Goal: Task Accomplishment & Management: Manage account settings

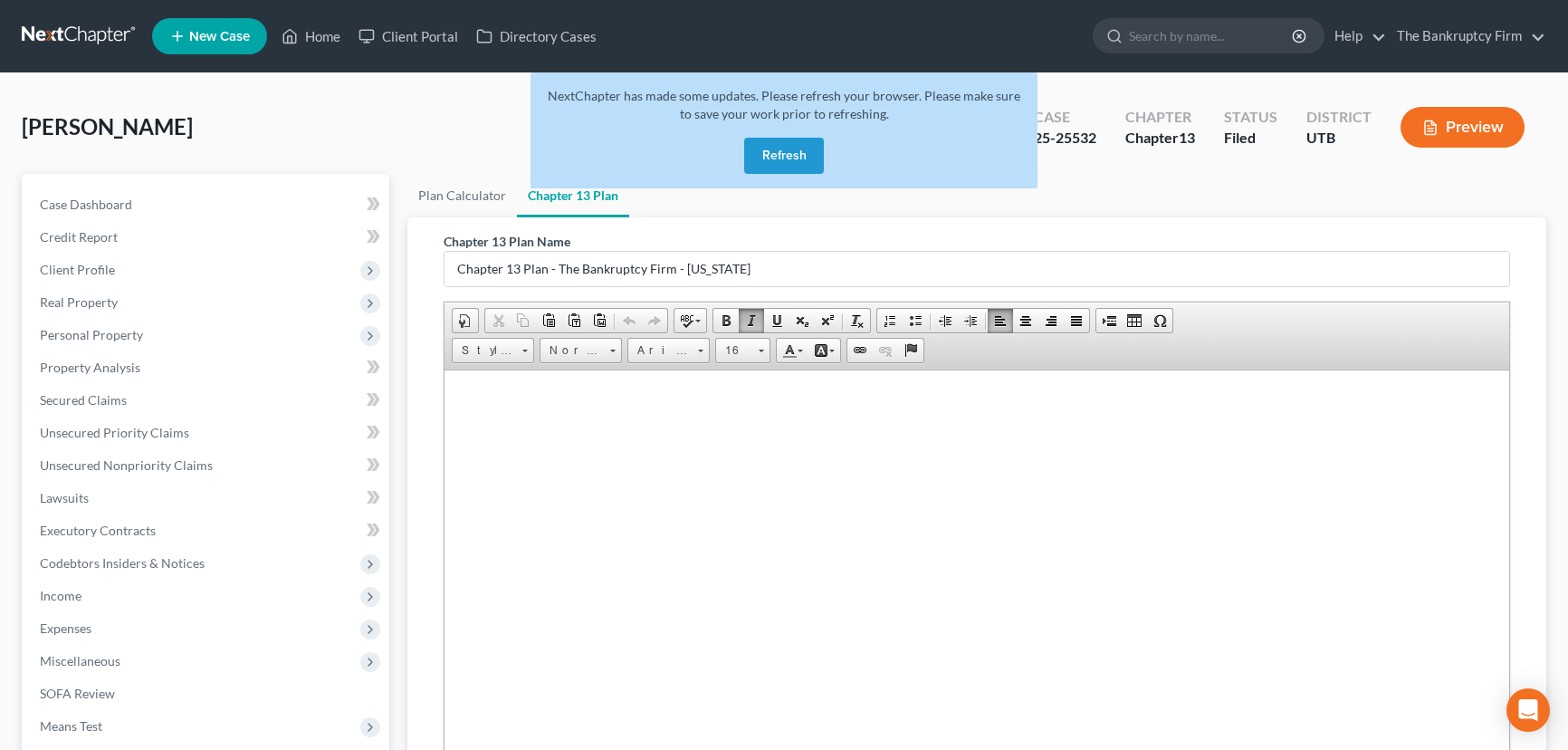
click at [793, 161] on button "Refresh" at bounding box center [784, 156] width 79 height 36
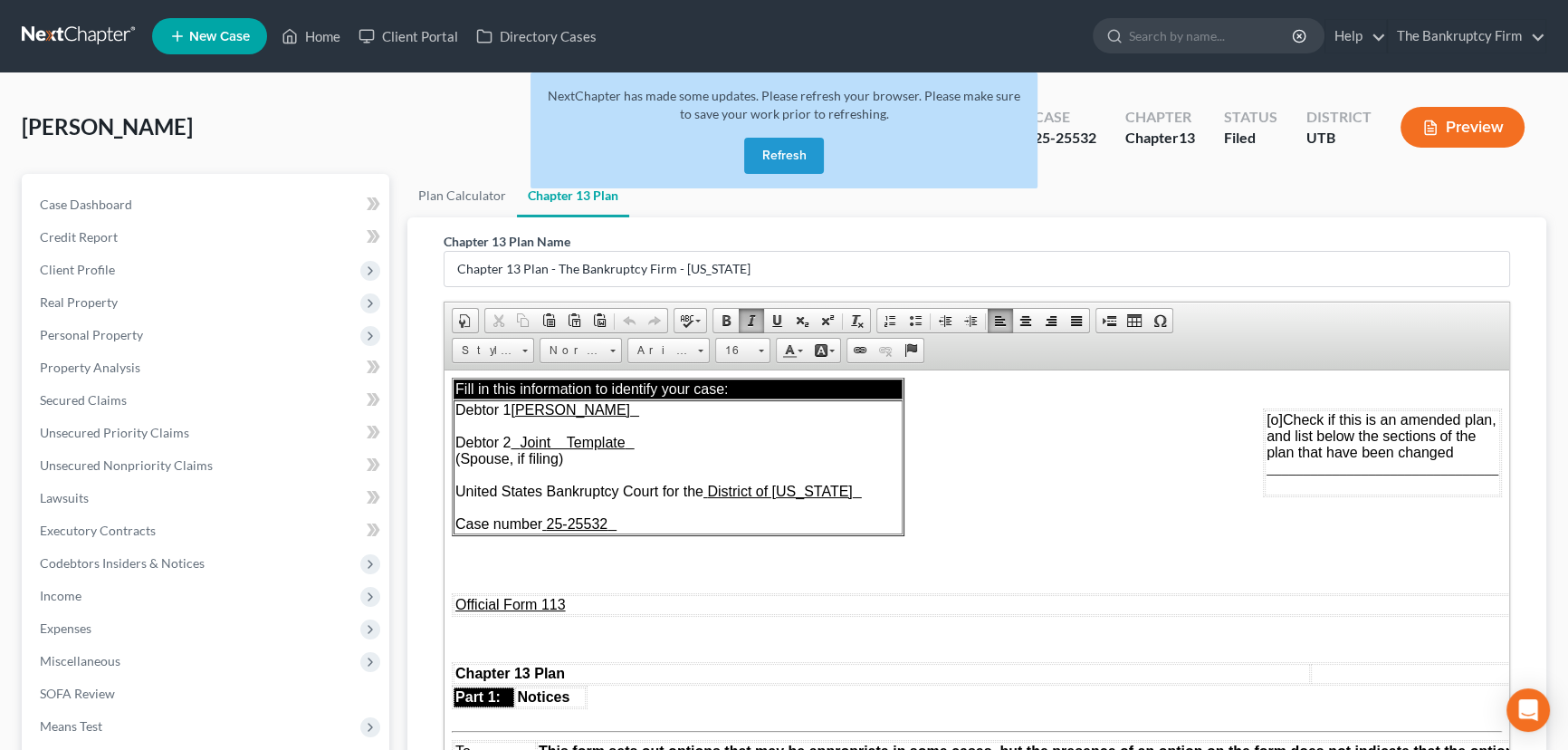
scroll to position [2879, 0]
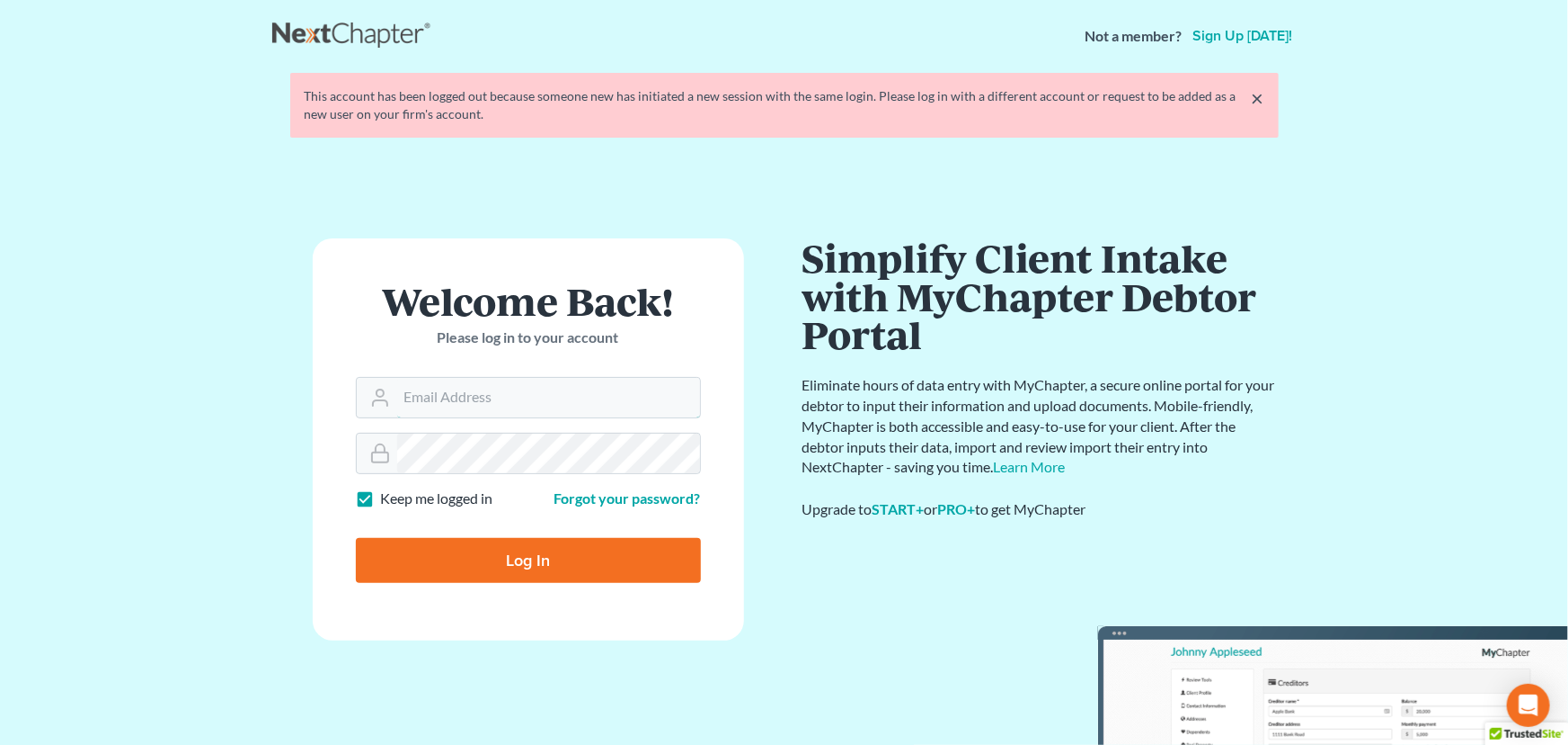
type input "[EMAIL_ADDRESS][DOMAIN_NAME]"
click at [556, 567] on input "Log In" at bounding box center [528, 560] width 345 height 45
type input "Thinking..."
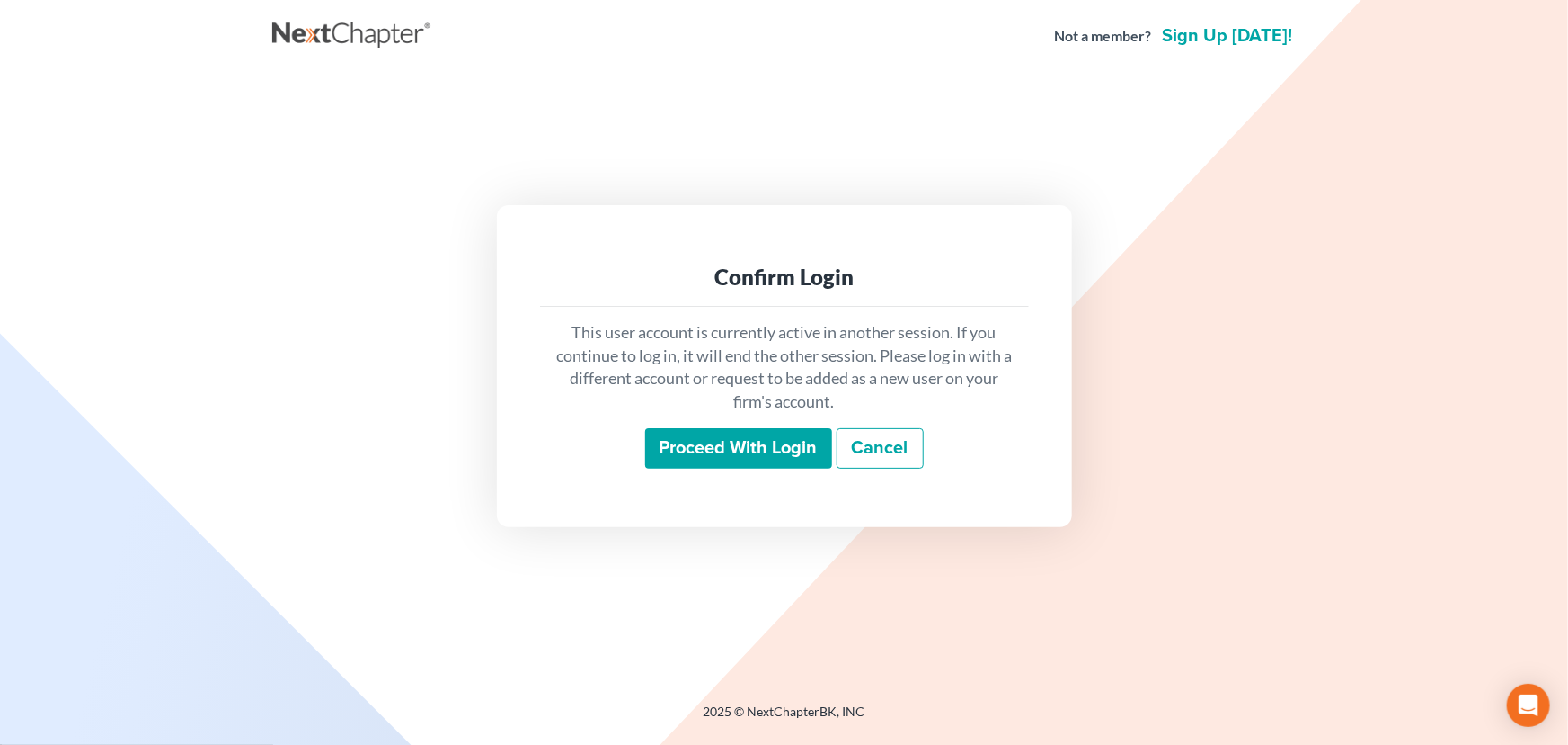
click at [725, 443] on input "Proceed with login" at bounding box center [738, 449] width 187 height 42
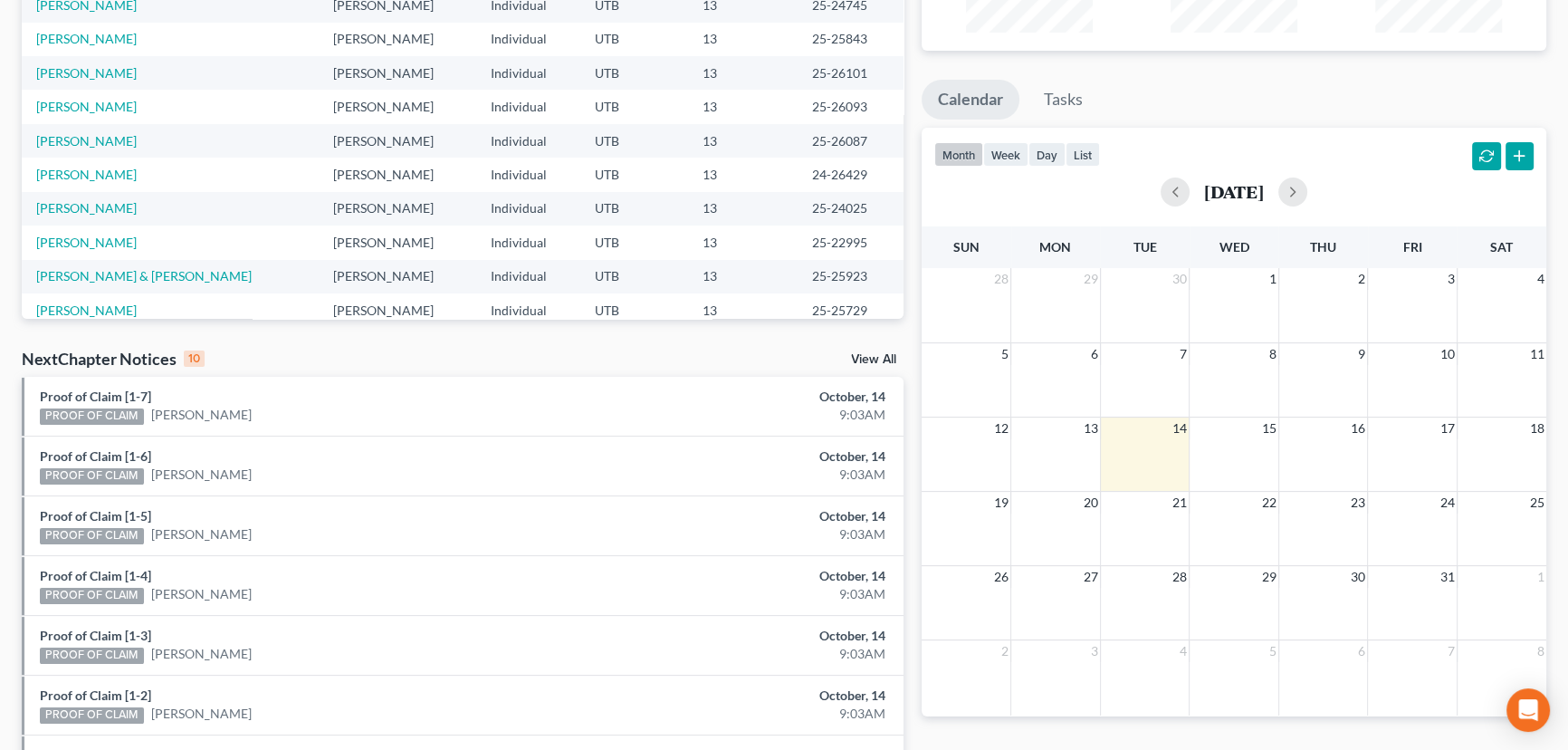
scroll to position [494, 0]
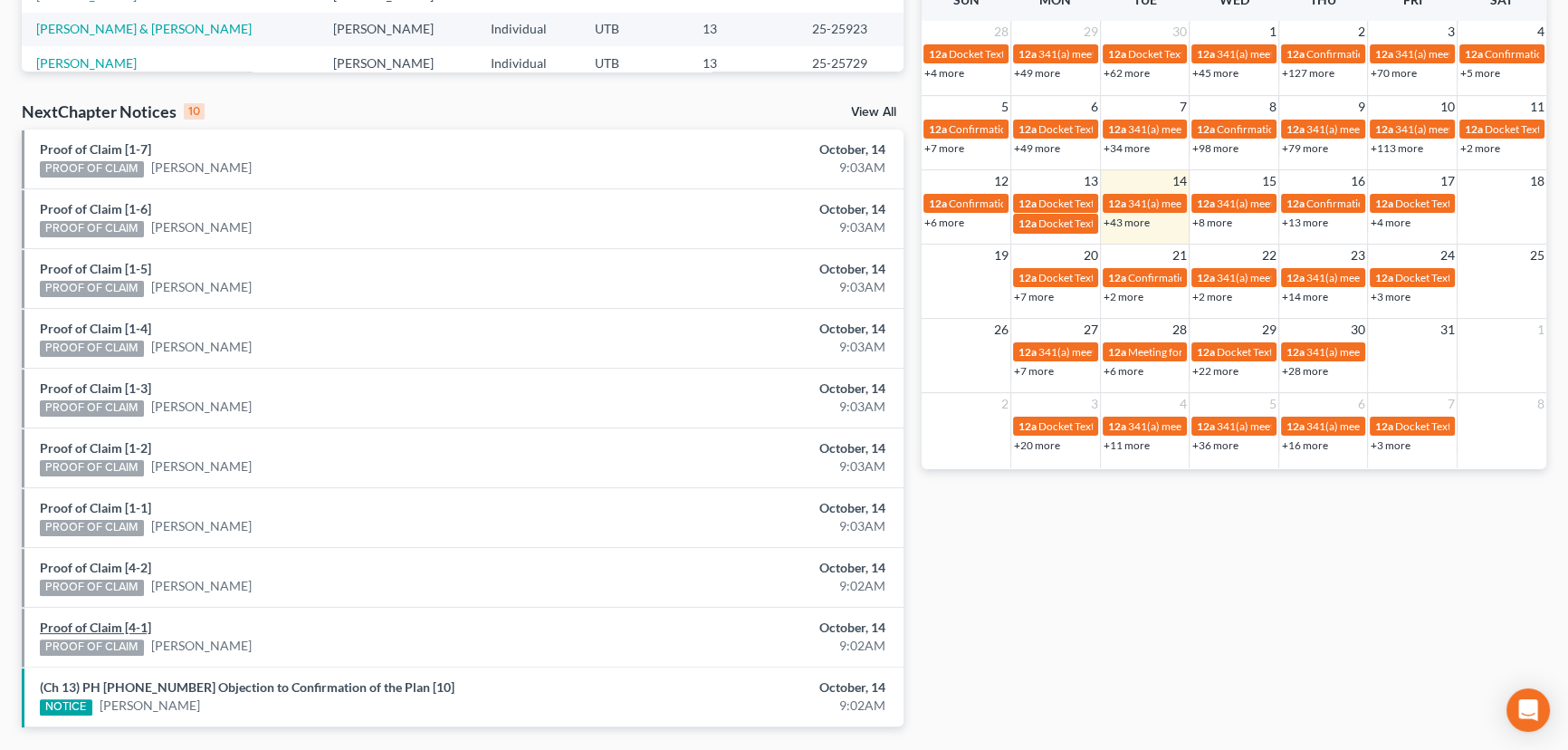
click at [89, 623] on link "Proof of Claim [4-1]" at bounding box center [96, 627] width 111 height 15
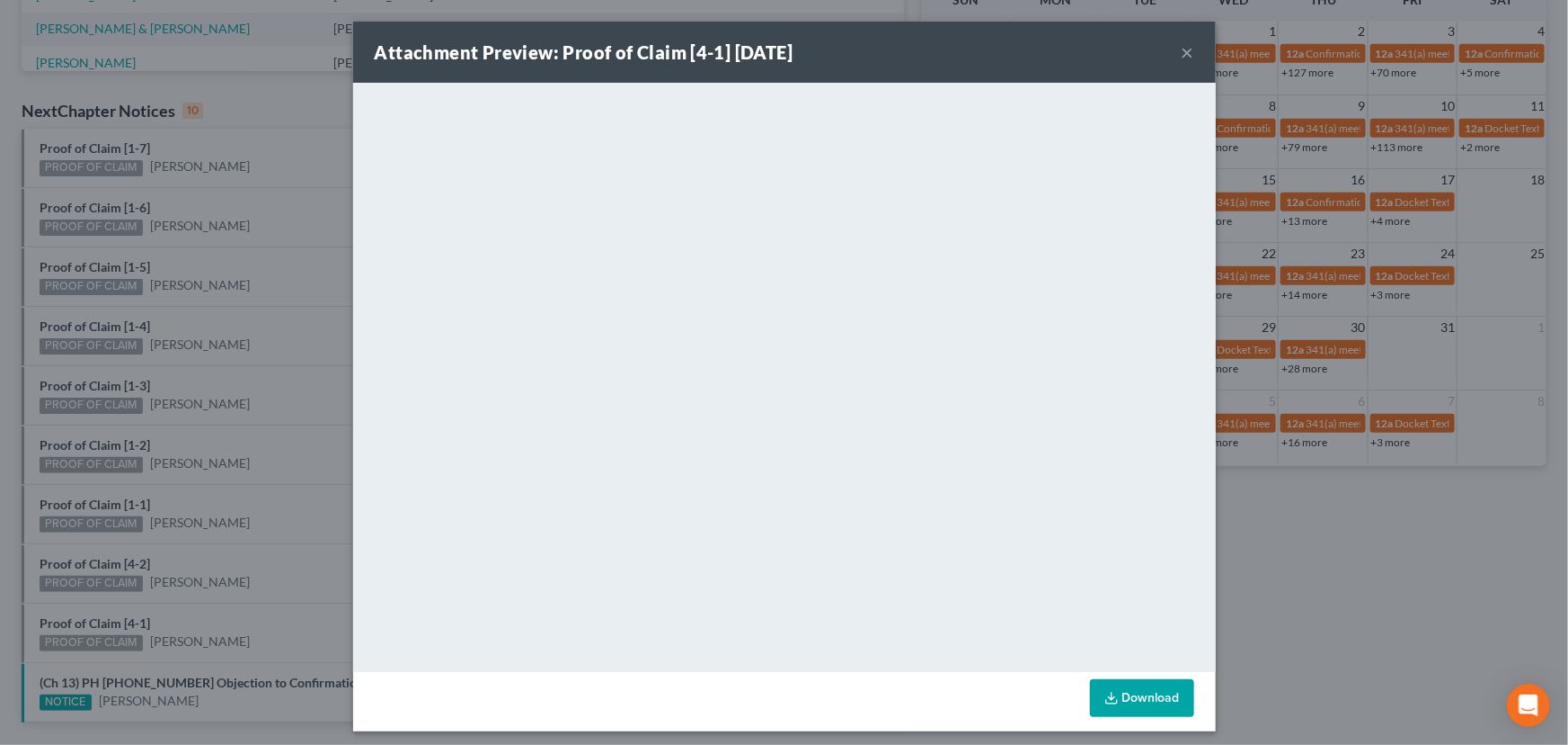
drag, startPoint x: 90, startPoint y: 608, endPoint x: 98, endPoint y: 584, distance: 25.3
click at [90, 608] on div "Attachment Preview: Proof of Claim [4-1] 10/14/2025 × <object ng-attr-data='htt…" at bounding box center [784, 372] width 1568 height 745
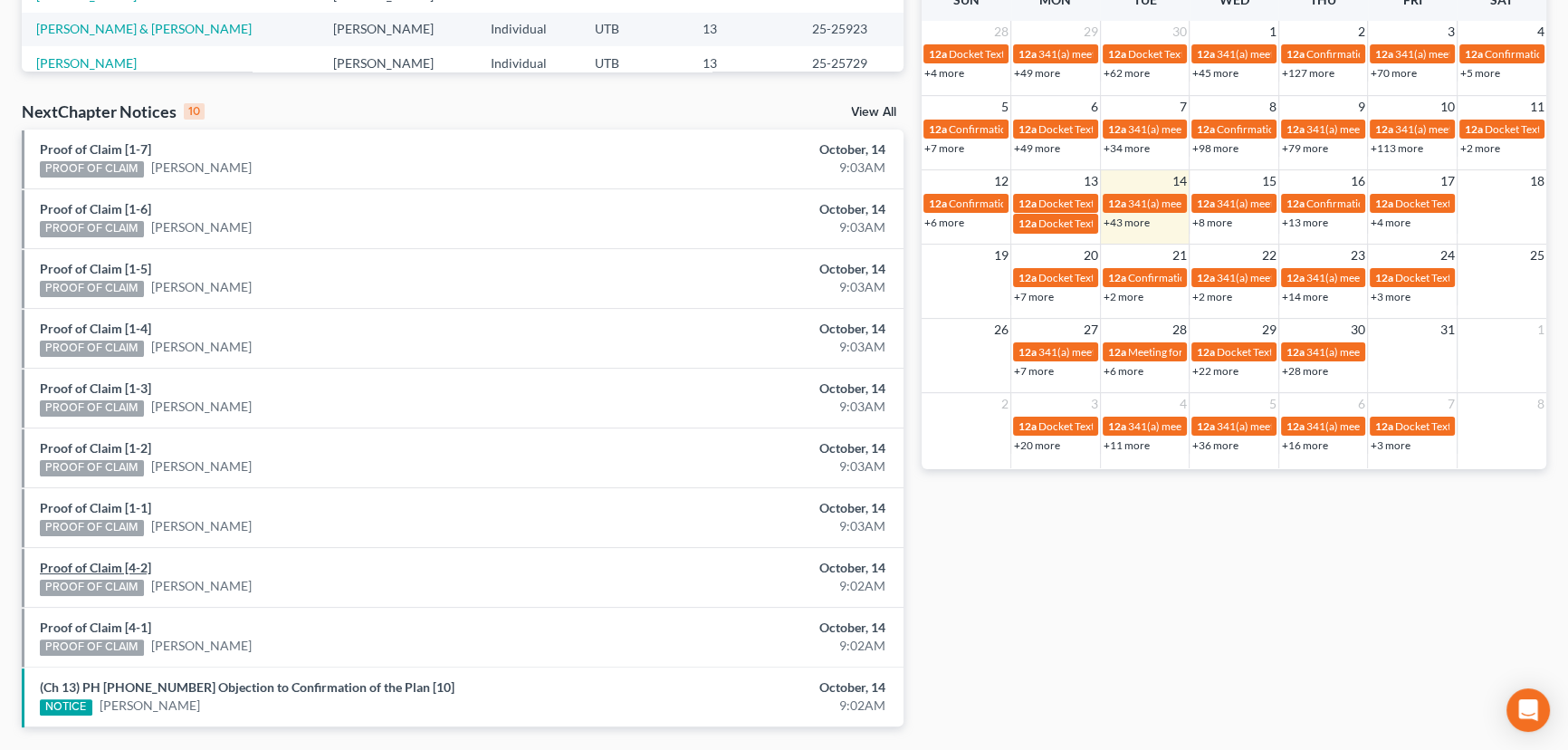
click at [99, 565] on link "Proof of Claim [4-2]" at bounding box center [96, 567] width 111 height 15
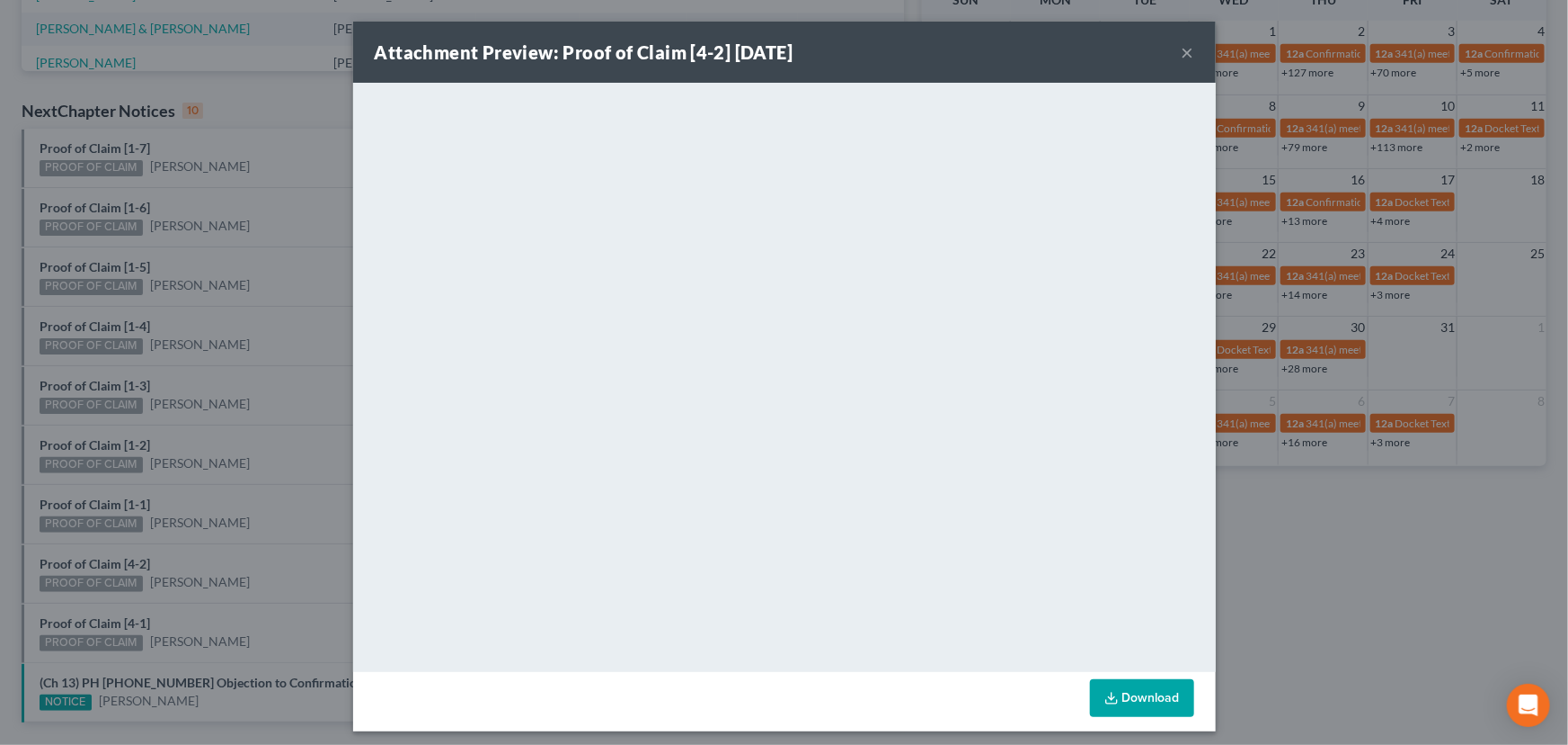
click at [107, 536] on div "Attachment Preview: Proof of Claim [4-2] 10/14/2025 × <object ng-attr-data='htt…" at bounding box center [784, 372] width 1568 height 745
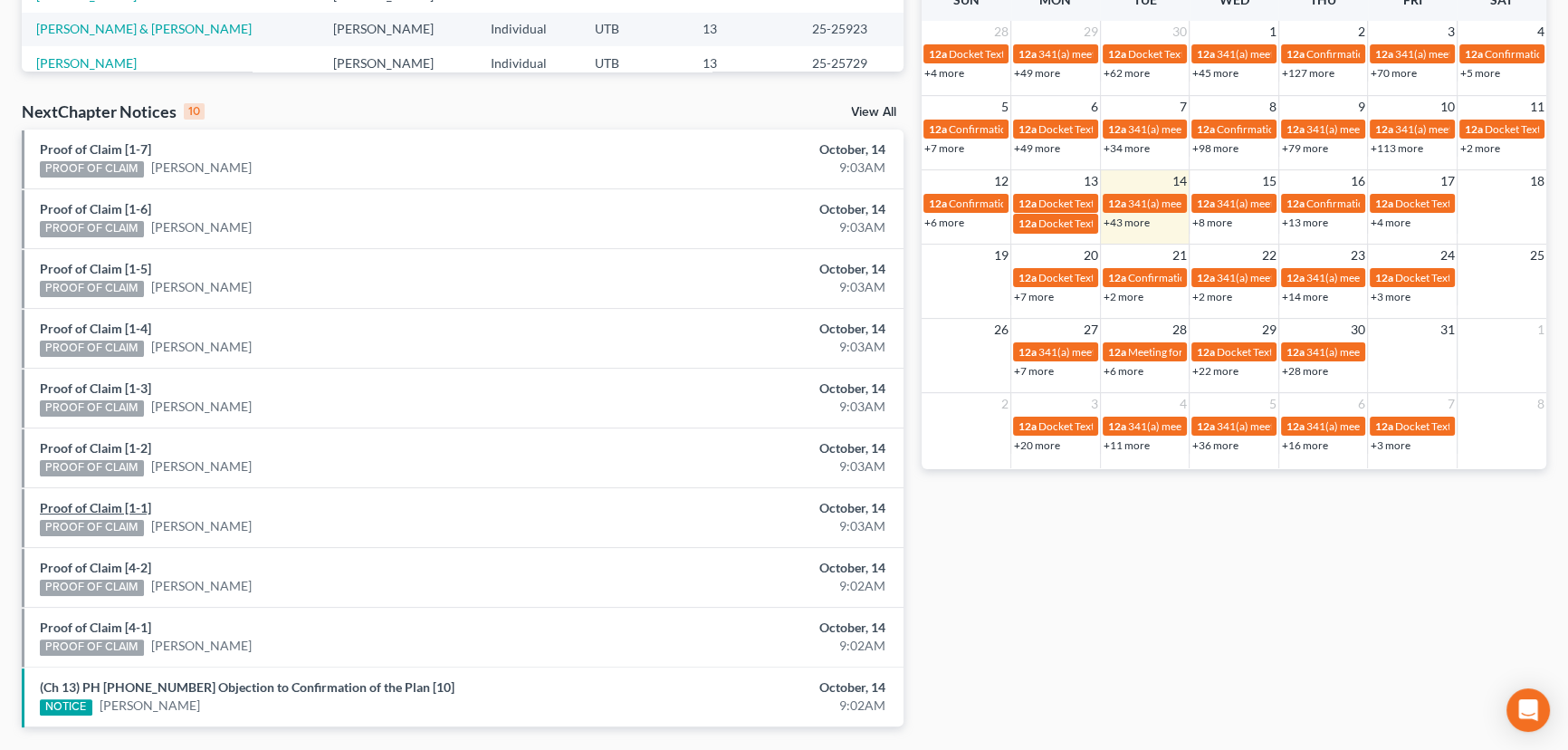
click at [94, 507] on link "Proof of Claim [1-1]" at bounding box center [96, 507] width 111 height 15
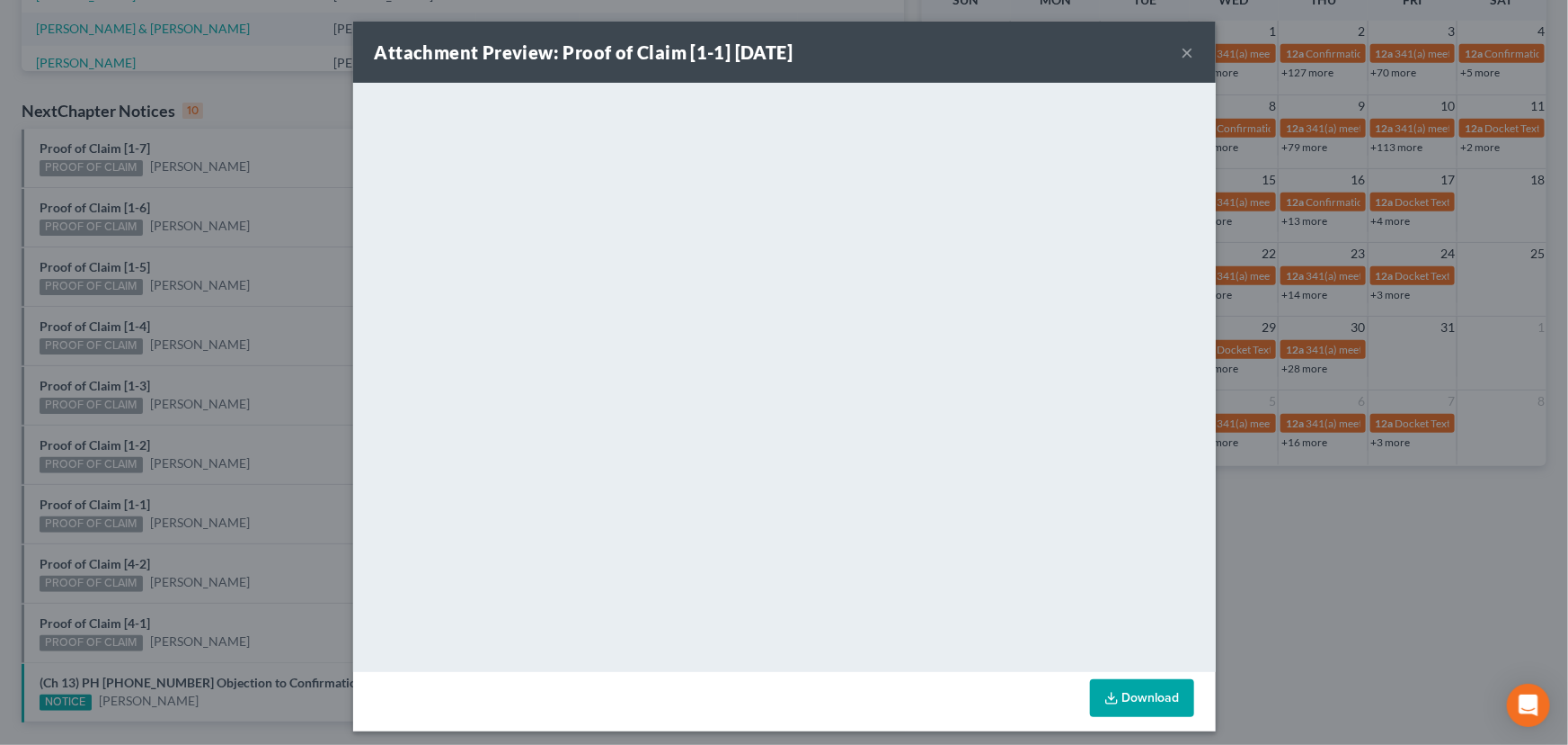
drag, startPoint x: 108, startPoint y: 487, endPoint x: 115, endPoint y: 462, distance: 26.0
click at [108, 487] on div "Attachment Preview: Proof of Claim [1-1] 10/14/2025 × <object ng-attr-data='htt…" at bounding box center [784, 372] width 1568 height 745
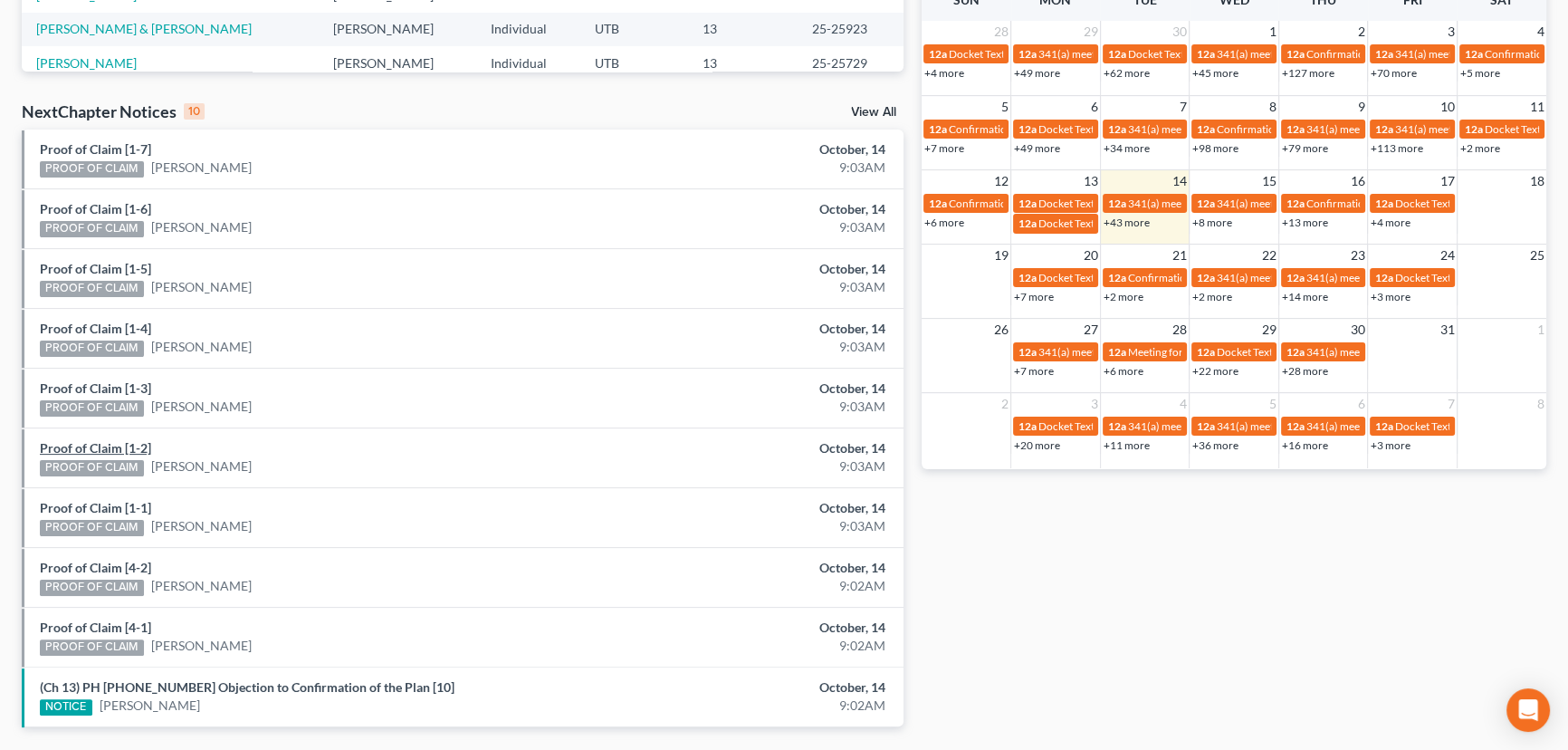
click at [90, 444] on link "Proof of Claim [1-2]" at bounding box center [96, 448] width 111 height 15
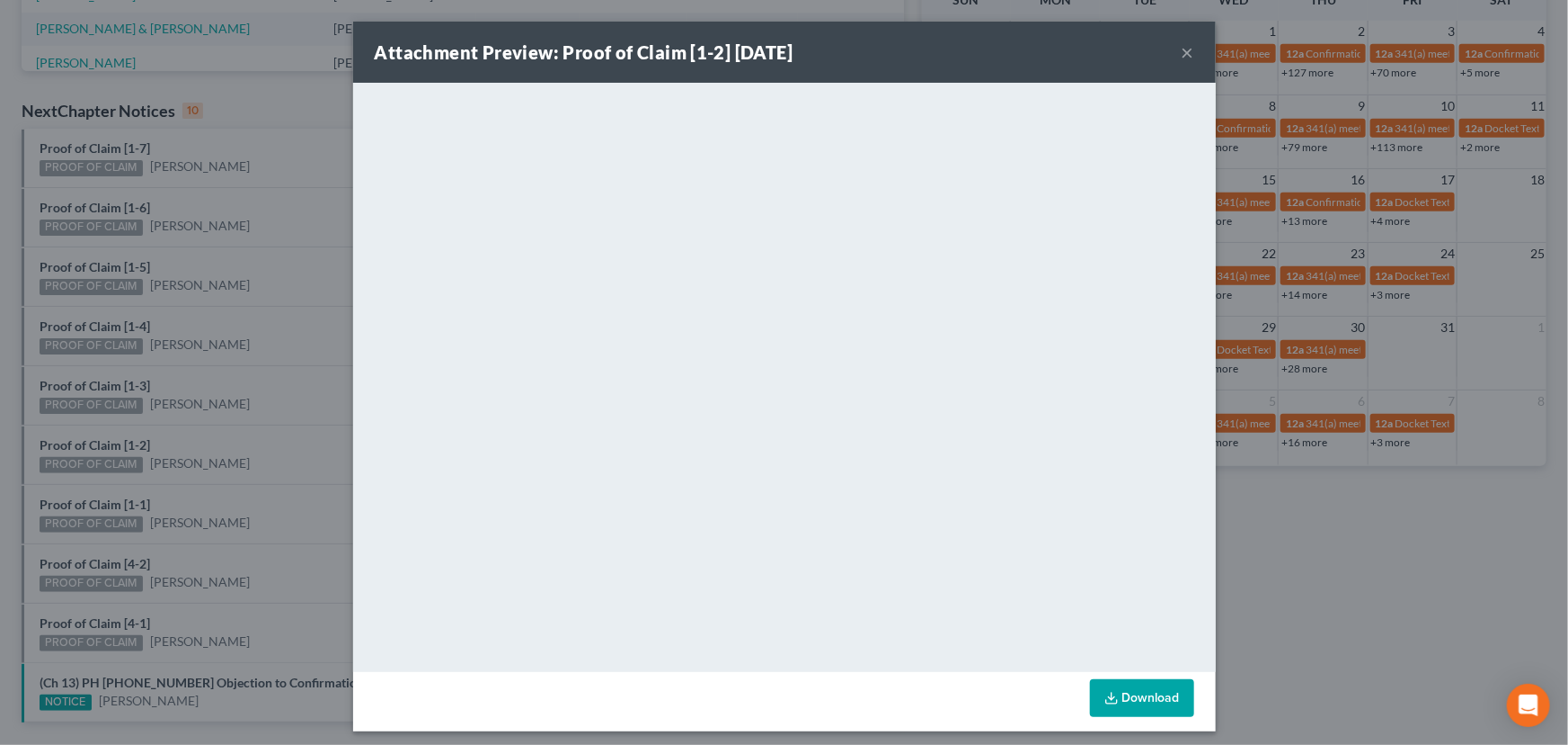
drag, startPoint x: 109, startPoint y: 421, endPoint x: 97, endPoint y: 394, distance: 29.5
click at [109, 421] on div "Attachment Preview: Proof of Claim [1-2] 10/14/2025 × <object ng-attr-data='htt…" at bounding box center [784, 372] width 1568 height 745
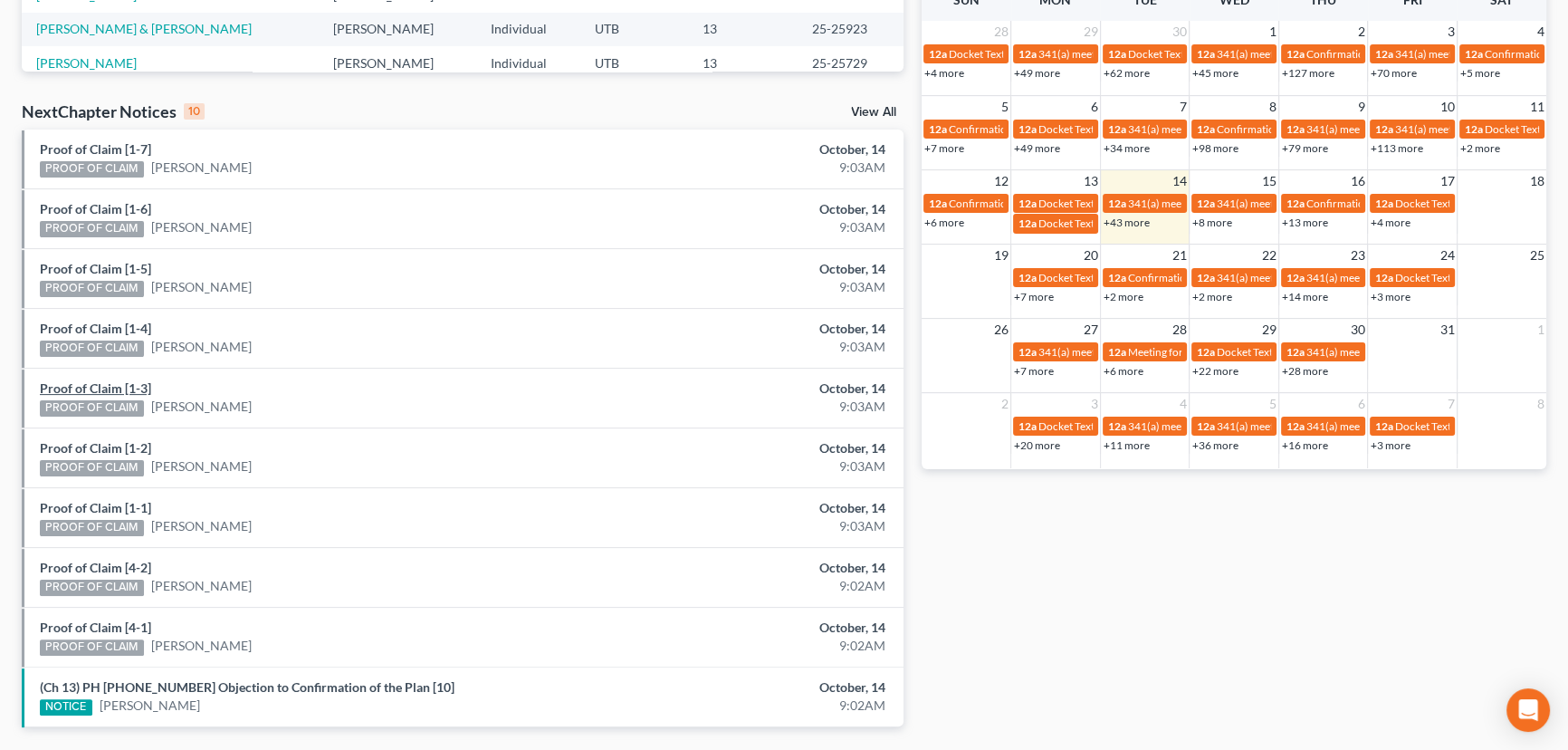
click at [91, 384] on link "Proof of Claim [1-3]" at bounding box center [96, 387] width 111 height 15
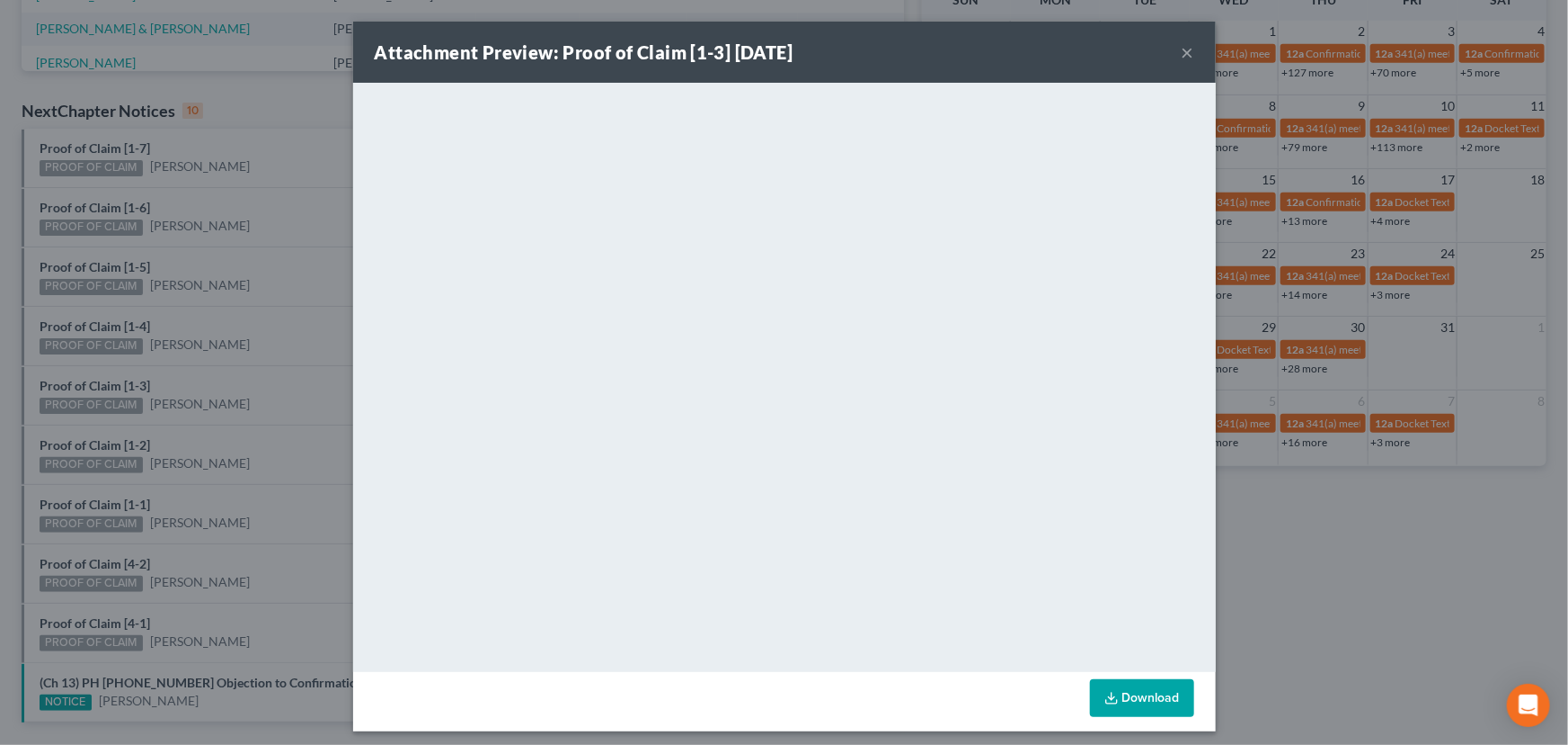
click at [102, 360] on div "Attachment Preview: Proof of Claim [1-3] 10/14/2025 × <object ng-attr-data='htt…" at bounding box center [784, 372] width 1568 height 745
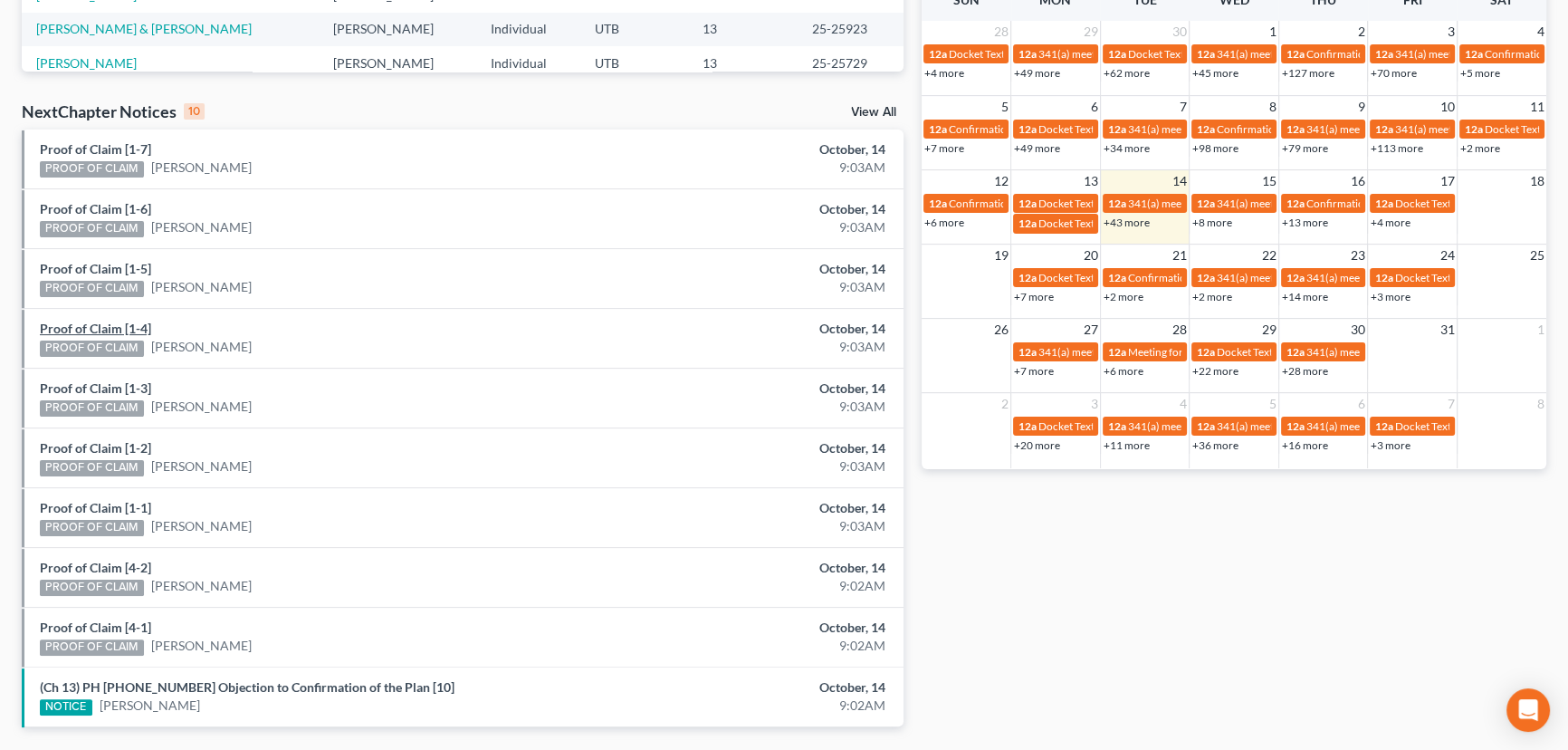
click at [102, 327] on link "Proof of Claim [1-4]" at bounding box center [96, 328] width 111 height 15
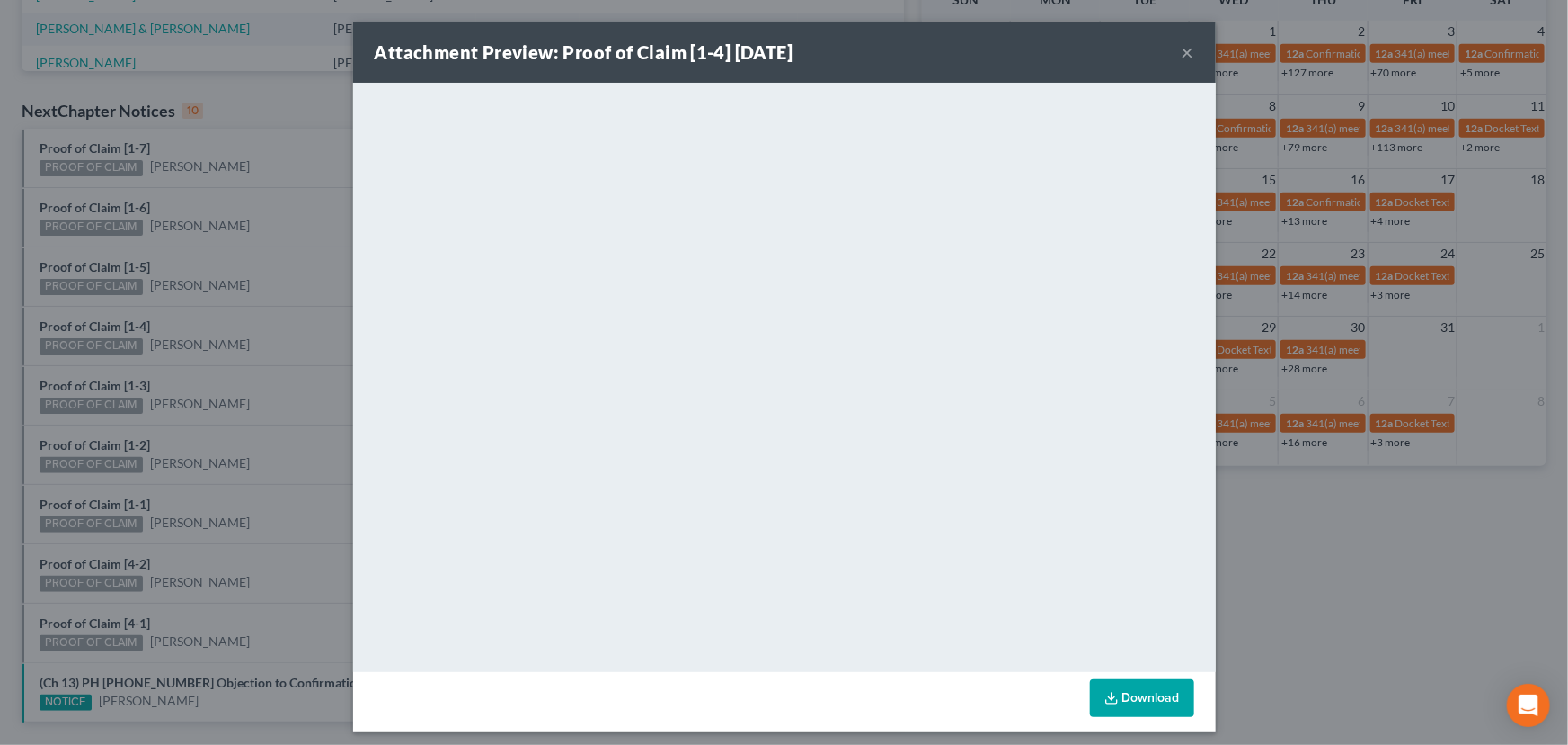
click at [119, 303] on div "Attachment Preview: Proof of Claim [1-4] 10/14/2025 × <object ng-attr-data='htt…" at bounding box center [784, 372] width 1568 height 745
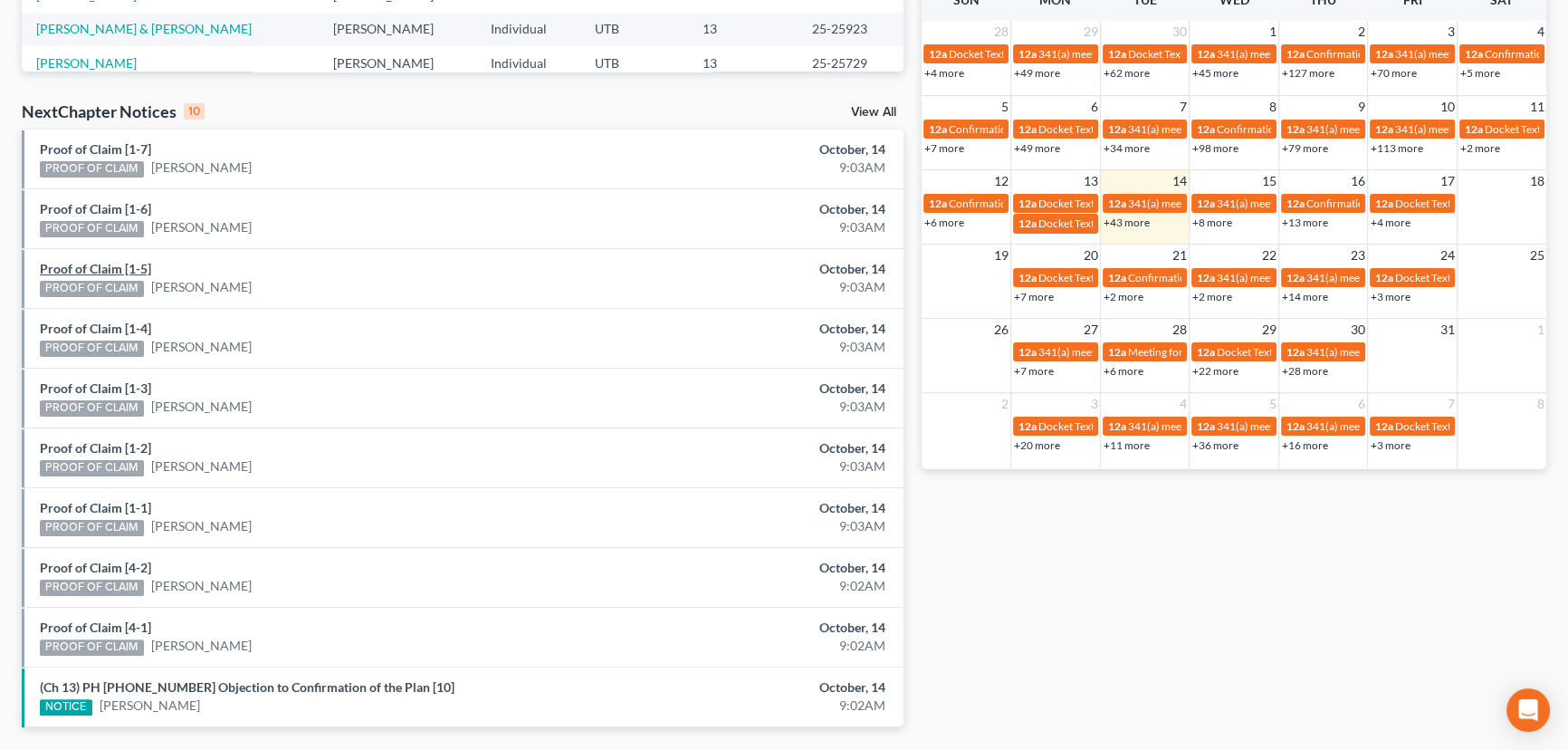
click at [99, 267] on link "Proof of Claim [1-5]" at bounding box center [96, 269] width 111 height 15
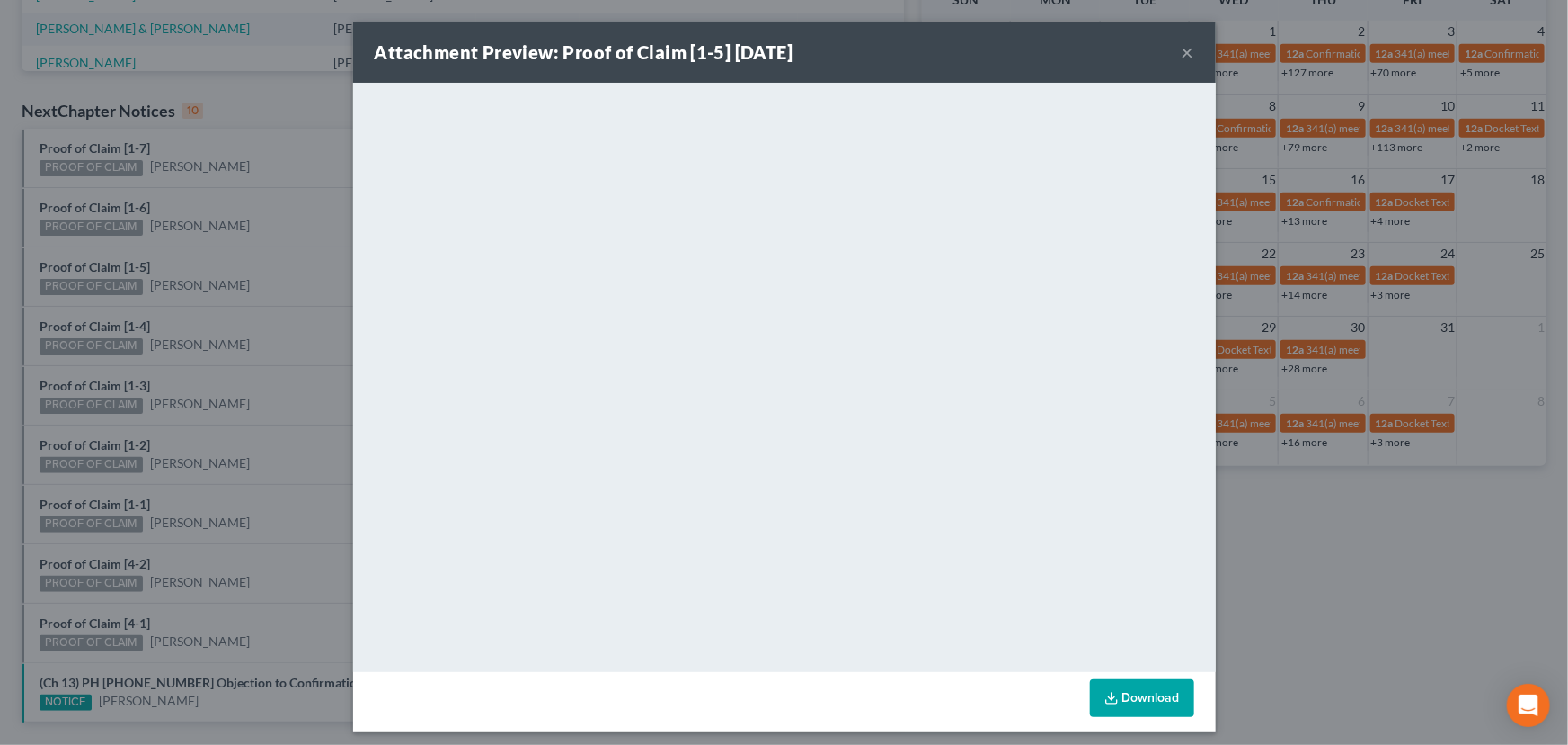
click at [103, 246] on div "Attachment Preview: Proof of Claim [1-5] 10/14/2025 × <object ng-attr-data='htt…" at bounding box center [784, 372] width 1568 height 745
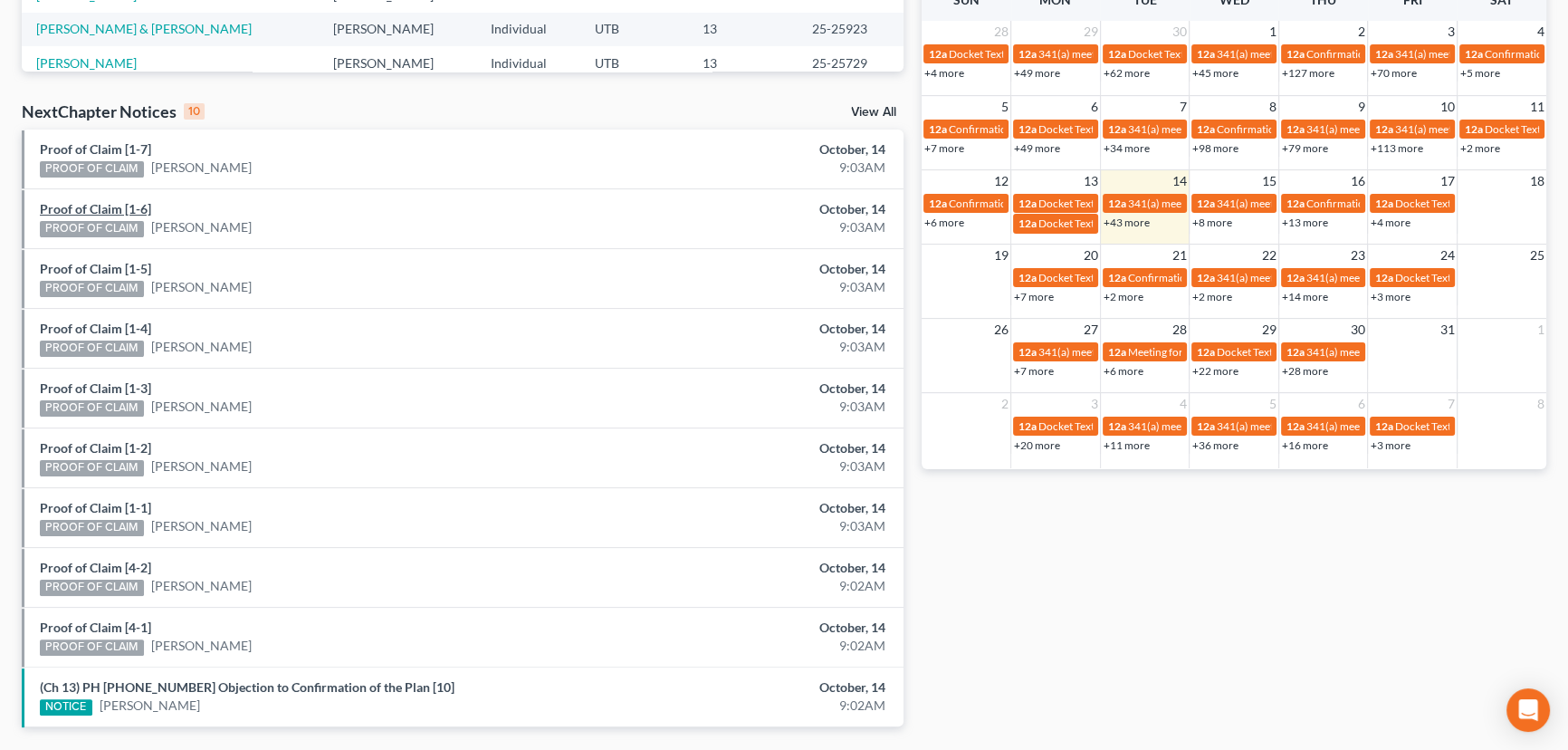
click at [88, 208] on link "Proof of Claim [1-6]" at bounding box center [96, 209] width 111 height 15
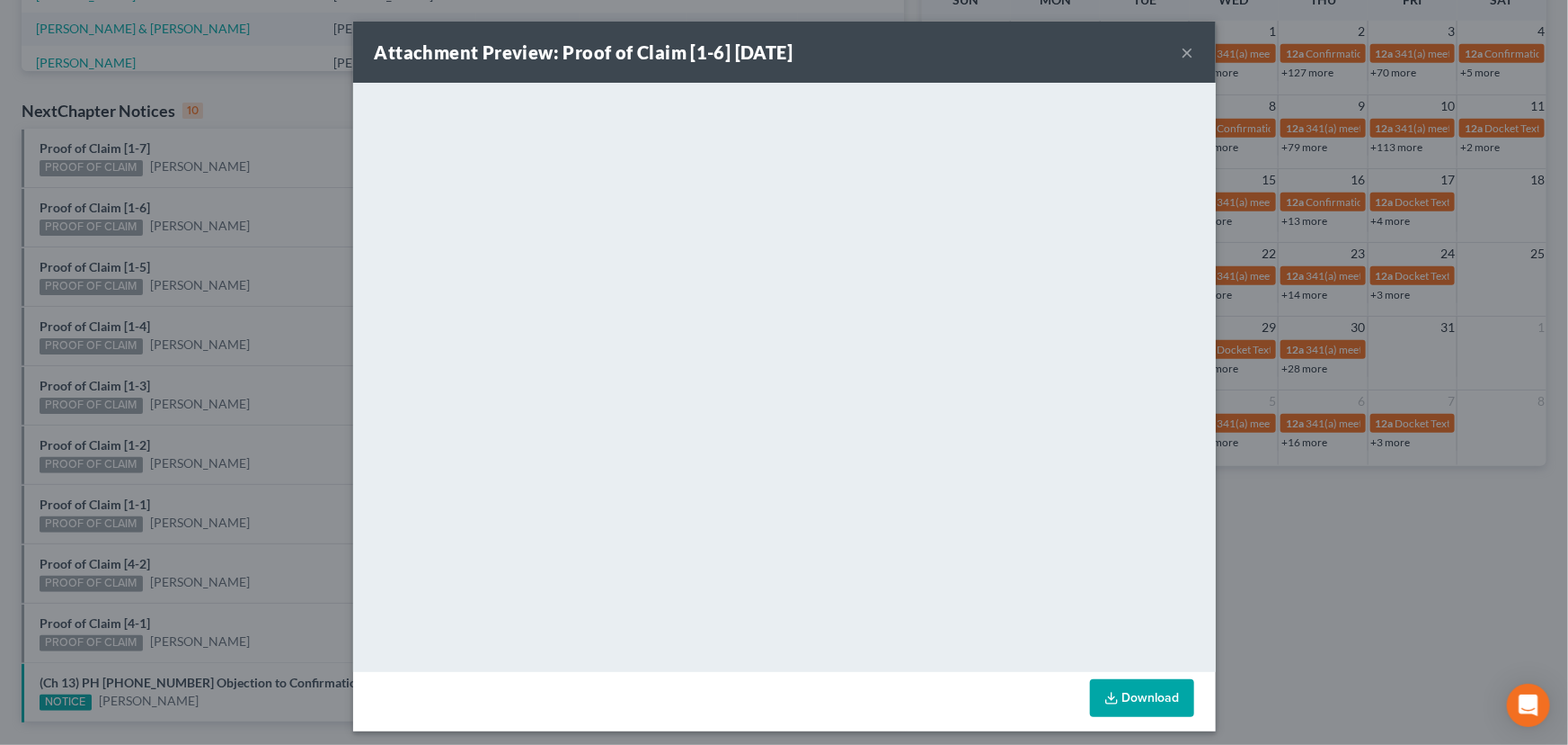
drag, startPoint x: 117, startPoint y: 182, endPoint x: 111, endPoint y: 173, distance: 10.8
click at [117, 182] on div "Attachment Preview: Proof of Claim [1-6] 10/14/2025 × <object ng-attr-data='htt…" at bounding box center [784, 372] width 1568 height 745
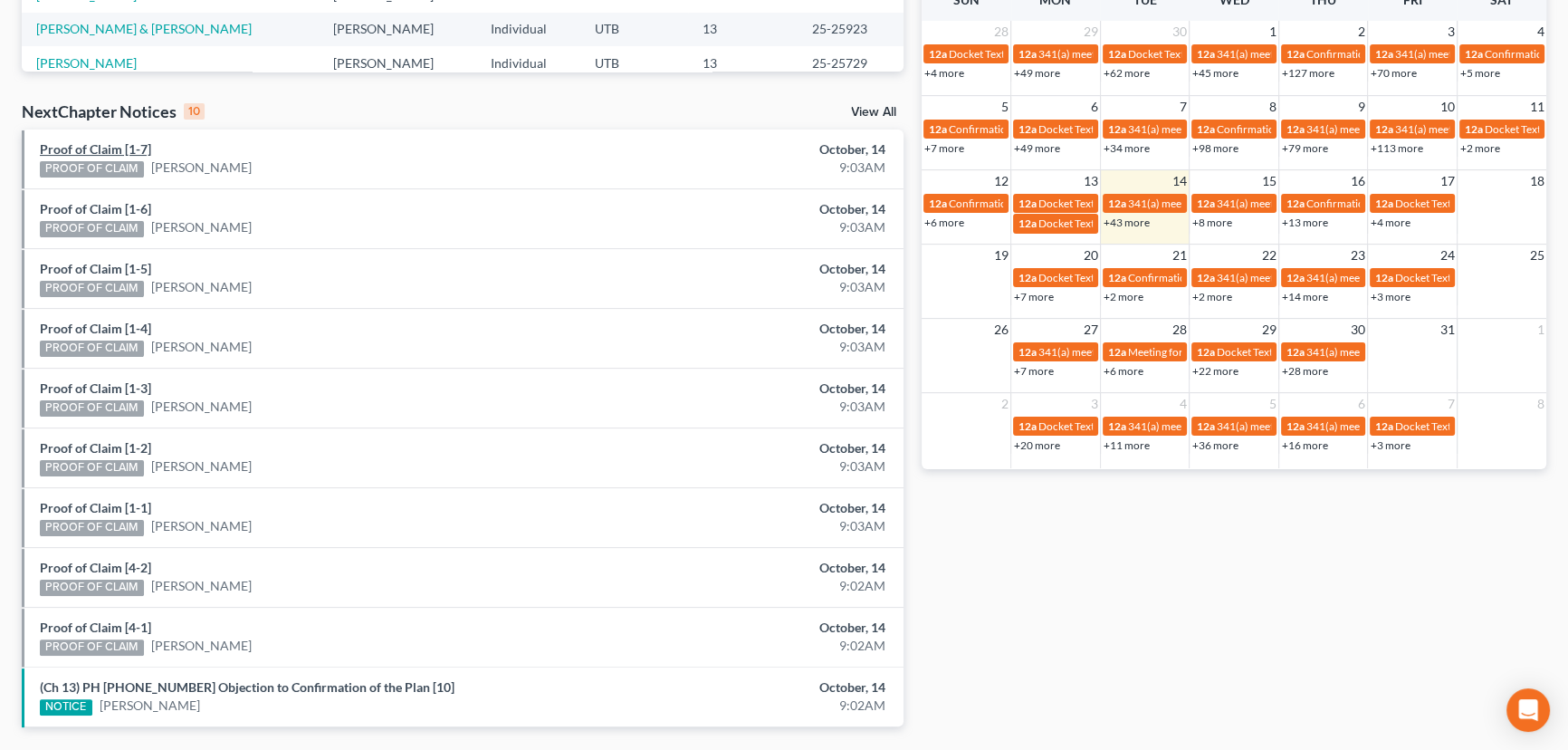
click at [99, 148] on link "Proof of Claim [1-7]" at bounding box center [96, 149] width 111 height 15
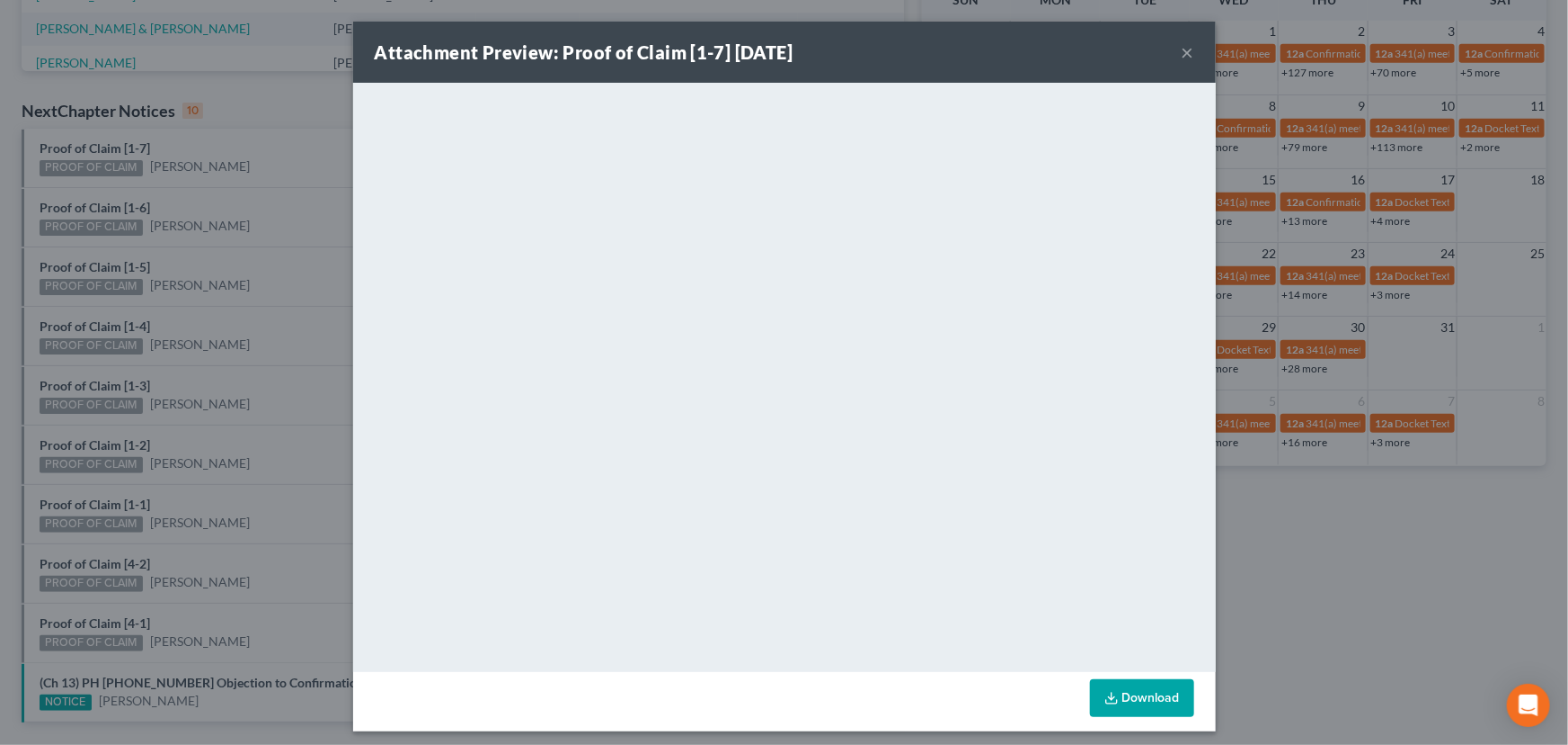
click at [278, 207] on div "Attachment Preview: Proof of Claim [1-7] 10/14/2025 × <object ng-attr-data='htt…" at bounding box center [784, 372] width 1568 height 745
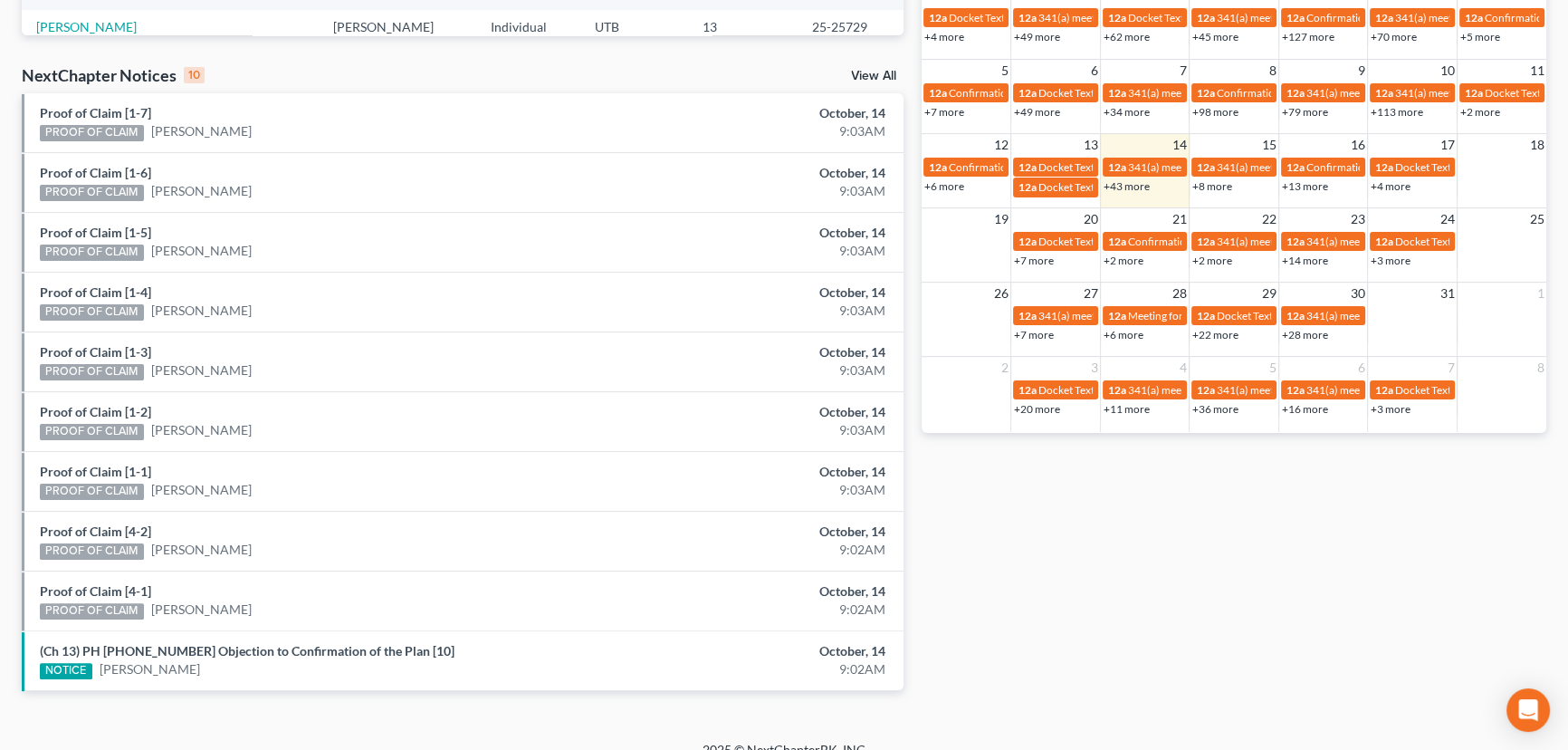
scroll to position [549, 0]
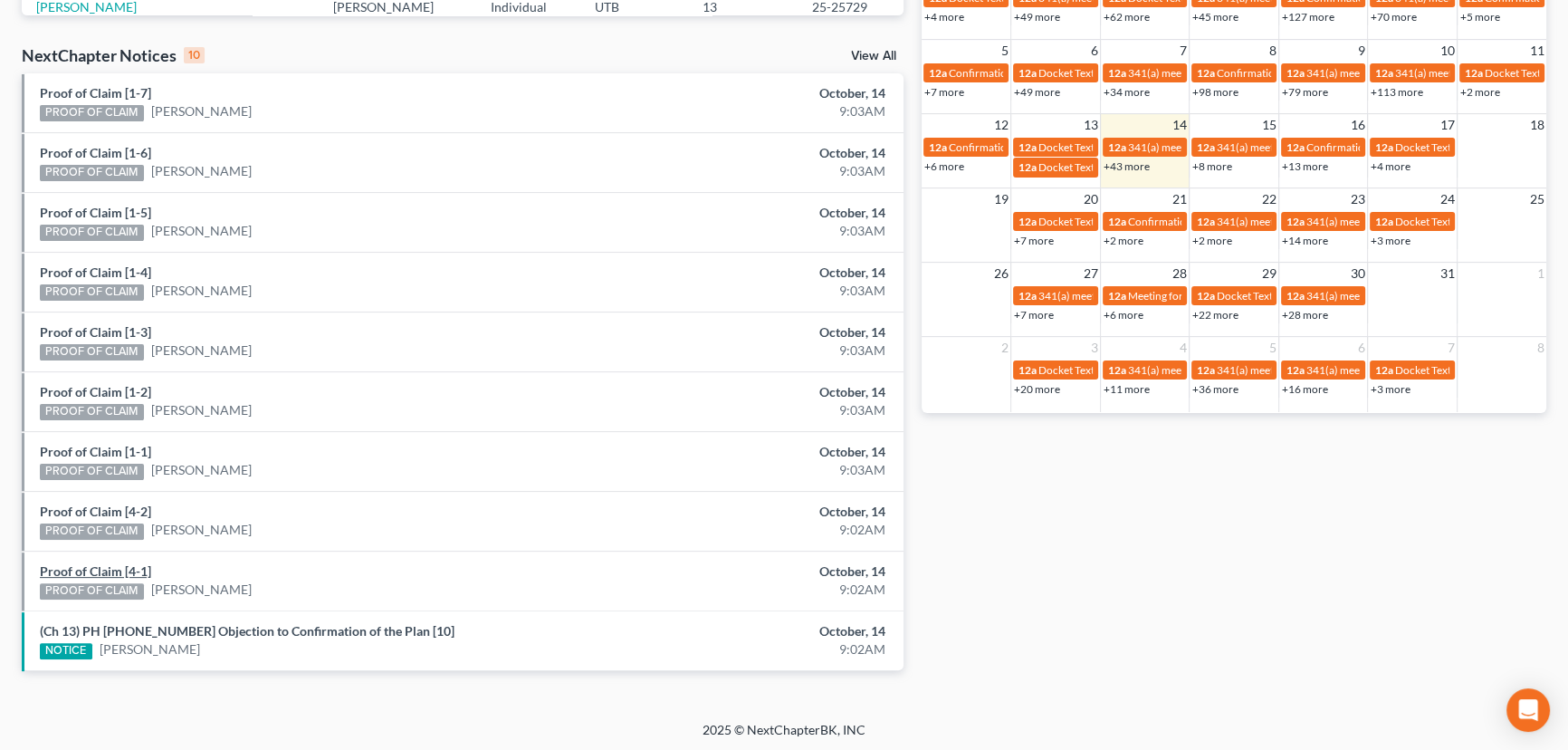
click at [67, 570] on link "Proof of Claim [4-1]" at bounding box center [96, 571] width 111 height 15
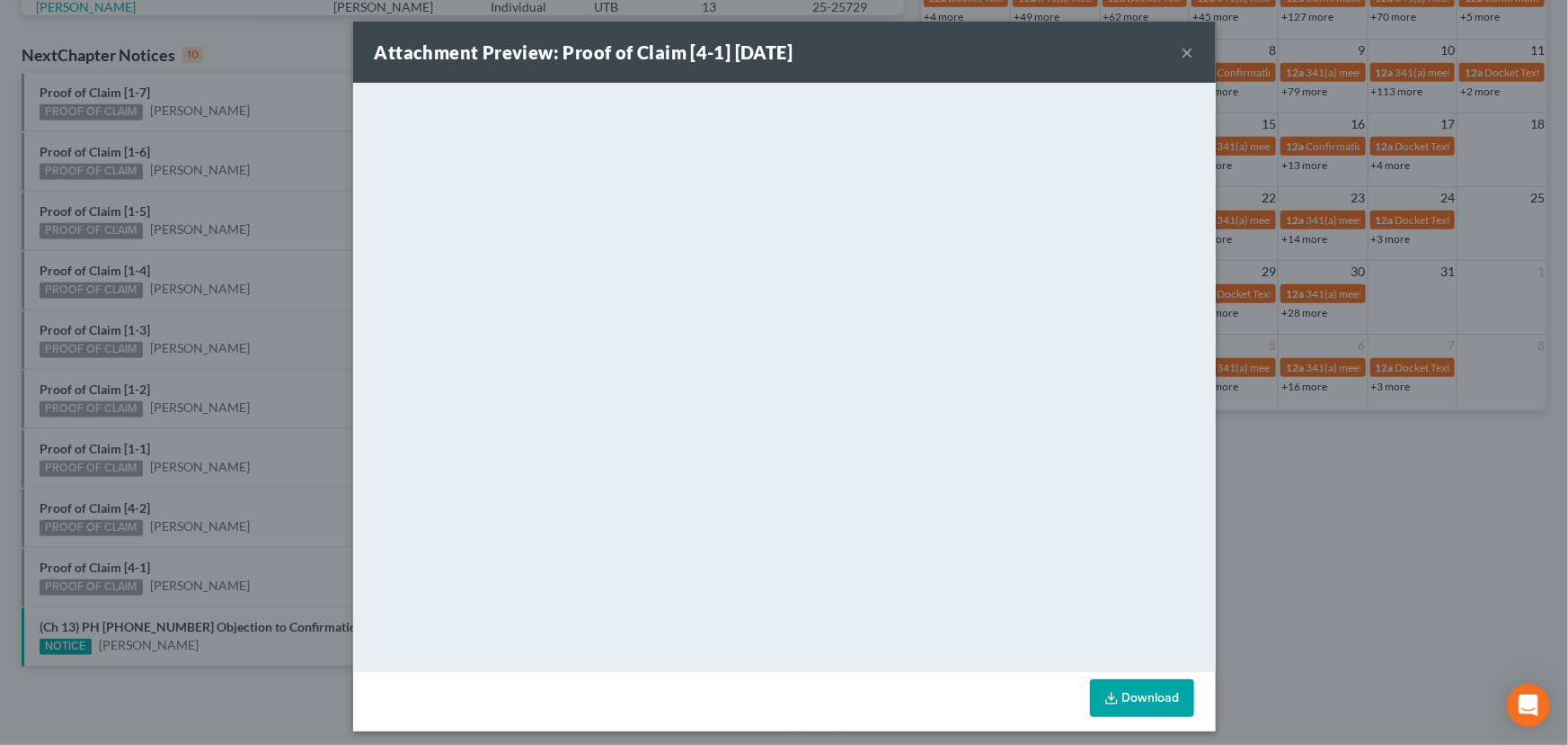
click at [260, 441] on div "Attachment Preview: Proof of Claim [4-1] 10/14/2025 × <object ng-attr-data='htt…" at bounding box center [784, 372] width 1568 height 745
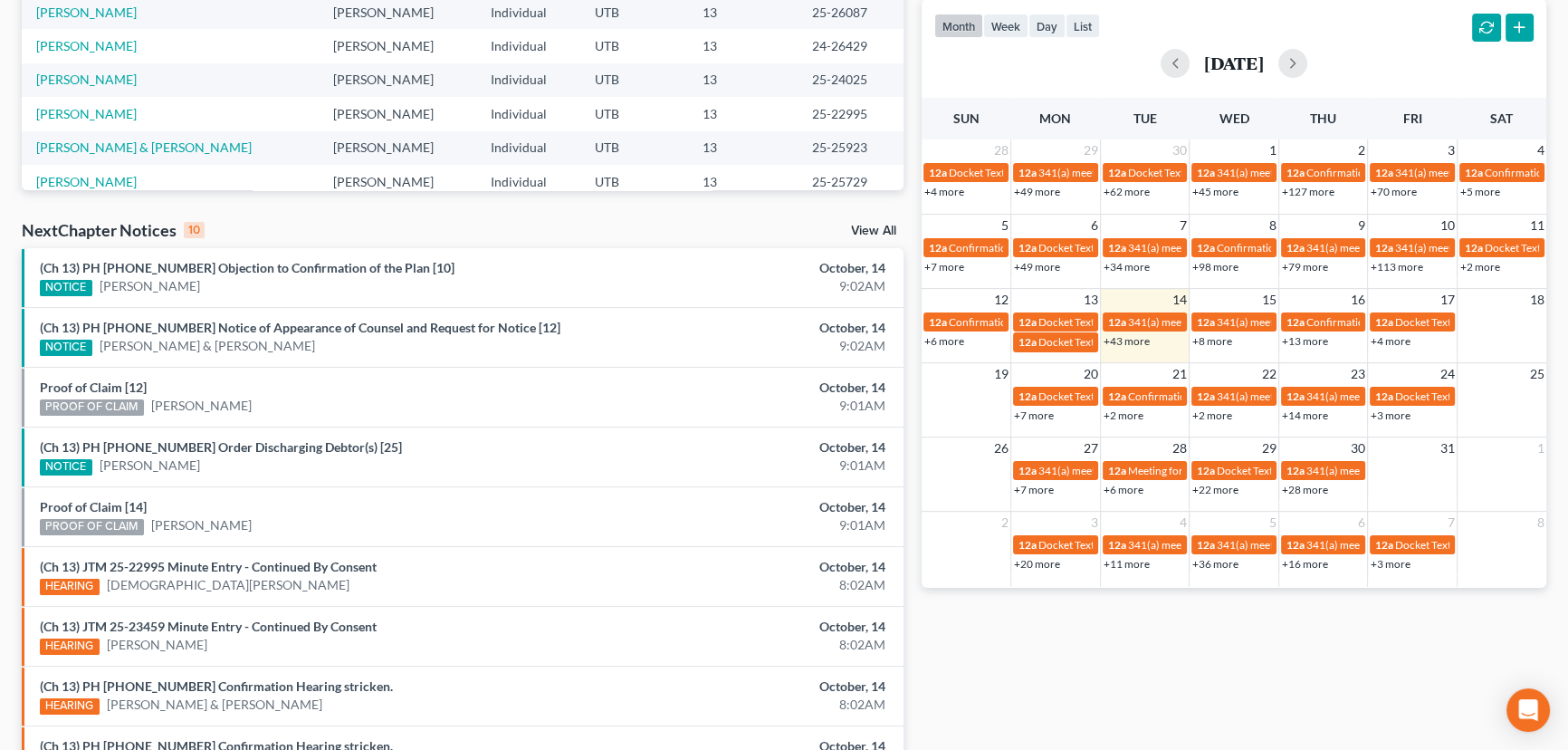
scroll to position [494, 0]
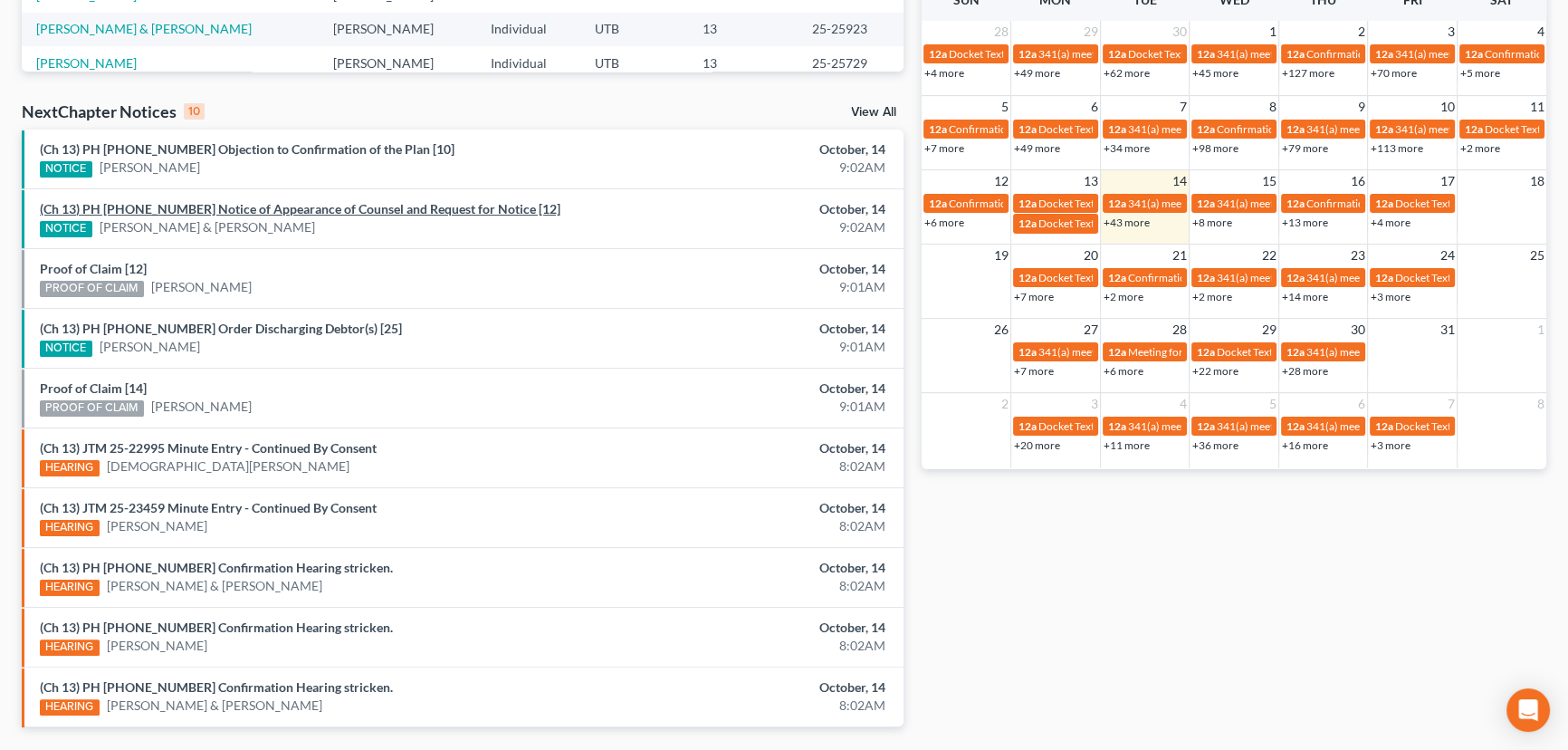
click at [206, 208] on link "(Ch 13) PH 25-25923 Notice of Appearance of Counsel and Request for Notice [12]" at bounding box center [300, 209] width 520 height 15
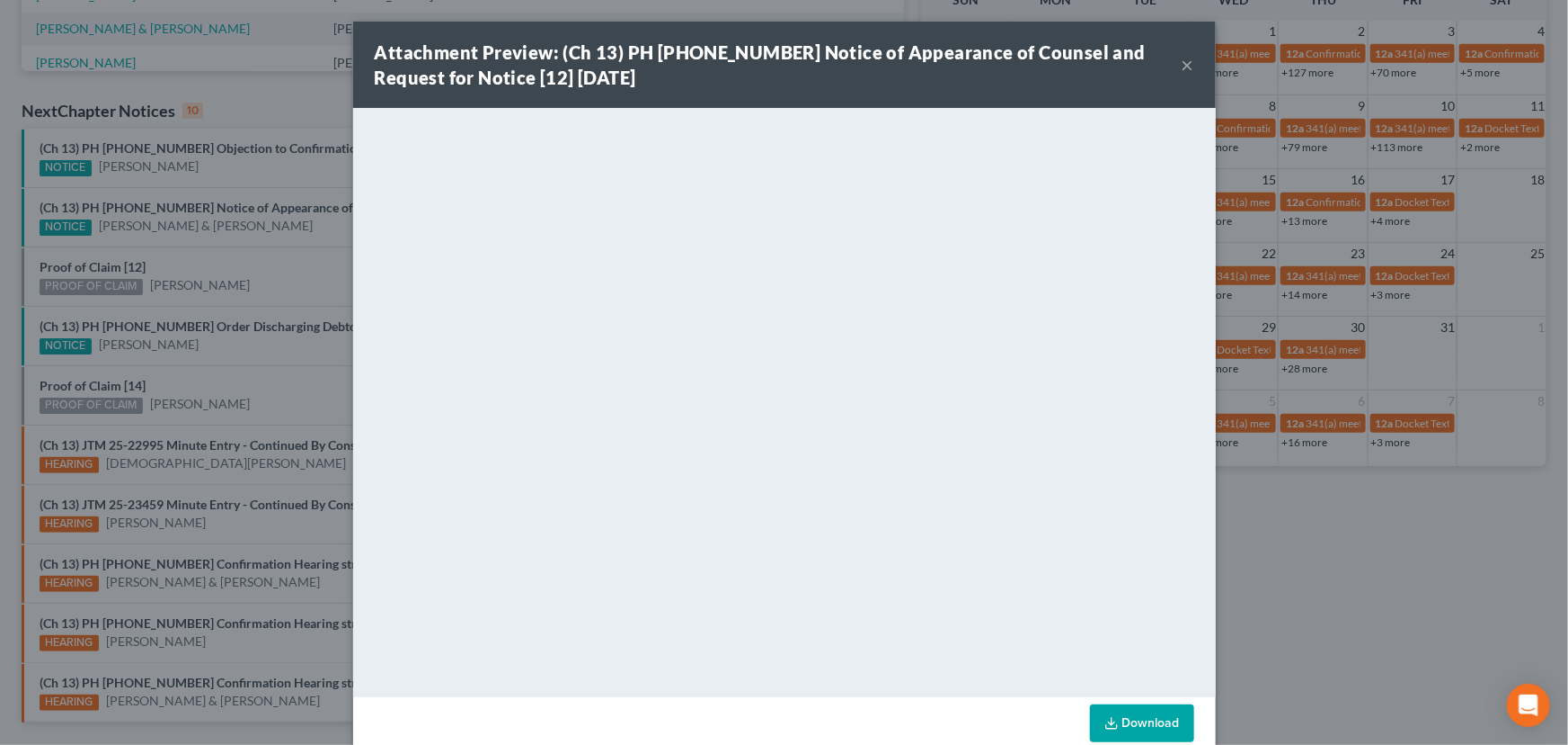
click at [198, 261] on div "Attachment Preview: (Ch 13) PH 25-25923 Notice of Appearance of Counsel and Req…" at bounding box center [784, 372] width 1568 height 745
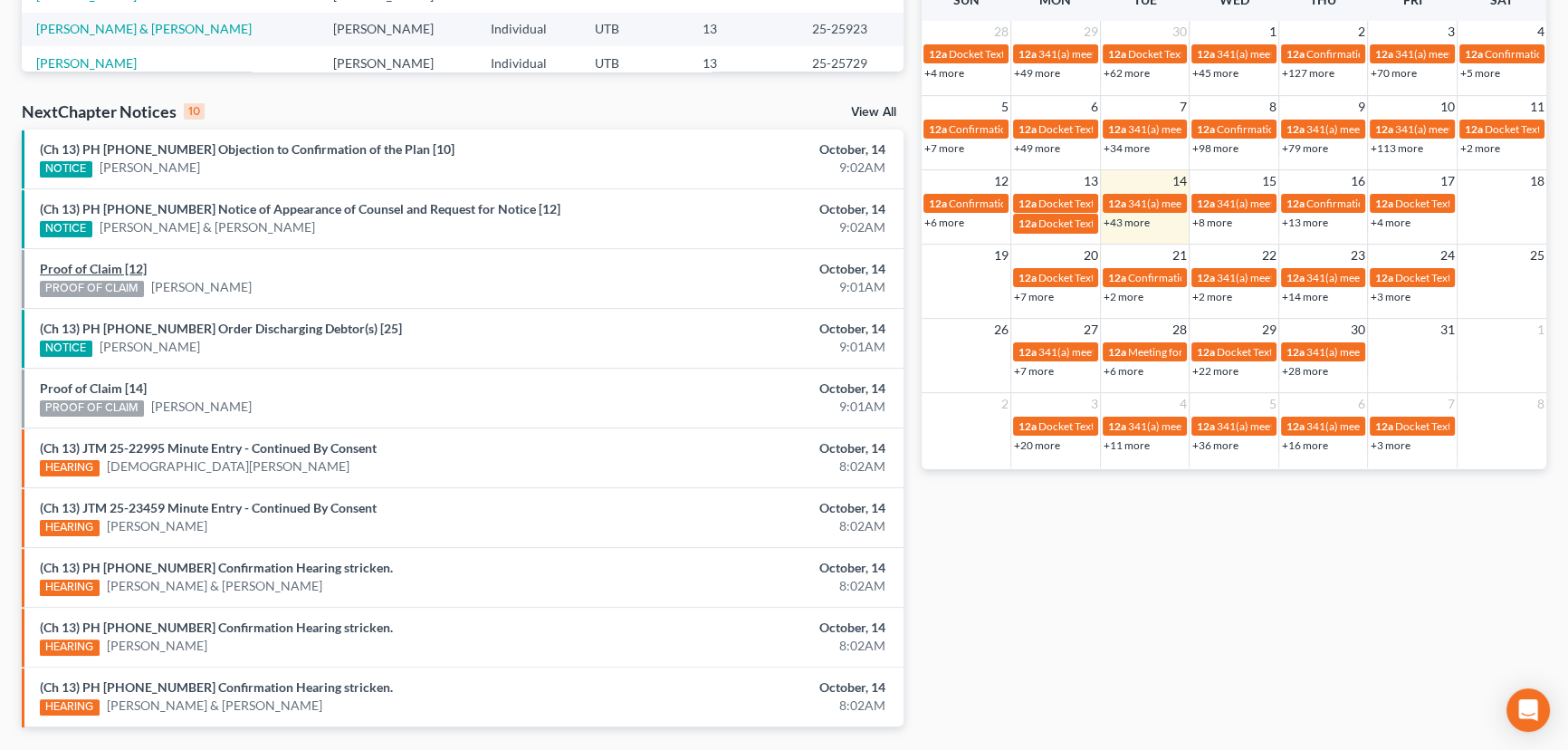
click at [86, 267] on link "Proof of Claim [12]" at bounding box center [94, 269] width 107 height 15
click at [245, 328] on link "(Ch 13) PH 20-27251 Order Discharging Debtor(s) [25]" at bounding box center [221, 328] width 363 height 15
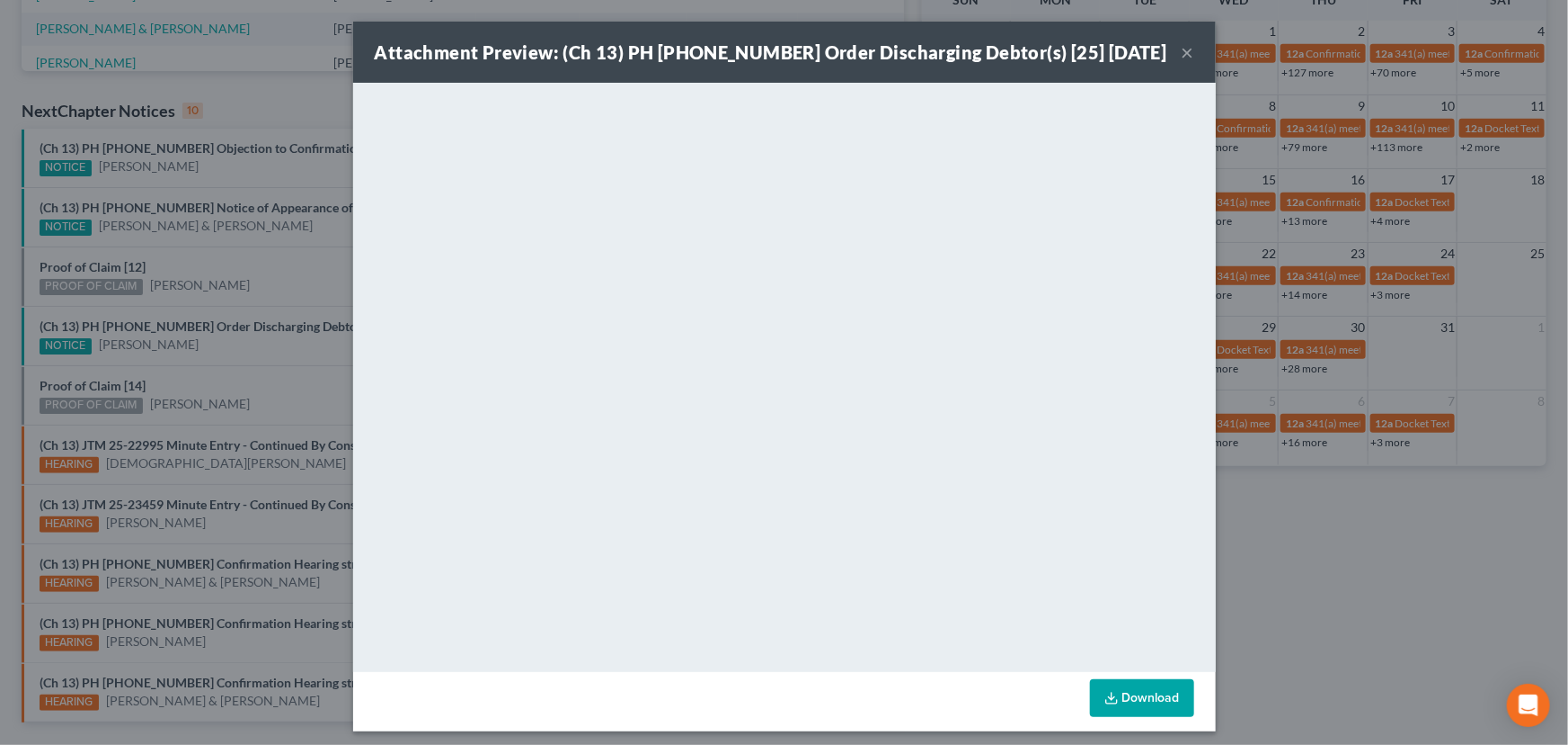
click at [244, 356] on div "Attachment Preview: (Ch 13) PH 20-27251 Order Discharging Debtor(s) [25] 10/14/…" at bounding box center [784, 372] width 1568 height 745
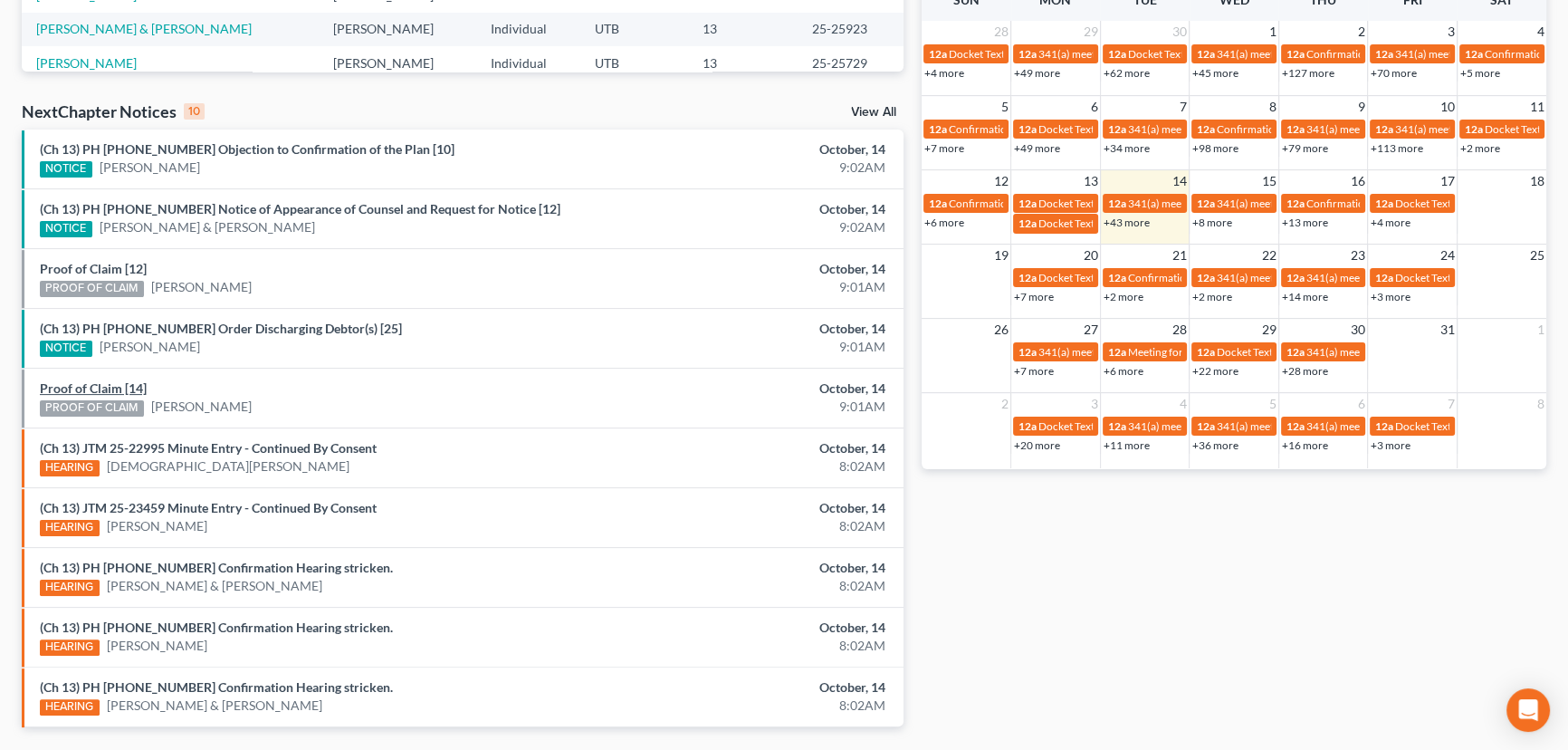
click at [86, 387] on link "Proof of Claim [14]" at bounding box center [94, 387] width 107 height 15
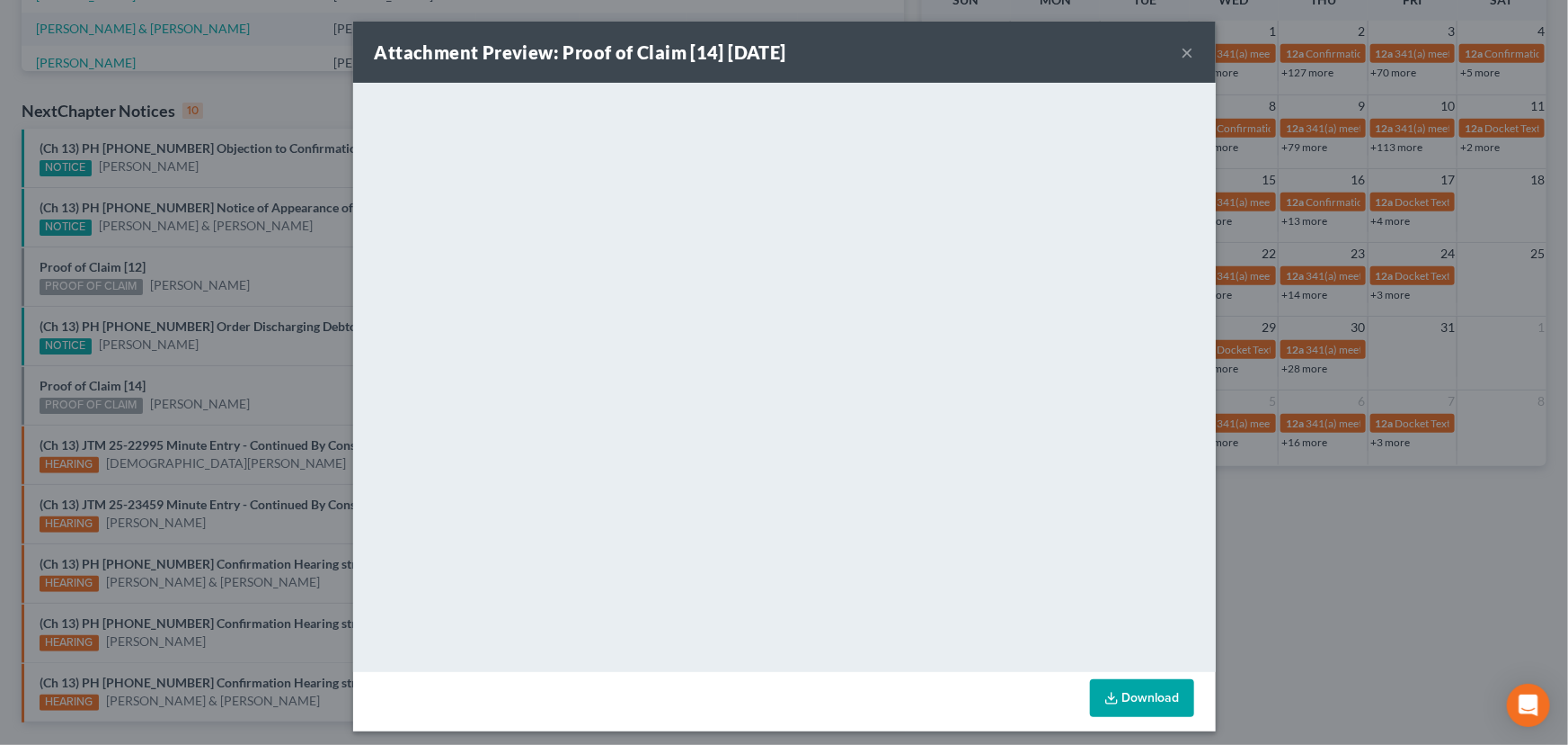
click at [226, 360] on div "Attachment Preview: Proof of Claim [14] 10/14/2025 × <object ng-attr-data='http…" at bounding box center [784, 372] width 1568 height 745
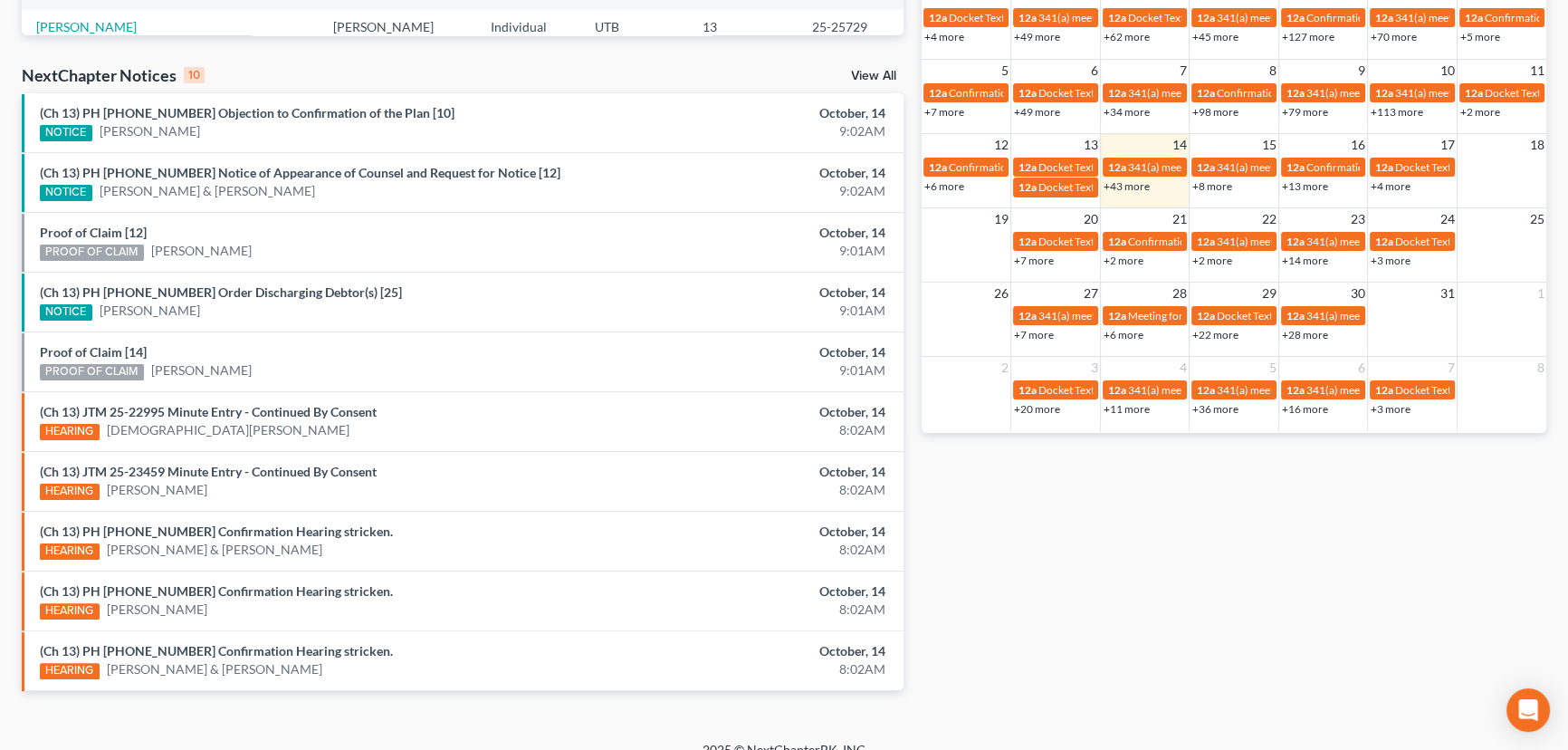
scroll to position [549, 0]
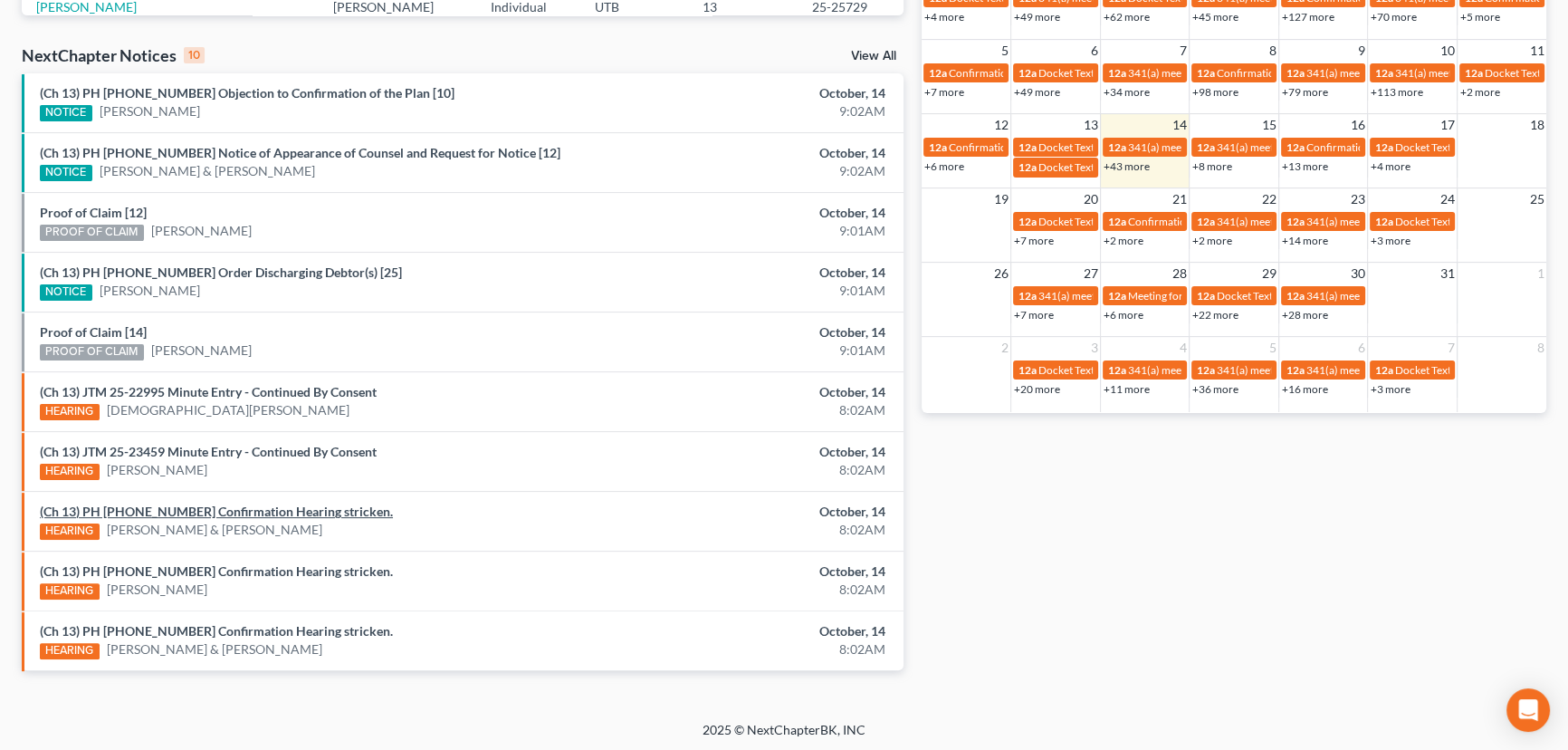
click at [227, 506] on link "(Ch 13) PH 25-20943 Confirmation Hearing stricken." at bounding box center [216, 511] width 353 height 15
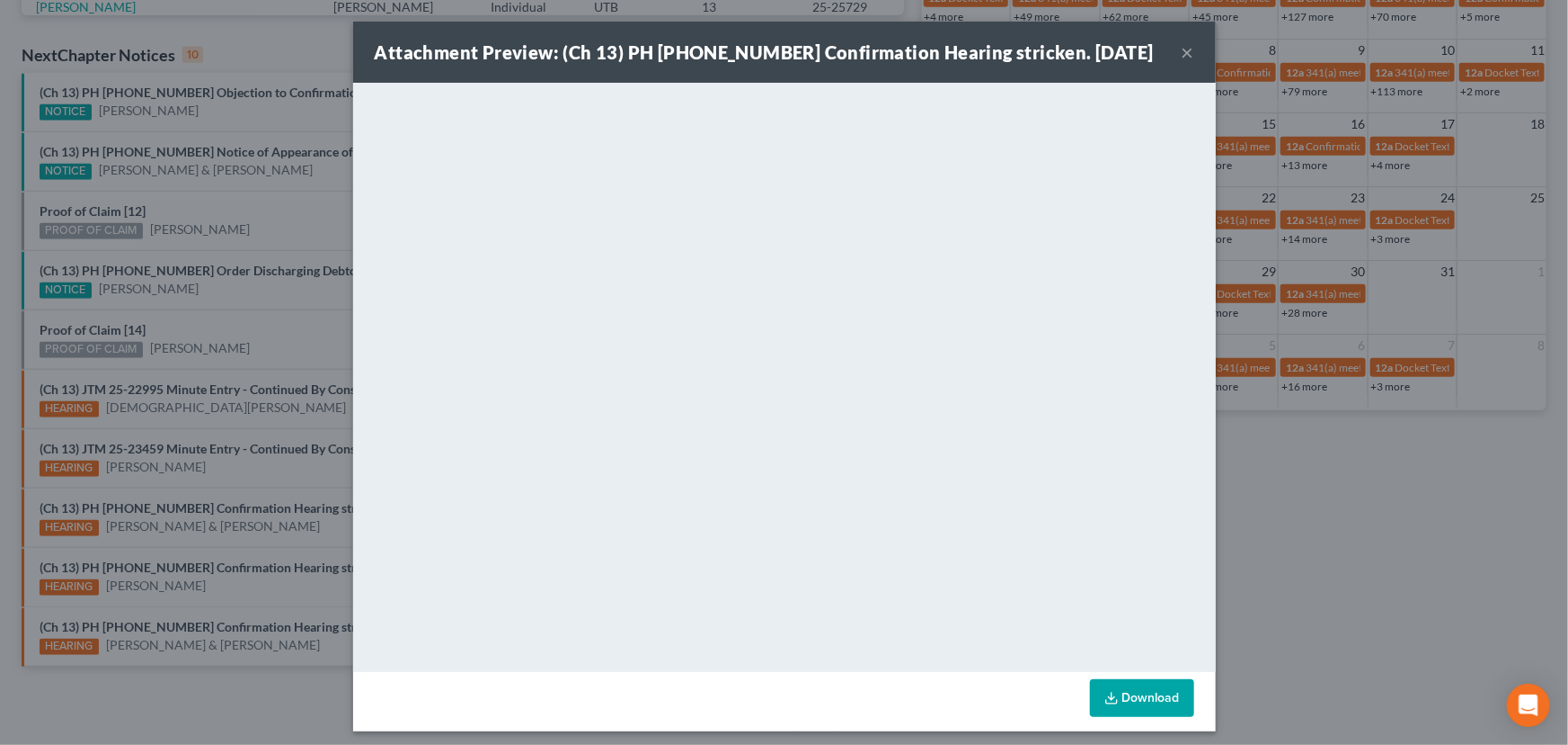
click at [186, 538] on div "Attachment Preview: (Ch 13) PH 25-20943 Confirmation Hearing stricken. 10/14/20…" at bounding box center [784, 372] width 1568 height 745
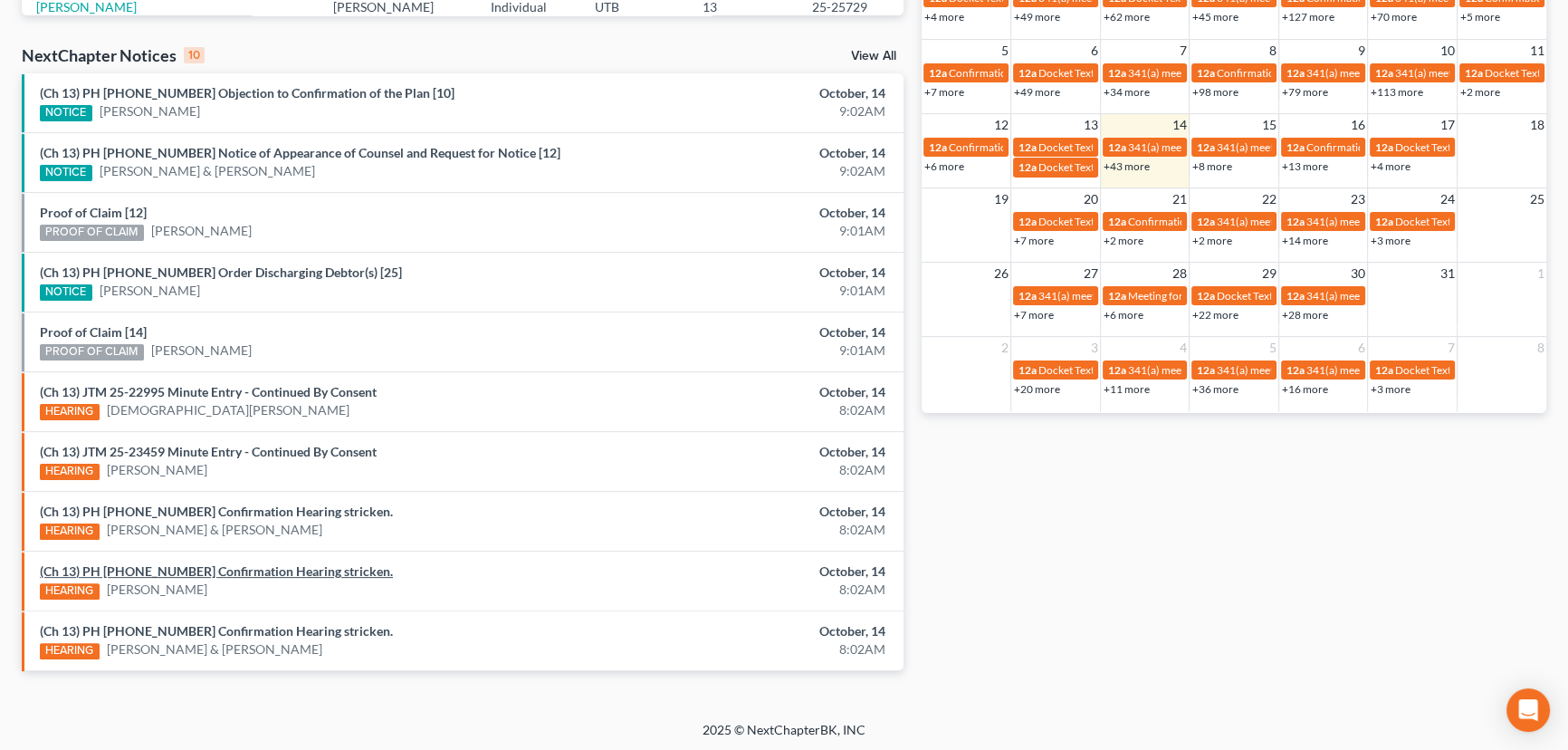
click at [194, 566] on link "(Ch 13) PH 25-22379 Confirmation Hearing stricken." at bounding box center [216, 571] width 353 height 15
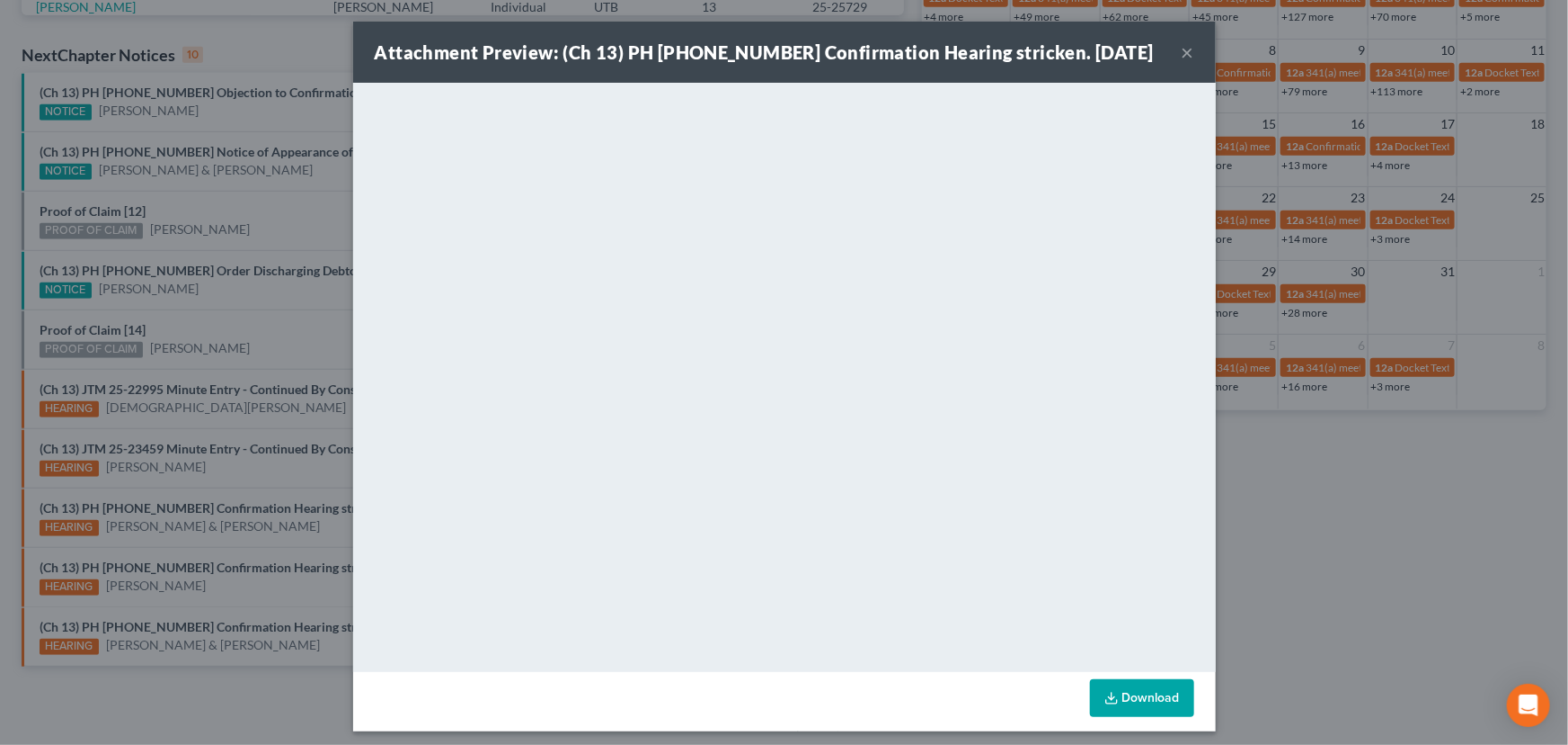
click at [201, 591] on div "Attachment Preview: (Ch 13) PH 25-22379 Confirmation Hearing stricken. 10/14/20…" at bounding box center [784, 372] width 1568 height 745
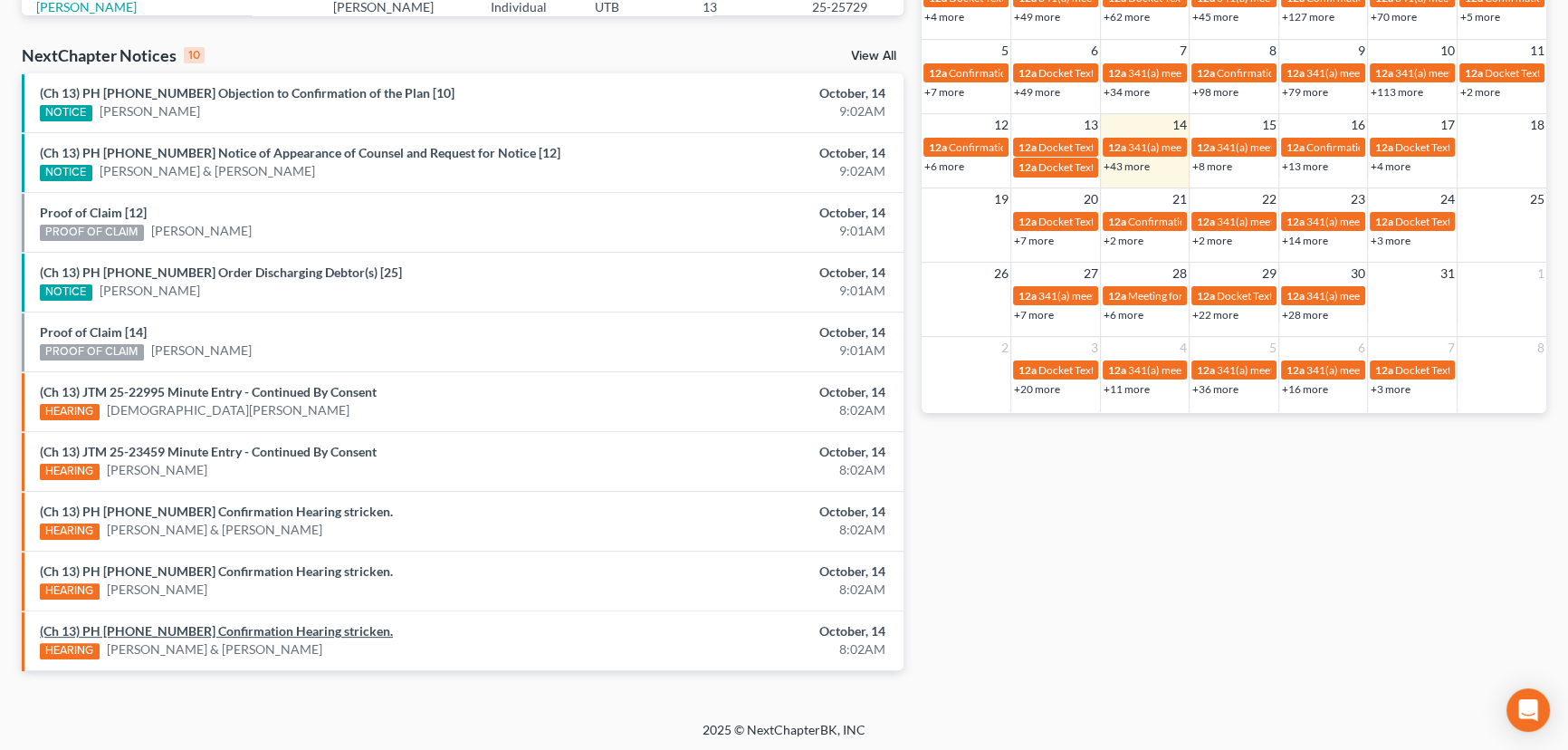
click at [213, 628] on link "(Ch 13) PH 25-23185 Confirmation Hearing stricken." at bounding box center [216, 630] width 353 height 15
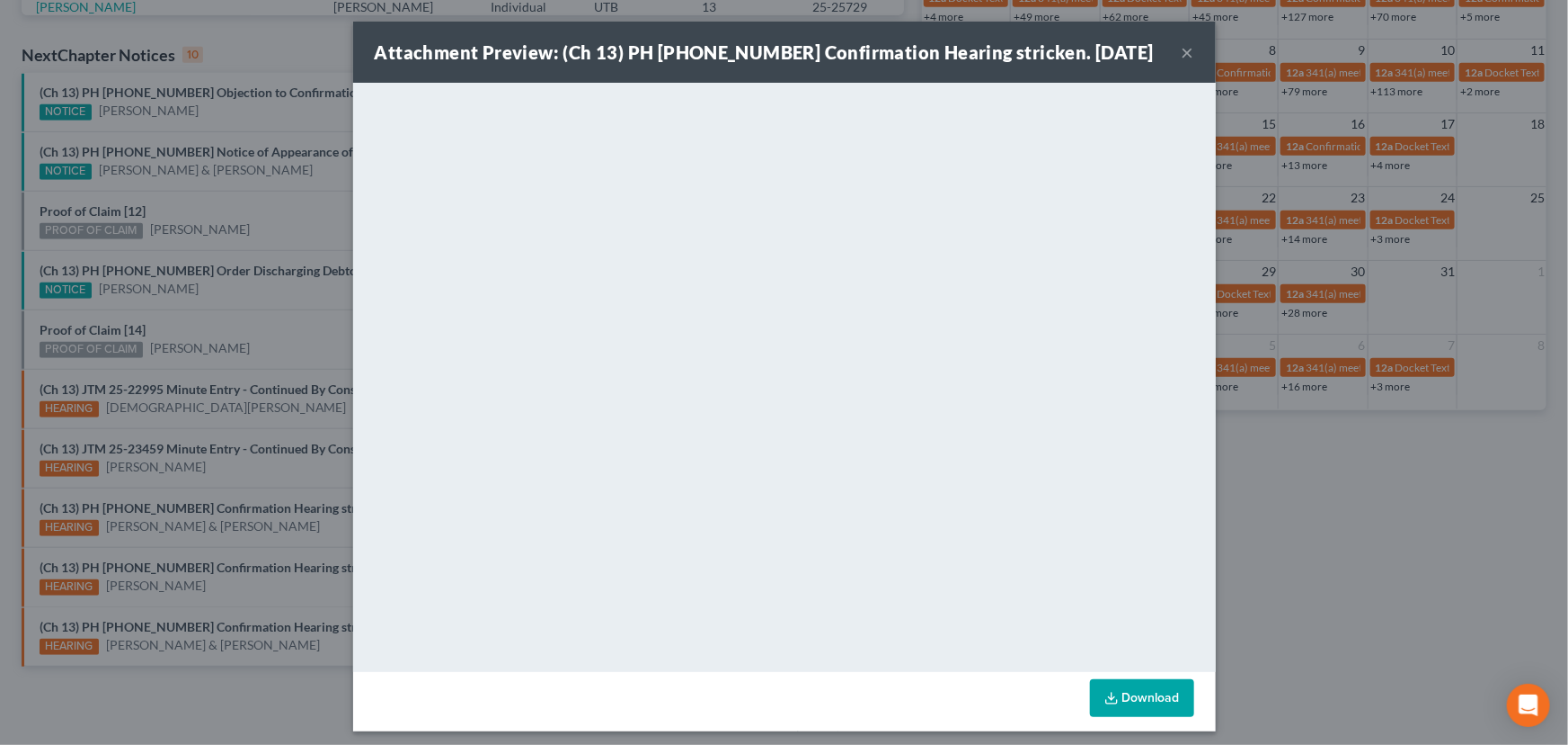
click at [223, 602] on div "Attachment Preview: (Ch 13) PH 25-23185 Confirmation Hearing stricken. 10/14/20…" at bounding box center [784, 372] width 1568 height 745
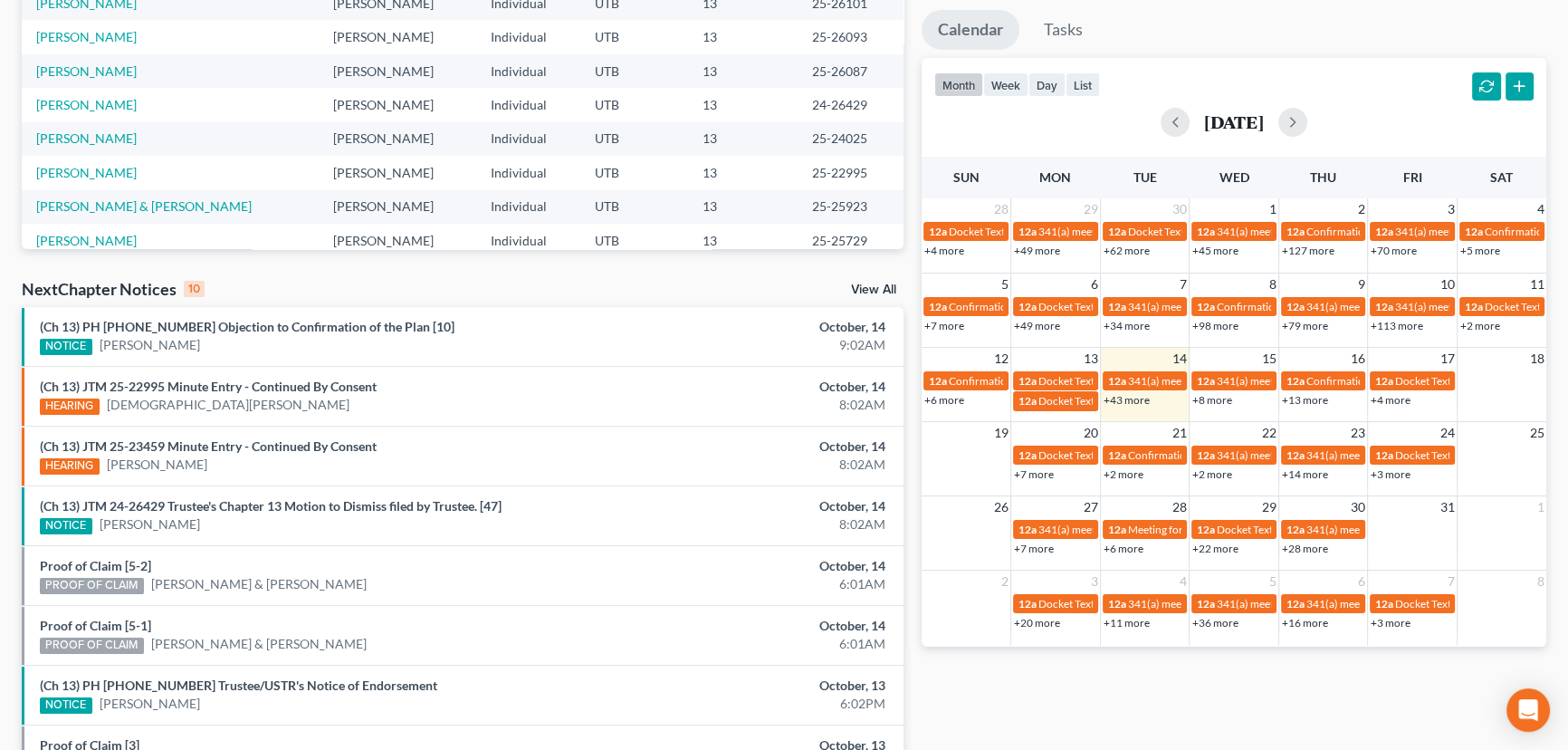
scroll to position [328, 0]
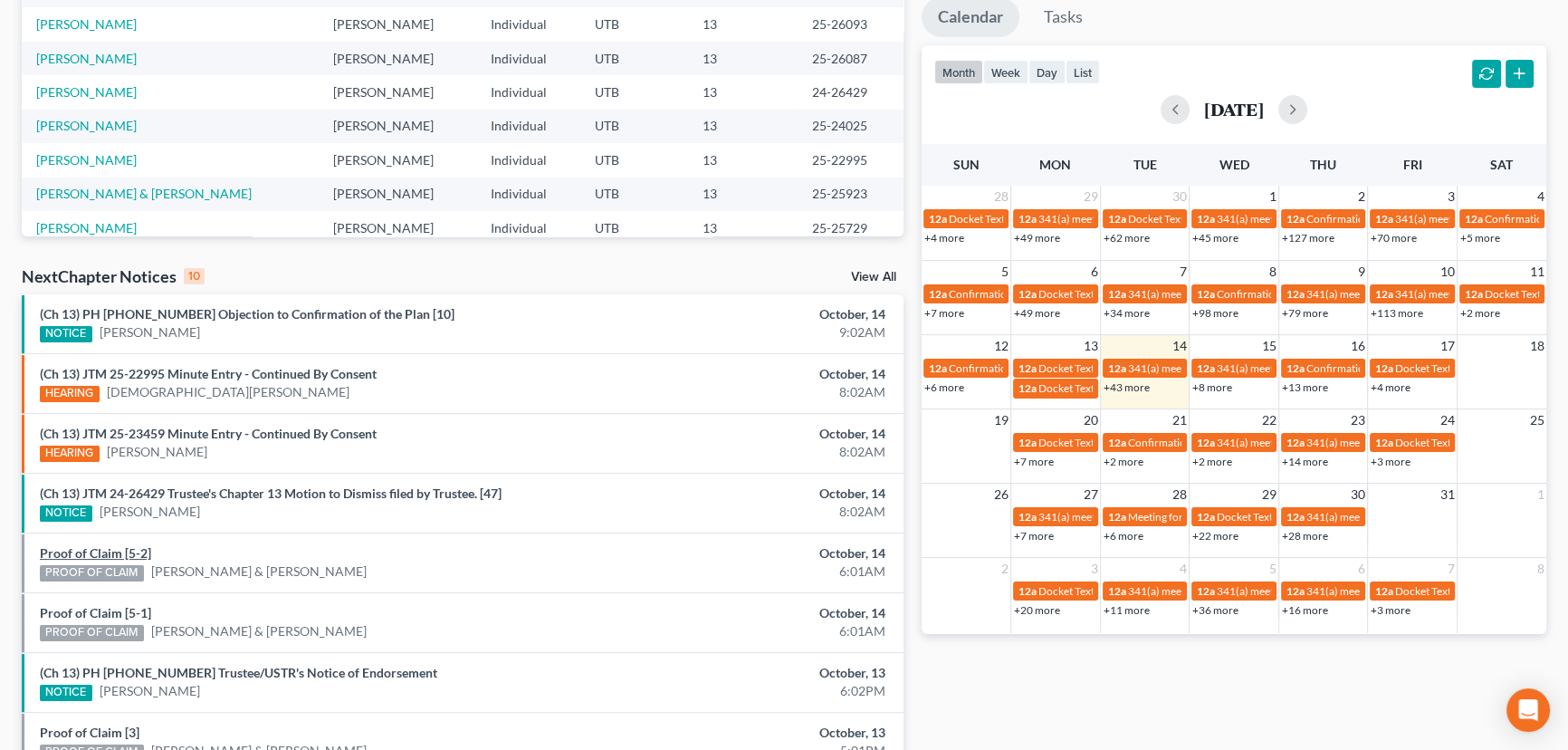
click at [82, 552] on link "Proof of Claim [5-2]" at bounding box center [96, 553] width 111 height 15
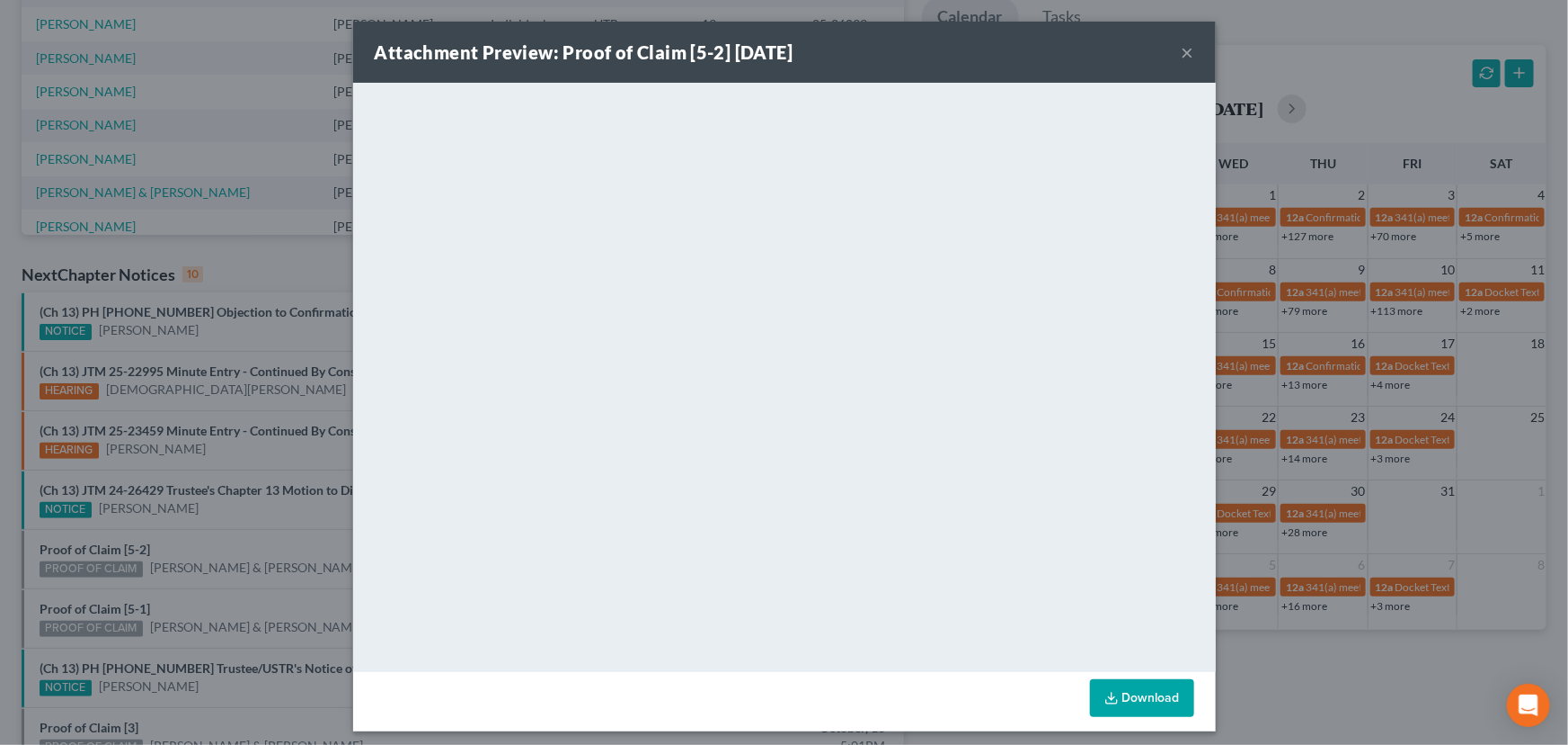
drag, startPoint x: 229, startPoint y: 549, endPoint x: 216, endPoint y: 558, distance: 15.8
click at [229, 549] on div "Attachment Preview: Proof of Claim [5-2] 10/14/2025 × <object ng-attr-data='htt…" at bounding box center [784, 372] width 1568 height 745
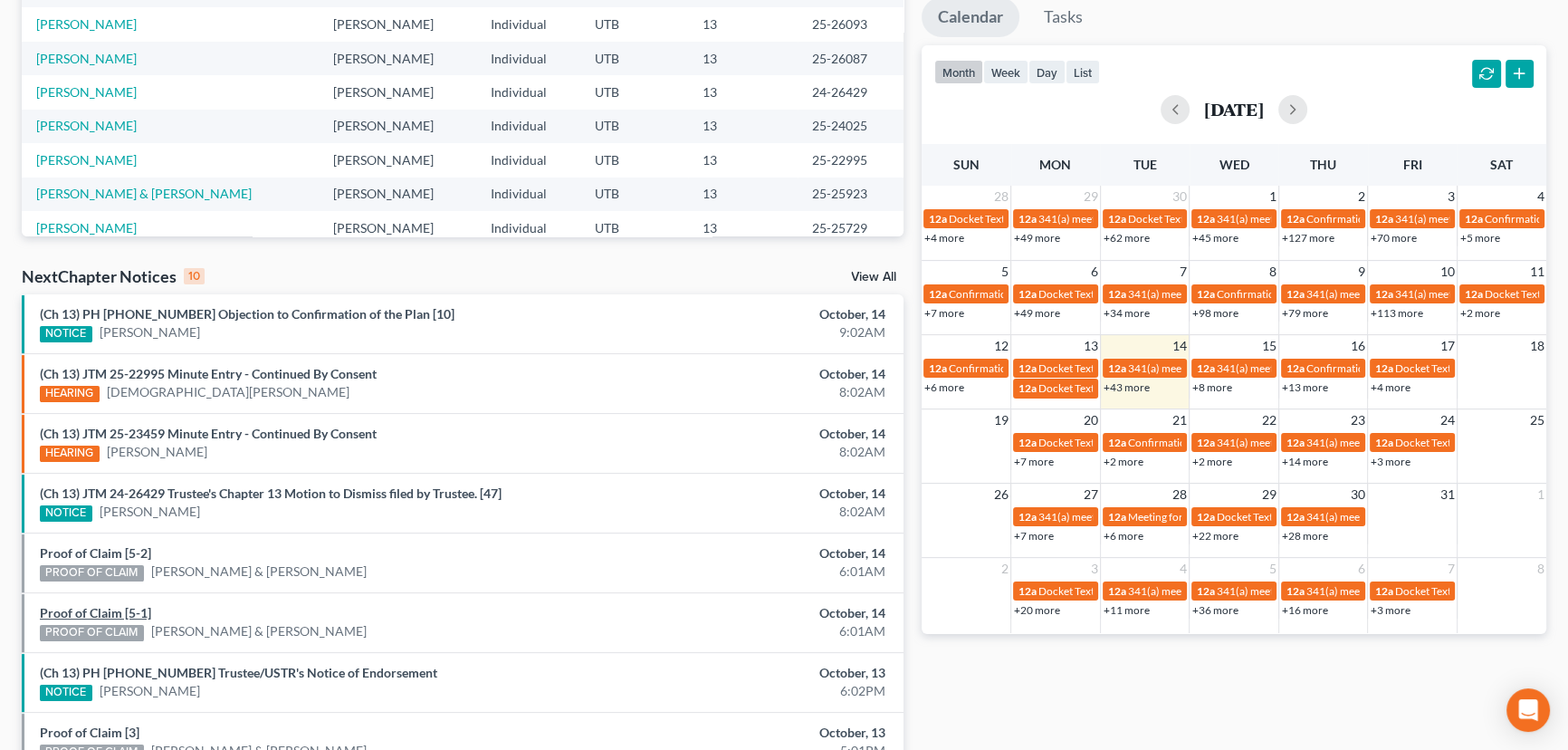
click at [94, 607] on link "Proof of Claim [5-1]" at bounding box center [96, 612] width 111 height 15
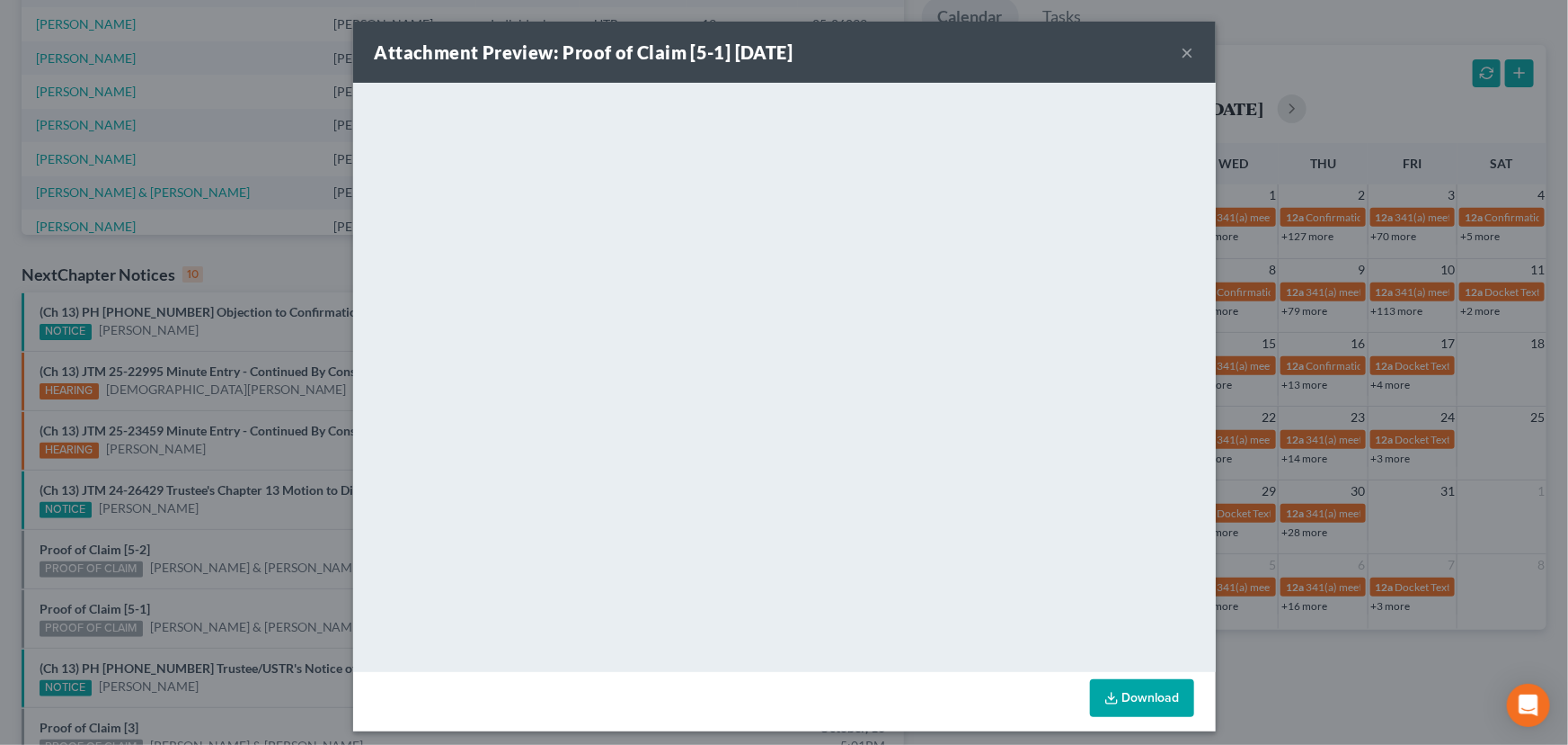
click at [215, 582] on div "Attachment Preview: Proof of Claim [5-1] 10/14/2025 × <object ng-attr-data='htt…" at bounding box center [784, 372] width 1568 height 745
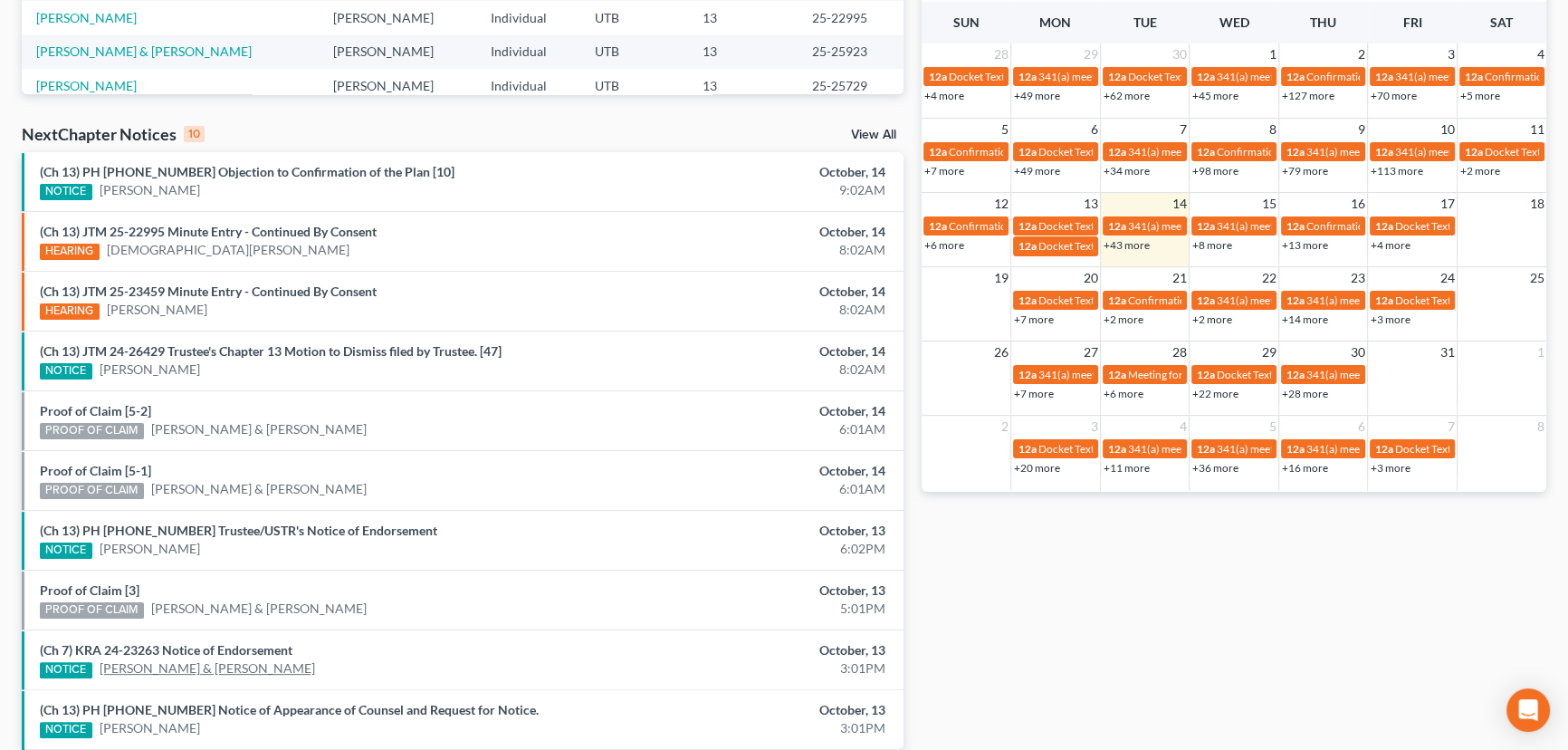
scroll to position [549, 0]
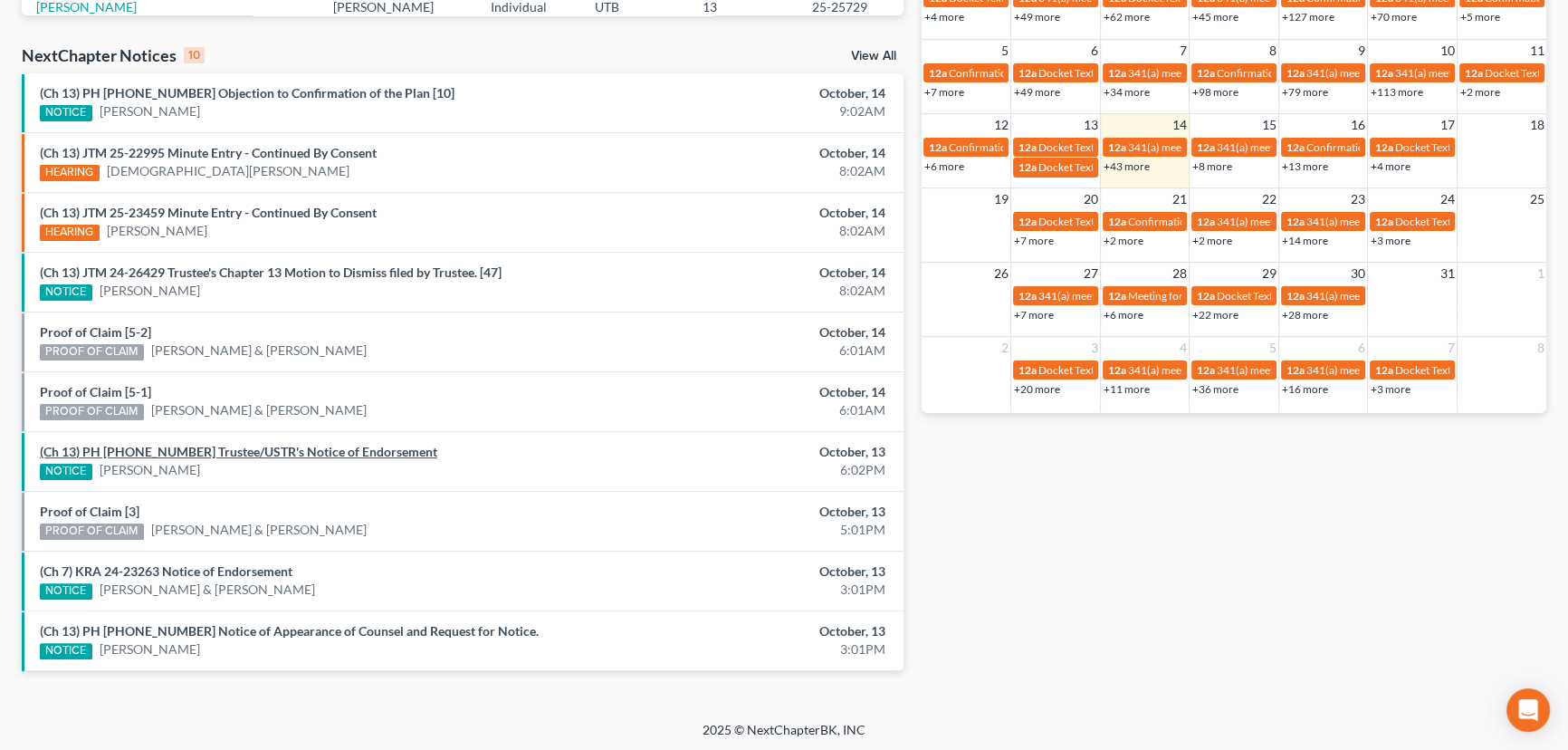
click at [273, 453] on link "(Ch 13) PH 23-20913 Trustee/USTR's Notice of Endorsement" at bounding box center [238, 452] width 397 height 15
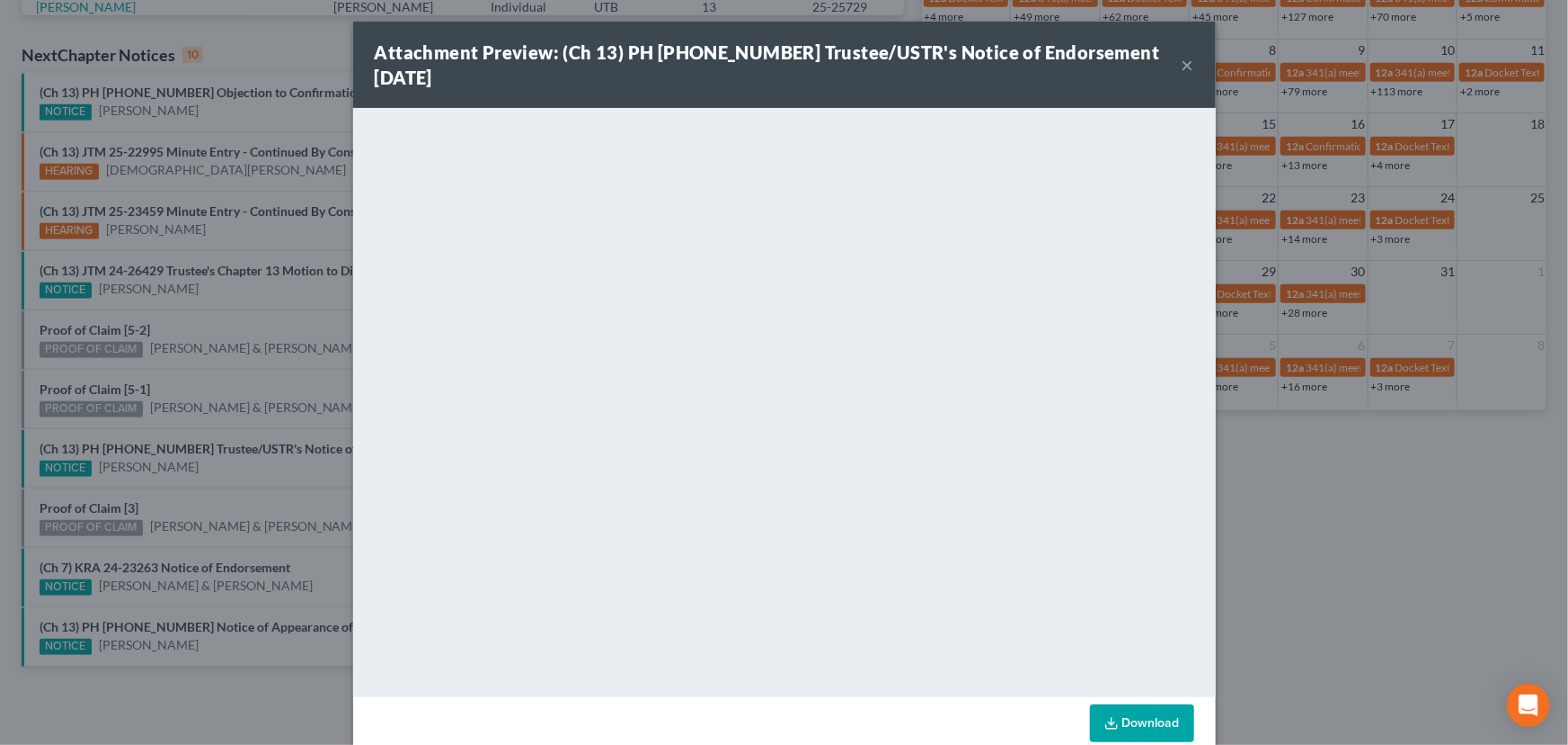
click at [215, 474] on div "Attachment Preview: (Ch 13) PH 23-20913 Trustee/USTR's Notice of Endorsement 10…" at bounding box center [784, 372] width 1568 height 745
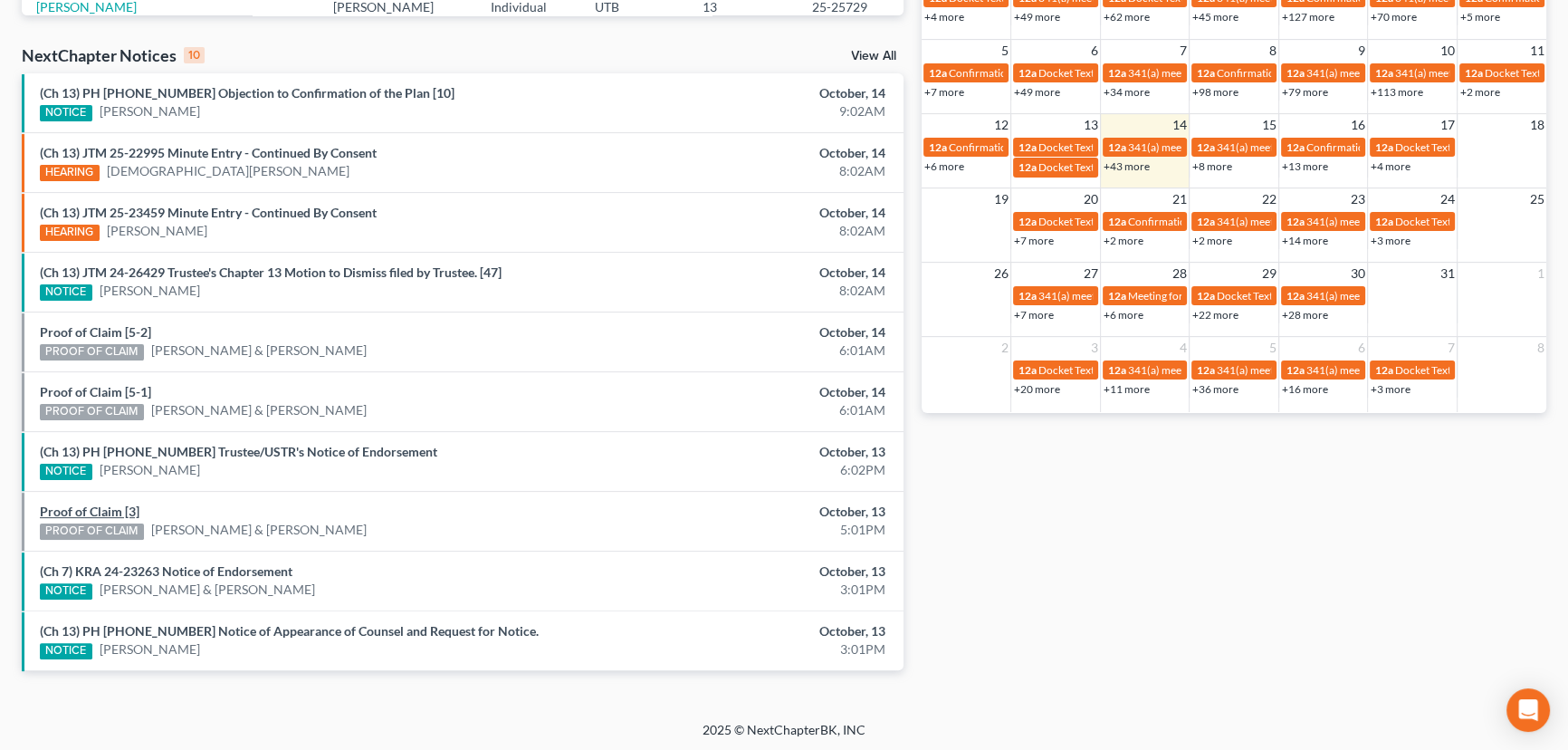
click at [99, 508] on link "Proof of Claim [3]" at bounding box center [90, 511] width 99 height 15
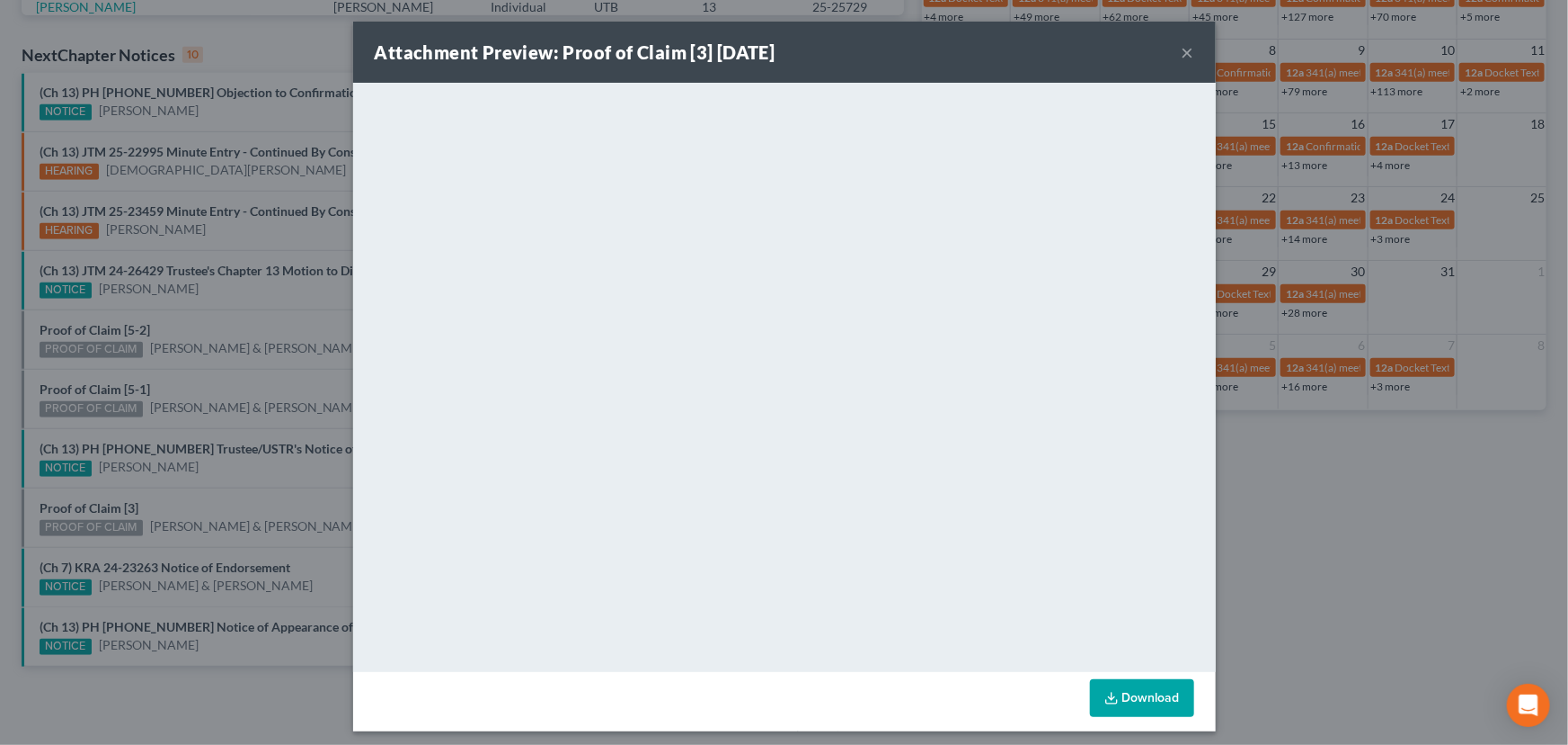
click at [234, 493] on div "Attachment Preview: Proof of Claim [3] 10/13/2025 × <object ng-attr-data='https…" at bounding box center [784, 372] width 1568 height 745
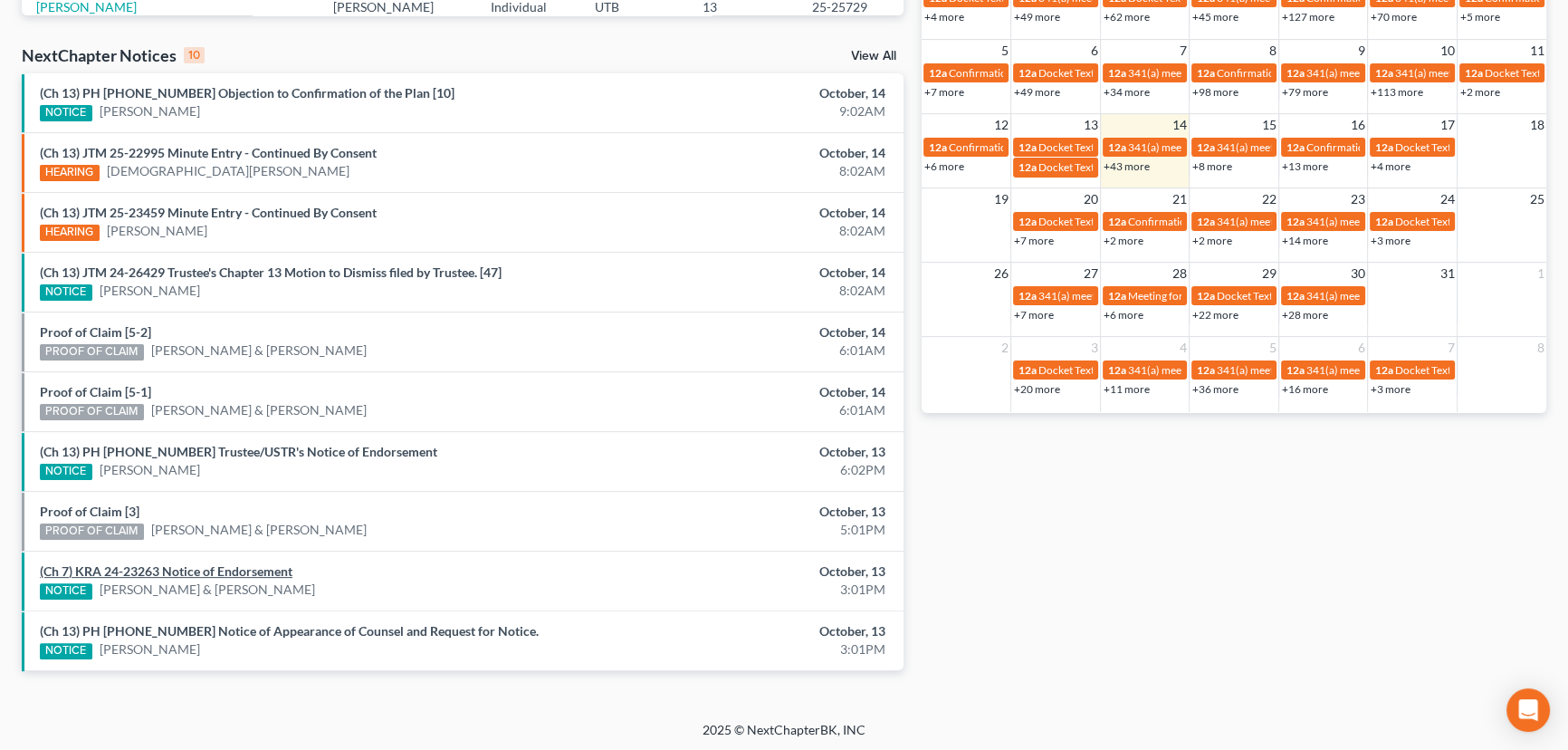
click at [210, 563] on link "(Ch 7) KRA 24-23263 Notice of Endorsement" at bounding box center [166, 571] width 253 height 15
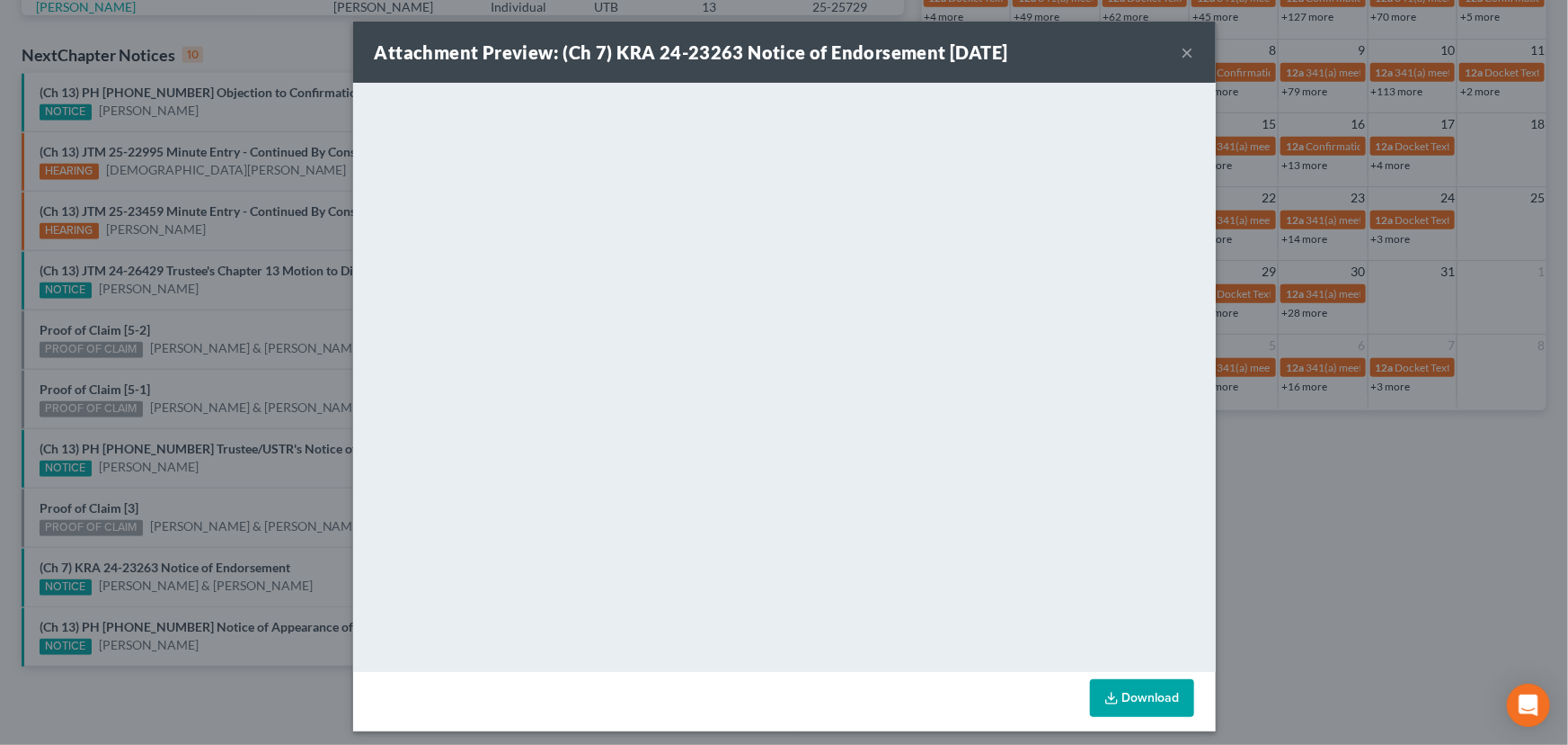
click at [262, 544] on div "Attachment Preview: (Ch 7) KRA 24-23263 Notice of Endorsement 10/13/2025 × <obj…" at bounding box center [784, 372] width 1568 height 745
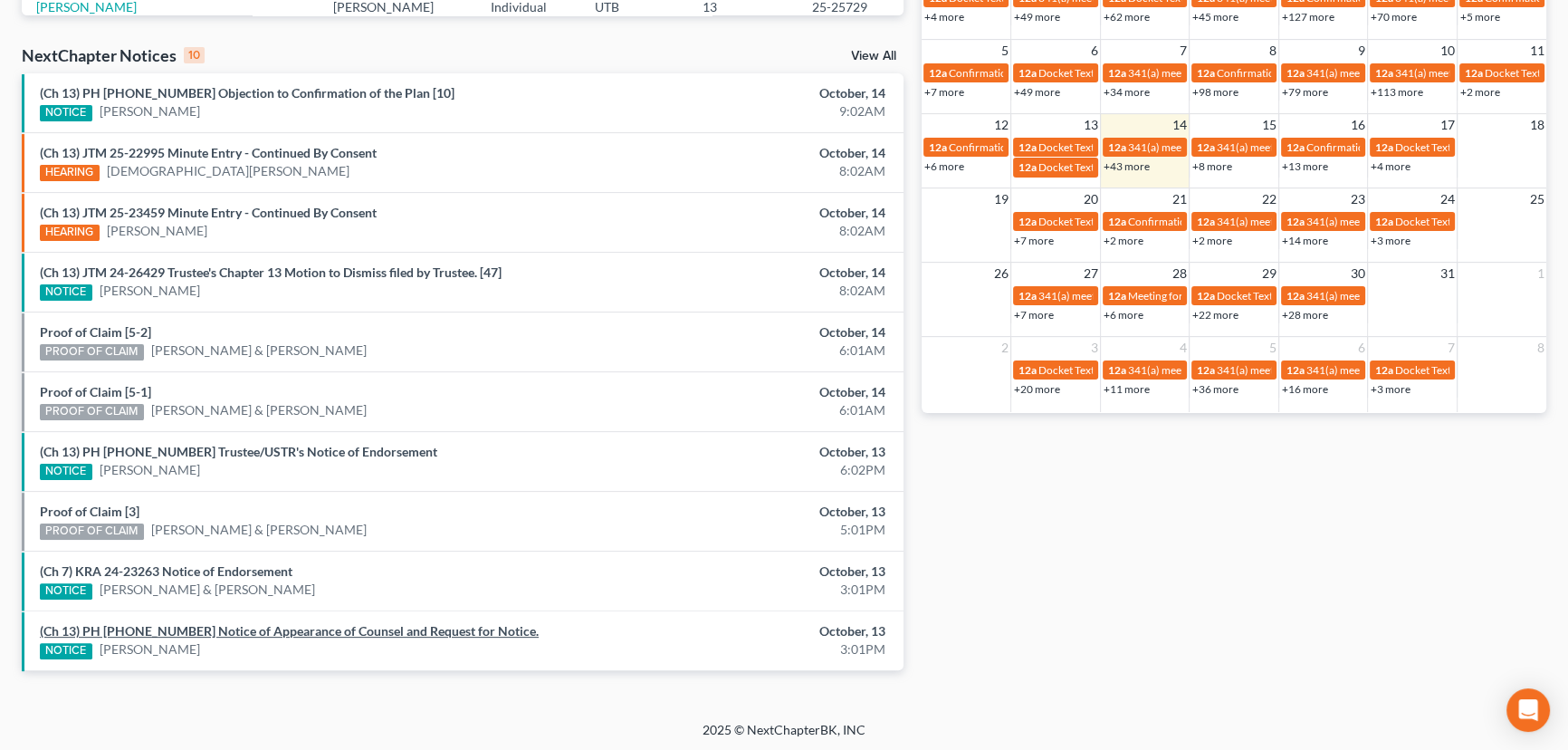
click at [317, 625] on link "(Ch 13) PH 25-25884 Notice of Appearance of Counsel and Request for Notice." at bounding box center [289, 630] width 498 height 15
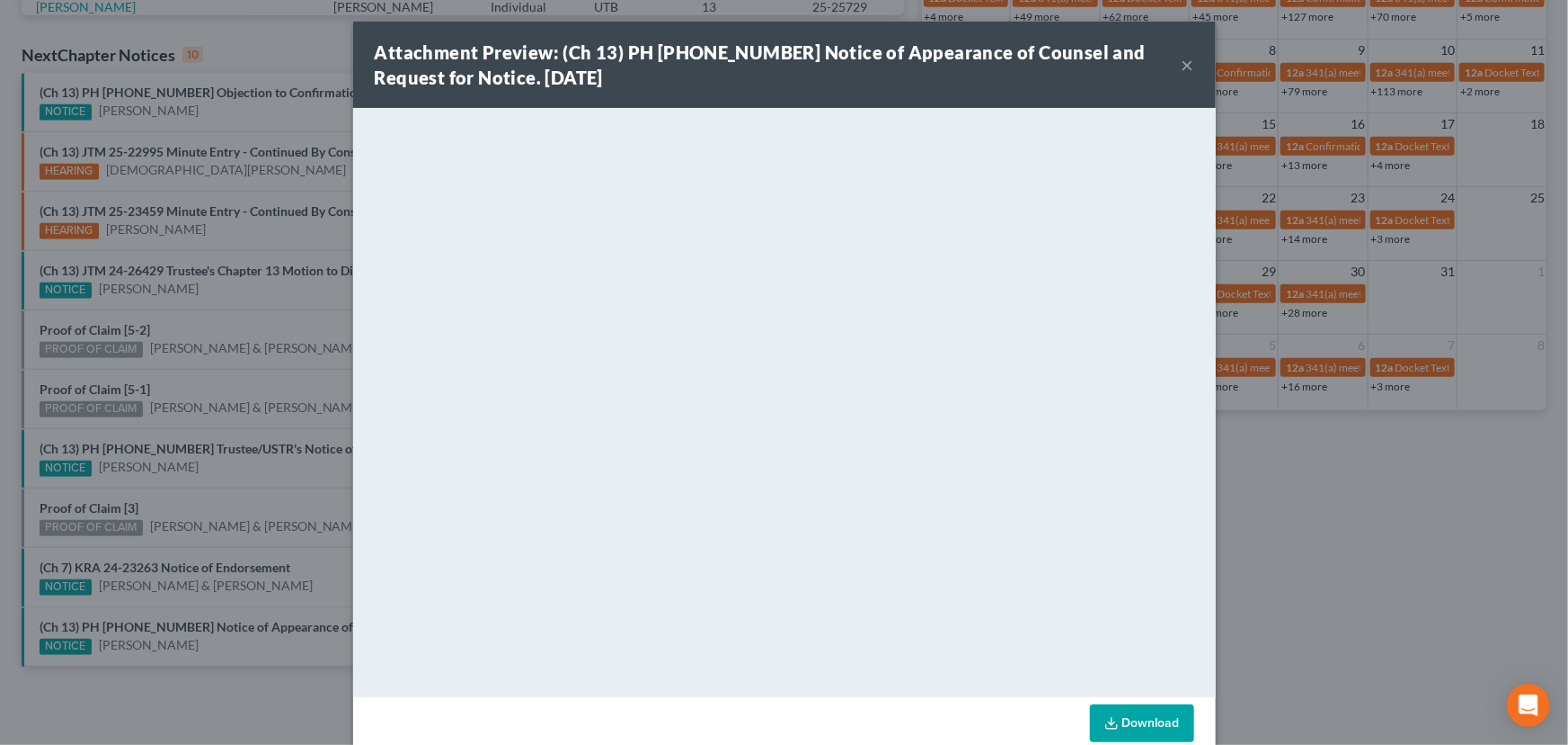
drag, startPoint x: 298, startPoint y: 545, endPoint x: 348, endPoint y: 532, distance: 51.7
click at [301, 545] on div "Attachment Preview: (Ch 13) PH 25-25884 Notice of Appearance of Counsel and Req…" at bounding box center [784, 372] width 1568 height 745
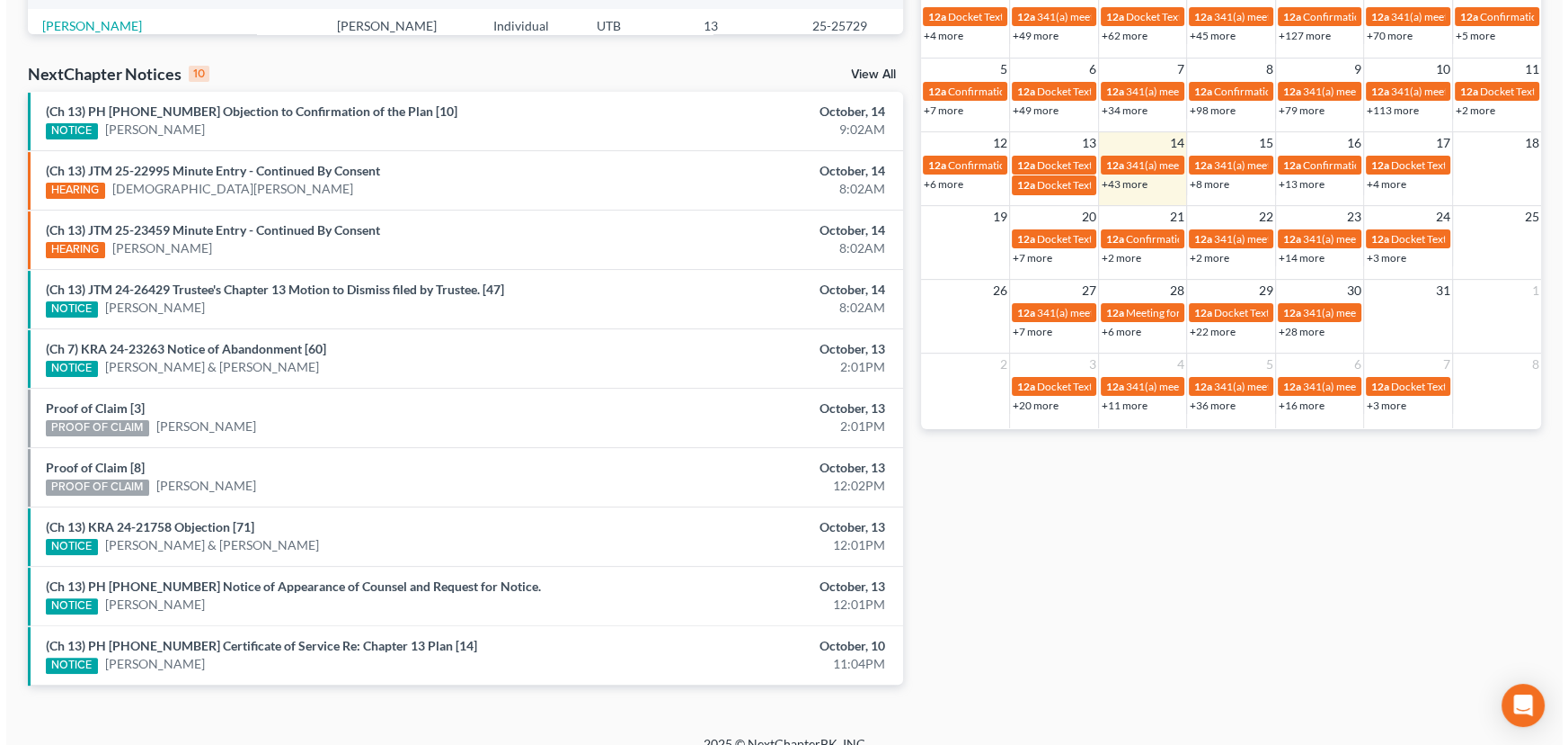
scroll to position [545, 0]
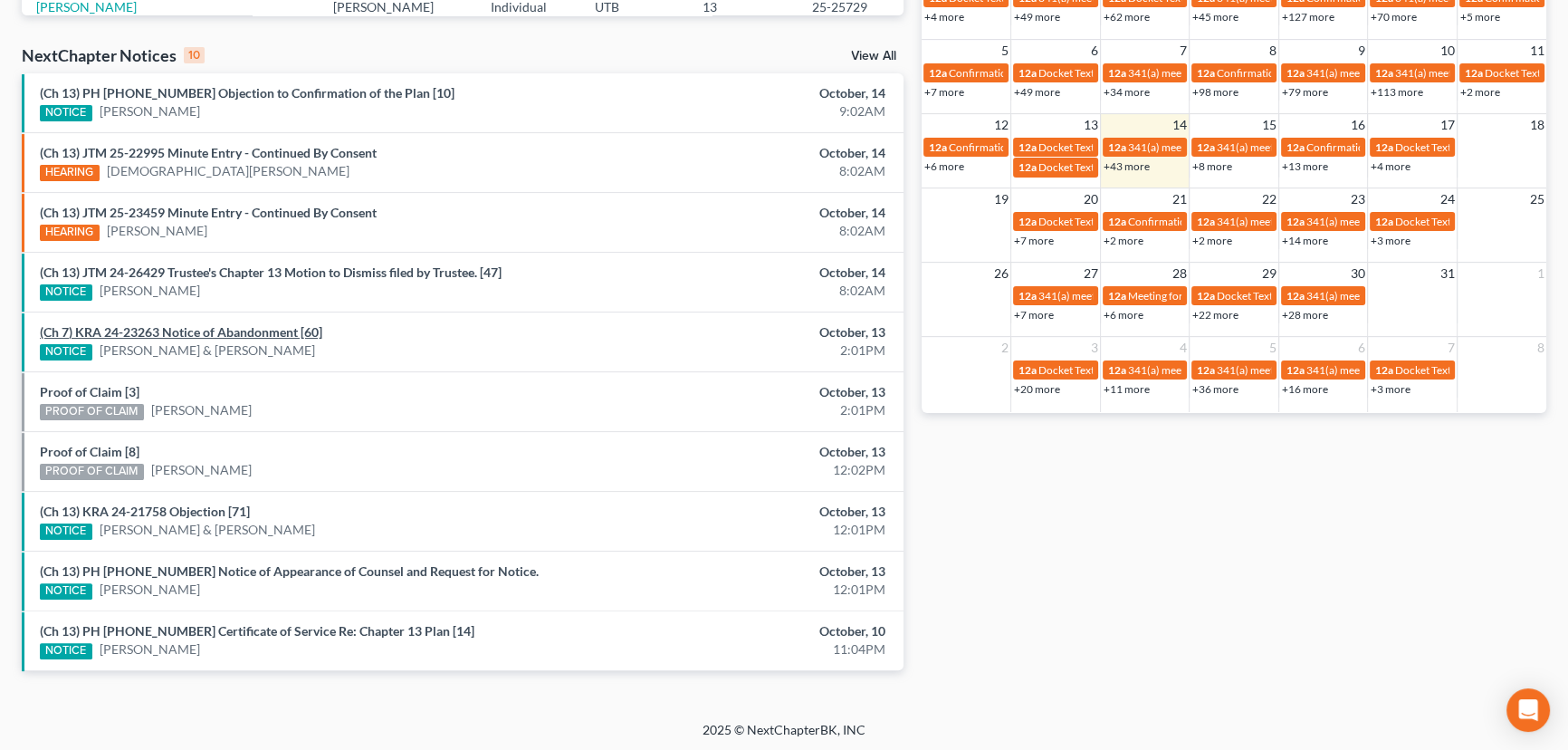
click at [177, 329] on link "(Ch 7) KRA 24-23263 Notice of Abandonment [60]" at bounding box center [181, 332] width 282 height 15
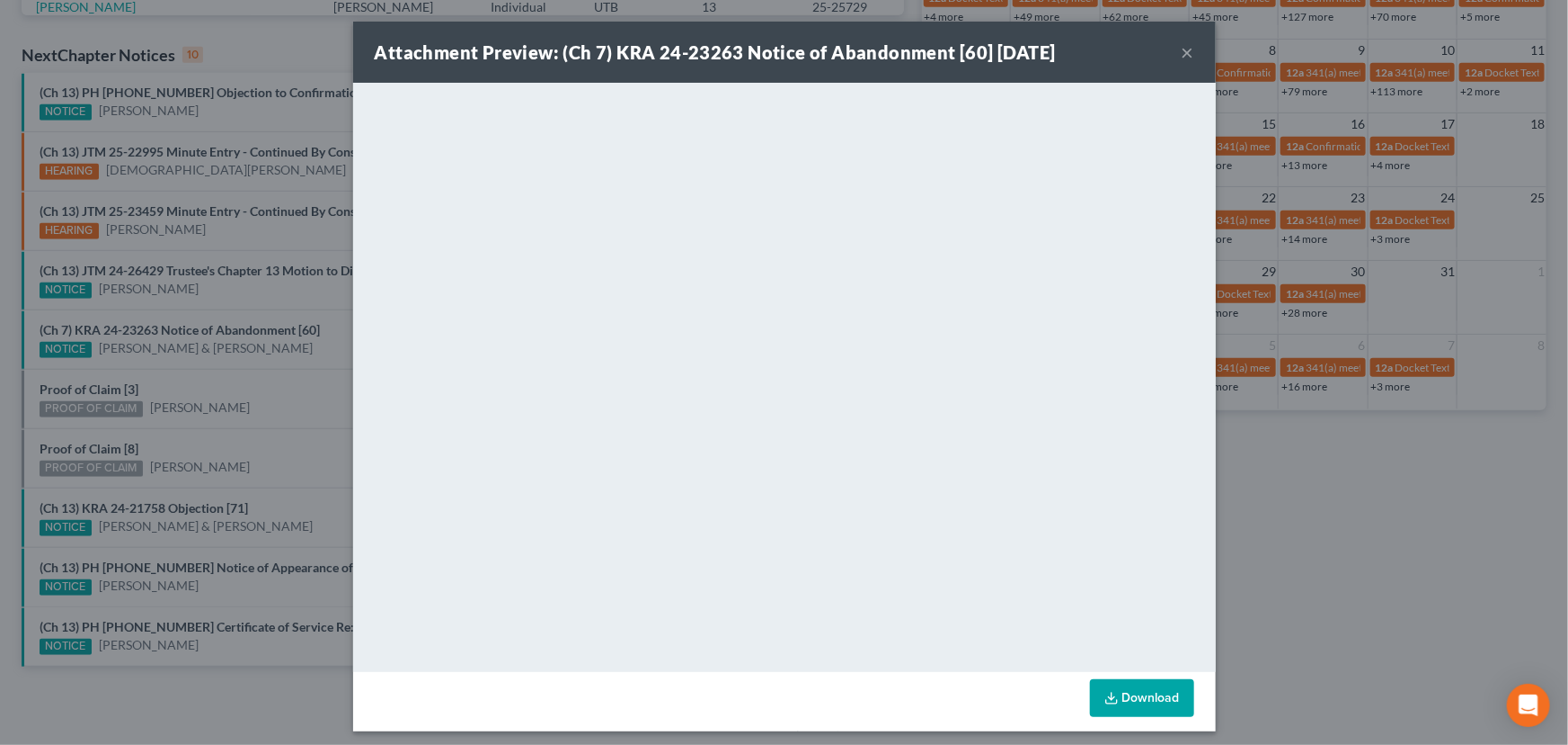
click at [169, 384] on div "Attachment Preview: (Ch 7) KRA 24-23263 Notice of Abandonment [60] [DATE] × Dow…" at bounding box center [784, 372] width 1568 height 745
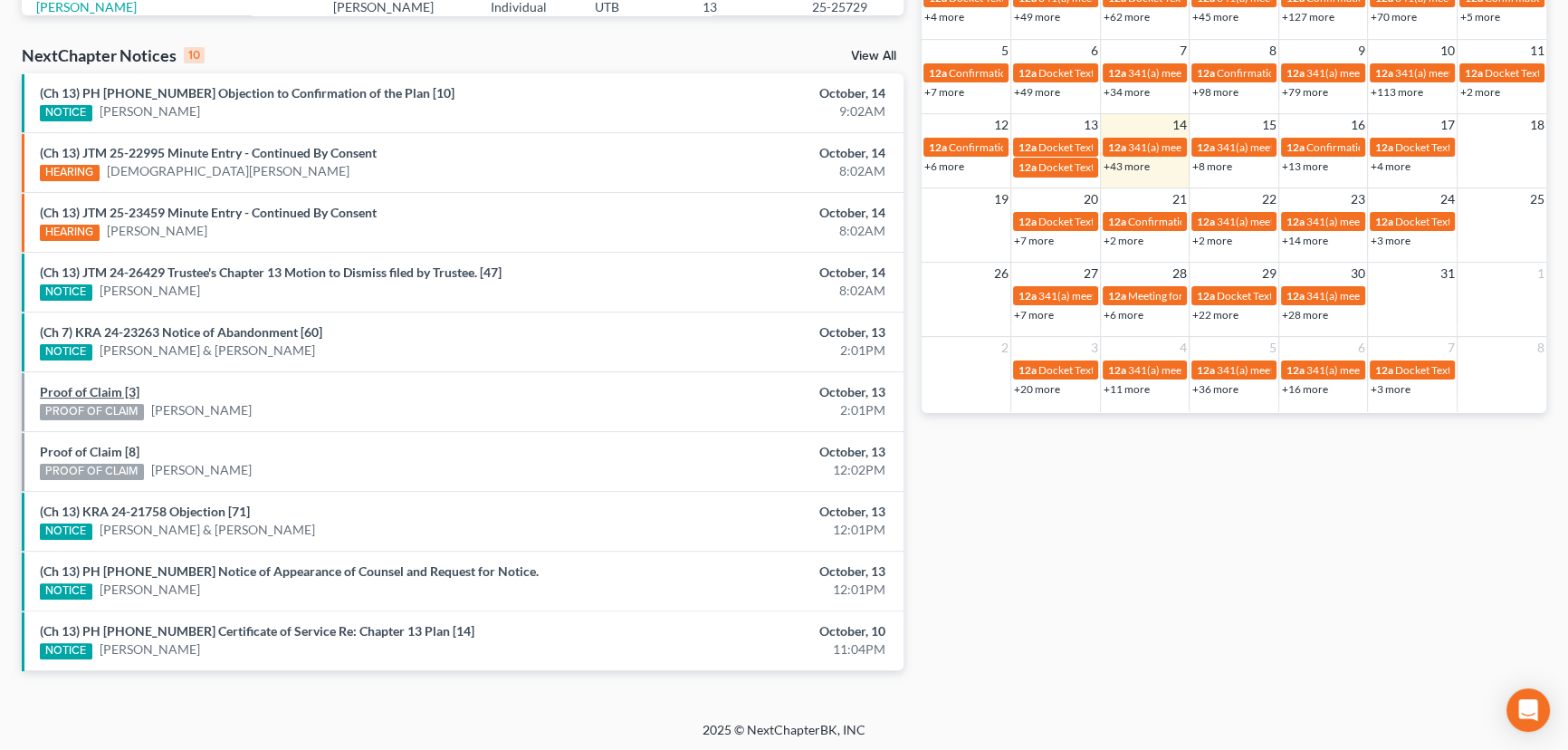
click at [73, 391] on link "Proof of Claim [3]" at bounding box center [90, 391] width 99 height 15
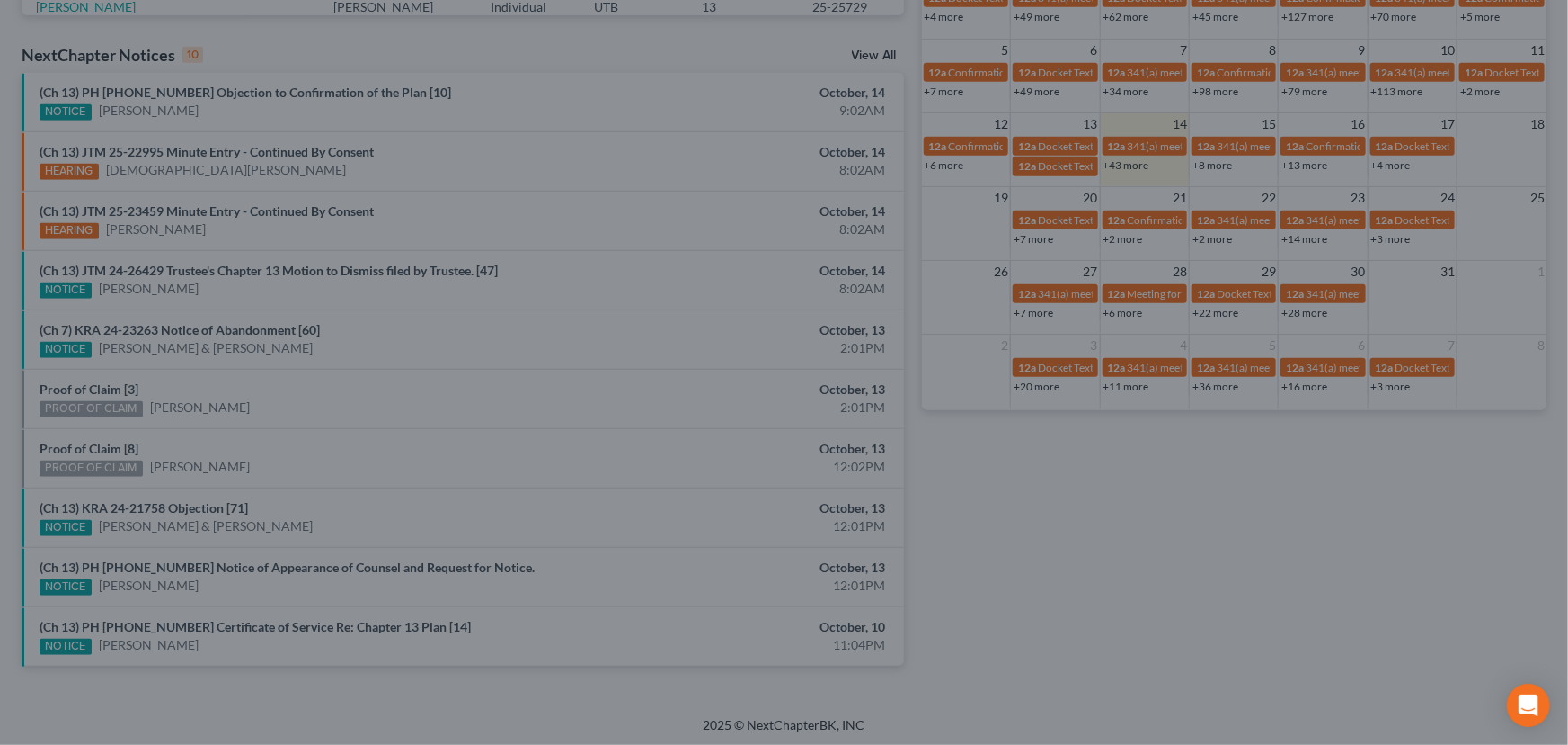
drag, startPoint x: 224, startPoint y: 378, endPoint x: 197, endPoint y: 393, distance: 30.9
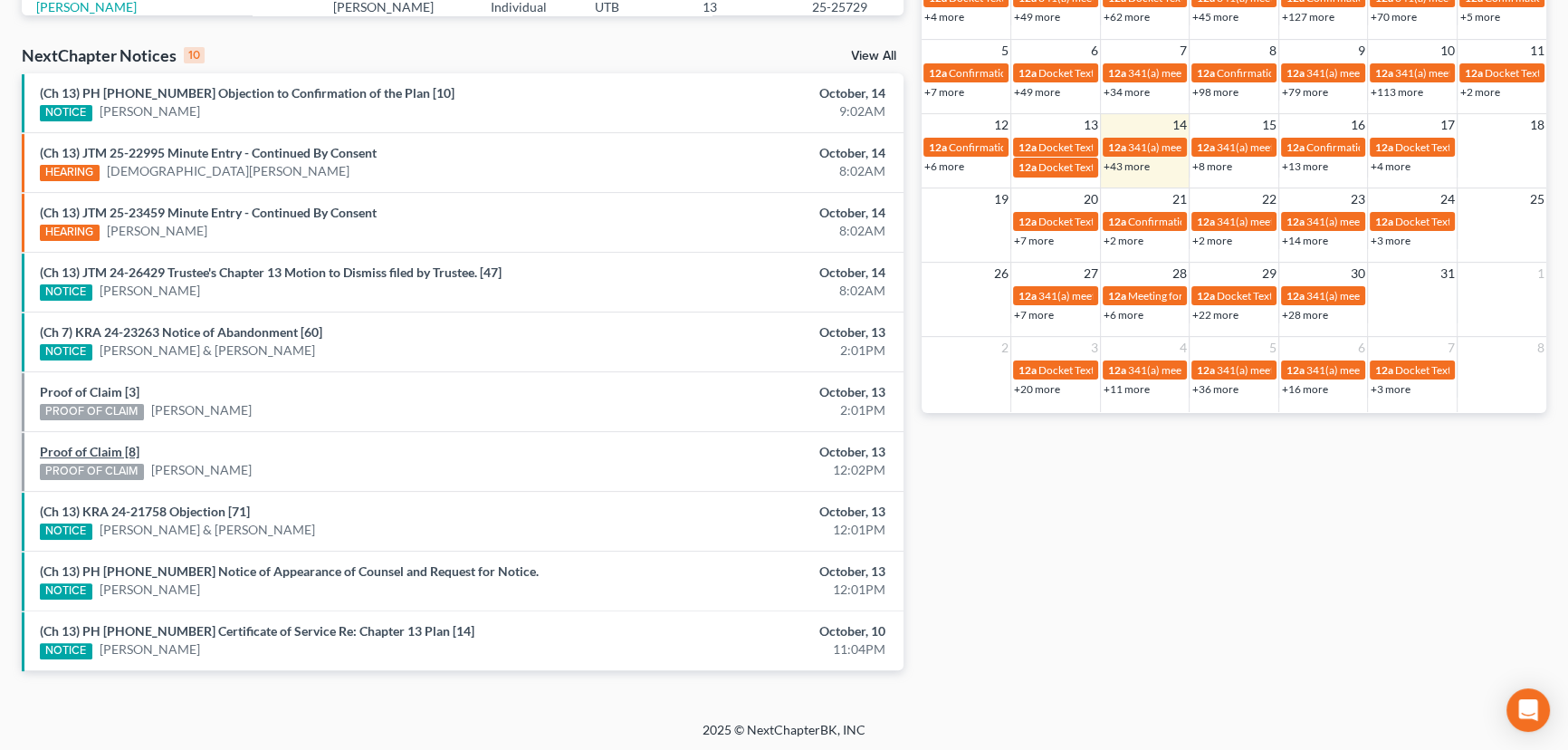
click at [90, 453] on link "Proof of Claim [8]" at bounding box center [90, 452] width 99 height 15
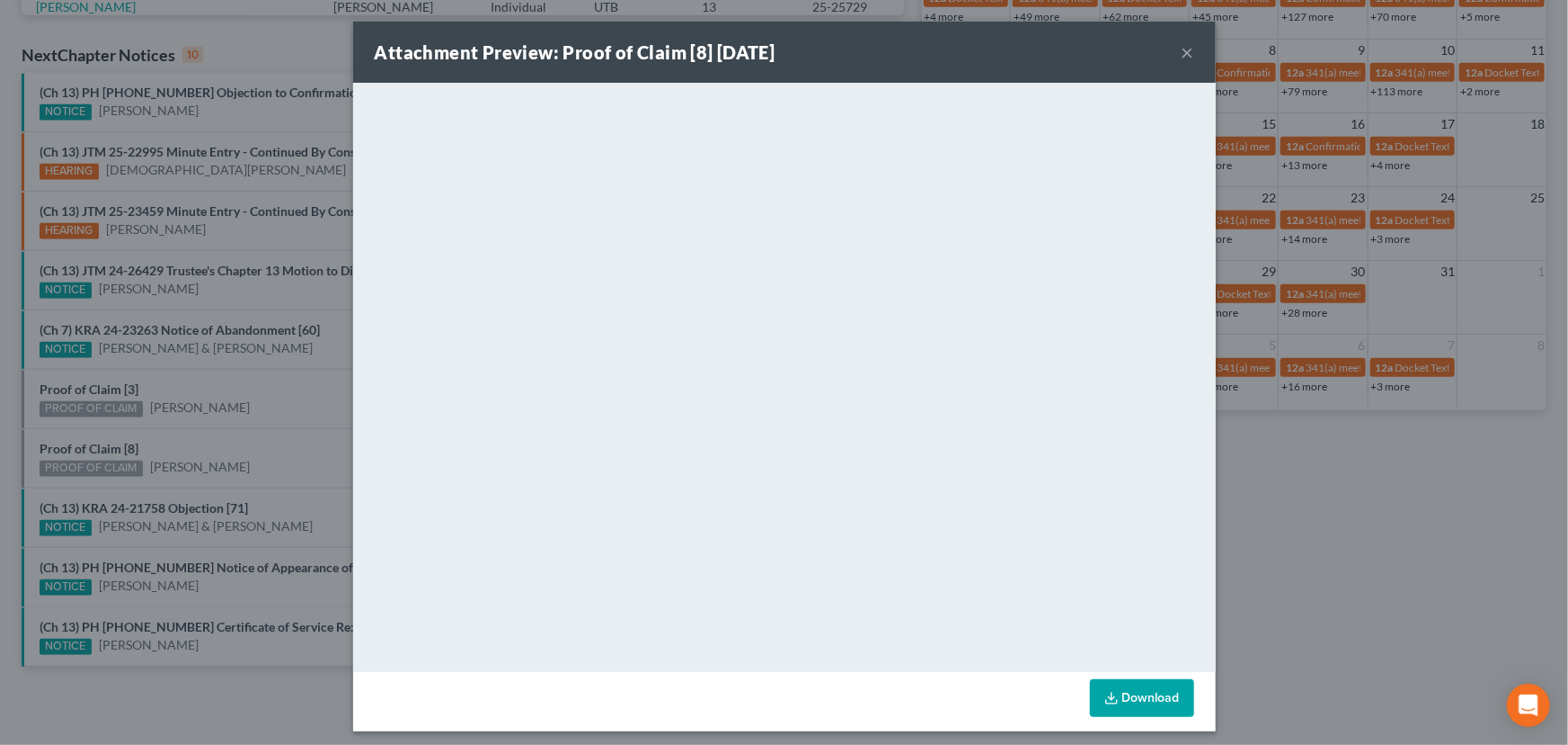
click at [320, 437] on div "Attachment Preview: Proof of Claim [8] [DATE] × <object ng-attr-data='[URL][DOM…" at bounding box center [784, 372] width 1568 height 745
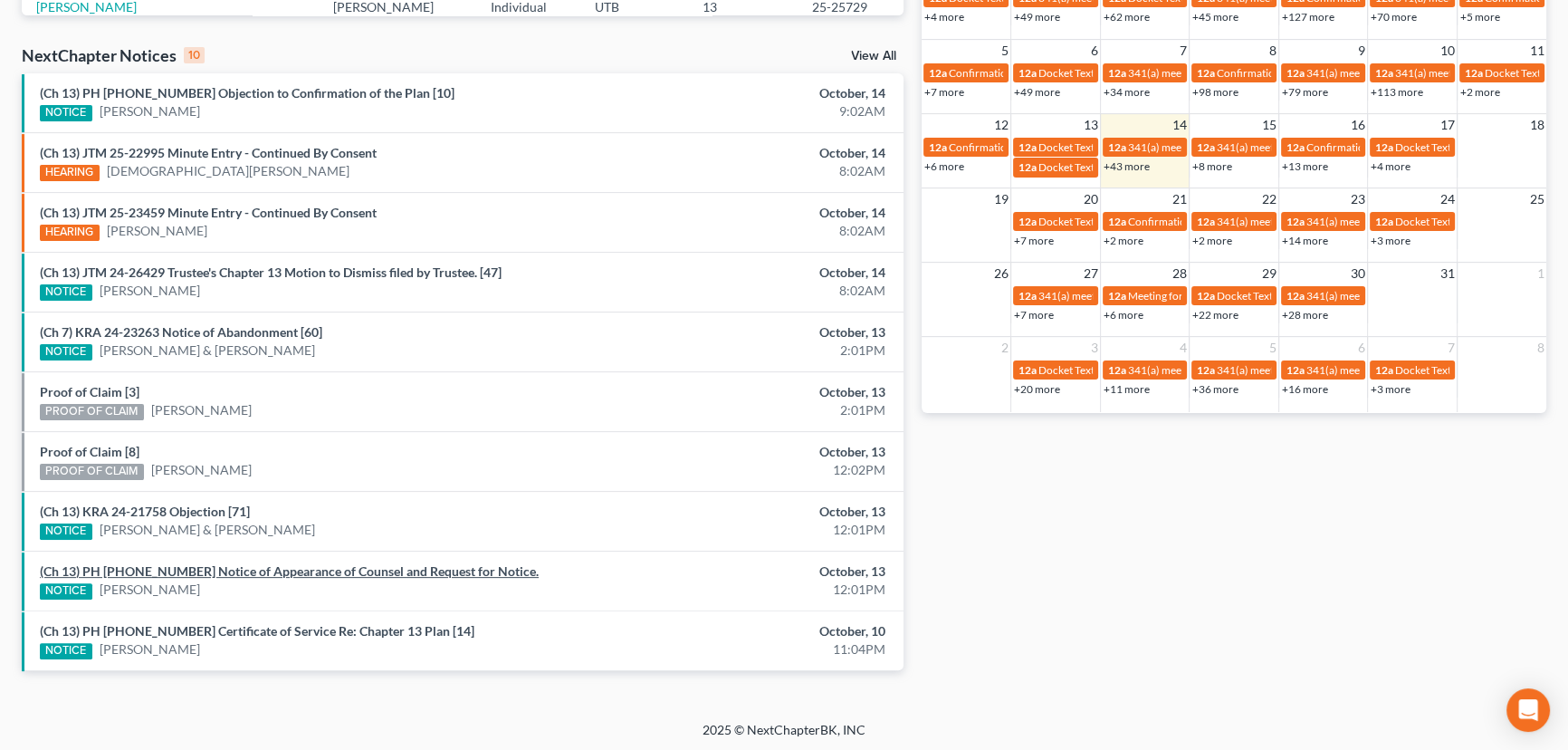
click at [243, 565] on link "(Ch 13) PH 25-25738 Notice of Appearance of Counsel and Request for Notice." at bounding box center [289, 571] width 498 height 15
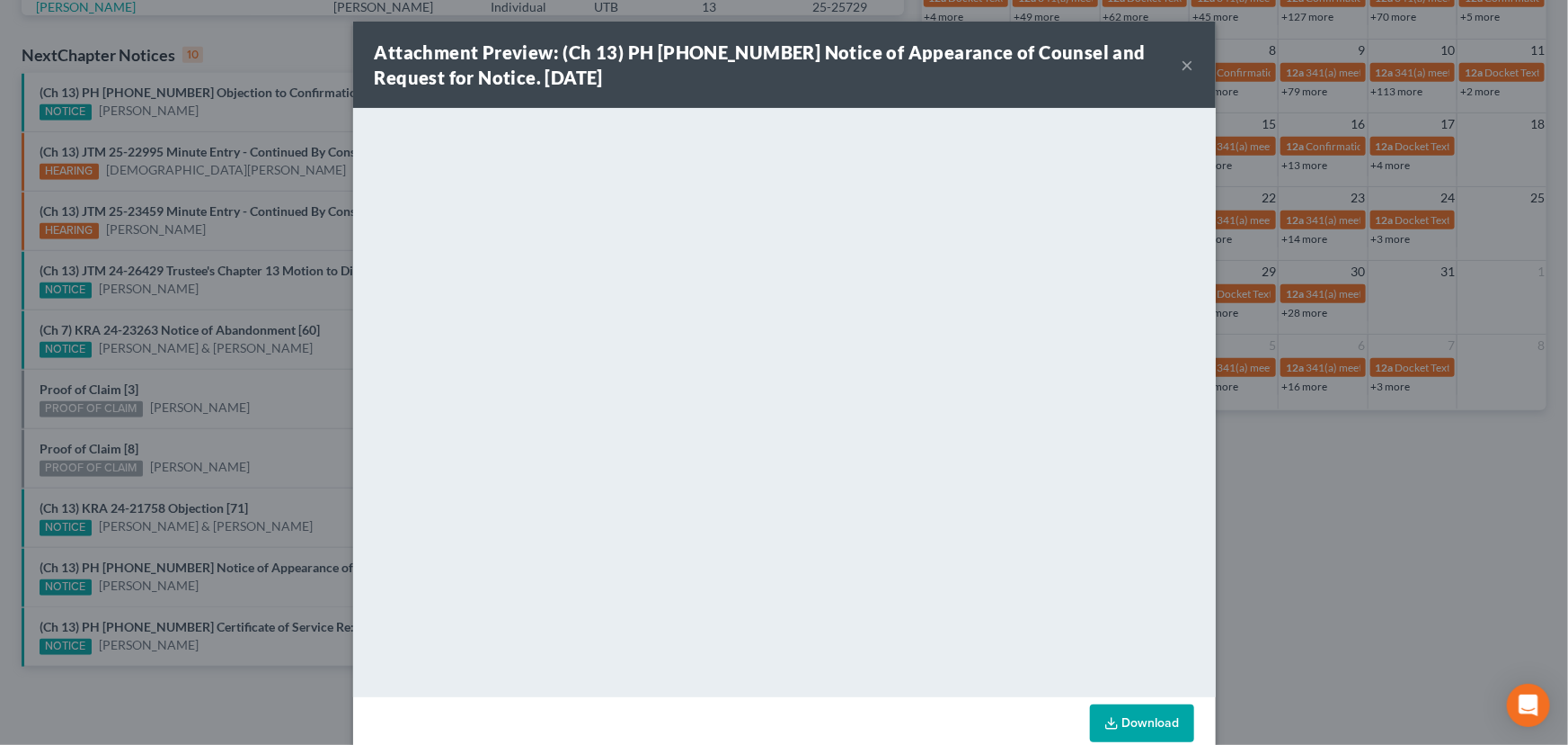
click at [259, 420] on div "Attachment Preview: (Ch 13) PH 25-25738 Notice of Appearance of Counsel and Req…" at bounding box center [784, 372] width 1568 height 745
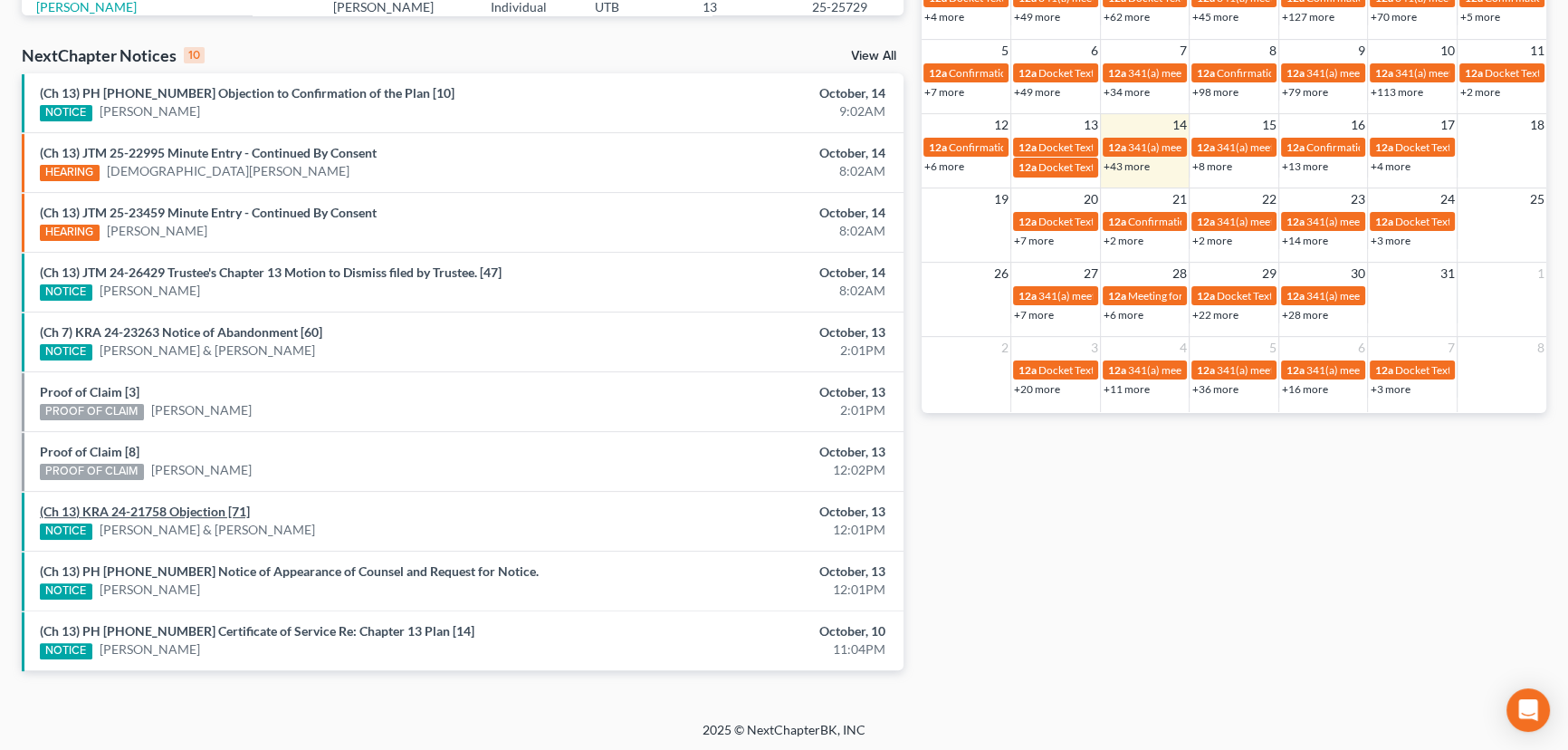
click at [170, 509] on link "(Ch 13) KRA 24-21758 Objection [71]" at bounding box center [145, 511] width 210 height 15
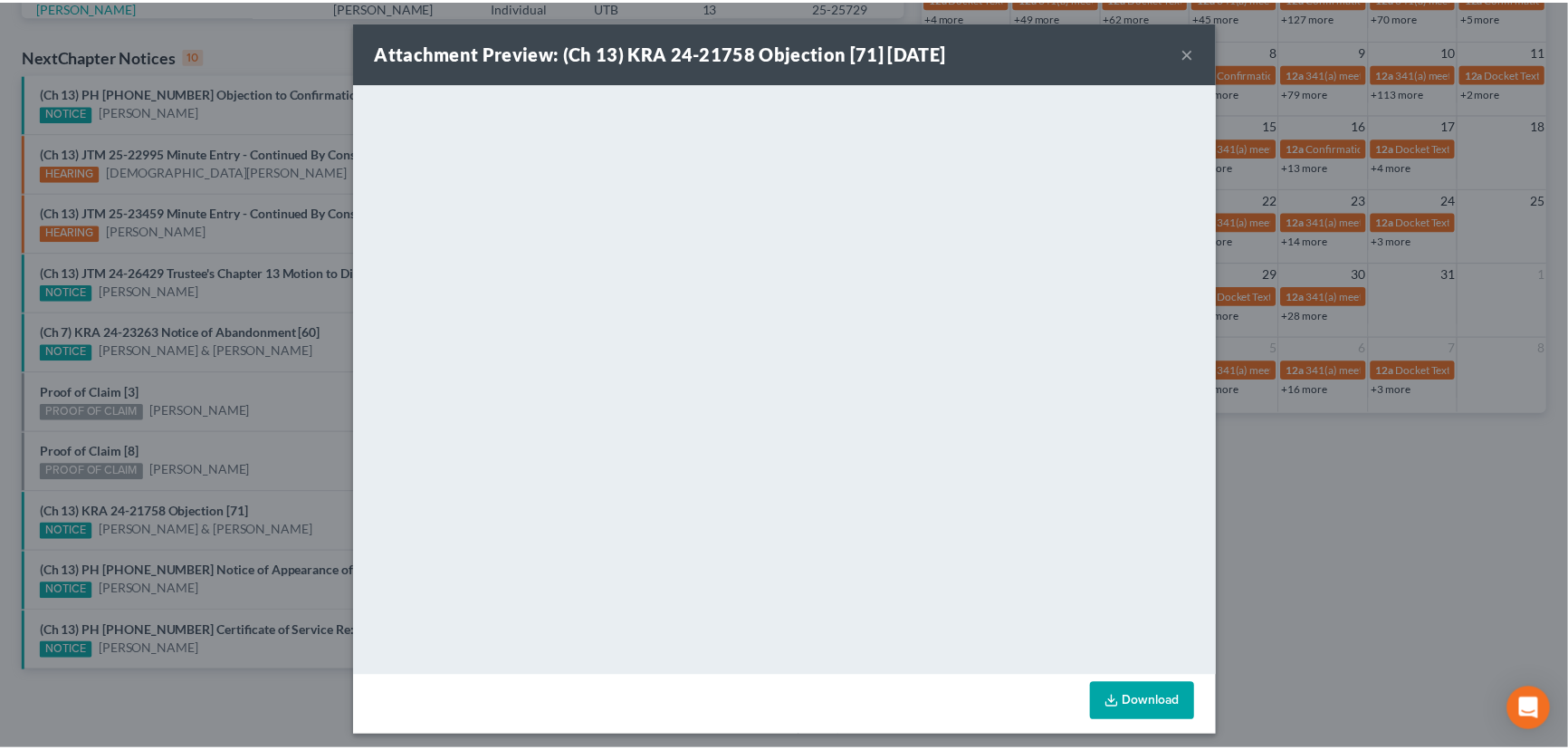
scroll to position [8, 0]
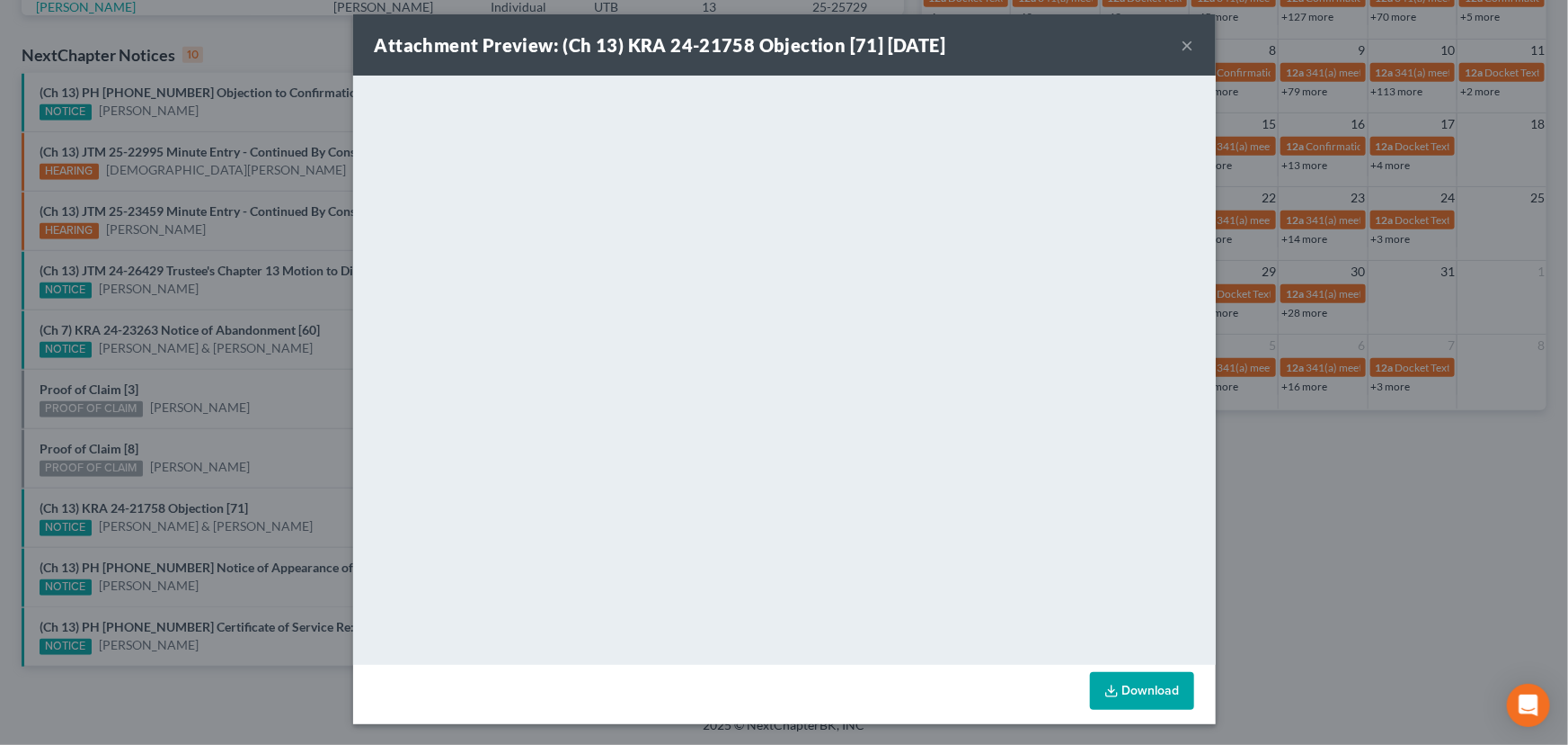
click at [298, 466] on div "Attachment Preview: (Ch 13) KRA 24-21758 Objection [71] 10/13/2025 × <object ng…" at bounding box center [784, 372] width 1568 height 745
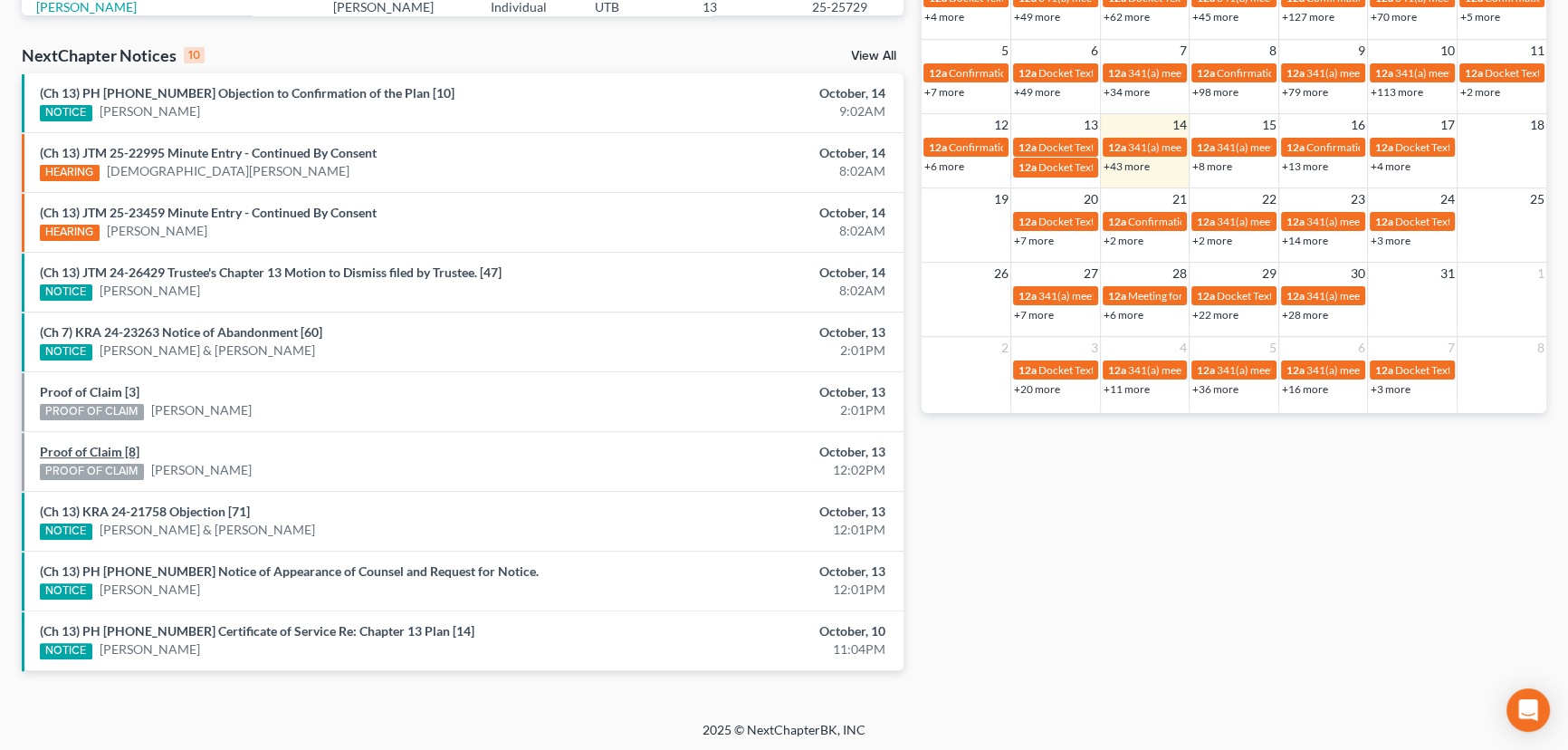
click at [86, 451] on link "Proof of Claim [8]" at bounding box center [90, 452] width 99 height 15
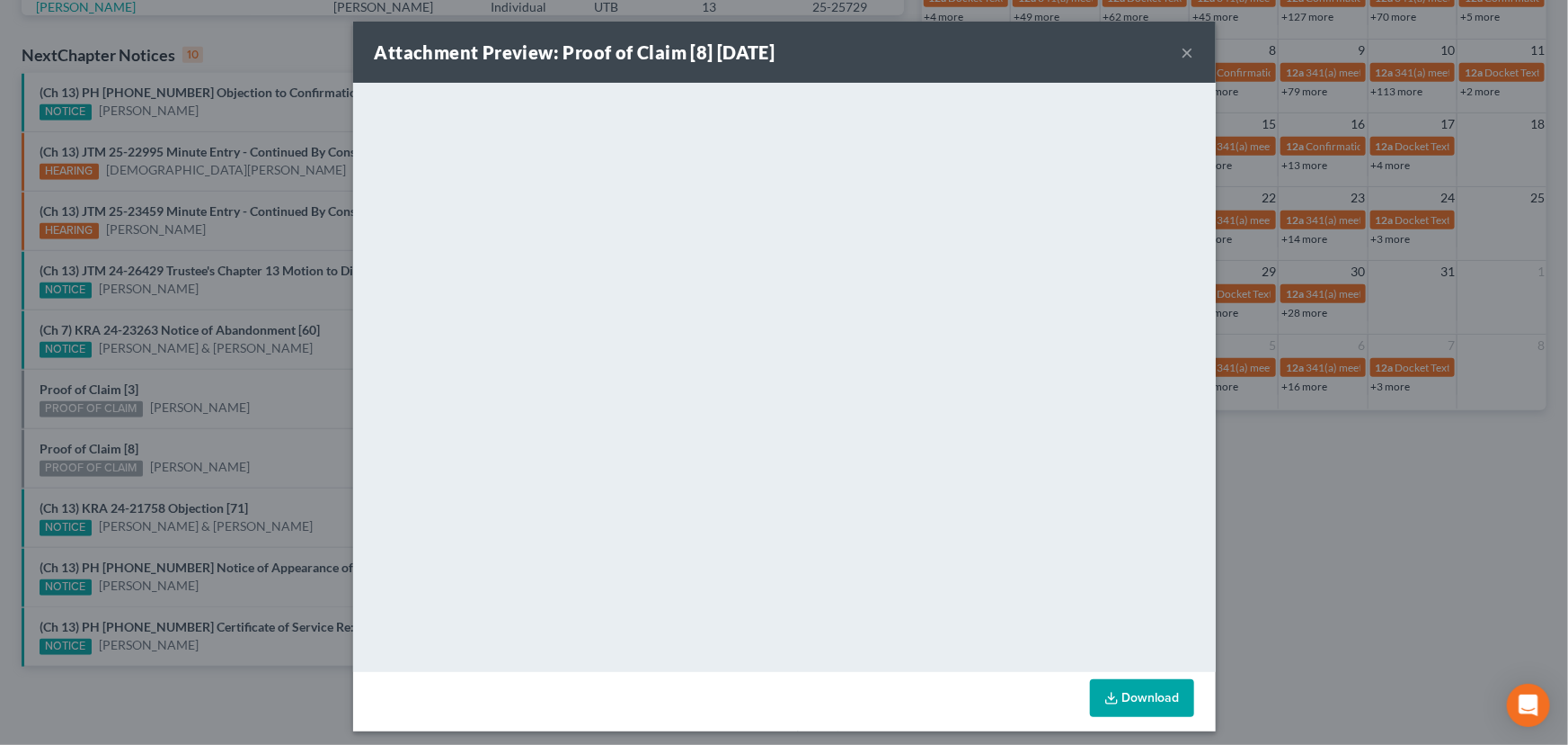
click at [179, 447] on div "Attachment Preview: Proof of Claim [8] 10/13/2025 × <object ng-attr-data='https…" at bounding box center [784, 372] width 1568 height 745
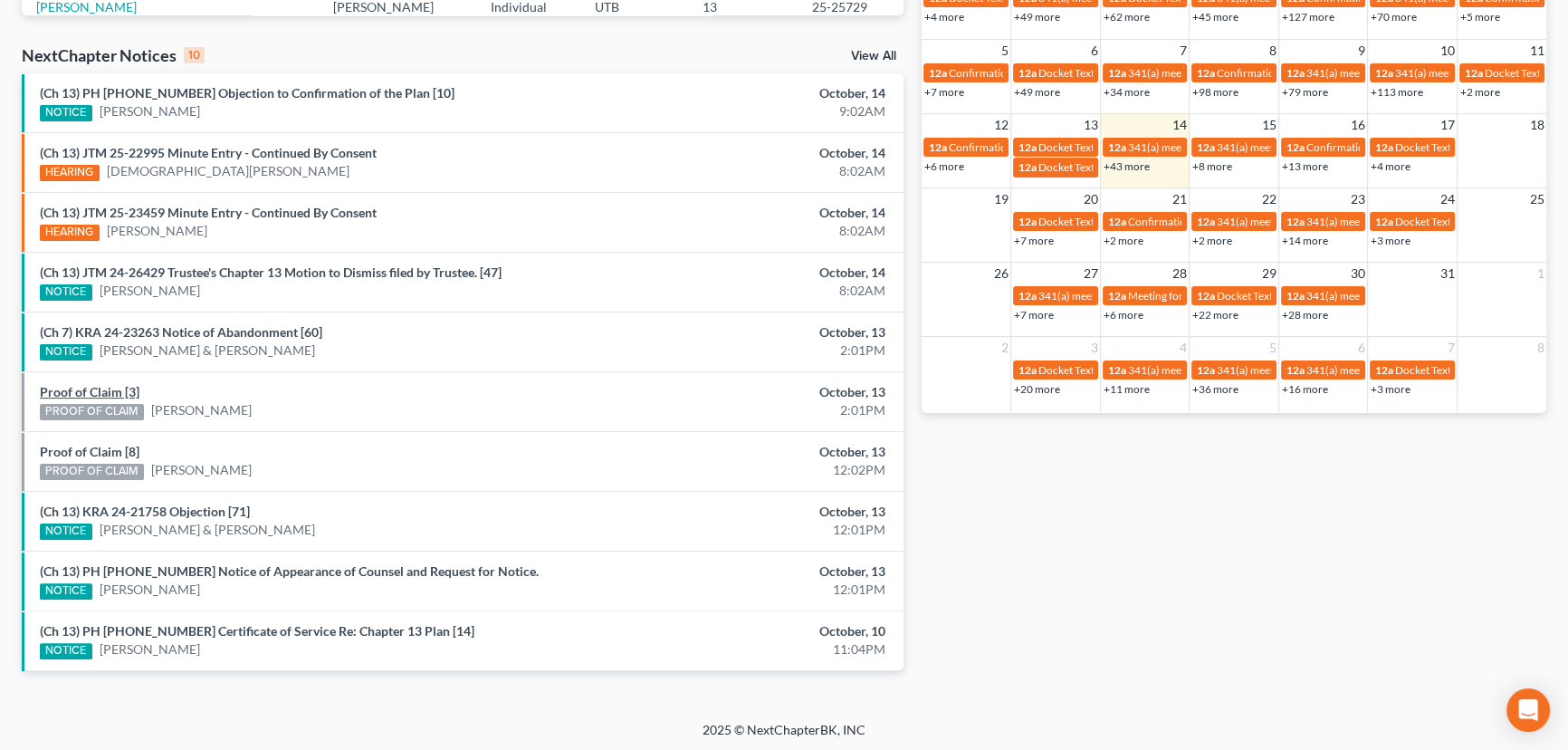
click at [84, 388] on link "Proof of Claim [3]" at bounding box center [90, 391] width 99 height 15
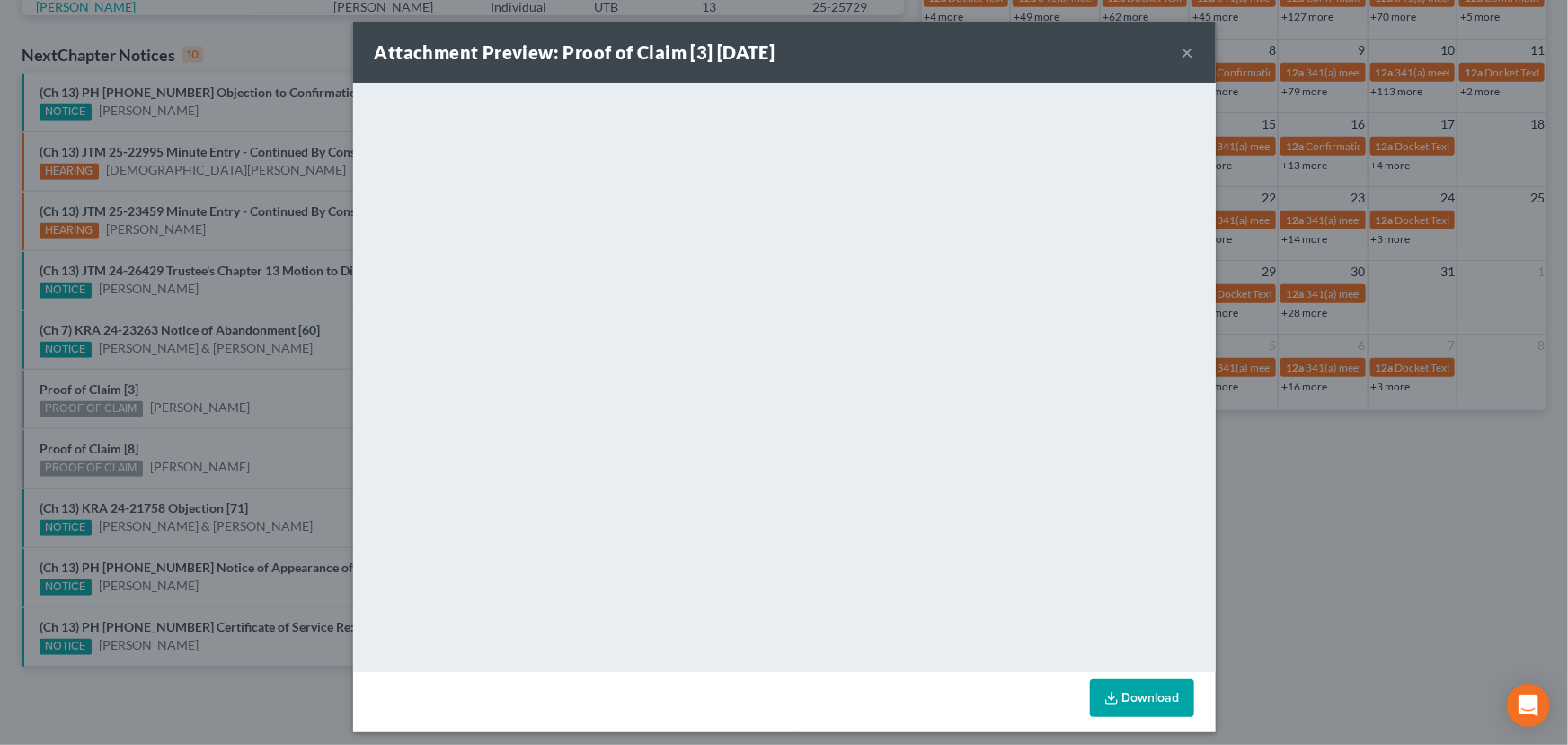
click at [211, 383] on div "Attachment Preview: Proof of Claim [3] 10/13/2025 × <object ng-attr-data='https…" at bounding box center [784, 372] width 1568 height 745
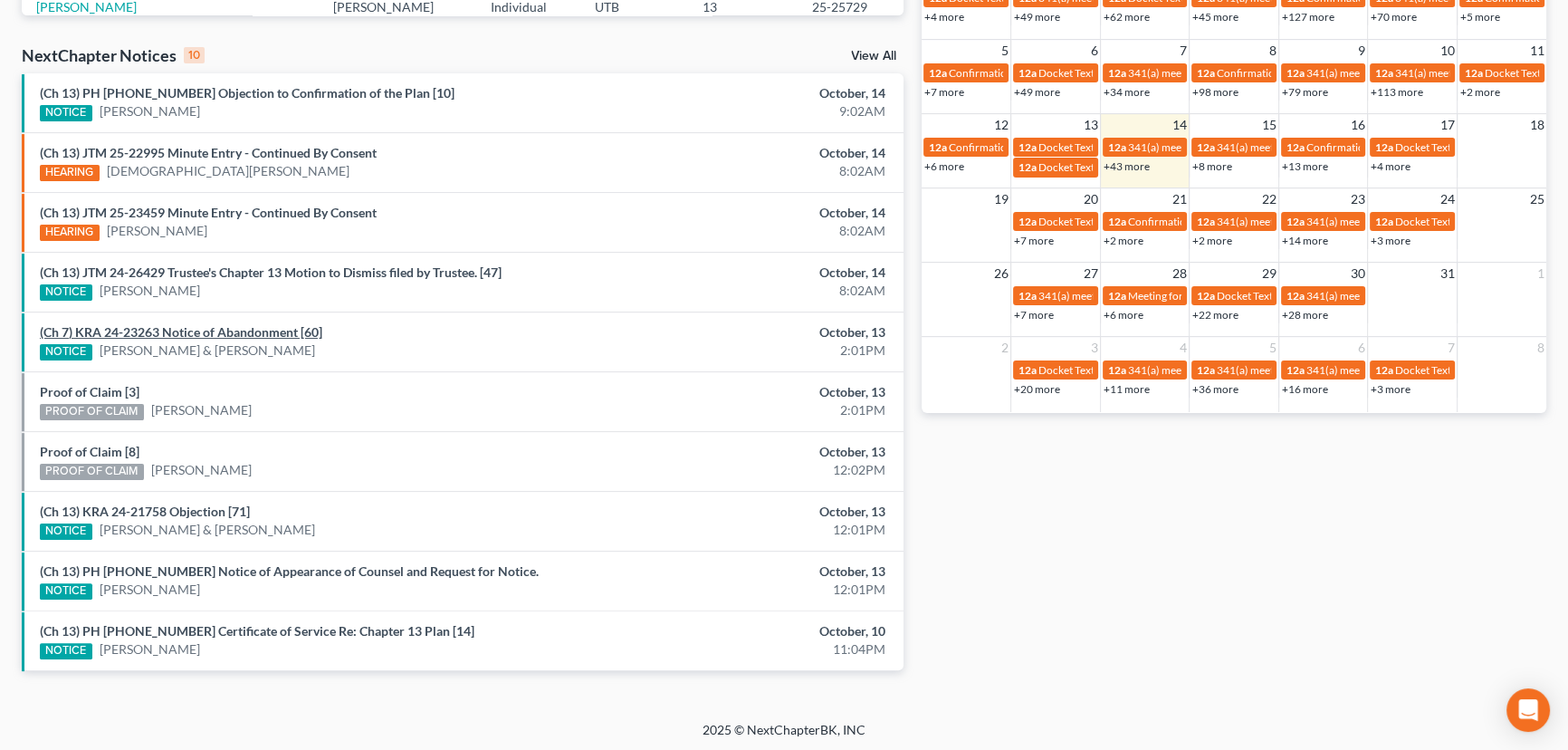
click at [238, 330] on link "(Ch 7) KRA 24-23263 Notice of Abandonment [60]" at bounding box center [181, 332] width 282 height 15
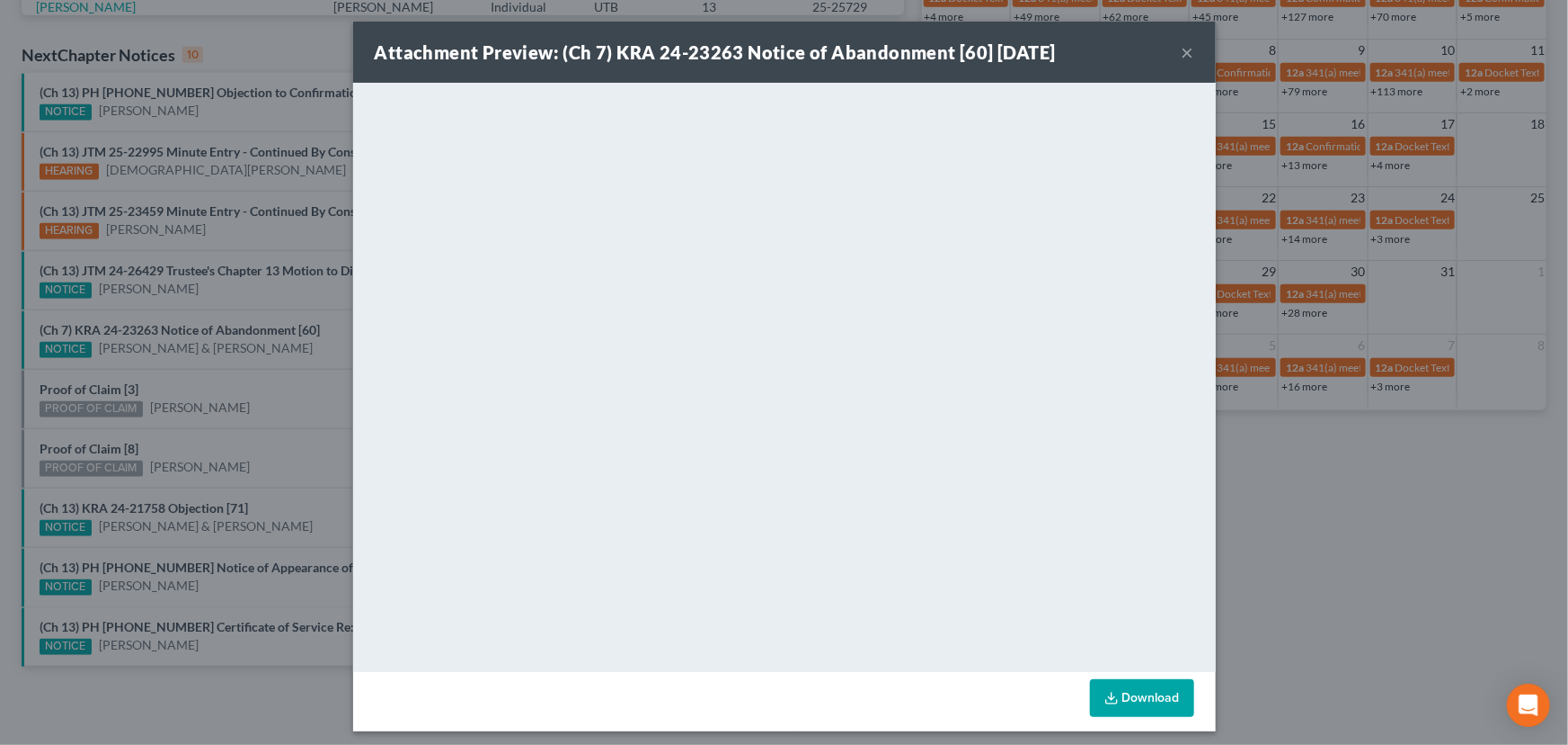
drag, startPoint x: 268, startPoint y: 411, endPoint x: 288, endPoint y: 419, distance: 21.5
click at [269, 411] on div "Attachment Preview: (Ch 7) KRA 24-23263 Notice of Abandonment [60] 10/13/2025 ×…" at bounding box center [784, 372] width 1568 height 745
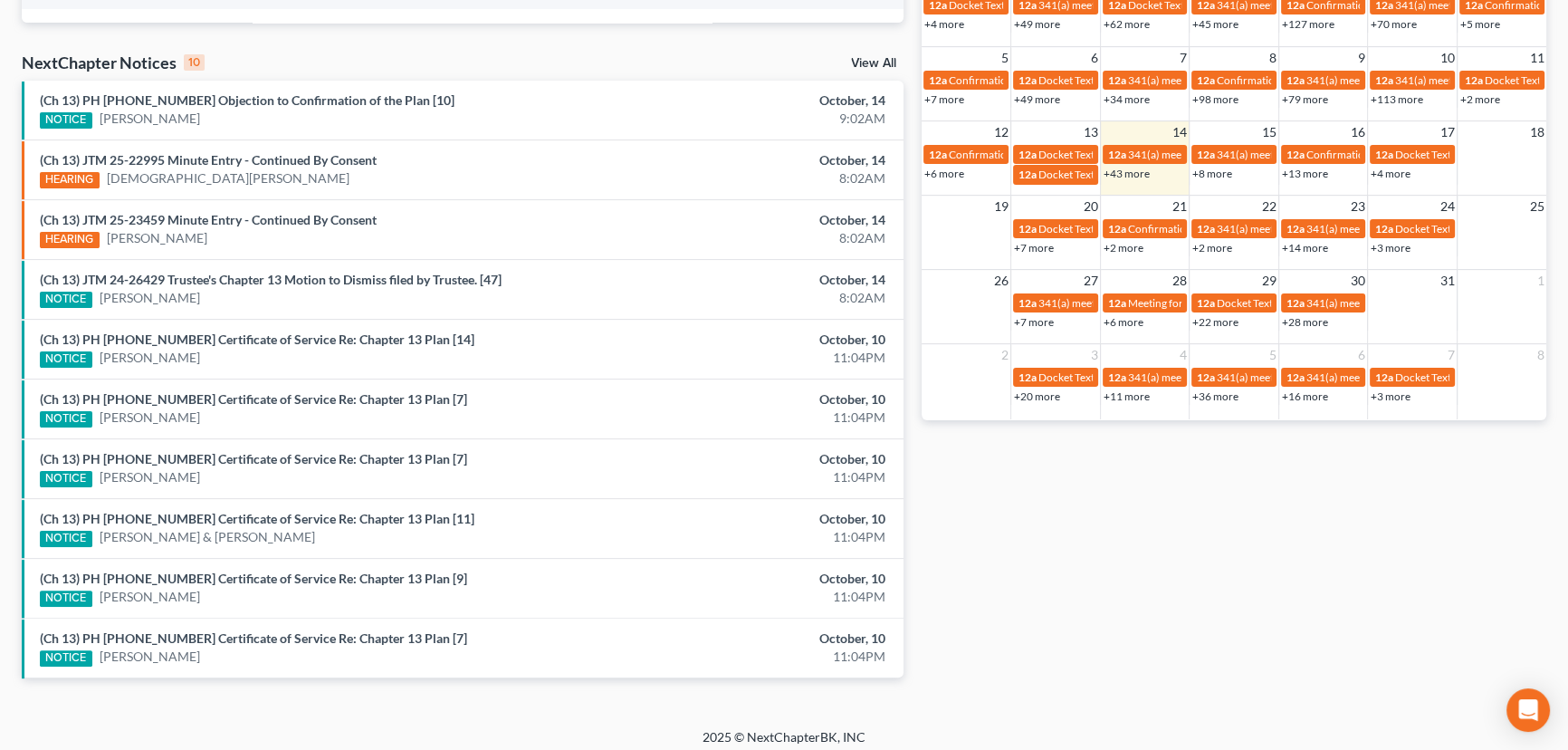
scroll to position [549, 0]
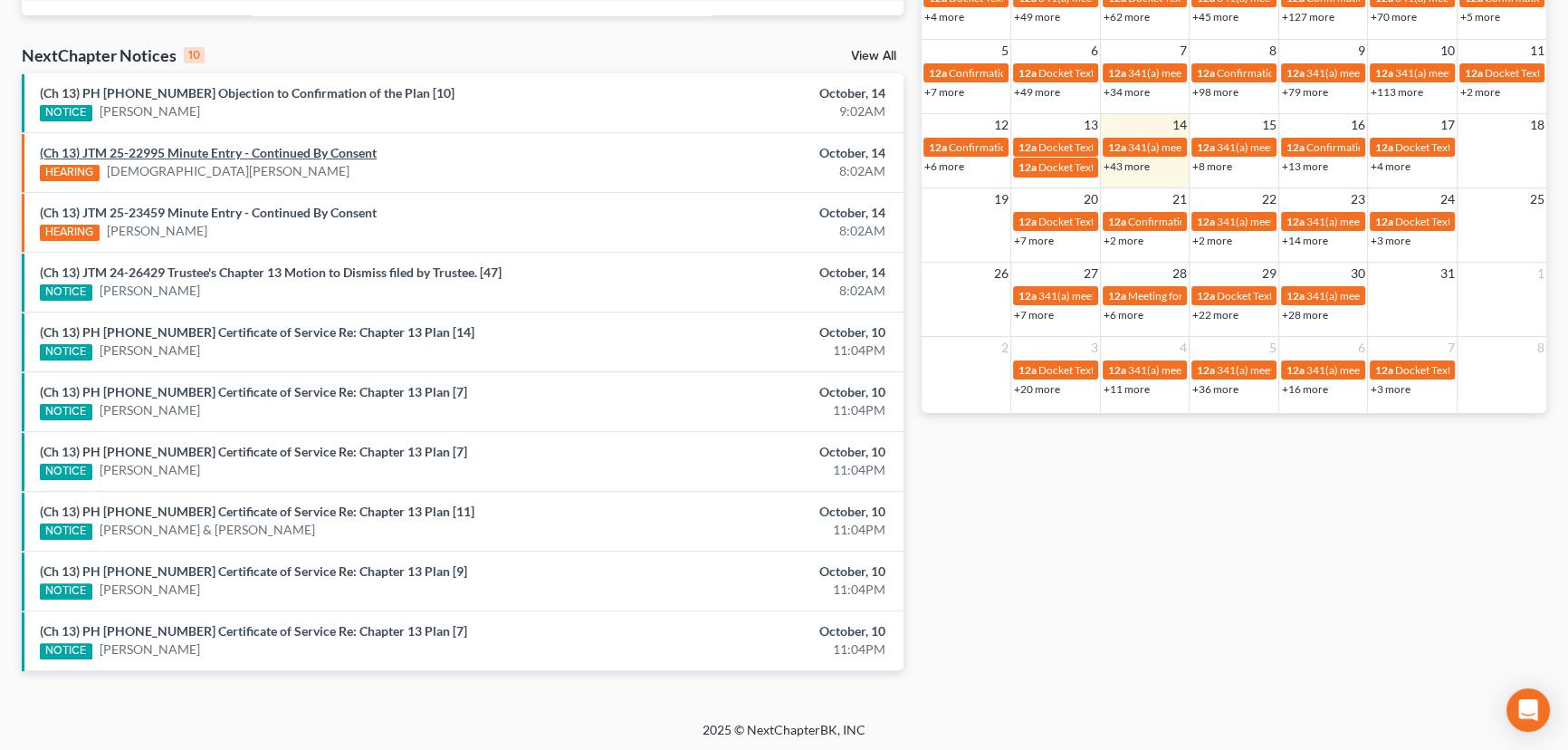
click at [217, 154] on link "(Ch 13) JTM 25-22995 Minute Entry - Continued By Consent" at bounding box center [209, 152] width 337 height 15
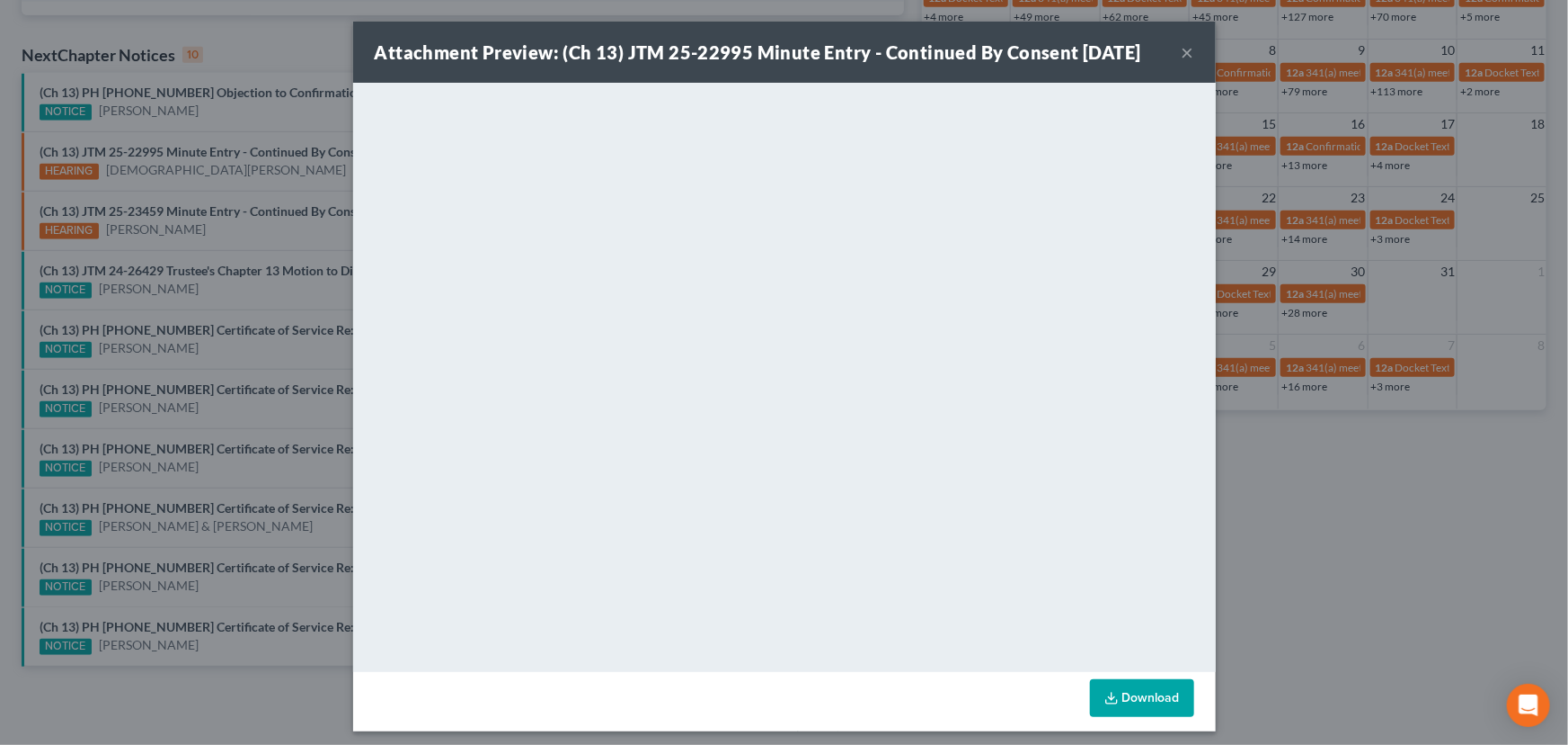
click at [248, 226] on div "Attachment Preview: (Ch 13) JTM 25-22995 Minute Entry - Continued By Consent [D…" at bounding box center [784, 372] width 1568 height 745
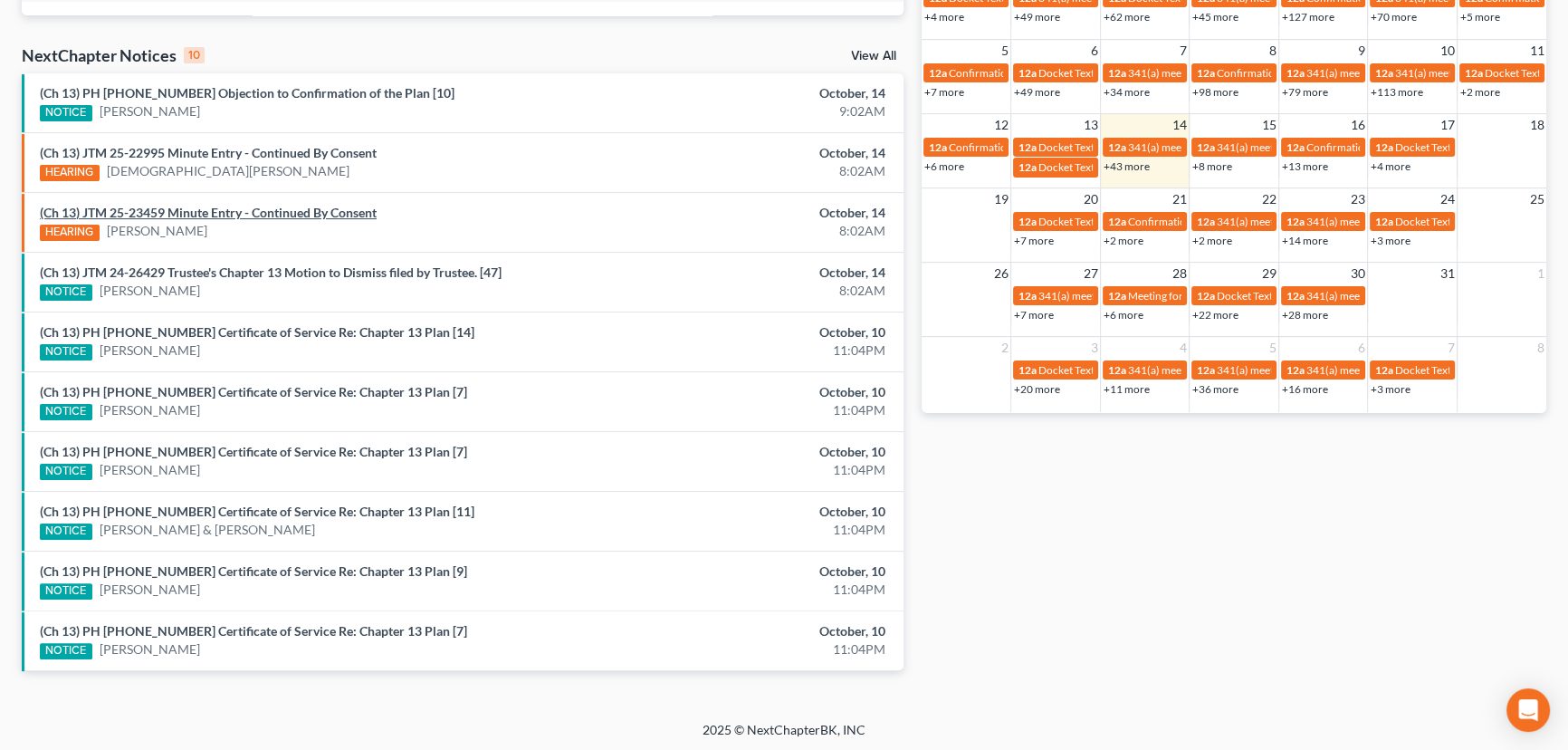
click at [272, 215] on link "(Ch 13) JTM 25-23459 Minute Entry - Continued By Consent" at bounding box center [209, 212] width 337 height 15
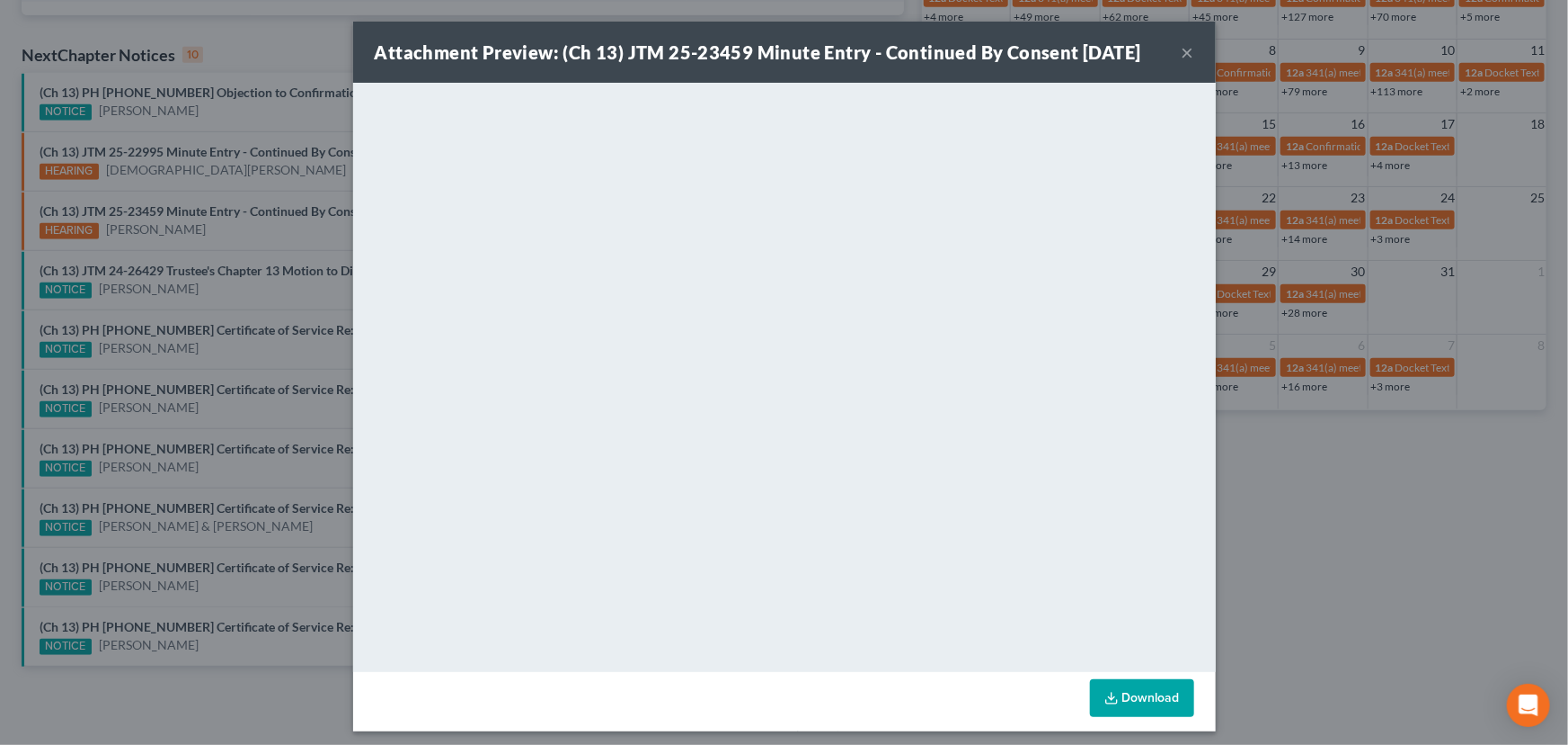
click at [278, 251] on div "Attachment Preview: (Ch 13) JTM 25-23459 Minute Entry - Continued By Consent [D…" at bounding box center [784, 372] width 1568 height 745
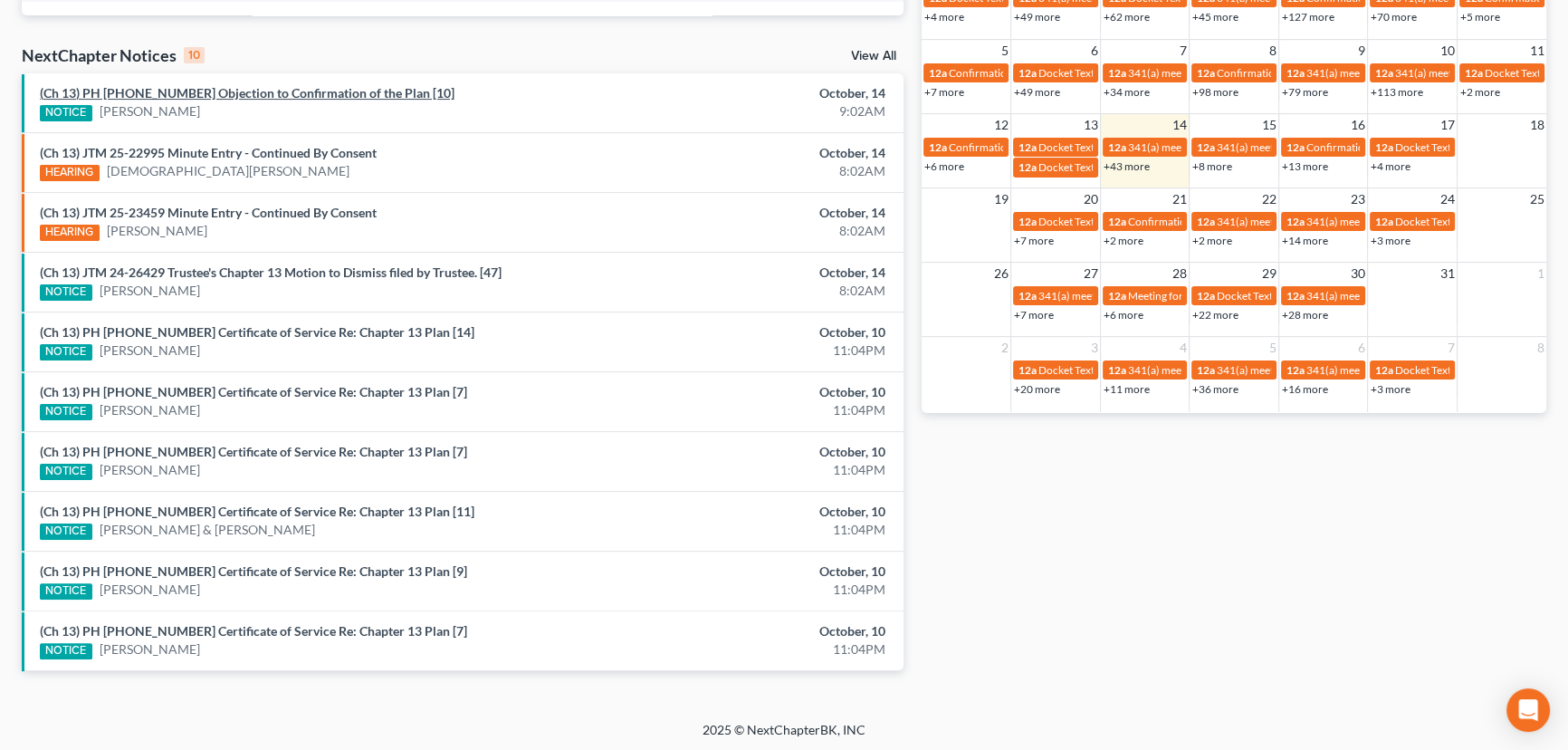
click at [256, 98] on link "(Ch 13) PH [PHONE_NUMBER] Objection to Confirmation of the Plan [10]" at bounding box center [247, 93] width 414 height 15
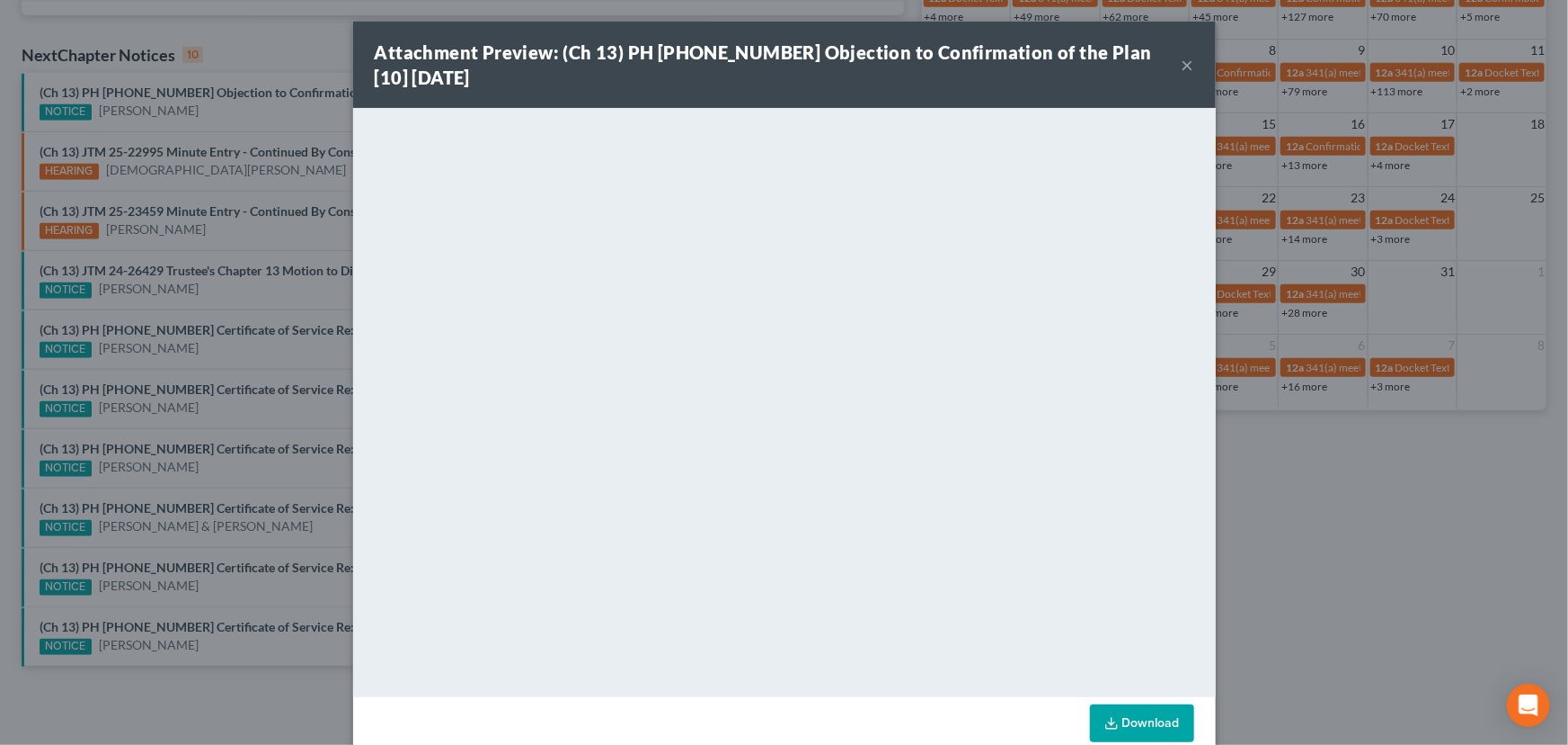
click at [1181, 65] on button "×" at bounding box center [1187, 65] width 12 height 22
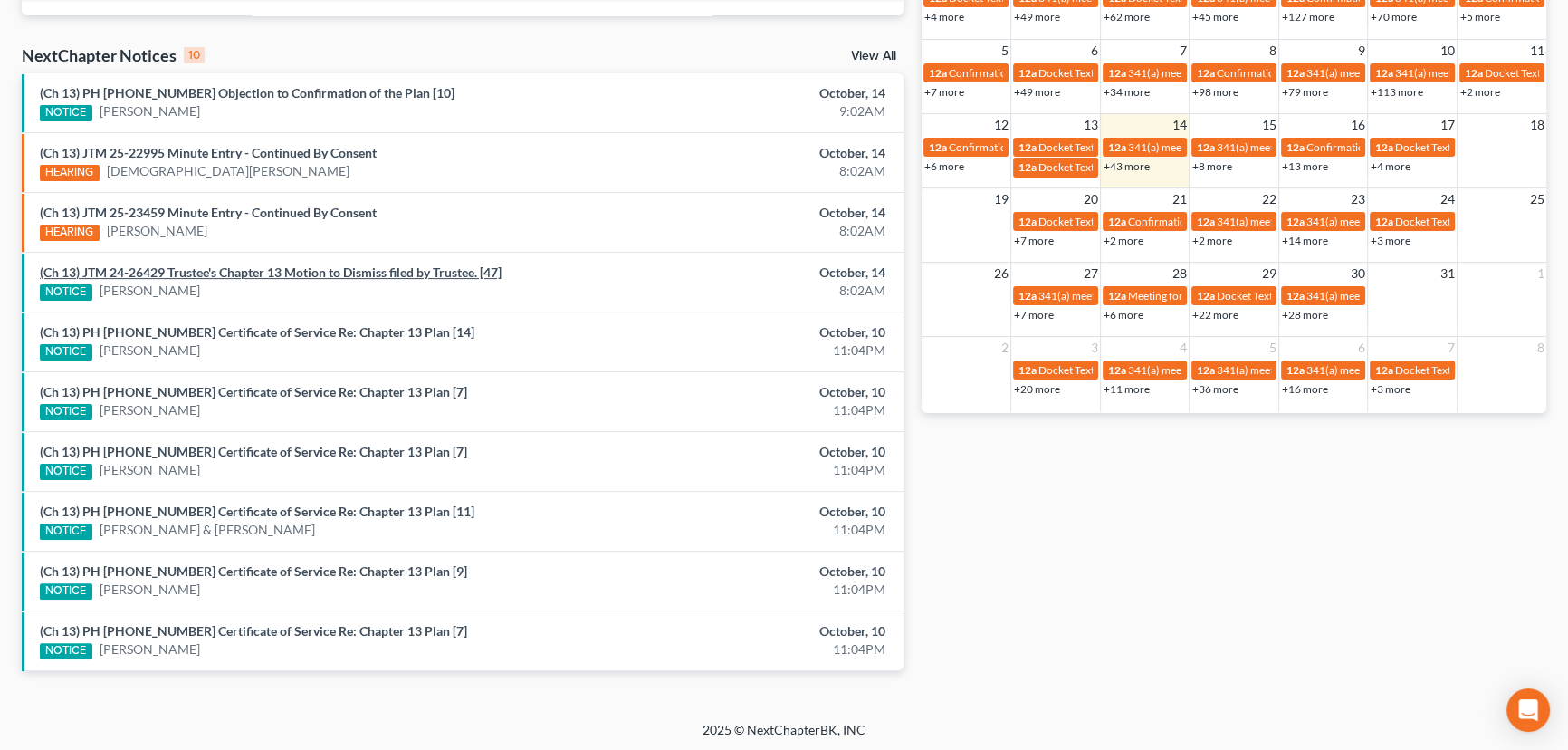
click at [276, 268] on link "(Ch 13) JTM 24-26429 Trustee's Chapter 13 Motion to Dismiss filed by Trustee. […" at bounding box center [271, 272] width 462 height 15
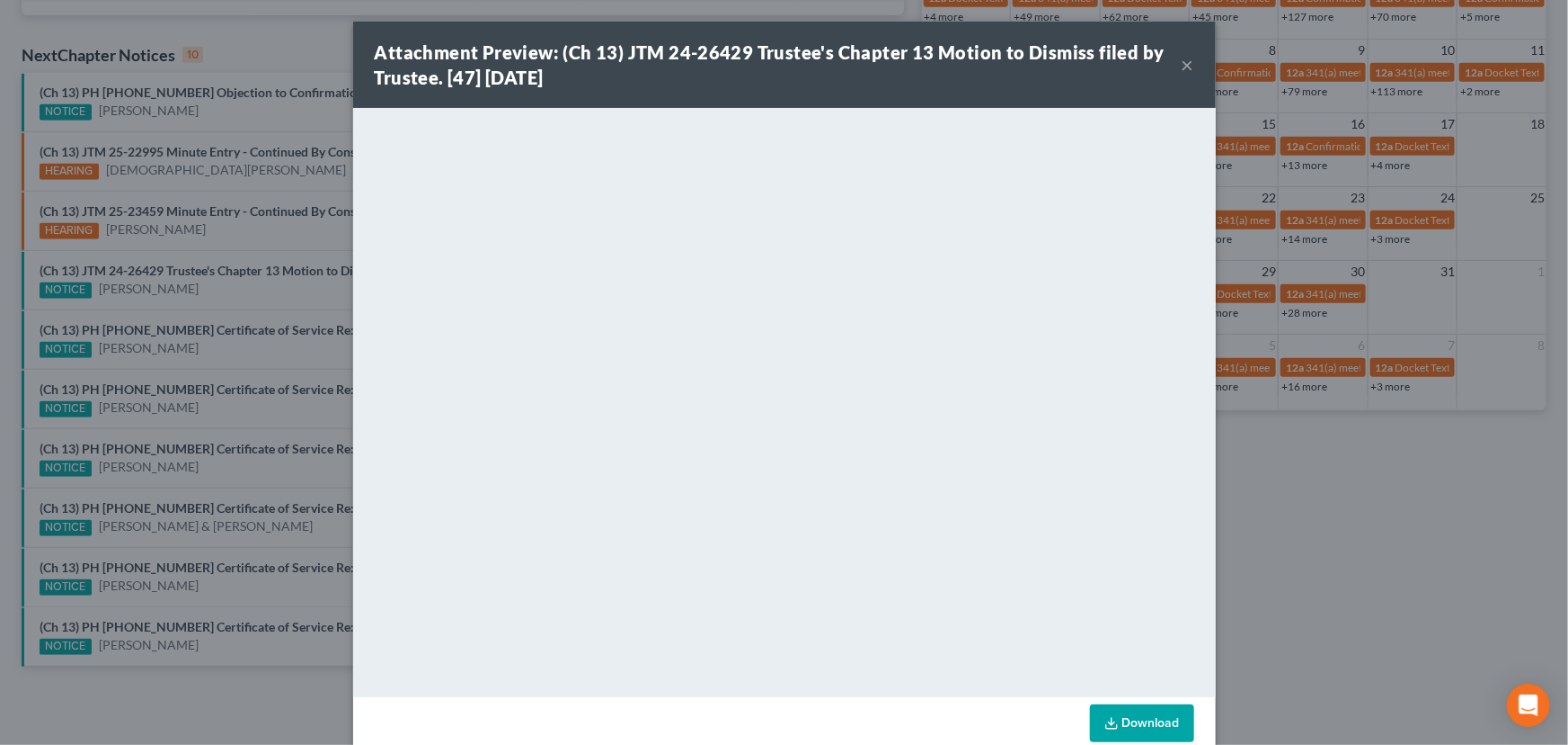
click at [1181, 67] on button "×" at bounding box center [1187, 65] width 12 height 22
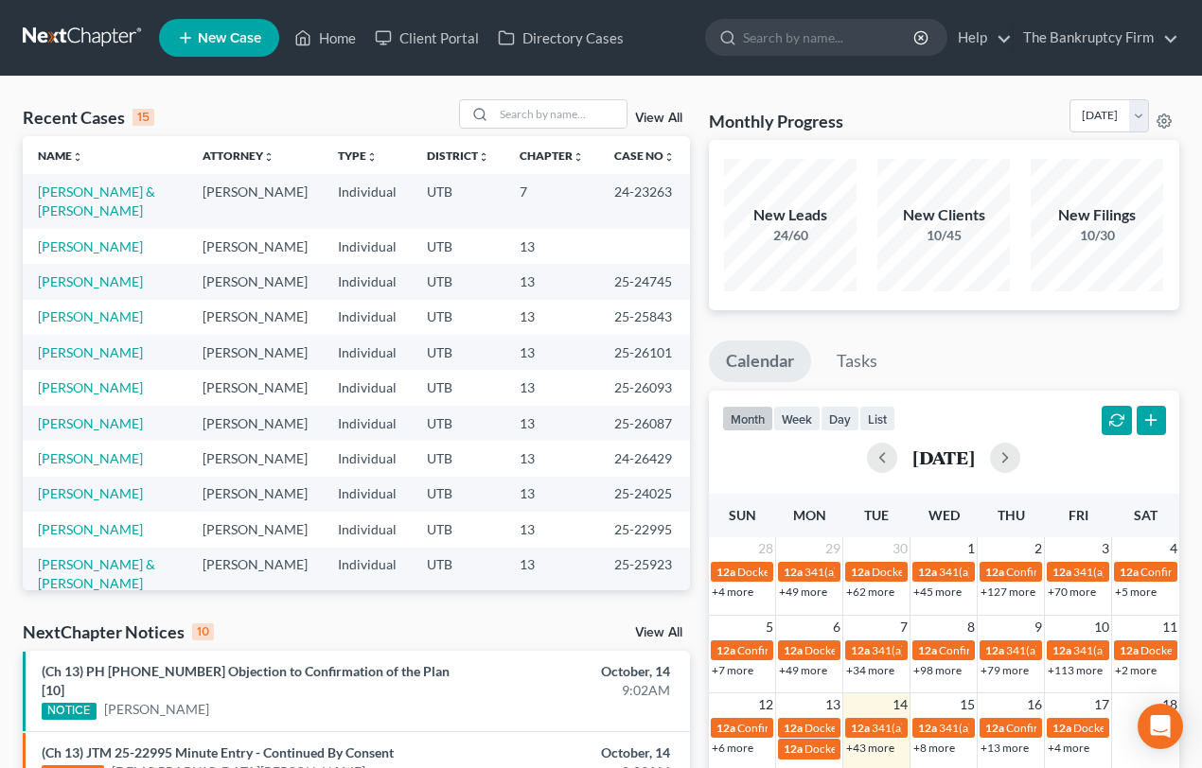
scroll to position [0, 0]
click at [517, 113] on input "search" at bounding box center [560, 113] width 132 height 27
type input "Hambric"
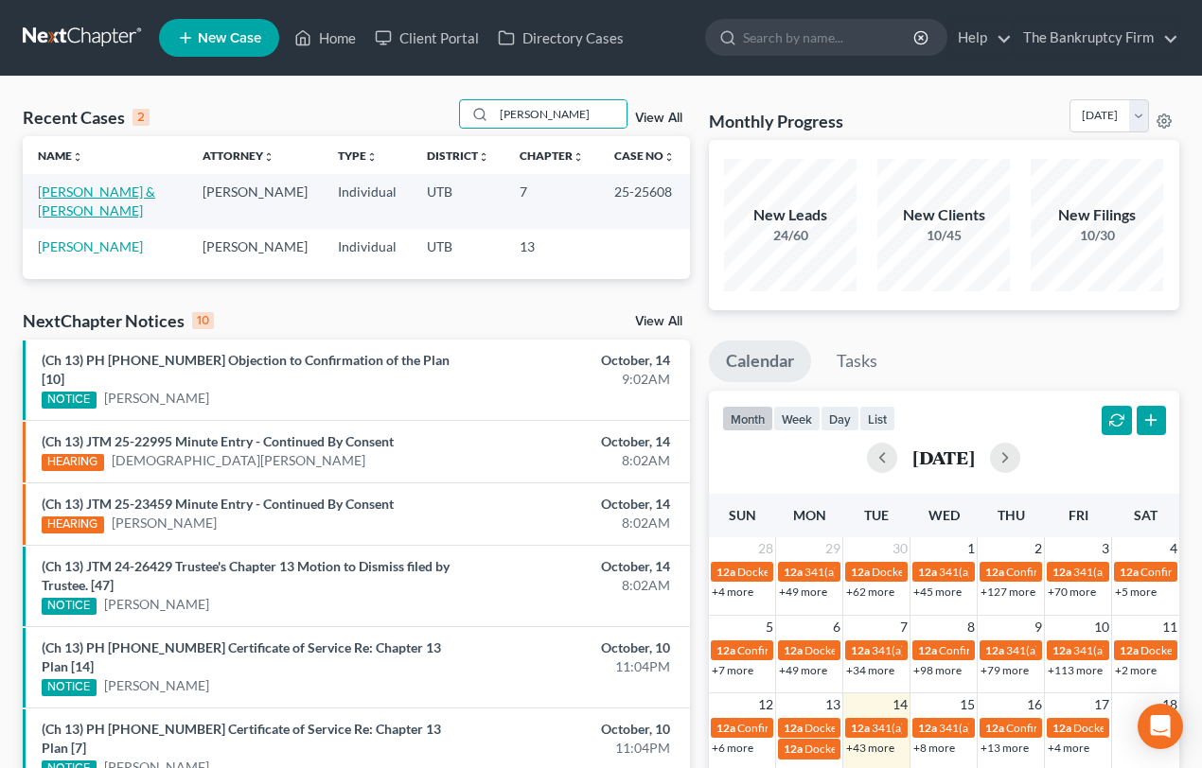
click at [69, 197] on link "[PERSON_NAME] & [PERSON_NAME]" at bounding box center [96, 201] width 117 height 35
select select "3"
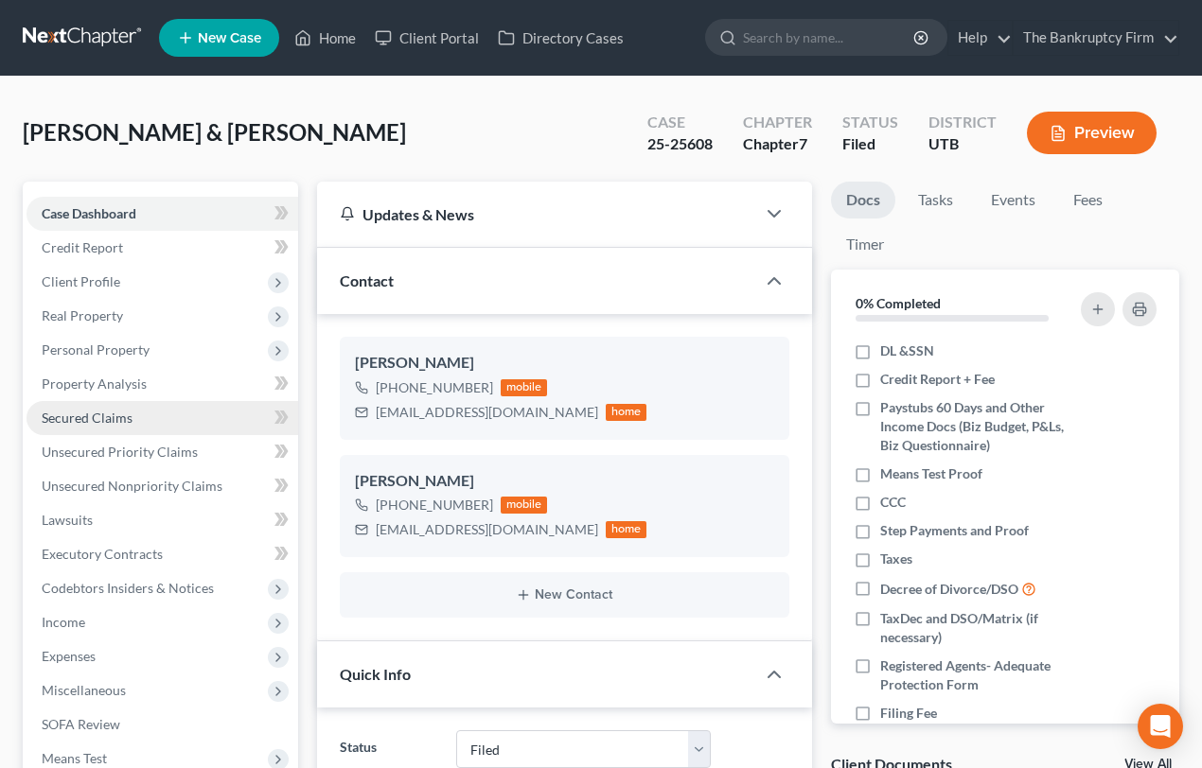
scroll to position [150, 0]
click at [73, 410] on span "Secured Claims" at bounding box center [87, 418] width 91 height 16
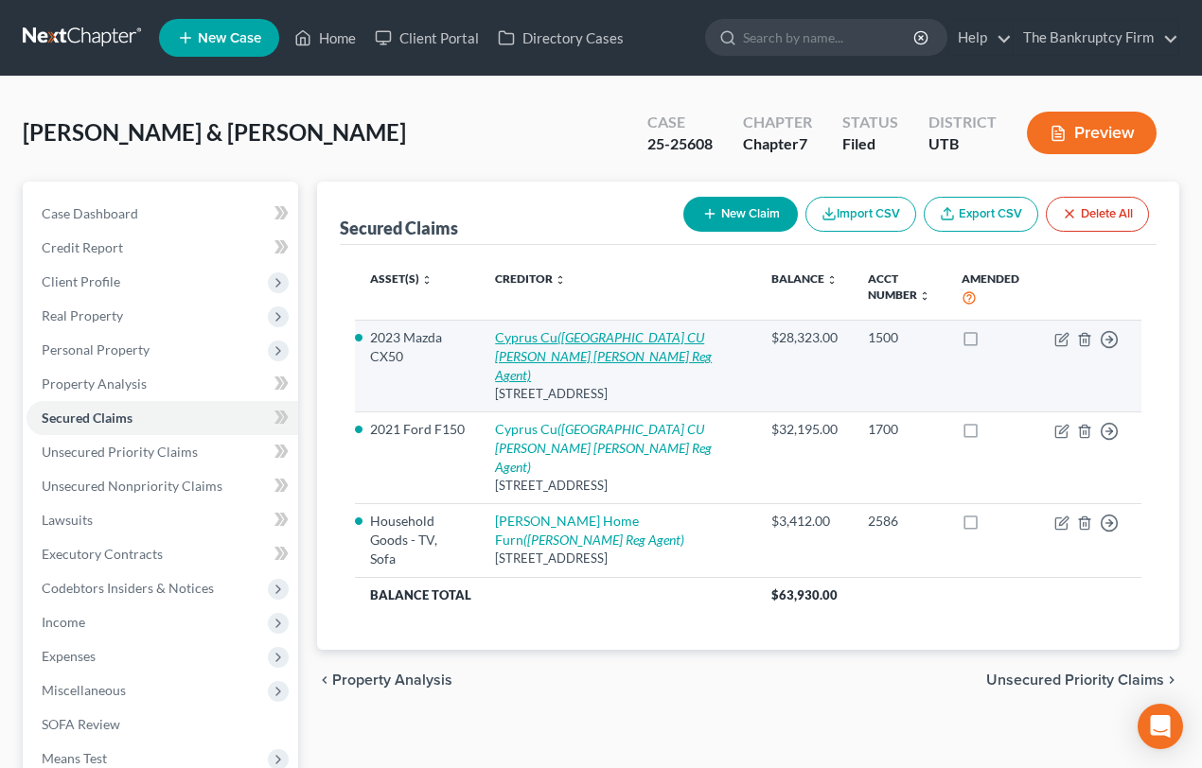
click at [549, 339] on link "Cyprus Cu (Cyprus CU Spencer Todd Adamson Reg Agent)" at bounding box center [603, 356] width 217 height 54
select select "46"
select select "0"
select select "1"
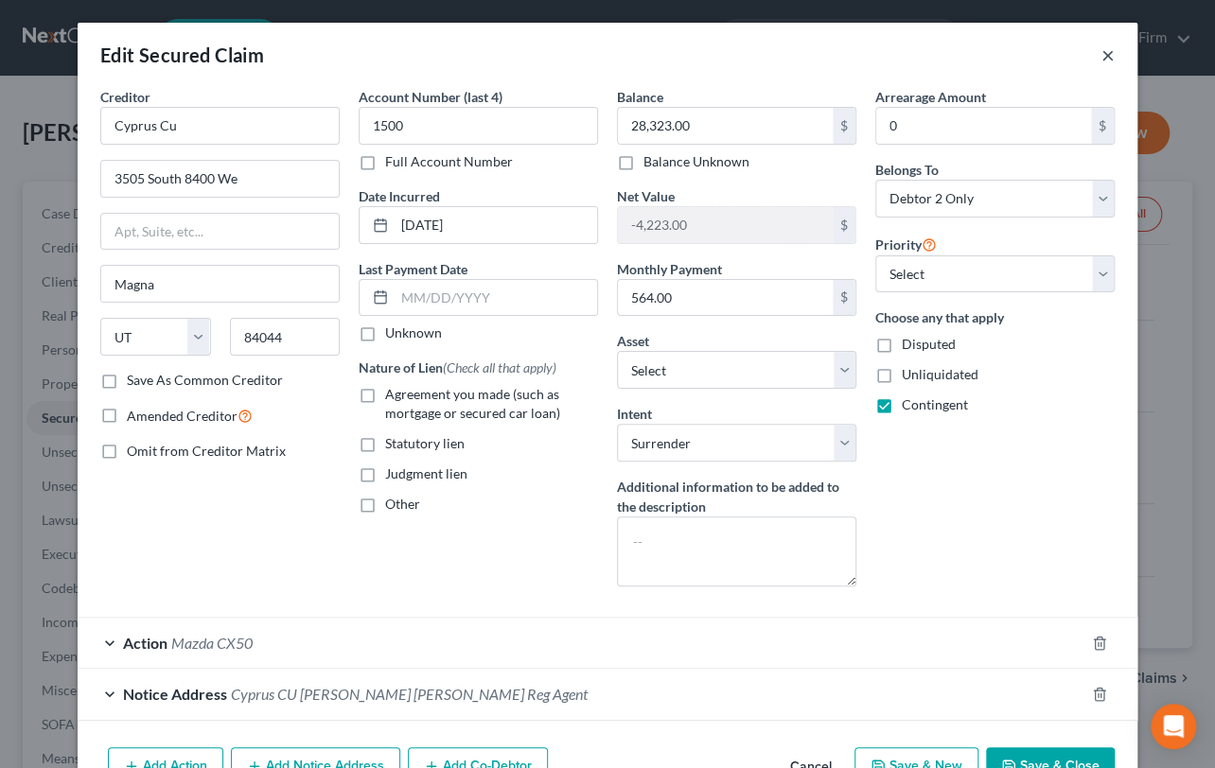
click at [1101, 53] on button "×" at bounding box center [1107, 55] width 13 height 23
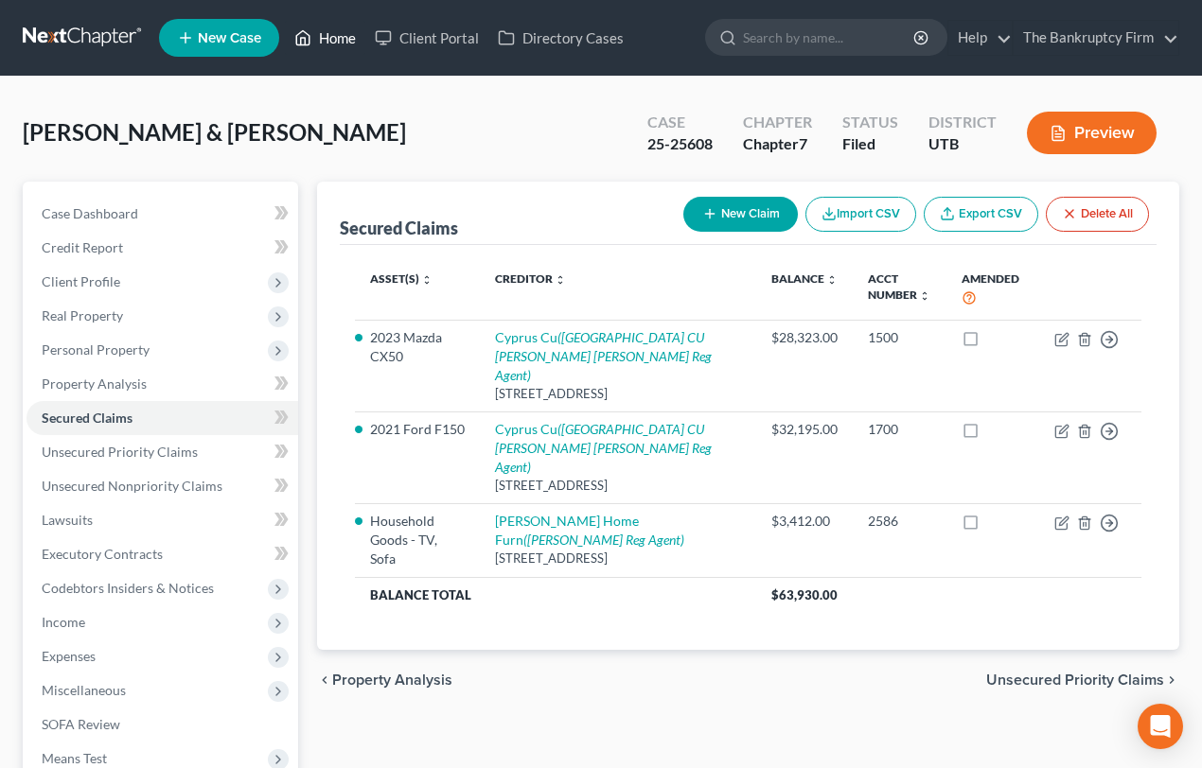
click at [343, 34] on link "Home" at bounding box center [325, 38] width 80 height 34
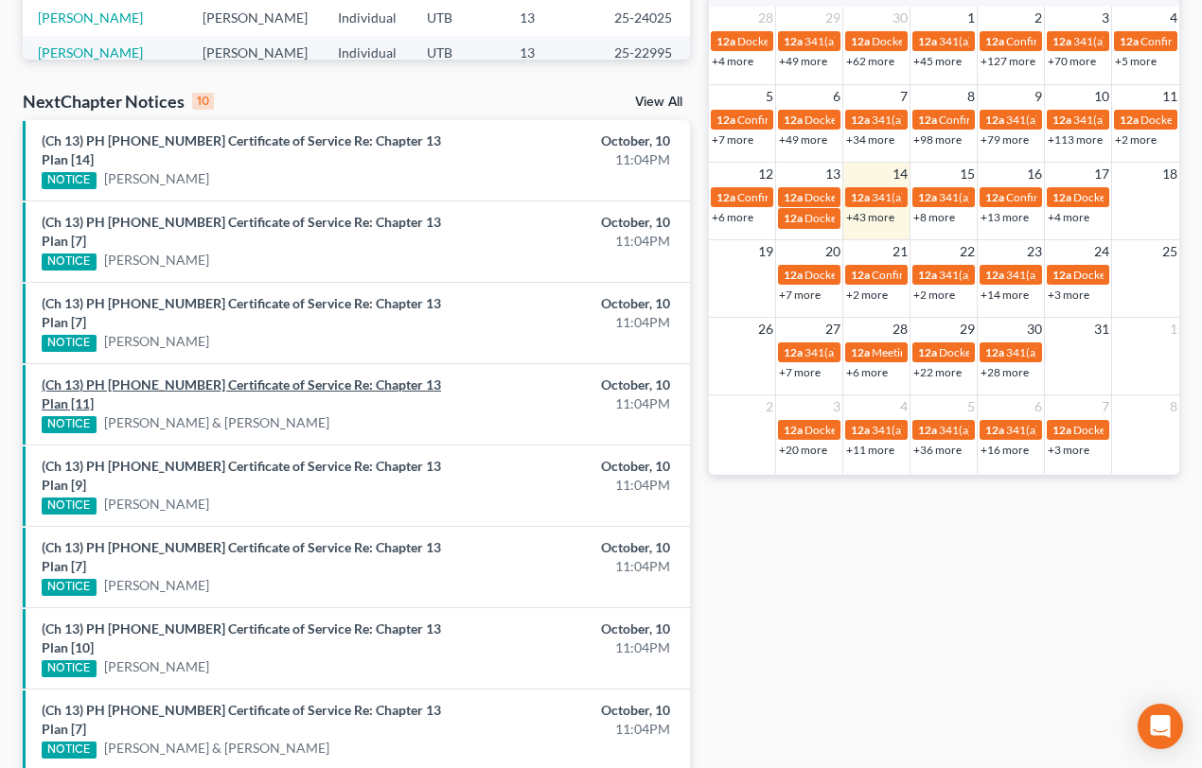
scroll to position [590, 0]
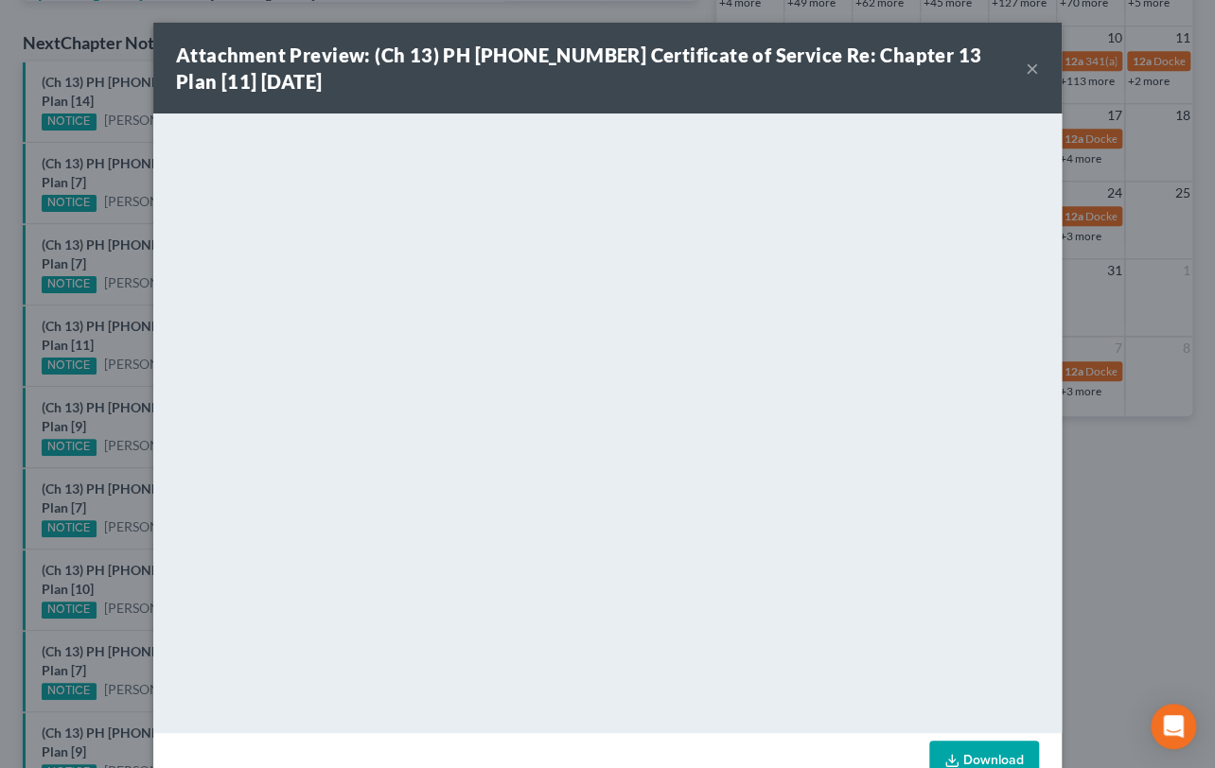
click at [1026, 66] on button "×" at bounding box center [1032, 68] width 13 height 23
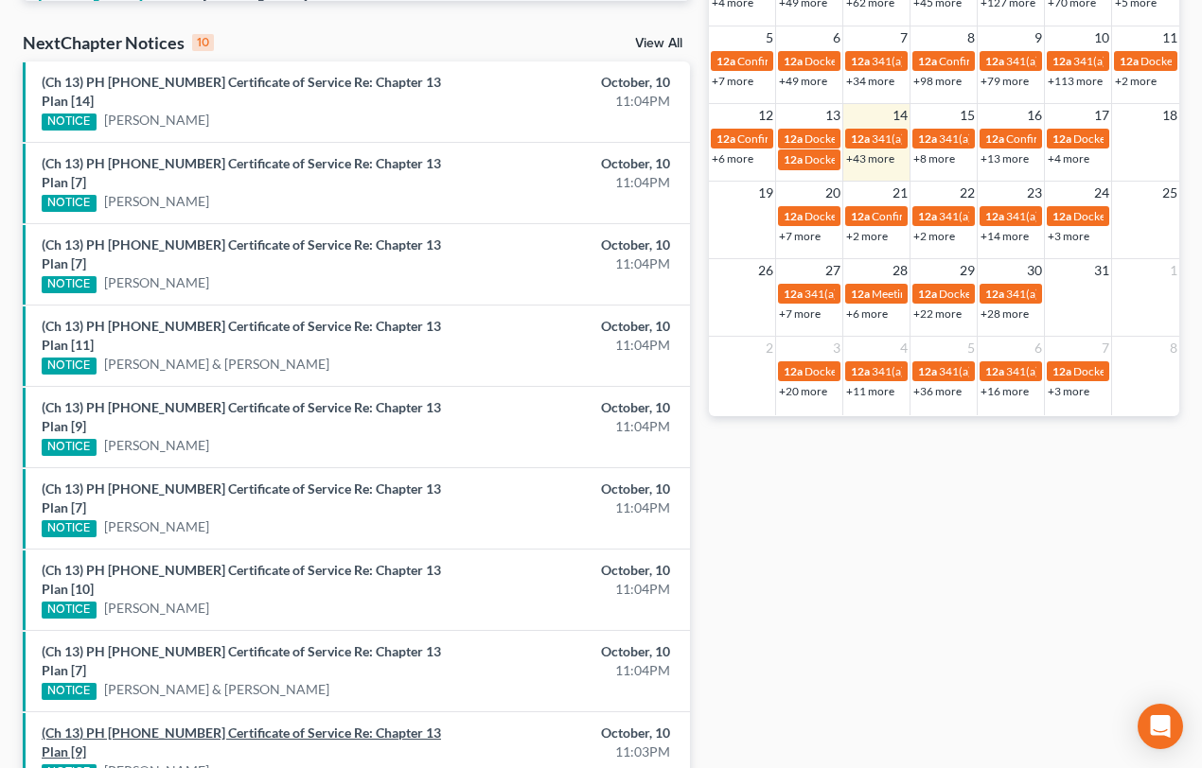
click at [190, 725] on link "(Ch 13) PH 25-25761 Certificate of Service Re: Chapter 13 Plan [9]" at bounding box center [241, 742] width 399 height 35
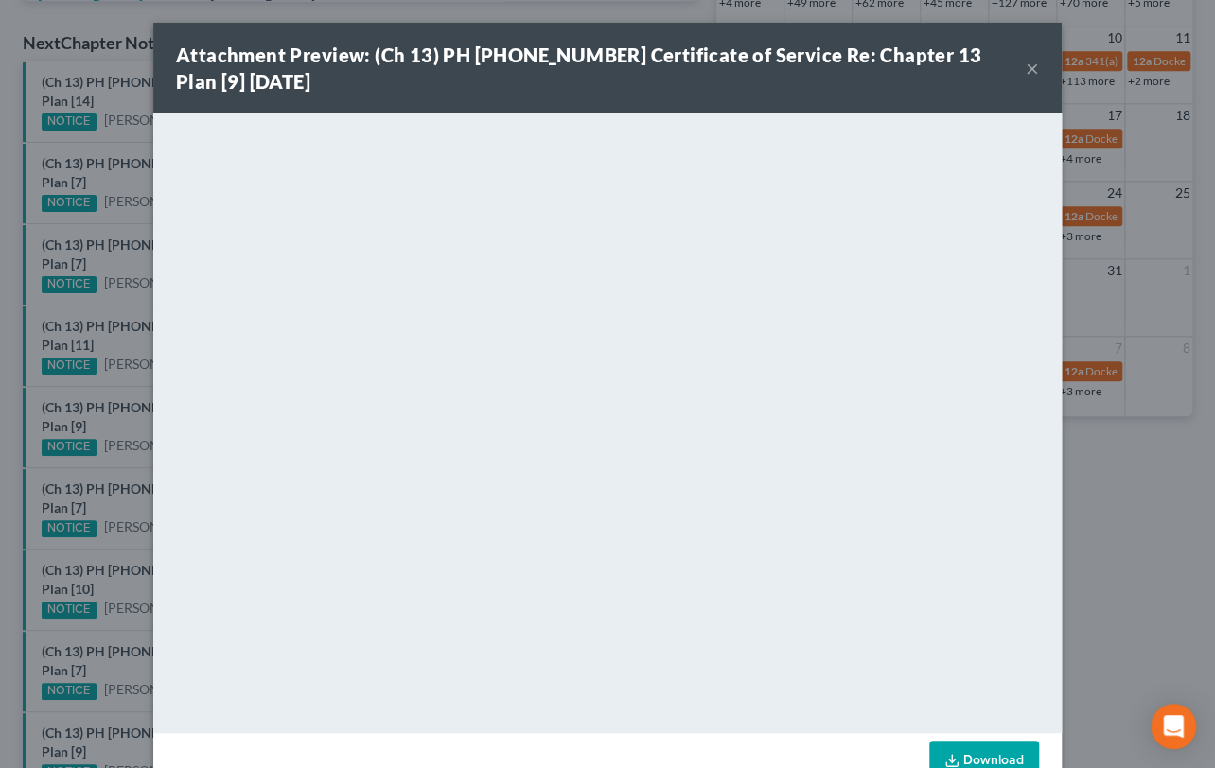
click at [107, 615] on div "Attachment Preview: (Ch 13) PH 25-25761 Certificate of Service Re: Chapter 13 P…" at bounding box center [607, 384] width 1215 height 768
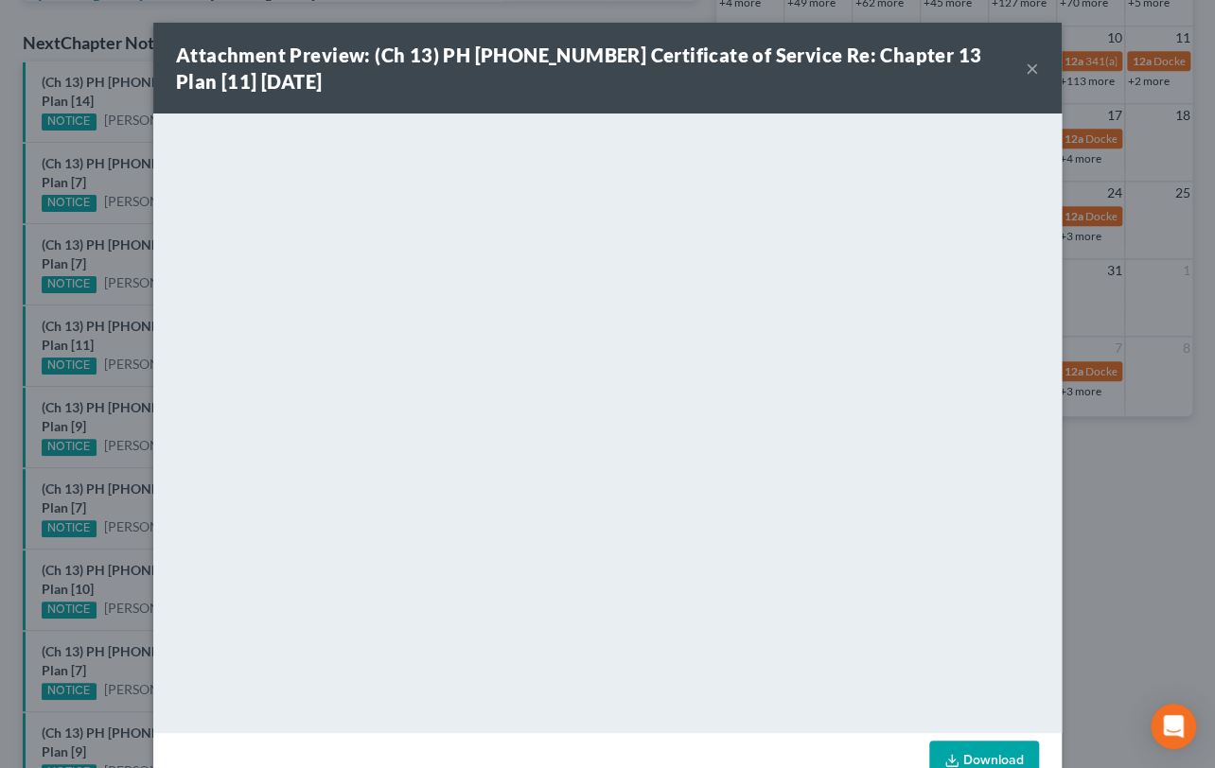
click at [106, 617] on div "Attachment Preview: (Ch 13) PH 25-25670 Certificate of Service Re: Chapter 13 P…" at bounding box center [607, 384] width 1215 height 768
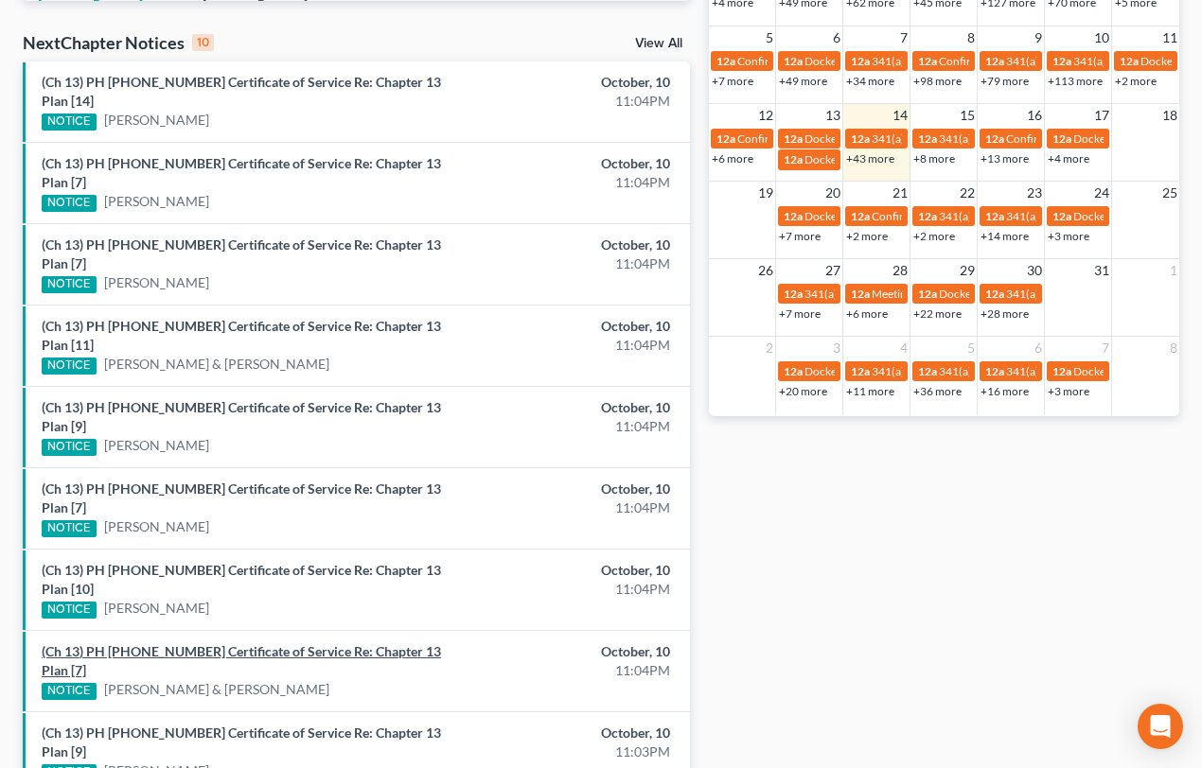
click at [220, 643] on link "(Ch 13) PH 25-25728 Certificate of Service Re: Chapter 13 Plan [7]" at bounding box center [241, 660] width 399 height 35
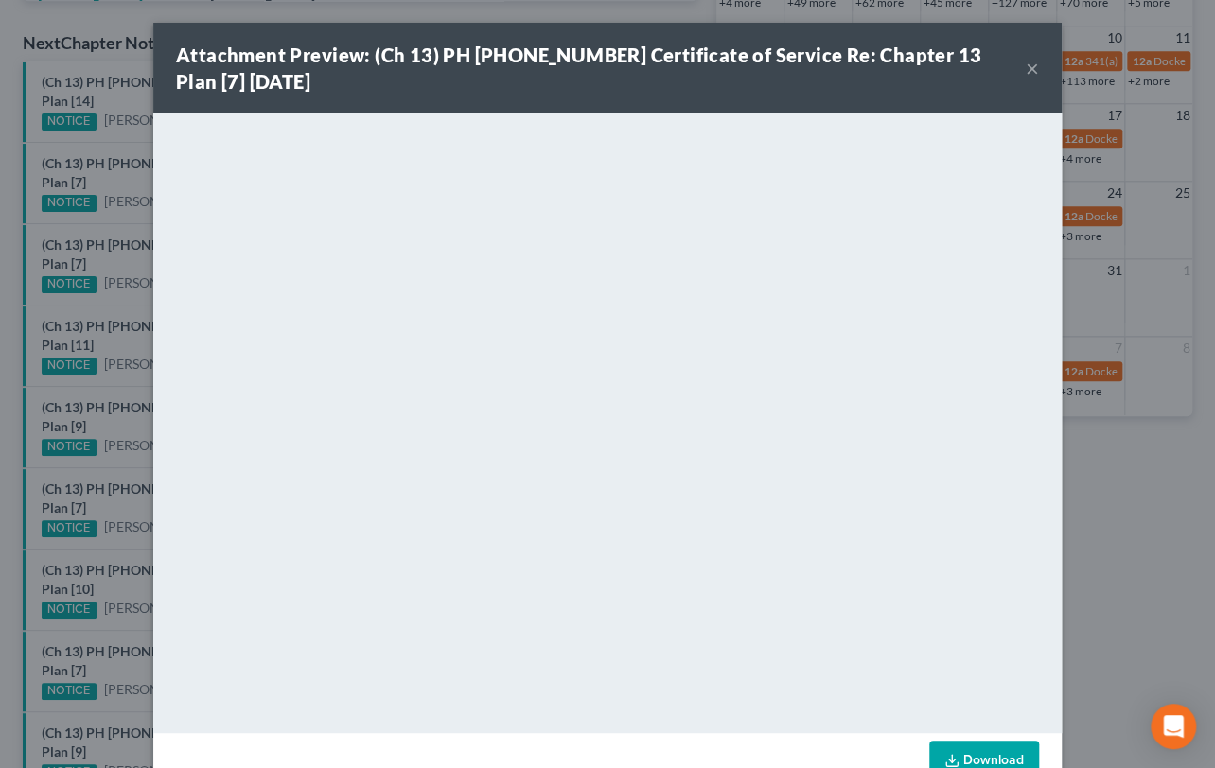
click at [118, 363] on div "Attachment Preview: (Ch 13) PH 25-25728 Certificate of Service Re: Chapter 13 P…" at bounding box center [607, 384] width 1215 height 768
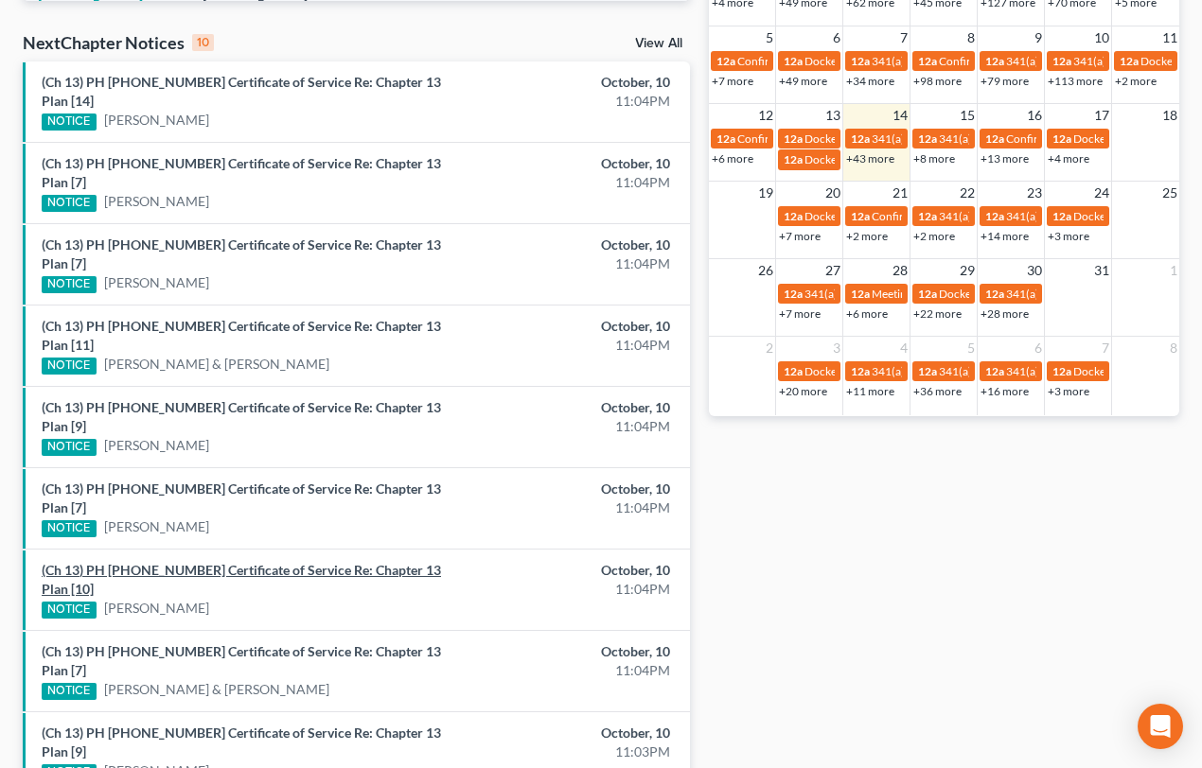
click at [220, 562] on link "(Ch 13) PH 25-25865 Certificate of Service Re: Chapter 13 Plan [10]" at bounding box center [241, 579] width 399 height 35
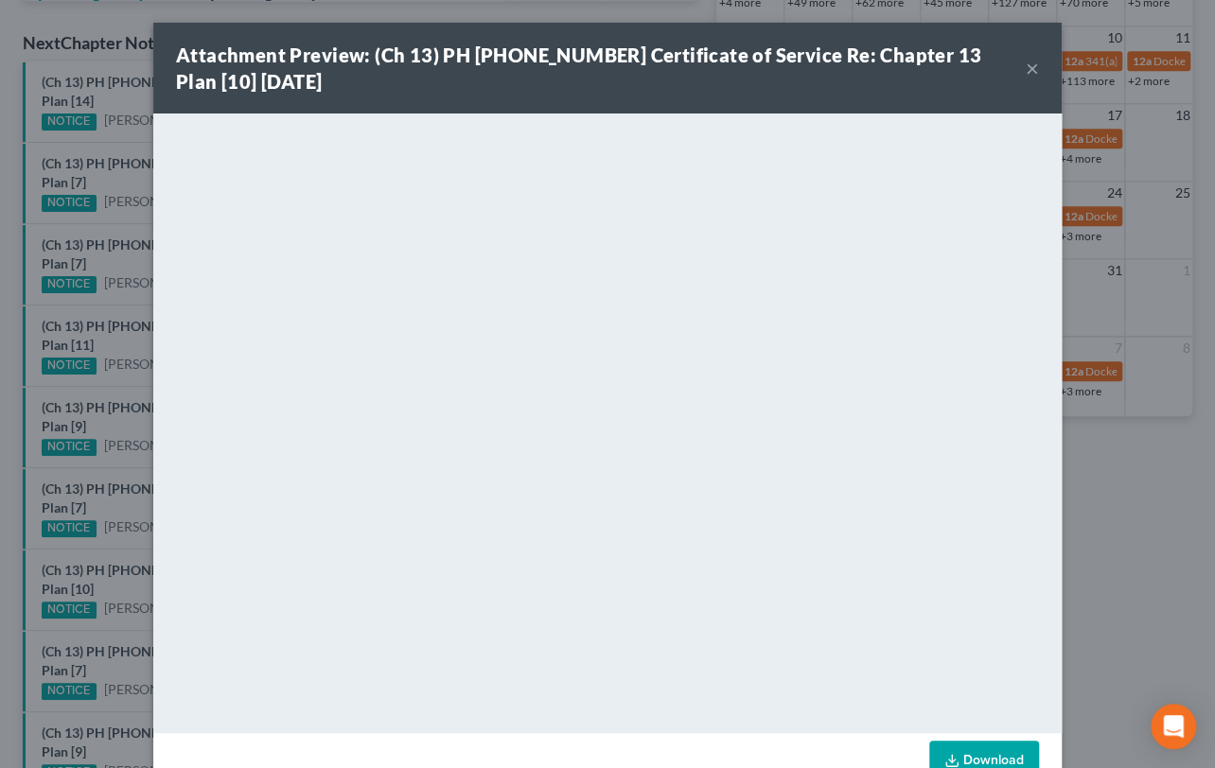
click at [1028, 72] on button "×" at bounding box center [1032, 68] width 13 height 23
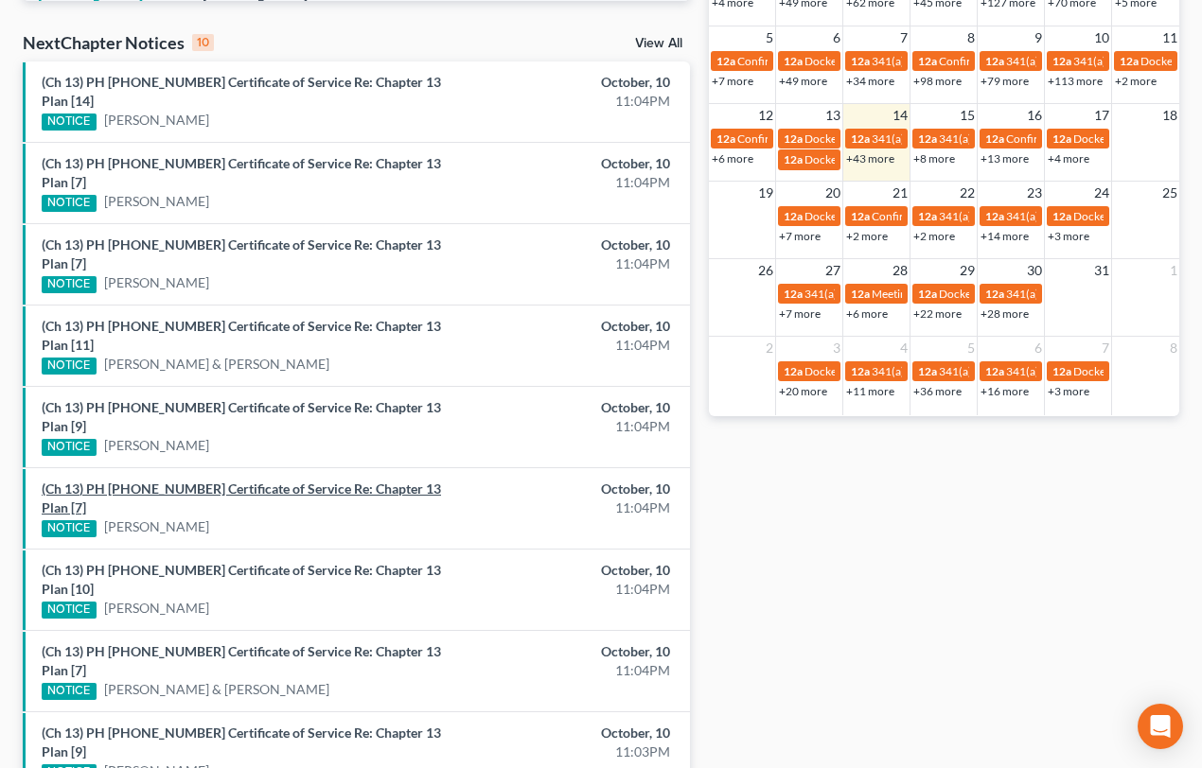
click at [243, 481] on link "(Ch 13) PH 25-25862 Certificate of Service Re: Chapter 13 Plan [7]" at bounding box center [241, 498] width 399 height 35
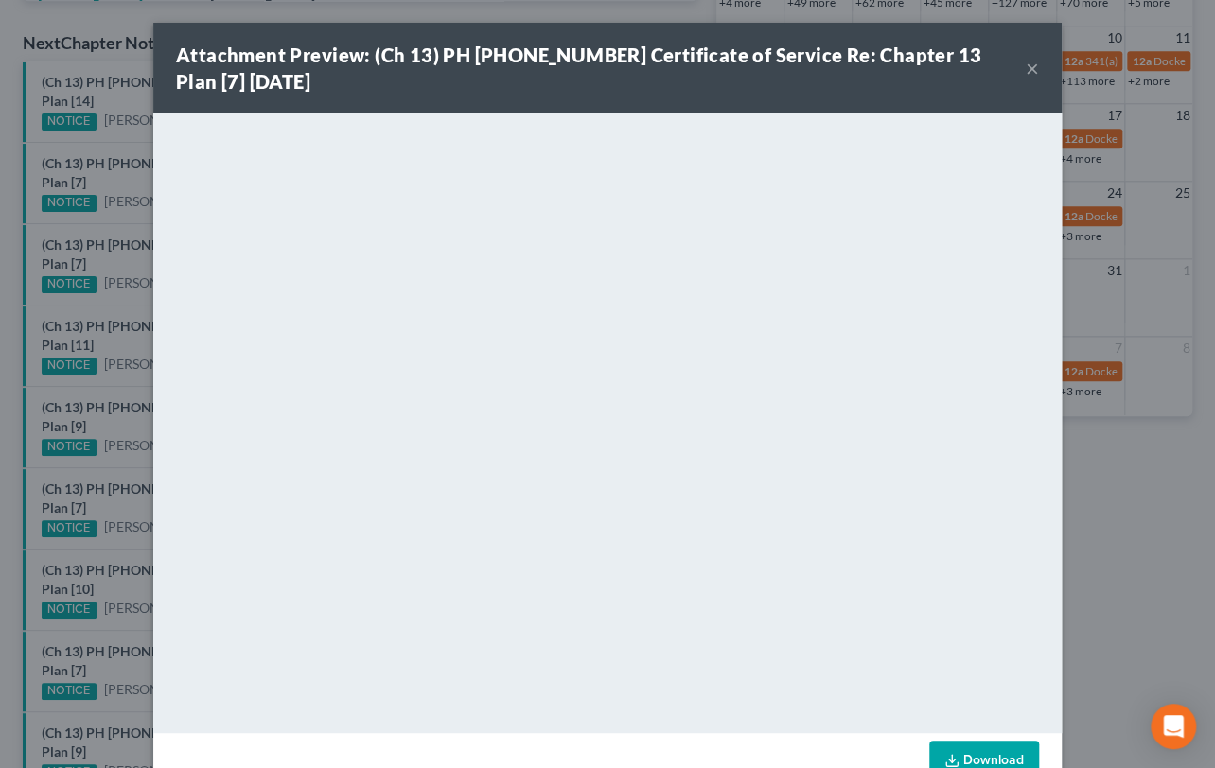
click at [115, 431] on div "Attachment Preview: (Ch 13) PH 25-25862 Certificate of Service Re: Chapter 13 P…" at bounding box center [607, 384] width 1215 height 768
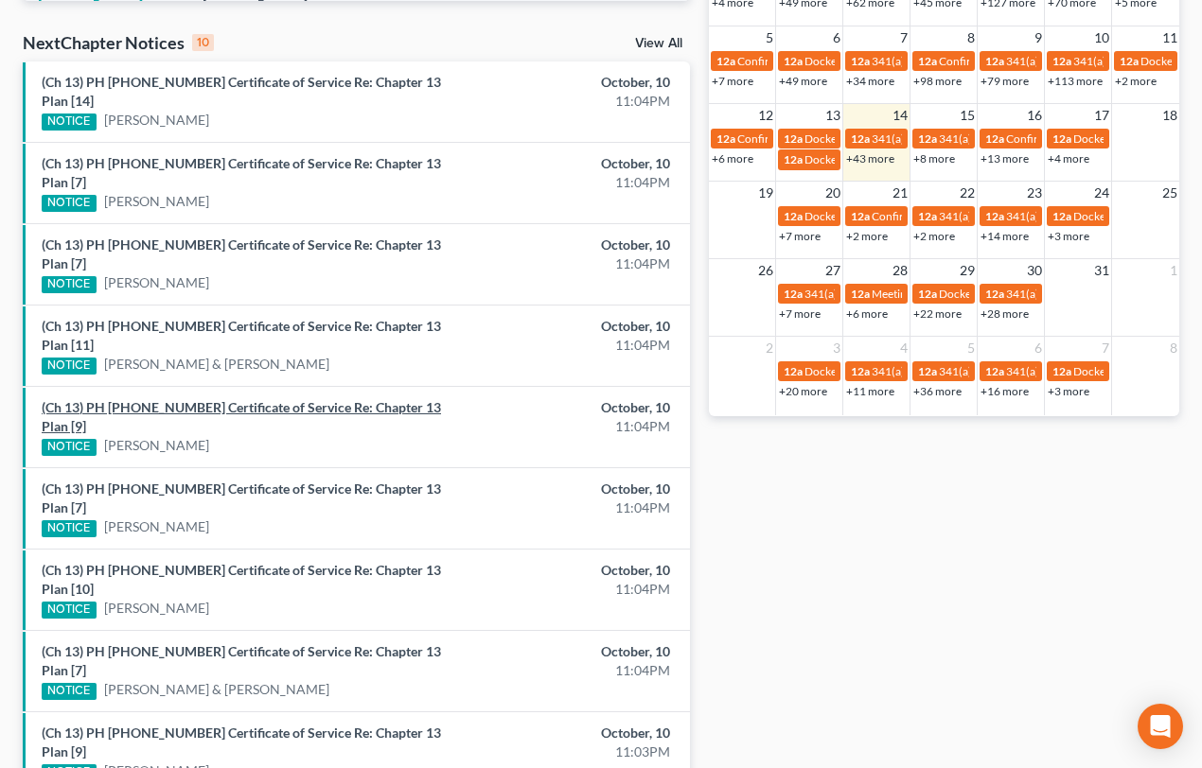
click at [198, 399] on link "(Ch 13) PH 25-25843 Certificate of Service Re: Chapter 13 Plan [9]" at bounding box center [241, 416] width 399 height 35
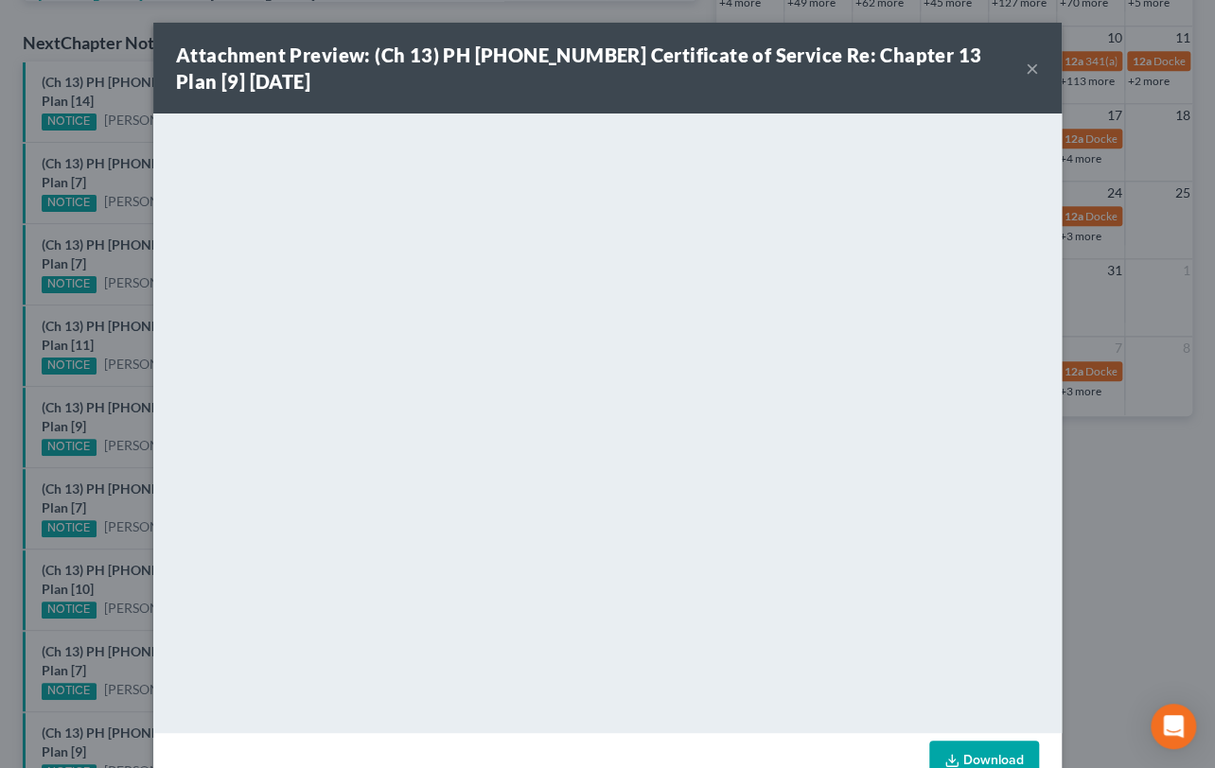
click at [131, 315] on div "Attachment Preview: (Ch 13) PH 25-25843 Certificate of Service Re: Chapter 13 P…" at bounding box center [607, 384] width 1215 height 768
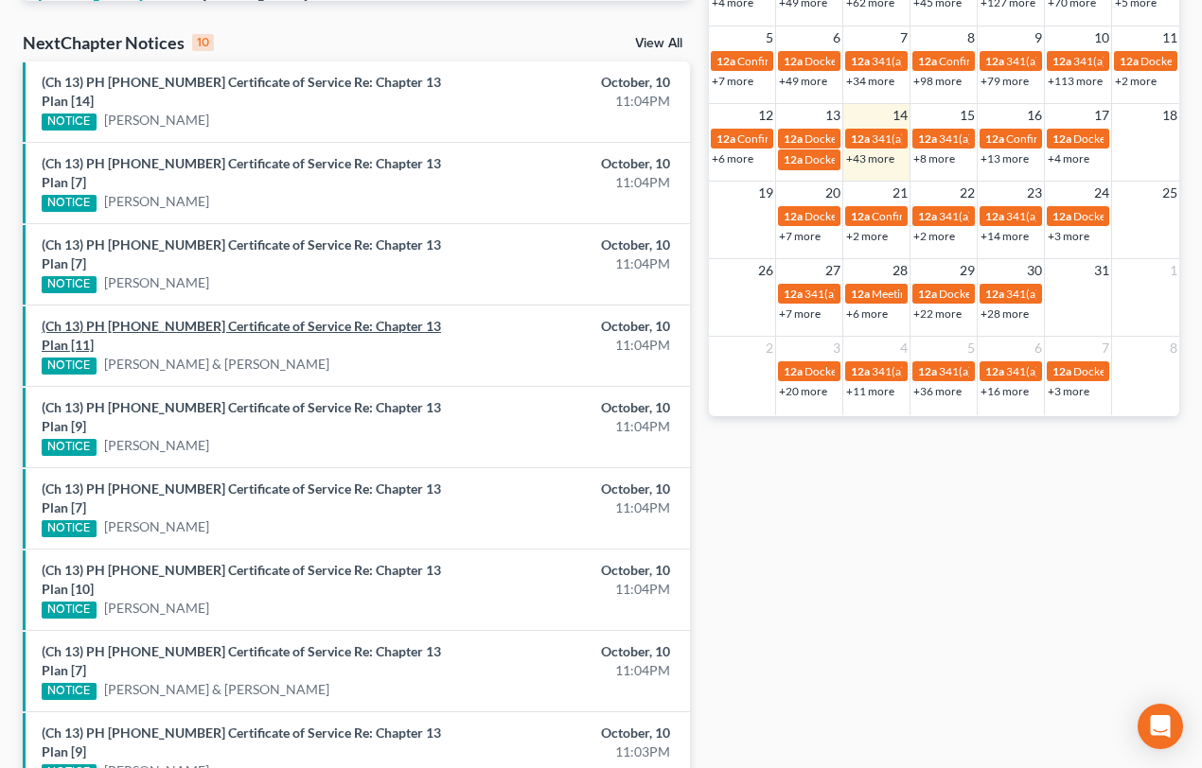
click at [199, 318] on link "(Ch 13) PH 25-25923 Certificate of Service Re: Chapter 13 Plan [11]" at bounding box center [241, 335] width 399 height 35
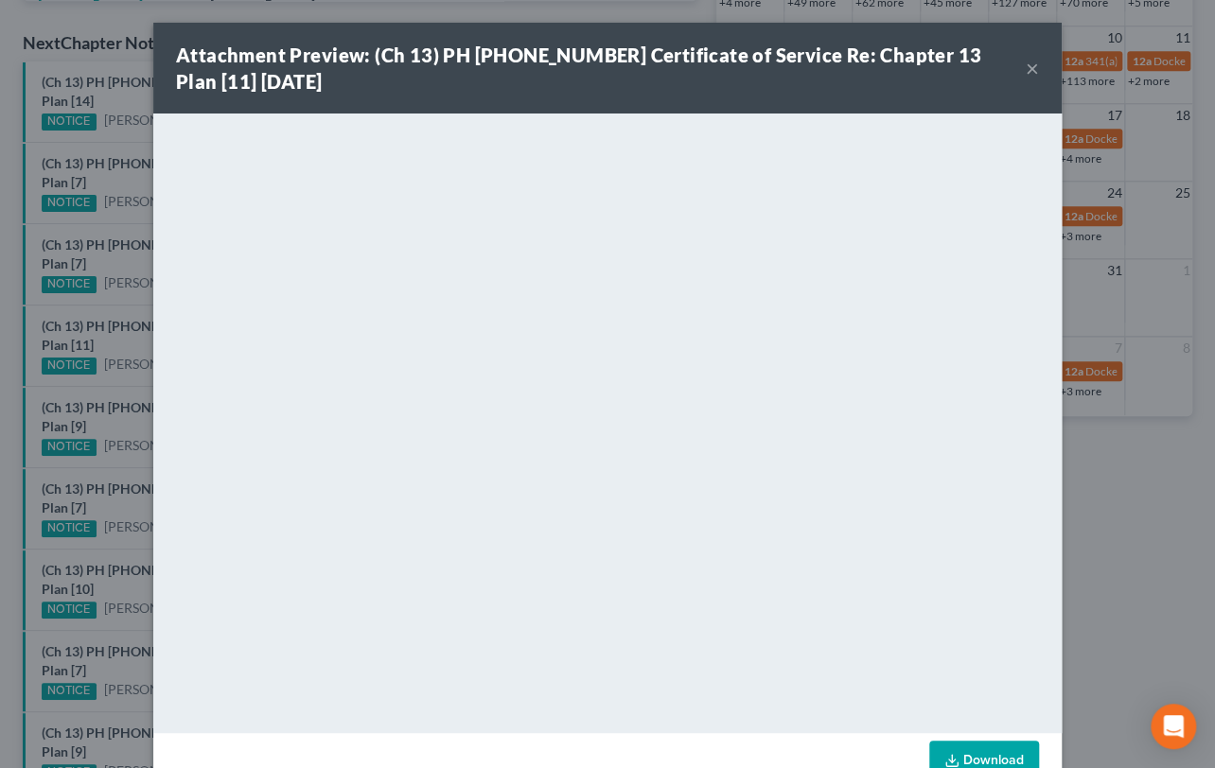
click at [122, 319] on div "Attachment Preview: (Ch 13) PH 25-25923 Certificate of Service Re: Chapter 13 P…" at bounding box center [607, 384] width 1215 height 768
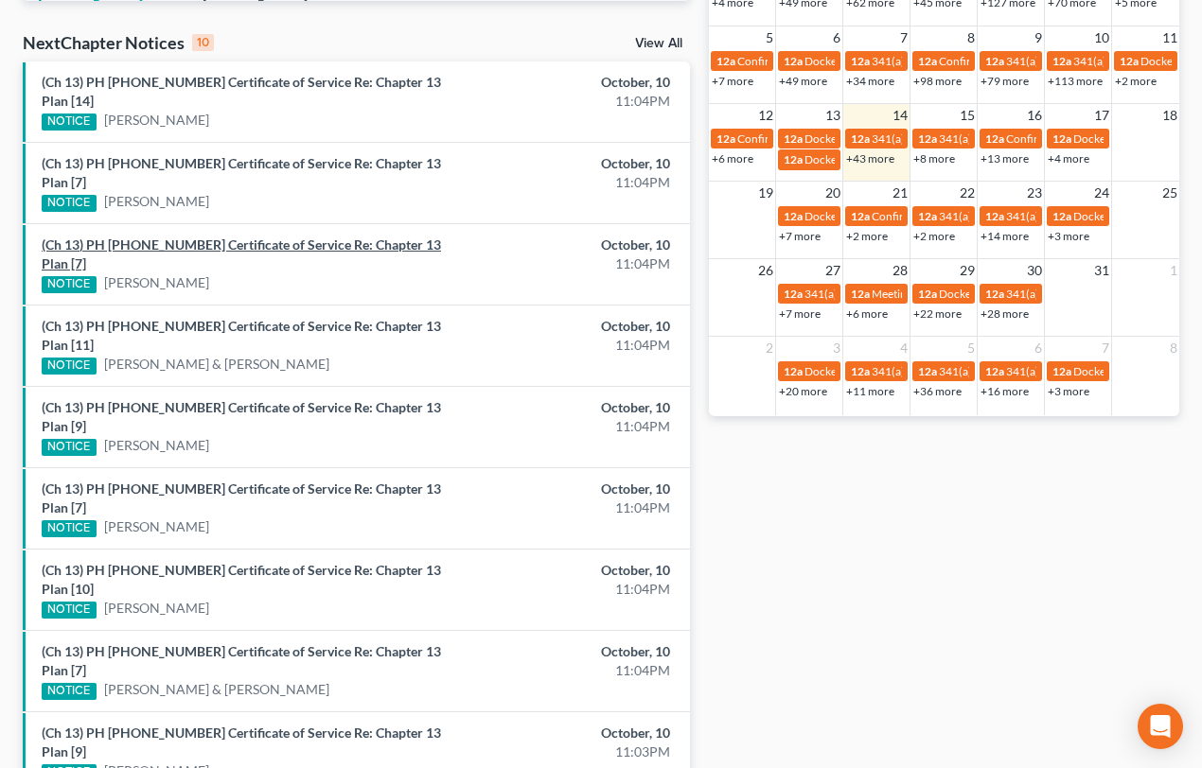
click at [179, 237] on link "(Ch 13) PH 25-25943 Certificate of Service Re: Chapter 13 Plan [7]" at bounding box center [241, 254] width 399 height 35
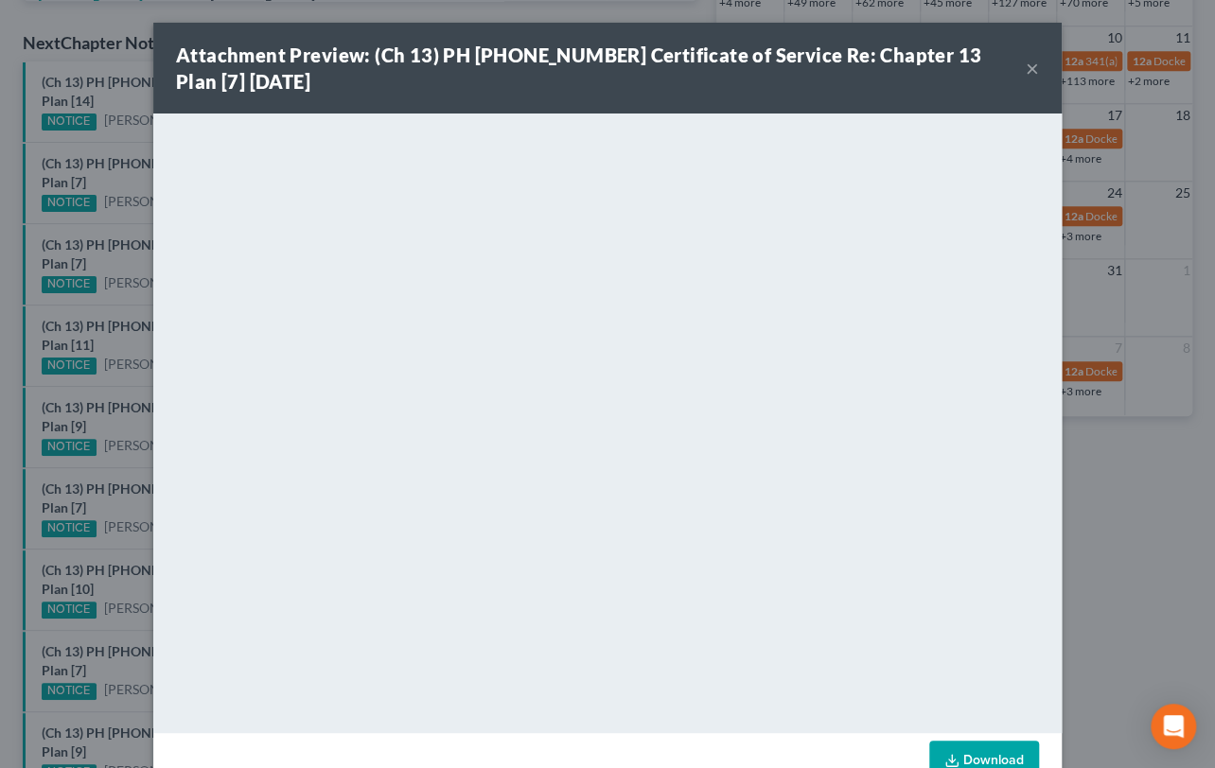
click at [120, 306] on div "Attachment Preview: (Ch 13) PH 25-25943 Certificate of Service Re: Chapter 13 P…" at bounding box center [607, 384] width 1215 height 768
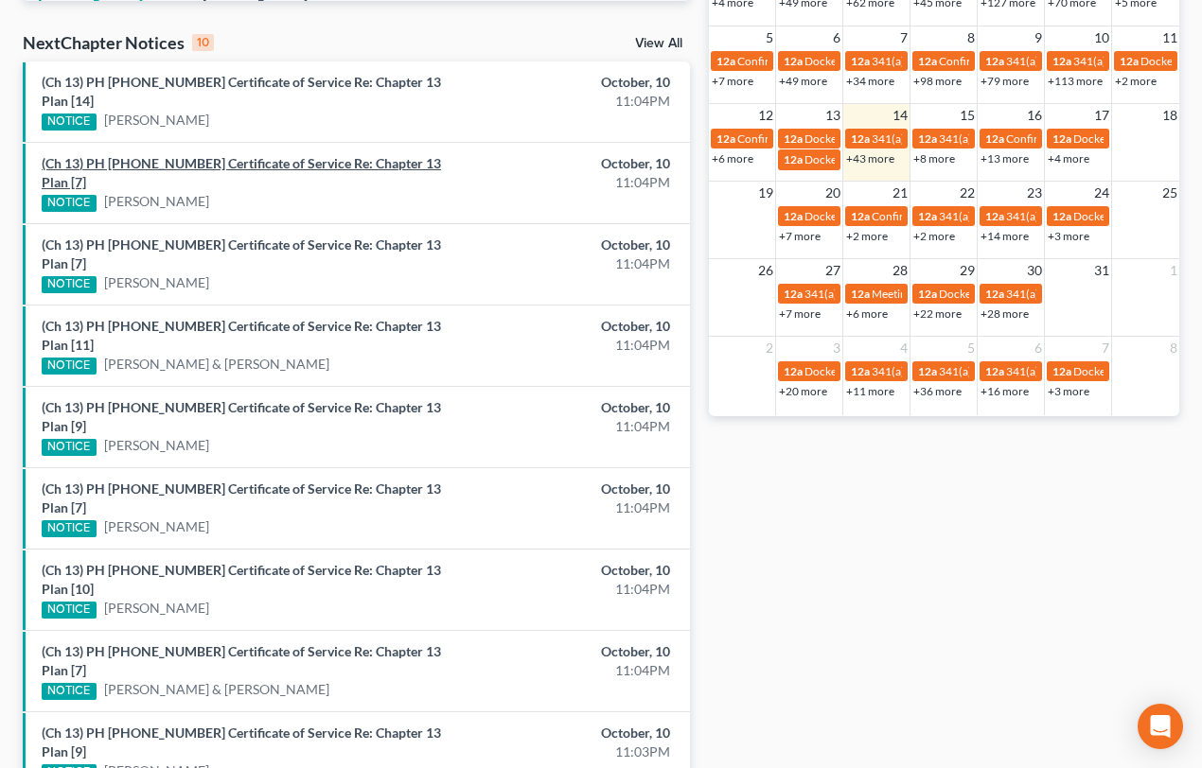
click at [214, 155] on link "(Ch 13) PH 25-25952 Certificate of Service Re: Chapter 13 Plan [7]" at bounding box center [241, 172] width 399 height 35
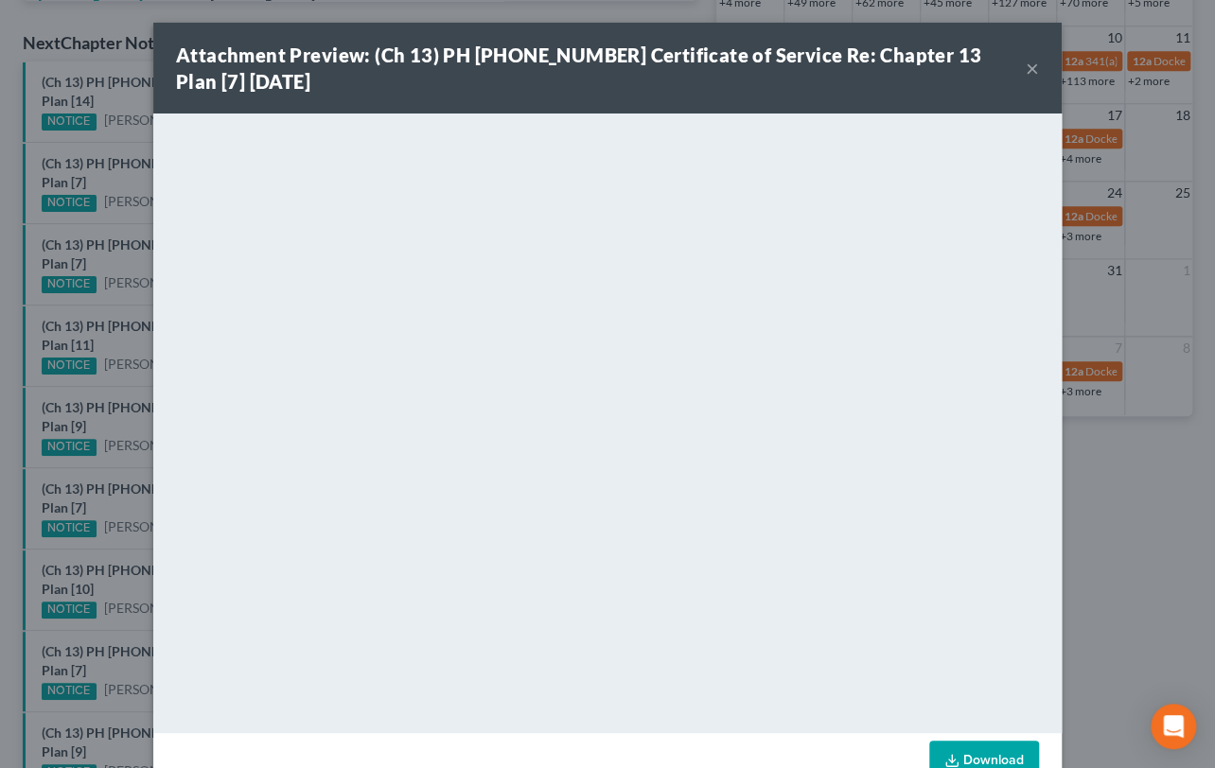
click at [1026, 66] on button "×" at bounding box center [1032, 68] width 13 height 23
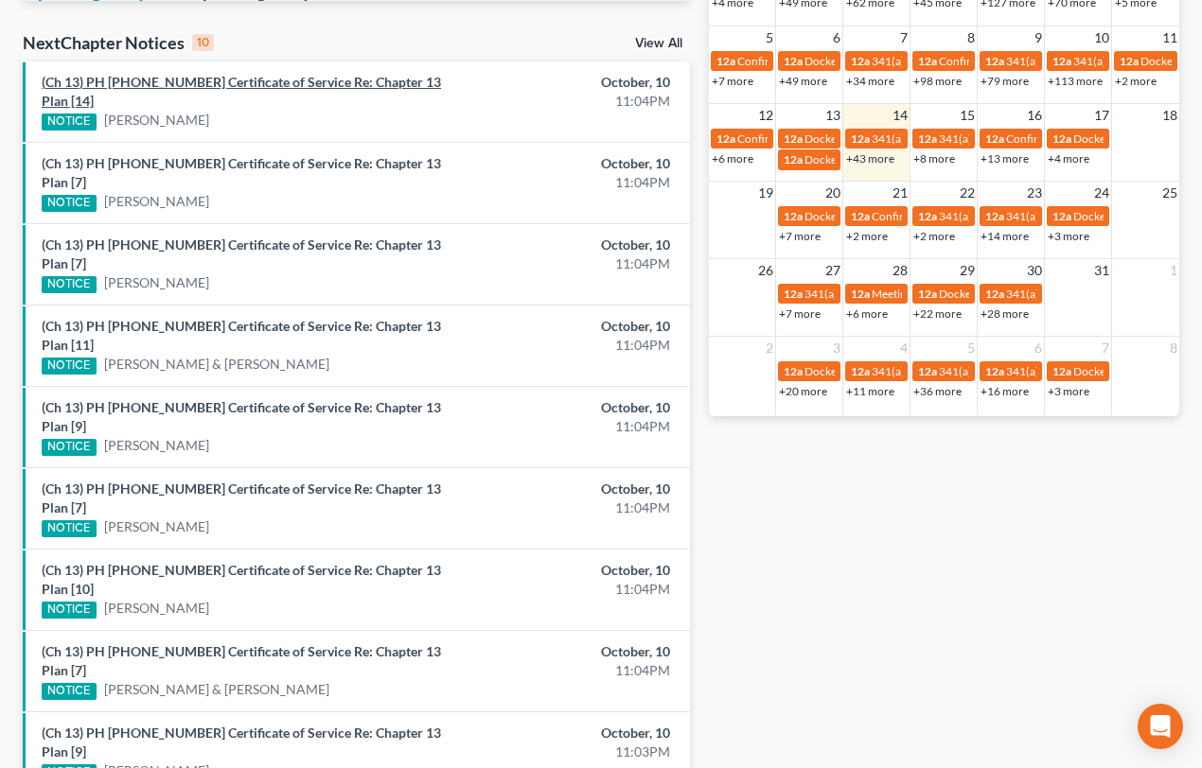
click at [198, 81] on link "(Ch 13) PH 25-25884 Certificate of Service Re: Chapter 13 Plan [14]" at bounding box center [241, 91] width 399 height 35
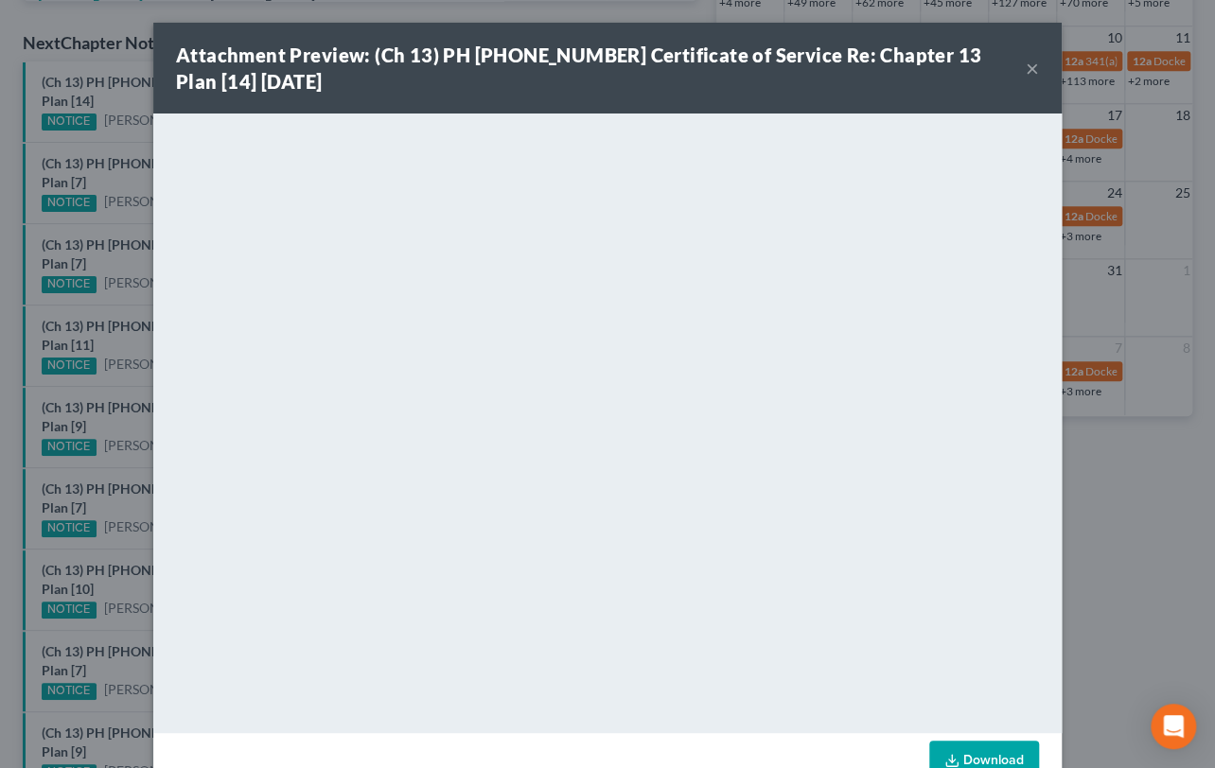
click at [122, 235] on div "Attachment Preview: (Ch 13) PH 25-25884 Certificate of Service Re: Chapter 13 P…" at bounding box center [607, 384] width 1215 height 768
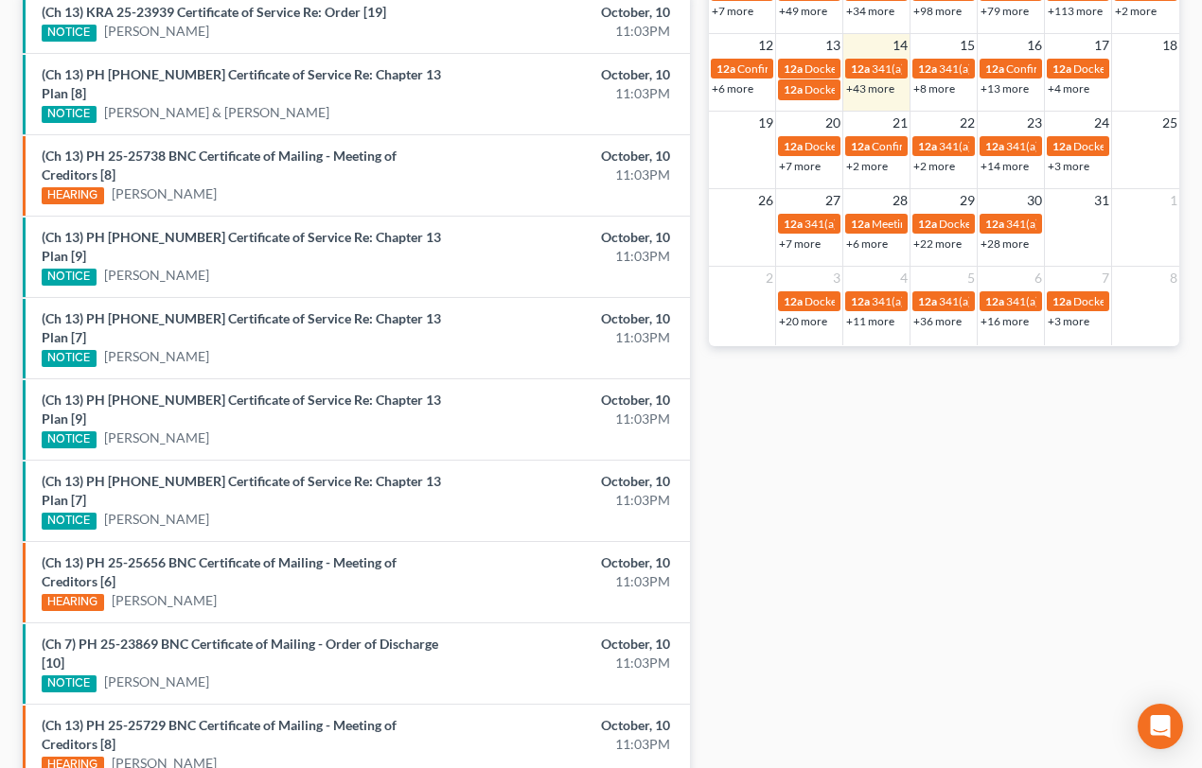
scroll to position [665, 0]
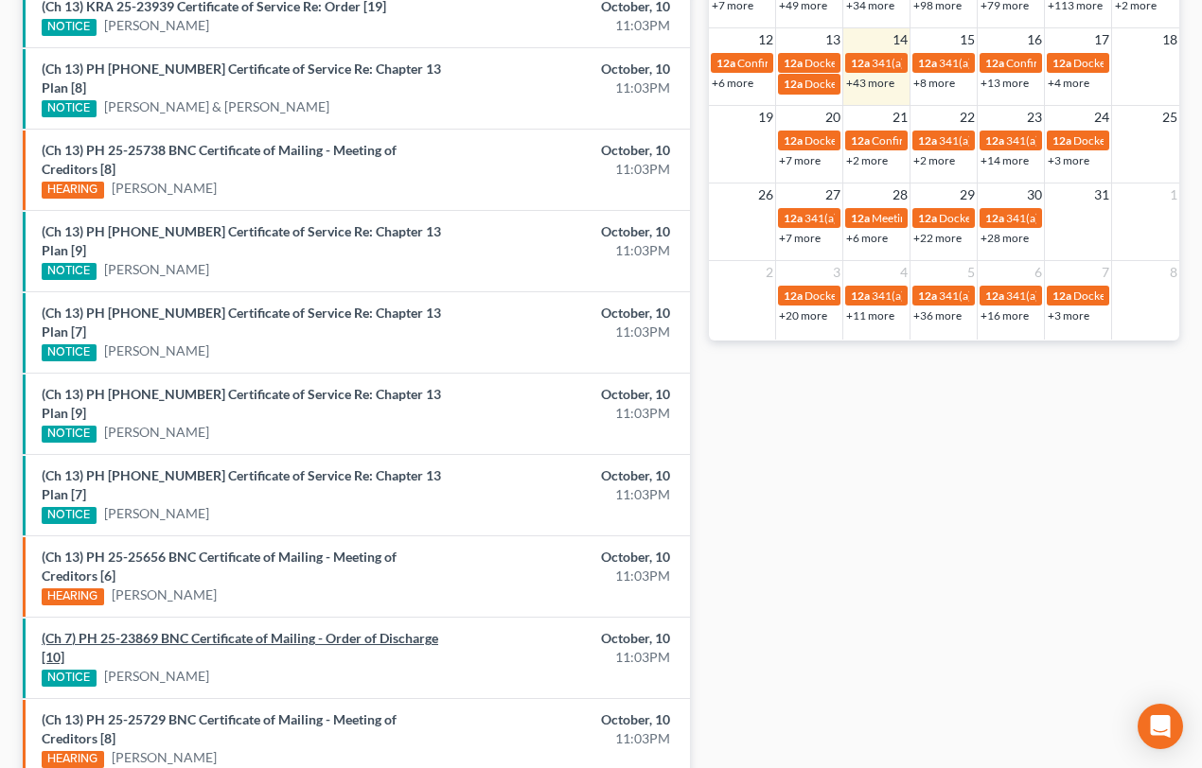
click at [243, 630] on link "(Ch 7) PH 25-23869 BNC Certificate of Mailing - Order of Discharge [10]" at bounding box center [240, 647] width 396 height 35
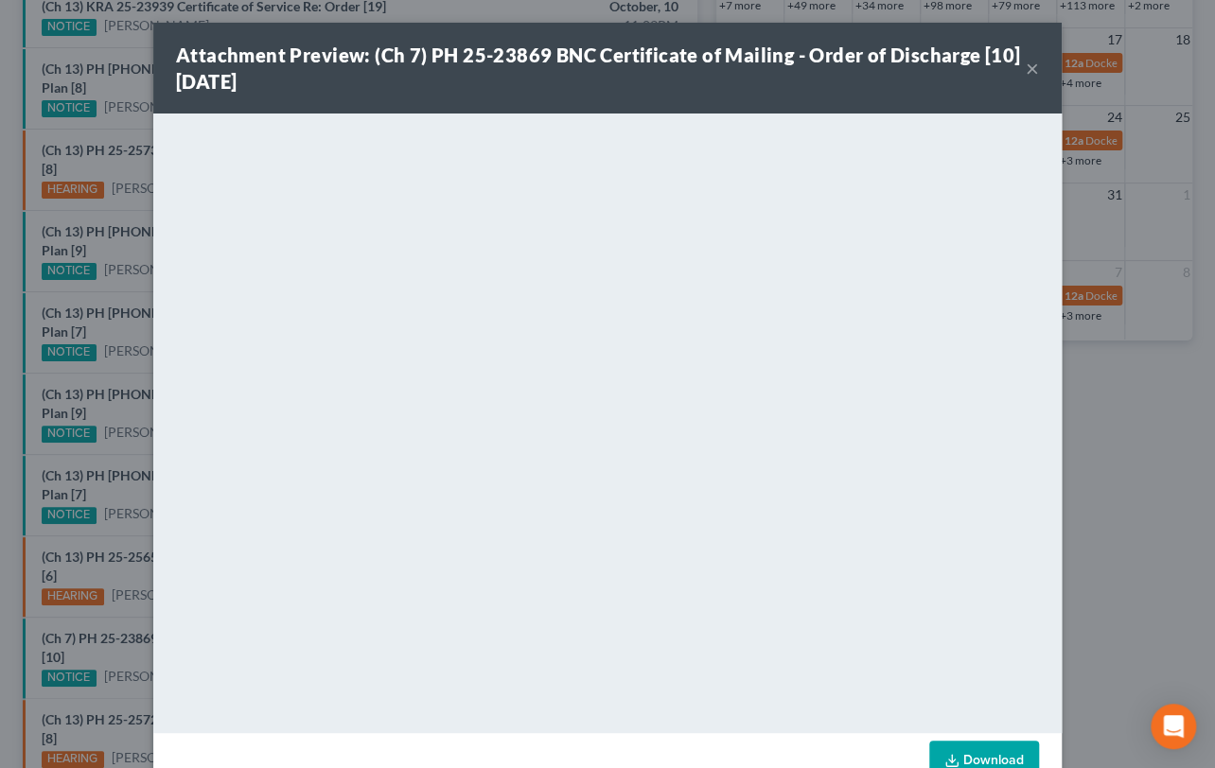
click at [126, 565] on div "Attachment Preview: (Ch 7) PH 25-23869 BNC Certificate of Mailing - Order of Di…" at bounding box center [607, 384] width 1215 height 768
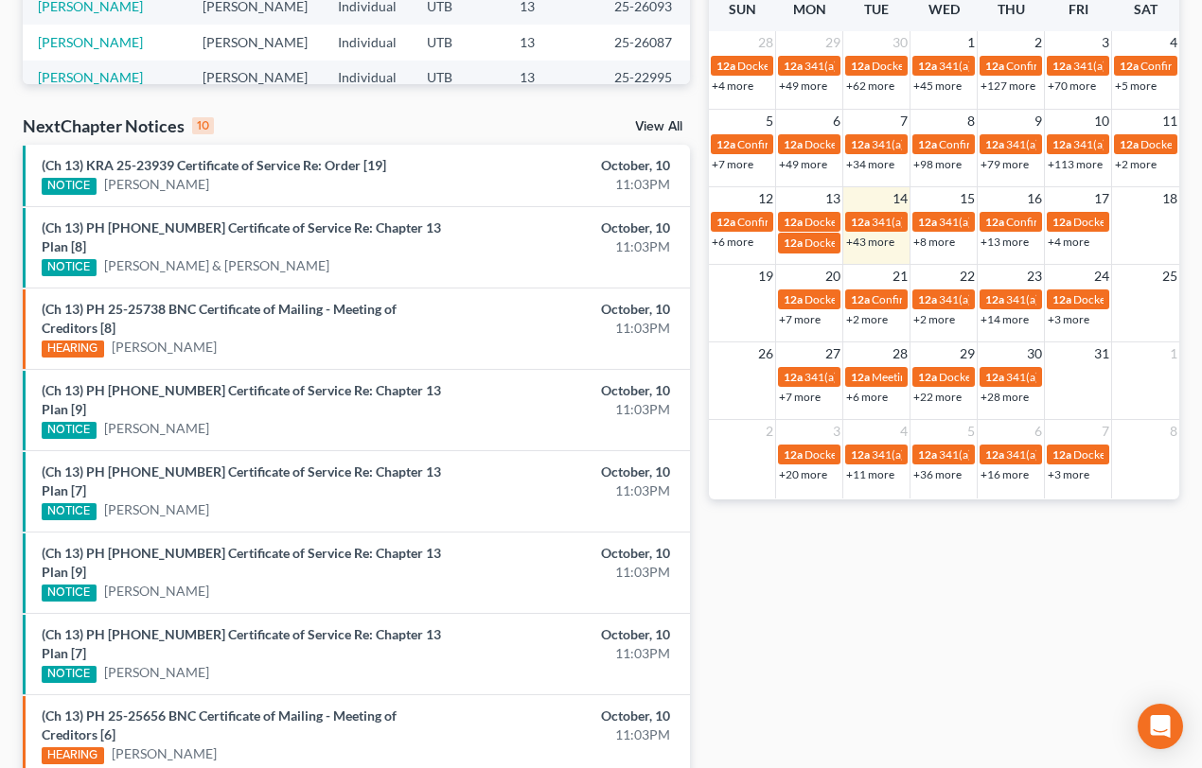
scroll to position [493, 0]
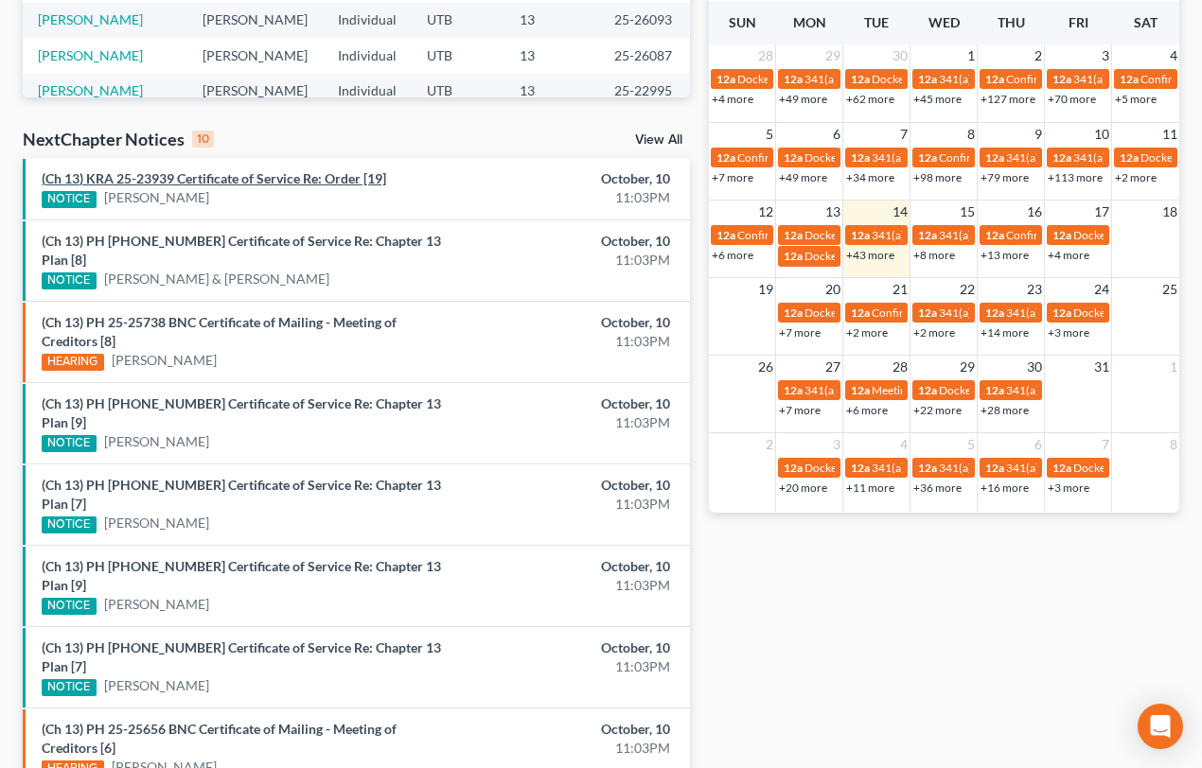
click at [223, 179] on link "(Ch 13) KRA 25-23939 Certificate of Service Re: Order [19]" at bounding box center [214, 178] width 344 height 16
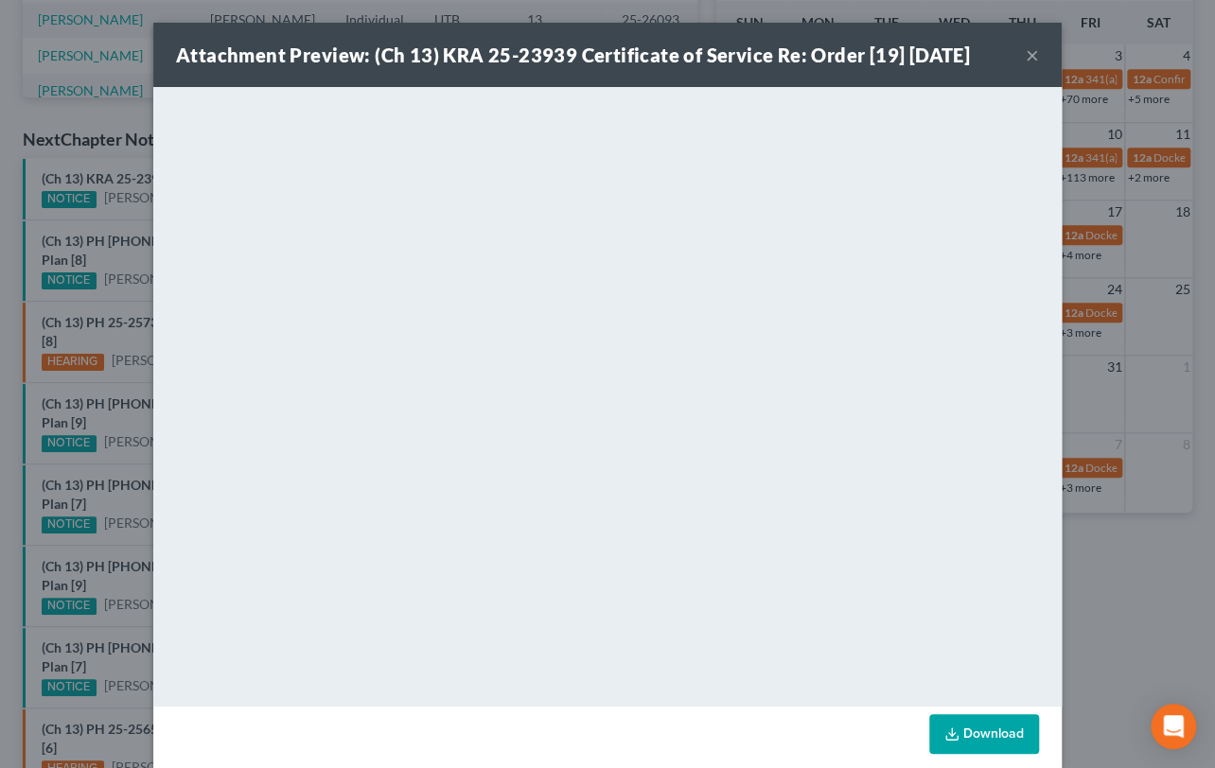
click at [117, 206] on div "Attachment Preview: (Ch 13) KRA 25-23939 Certificate of Service Re: Order [19] …" at bounding box center [607, 384] width 1215 height 768
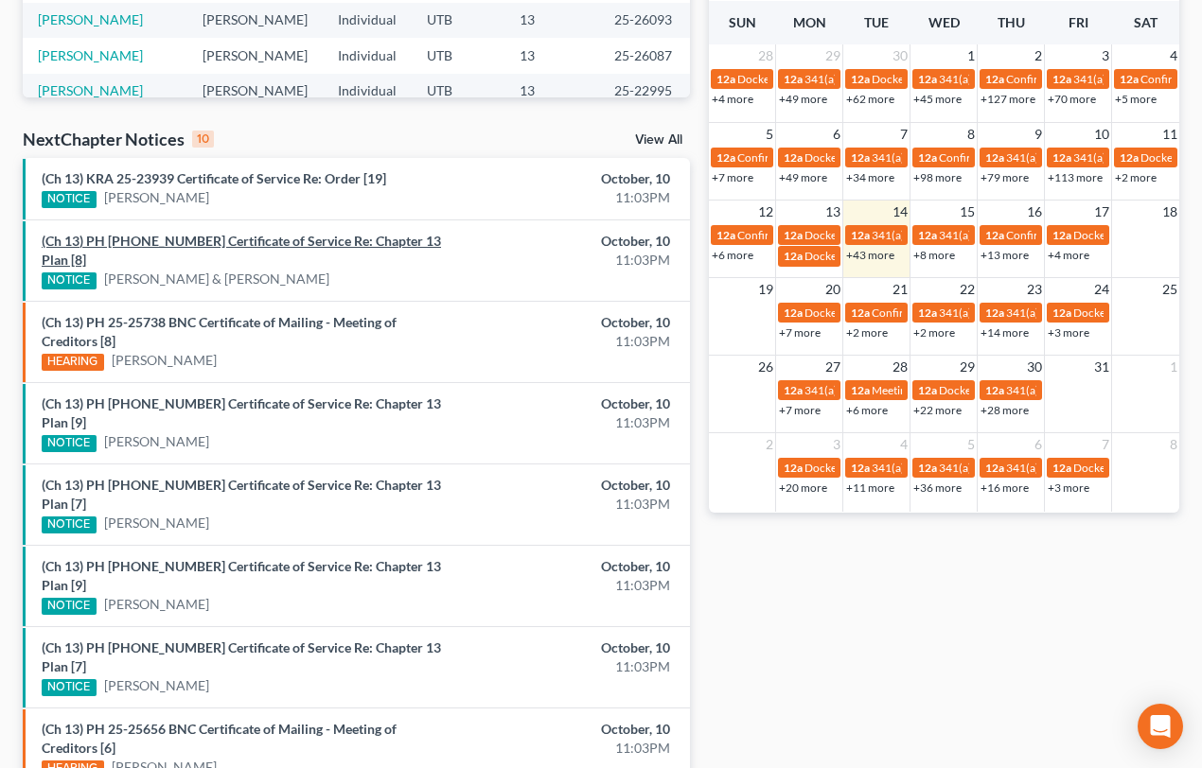
click at [203, 238] on link "(Ch 13) PH [PHONE_NUMBER] Certificate of Service Re: Chapter 13 Plan [8]" at bounding box center [241, 250] width 399 height 35
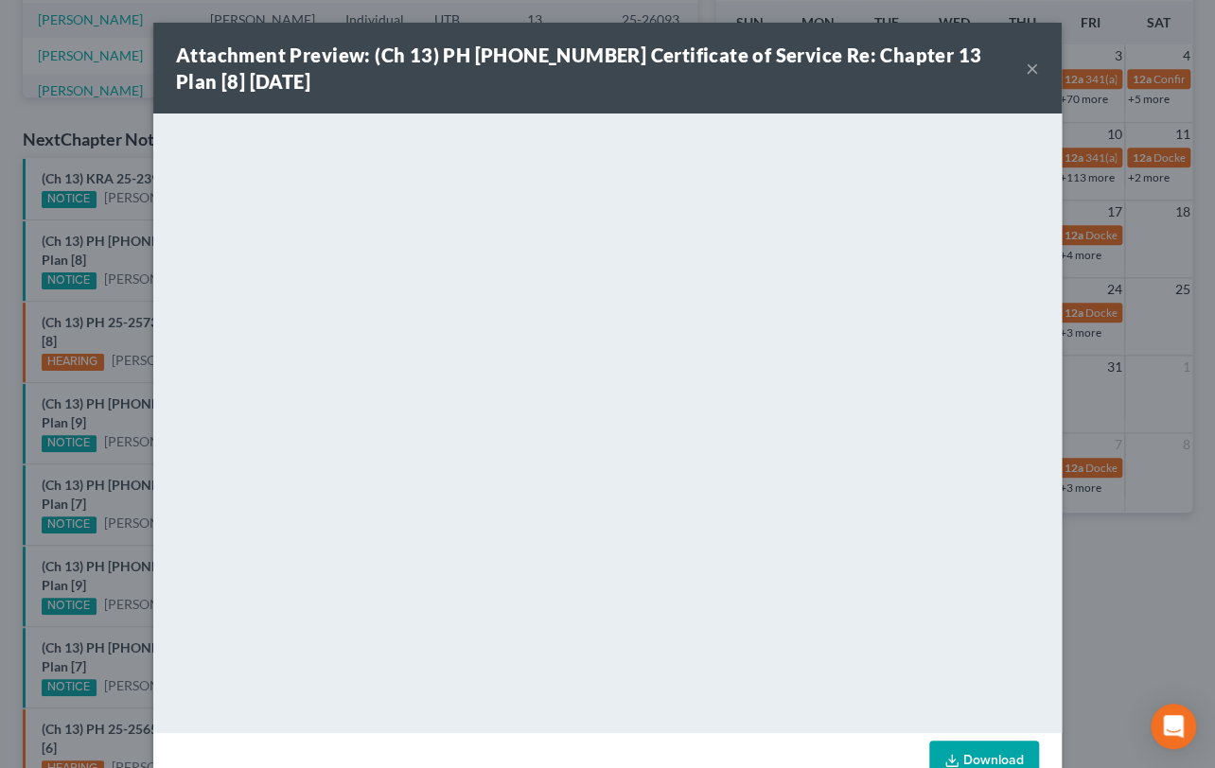
click at [1026, 66] on button "×" at bounding box center [1032, 68] width 13 height 23
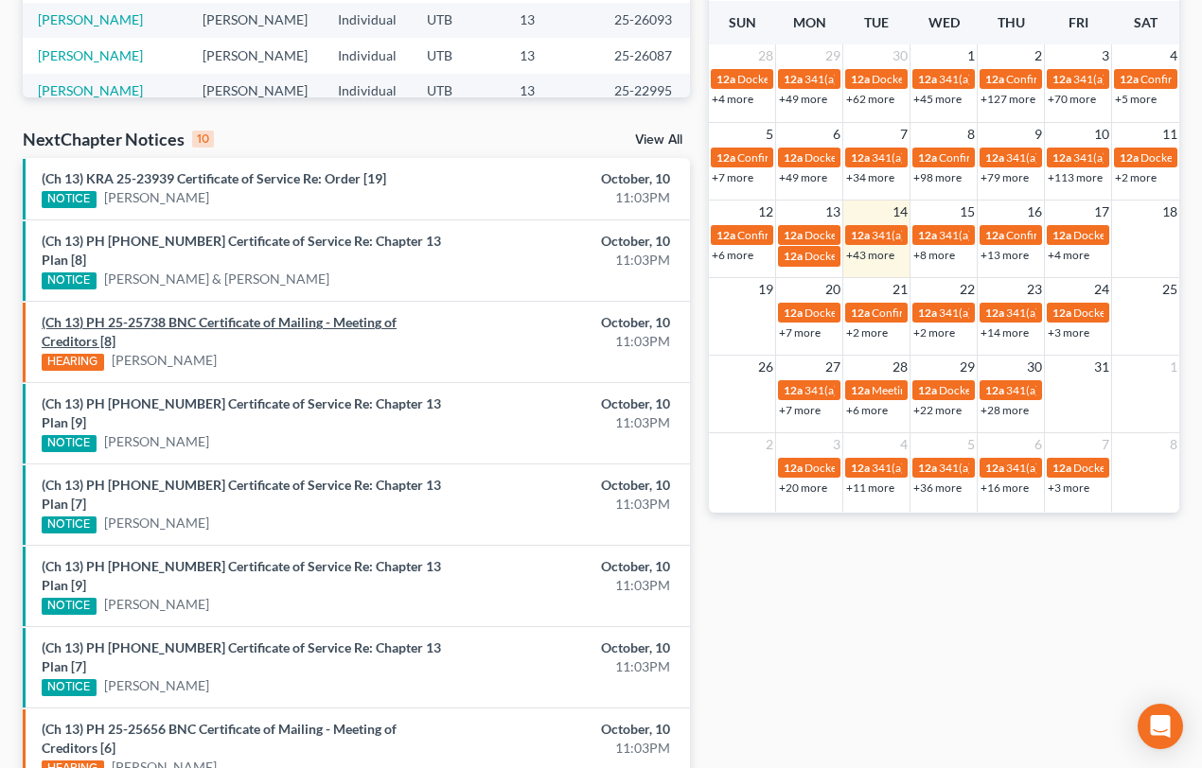
click at [247, 314] on link "(Ch 13) PH 25-25738 BNC Certificate of Mailing - Meeting of Creditors [8]" at bounding box center [219, 331] width 355 height 35
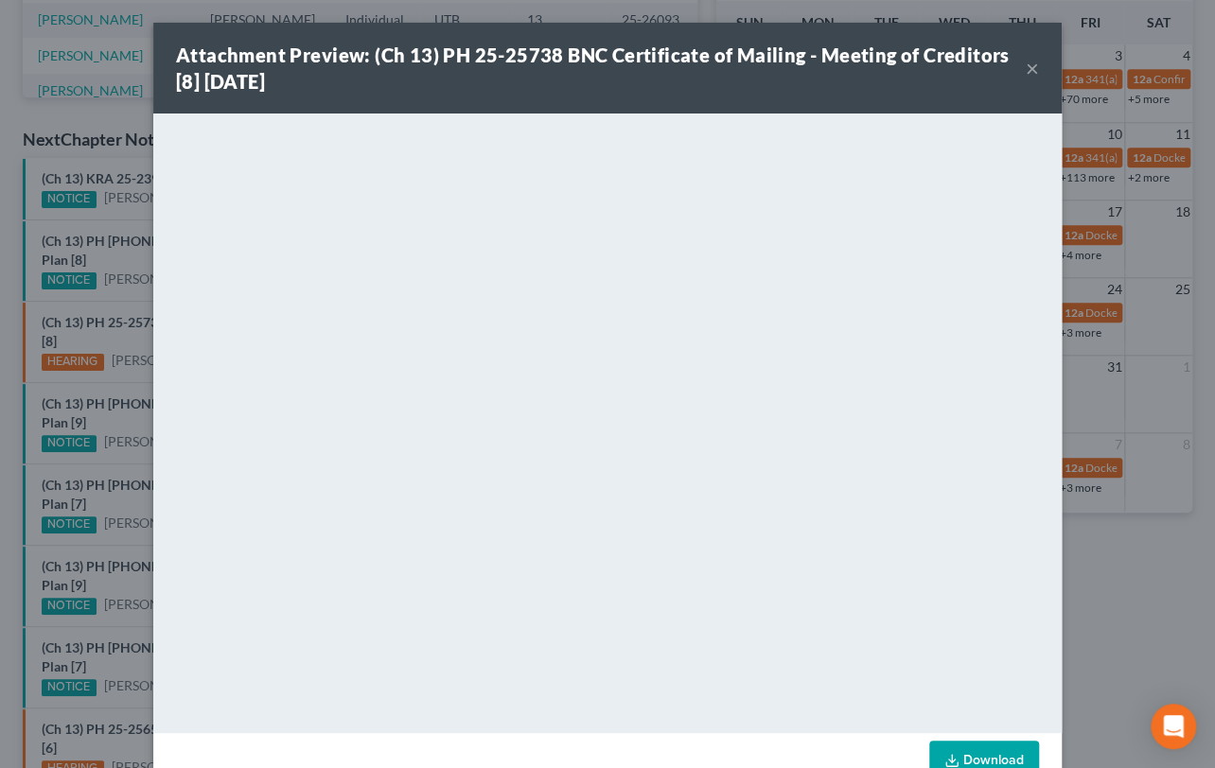
click at [98, 313] on div "Attachment Preview: (Ch 13) PH 25-25738 BNC Certificate of Mailing - Meeting of…" at bounding box center [607, 384] width 1215 height 768
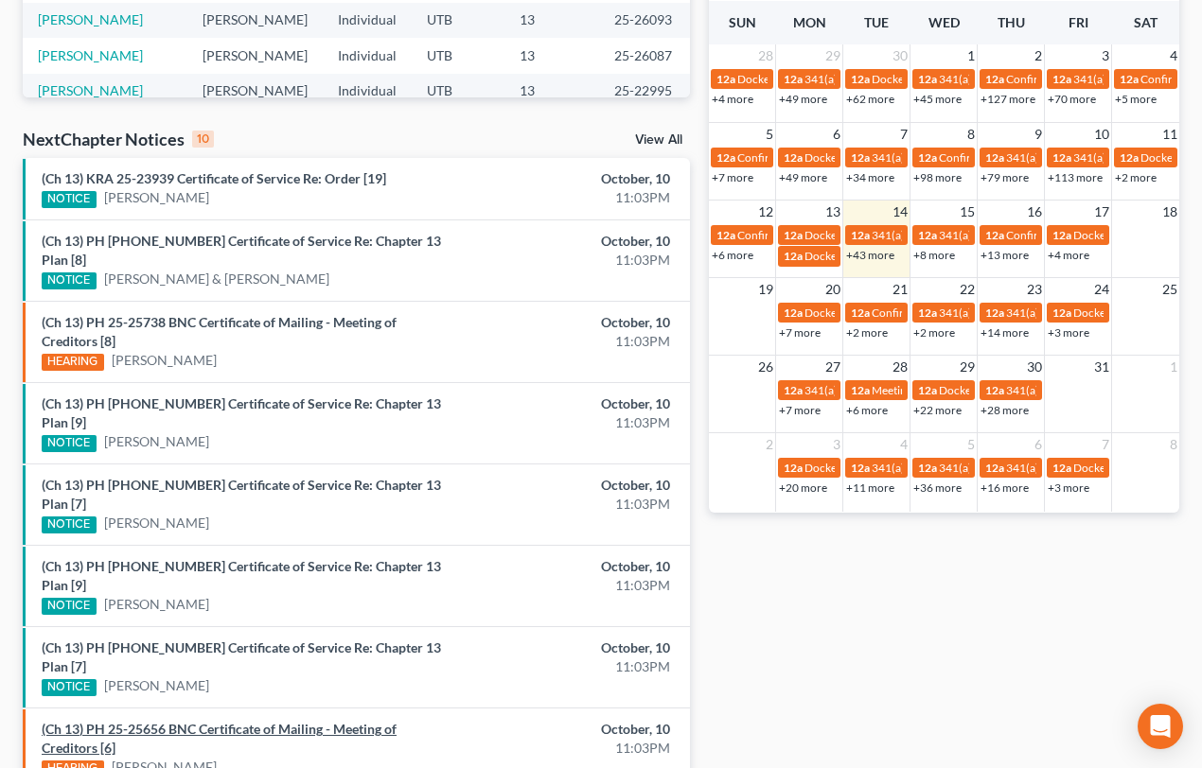
click at [220, 721] on link "(Ch 13) PH 25-25656 BNC Certificate of Mailing - Meeting of Creditors [6]" at bounding box center [219, 738] width 355 height 35
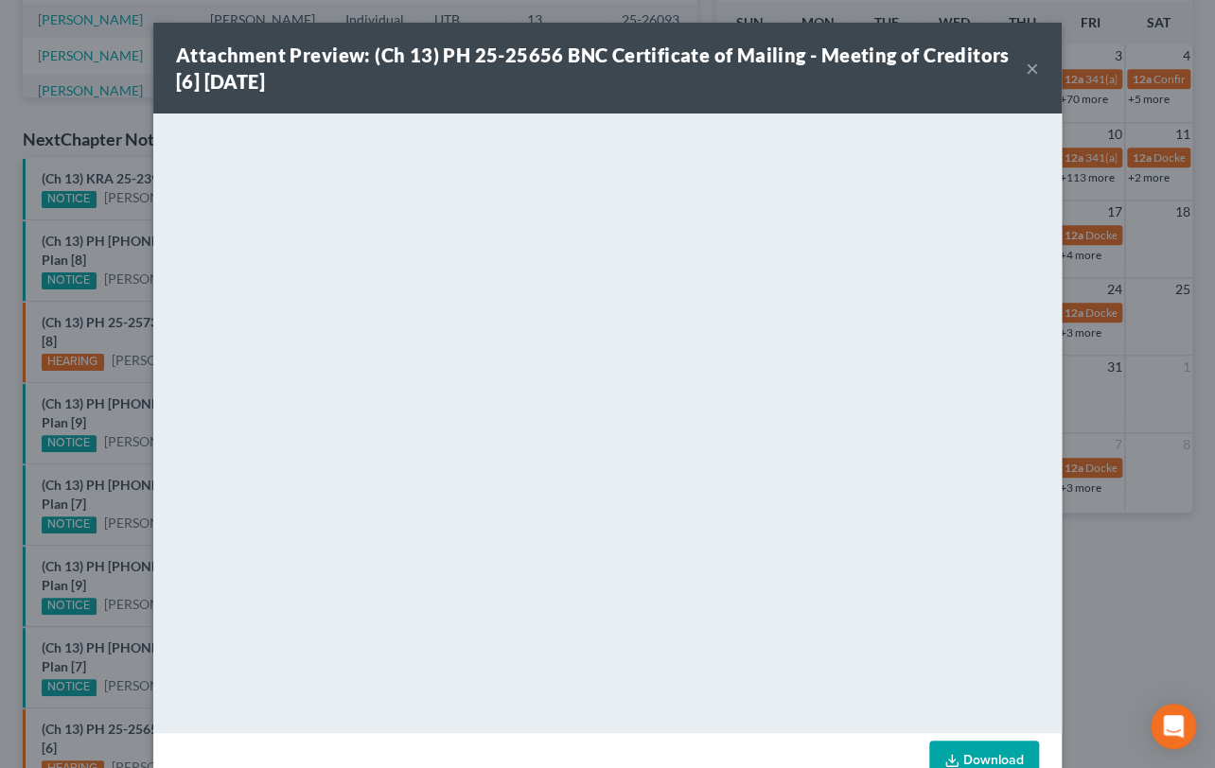
click at [120, 651] on div "Attachment Preview: (Ch 13) PH 25-25656 BNC Certificate of Mailing - Meeting of…" at bounding box center [607, 384] width 1215 height 768
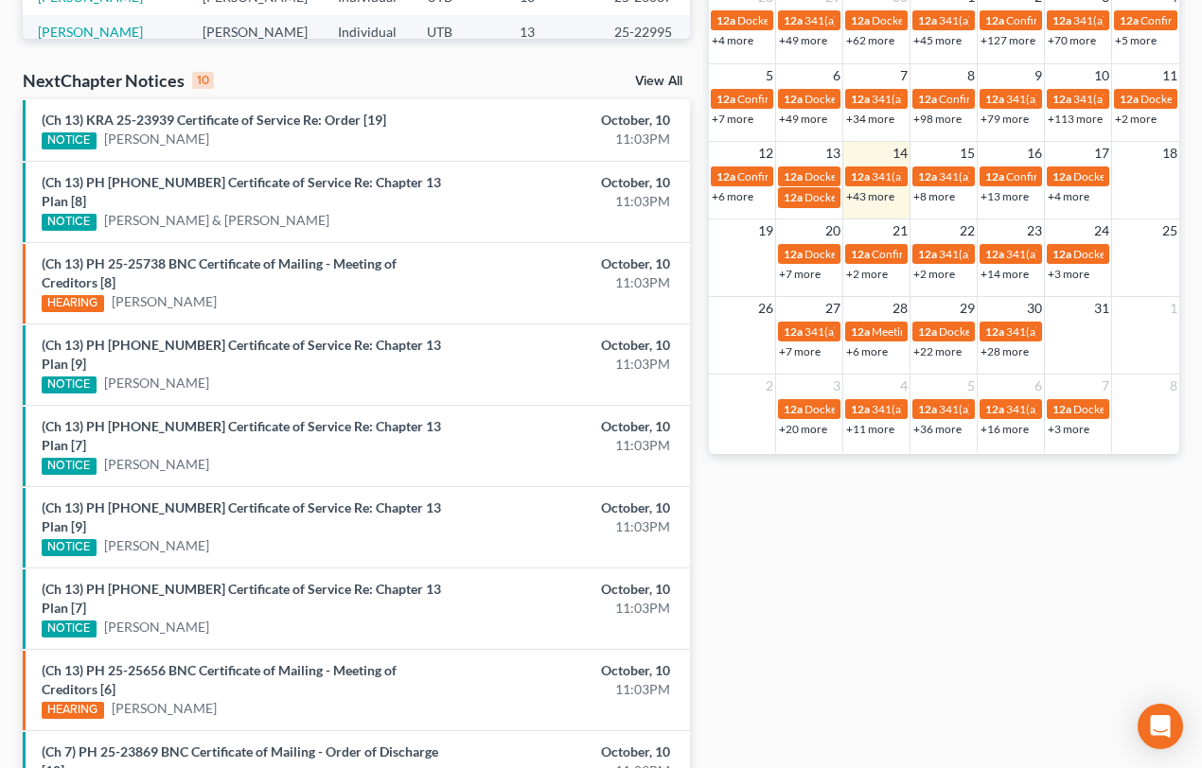
scroll to position [665, 0]
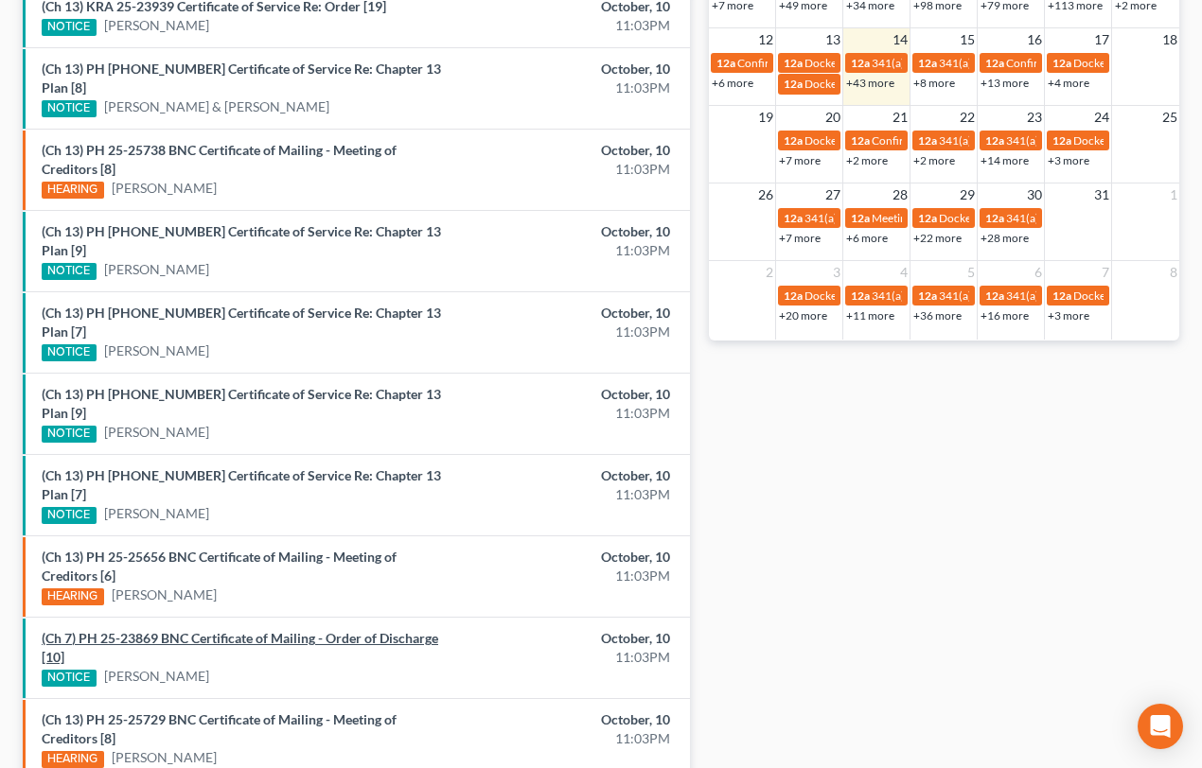
click at [139, 630] on link "(Ch 7) PH 25-23869 BNC Certificate of Mailing - Order of Discharge [10]" at bounding box center [240, 647] width 396 height 35
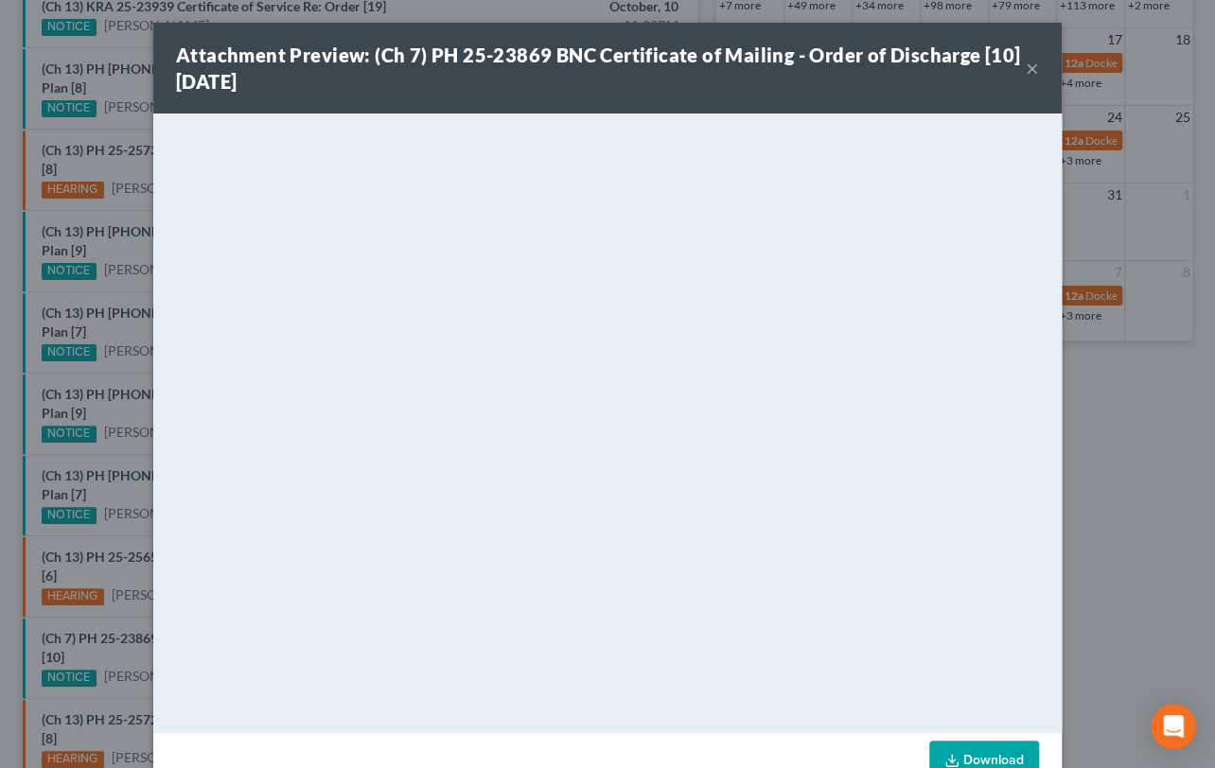
click at [106, 559] on div "Attachment Preview: (Ch 7) PH 25-23869 BNC Certificate of Mailing - Order of Di…" at bounding box center [607, 384] width 1215 height 768
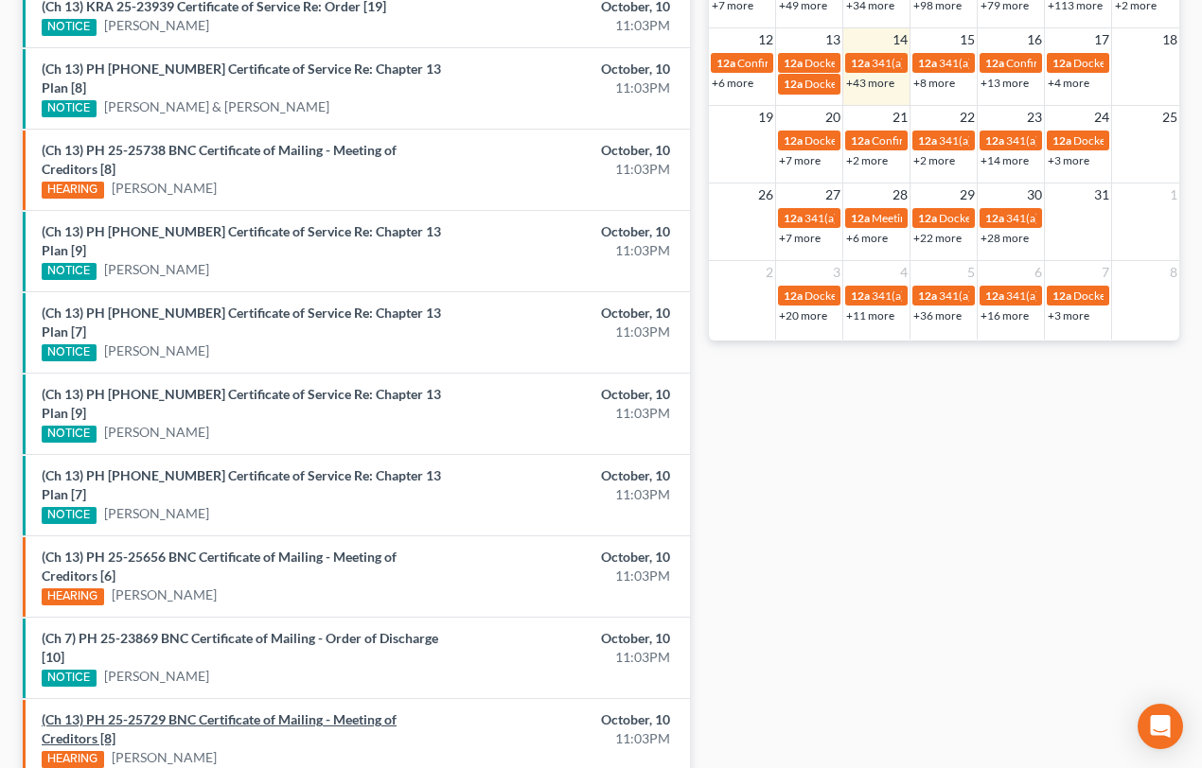
click at [219, 712] on link "(Ch 13) PH 25-25729 BNC Certificate of Mailing - Meeting of Creditors [8]" at bounding box center [219, 729] width 355 height 35
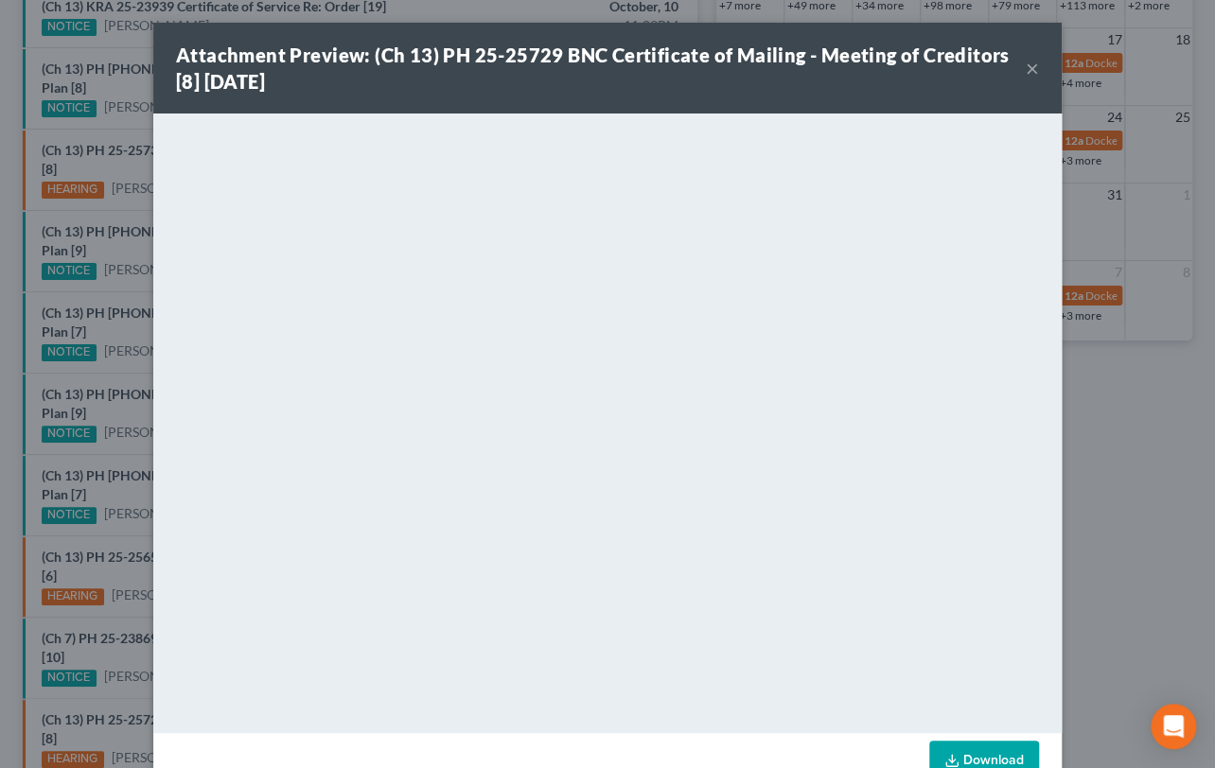
click at [127, 593] on div "Attachment Preview: (Ch 13) PH 25-25729 BNC Certificate of Mailing - Meeting of…" at bounding box center [607, 384] width 1215 height 768
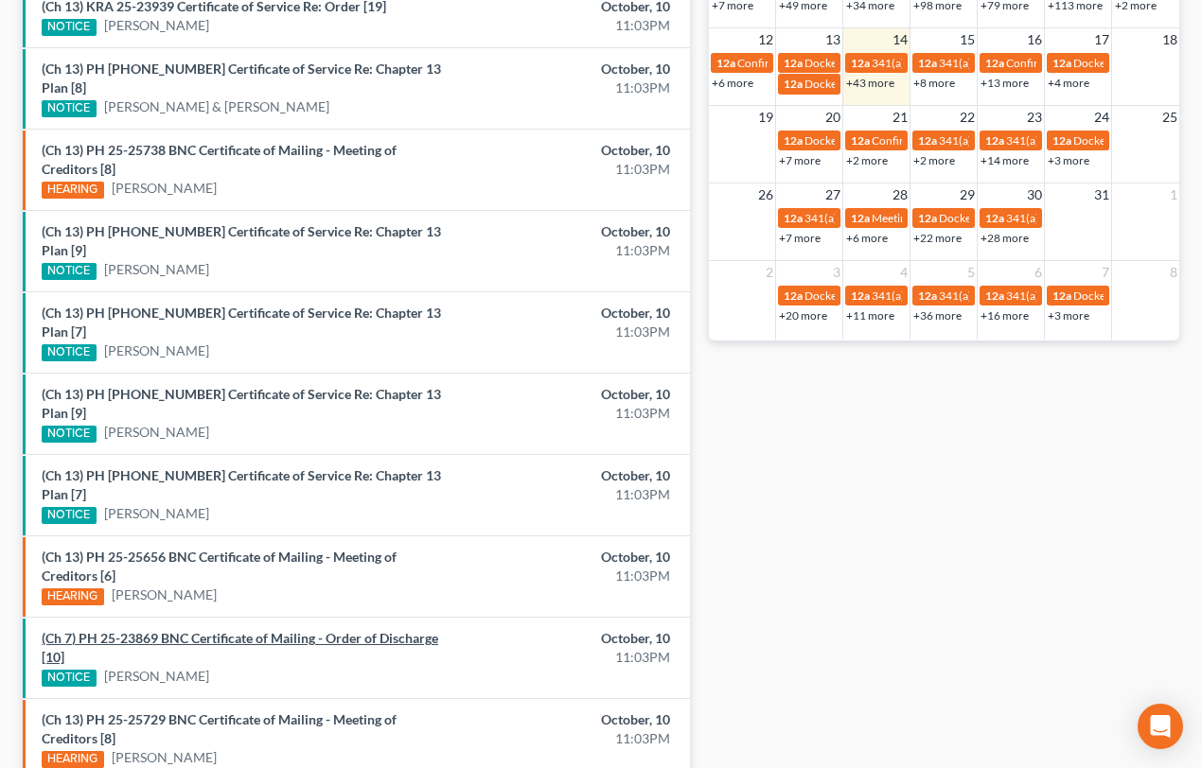
click at [220, 630] on link "(Ch 7) PH 25-23869 BNC Certificate of Mailing - Order of Discharge [10]" at bounding box center [240, 647] width 396 height 35
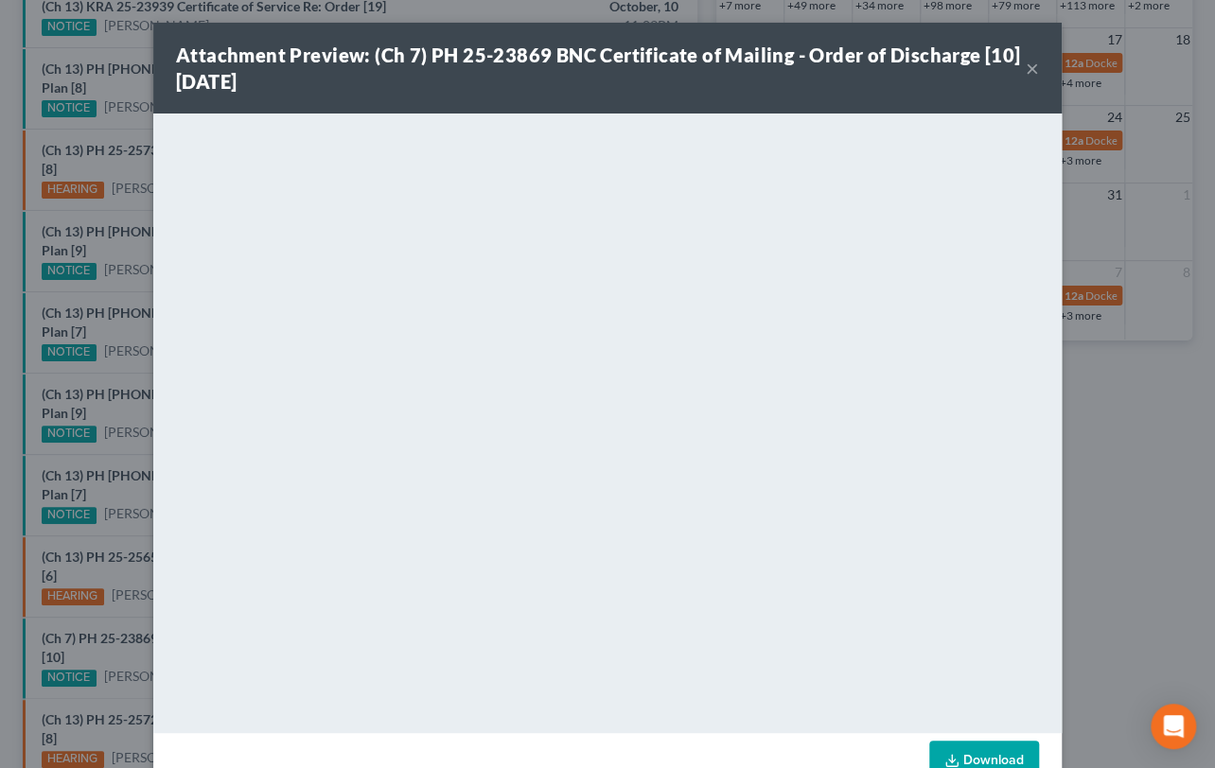
click at [118, 553] on div "Attachment Preview: (Ch 7) PH 25-23869 BNC Certificate of Mailing - Order of Di…" at bounding box center [607, 384] width 1215 height 768
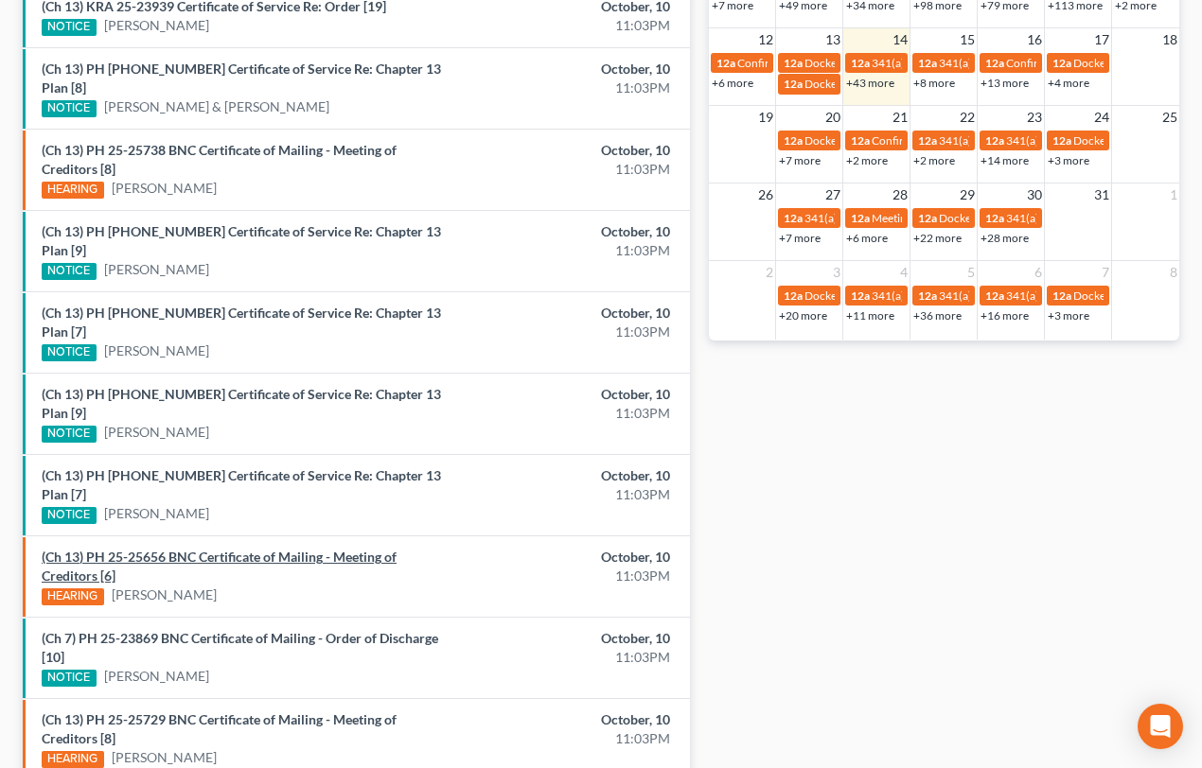
click at [248, 549] on link "(Ch 13) PH 25-25656 BNC Certificate of Mailing - Meeting of Creditors [6]" at bounding box center [219, 566] width 355 height 35
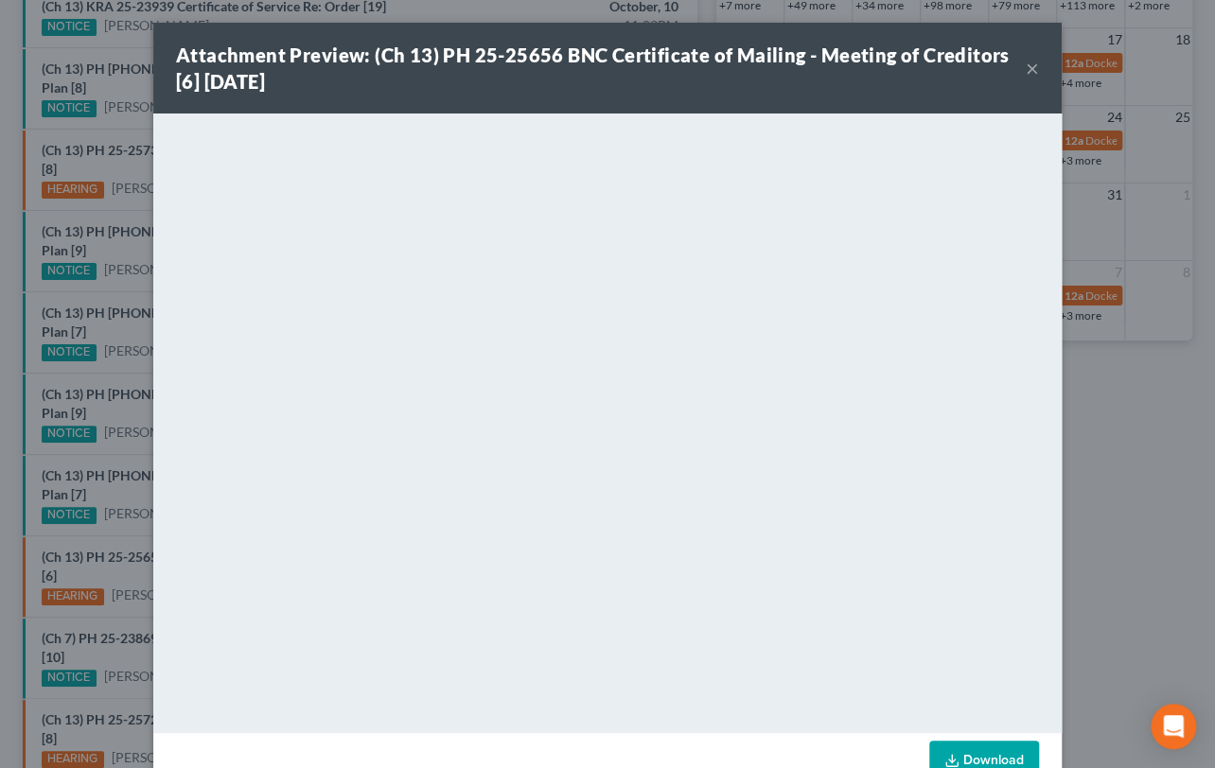
click at [130, 480] on div "Attachment Preview: (Ch 13) PH 25-25656 BNC Certificate of Mailing - Meeting of…" at bounding box center [607, 384] width 1215 height 768
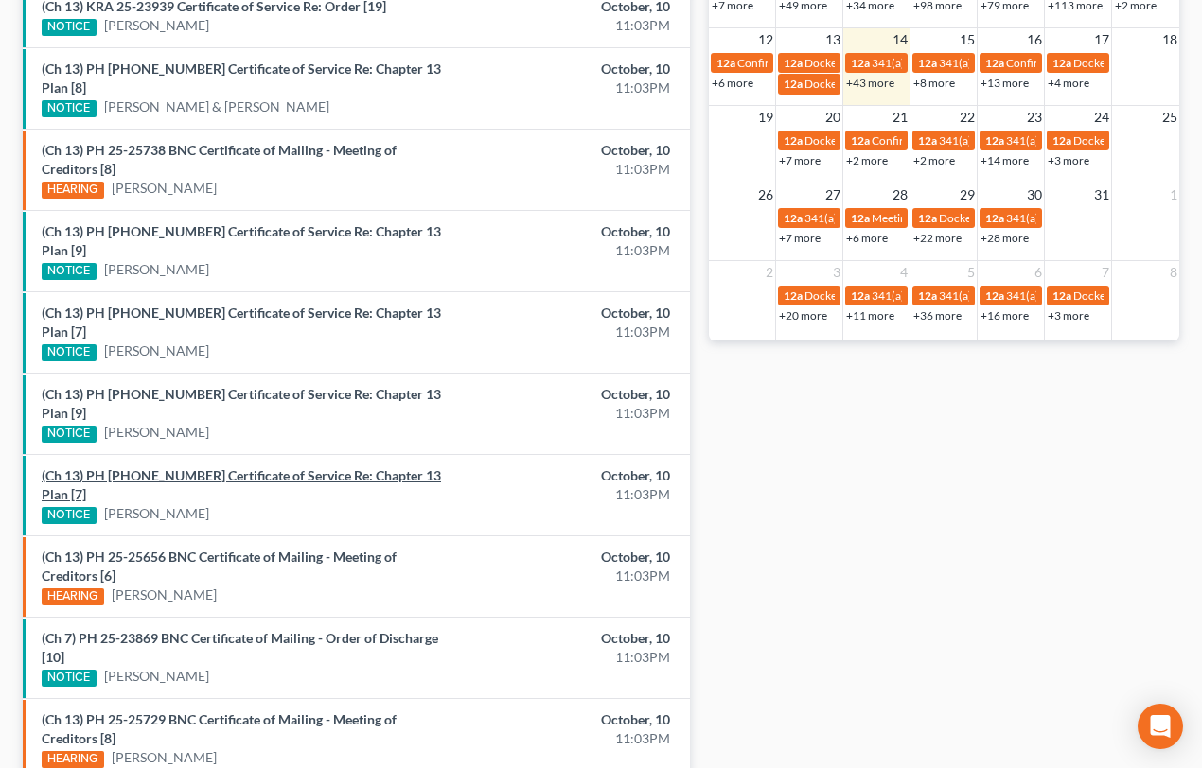
click at [256, 467] on link "(Ch 13) PH 25-25725 Certificate of Service Re: Chapter 13 Plan [7]" at bounding box center [241, 484] width 399 height 35
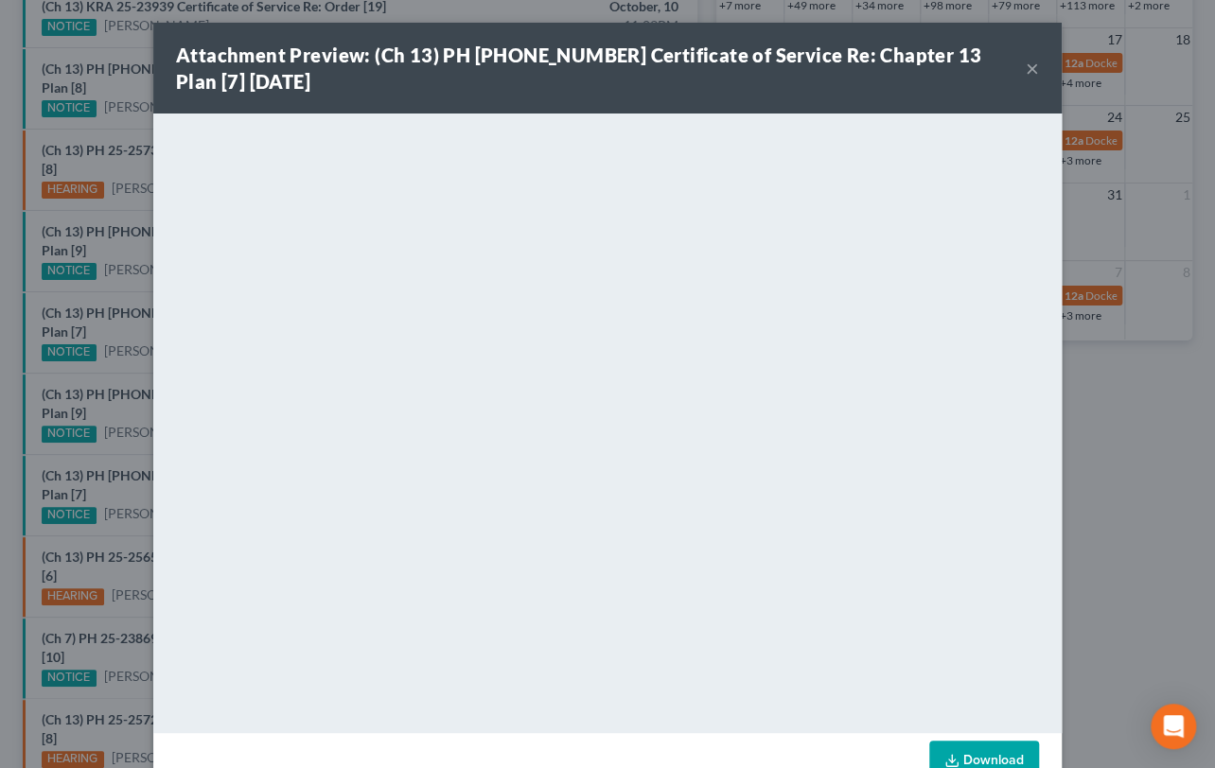
click at [114, 429] on div "Attachment Preview: (Ch 13) PH 25-25725 Certificate of Service Re: Chapter 13 P…" at bounding box center [607, 384] width 1215 height 768
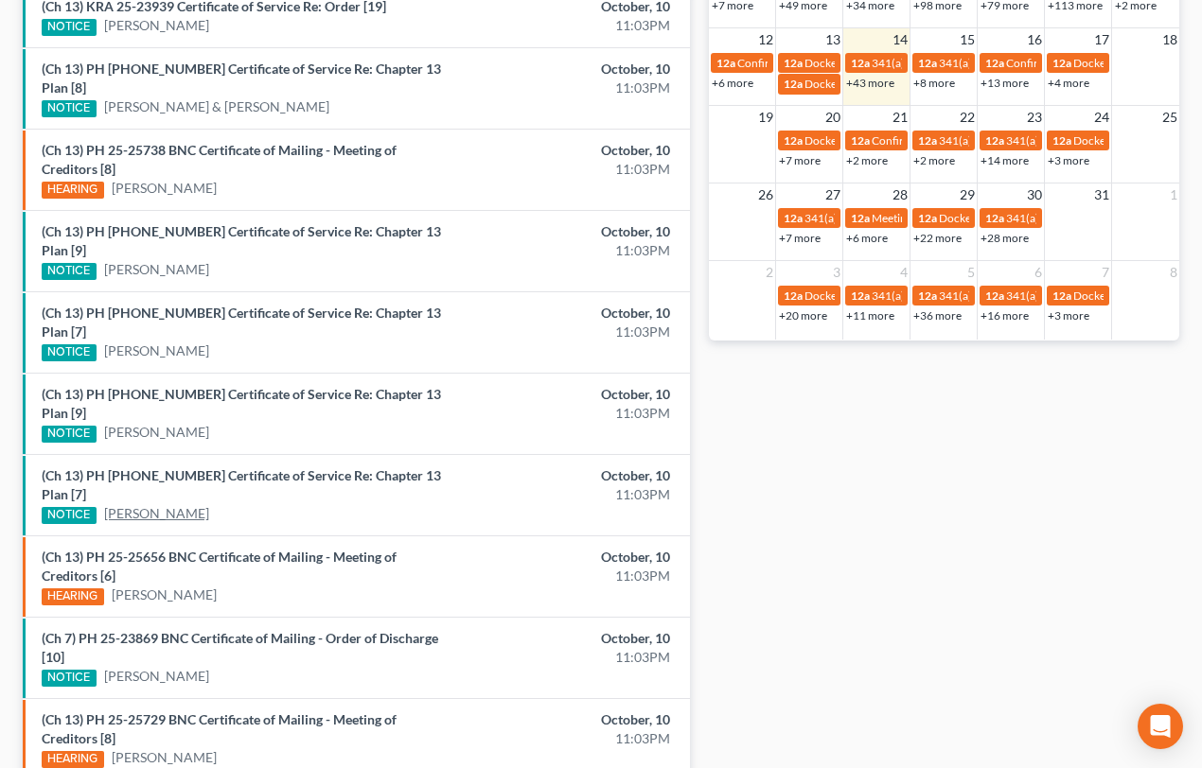
click at [167, 504] on link "Mynor Robinson" at bounding box center [156, 513] width 105 height 19
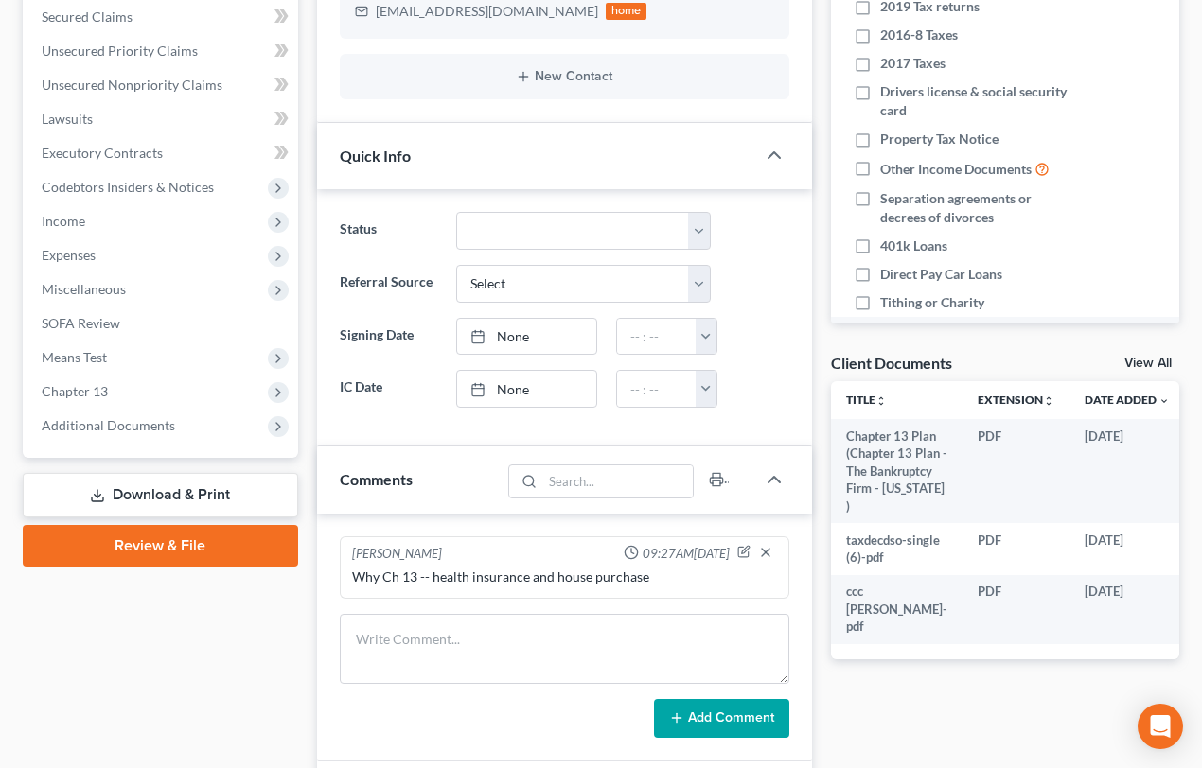
scroll to position [411, 0]
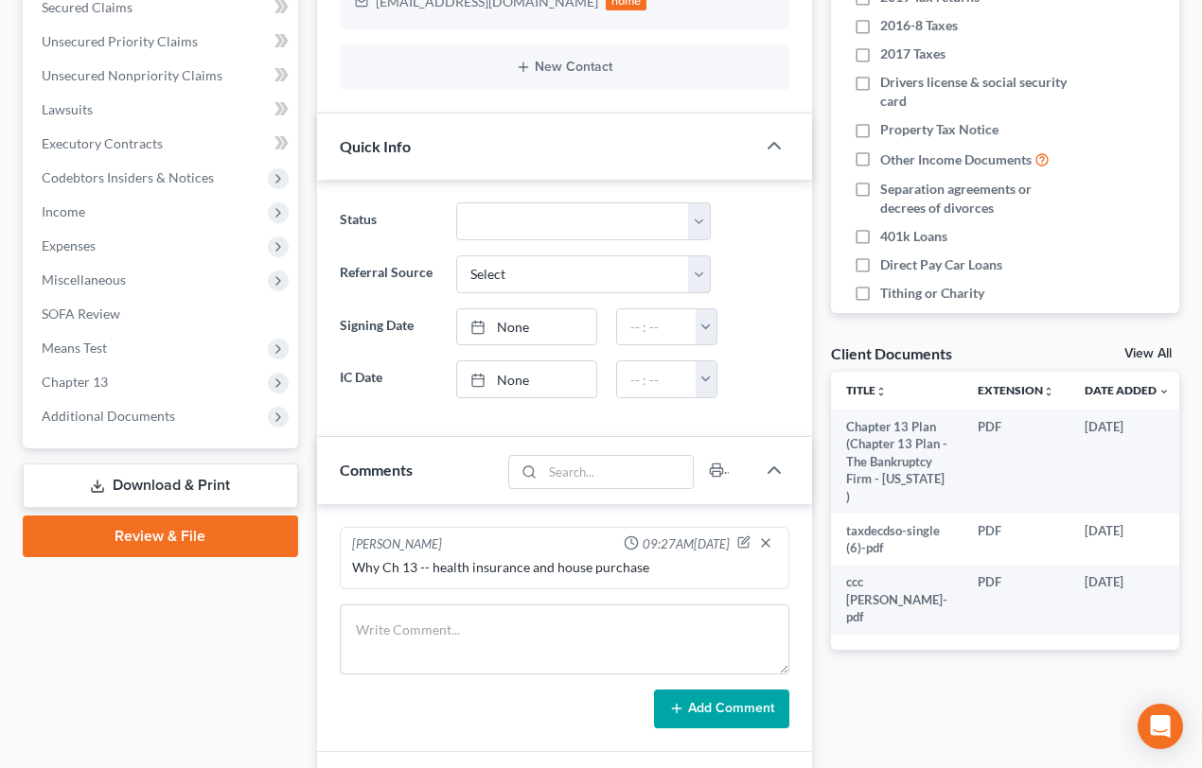
click at [1140, 351] on link "View All" at bounding box center [1147, 353] width 47 height 13
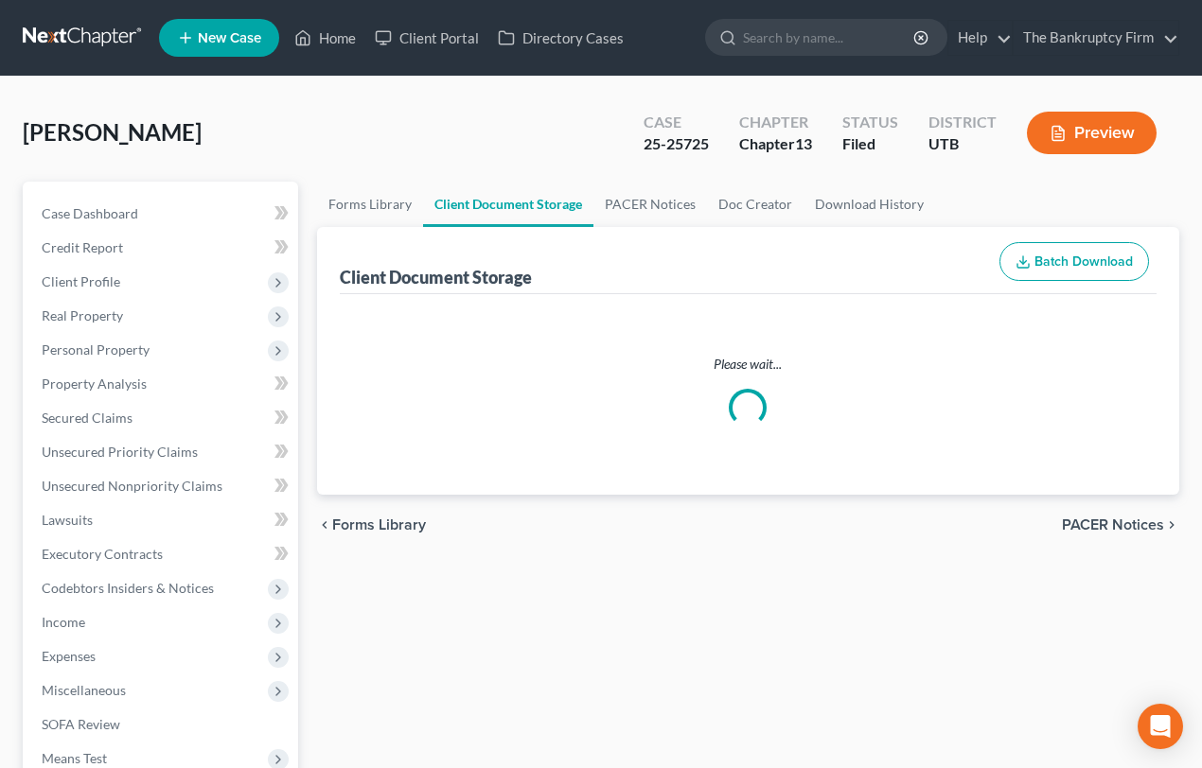
select select "30"
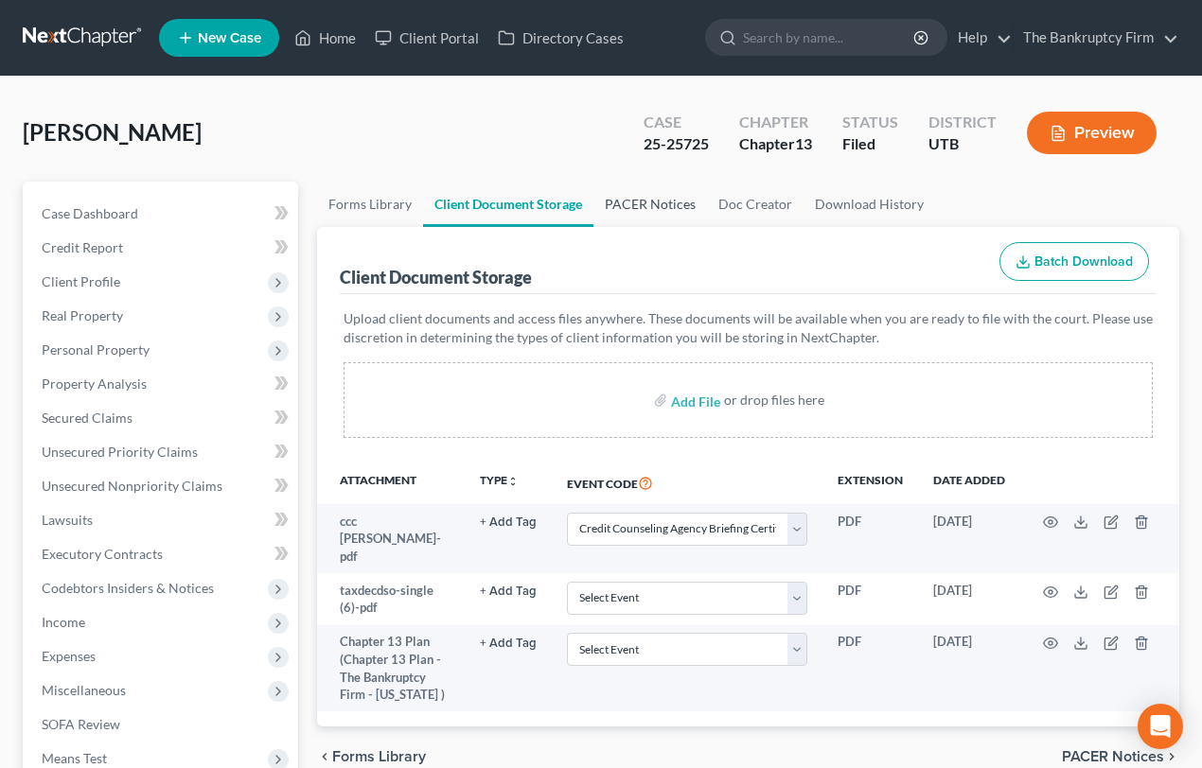
click at [649, 202] on link "PACER Notices" at bounding box center [650, 204] width 114 height 45
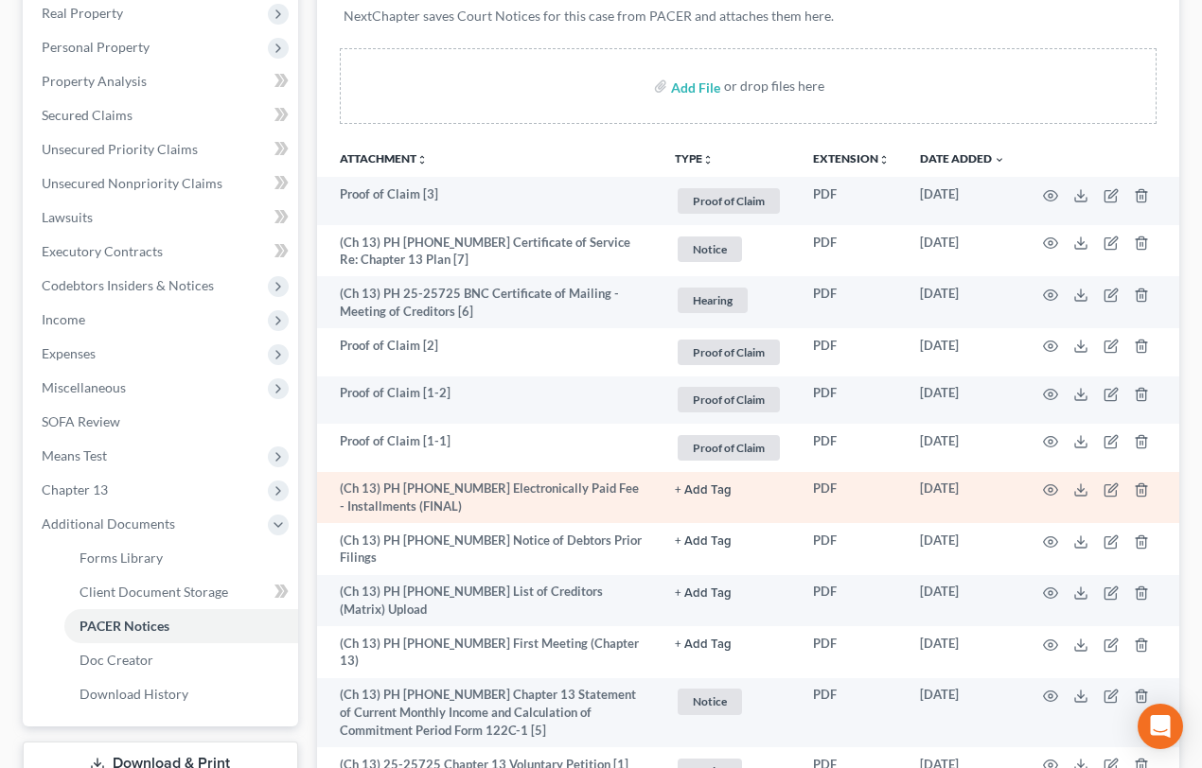
scroll to position [343, 0]
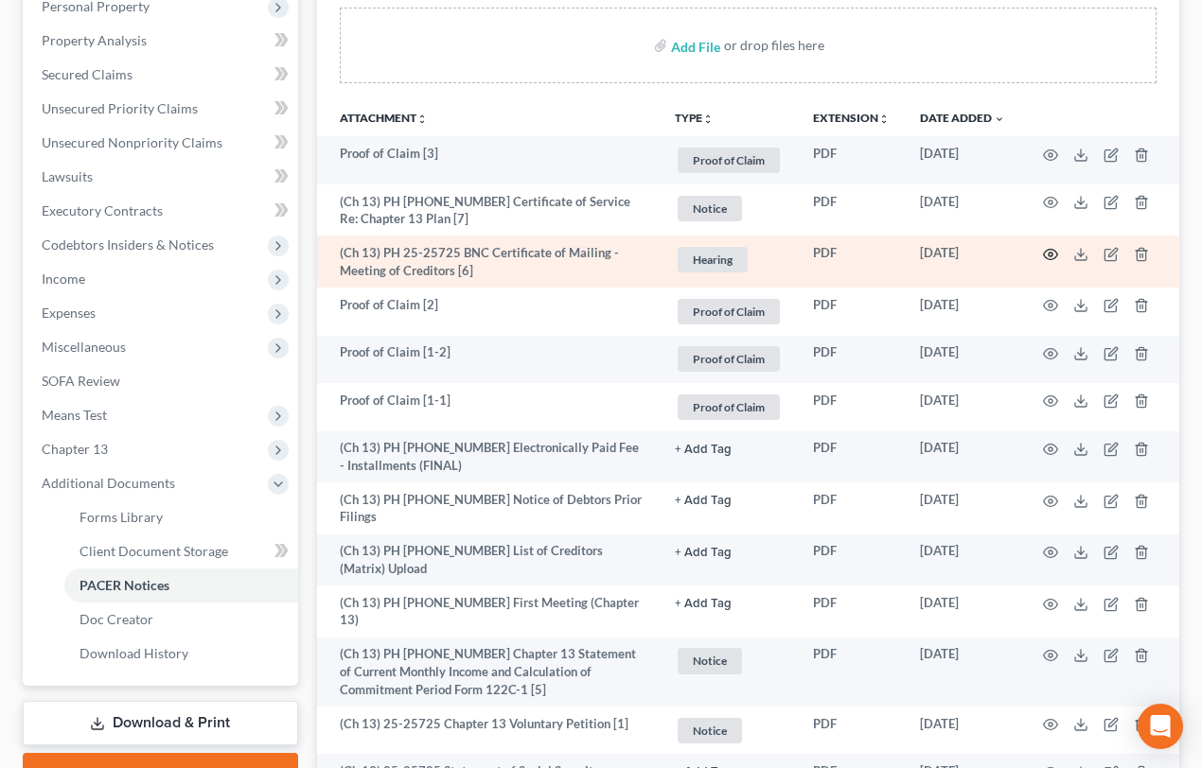
click at [1047, 249] on icon "button" at bounding box center [1050, 254] width 15 height 15
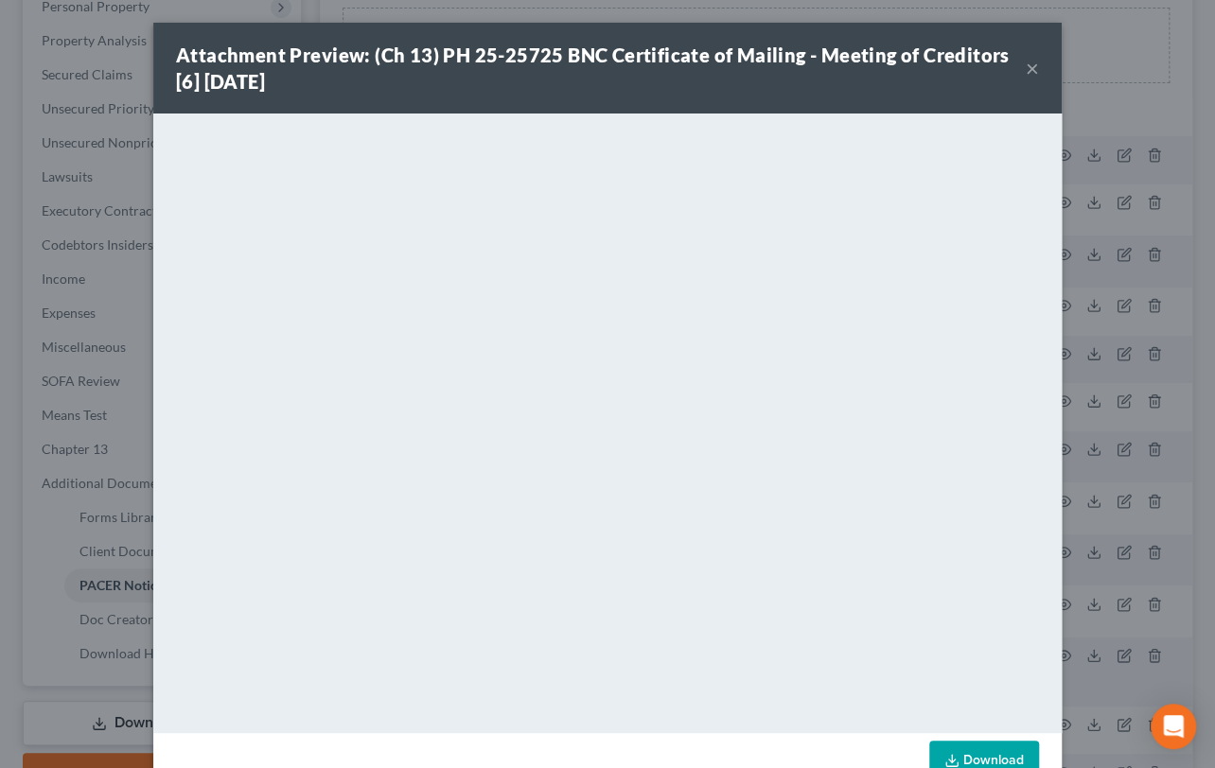
click at [1031, 69] on button "×" at bounding box center [1032, 68] width 13 height 23
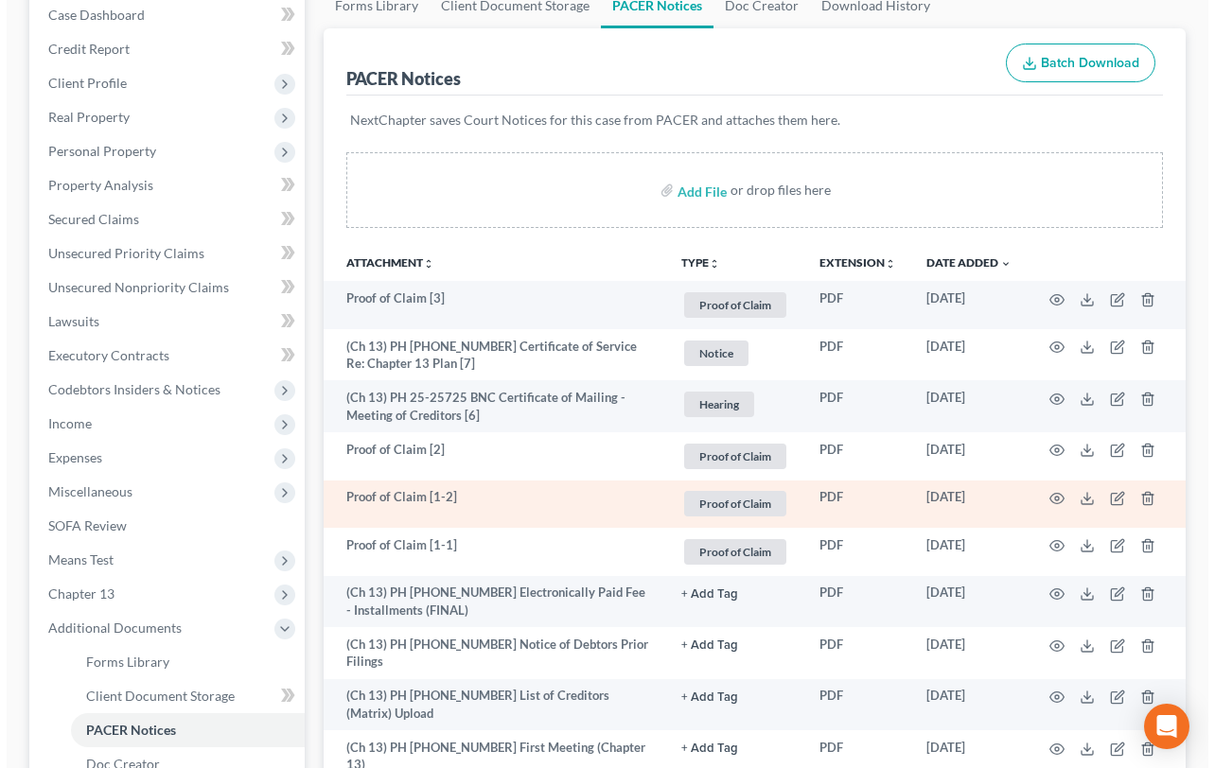
scroll to position [171, 0]
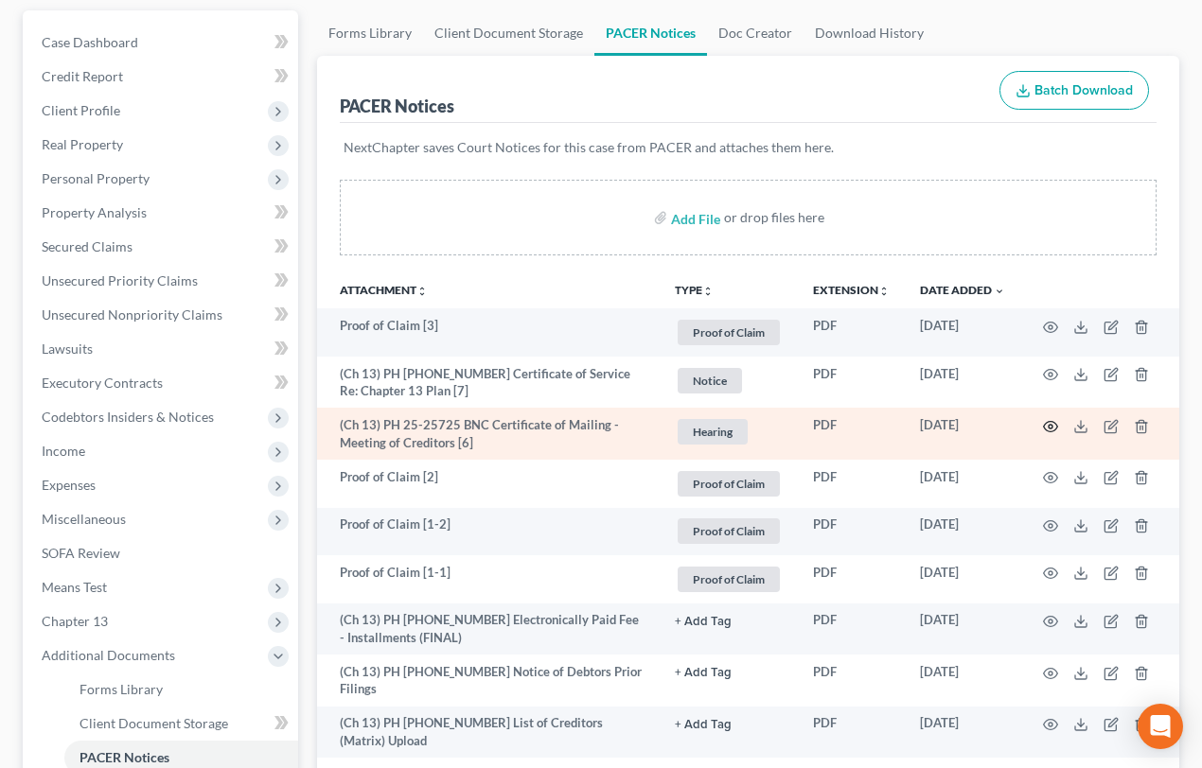
click at [1048, 421] on icon "button" at bounding box center [1050, 426] width 15 height 15
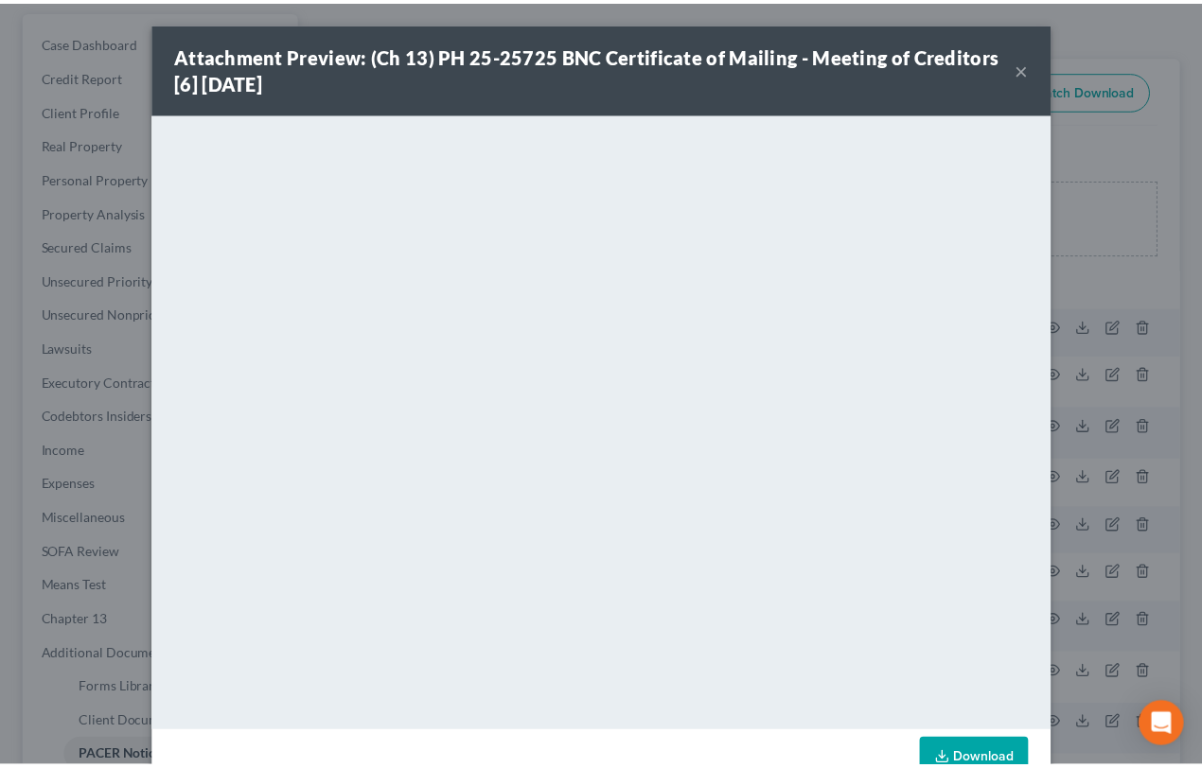
scroll to position [49, 0]
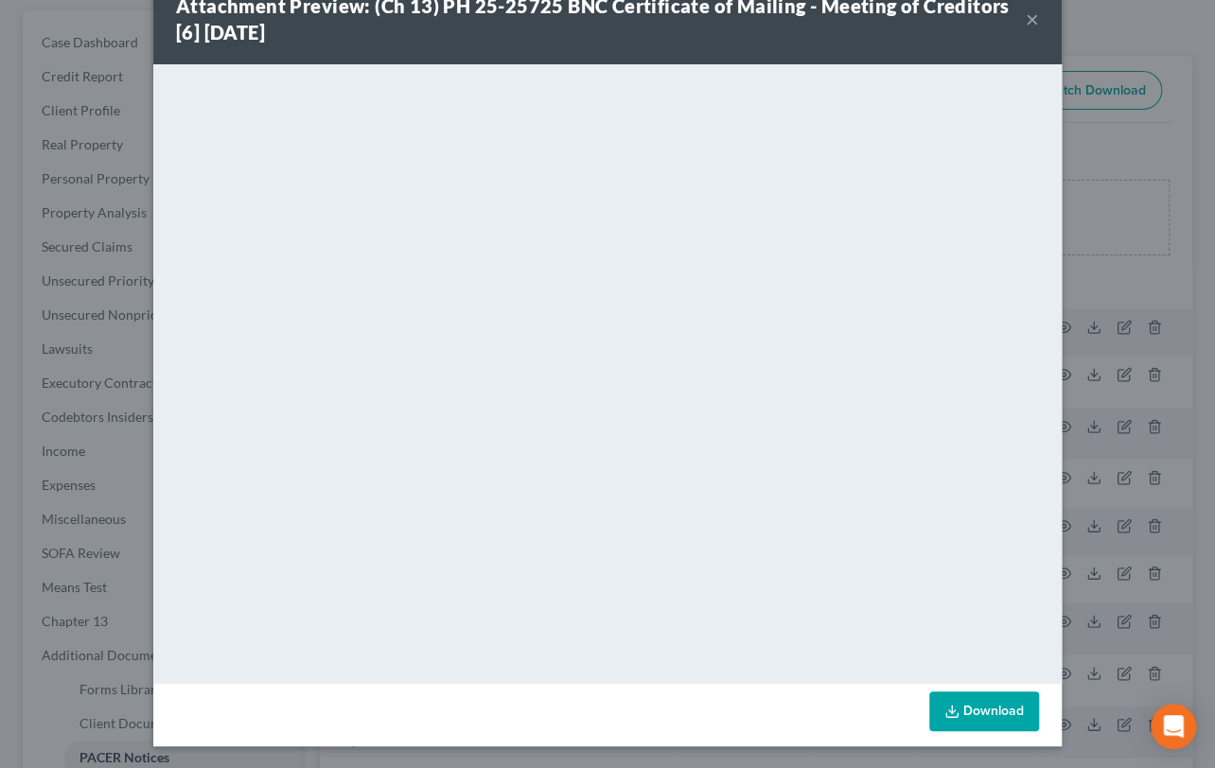
click at [1026, 15] on button "×" at bounding box center [1032, 19] width 13 height 23
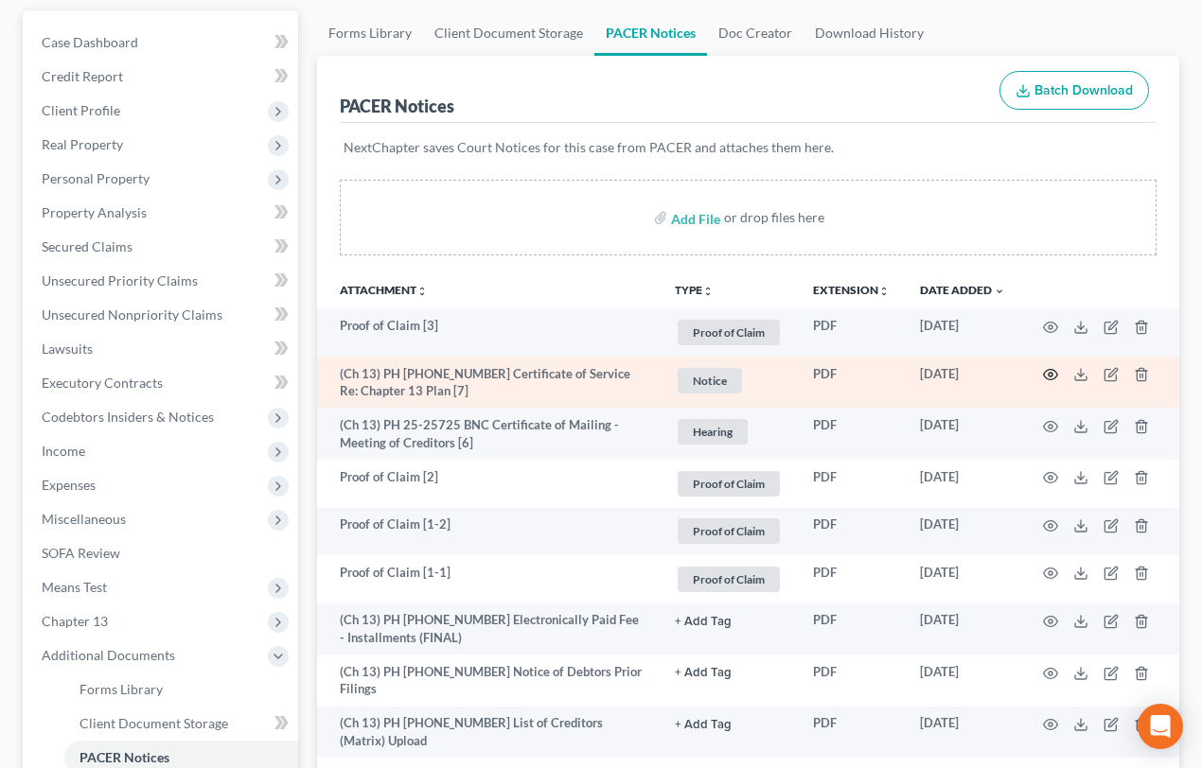
click at [1049, 370] on icon "button" at bounding box center [1051, 375] width 14 height 10
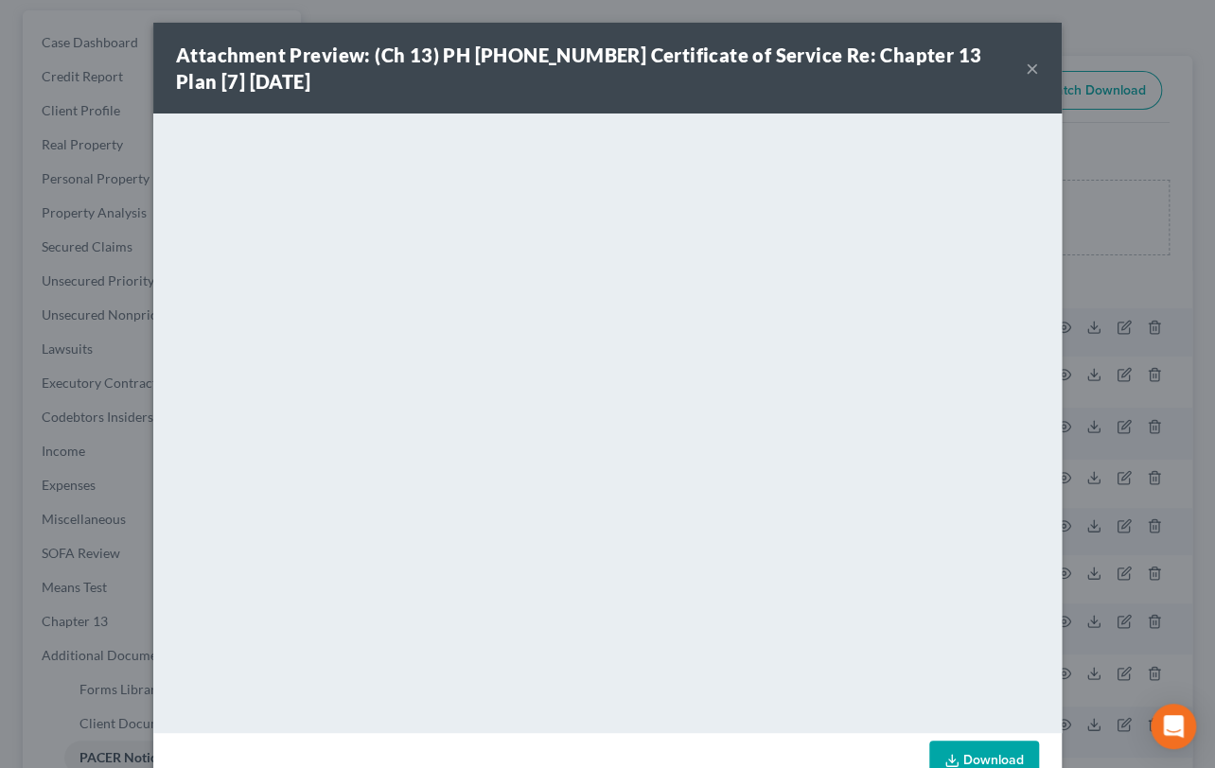
click at [1030, 66] on button "×" at bounding box center [1032, 68] width 13 height 23
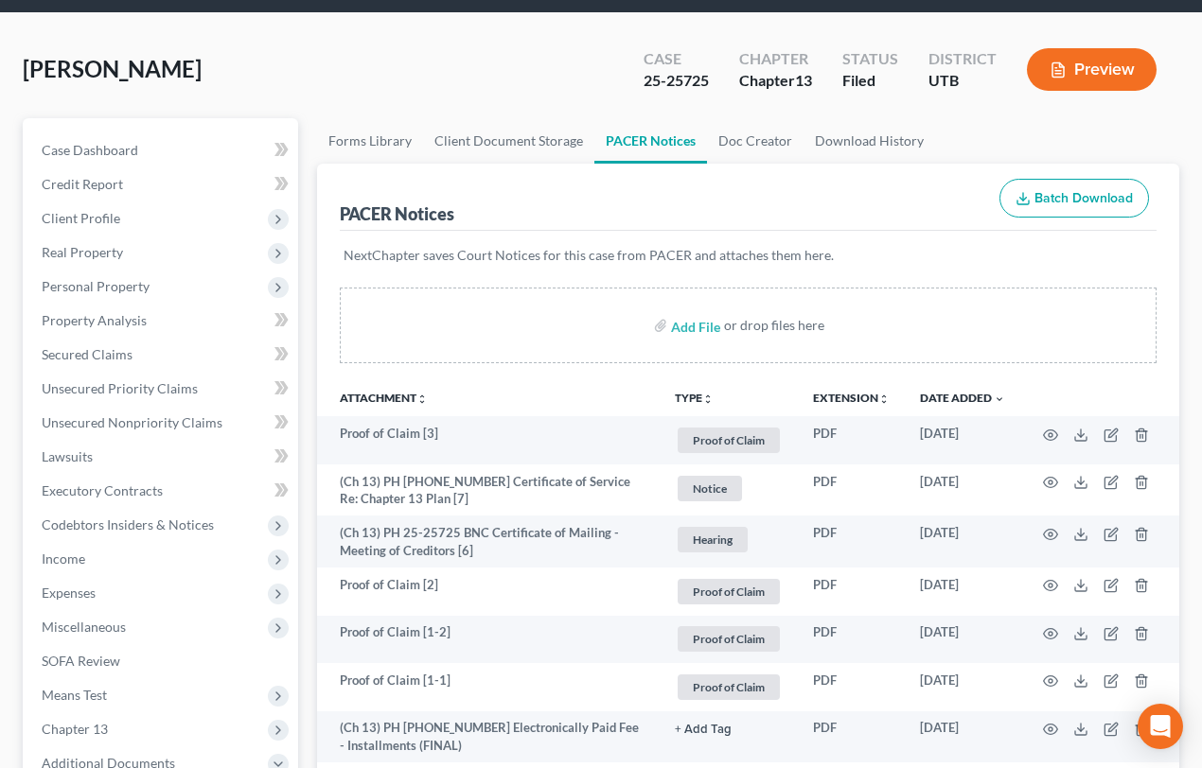
scroll to position [0, 0]
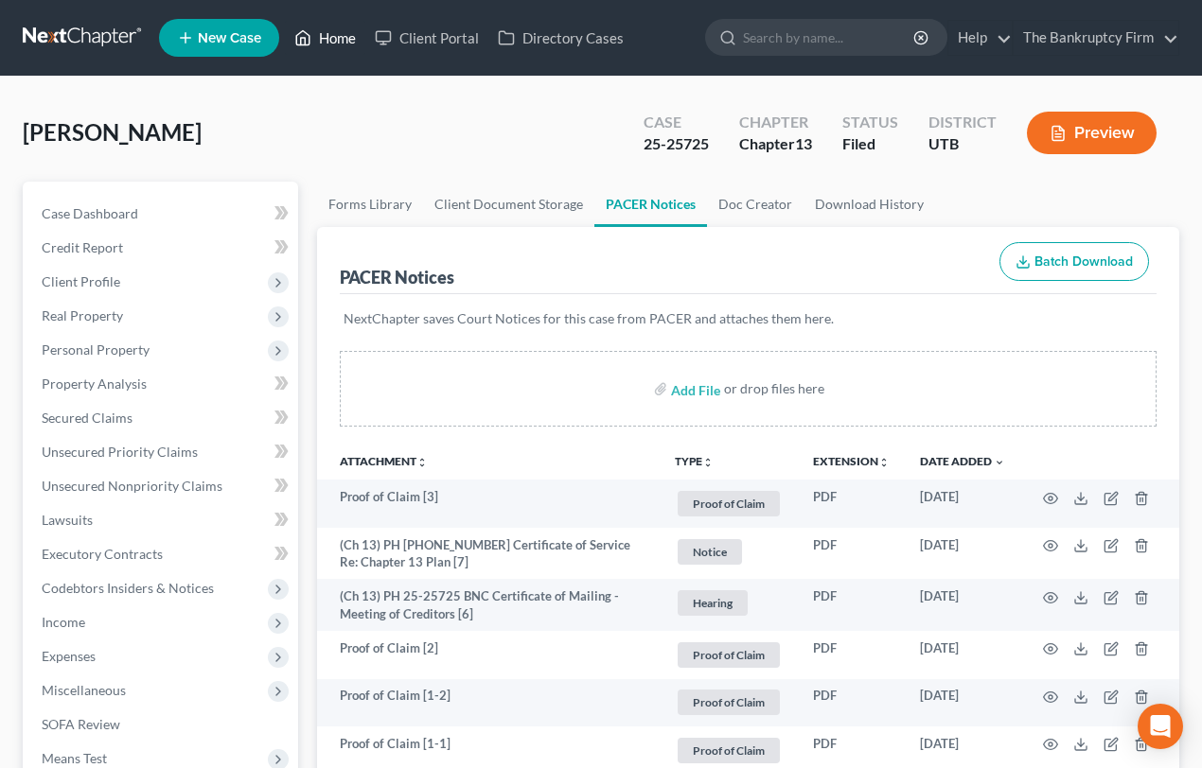
click at [331, 38] on link "Home" at bounding box center [325, 38] width 80 height 34
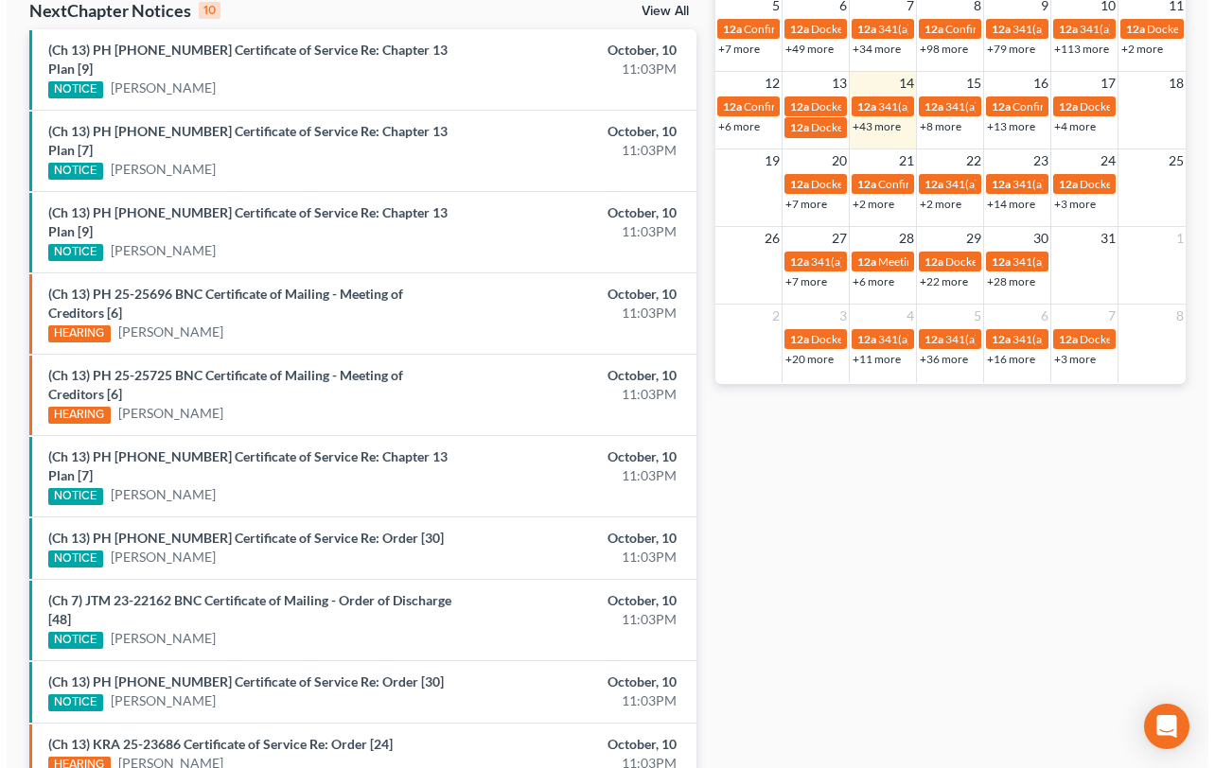
scroll to position [646, 0]
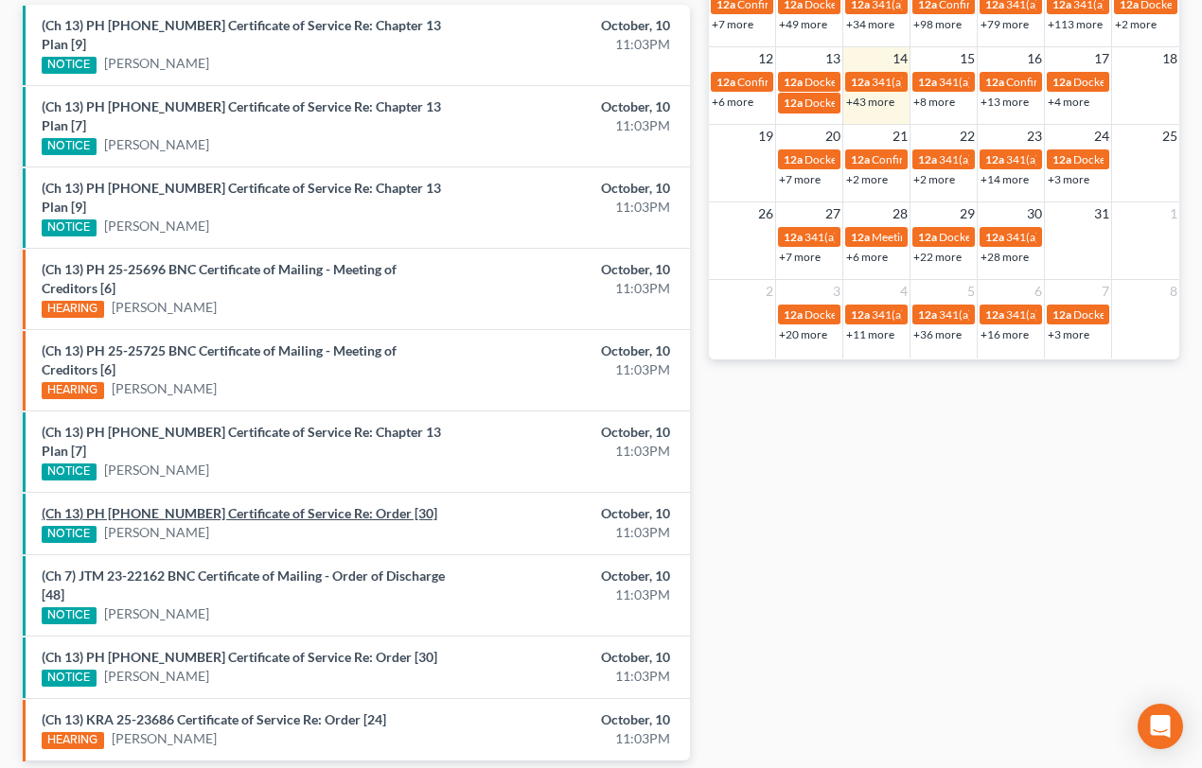
click at [225, 505] on link "(Ch 13) PH 24-26729 Certificate of Service Re: Order [30]" at bounding box center [240, 513] width 396 height 16
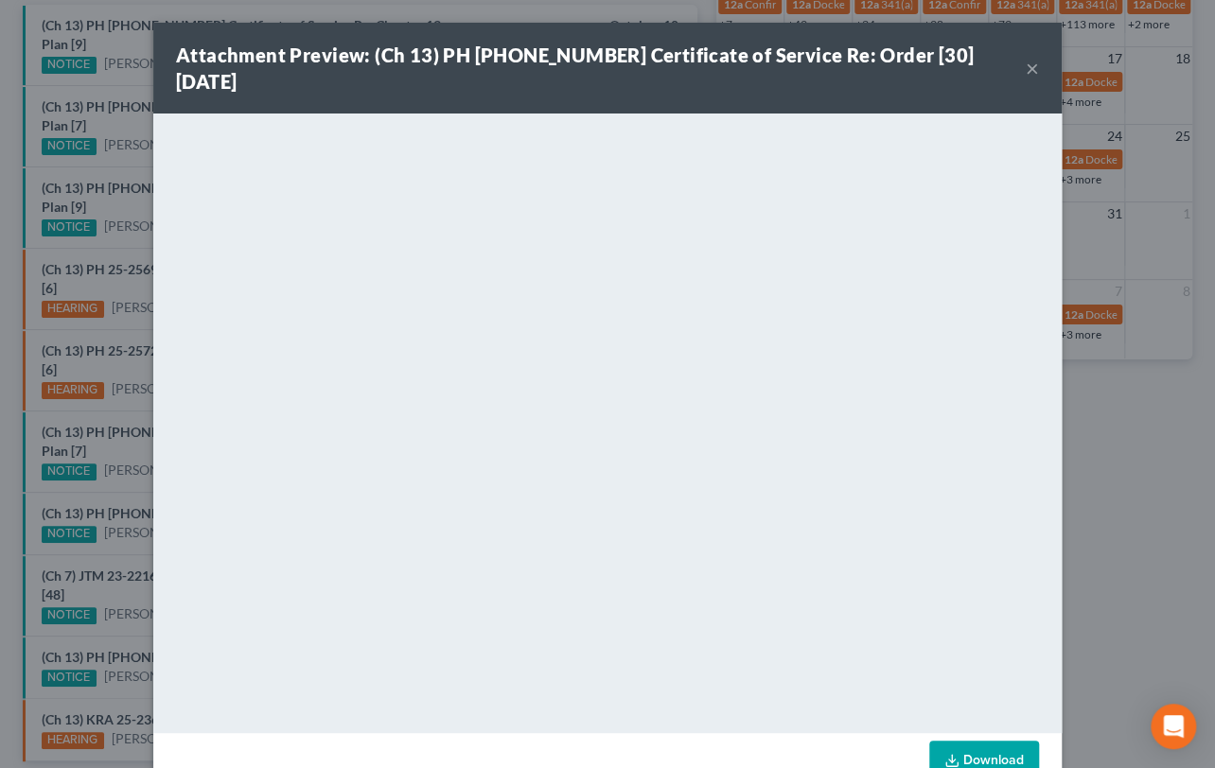
click at [114, 444] on div "Attachment Preview: (Ch 13) PH 24-26729 Certificate of Service Re: Order [30] 1…" at bounding box center [607, 384] width 1215 height 768
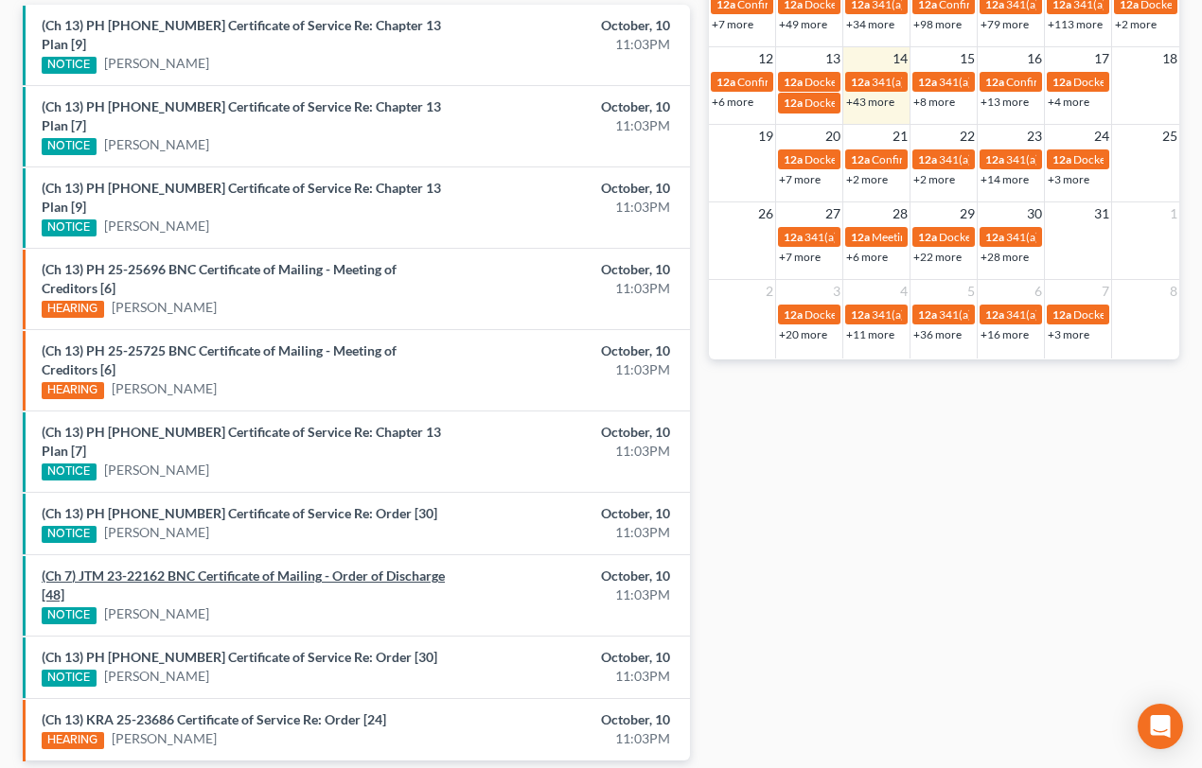
click at [291, 568] on link "(Ch 7) JTM 23-22162 BNC Certificate of Mailing - Order of Discharge [48]" at bounding box center [243, 585] width 403 height 35
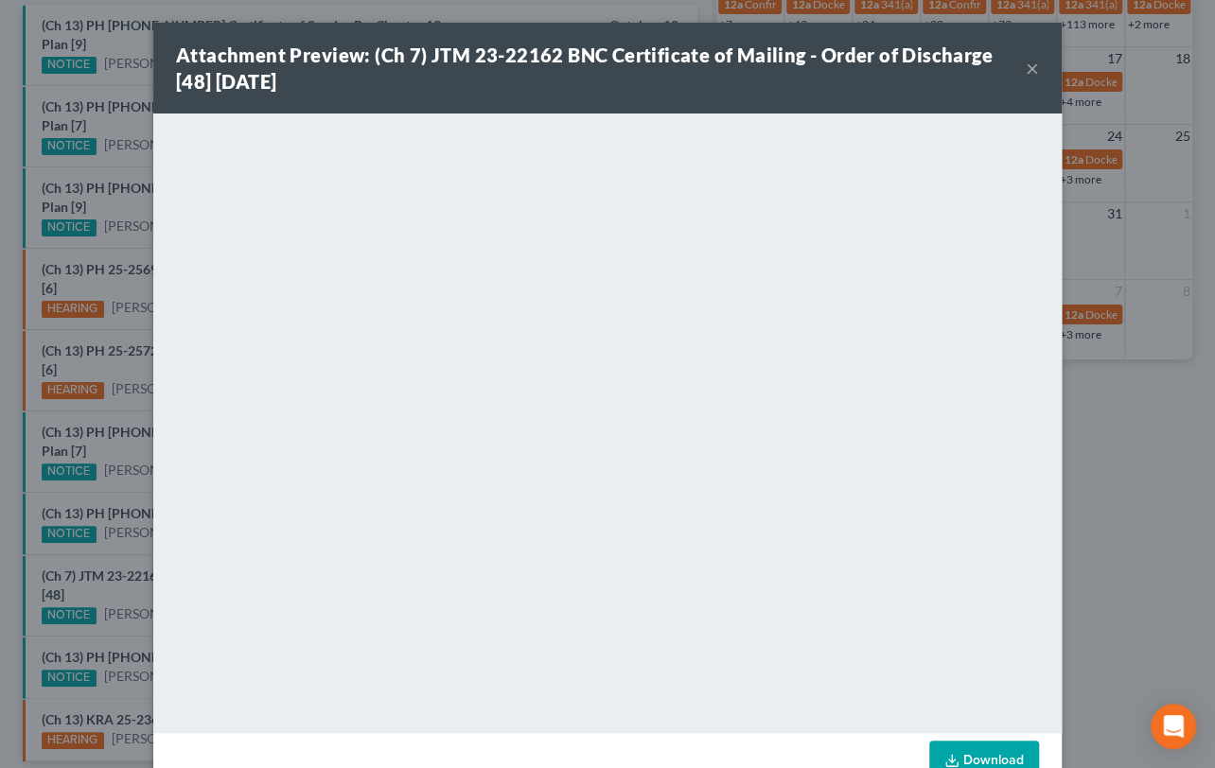
click at [110, 513] on div "Attachment Preview: (Ch 7) JTM 23-22162 BNC Certificate of Mailing - Order of D…" at bounding box center [607, 384] width 1215 height 768
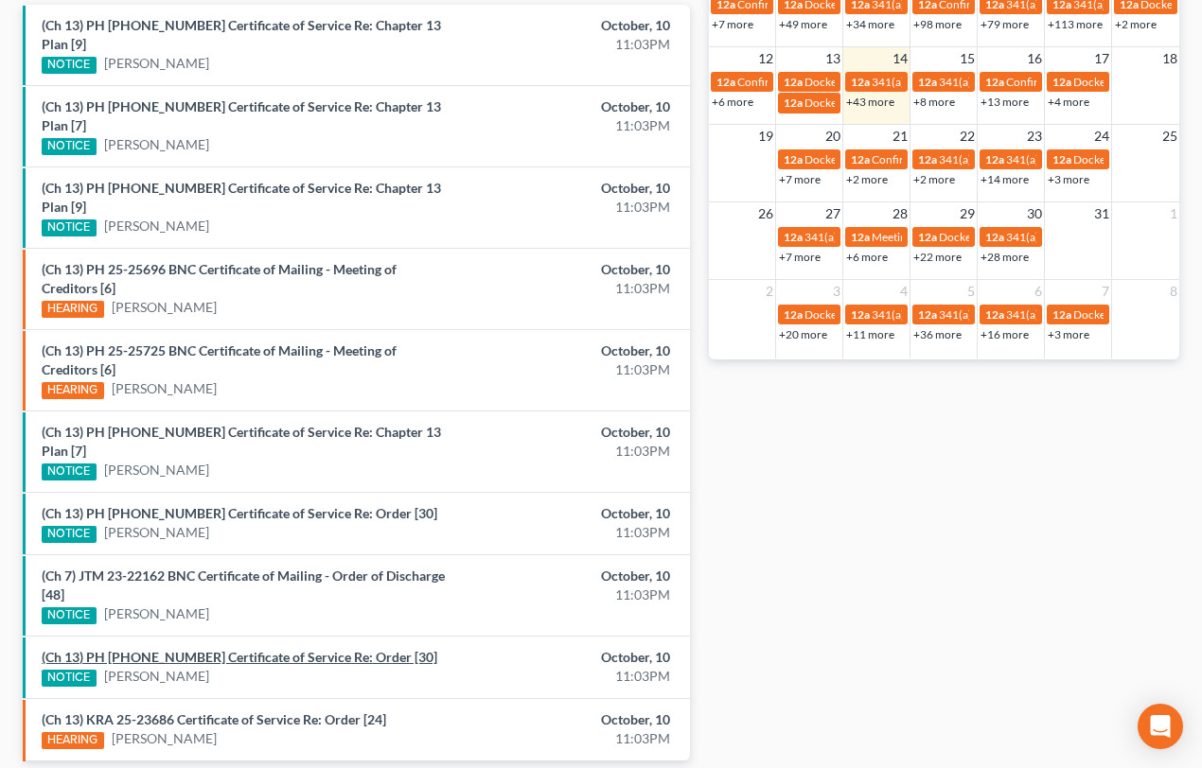
click at [165, 649] on link "(Ch 13) PH 25-22200 Certificate of Service Re: Order [30]" at bounding box center [240, 657] width 396 height 16
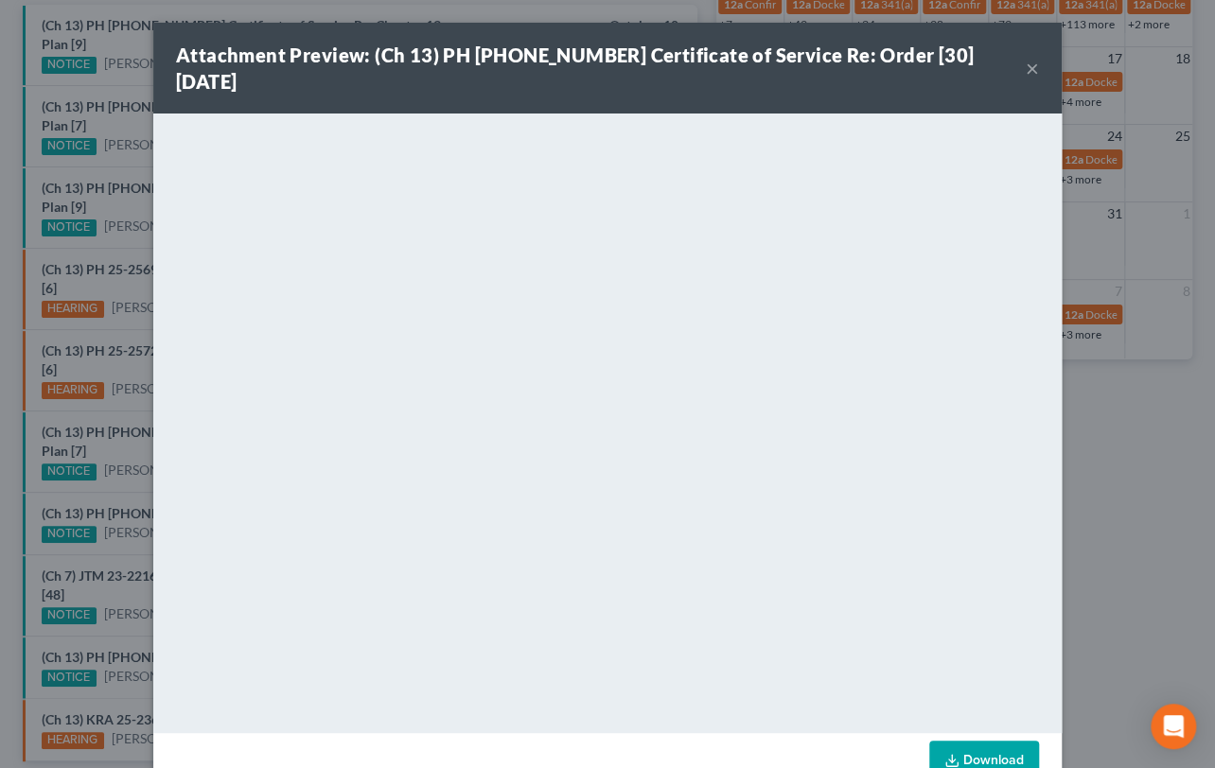
click at [80, 563] on div "Attachment Preview: (Ch 13) PH 25-22200 Certificate of Service Re: Order [30] 1…" at bounding box center [607, 384] width 1215 height 768
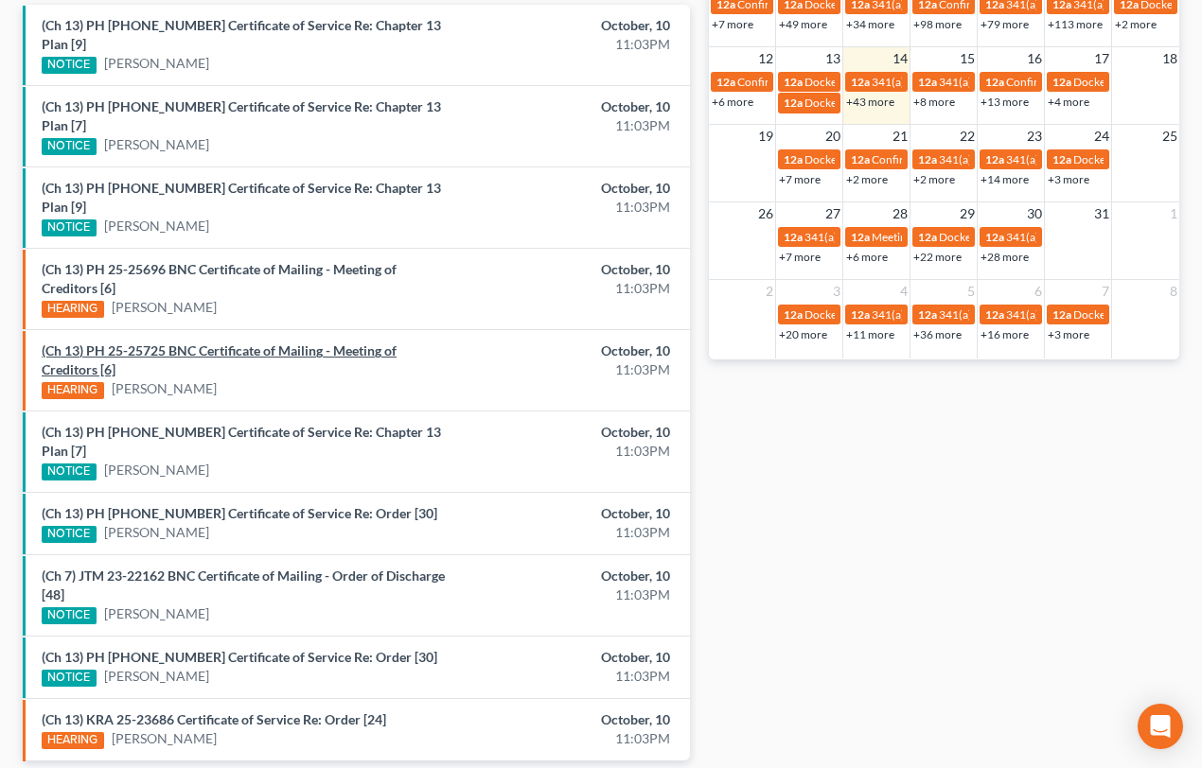
click at [280, 343] on link "(Ch 13) PH 25-25725 BNC Certificate of Mailing - Meeting of Creditors [6]" at bounding box center [219, 360] width 355 height 35
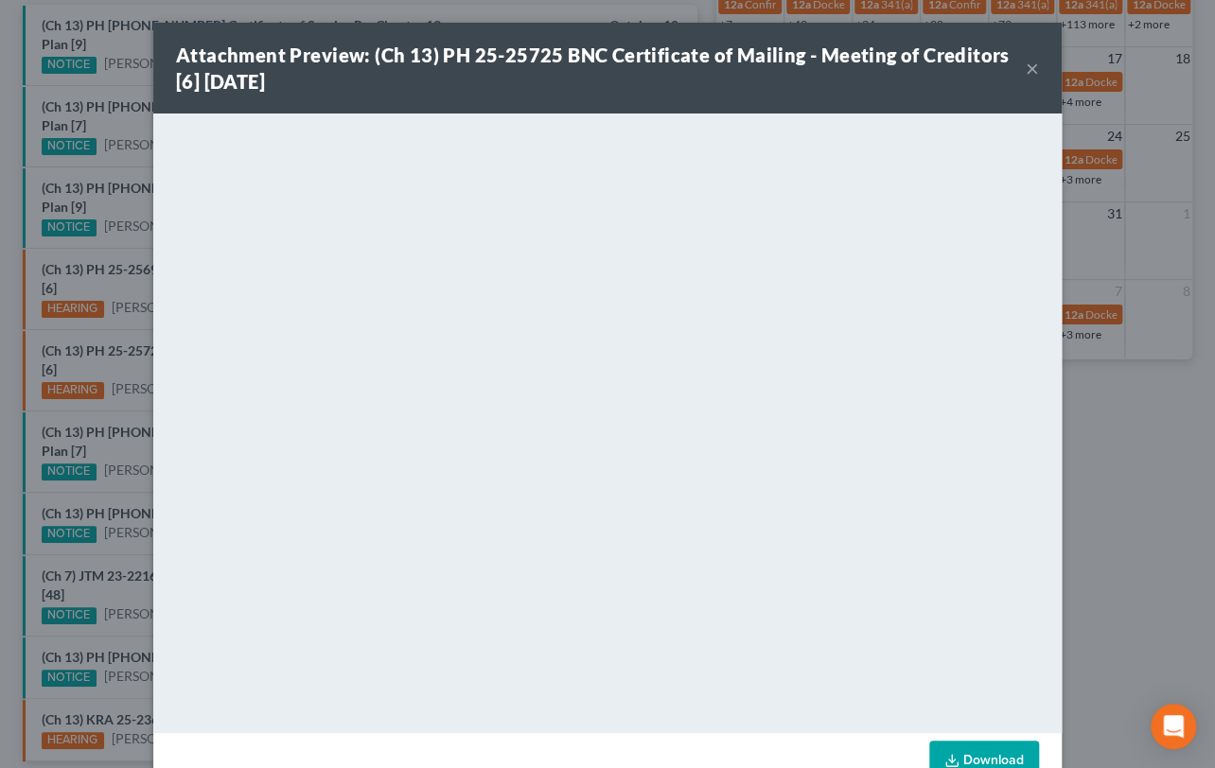
click at [114, 314] on div "Attachment Preview: (Ch 13) PH 25-25725 BNC Certificate of Mailing - Meeting of…" at bounding box center [607, 384] width 1215 height 768
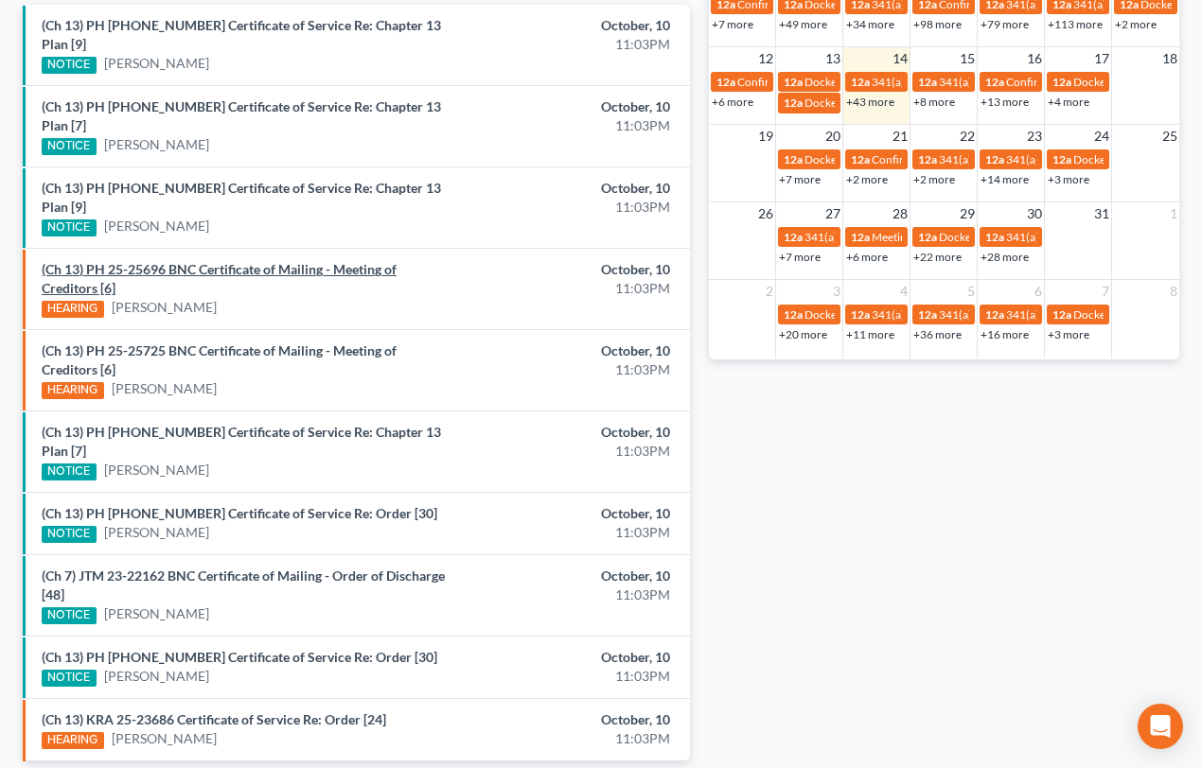
click at [254, 261] on link "(Ch 13) PH 25-25696 BNC Certificate of Mailing - Meeting of Creditors [6]" at bounding box center [219, 278] width 355 height 35
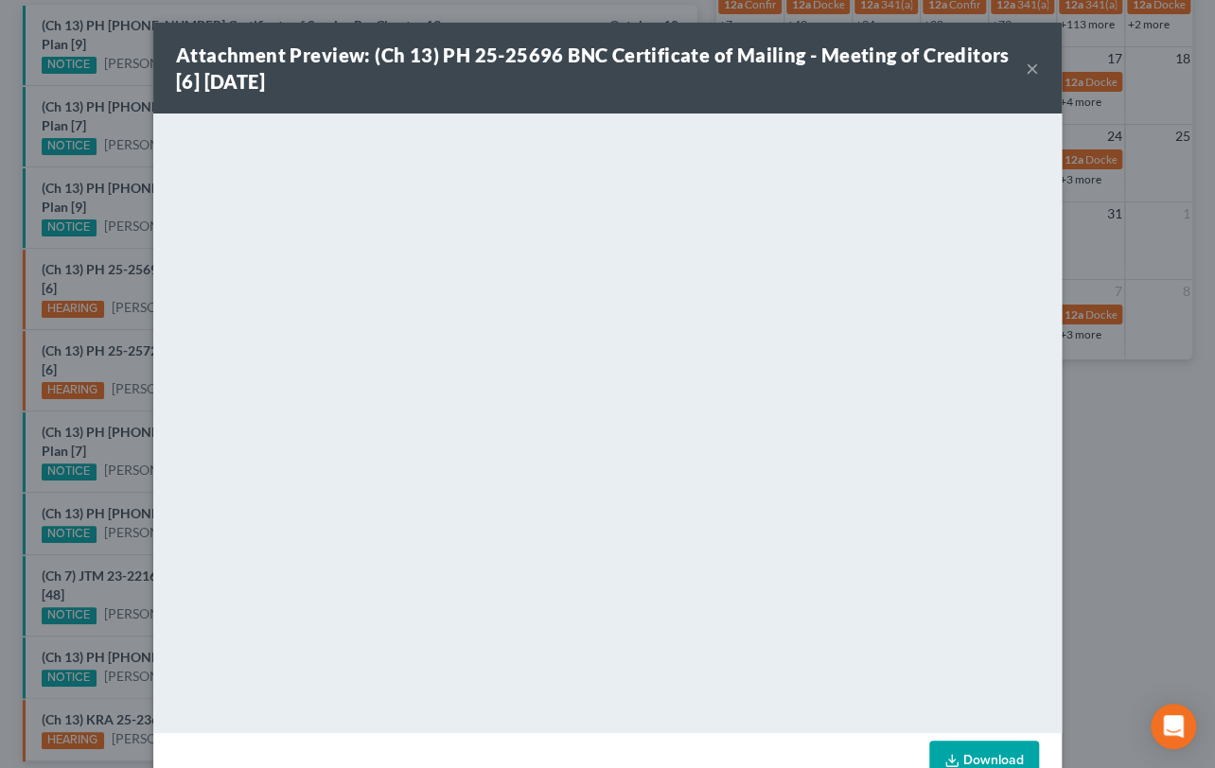
click at [129, 226] on div "Attachment Preview: (Ch 13) PH 25-25696 BNC Certificate of Mailing - Meeting of…" at bounding box center [607, 384] width 1215 height 768
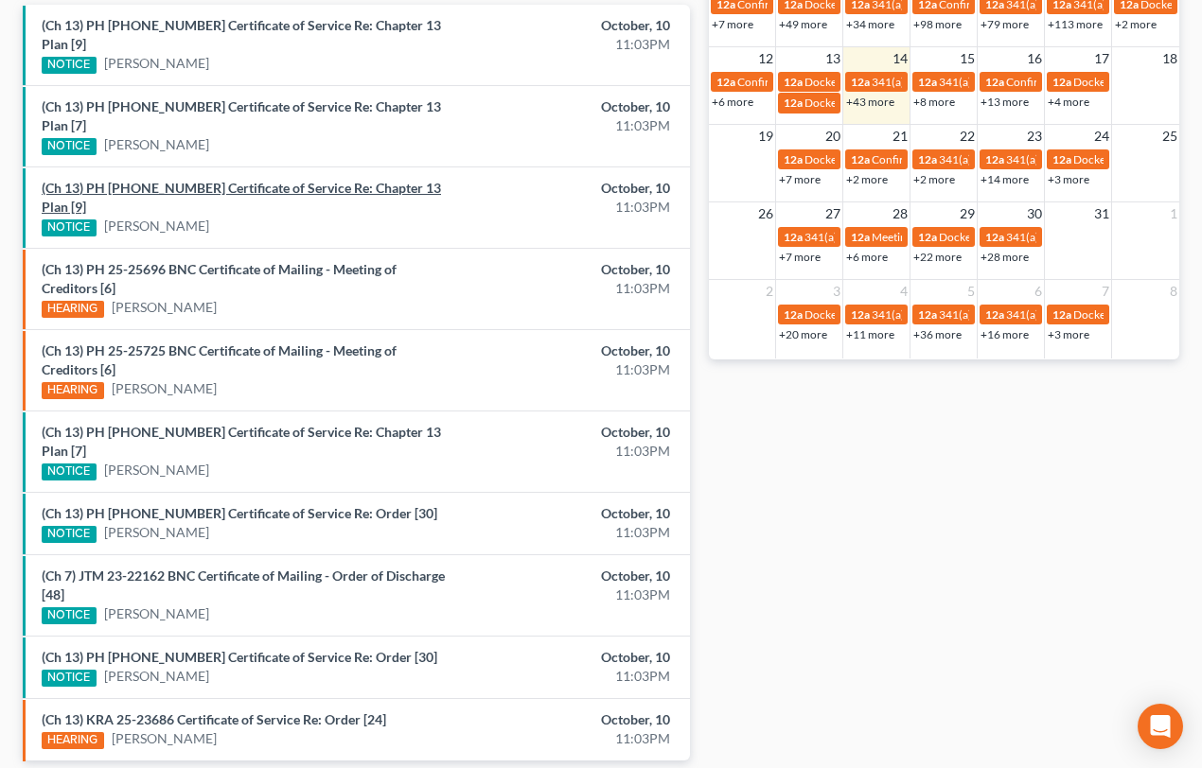
click at [249, 180] on link "(Ch 13) PH 25-25729 Certificate of Service Re: Chapter 13 Plan [9]" at bounding box center [241, 197] width 399 height 35
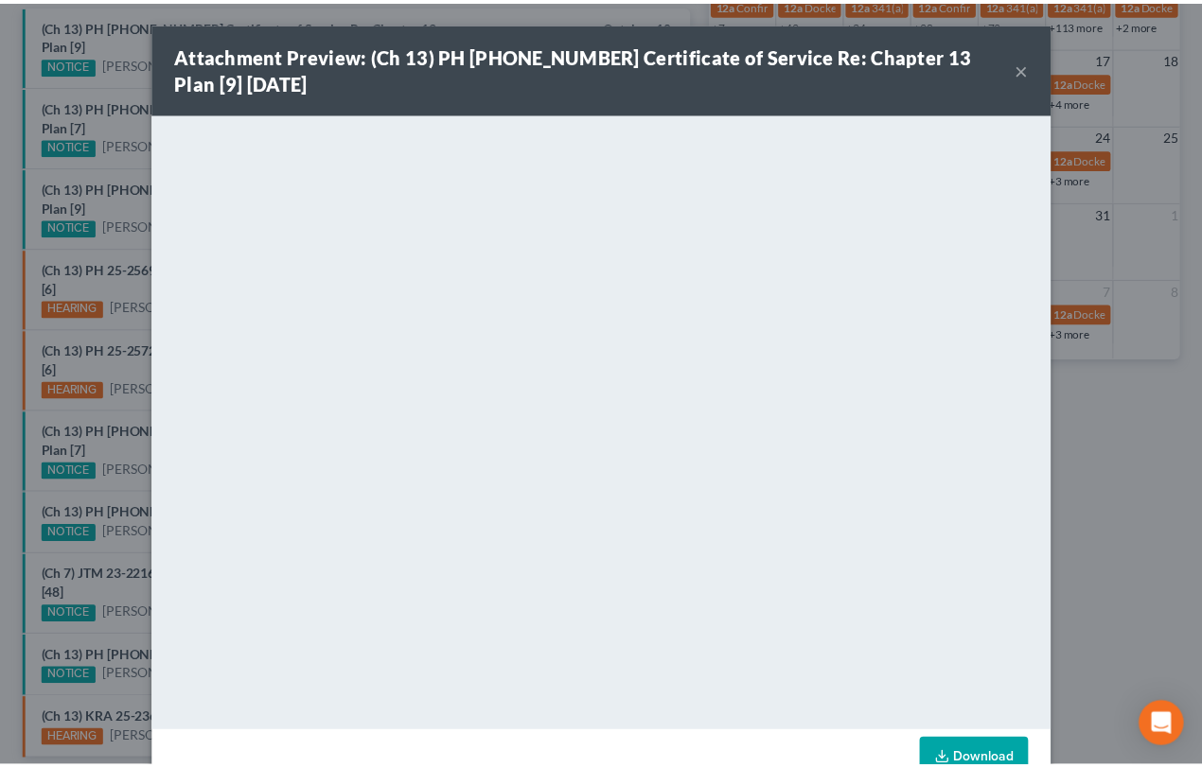
scroll to position [49, 0]
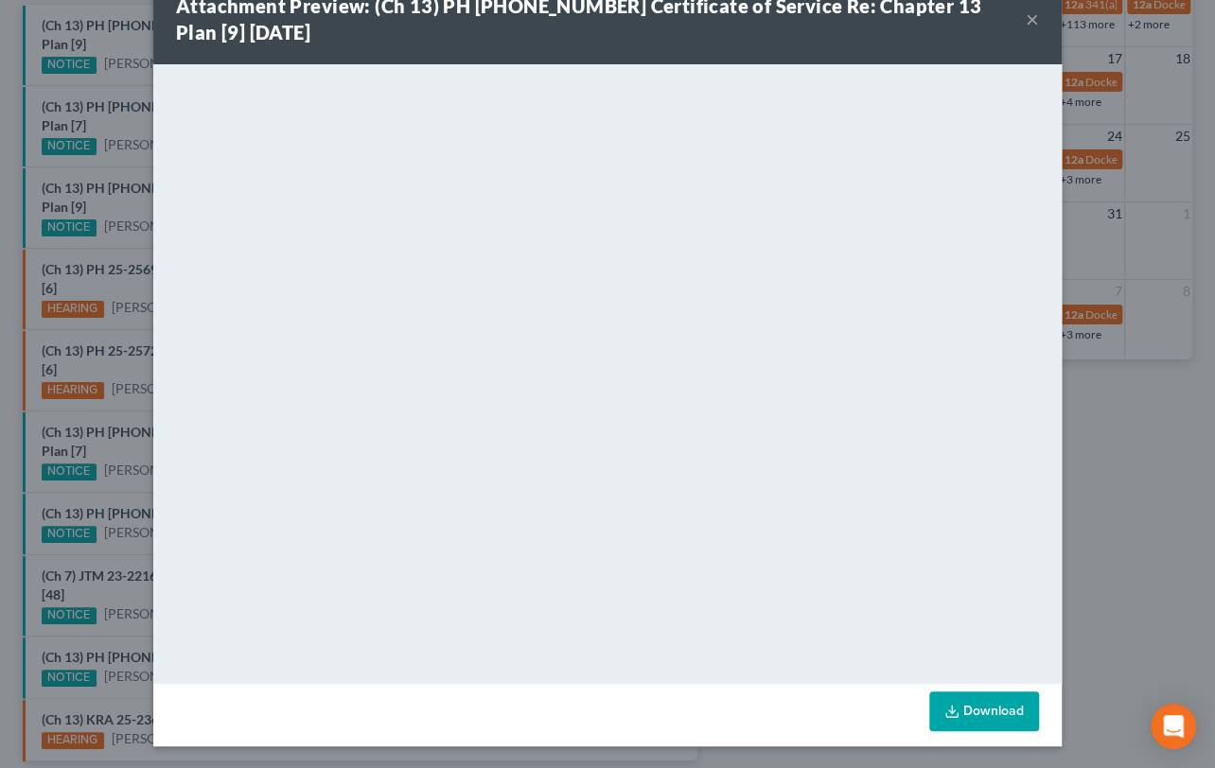
click at [1031, 19] on button "×" at bounding box center [1032, 19] width 13 height 23
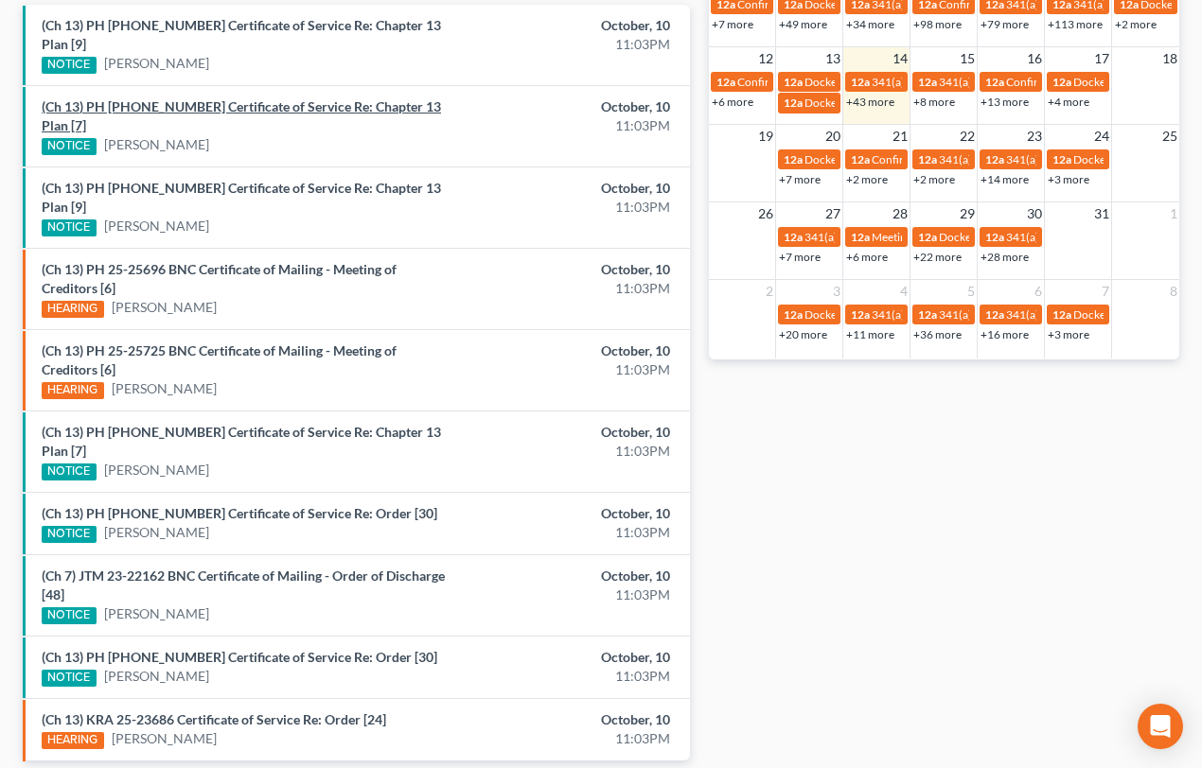
click at [253, 98] on link "(Ch 13) PH 25-25696 Certificate of Service Re: Chapter 13 Plan [7]" at bounding box center [241, 115] width 399 height 35
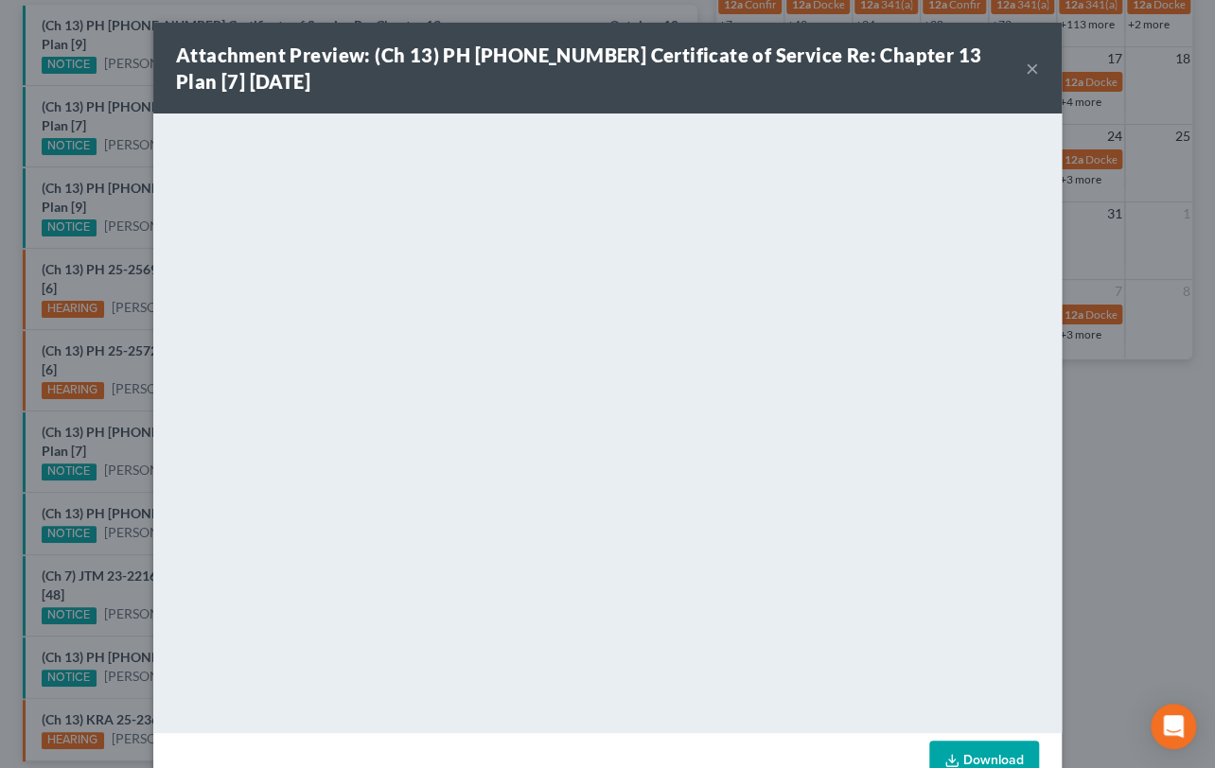
click at [108, 112] on div "Attachment Preview: (Ch 13) PH 25-25696 Certificate of Service Re: Chapter 13 P…" at bounding box center [607, 384] width 1215 height 768
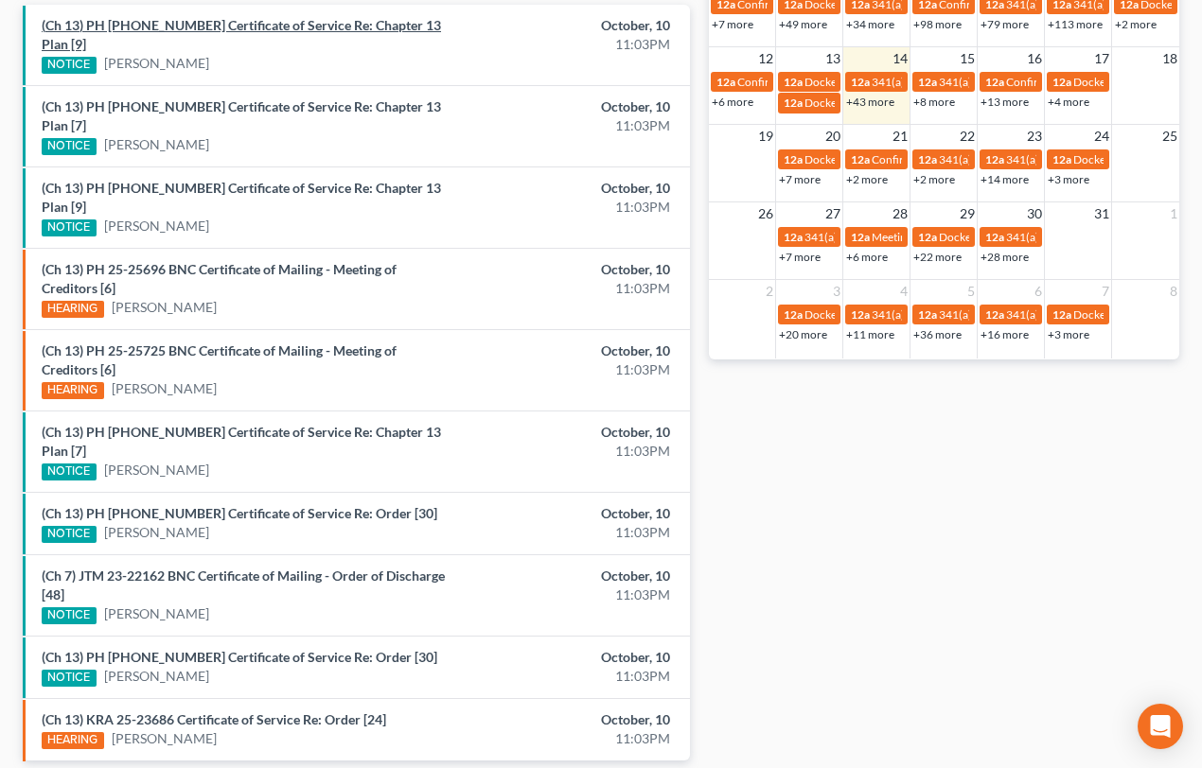
click at [265, 26] on link "(Ch 13) PH 25-25738 Certificate of Service Re: Chapter 13 Plan [9]" at bounding box center [241, 34] width 399 height 35
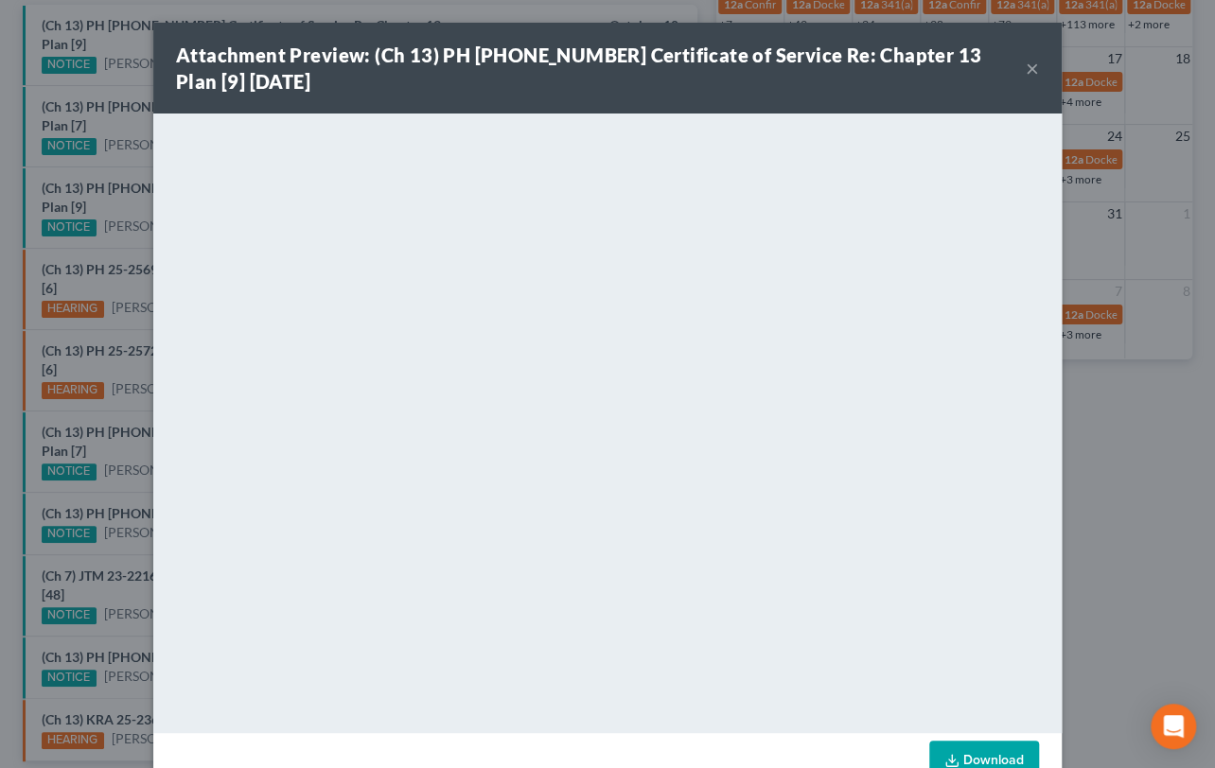
click at [1027, 65] on button "×" at bounding box center [1032, 68] width 13 height 23
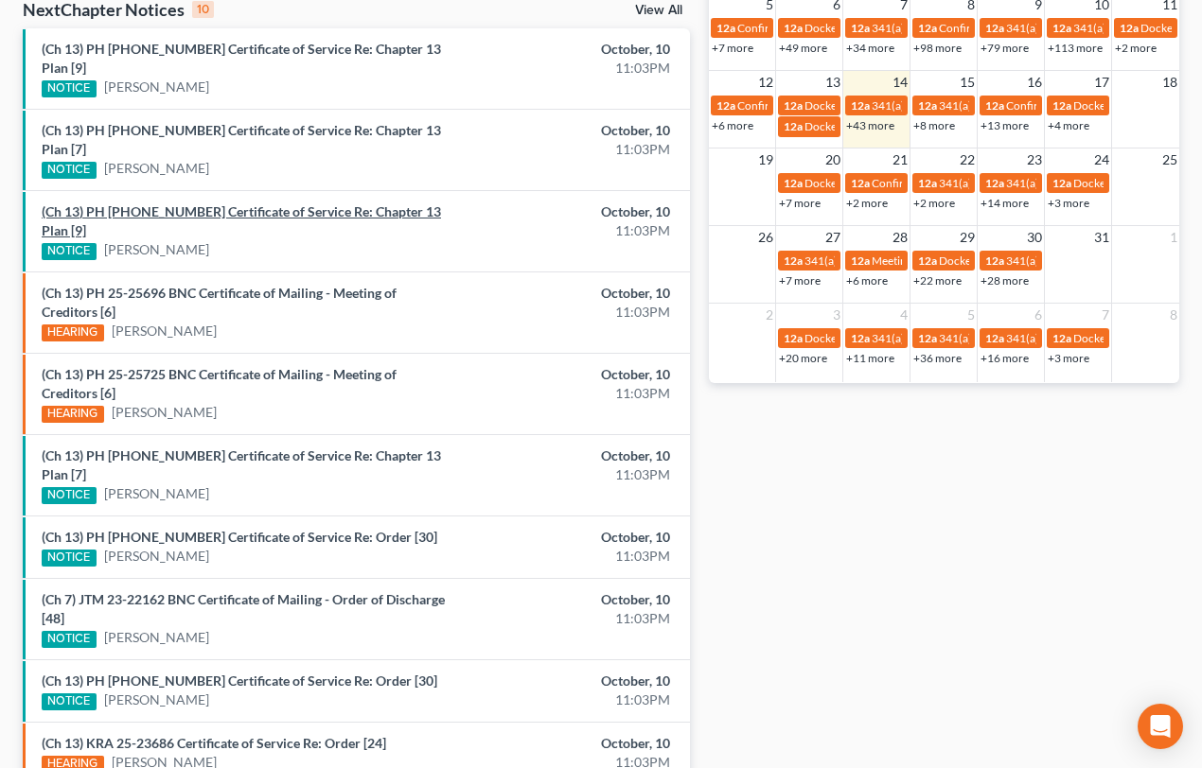
scroll to position [646, 0]
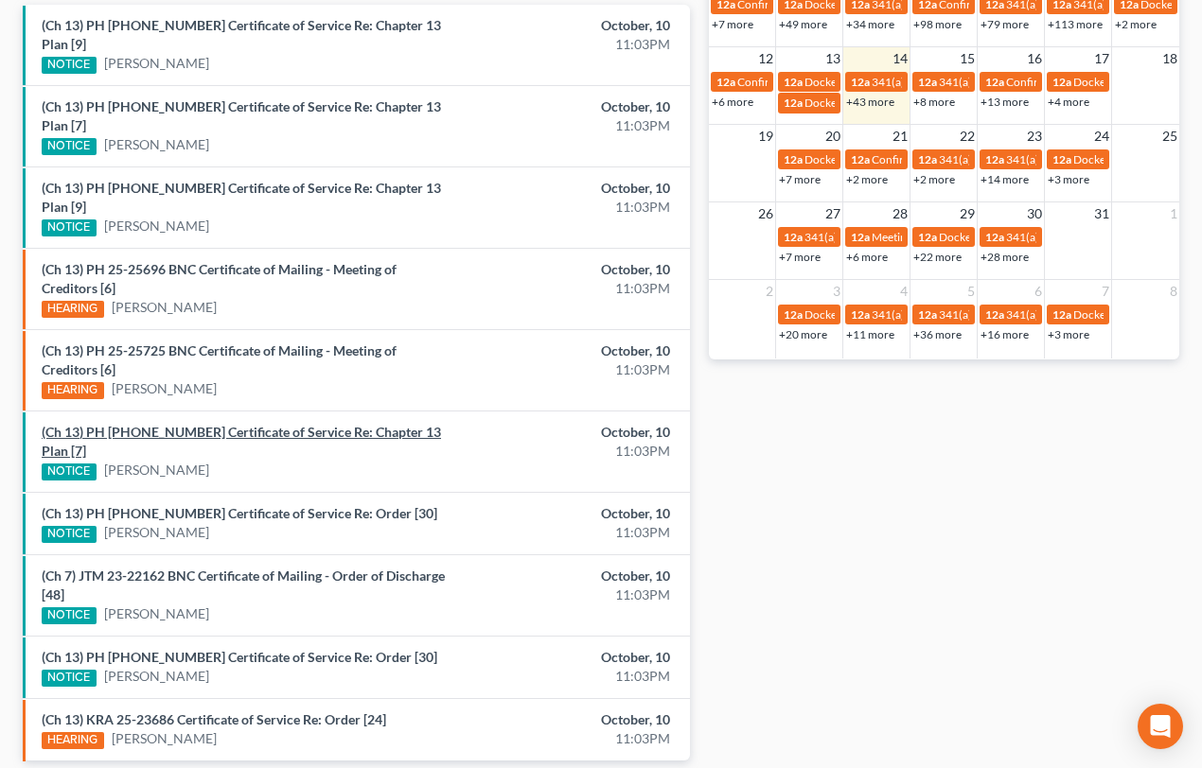
click at [262, 424] on link "(Ch 13) PH 25-25656 Certificate of Service Re: Chapter 13 Plan [7]" at bounding box center [241, 441] width 399 height 35
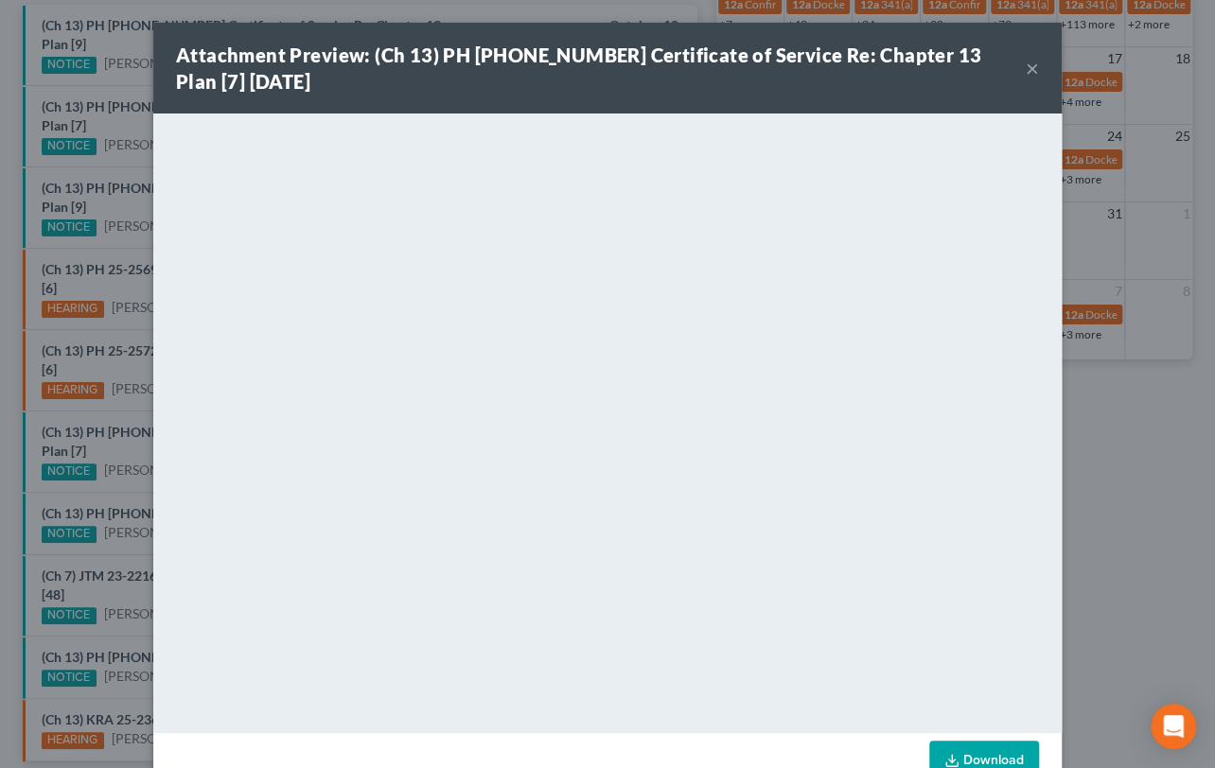
click at [1026, 68] on button "×" at bounding box center [1032, 68] width 13 height 23
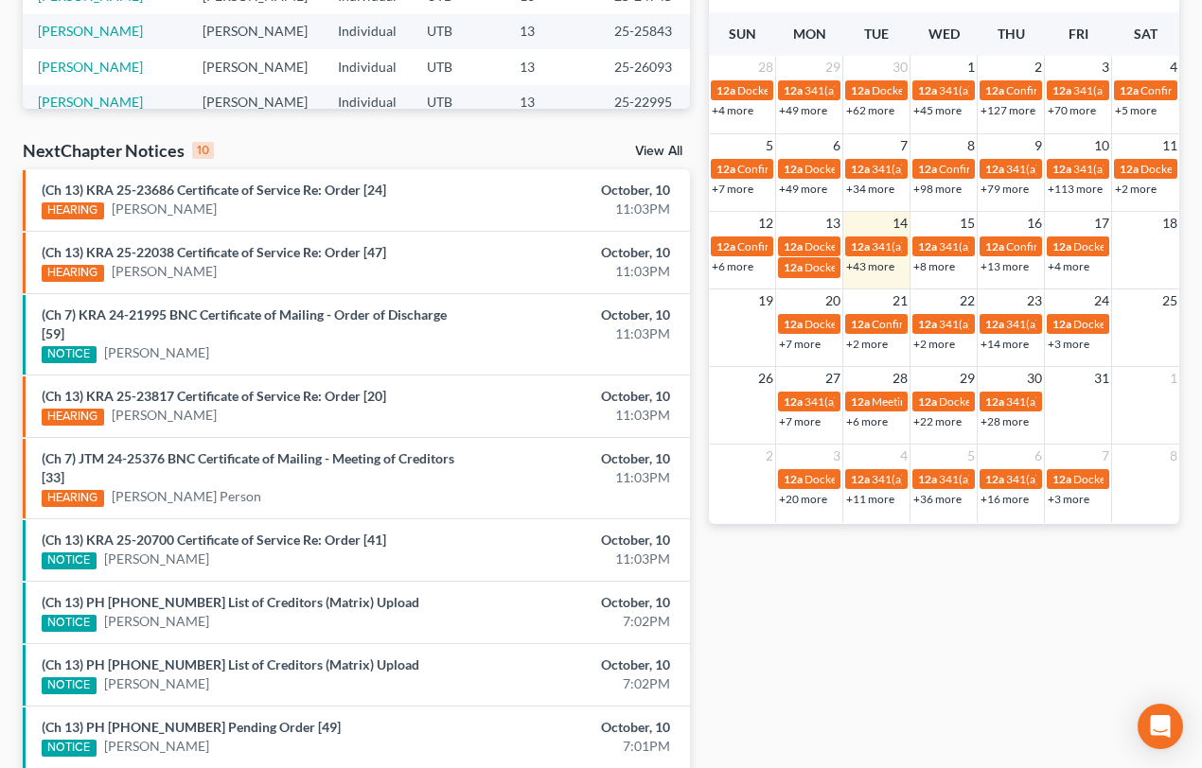
scroll to position [602, 0]
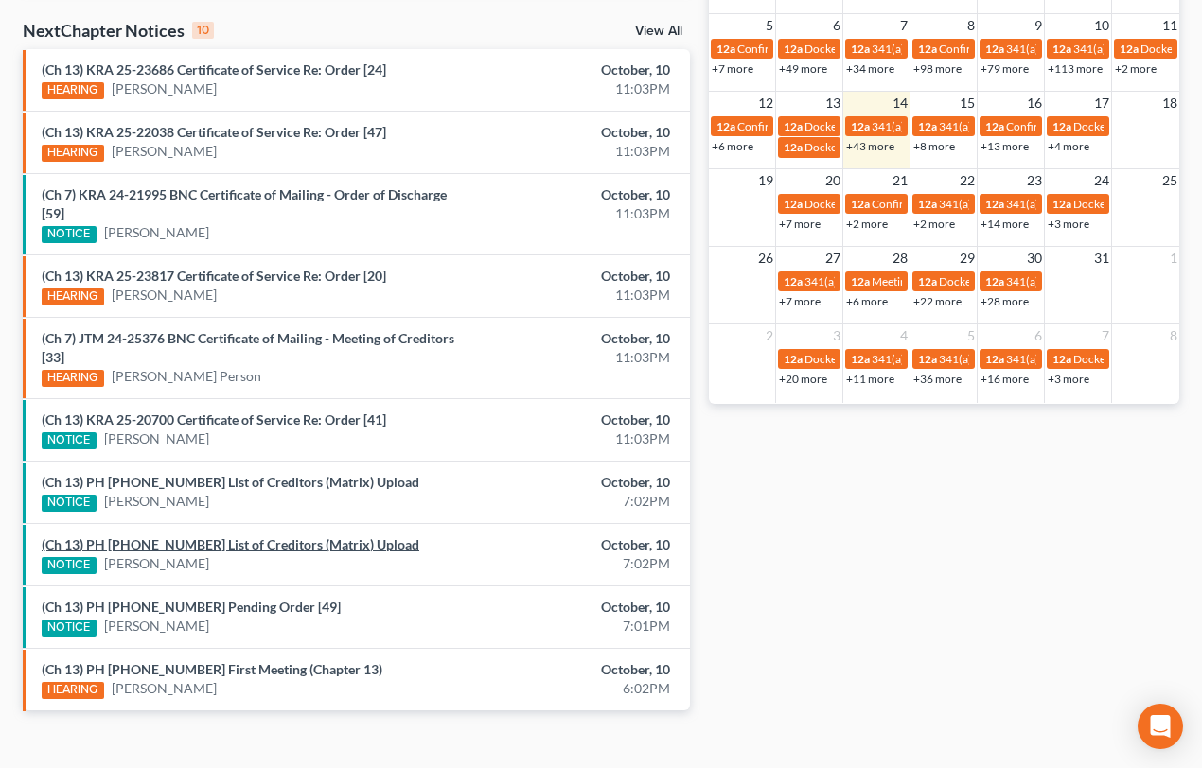
click at [182, 542] on link "(Ch 13) PH [PHONE_NUMBER] List of Creditors (Matrix) Upload" at bounding box center [231, 545] width 378 height 16
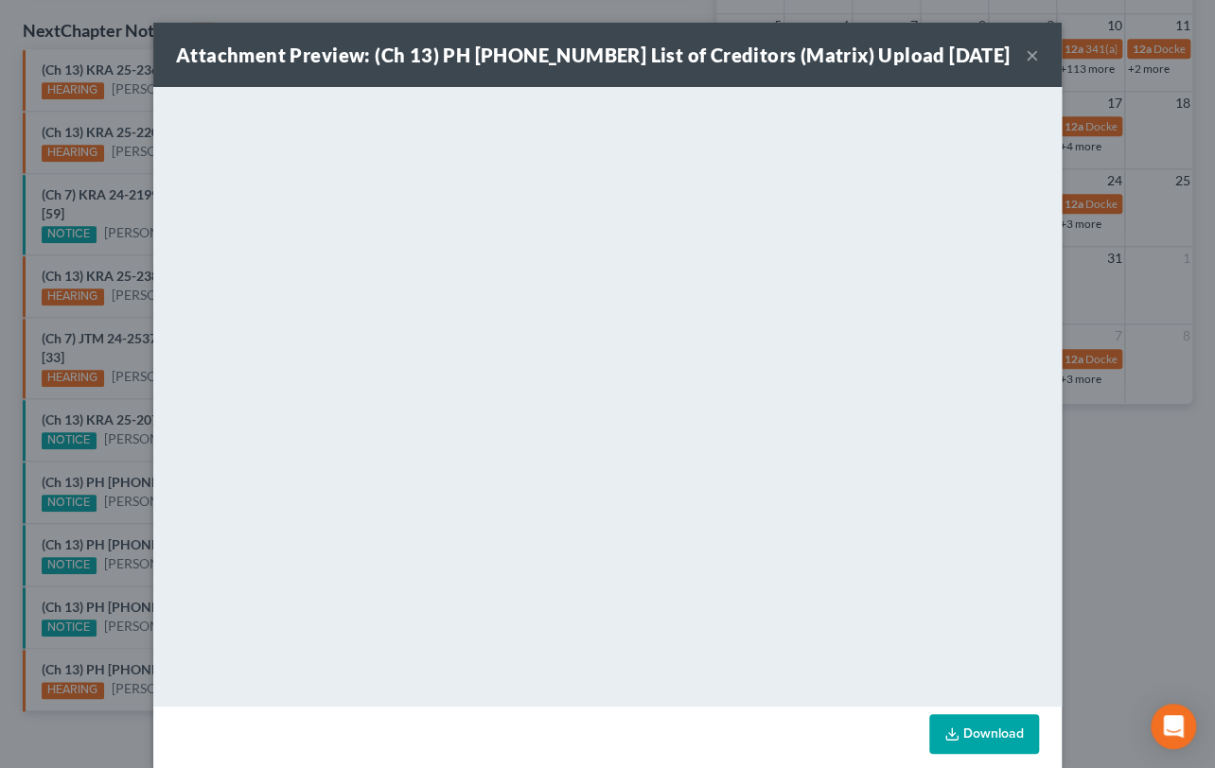
click at [94, 521] on div "Attachment Preview: (Ch 13) PH [PHONE_NUMBER] List of Creditors (Matrix) Upload…" at bounding box center [607, 384] width 1215 height 768
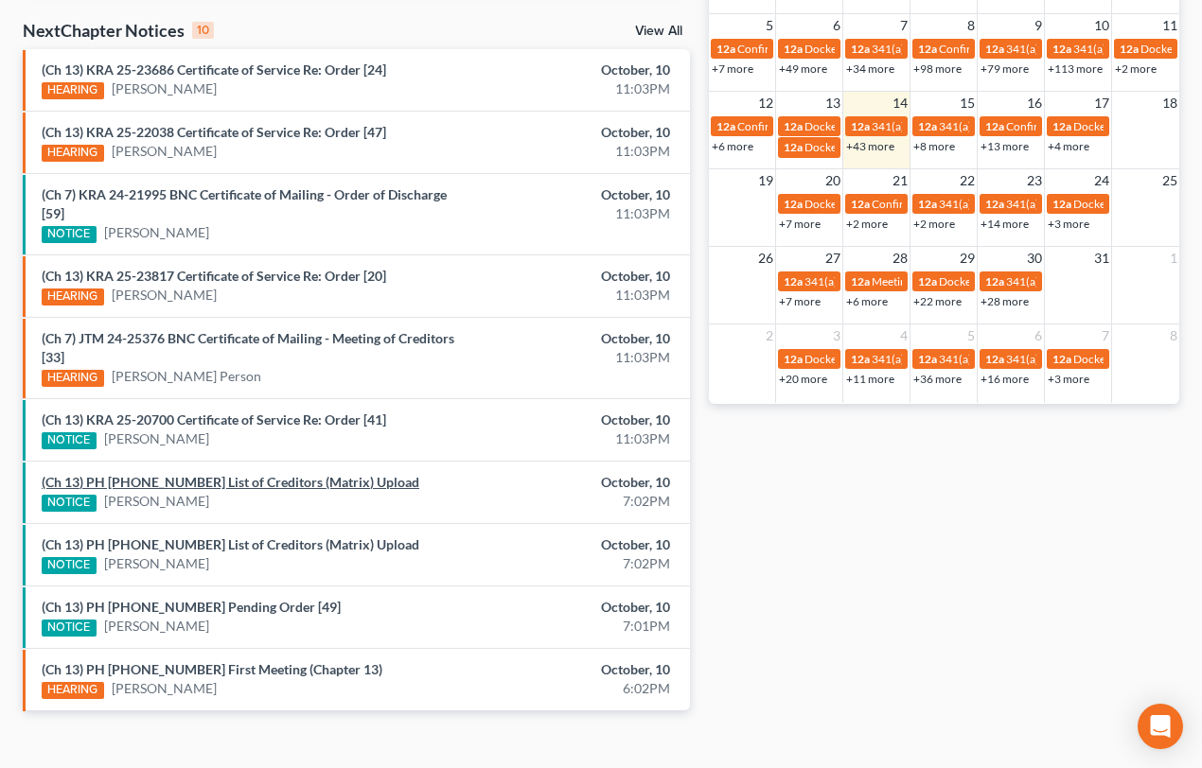
click at [144, 483] on link "(Ch 13) PH [PHONE_NUMBER] List of Creditors (Matrix) Upload" at bounding box center [231, 482] width 378 height 16
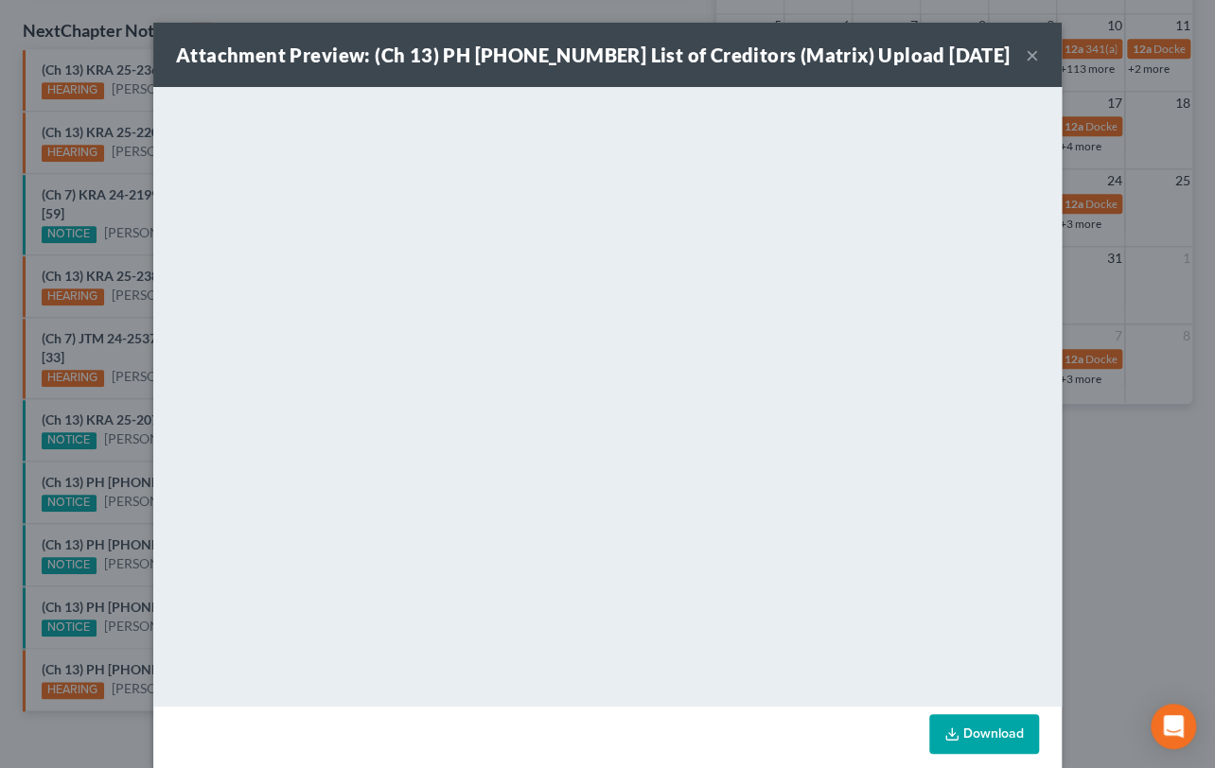
click at [113, 459] on div "Attachment Preview: (Ch 13) PH [PHONE_NUMBER] List of Creditors (Matrix) Upload…" at bounding box center [607, 384] width 1215 height 768
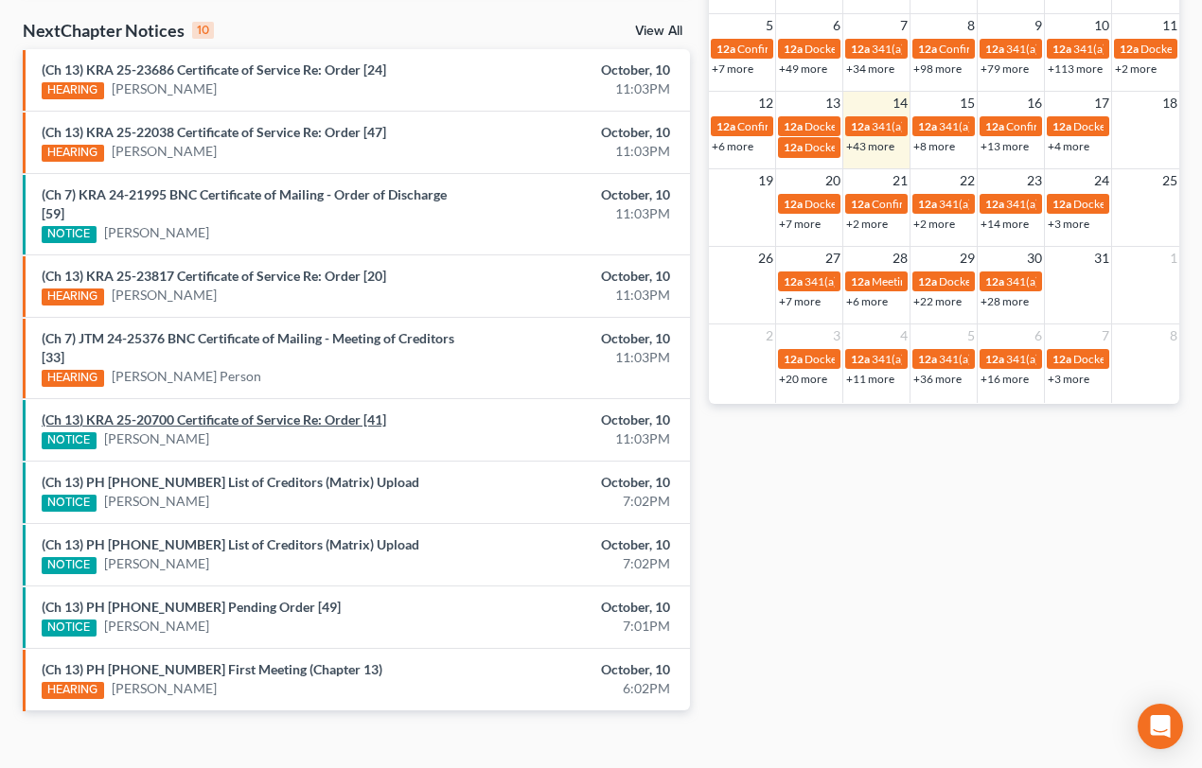
click at [199, 417] on link "(Ch 13) KRA 25-20700 Certificate of Service Re: Order [41]" at bounding box center [214, 420] width 344 height 16
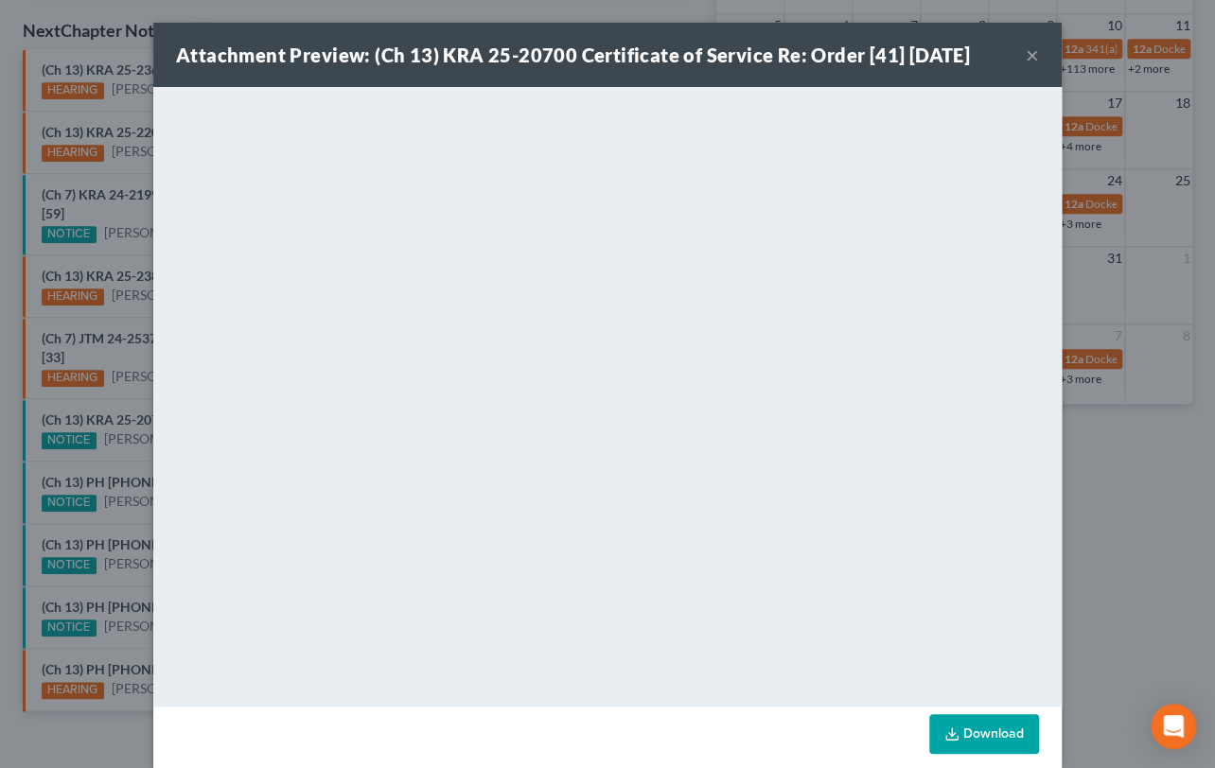
click at [87, 400] on div "Attachment Preview: (Ch 13) KRA 25-20700 Certificate of Service Re: Order [41] …" at bounding box center [607, 384] width 1215 height 768
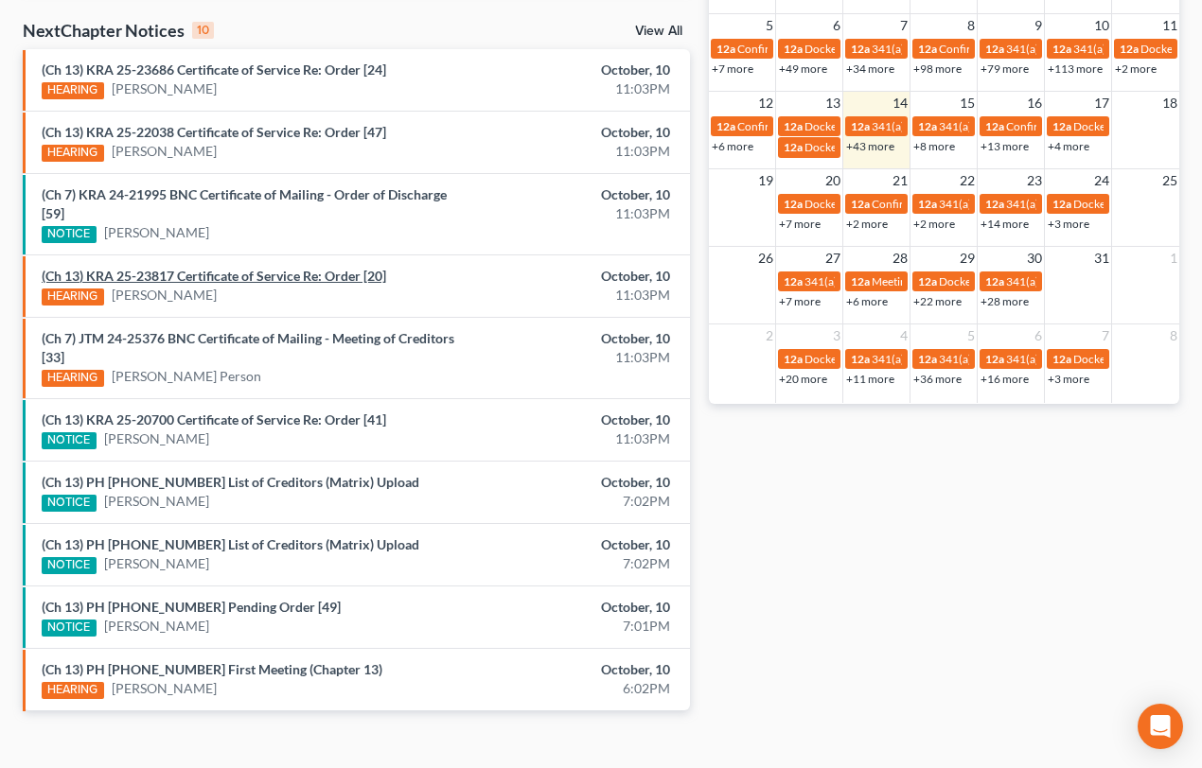
click at [196, 275] on link "(Ch 13) KRA 25-23817 Certificate of Service Re: Order [20]" at bounding box center [214, 276] width 344 height 16
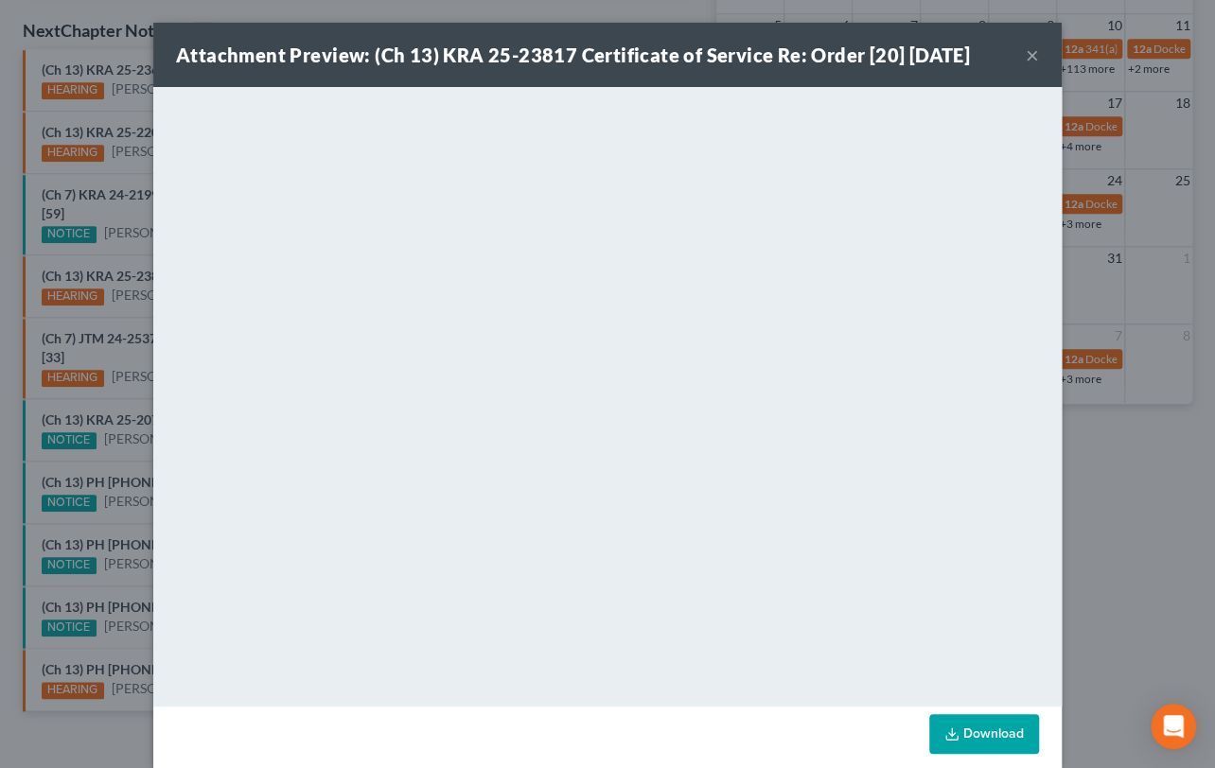
click at [118, 271] on div "Attachment Preview: (Ch 13) KRA 25-23817 Certificate of Service Re: Order [20] …" at bounding box center [607, 384] width 1215 height 768
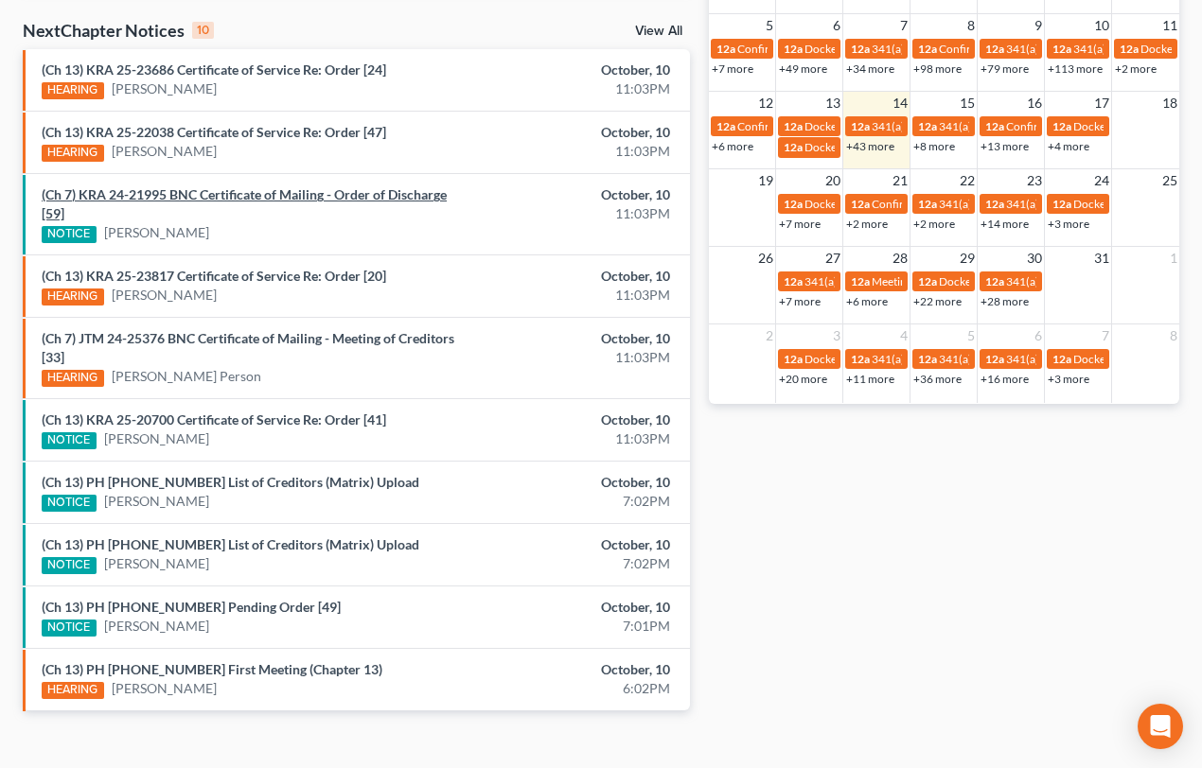
click at [303, 199] on link "(Ch 7) KRA 24-21995 BNC Certificate of Mailing - Order of Discharge [59]" at bounding box center [244, 203] width 405 height 35
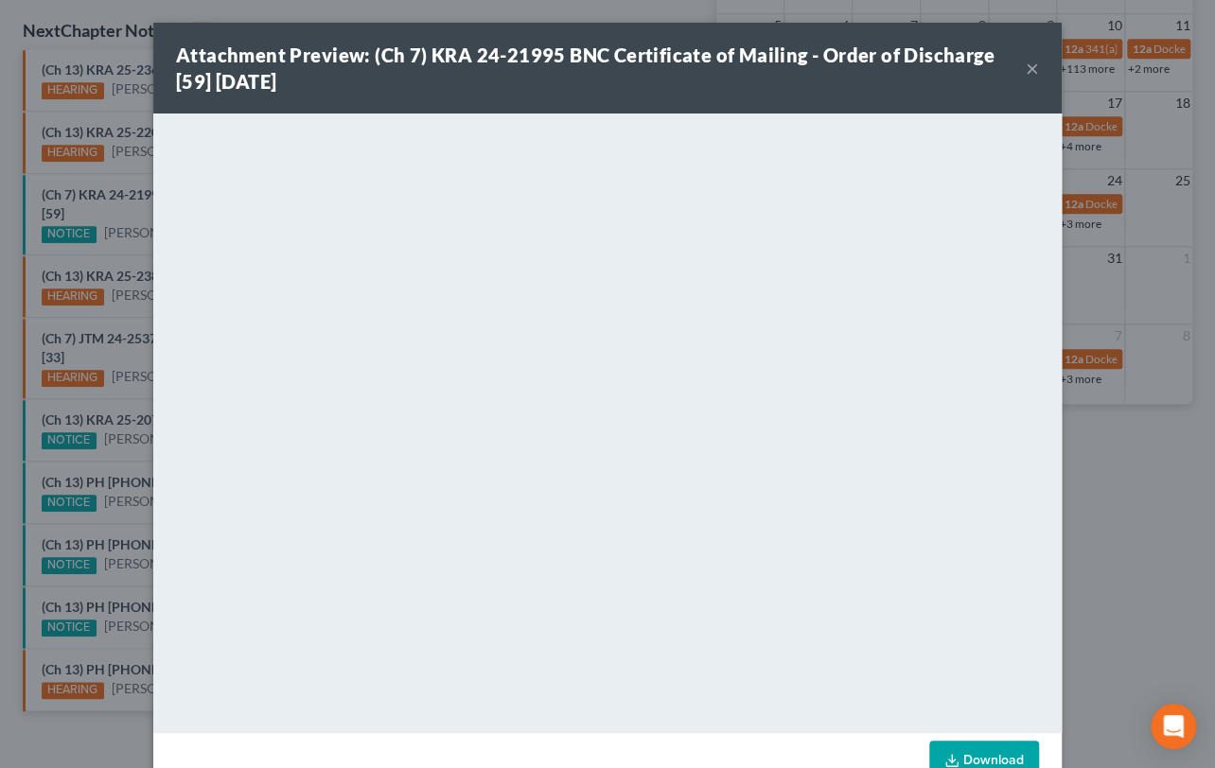
click at [118, 212] on div "Attachment Preview: (Ch 7) KRA 24-21995 BNC Certificate of Mailing - Order of D…" at bounding box center [607, 384] width 1215 height 768
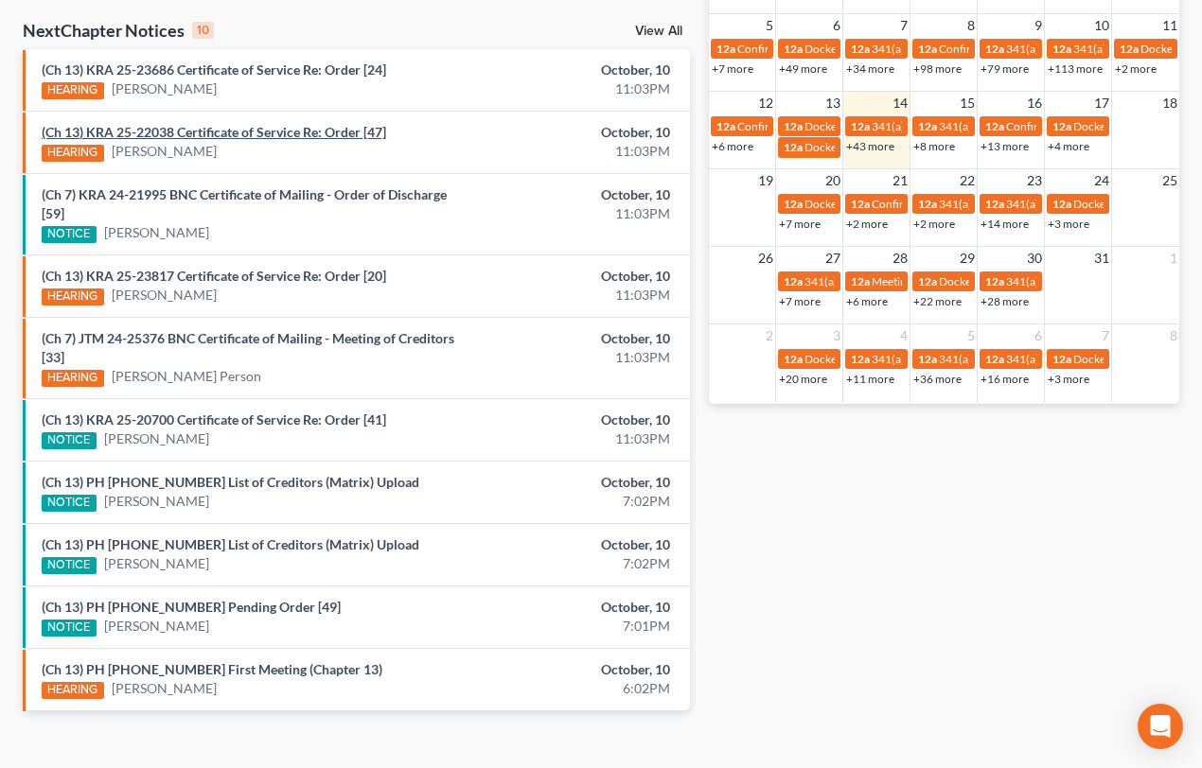
click at [247, 132] on link "(Ch 13) KRA 25-22038 Certificate of Service Re: Order [47]" at bounding box center [214, 132] width 344 height 16
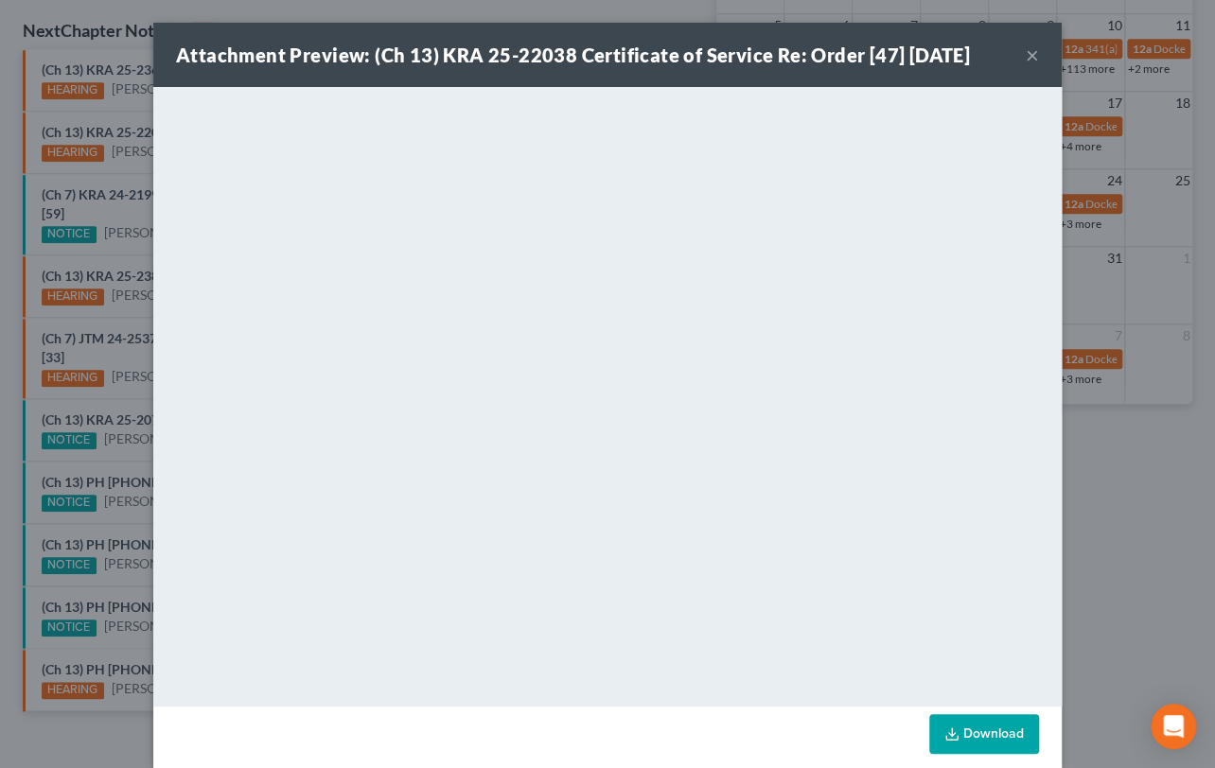
click at [129, 216] on div "Attachment Preview: (Ch 13) KRA 25-22038 Certificate of Service Re: Order [47] …" at bounding box center [607, 384] width 1215 height 768
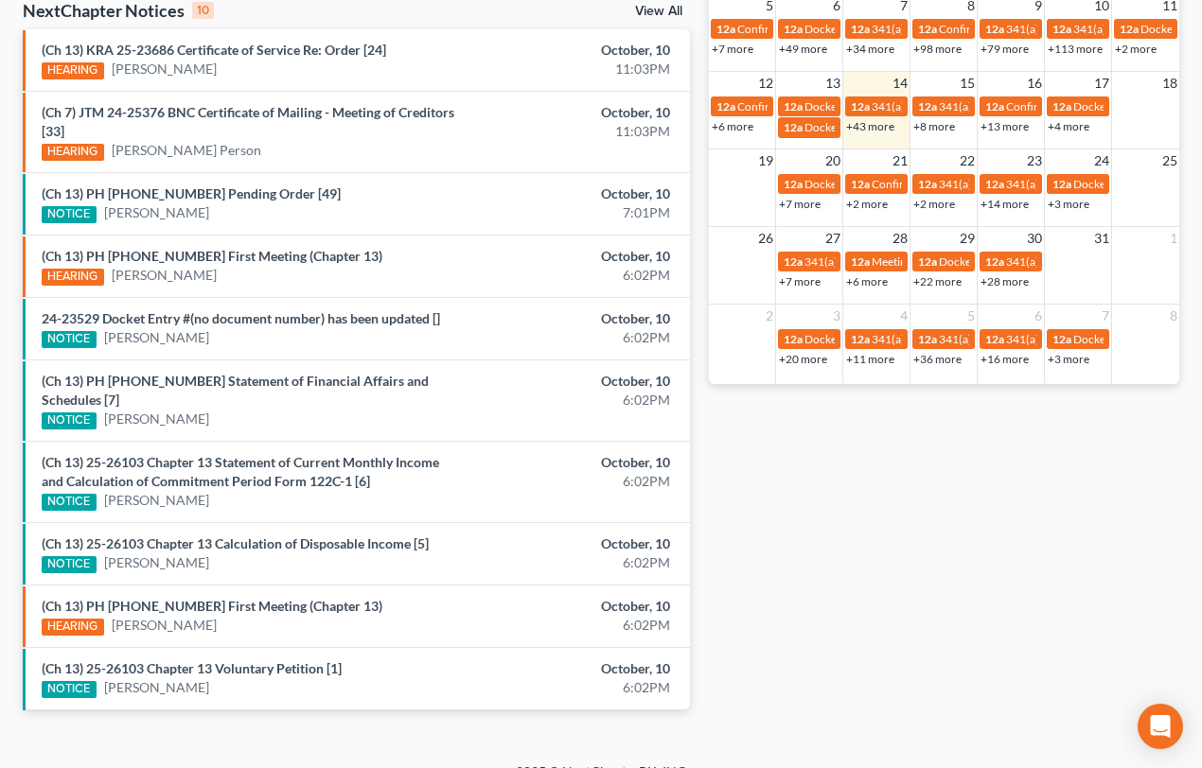
scroll to position [627, 0]
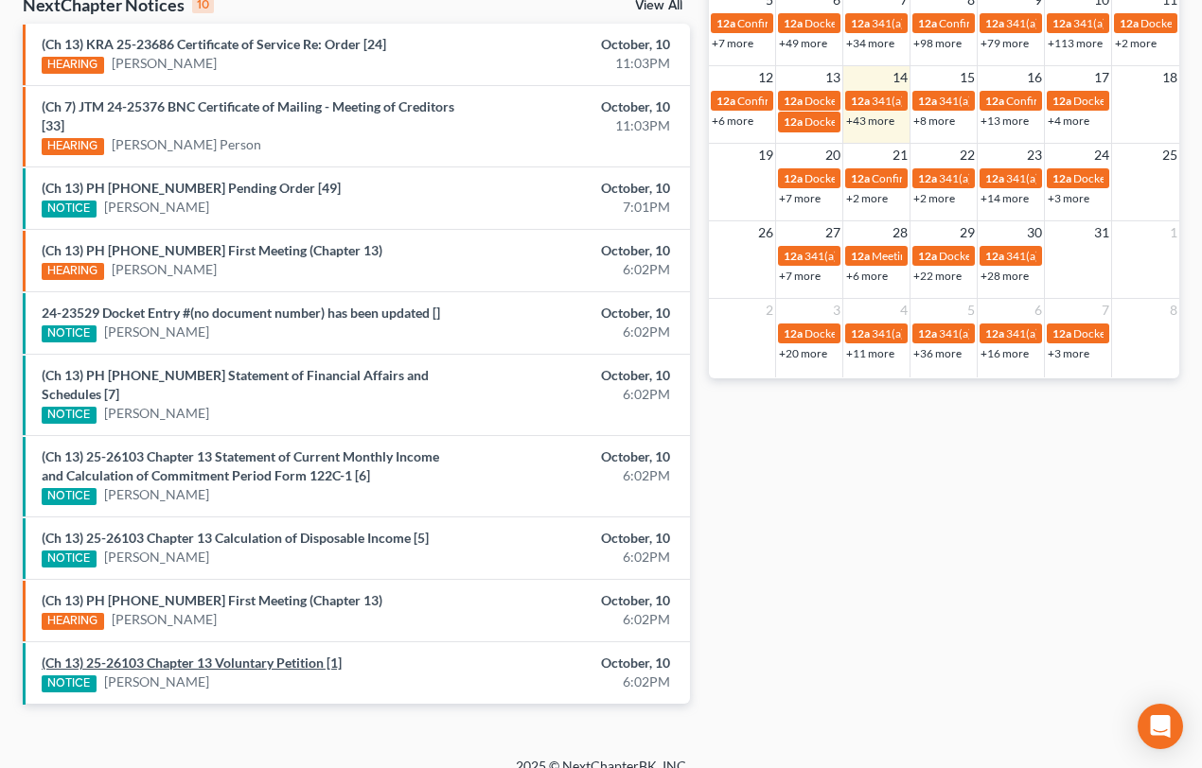
click at [152, 655] on link "(Ch 13) 25-26103 Chapter 13 Voluntary Petition [1]" at bounding box center [192, 663] width 300 height 16
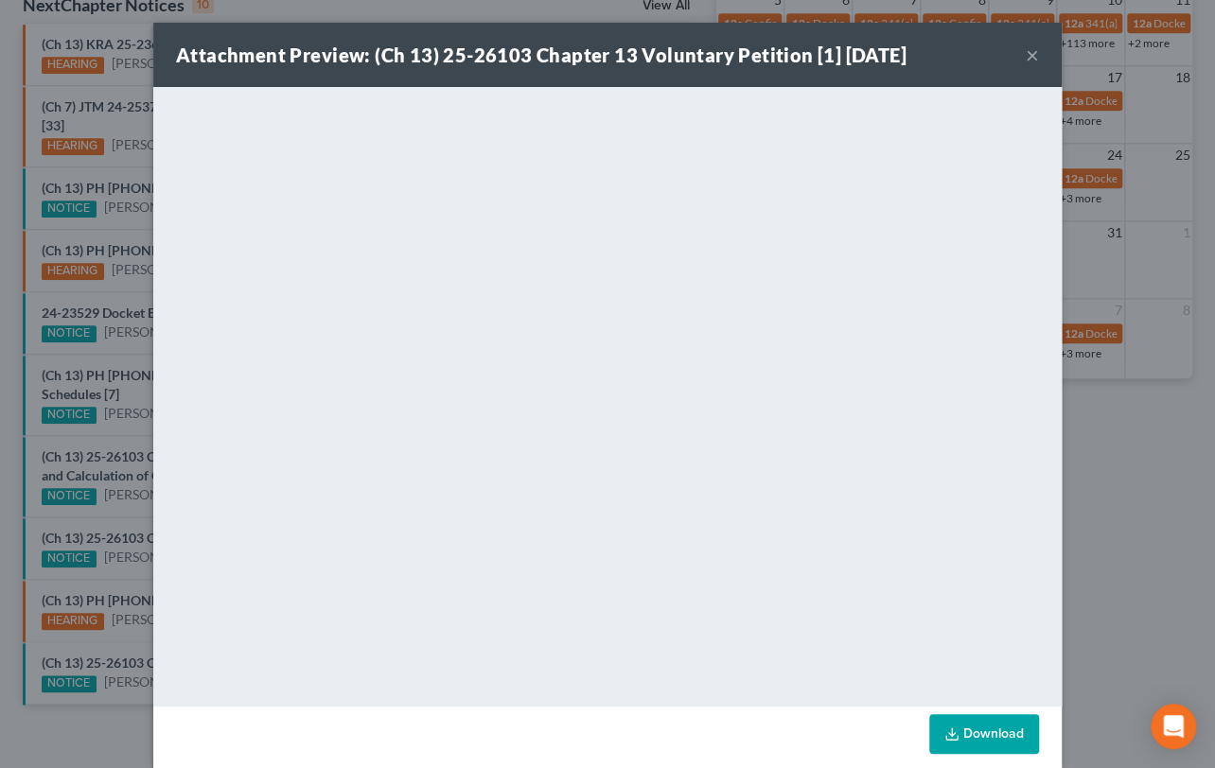
click at [118, 536] on div "Attachment Preview: (Ch 13) 25-26103 Chapter 13 Voluntary Petition [1] 10/10/20…" at bounding box center [607, 384] width 1215 height 768
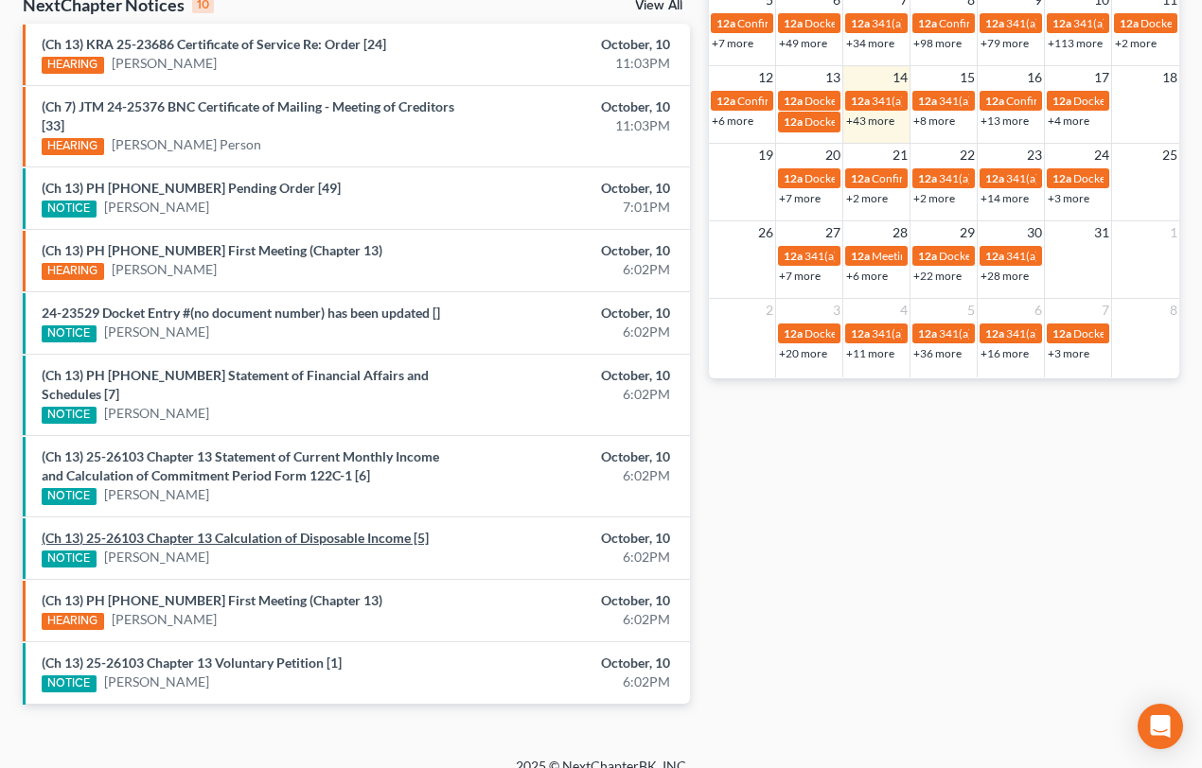
click at [146, 530] on link "(Ch 13) 25-26103 Chapter 13 Calculation of Disposable Income [5]" at bounding box center [235, 538] width 387 height 16
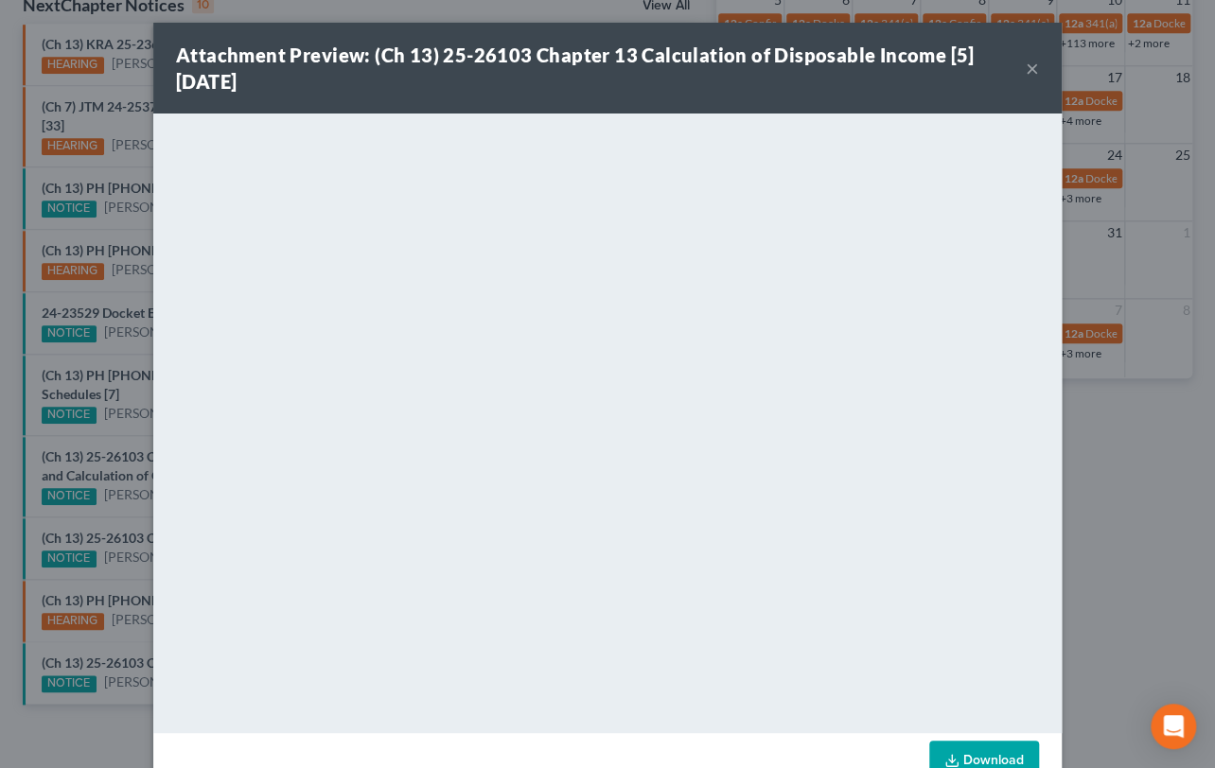
drag, startPoint x: 122, startPoint y: 503, endPoint x: 124, endPoint y: 483, distance: 20.9
click at [122, 503] on div "Attachment Preview: (Ch 13) 25-26103 Chapter 13 Calculation of Disposable Incom…" at bounding box center [607, 384] width 1215 height 768
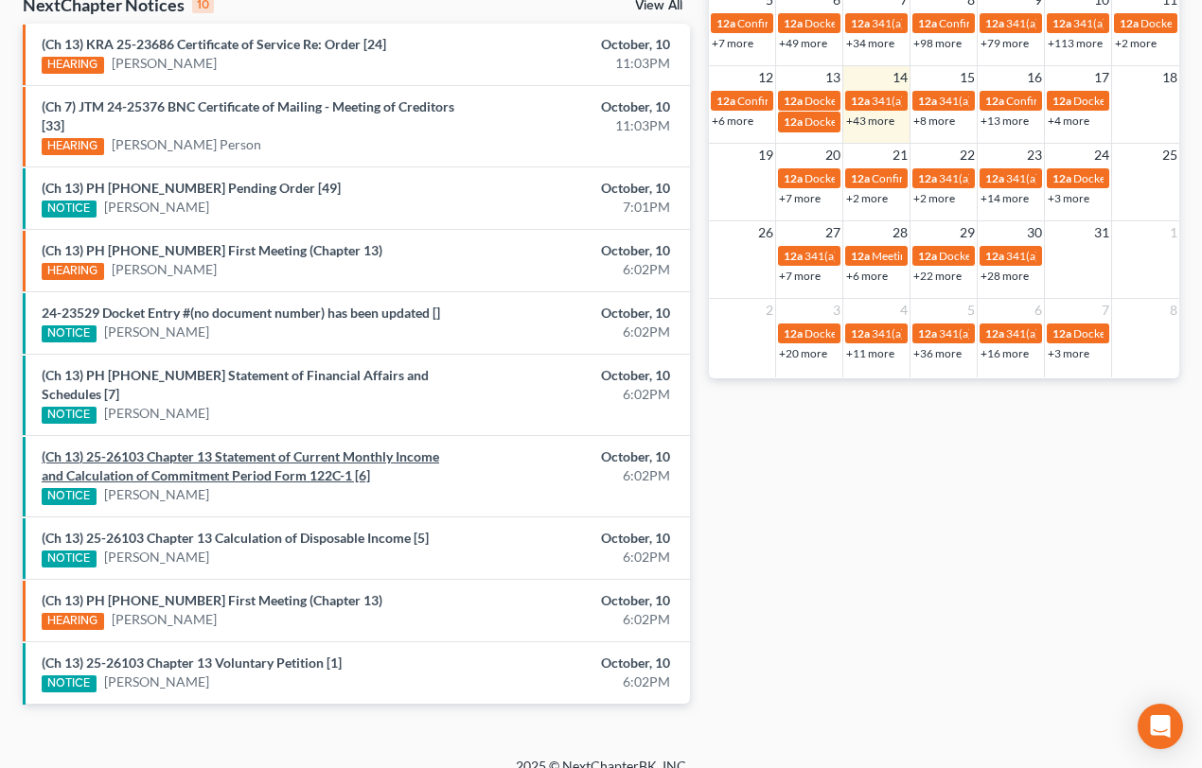
click at [132, 449] on link "(Ch 13) 25-26103 Chapter 13 Statement of Current Monthly Income and Calculation…" at bounding box center [240, 466] width 397 height 35
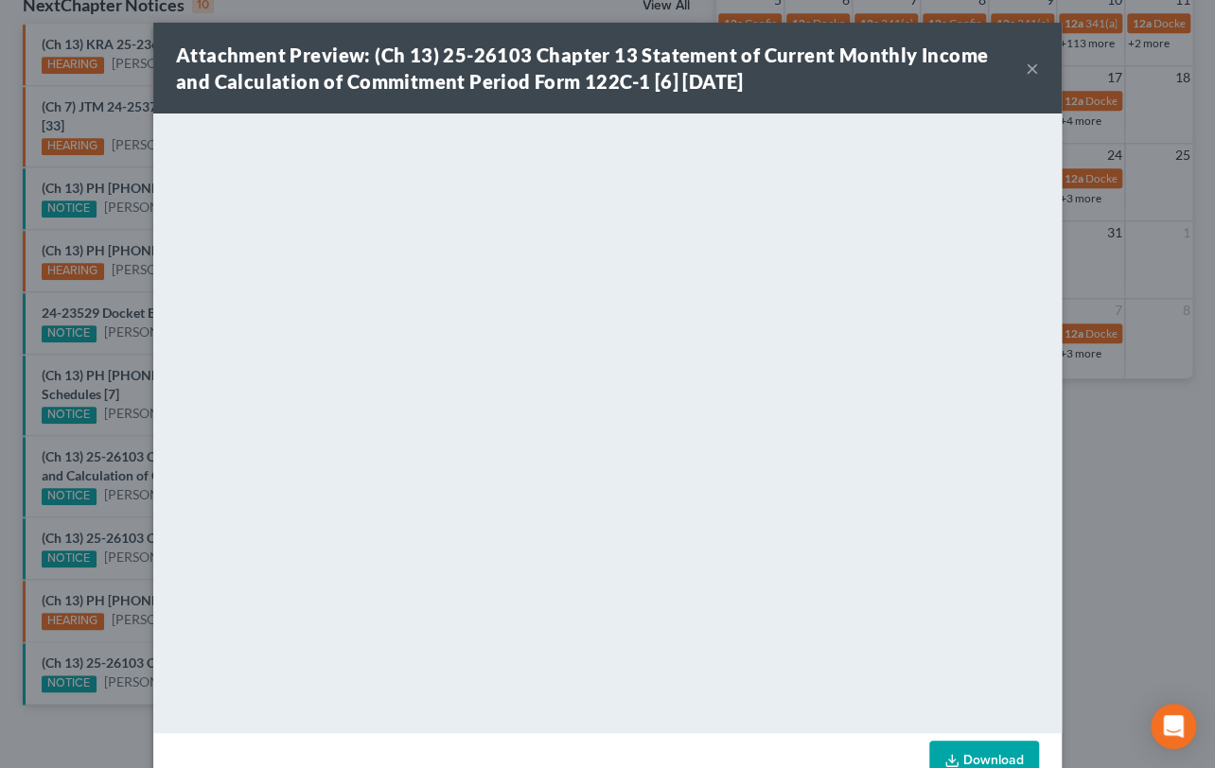
click at [115, 414] on div "Attachment Preview: (Ch 13) 25-26103 Chapter 13 Statement of Current Monthly In…" at bounding box center [607, 384] width 1215 height 768
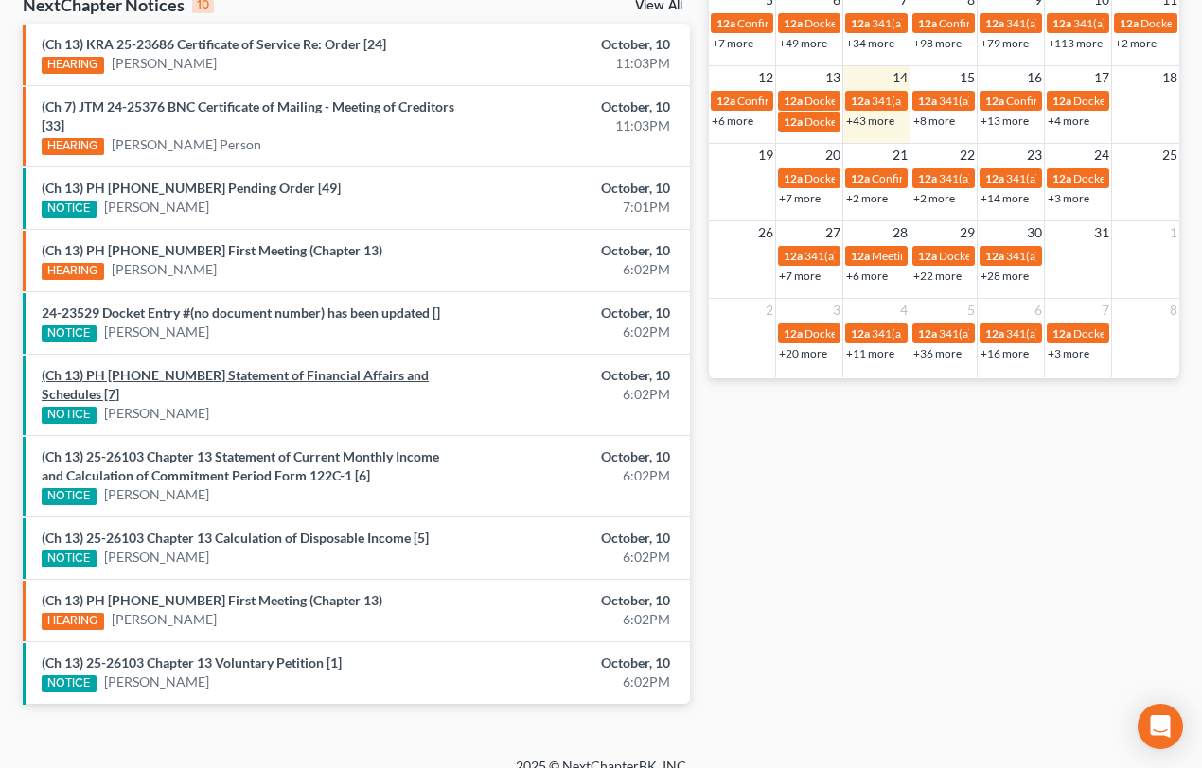
click at [140, 374] on link "(Ch 13) PH 25-26103 Statement of Financial Affairs and Schedules [7]" at bounding box center [235, 384] width 387 height 35
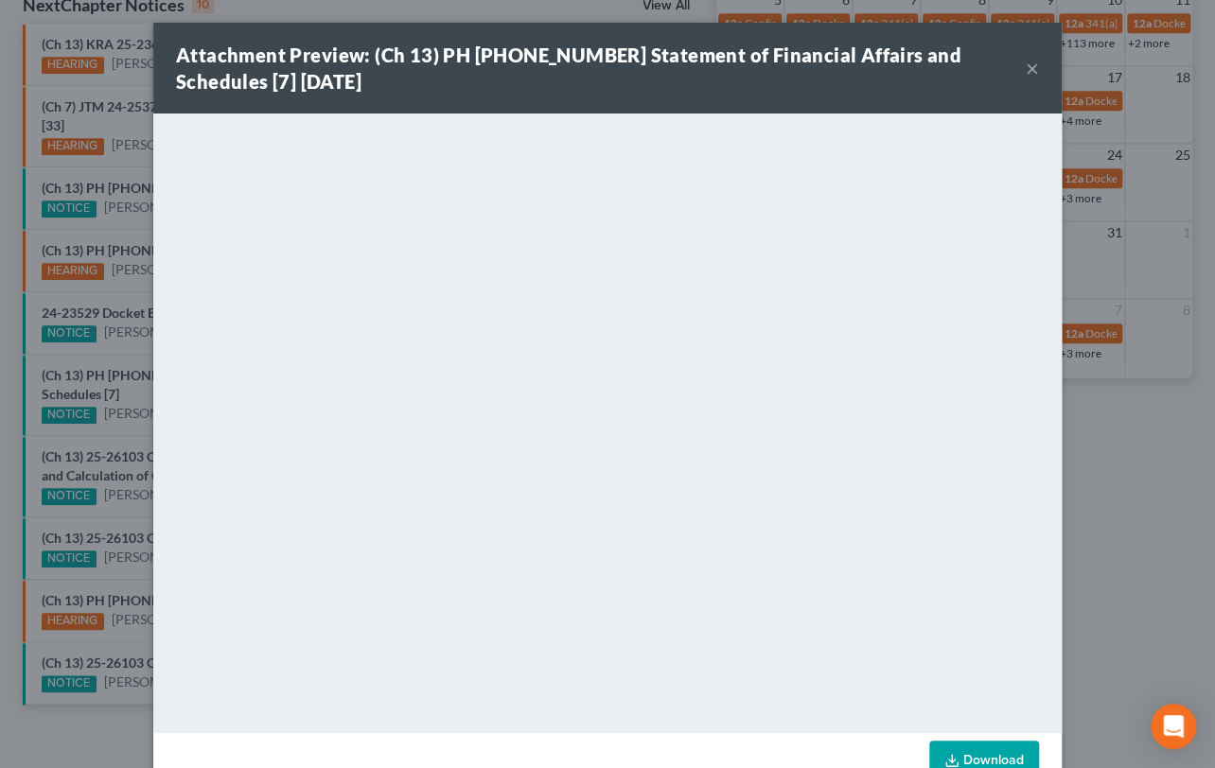
click at [79, 348] on div "Attachment Preview: (Ch 13) PH 25-26103 Statement of Financial Affairs and Sche…" at bounding box center [607, 384] width 1215 height 768
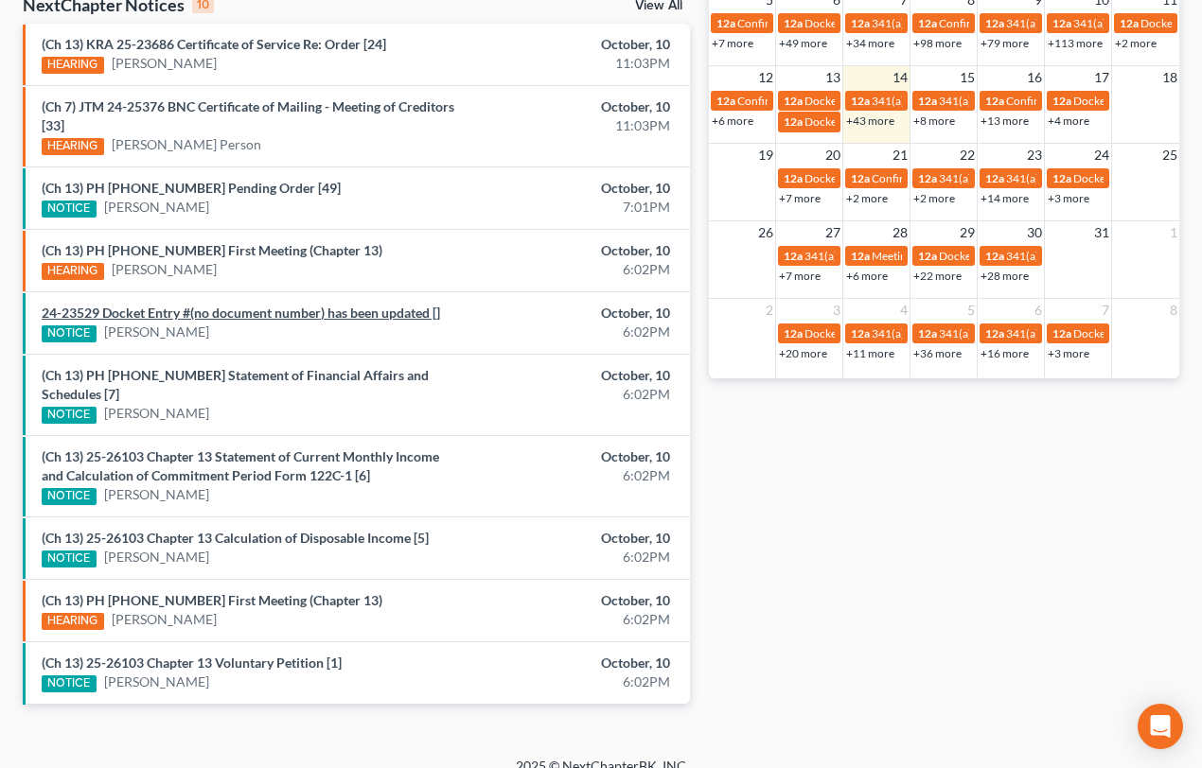
click at [123, 309] on link "24-23529 Docket Entry #(no document number) has been updated []" at bounding box center [241, 313] width 398 height 16
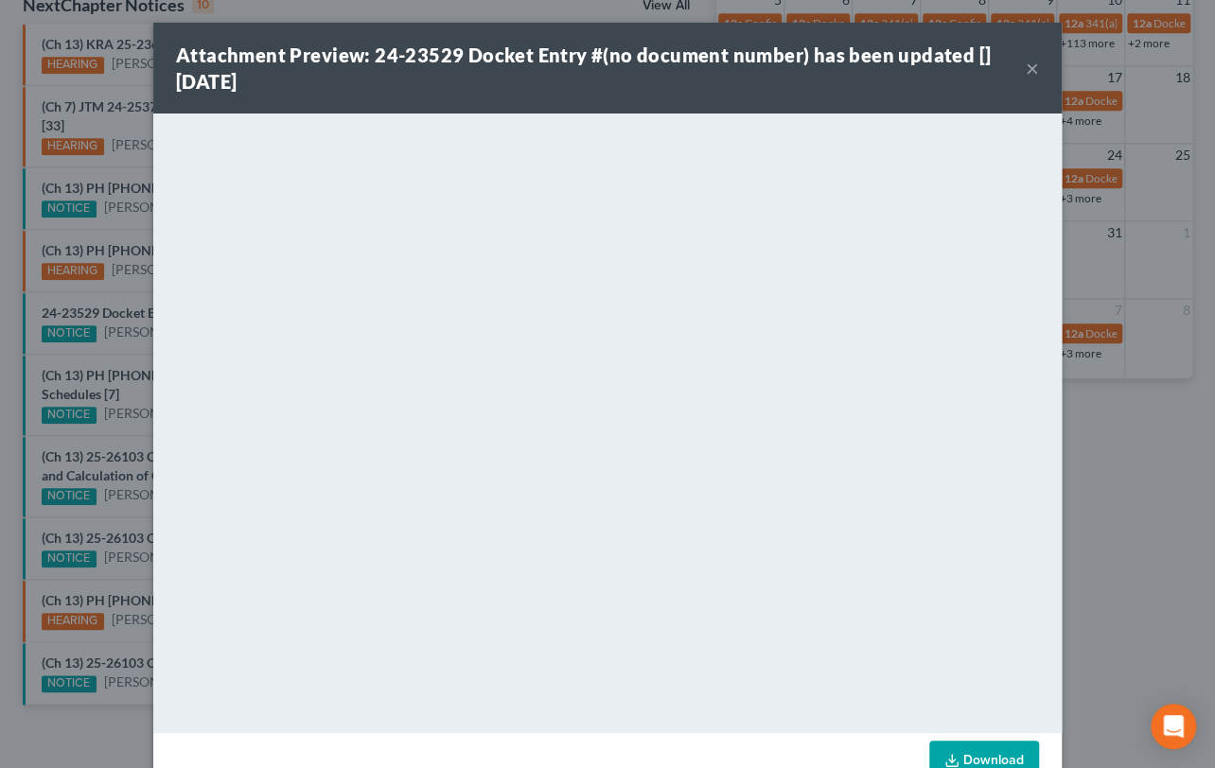
click at [100, 359] on div "Attachment Preview: 24-23529 Docket Entry #(no document number) has been update…" at bounding box center [607, 384] width 1215 height 768
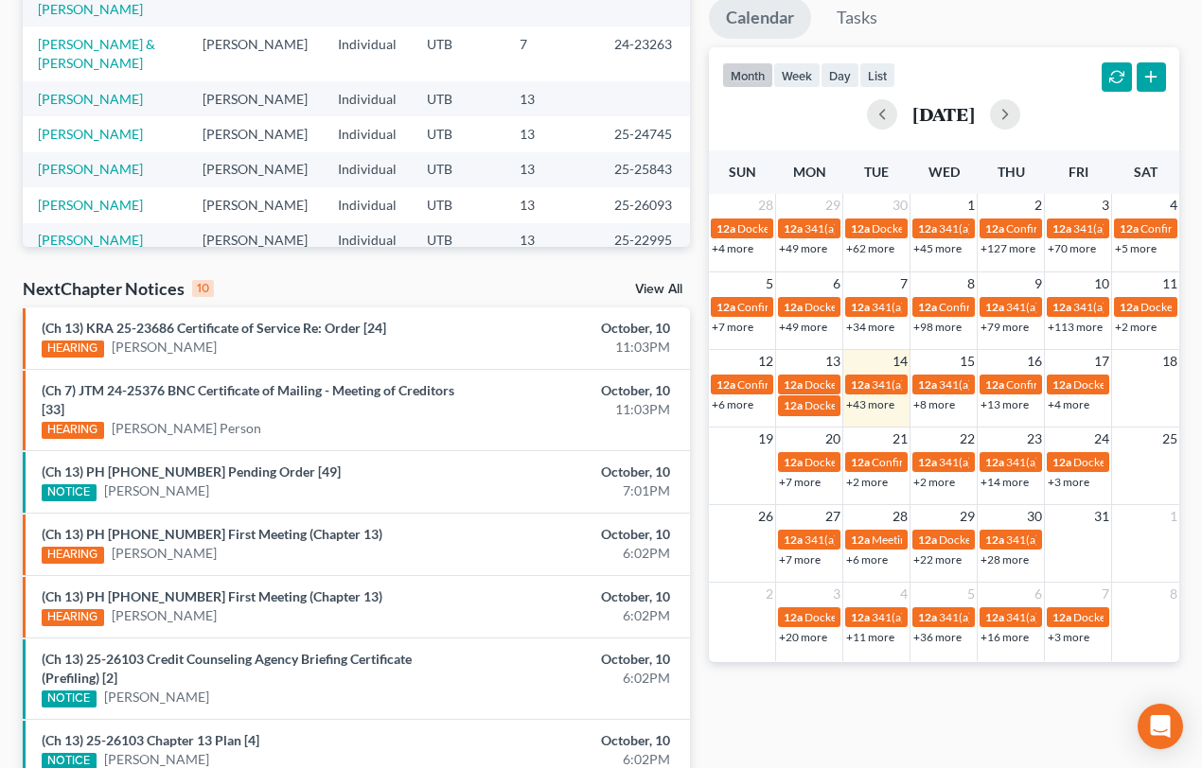
scroll to position [635, 0]
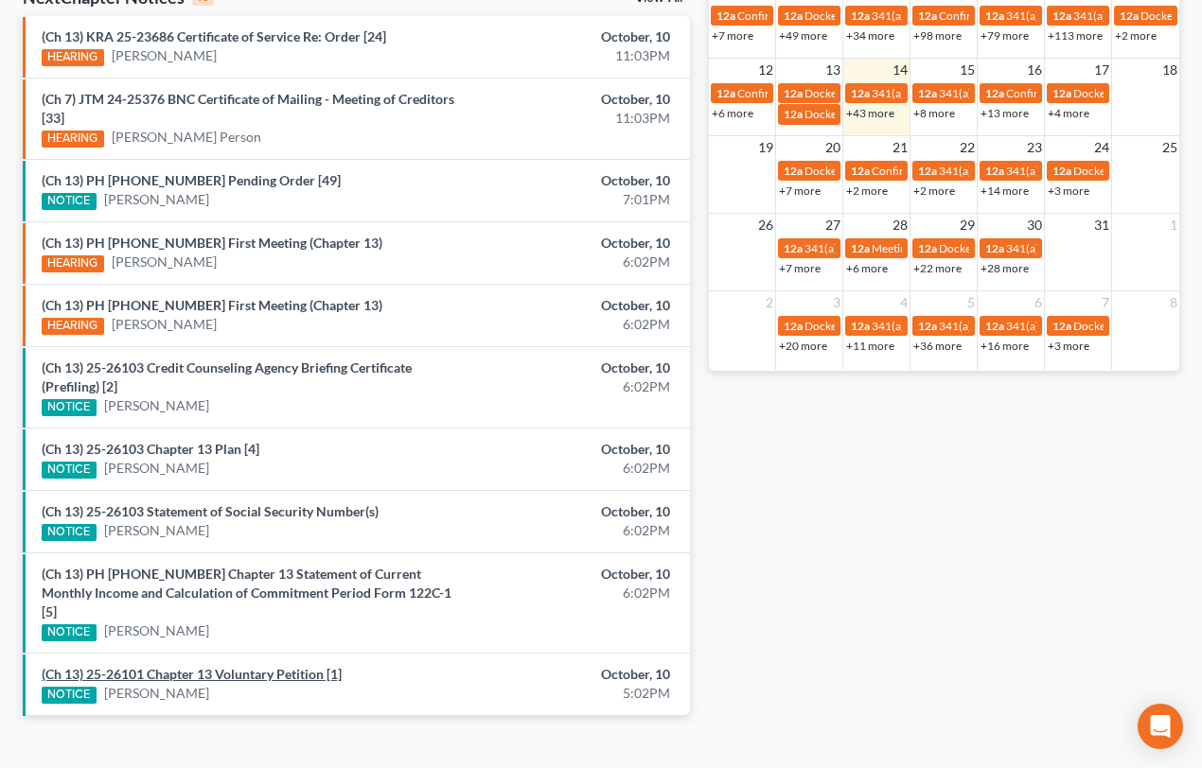
click at [180, 666] on link "(Ch 13) 25-26101 Chapter 13 Voluntary Petition [1]" at bounding box center [192, 674] width 300 height 16
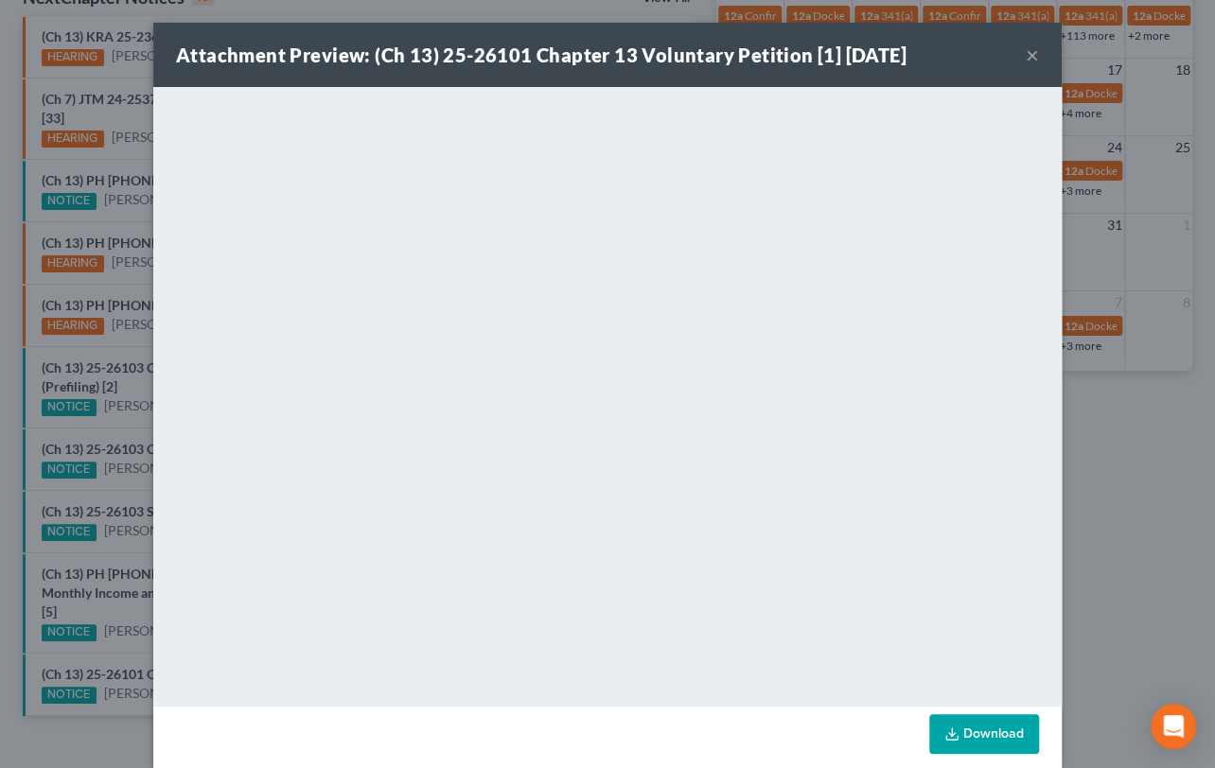
click at [117, 575] on div "Attachment Preview: (Ch 13) 25-26101 Chapter 13 Voluntary Petition [1] [DATE] ×…" at bounding box center [607, 384] width 1215 height 768
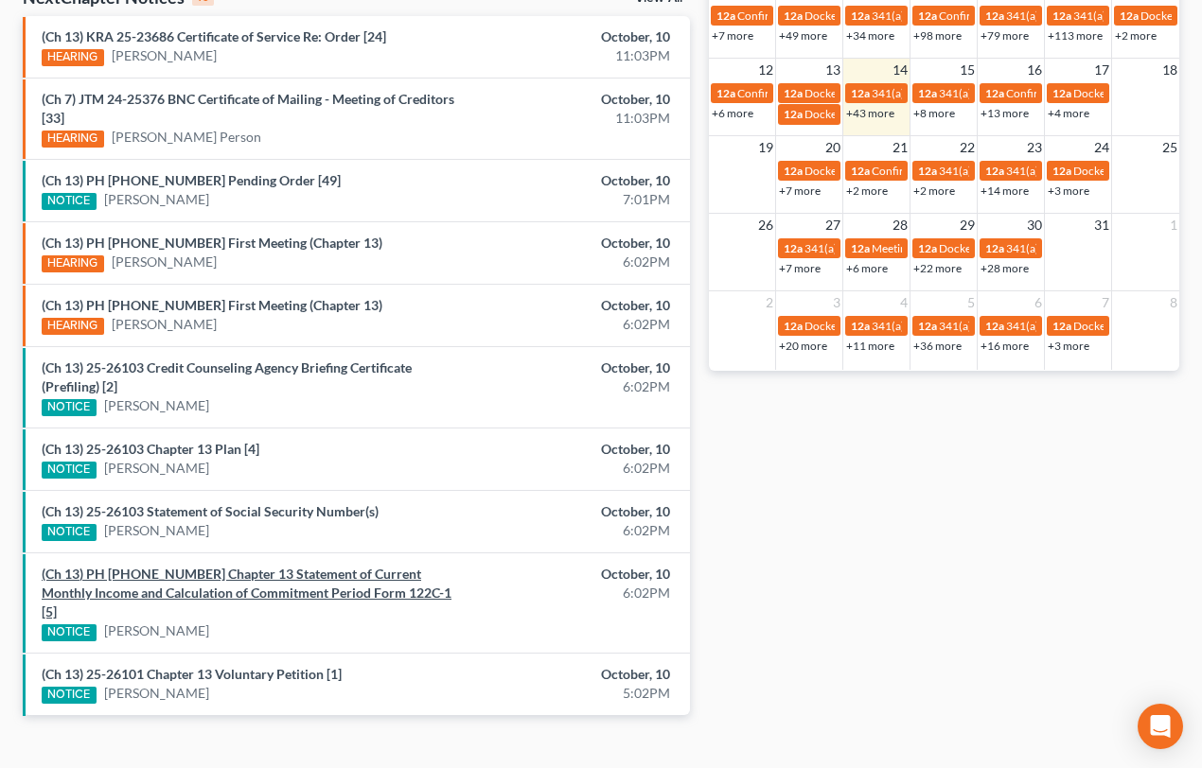
click at [117, 575] on link "(Ch 13) PH [PHONE_NUMBER] Chapter 13 Statement of Current Monthly Income and Ca…" at bounding box center [247, 593] width 410 height 54
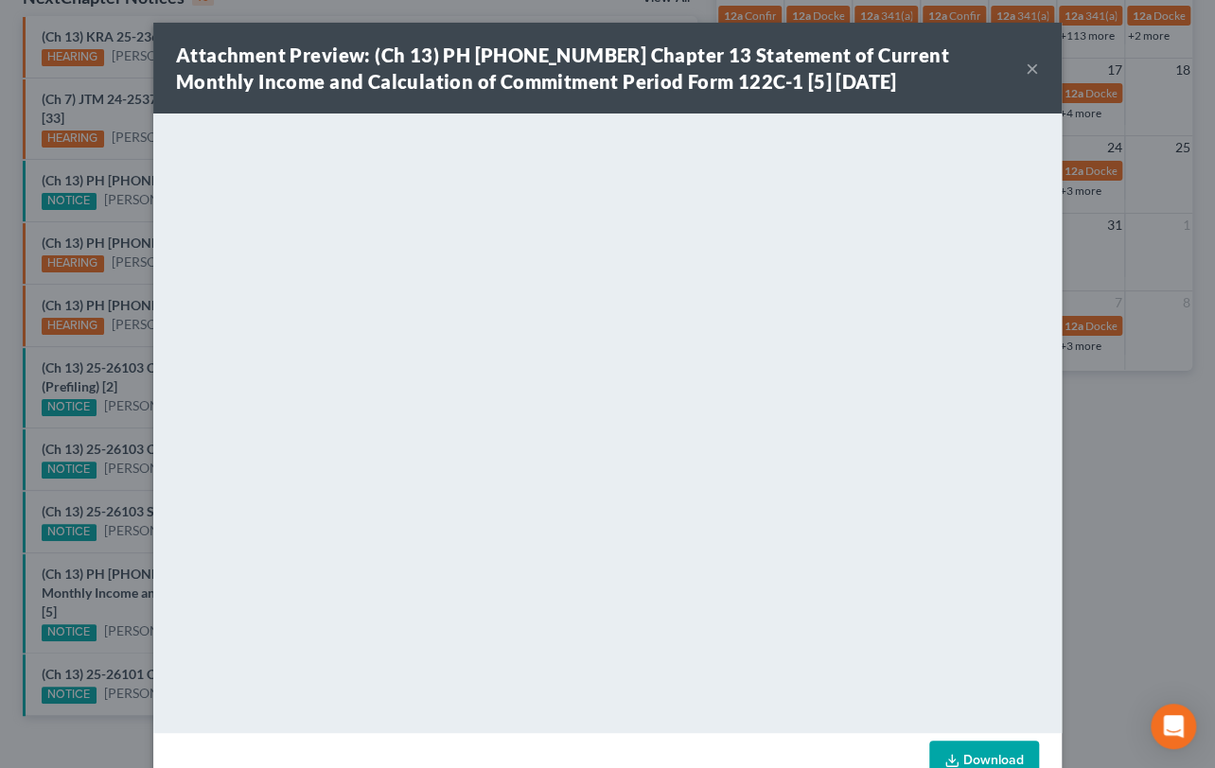
drag, startPoint x: 114, startPoint y: 561, endPoint x: 120, endPoint y: 543, distance: 19.2
click at [114, 559] on div "Attachment Preview: (Ch 13) PH [PHONE_NUMBER] Chapter 13 Statement of Current M…" at bounding box center [607, 384] width 1215 height 768
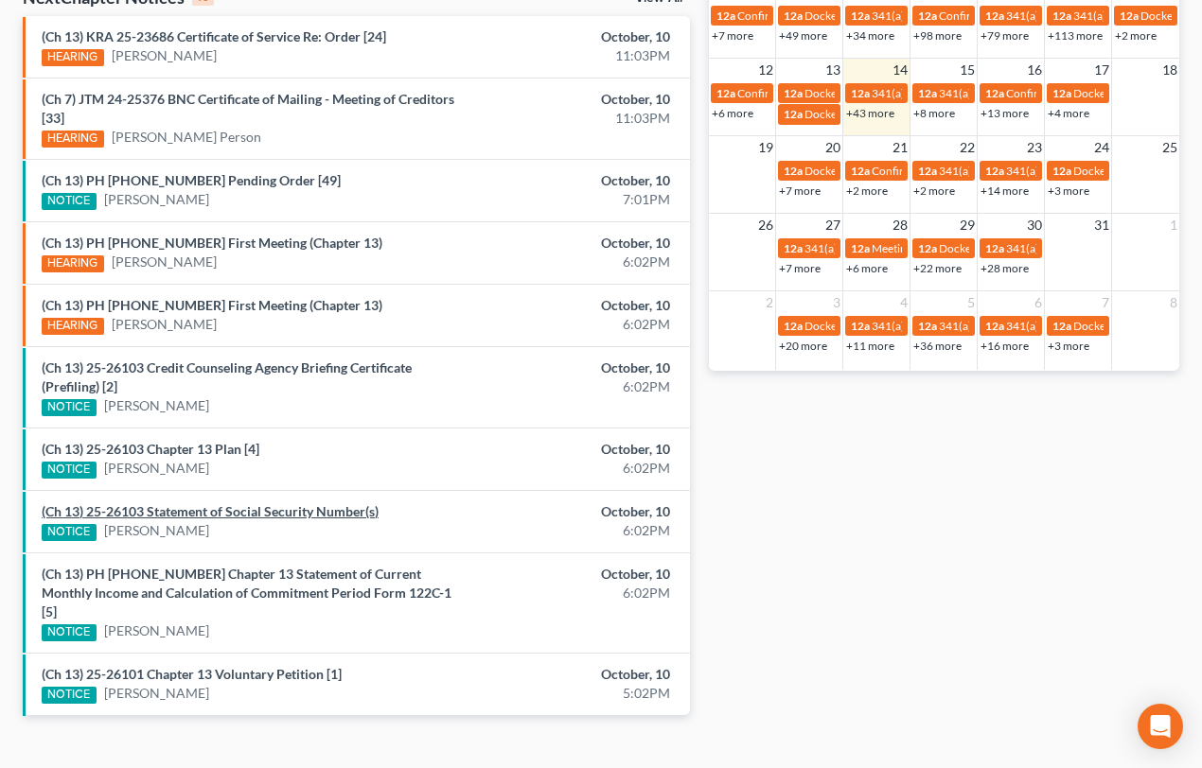
click at [131, 509] on link "(Ch 13) 25-26103 Statement of Social Security Number(s)" at bounding box center [210, 511] width 337 height 16
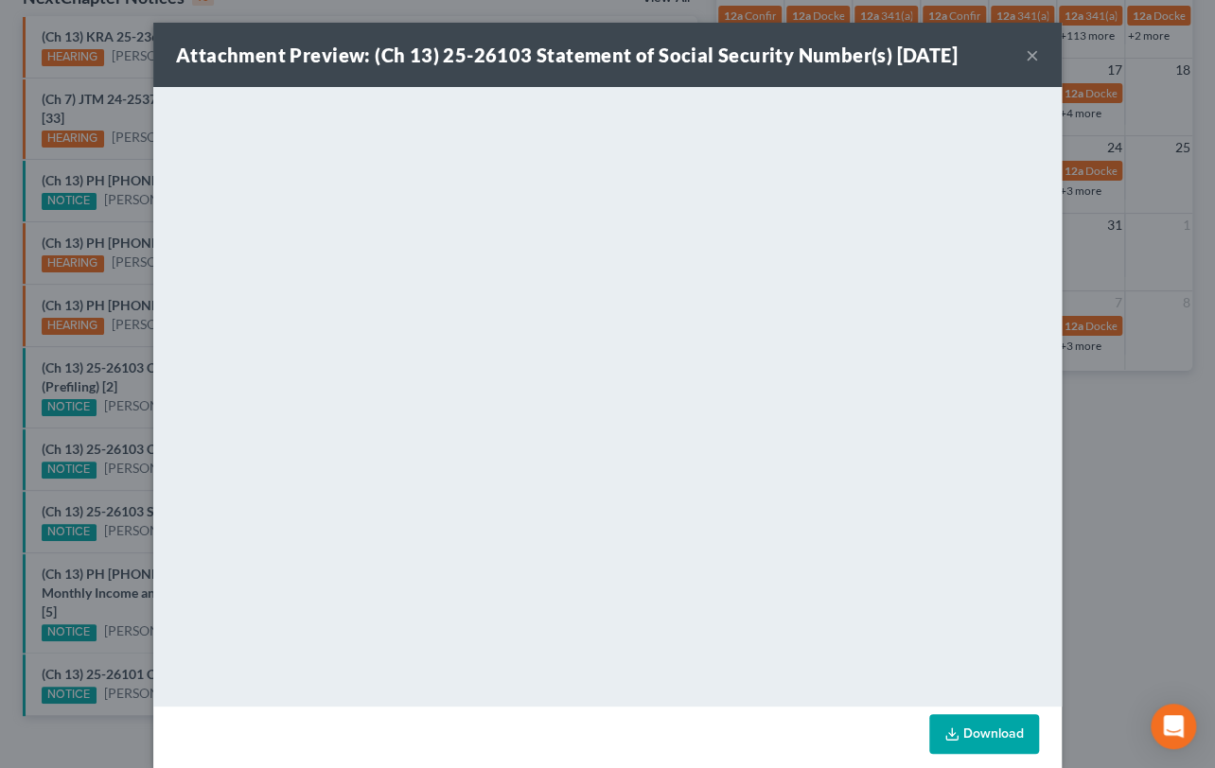
drag, startPoint x: 118, startPoint y: 486, endPoint x: 141, endPoint y: 458, distance: 36.4
click at [118, 486] on div "Attachment Preview: (Ch 13) 25-26103 Statement of Social Security Number(s) 10/…" at bounding box center [607, 384] width 1215 height 768
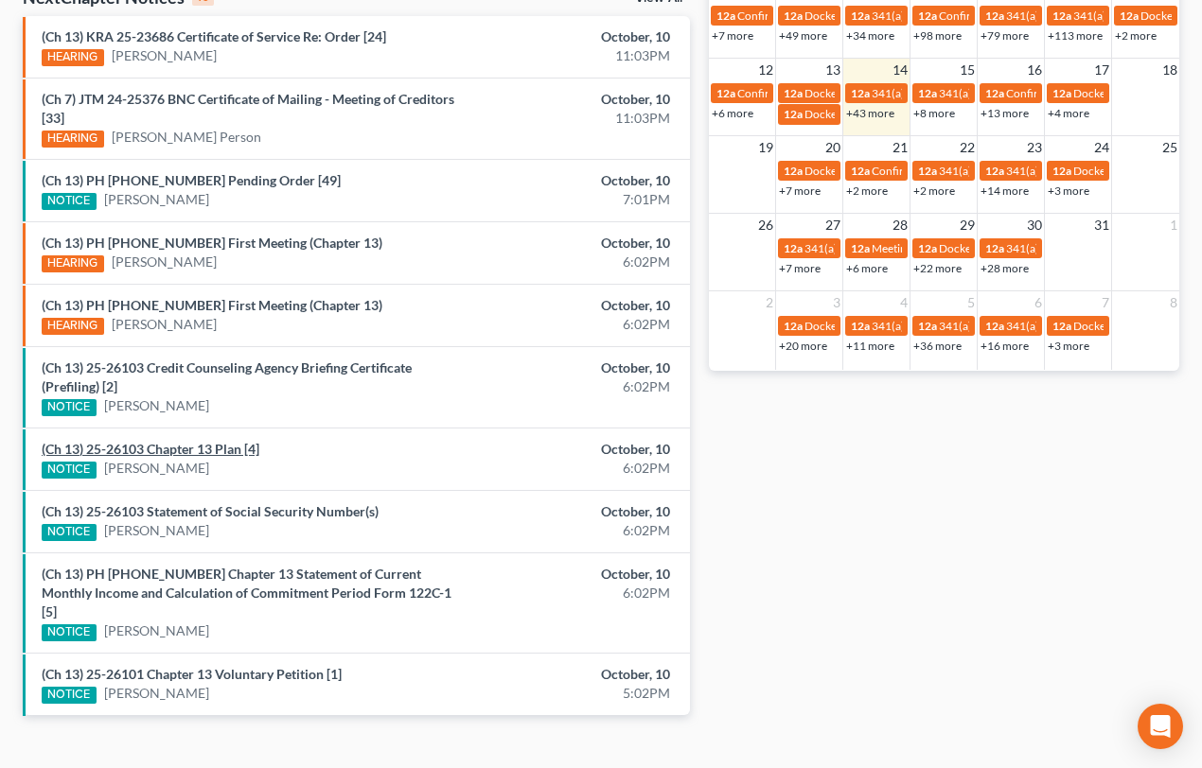
click at [137, 445] on link "(Ch 13) 25-26103 Chapter 13 Plan [4]" at bounding box center [151, 449] width 218 height 16
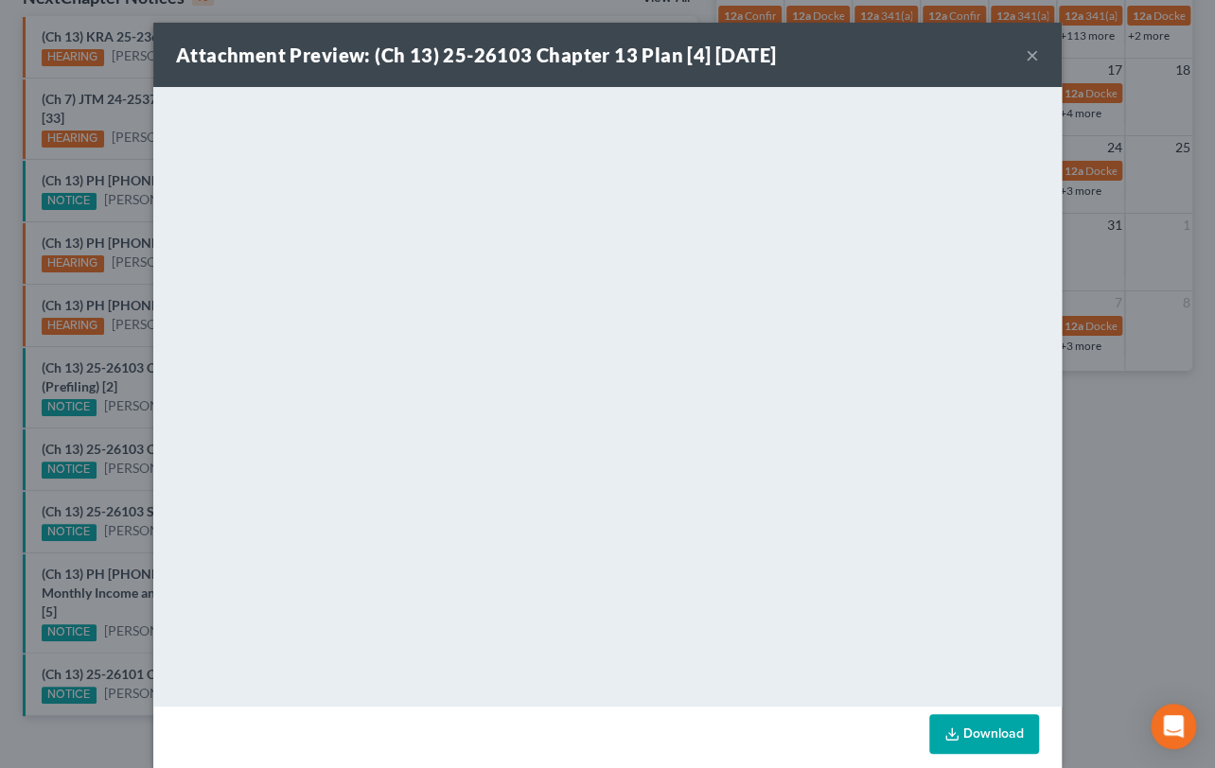
click at [98, 424] on div "Attachment Preview: (Ch 13) 25-26103 Chapter 13 Plan [4] 10/10/2025 × <object n…" at bounding box center [607, 384] width 1215 height 768
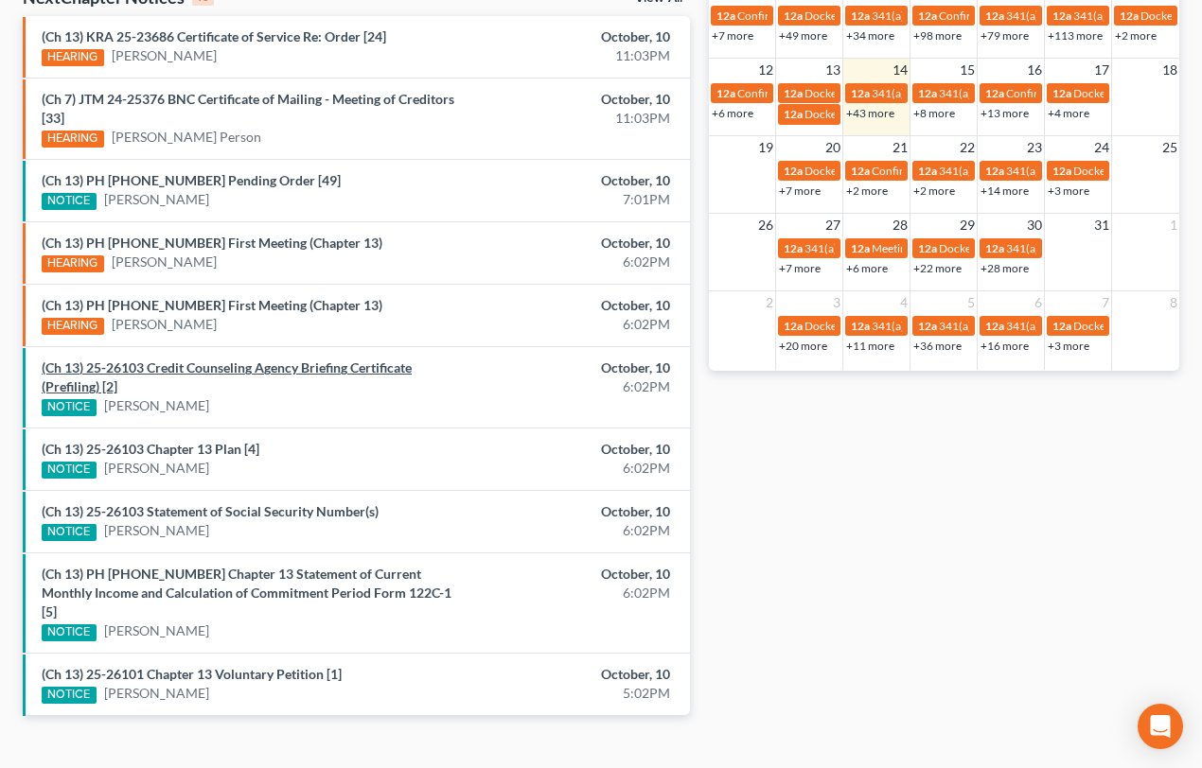
click at [155, 366] on link "(Ch 13) 25-26103 Credit Counseling Agency Briefing Certificate (Prefiling) [2]" at bounding box center [227, 377] width 370 height 35
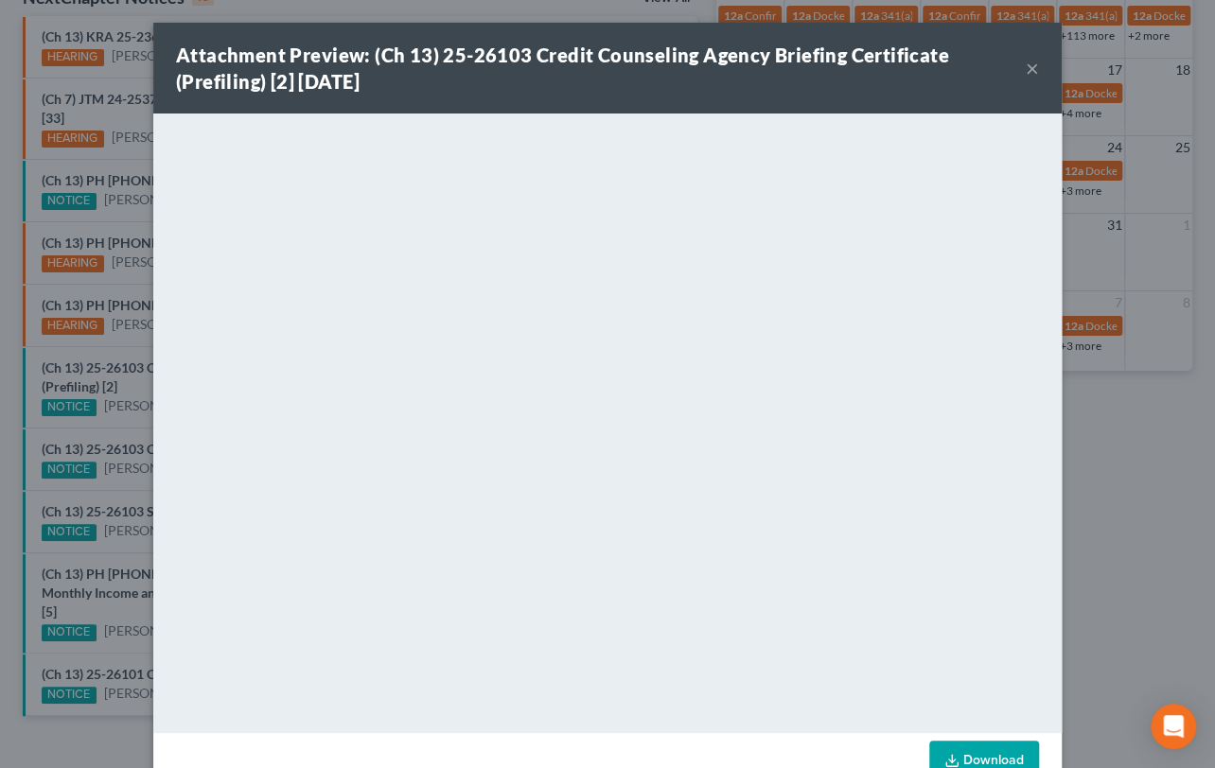
click at [112, 422] on div "Attachment Preview: (Ch 13) 25-26103 Credit Counseling Agency Briefing Certific…" at bounding box center [607, 384] width 1215 height 768
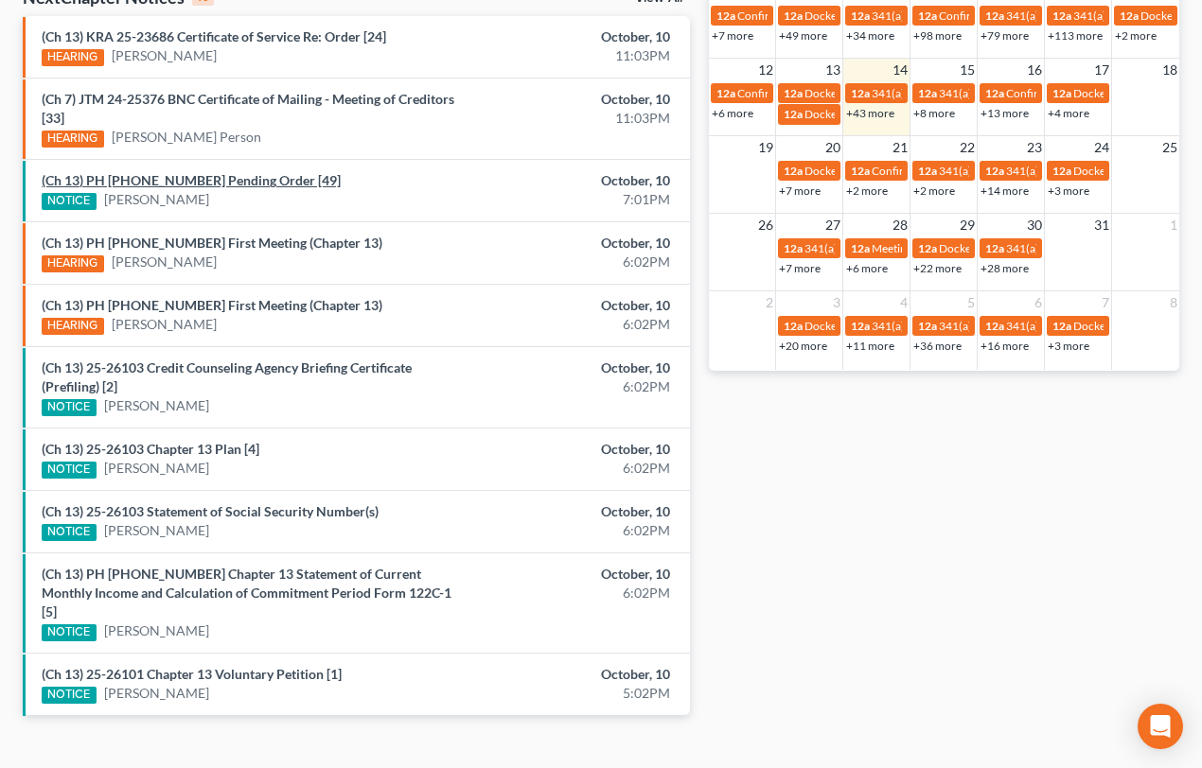
click at [189, 180] on link "(Ch 13) PH 23-20913 Pending Order [49]" at bounding box center [191, 180] width 299 height 16
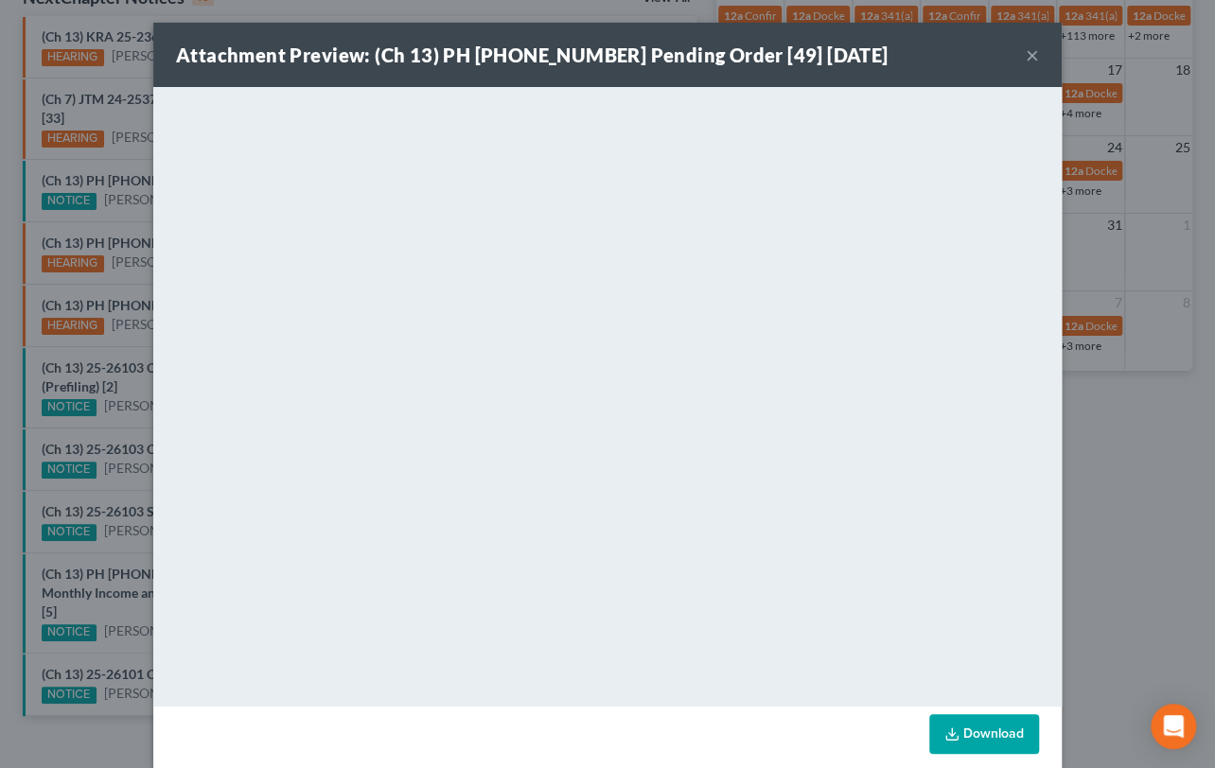
click at [88, 492] on div "Attachment Preview: (Ch 13) PH 23-20913 Pending Order [49] 10/10/2025 × <object…" at bounding box center [607, 384] width 1215 height 768
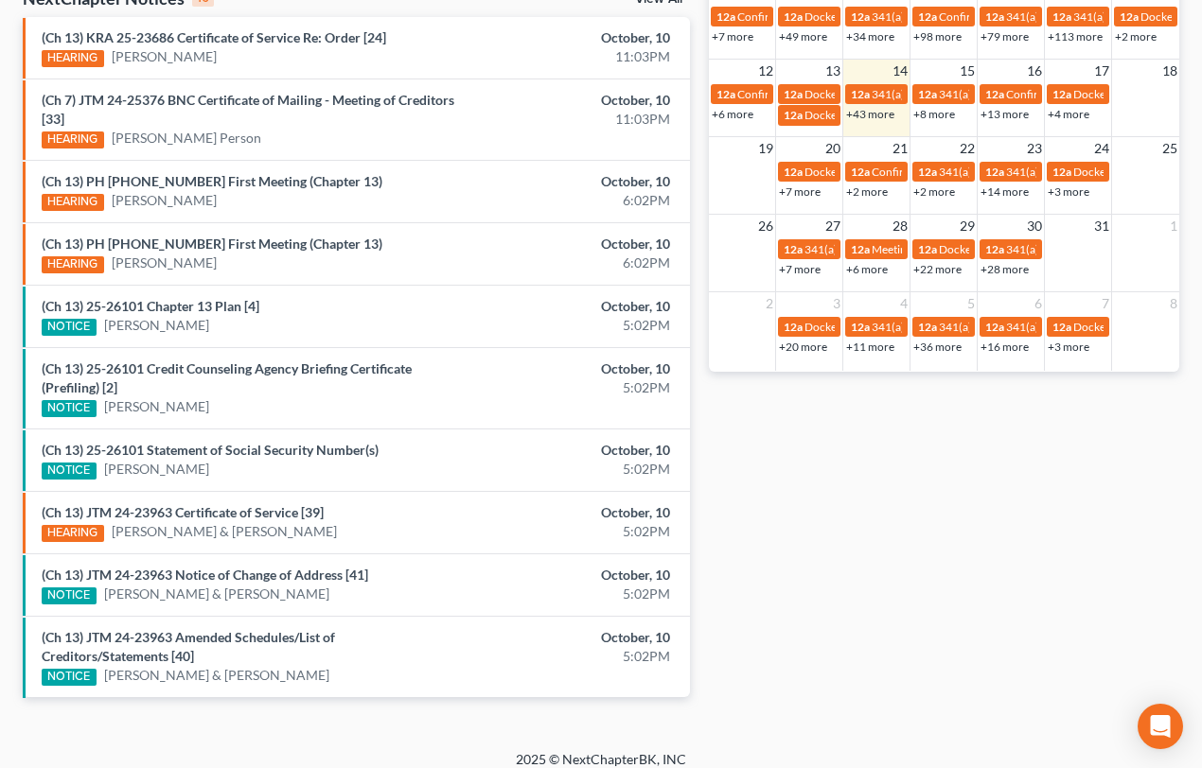
scroll to position [646, 0]
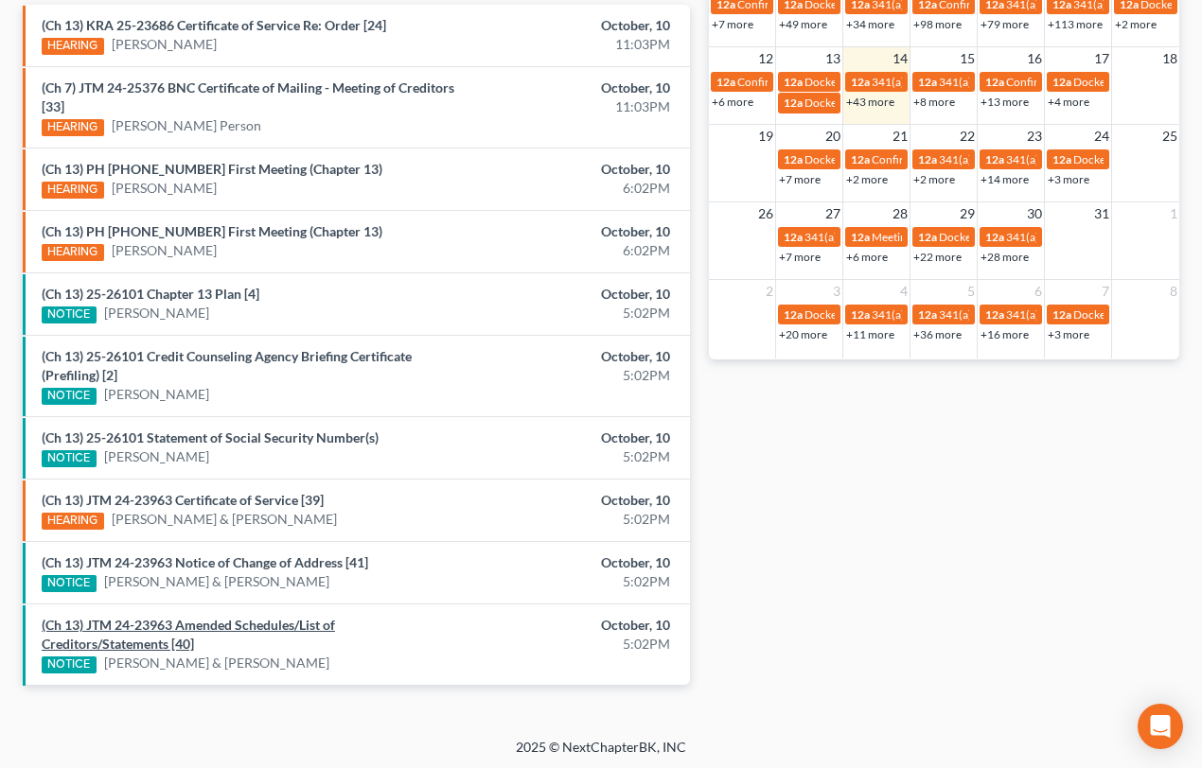
click at [209, 624] on link "(Ch 13) JTM 24-23963 Amended Schedules/List of Creditors/Statements [40]" at bounding box center [188, 634] width 293 height 35
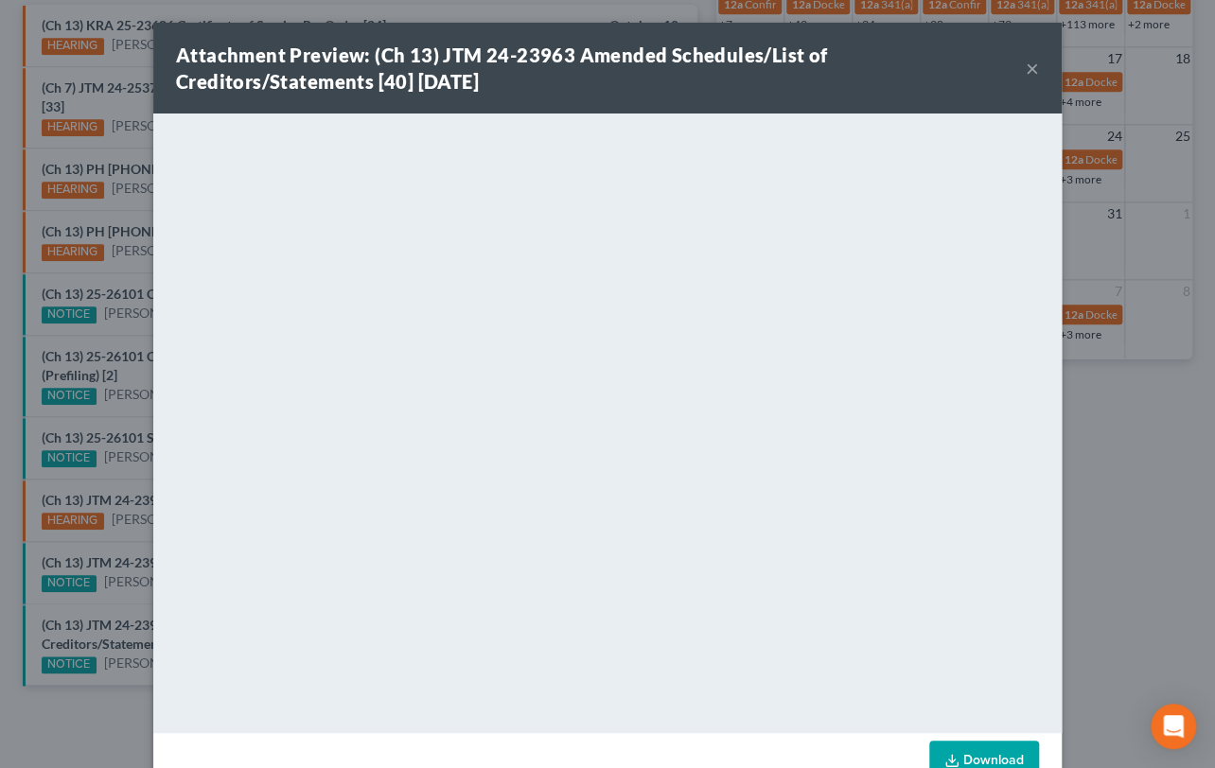
drag, startPoint x: 118, startPoint y: 604, endPoint x: 126, endPoint y: 569, distance: 35.8
click at [118, 604] on div "Attachment Preview: (Ch 13) JTM 24-23963 Amended Schedules/List of Creditors/St…" at bounding box center [607, 384] width 1215 height 768
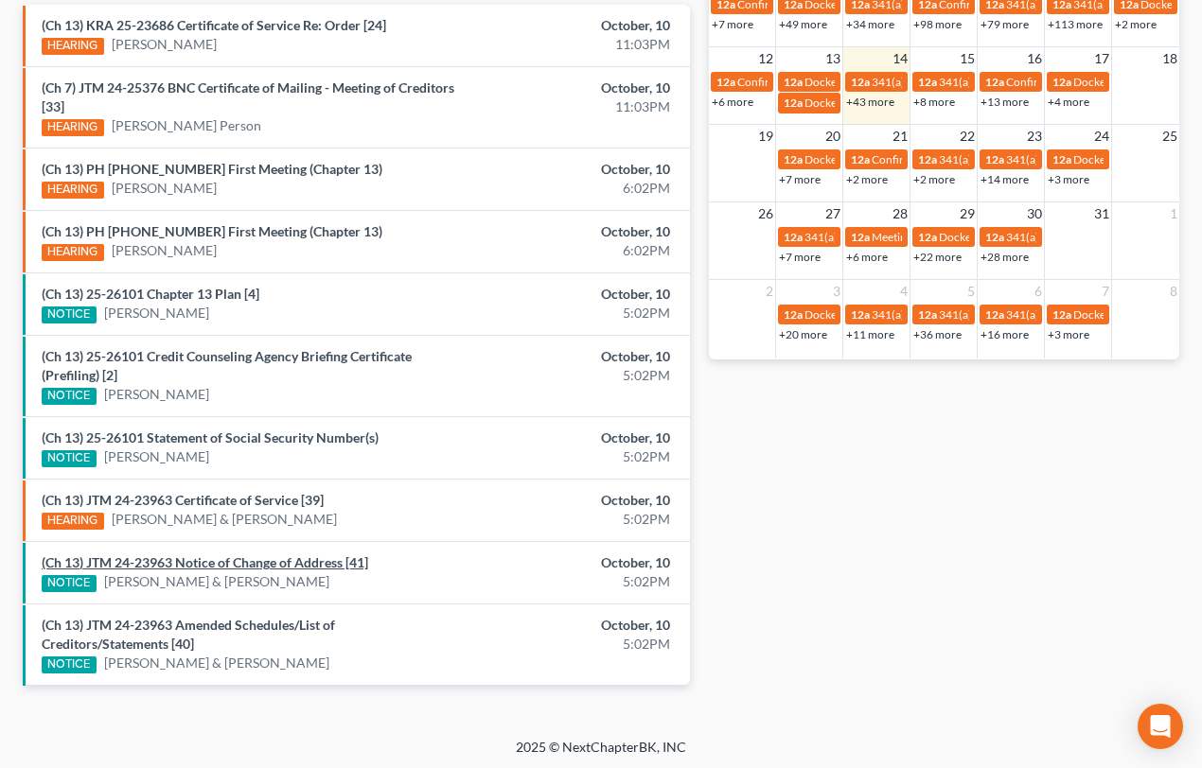
click at [132, 564] on link "(Ch 13) JTM 24-23963 Notice of Change of Address [41]" at bounding box center [205, 563] width 326 height 16
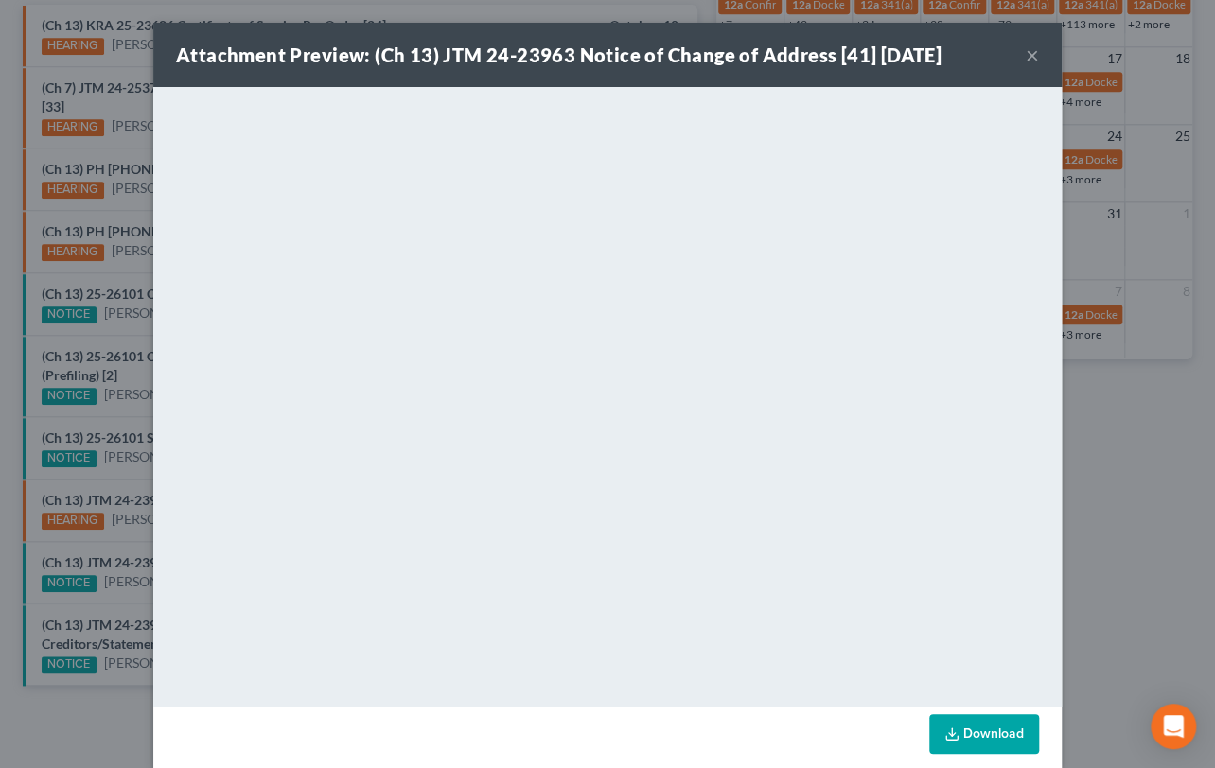
drag, startPoint x: 118, startPoint y: 549, endPoint x: 132, endPoint y: 545, distance: 14.7
click at [132, 545] on div "Attachment Preview: (Ch 13) JTM 24-23963 Notice of Change of Address [41] 10/10…" at bounding box center [607, 384] width 1215 height 768
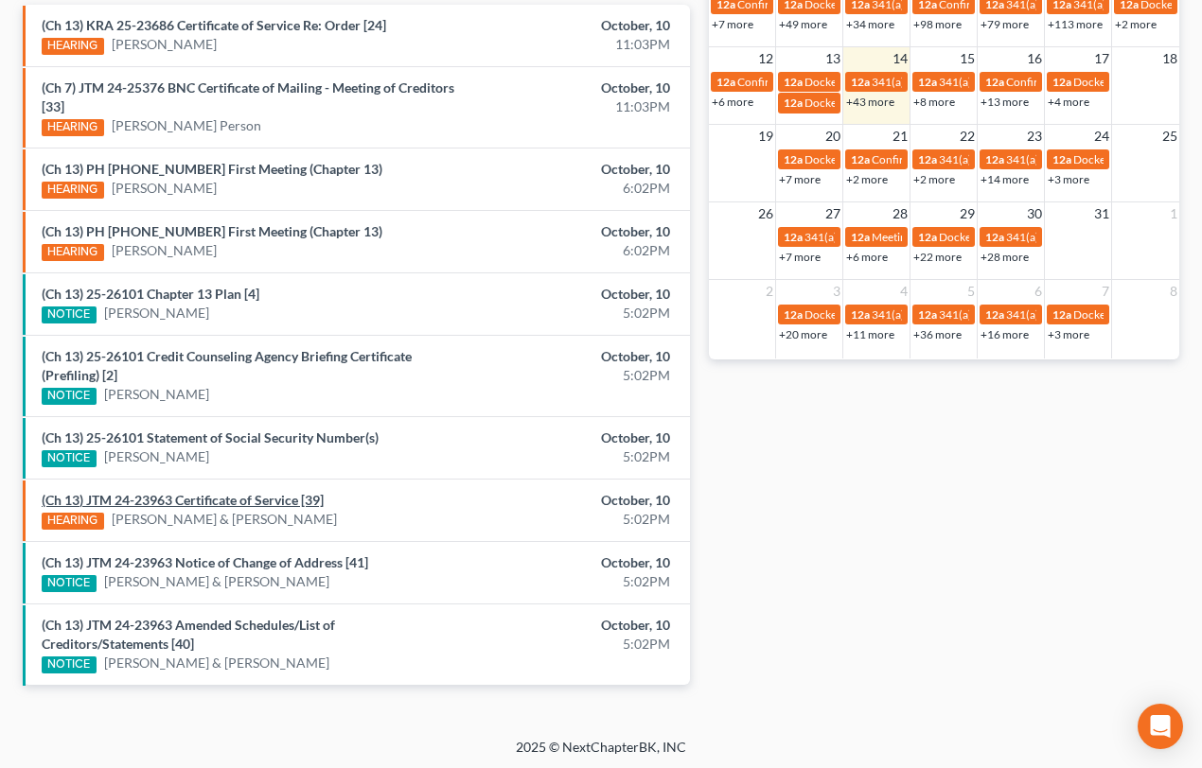
click at [172, 501] on link "(Ch 13) JTM 24-23963 Certificate of Service [39]" at bounding box center [183, 500] width 282 height 16
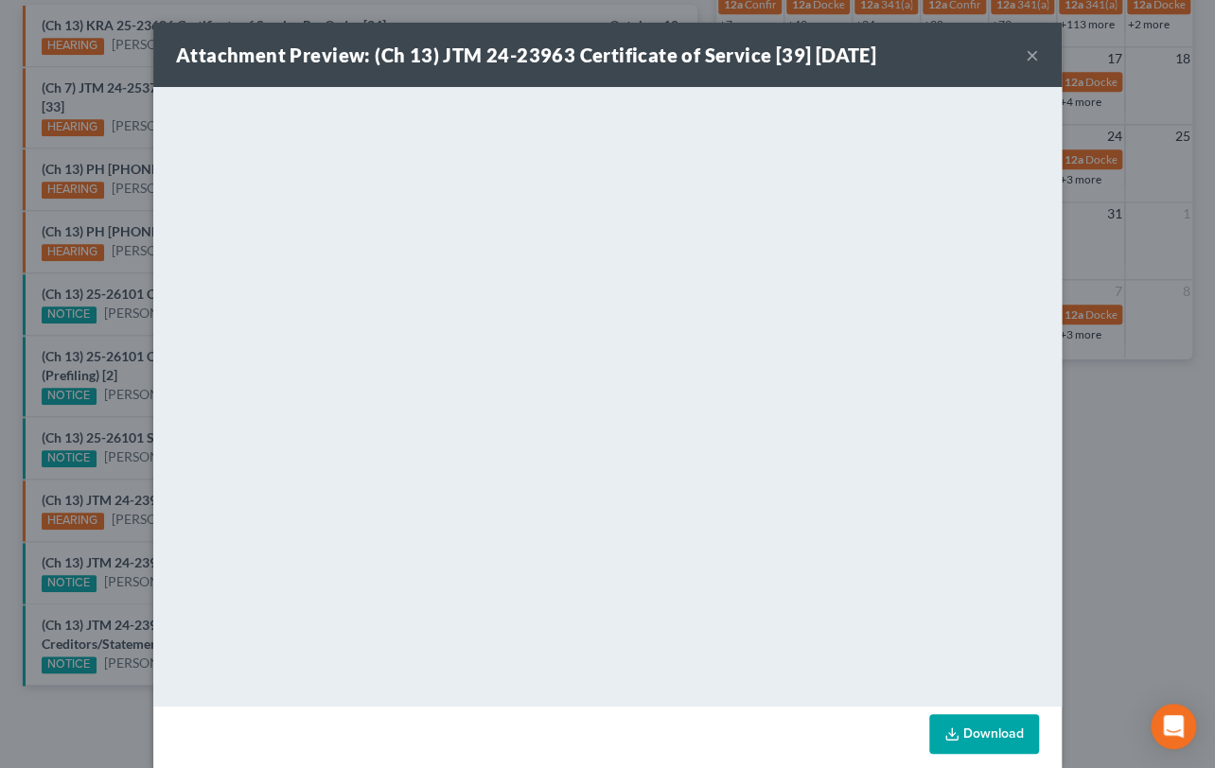
click at [114, 472] on div "Attachment Preview: (Ch 13) JTM 24-23963 Certificate of Service [39] 10/10/2025…" at bounding box center [607, 384] width 1215 height 768
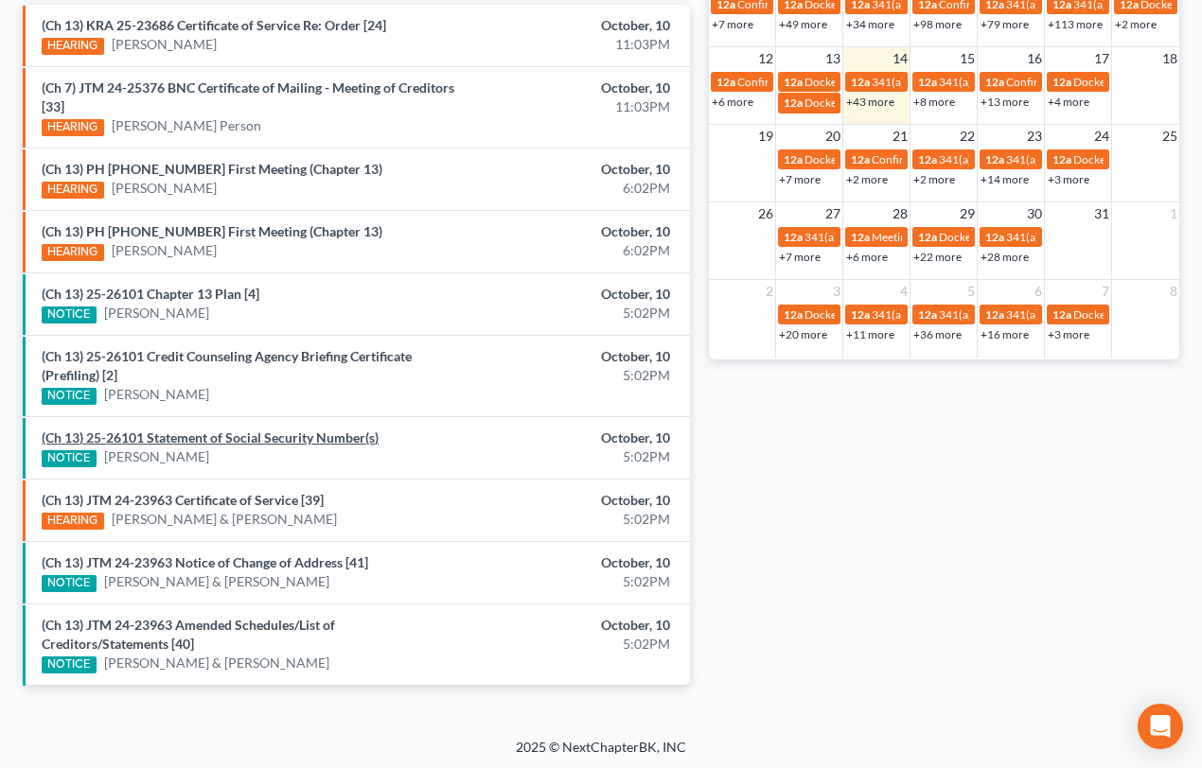
click at [163, 437] on link "(Ch 13) 25-26101 Statement of Social Security Number(s)" at bounding box center [210, 438] width 337 height 16
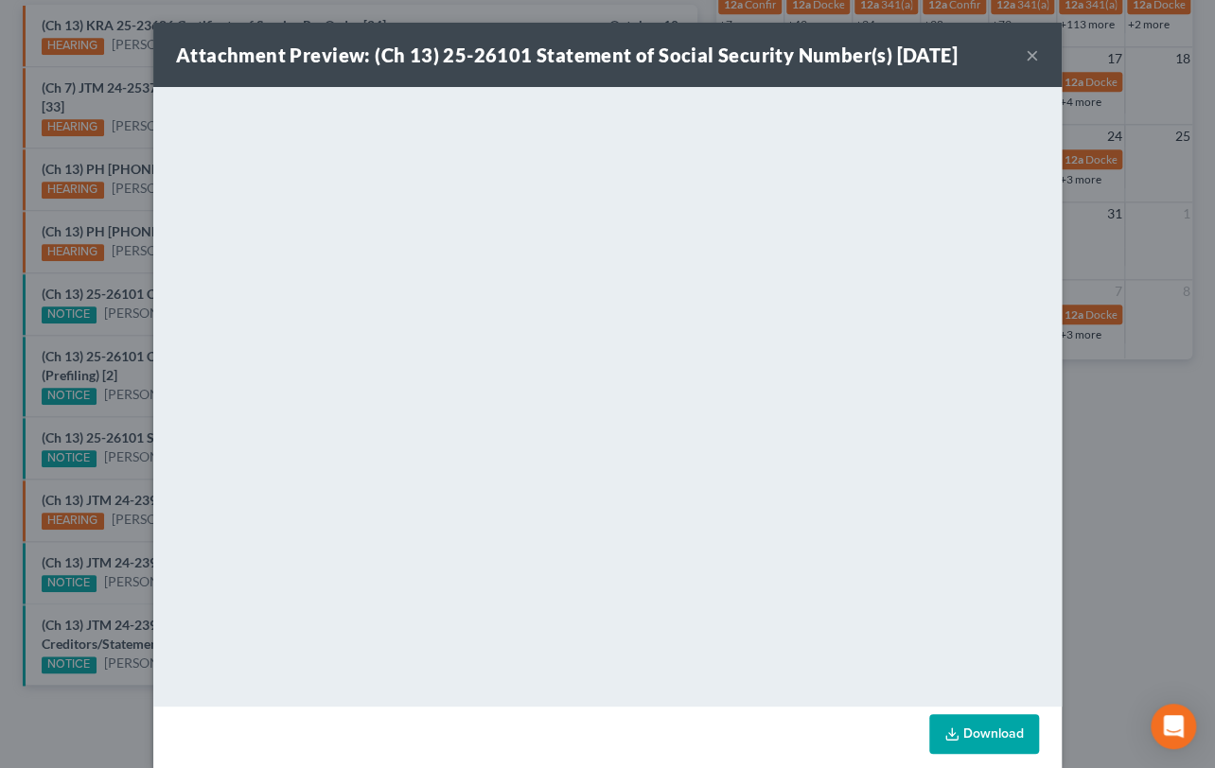
click at [122, 417] on div "Attachment Preview: (Ch 13) 25-26101 Statement of Social Security Number(s) 10/…" at bounding box center [607, 384] width 1215 height 768
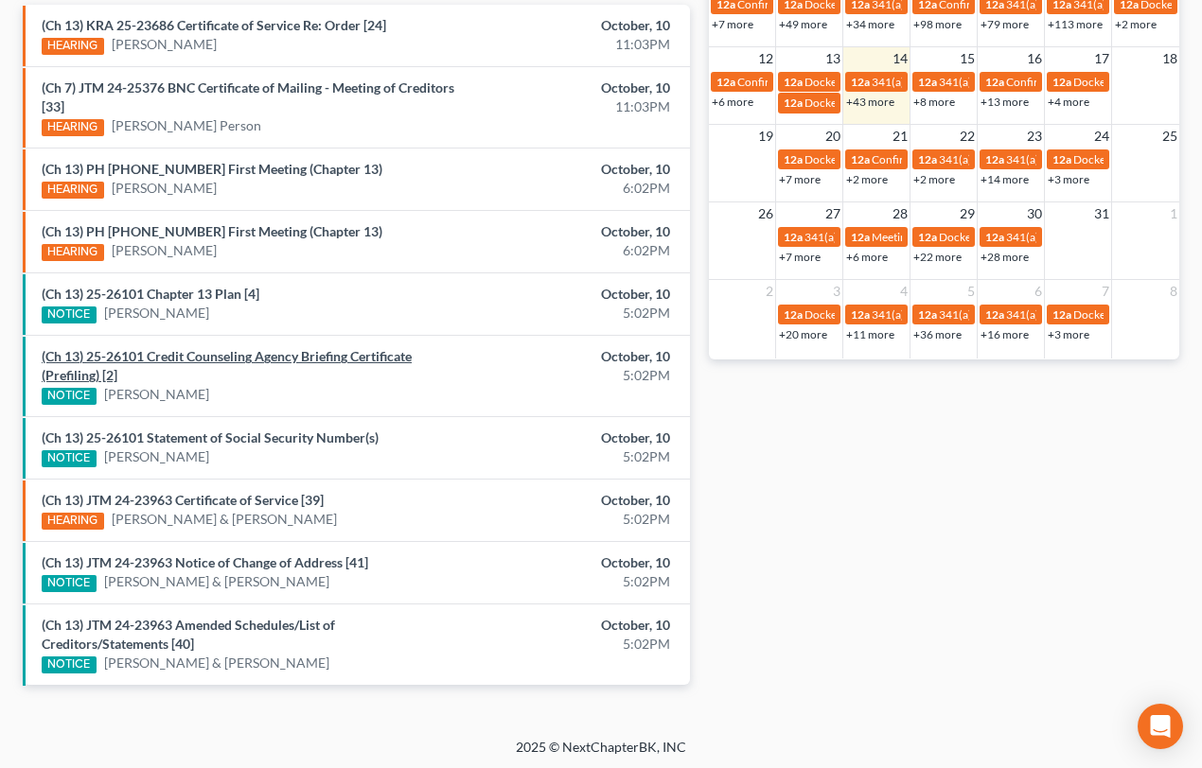
click at [190, 353] on link "(Ch 13) 25-26101 Credit Counseling Agency Briefing Certificate (Prefiling) [2]" at bounding box center [227, 365] width 370 height 35
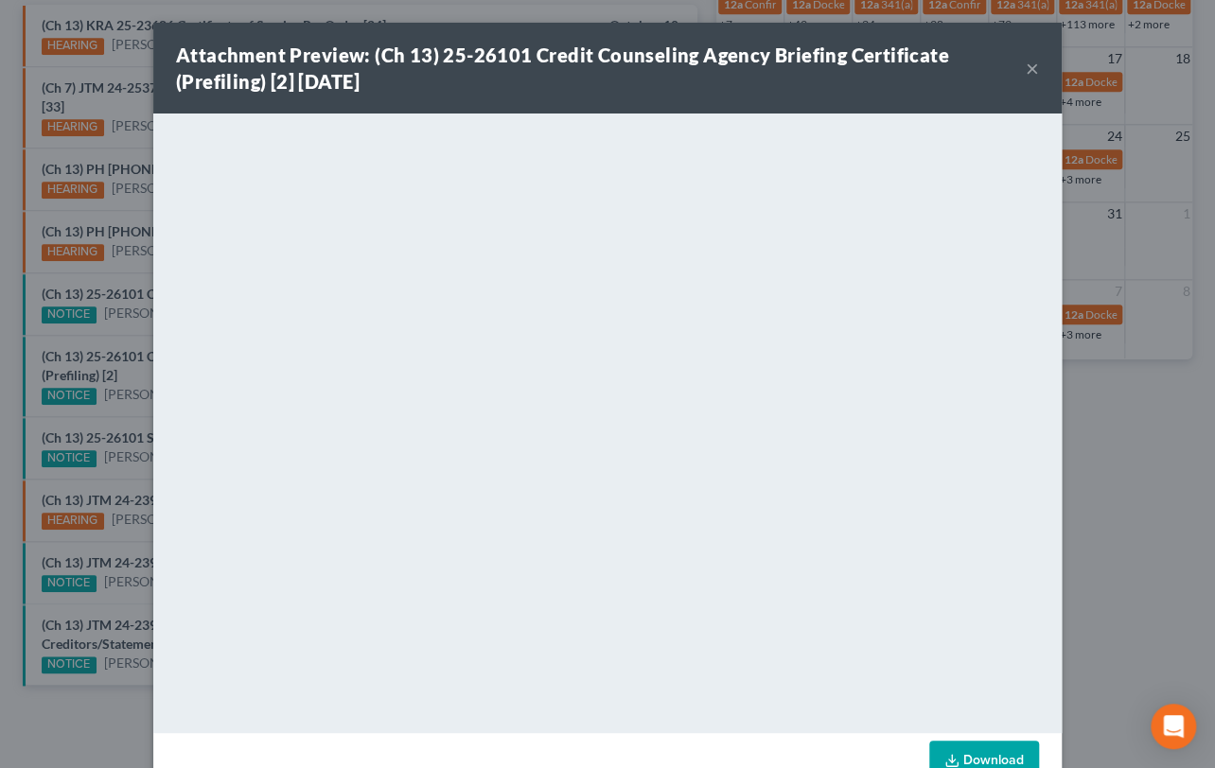
drag, startPoint x: 123, startPoint y: 336, endPoint x: 131, endPoint y: 319, distance: 18.6
click at [123, 336] on div "Attachment Preview: (Ch 13) 25-26101 Credit Counseling Agency Briefing Certific…" at bounding box center [607, 384] width 1215 height 768
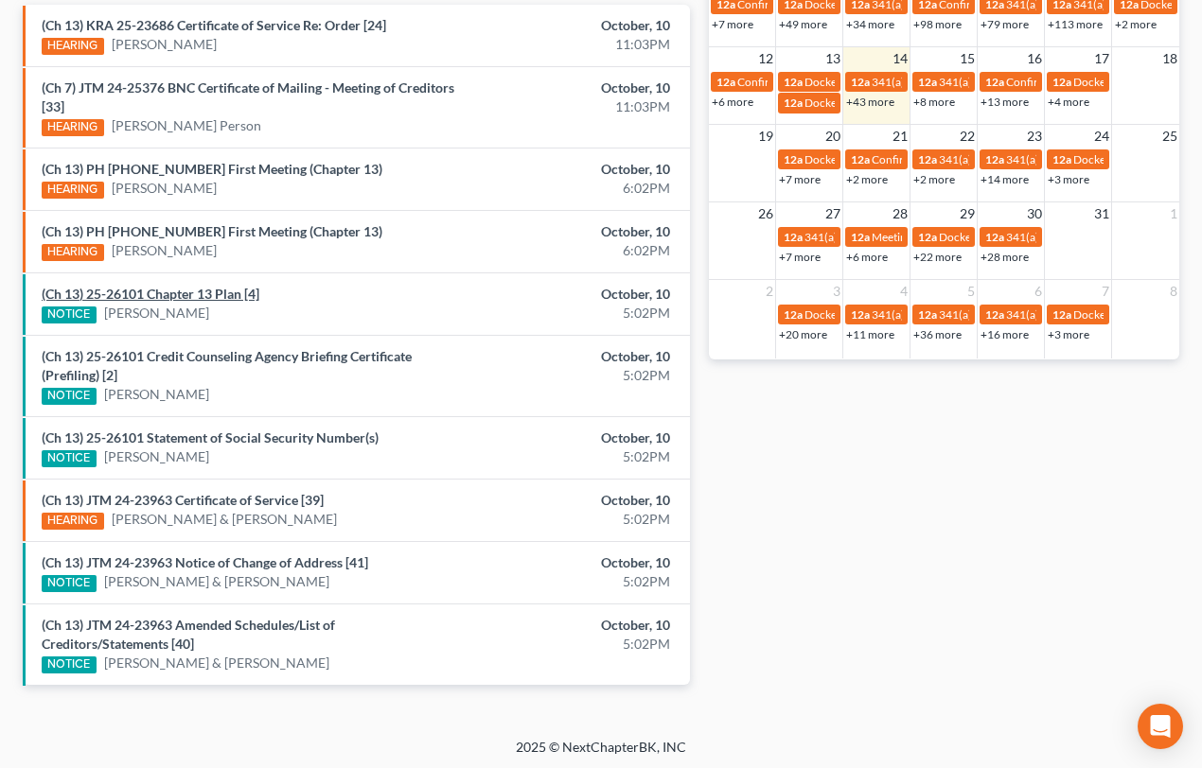
click at [148, 293] on link "(Ch 13) 25-26101 Chapter 13 Plan [4]" at bounding box center [151, 294] width 218 height 16
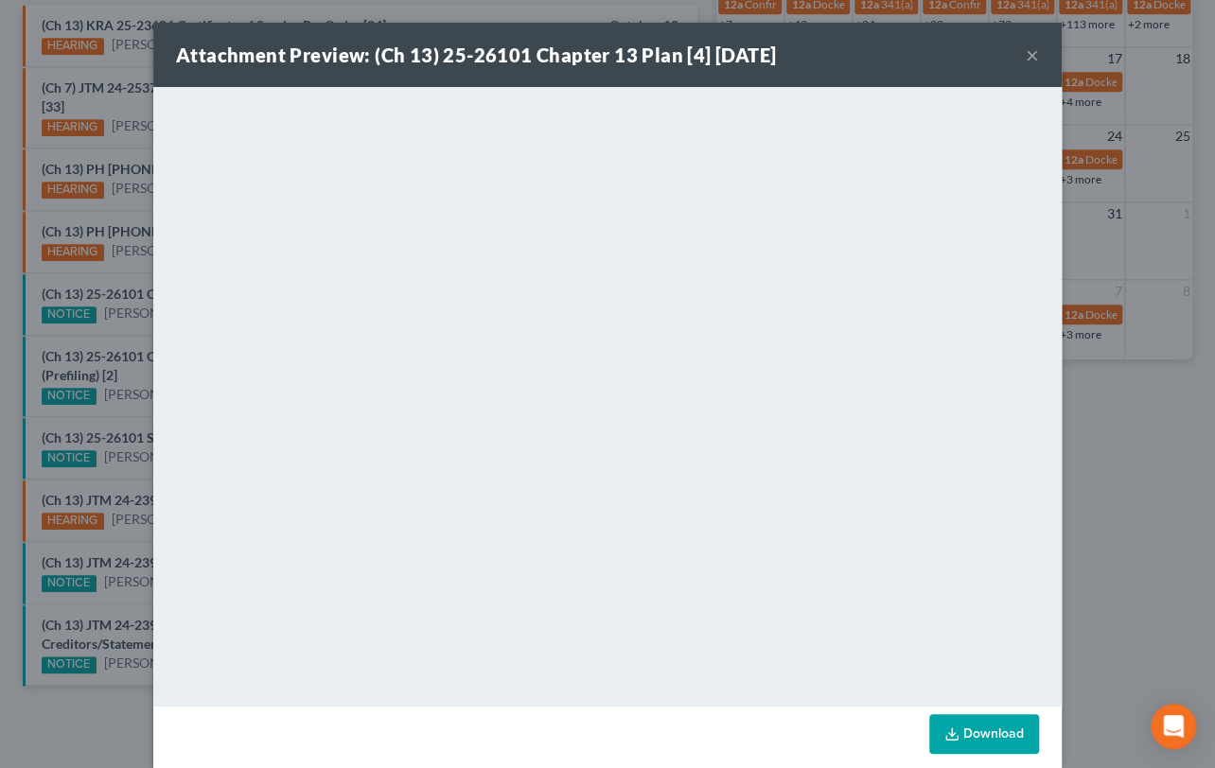
click at [116, 336] on div "Attachment Preview: (Ch 13) 25-26101 Chapter 13 Plan [4] 10/10/2025 × <object n…" at bounding box center [607, 384] width 1215 height 768
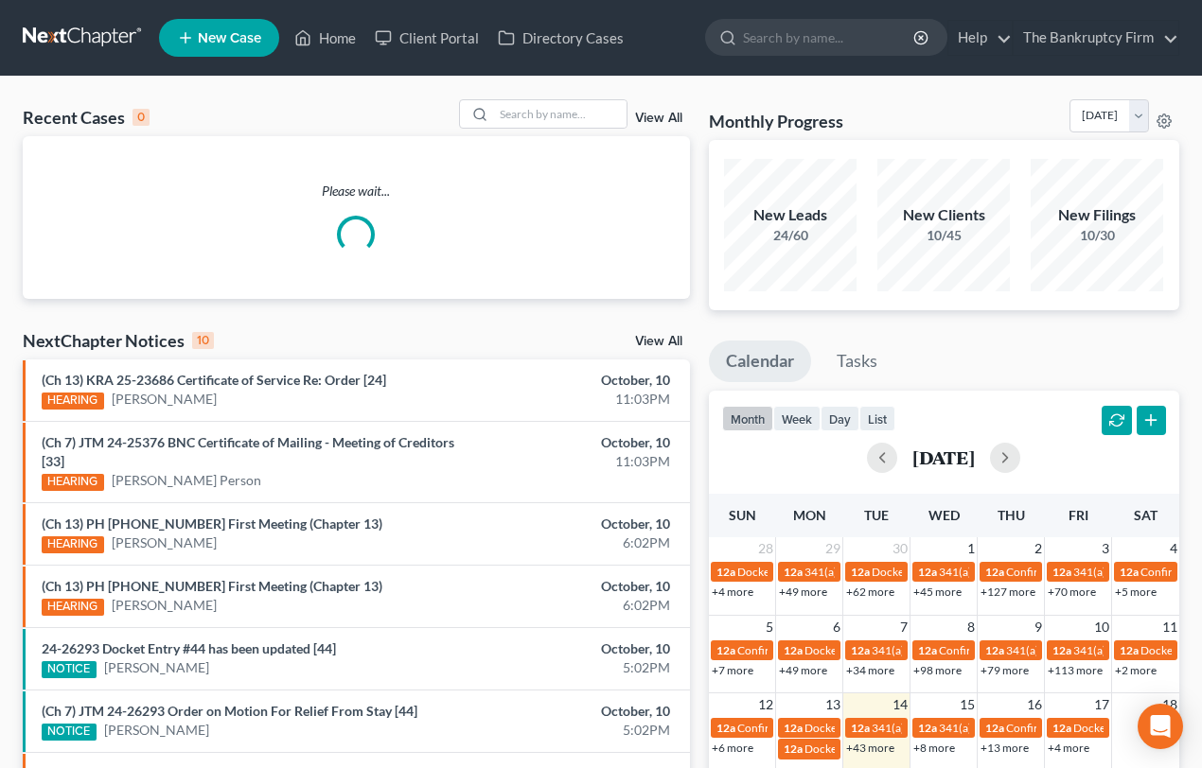
scroll to position [665, 0]
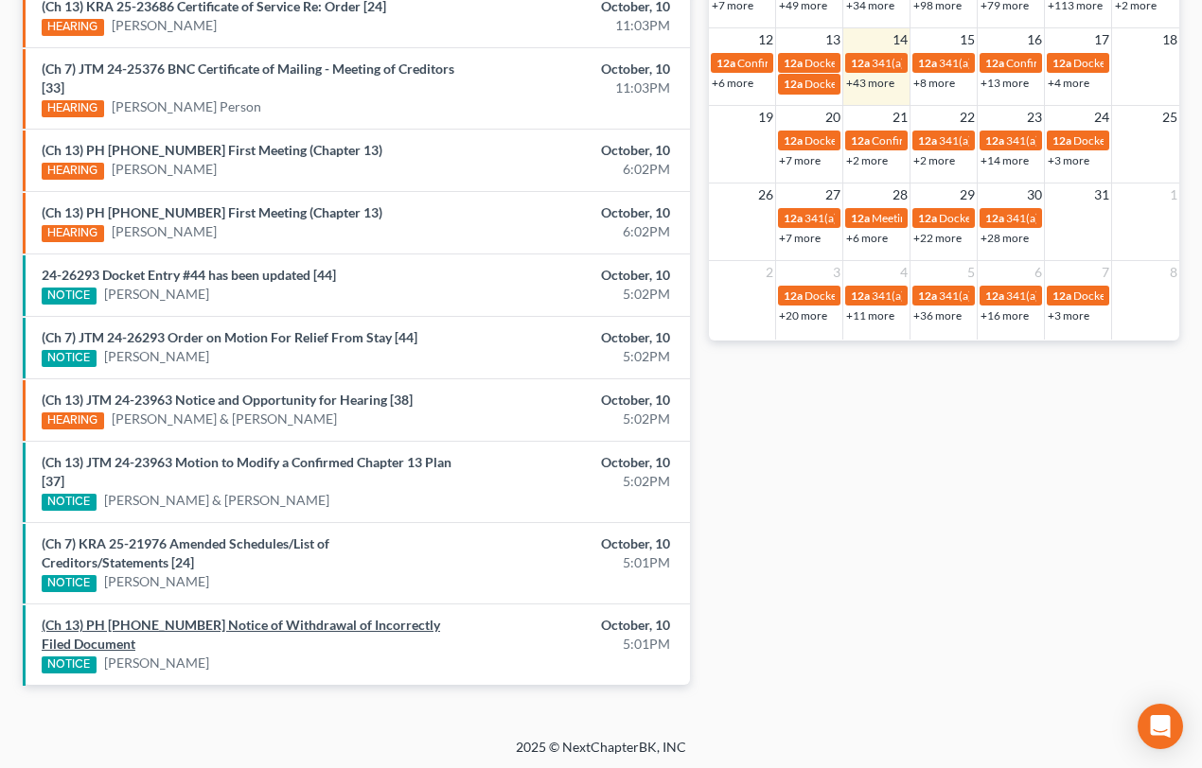
click at [241, 621] on link "(Ch 13) PH [PHONE_NUMBER] Notice of Withdrawal of Incorrectly Filed Document" at bounding box center [241, 634] width 398 height 35
click at [222, 539] on link "(Ch 7) KRA 25-21976 Amended Schedules/List of Creditors/Statements [24]" at bounding box center [186, 553] width 288 height 35
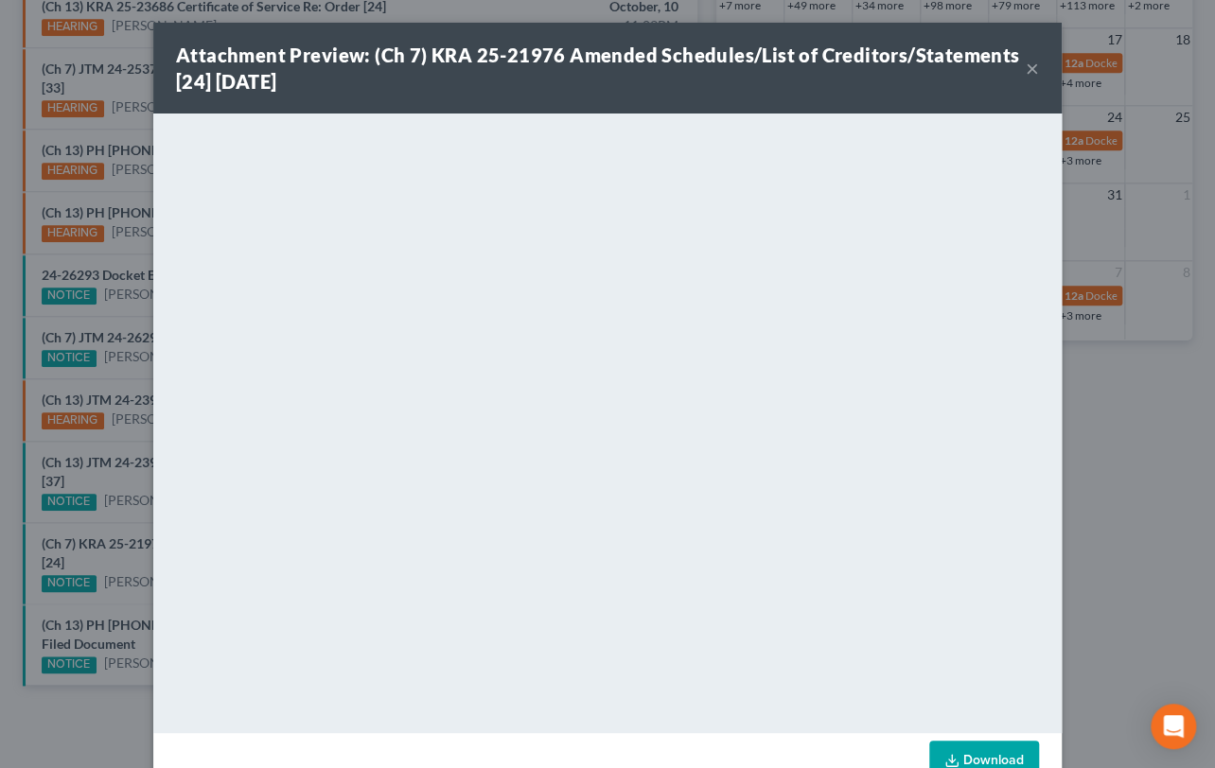
click at [132, 520] on div "Attachment Preview: (Ch 7) KRA 25-21976 Amended Schedules/List of Creditors/Sta…" at bounding box center [607, 384] width 1215 height 768
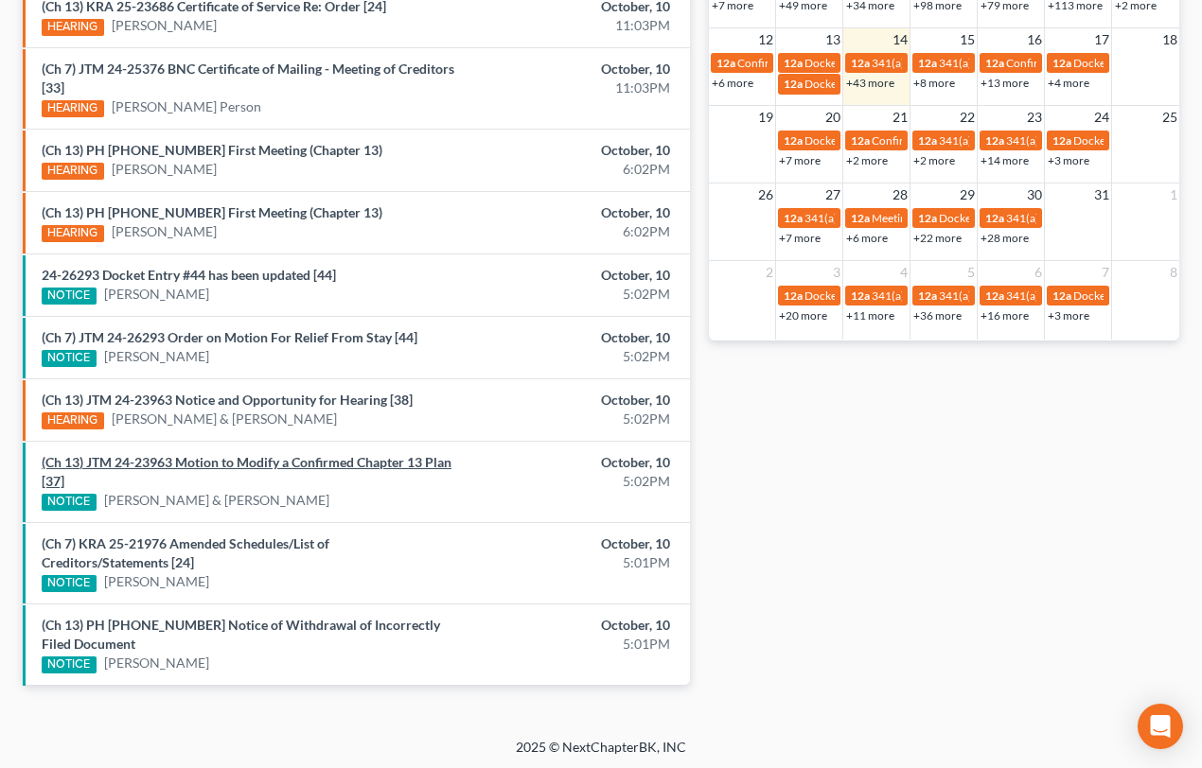
click at [204, 458] on link "(Ch 13) JTM 24-23963 Motion to Modify a Confirmed Chapter 13 Plan [37]" at bounding box center [247, 471] width 410 height 35
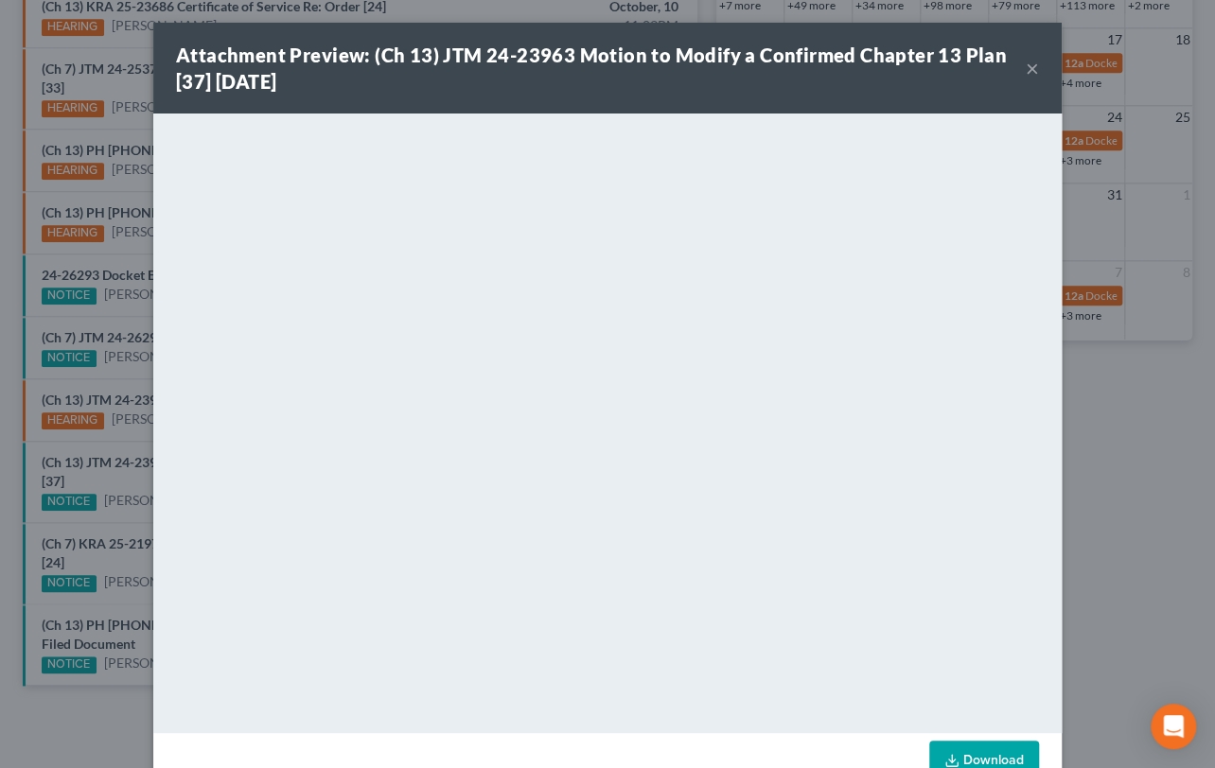
click at [123, 487] on div "Attachment Preview: (Ch 13) JTM 24-23963 Motion to Modify a Confirmed Chapter 1…" at bounding box center [607, 384] width 1215 height 768
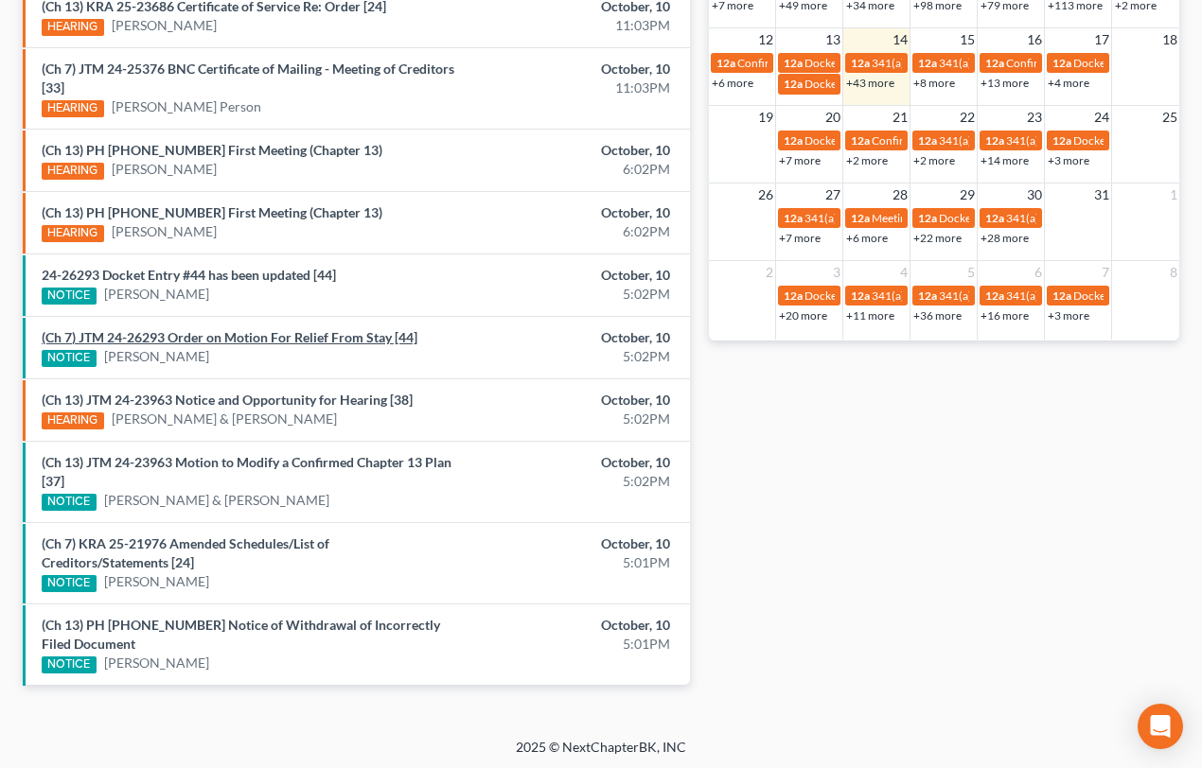
click at [203, 338] on link "(Ch 7) JTM 24-26293 Order on Motion For Relief From Stay [44]" at bounding box center [230, 337] width 376 height 16
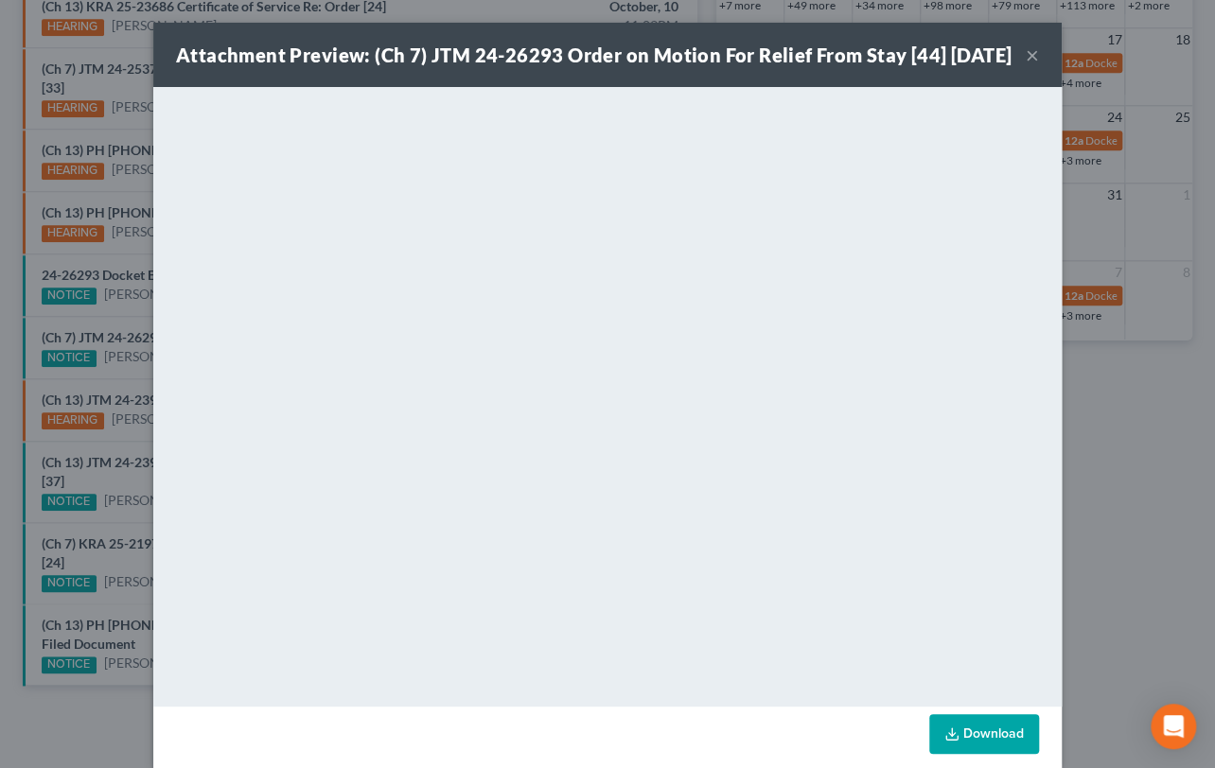
click at [128, 359] on div "Attachment Preview: (Ch 7) JTM 24-26293 Order on Motion For Relief From Stay [4…" at bounding box center [607, 384] width 1215 height 768
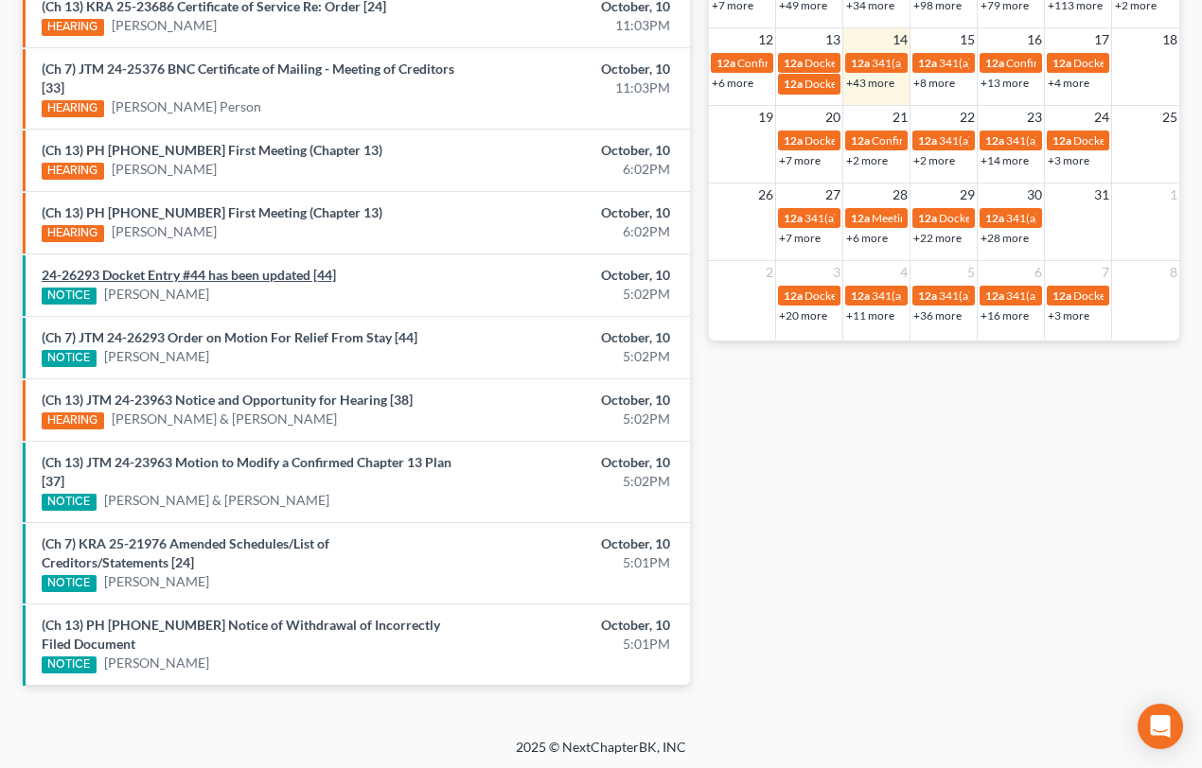
click at [242, 277] on link "24-26293 Docket Entry #44 has been updated [44]" at bounding box center [189, 275] width 294 height 16
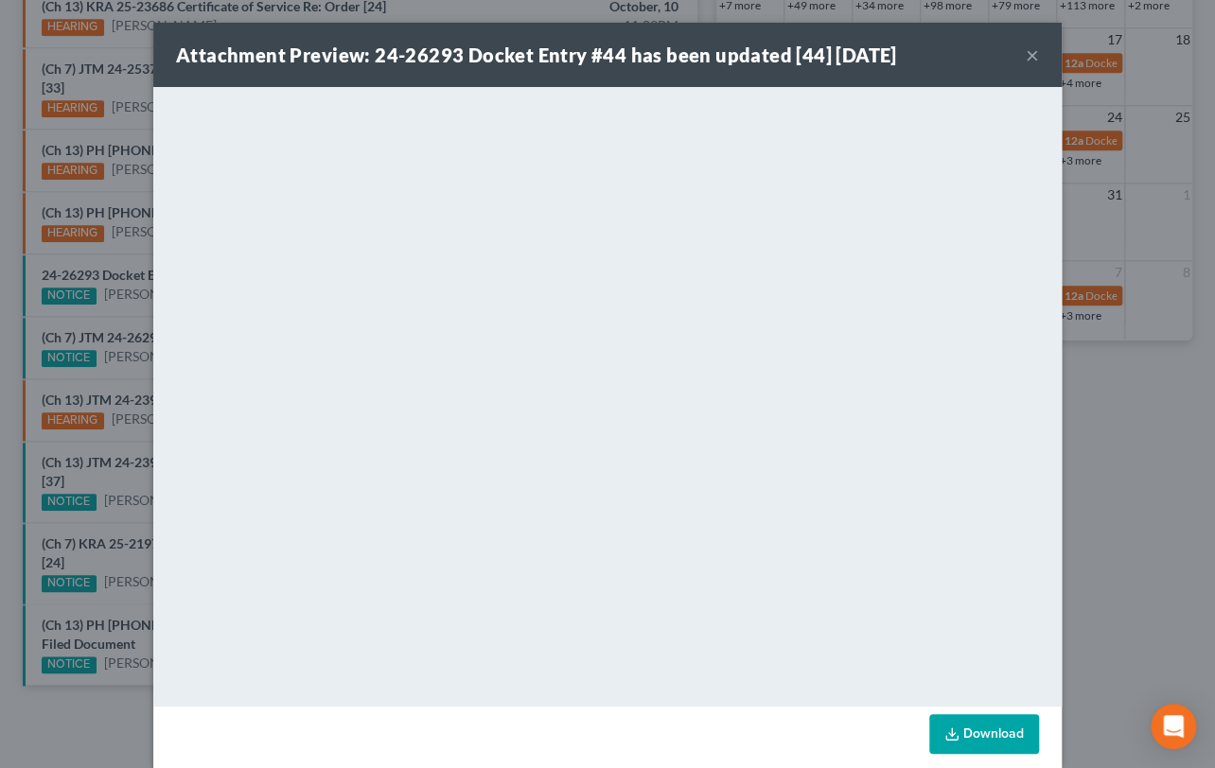
click at [125, 312] on div "Attachment Preview: 24-26293 Docket Entry #44 has been updated [44] 10/10/2025 …" at bounding box center [607, 384] width 1215 height 768
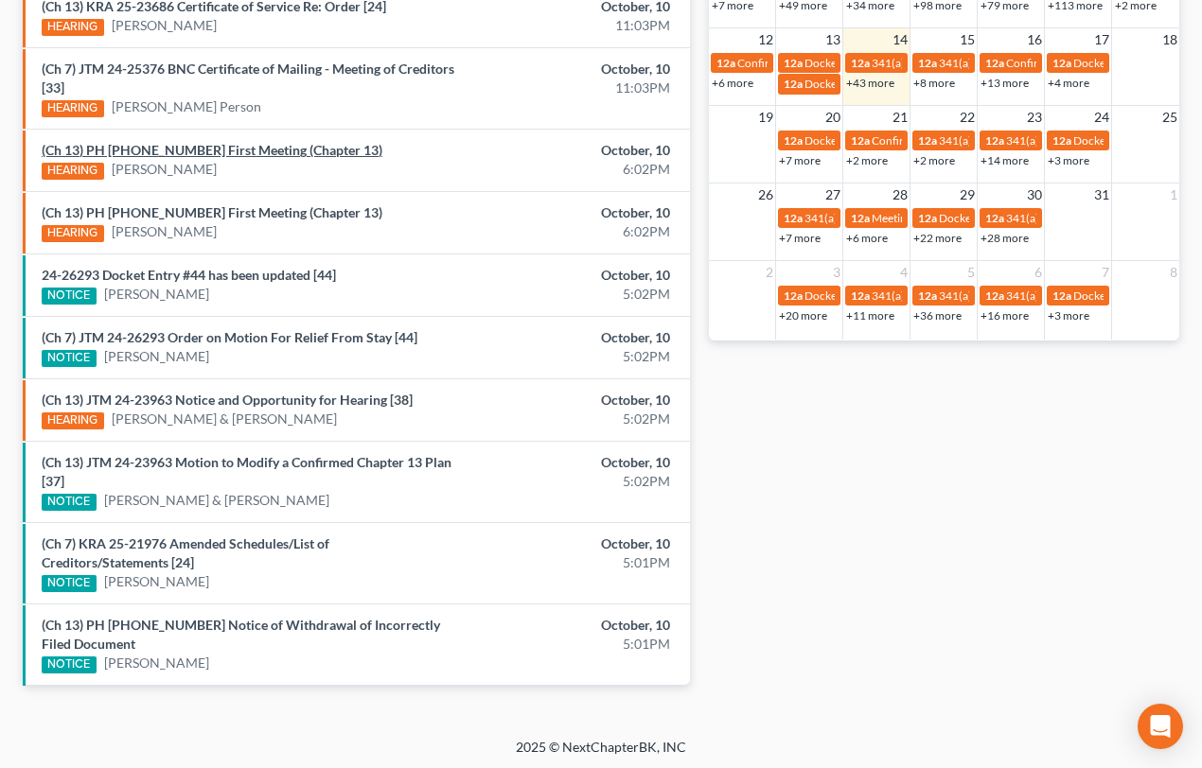
click at [160, 151] on link "(Ch 13) PH 25-26103 First Meeting (Chapter 13)" at bounding box center [212, 150] width 341 height 16
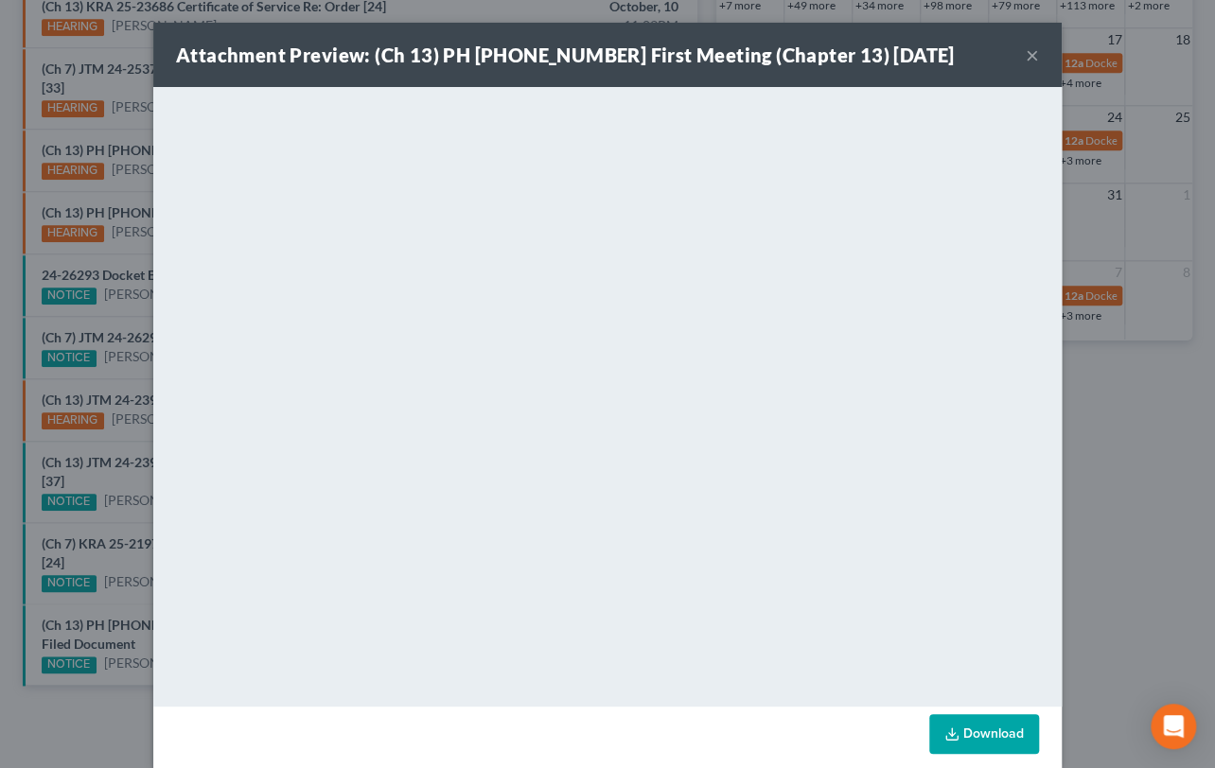
click at [80, 186] on div "Attachment Preview: (Ch 13) PH 25-26103 First Meeting (Chapter 13) 10/10/2025 ×…" at bounding box center [607, 384] width 1215 height 768
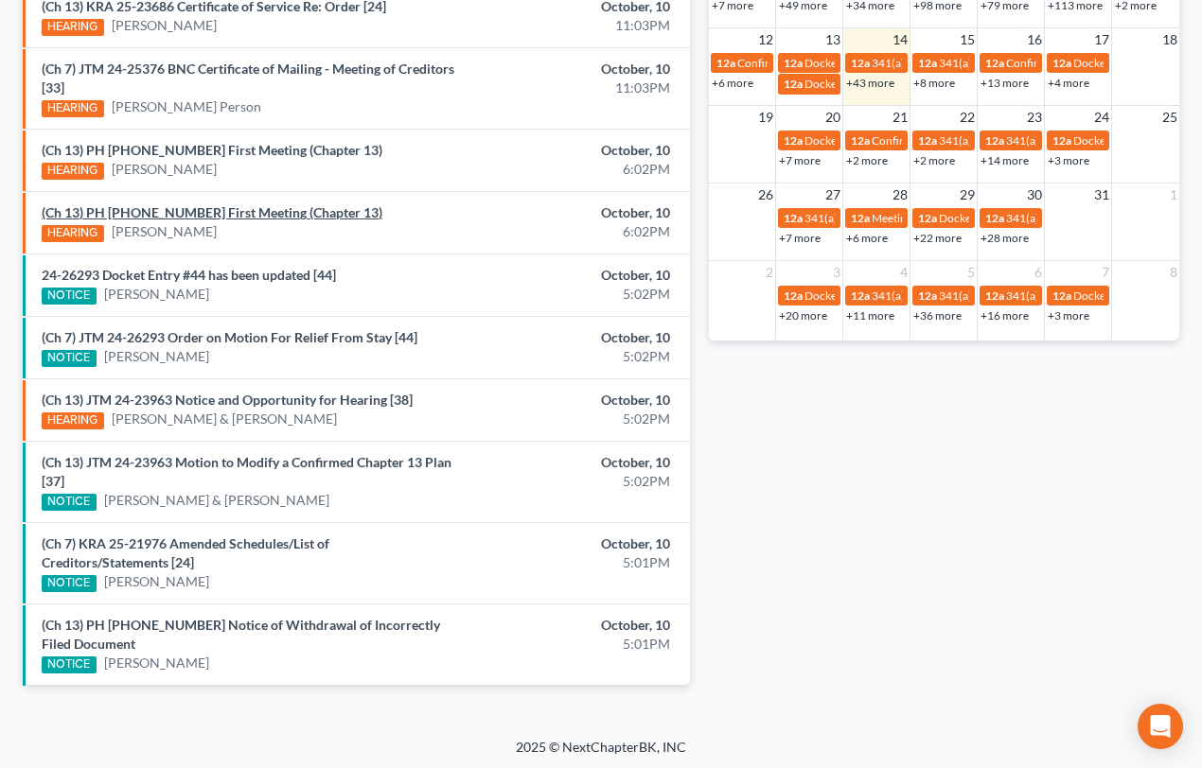
click at [141, 211] on link "(Ch 13) PH 25-26101 First Meeting (Chapter 13)" at bounding box center [212, 212] width 341 height 16
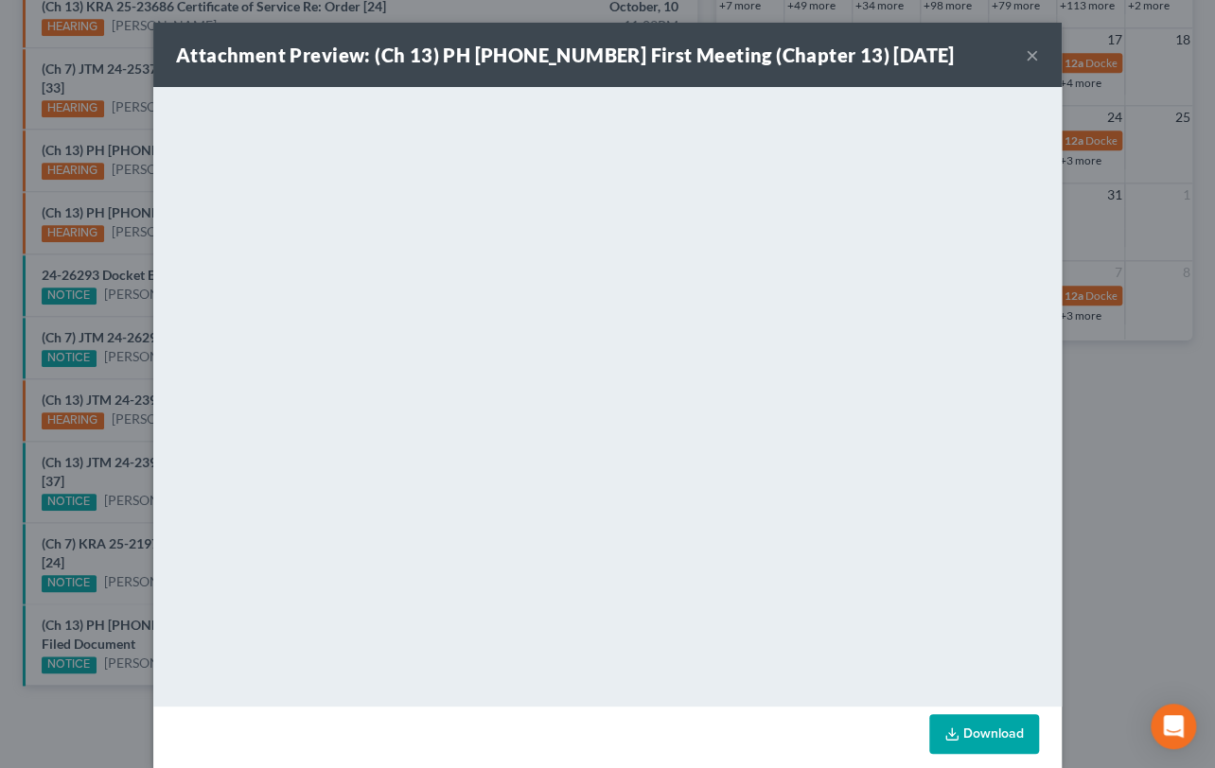
click at [103, 198] on div "Attachment Preview: (Ch 13) PH 25-26101 First Meeting (Chapter 13) 10/10/2025 ×…" at bounding box center [607, 384] width 1215 height 768
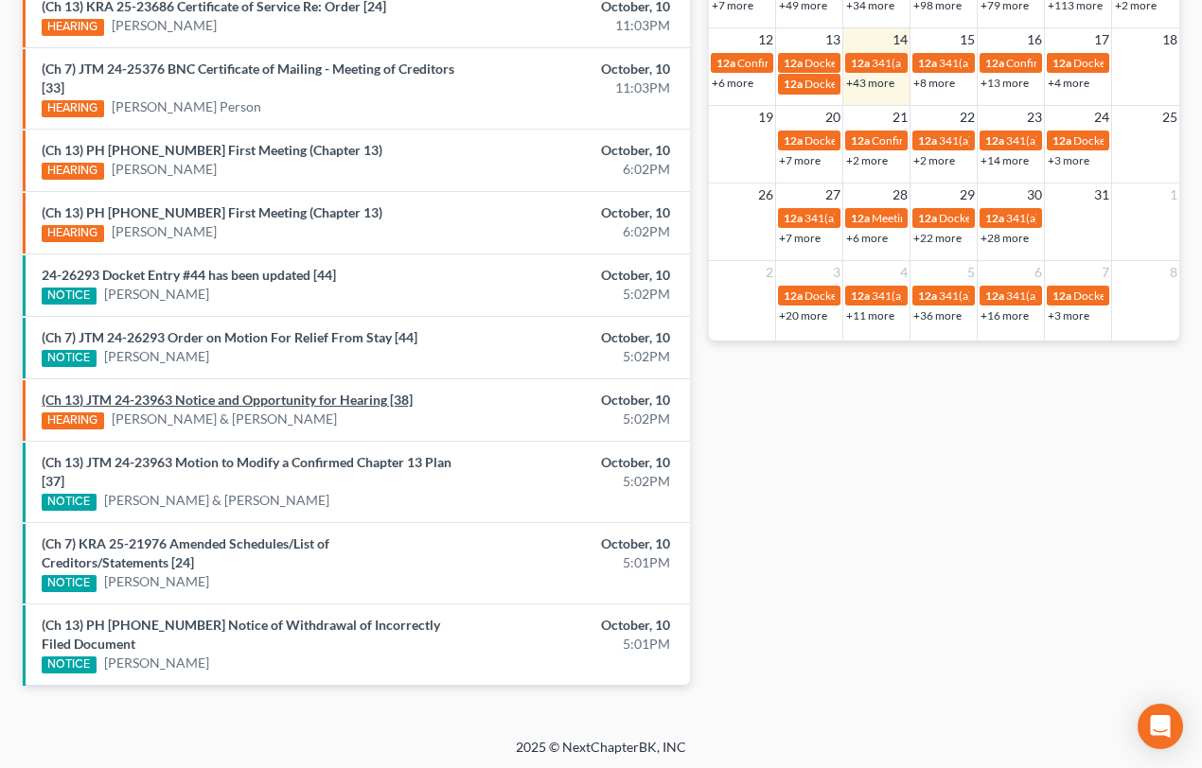
click at [249, 396] on link "(Ch 13) JTM 24-23963 Notice and Opportunity for Hearing [38]" at bounding box center [227, 400] width 371 height 16
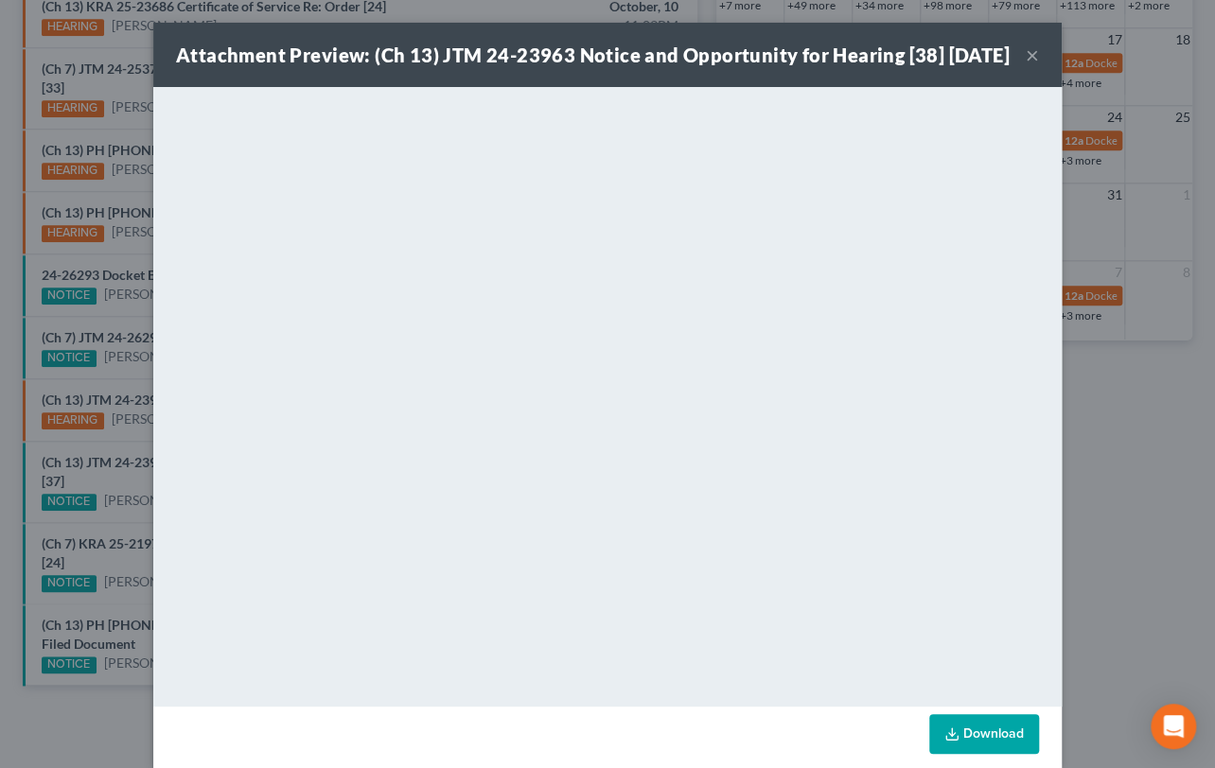
click at [1026, 65] on button "×" at bounding box center [1032, 55] width 13 height 23
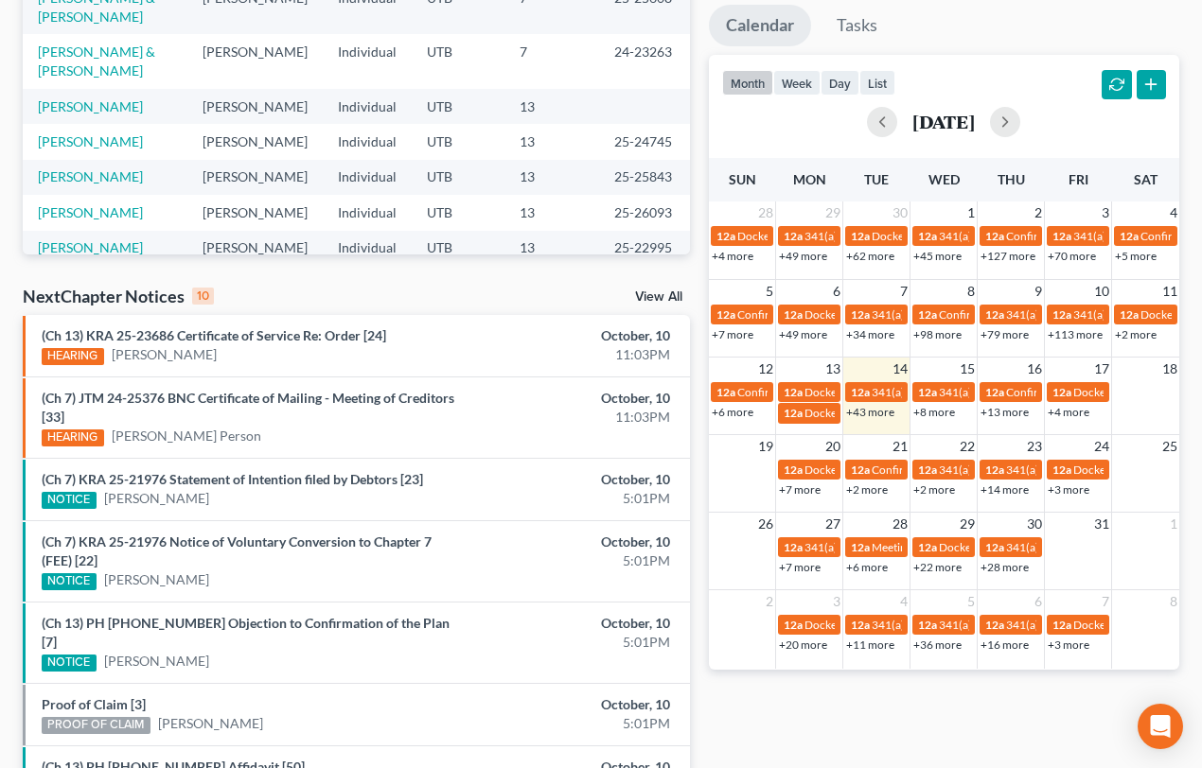
scroll to position [627, 0]
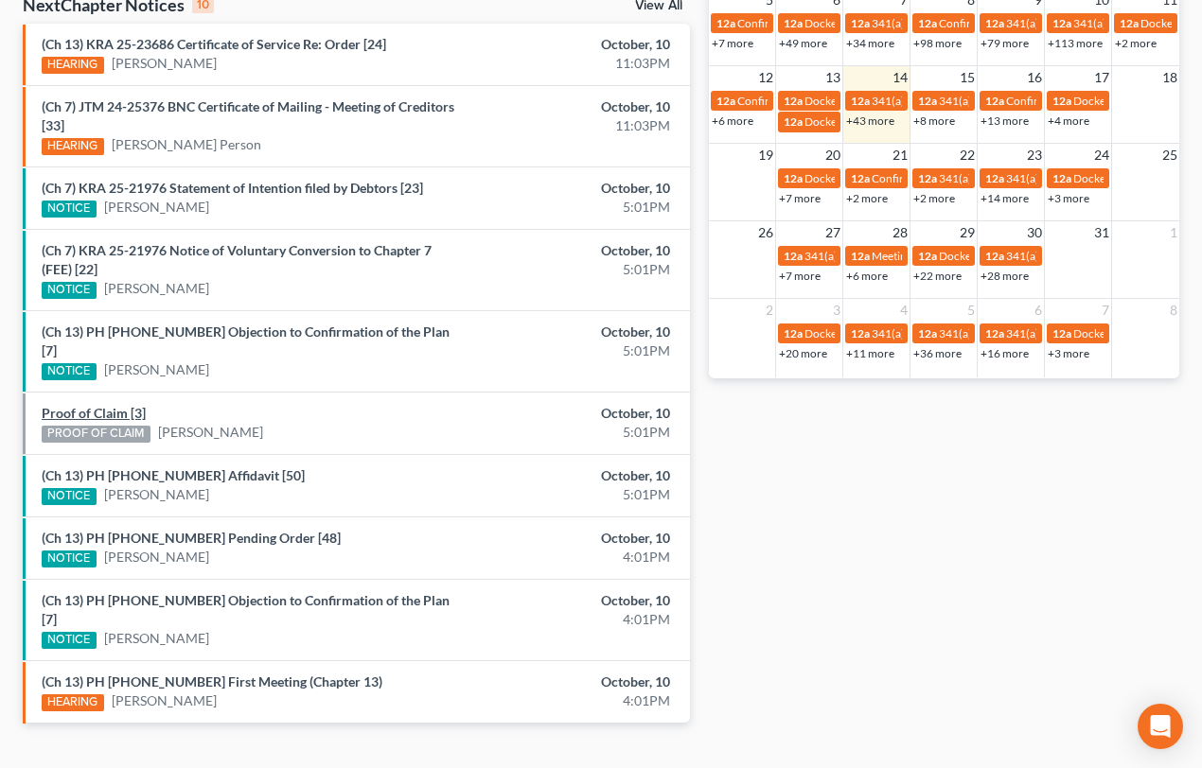
click at [71, 405] on link "Proof of Claim [3]" at bounding box center [94, 413] width 104 height 16
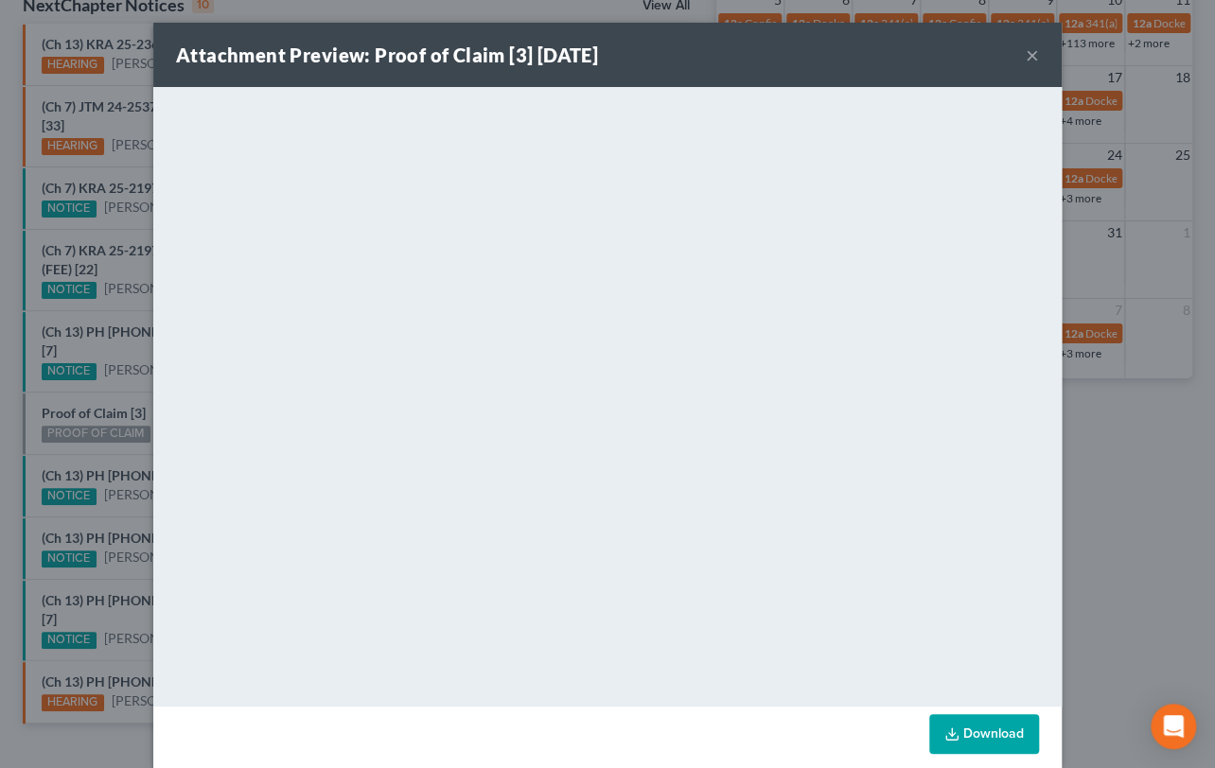
click at [47, 433] on div "Attachment Preview: Proof of Claim [3] [DATE] × <object ng-attr-data='[URL][DOM…" at bounding box center [607, 384] width 1215 height 768
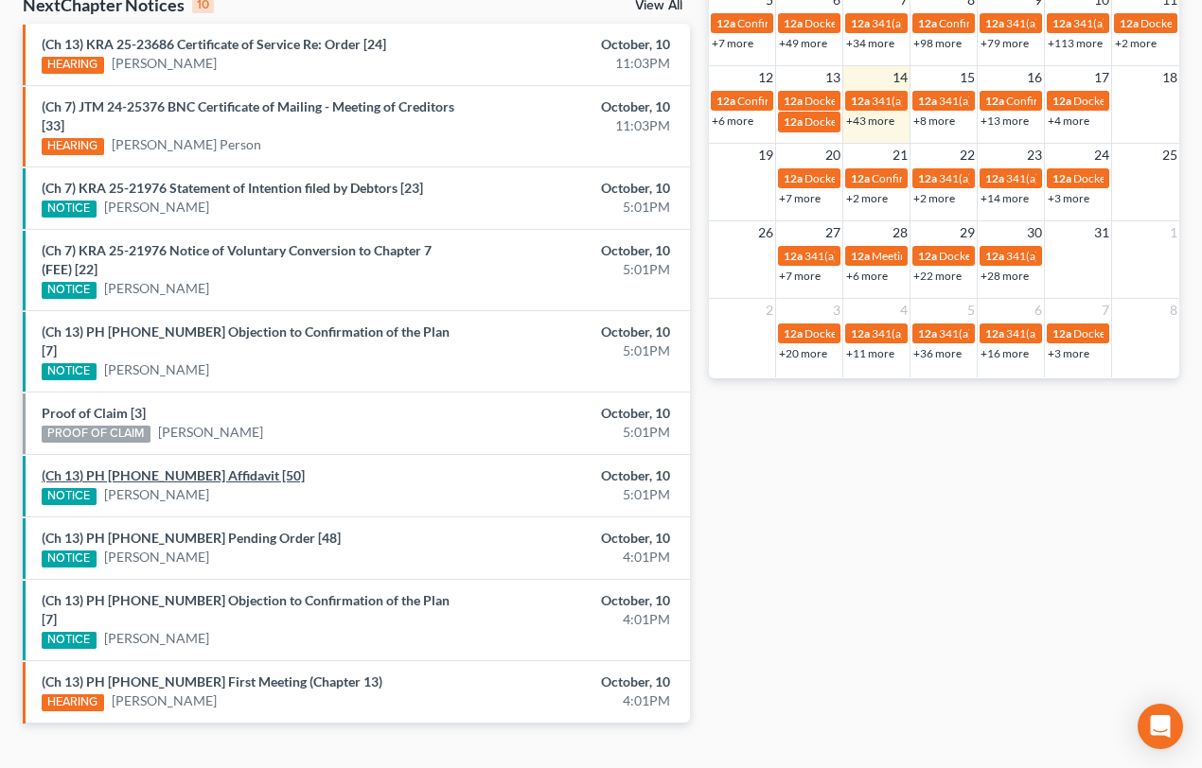
click at [132, 467] on link "(Ch 13) PH 25-20954 Affidavit [50]" at bounding box center [173, 475] width 263 height 16
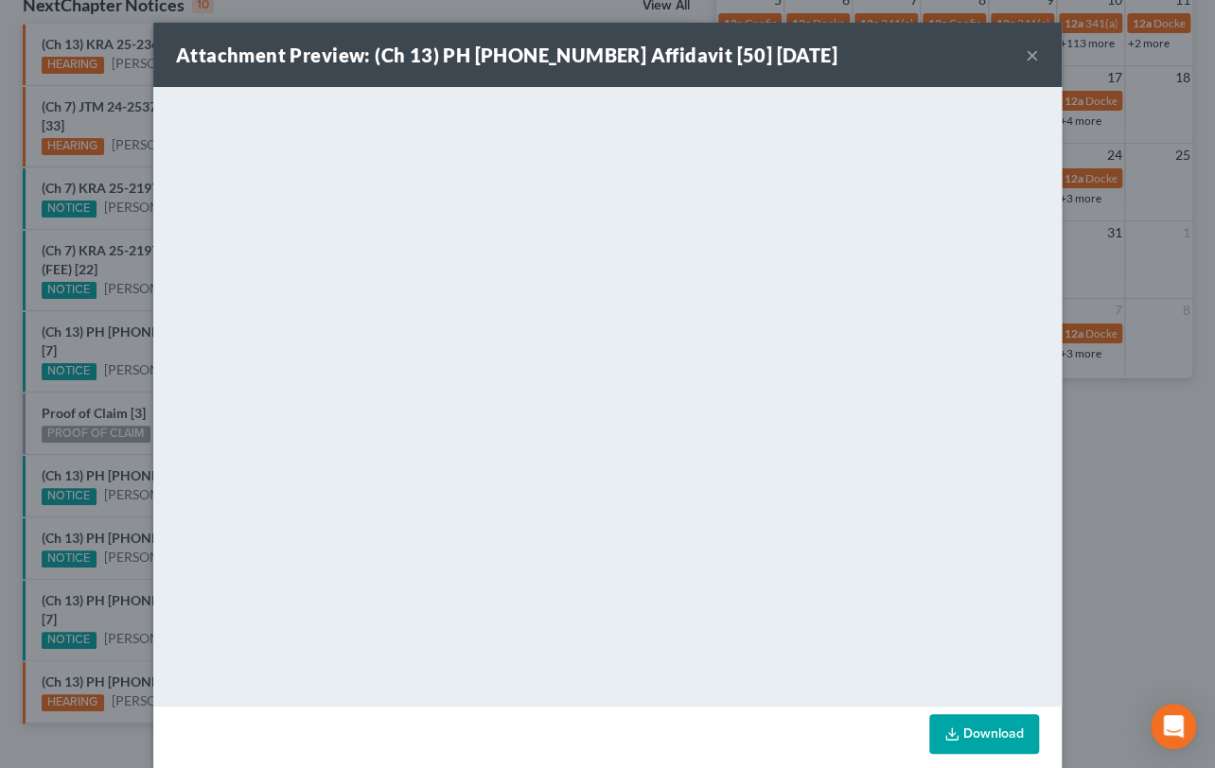
click at [98, 494] on div "Attachment Preview: (Ch 13) PH 25-20954 Affidavit [50] 10/10/2025 × <object ng-…" at bounding box center [607, 384] width 1215 height 768
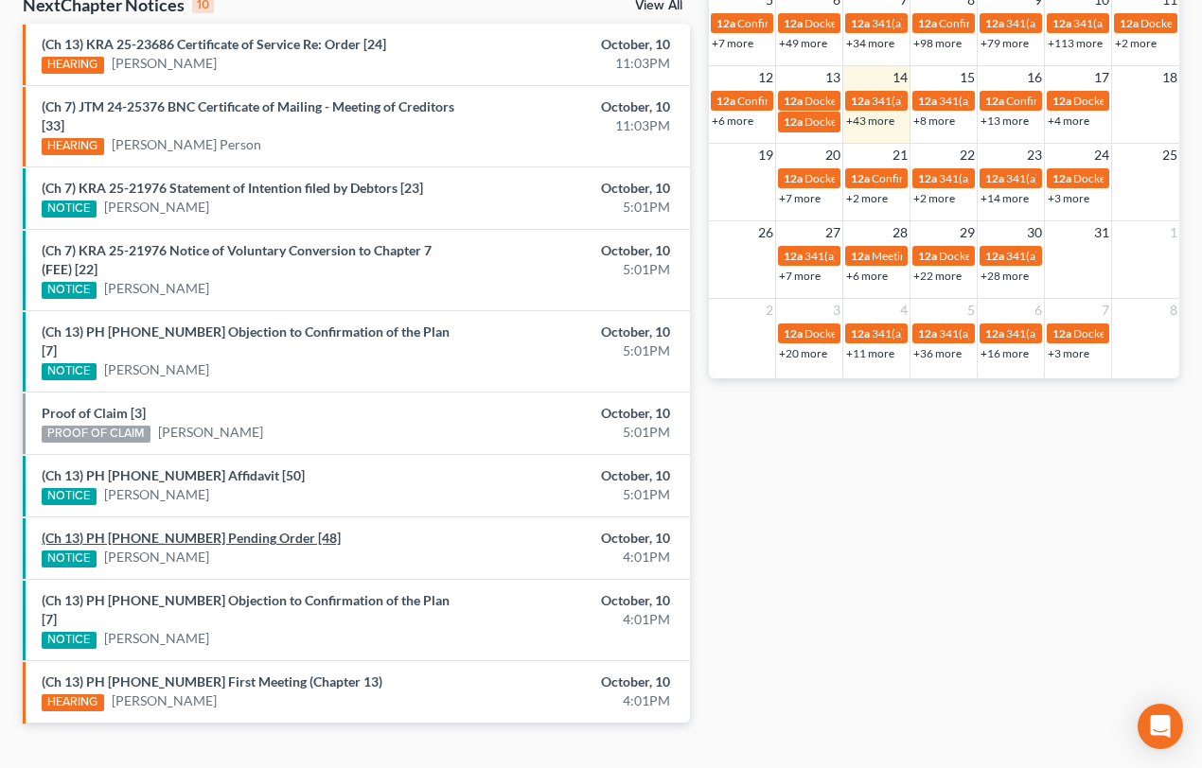
click at [174, 530] on link "(Ch 13) PH 23-20913 Pending Order [48]" at bounding box center [191, 538] width 299 height 16
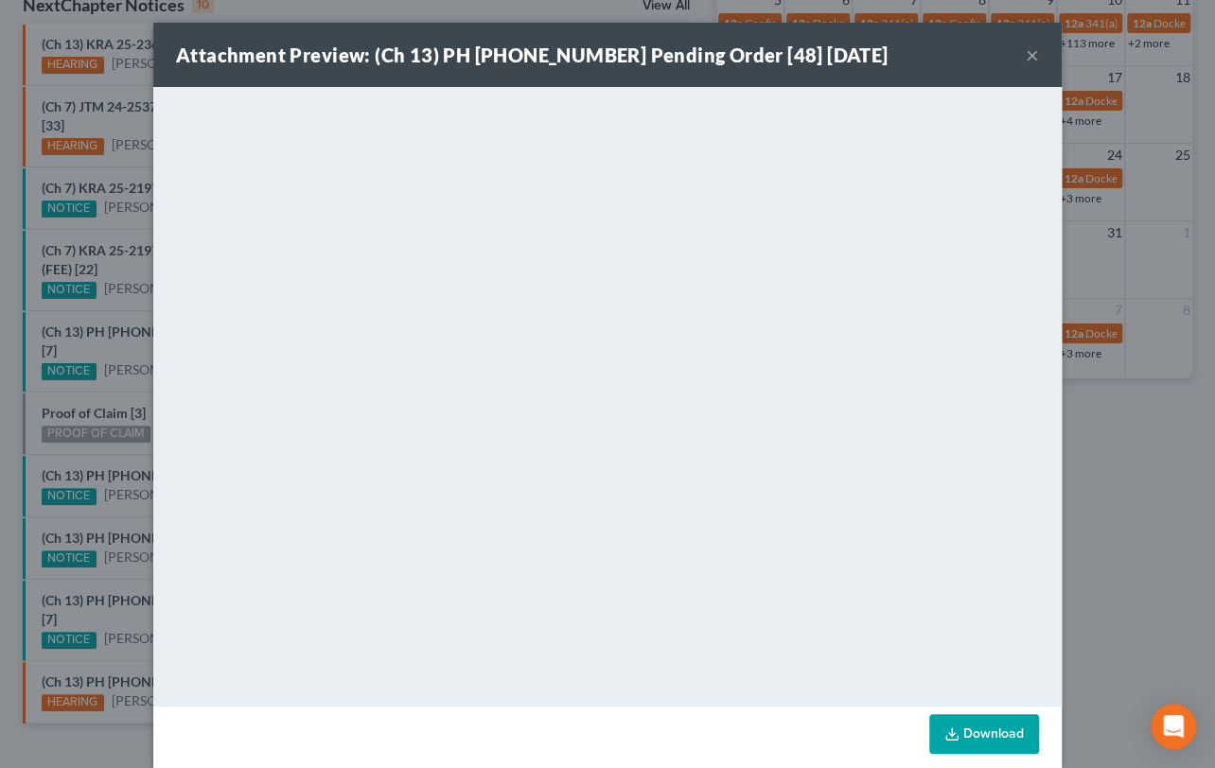
click at [125, 497] on div "Attachment Preview: (Ch 13) PH 23-20913 Pending Order [48] 10/10/2025 × <object…" at bounding box center [607, 384] width 1215 height 768
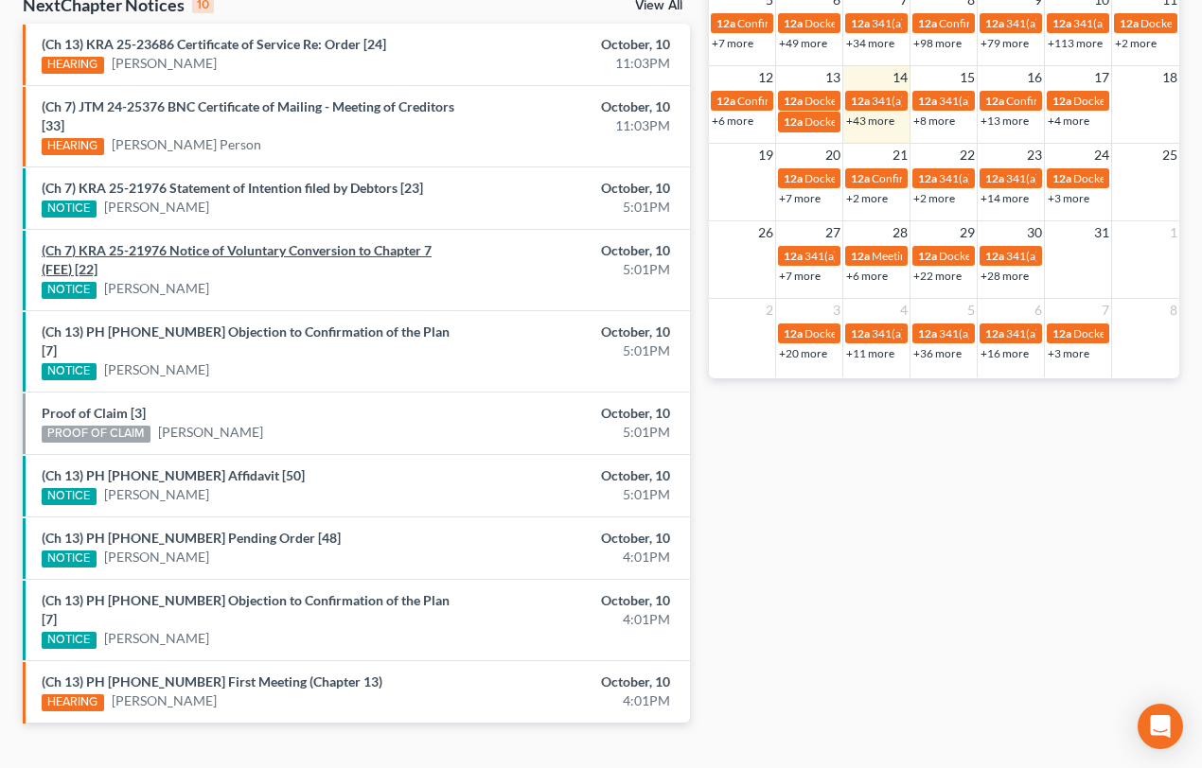
click at [247, 251] on link "(Ch 7) KRA 25-21976 Notice of Voluntary Conversion to Chapter 7 (FEE) [22]" at bounding box center [237, 259] width 390 height 35
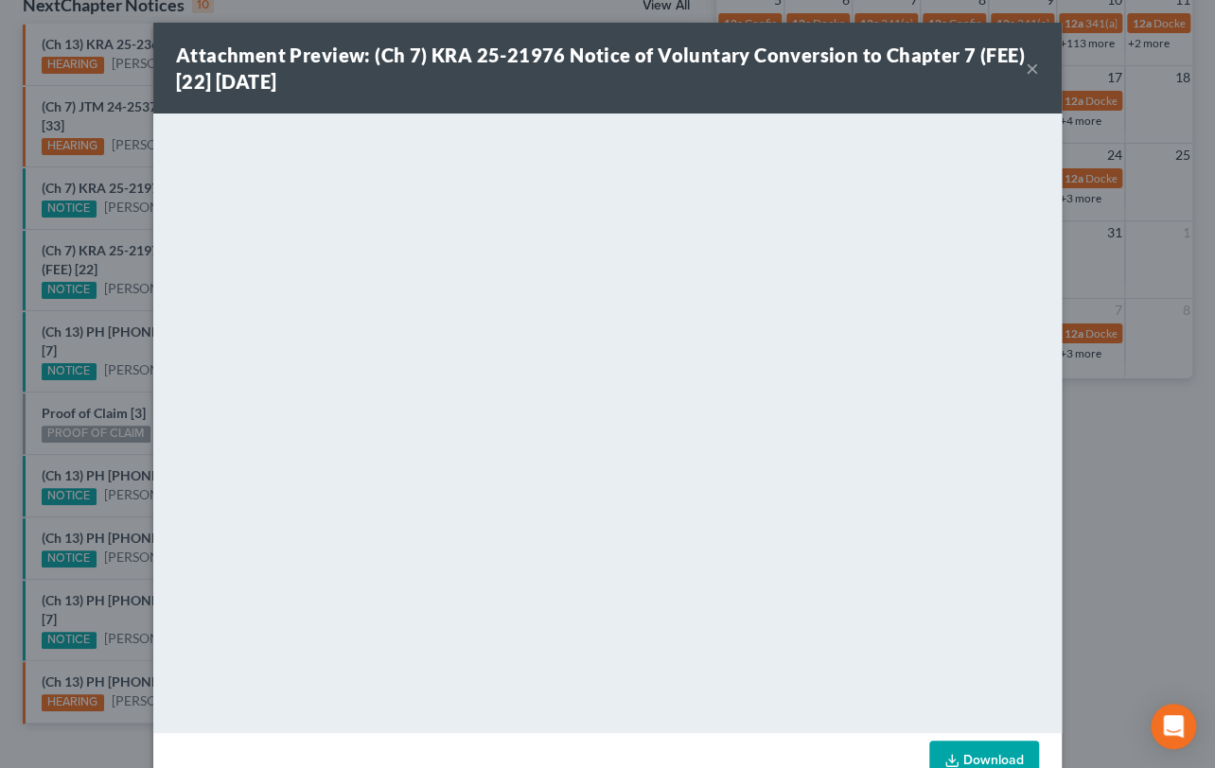
click at [109, 265] on div "Attachment Preview: (Ch 7) KRA 25-21976 Notice of Voluntary Conversion to Chapt…" at bounding box center [607, 384] width 1215 height 768
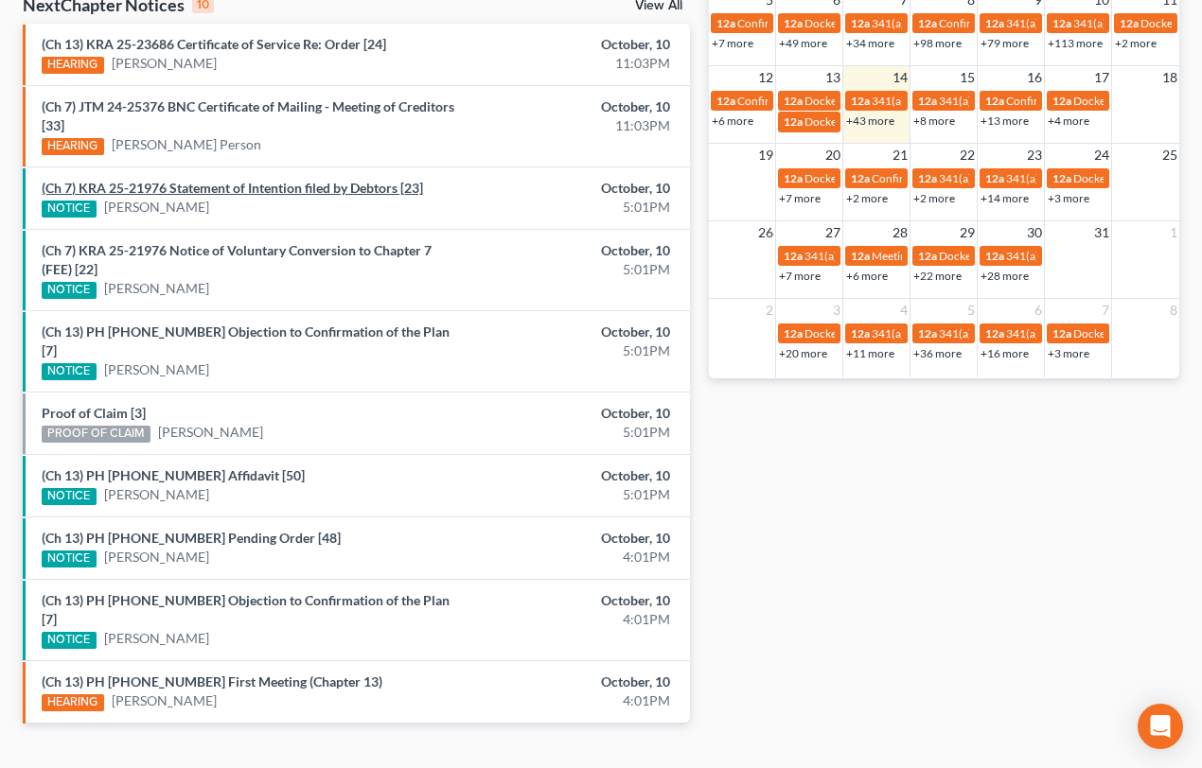
click at [160, 189] on link "(Ch 7) KRA 25-21976 Statement of Intention filed by Debtors [23]" at bounding box center [232, 188] width 381 height 16
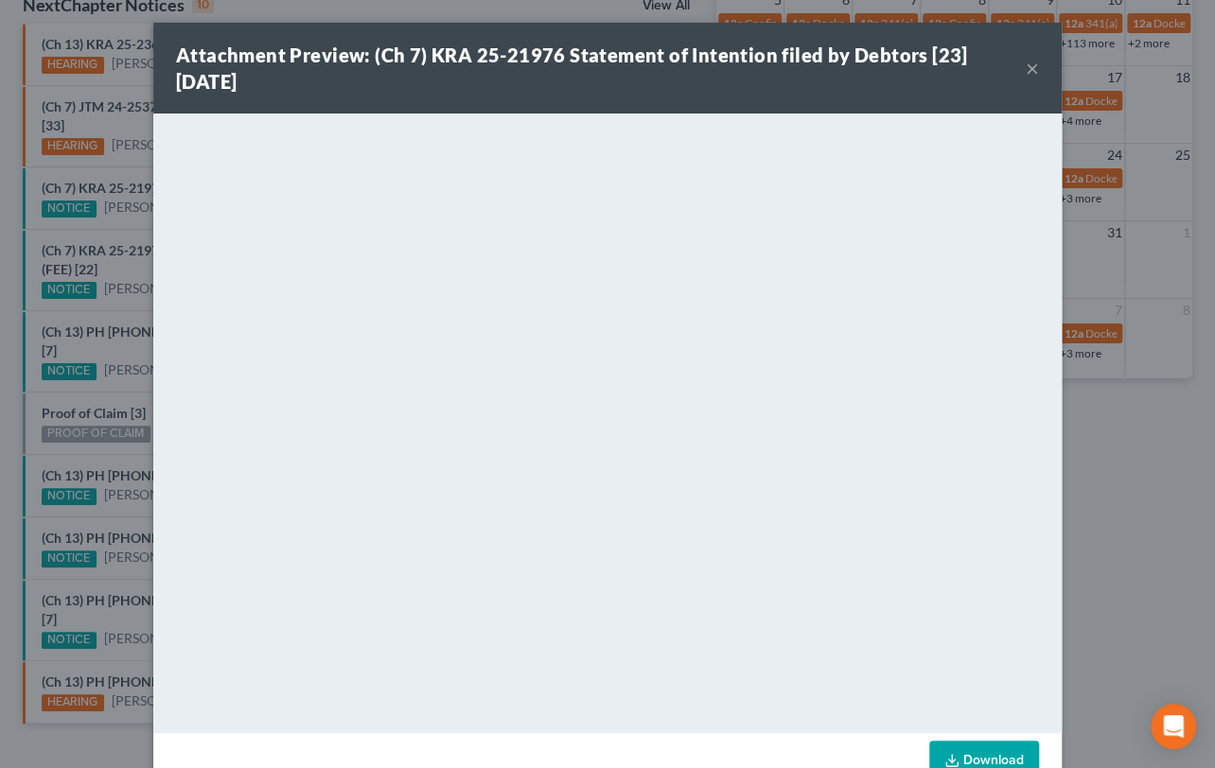
click at [95, 227] on div "Attachment Preview: (Ch 7) KRA 25-21976 Statement of Intention filed by Debtors…" at bounding box center [607, 384] width 1215 height 768
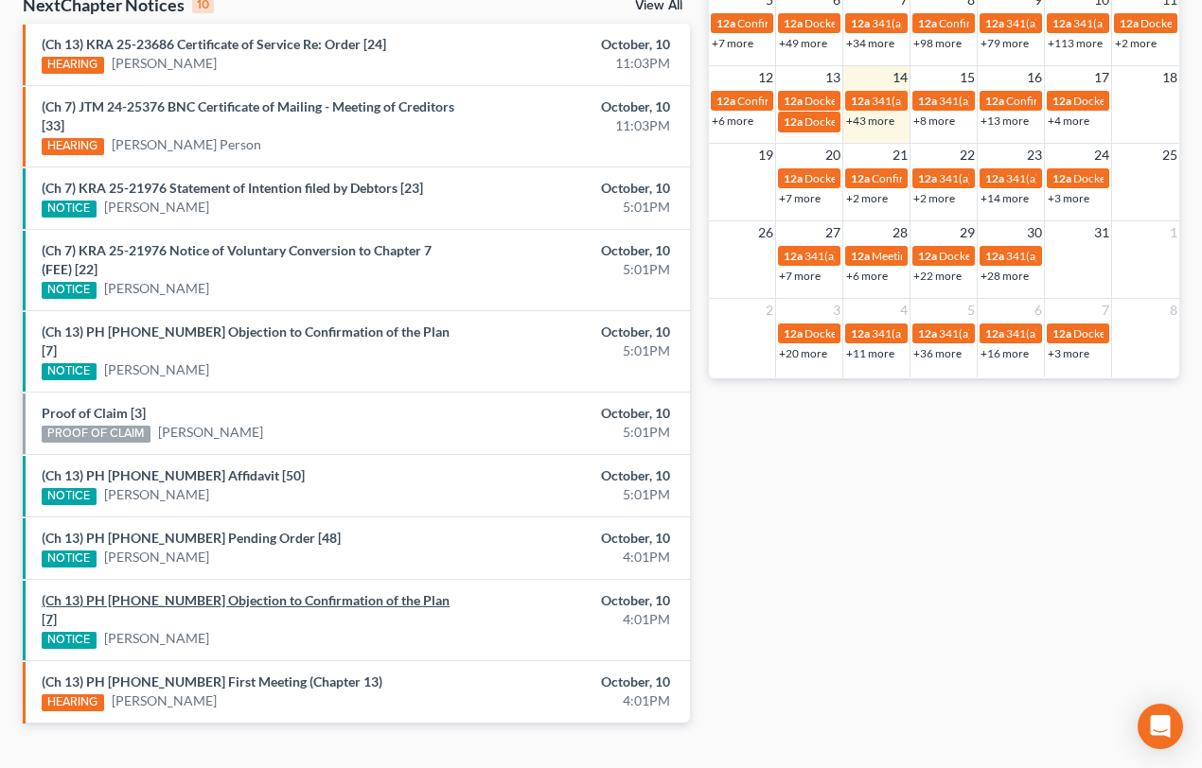
click at [198, 592] on link "(Ch 13) PH 25-25843 Objection to Confirmation of the Plan [7]" at bounding box center [246, 609] width 408 height 35
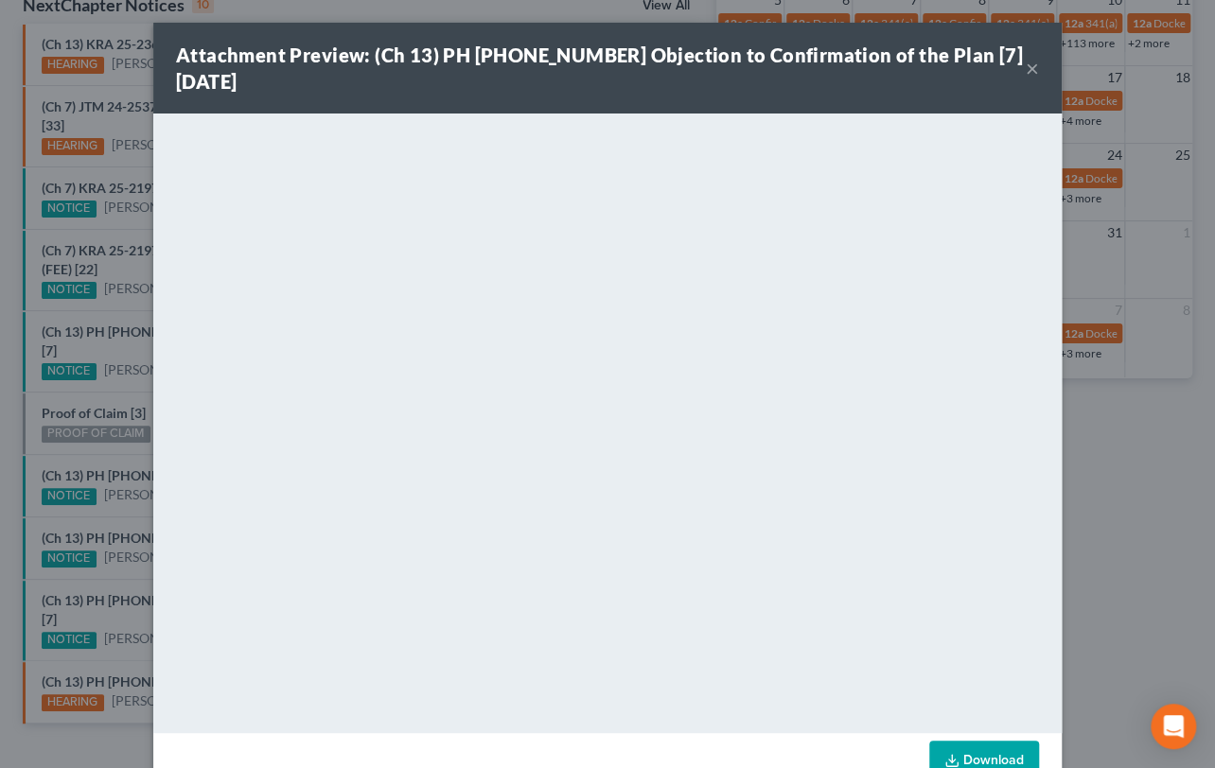
click at [1026, 65] on button "×" at bounding box center [1032, 68] width 13 height 23
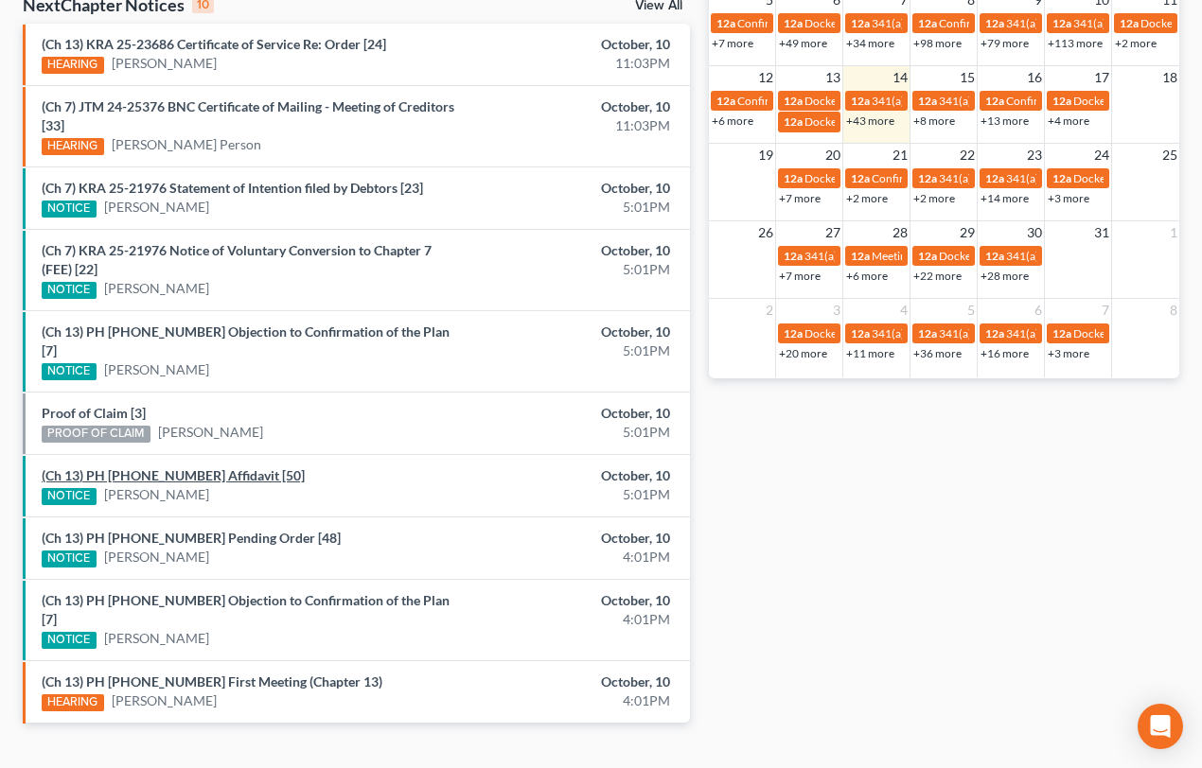
click at [199, 467] on link "(Ch 13) PH 25-20954 Affidavit [50]" at bounding box center [173, 475] width 263 height 16
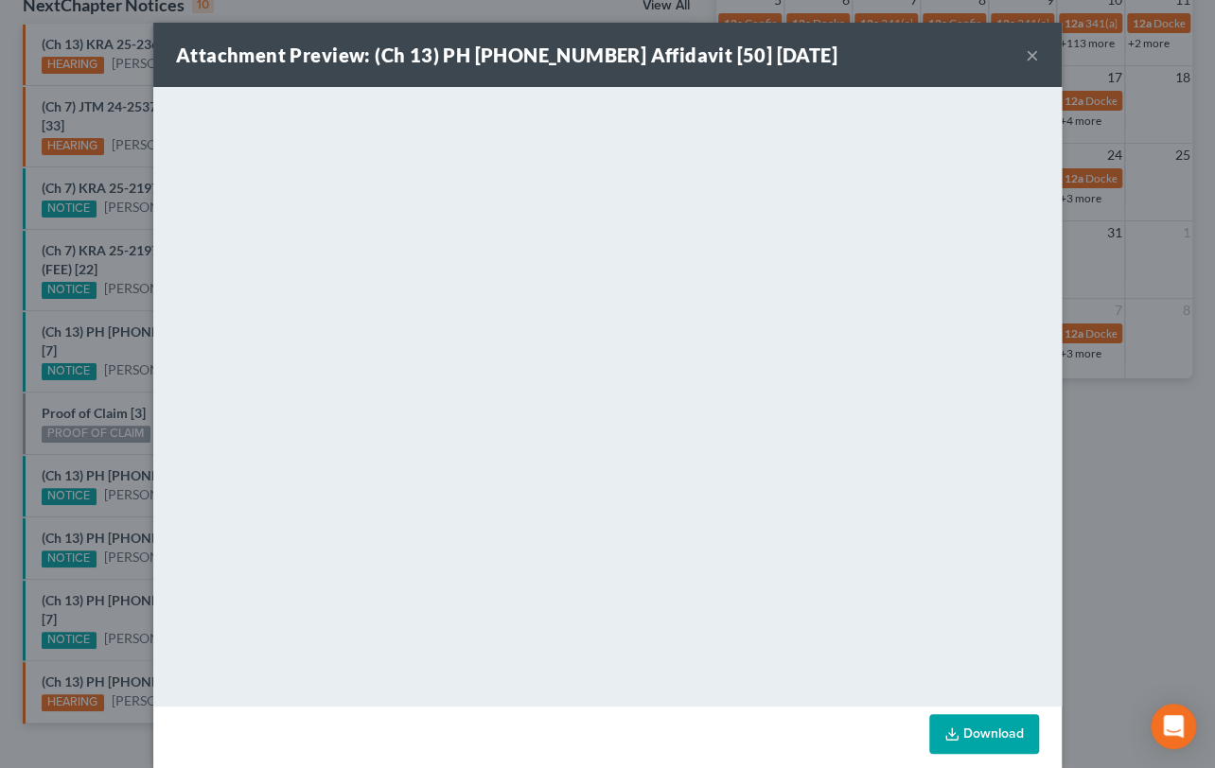
click at [1026, 52] on button "×" at bounding box center [1032, 55] width 13 height 23
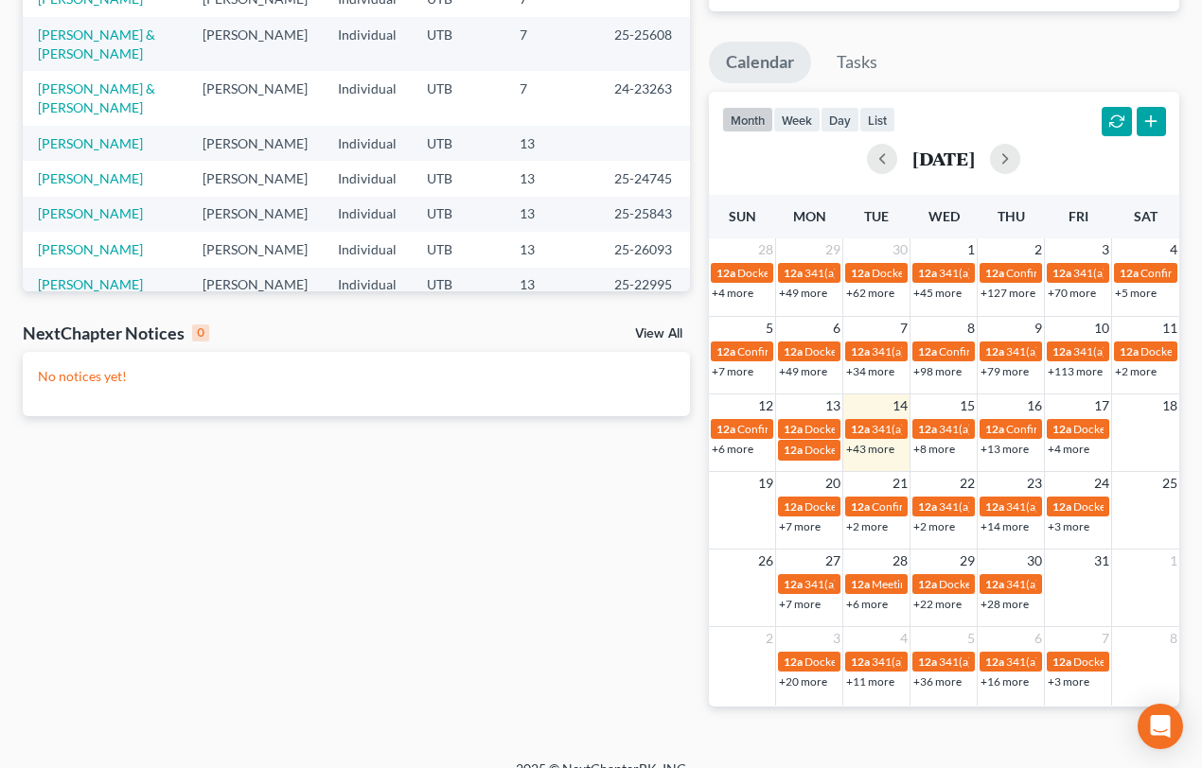
scroll to position [324, 0]
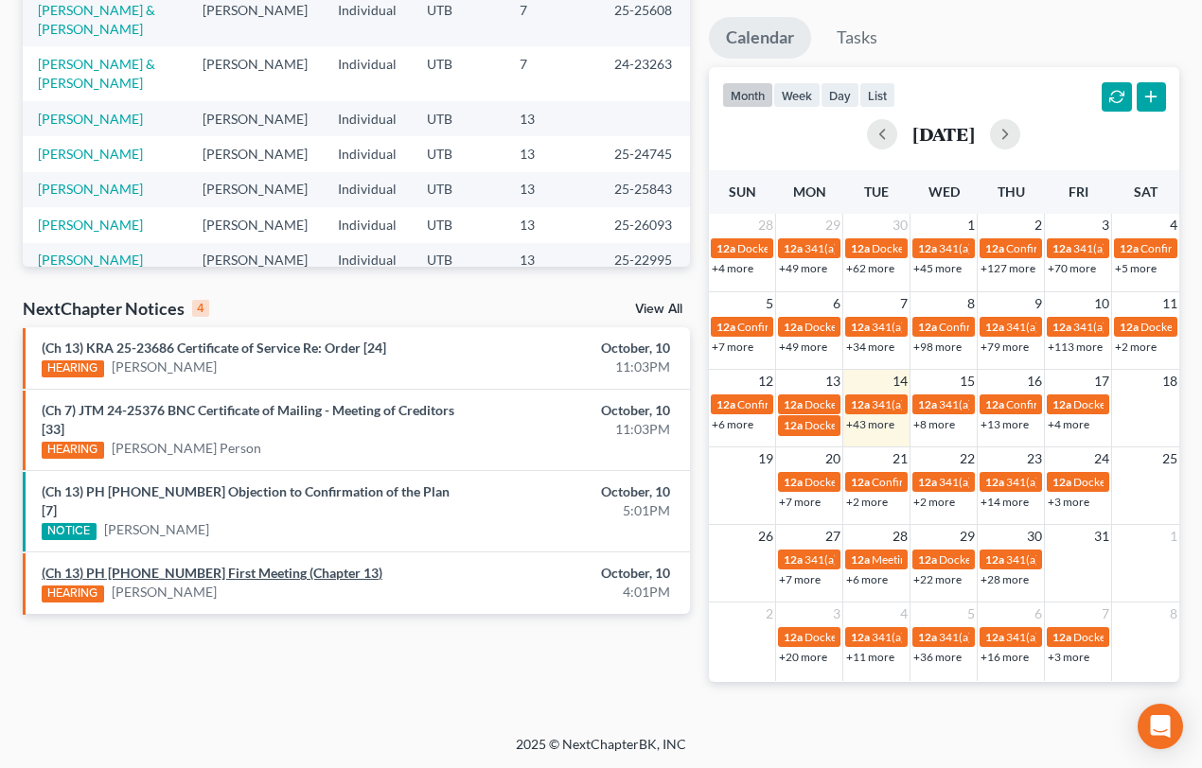
click at [212, 565] on link "(Ch 13) PH [PHONE_NUMBER] First Meeting (Chapter 13)" at bounding box center [212, 573] width 341 height 16
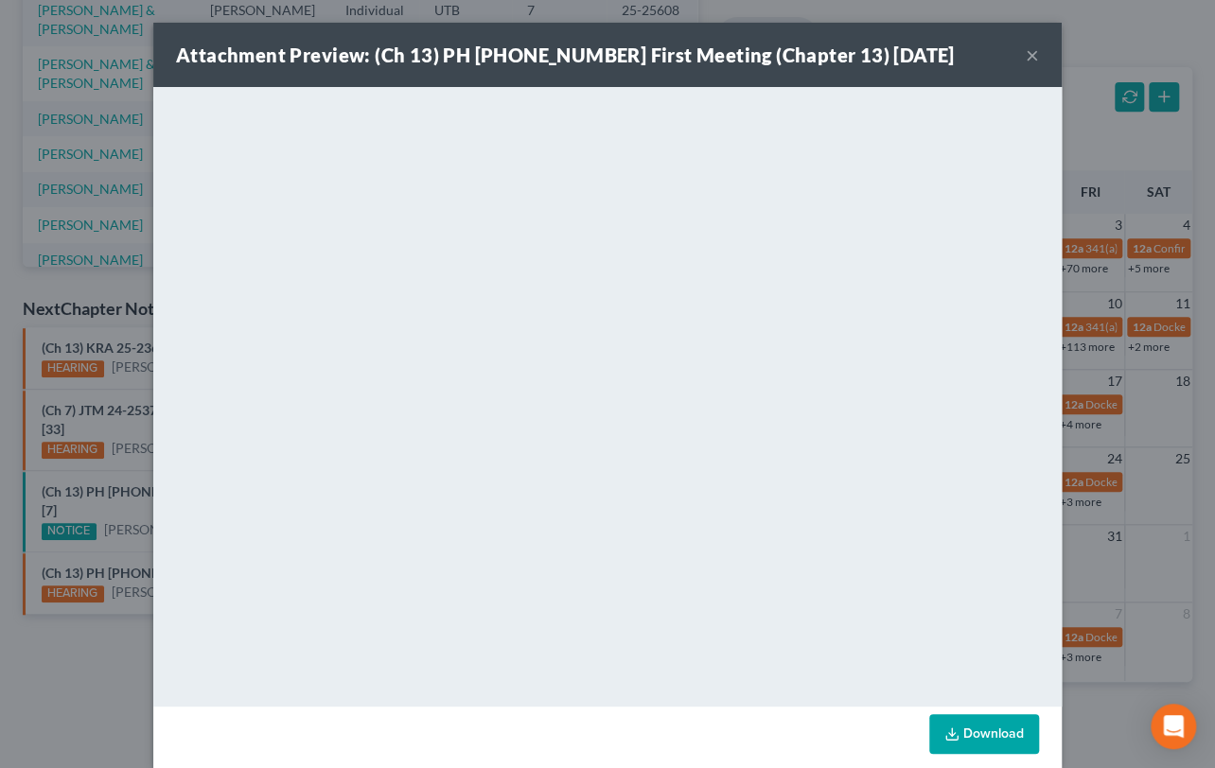
click at [73, 610] on div "Attachment Preview: (Ch 13) PH [PHONE_NUMBER] First Meeting (Chapter 13) [DATE]…" at bounding box center [607, 384] width 1215 height 768
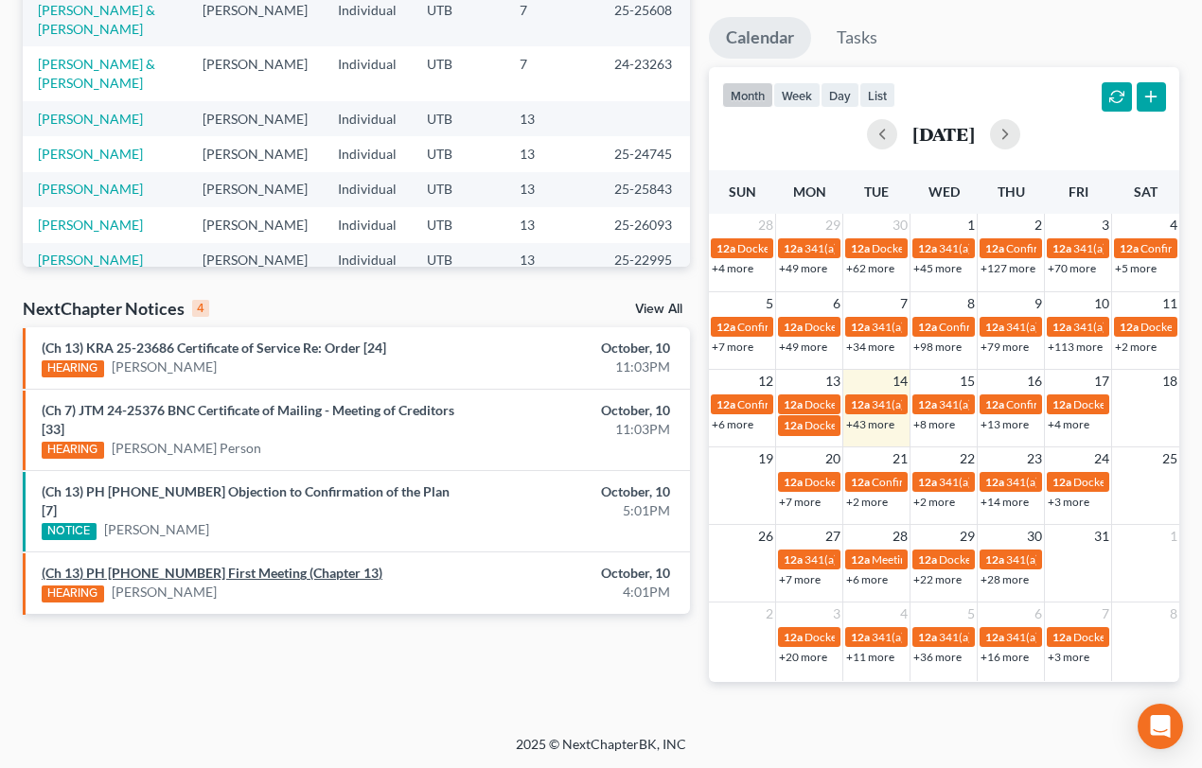
click at [221, 565] on link "(Ch 13) PH [PHONE_NUMBER] First Meeting (Chapter 13)" at bounding box center [212, 573] width 341 height 16
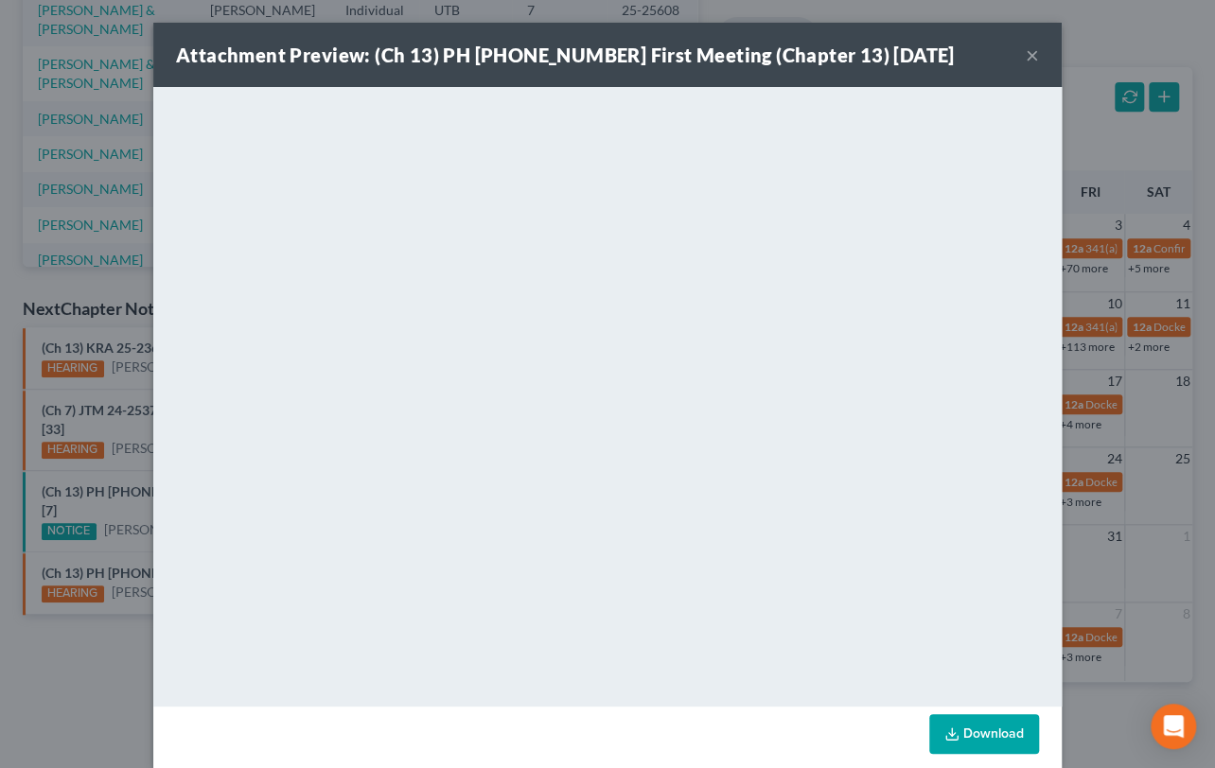
click at [123, 571] on div "Attachment Preview: (Ch 13) PH [PHONE_NUMBER] First Meeting (Chapter 13) [DATE]…" at bounding box center [607, 384] width 1215 height 768
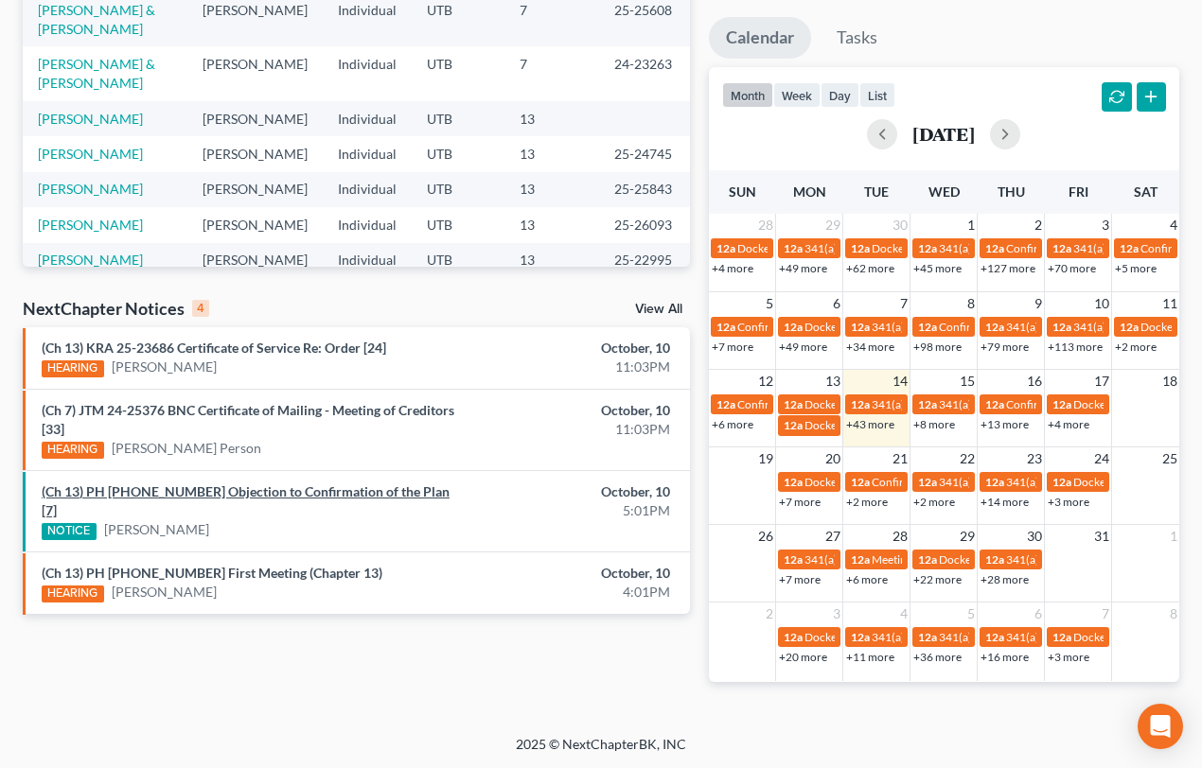
click at [217, 492] on link "(Ch 13) PH [PHONE_NUMBER] Objection to Confirmation of the Plan [7]" at bounding box center [246, 501] width 408 height 35
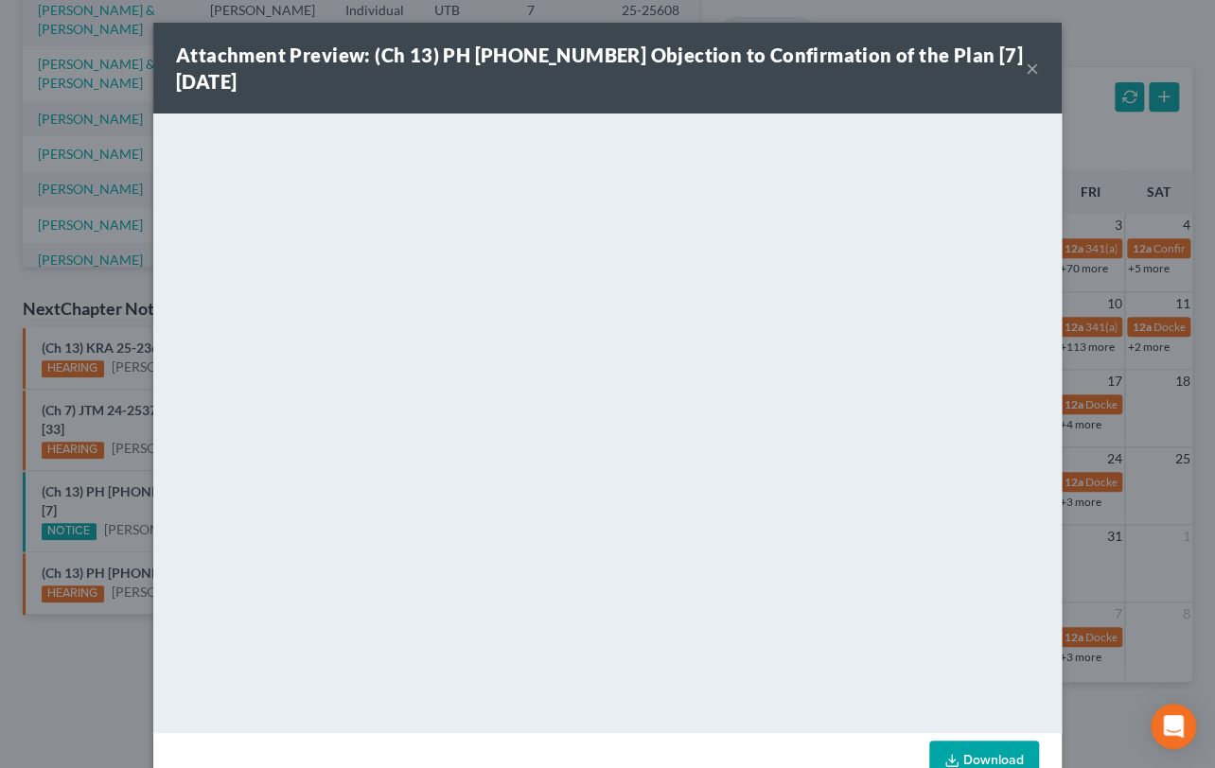
click at [1027, 67] on button "×" at bounding box center [1032, 68] width 13 height 23
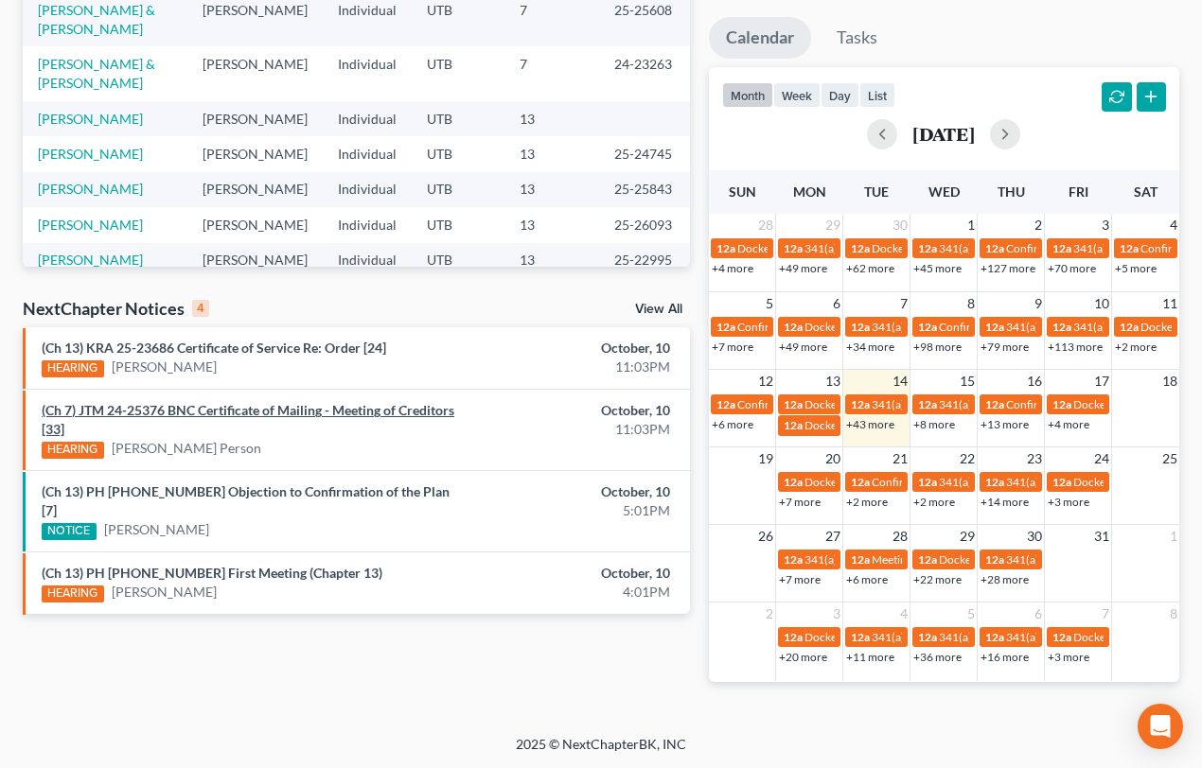
click at [233, 407] on link "(Ch 7) JTM 24-25376 BNC Certificate of Mailing - Meeting of Creditors [33]" at bounding box center [248, 419] width 413 height 35
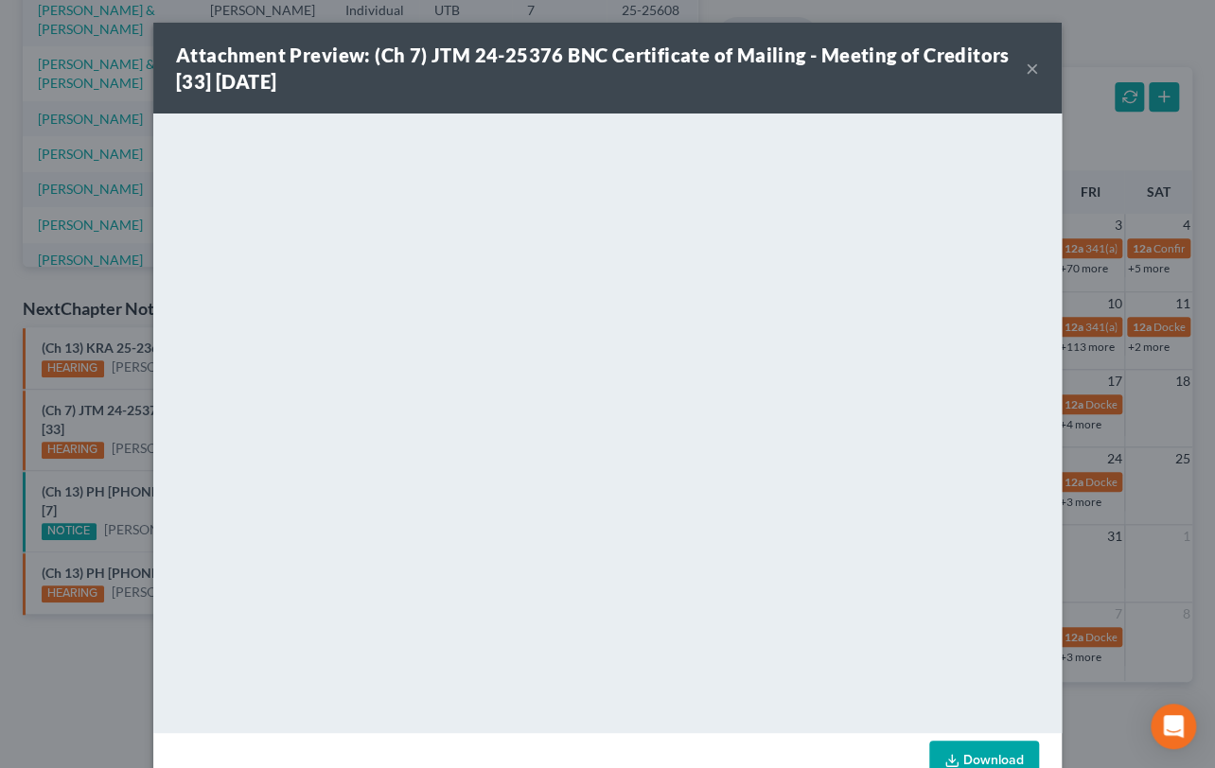
click at [1027, 71] on button "×" at bounding box center [1032, 68] width 13 height 23
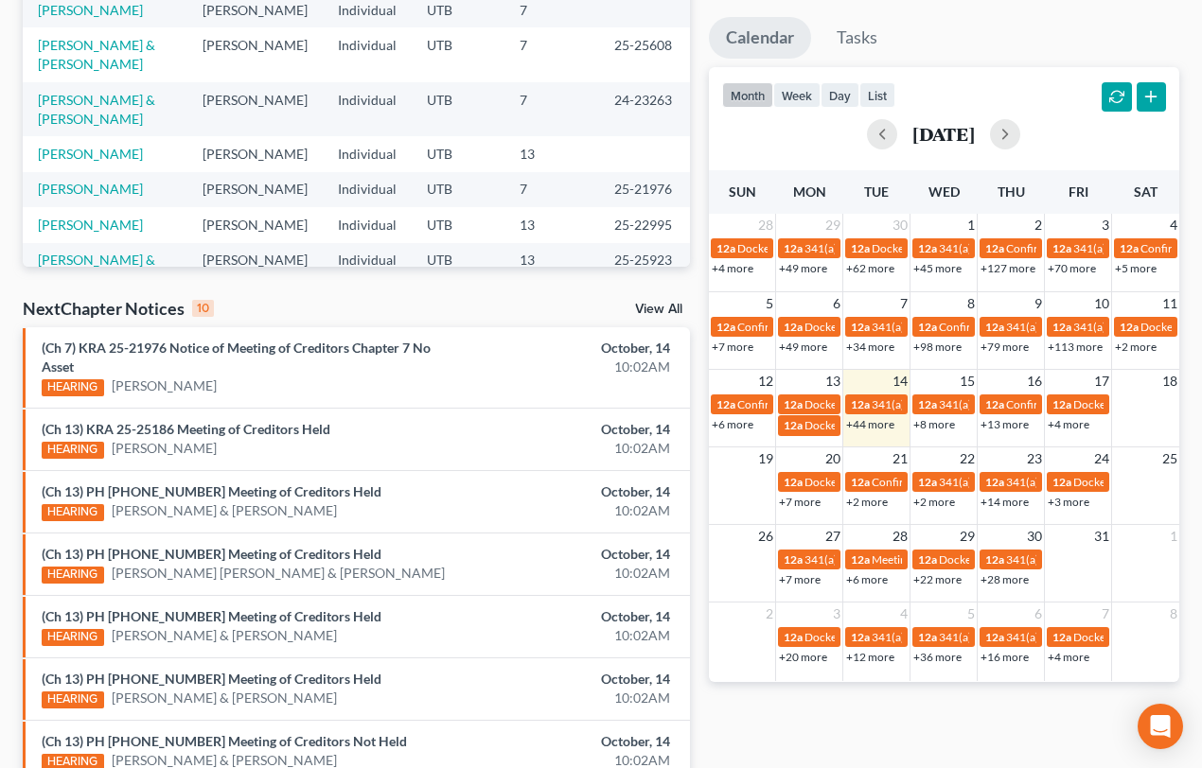
scroll to position [608, 0]
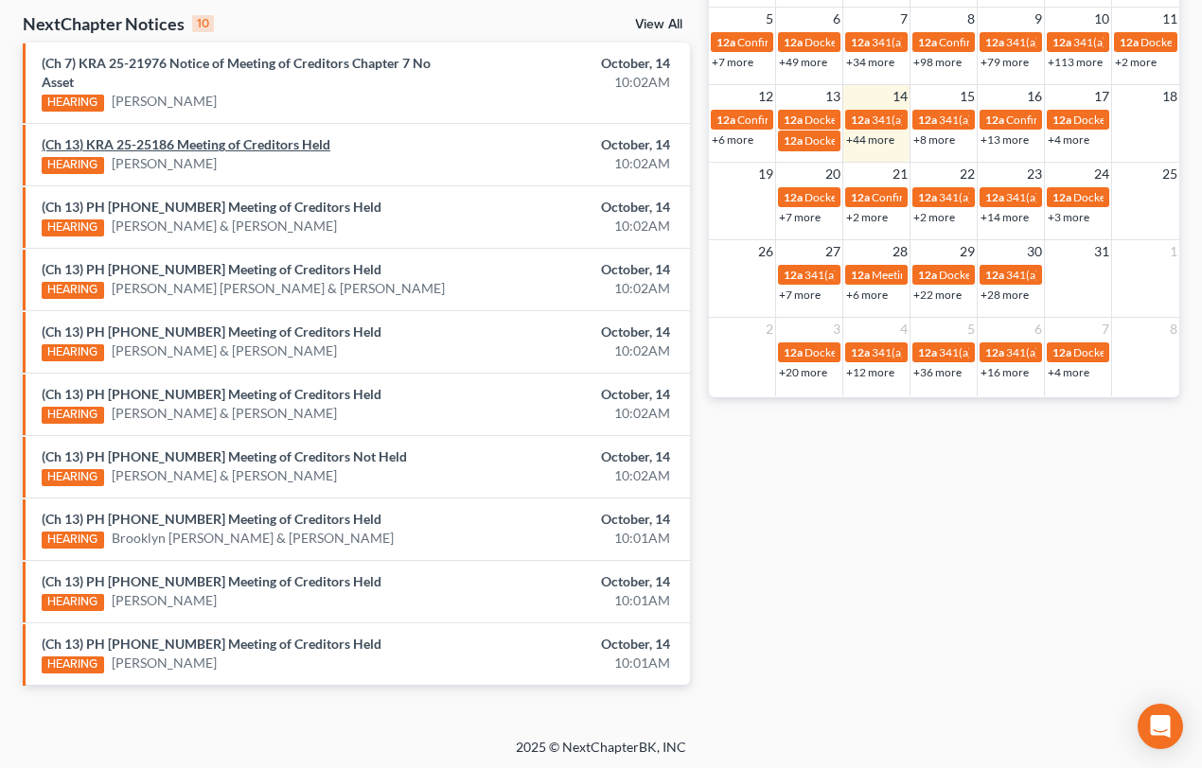
click at [215, 141] on link "(Ch 13) KRA 25-25186 Meeting of Creditors Held" at bounding box center [186, 144] width 289 height 16
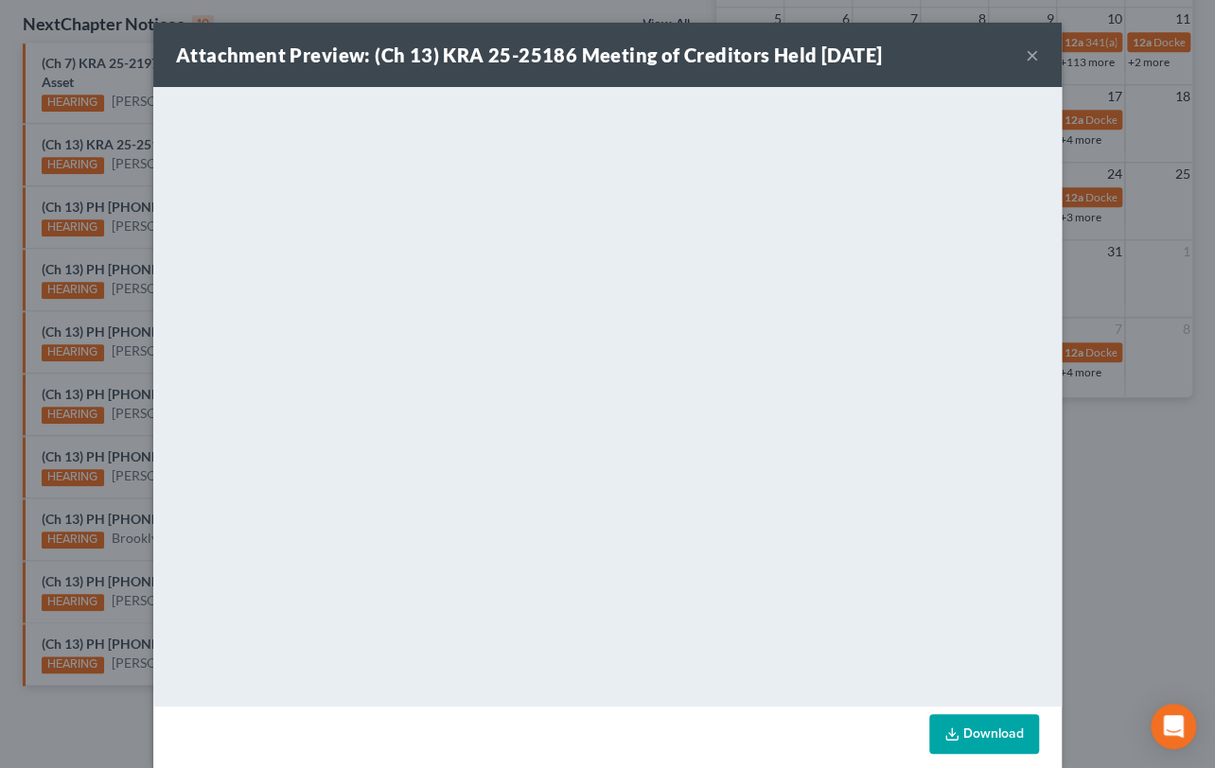
click at [92, 177] on div "Attachment Preview: (Ch 13) KRA 25-25186 Meeting of Creditors Held 10/14/2025 ×…" at bounding box center [607, 384] width 1215 height 768
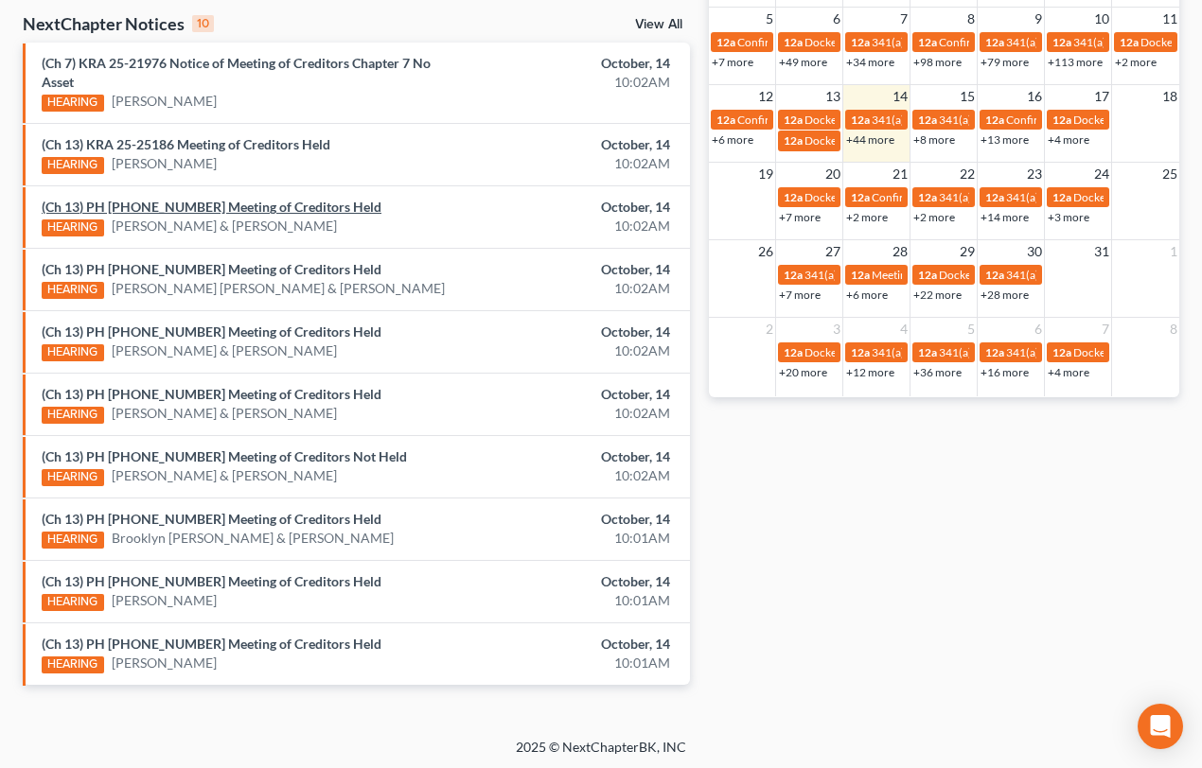
click at [117, 207] on link "(Ch 13) PH 25-25157 Meeting of Creditors Held" at bounding box center [212, 207] width 340 height 16
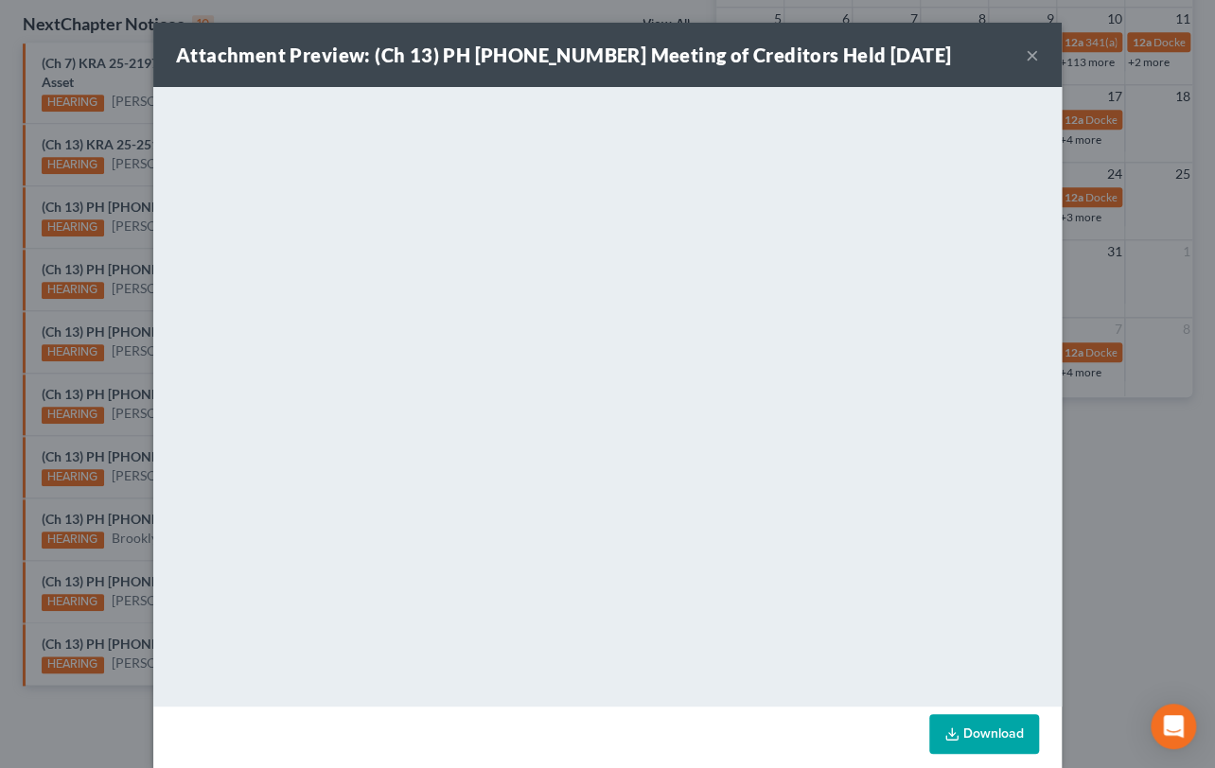
click at [105, 253] on div "Attachment Preview: (Ch 13) PH 25-25157 Meeting of Creditors Held 10/14/2025 × …" at bounding box center [607, 384] width 1215 height 768
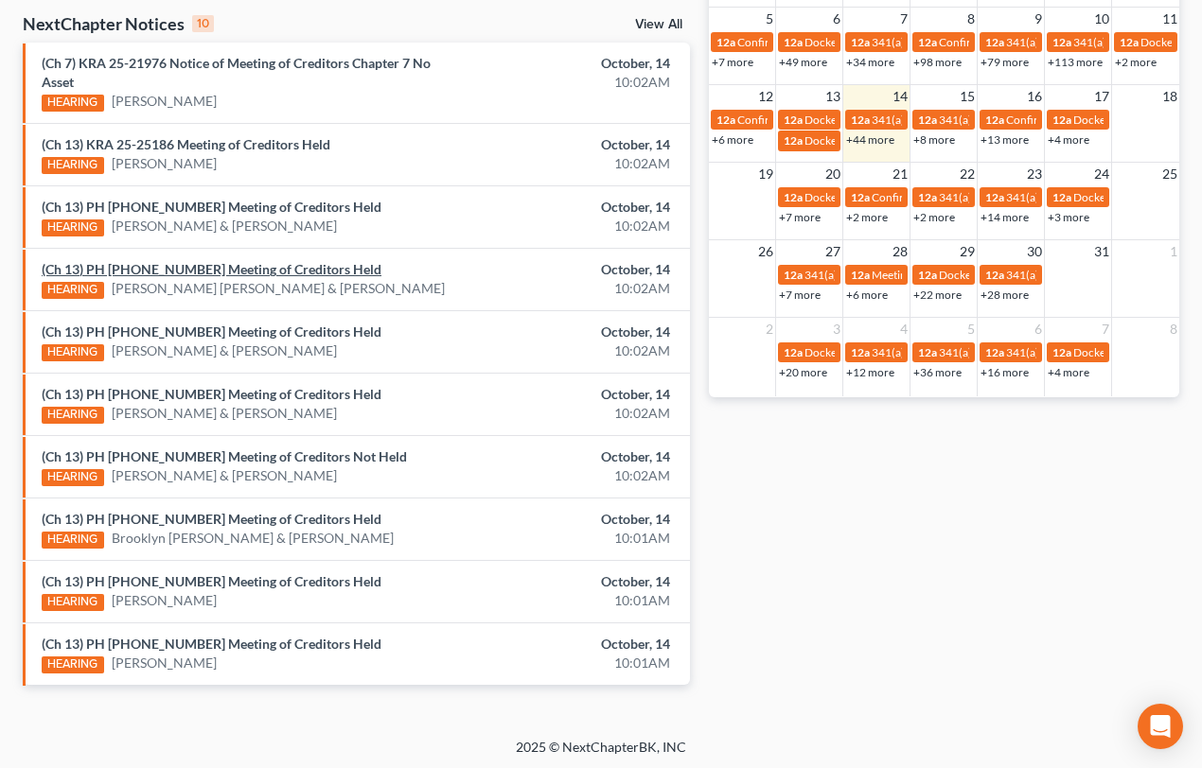
click at [127, 266] on link "(Ch 13) PH 25-25048 Meeting of Creditors Held" at bounding box center [212, 269] width 340 height 16
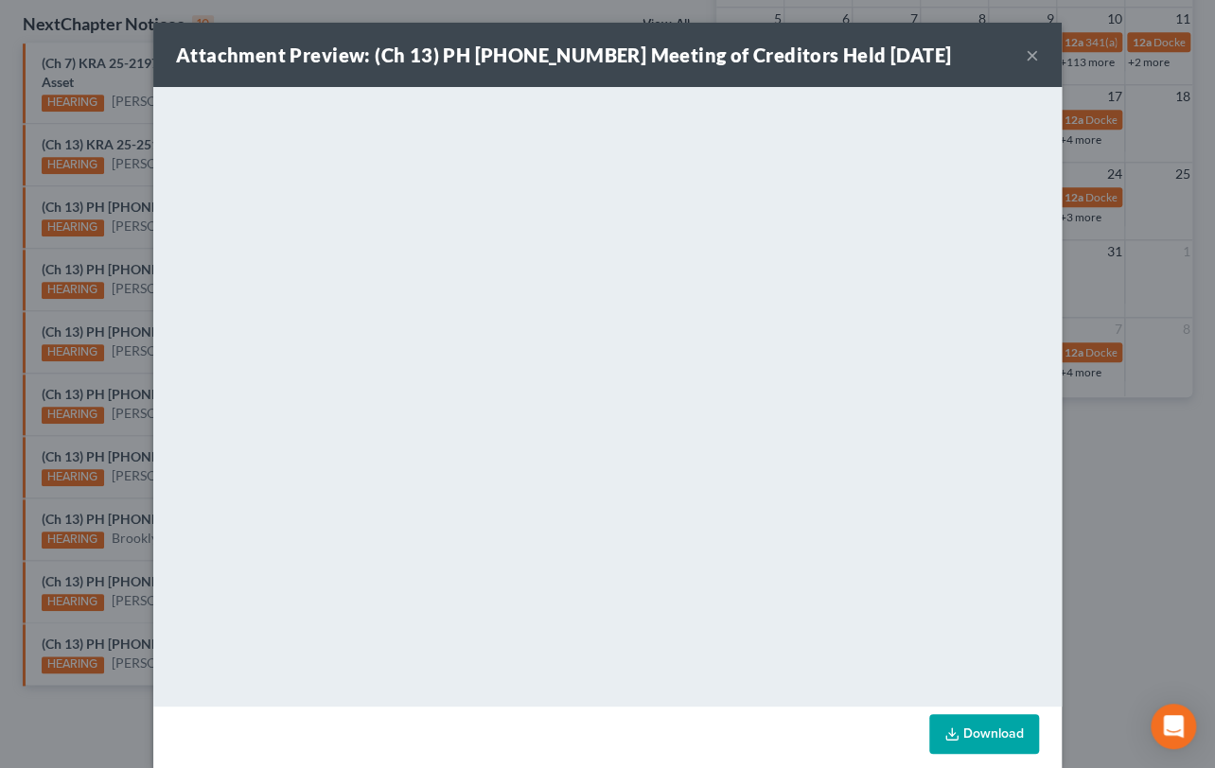
click at [119, 313] on div "Attachment Preview: (Ch 13) PH 25-25048 Meeting of Creditors Held 10/14/2025 × …" at bounding box center [607, 384] width 1215 height 768
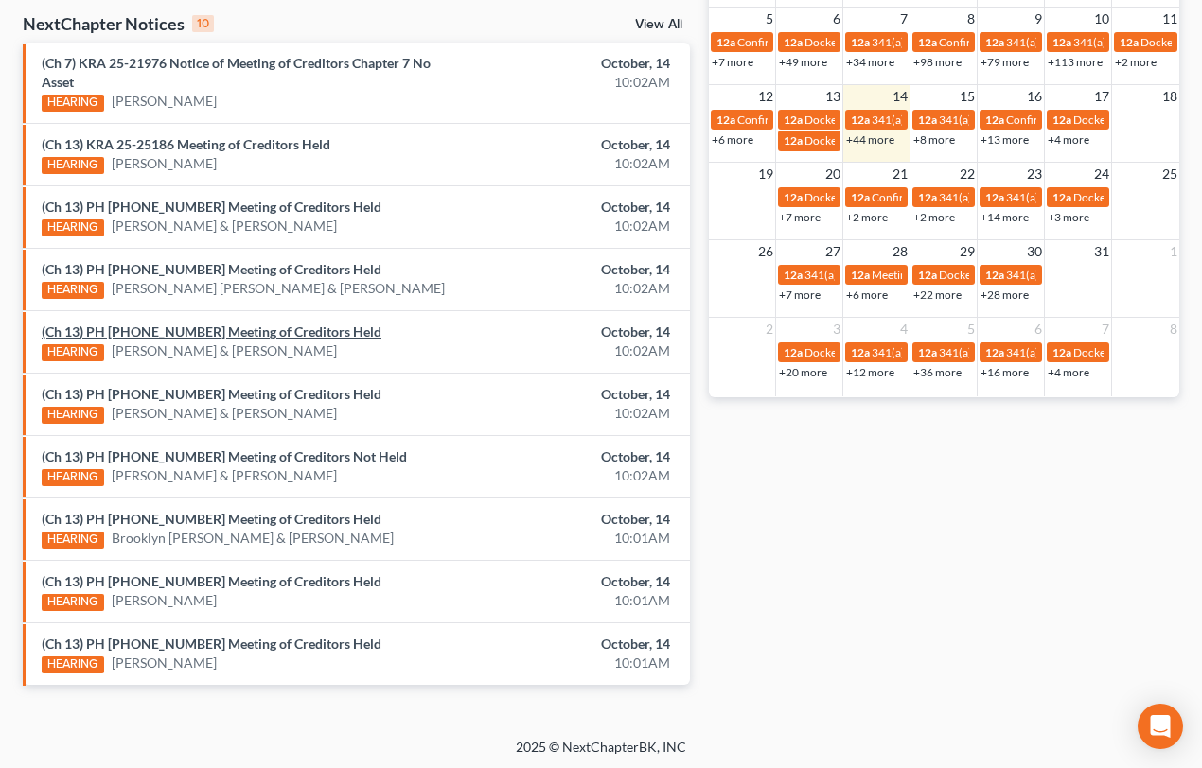
click at [127, 331] on link "(Ch 13) PH 25-25049 Meeting of Creditors Held" at bounding box center [212, 332] width 340 height 16
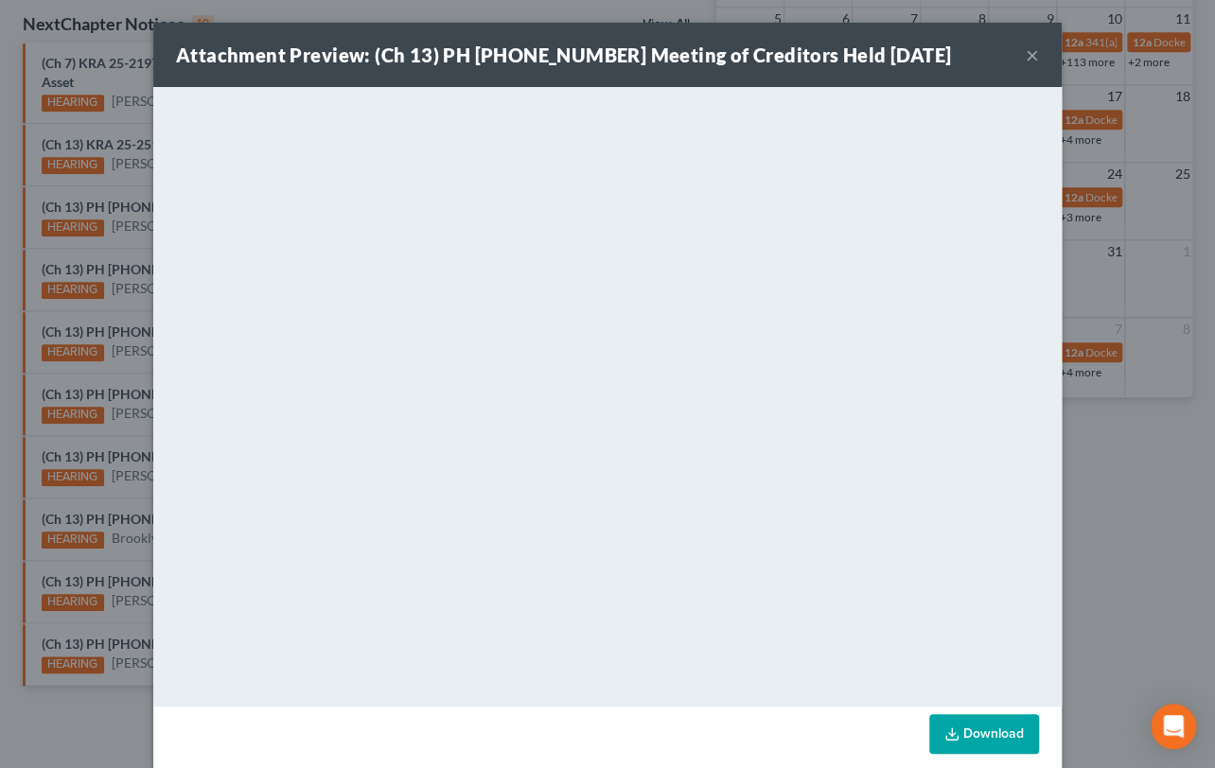
click at [114, 379] on div "Attachment Preview: (Ch 13) PH 25-25049 Meeting of Creditors Held 10/14/2025 × …" at bounding box center [607, 384] width 1215 height 768
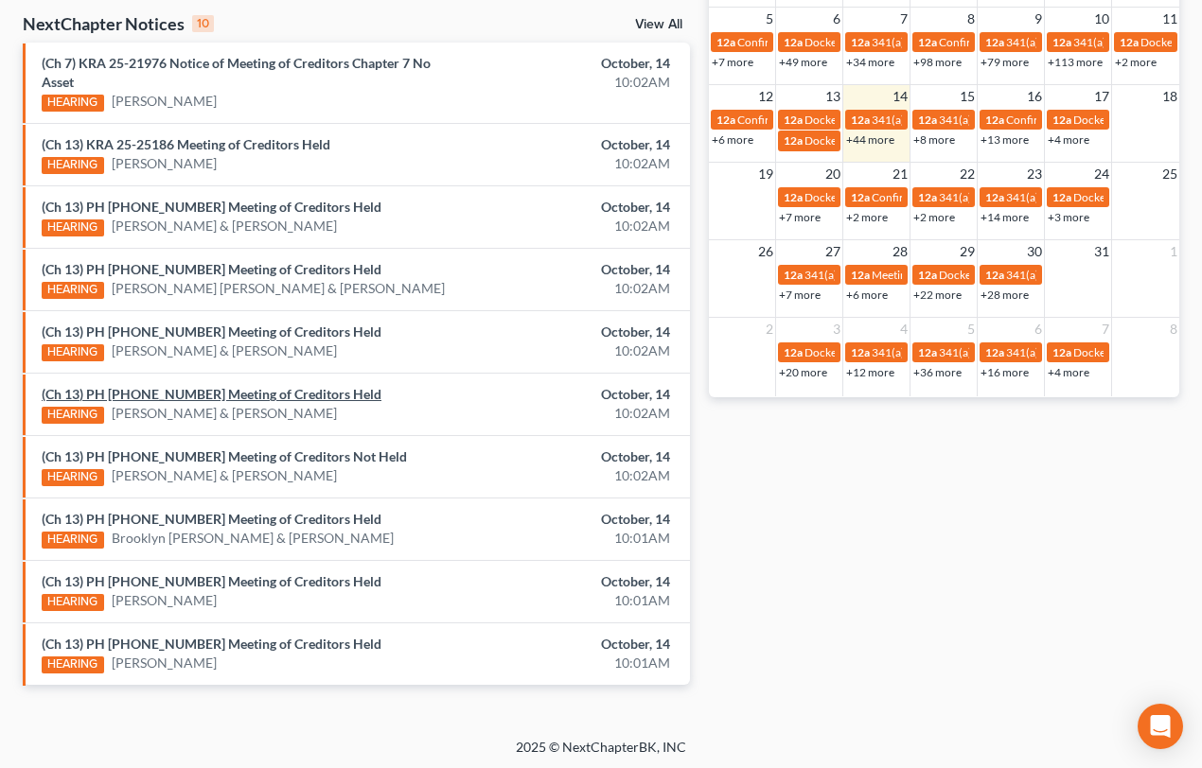
click at [122, 391] on link "(Ch 13) PH 25-25261 Meeting of Creditors Held" at bounding box center [212, 394] width 340 height 16
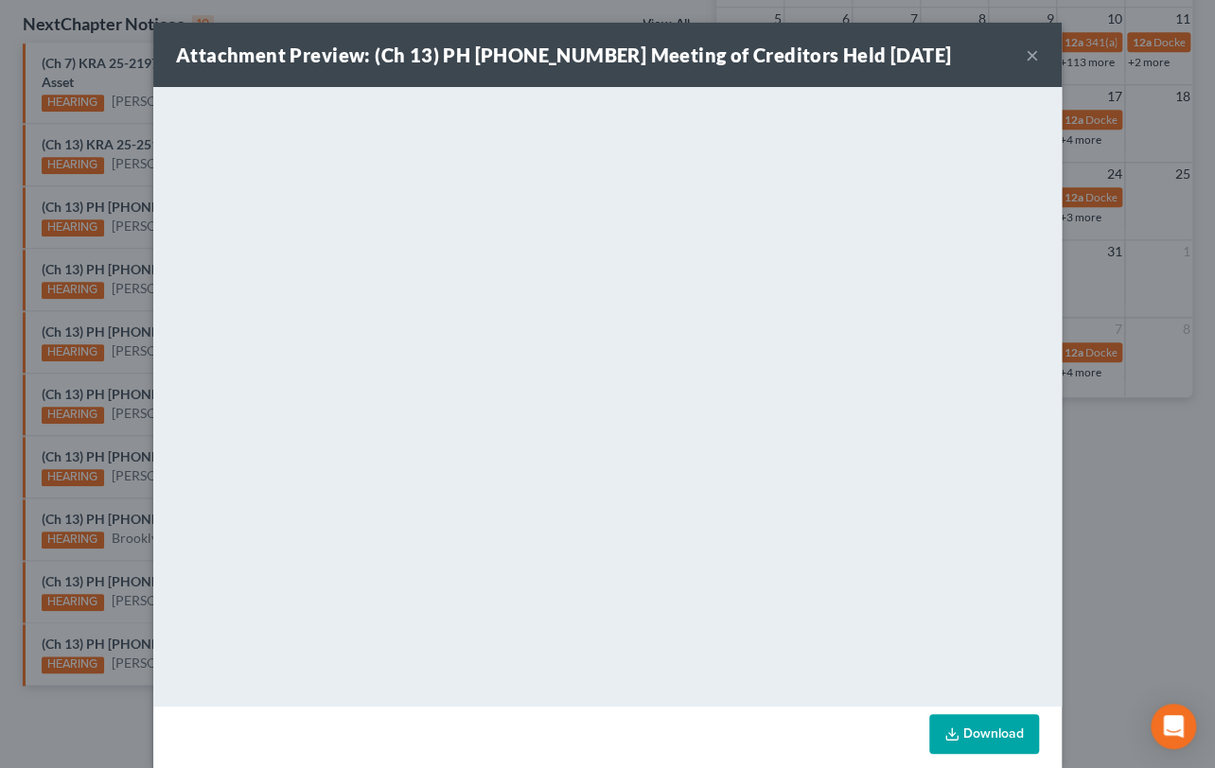
click at [109, 434] on div "Attachment Preview: (Ch 13) PH 25-25261 Meeting of Creditors Held 10/14/2025 × …" at bounding box center [607, 384] width 1215 height 768
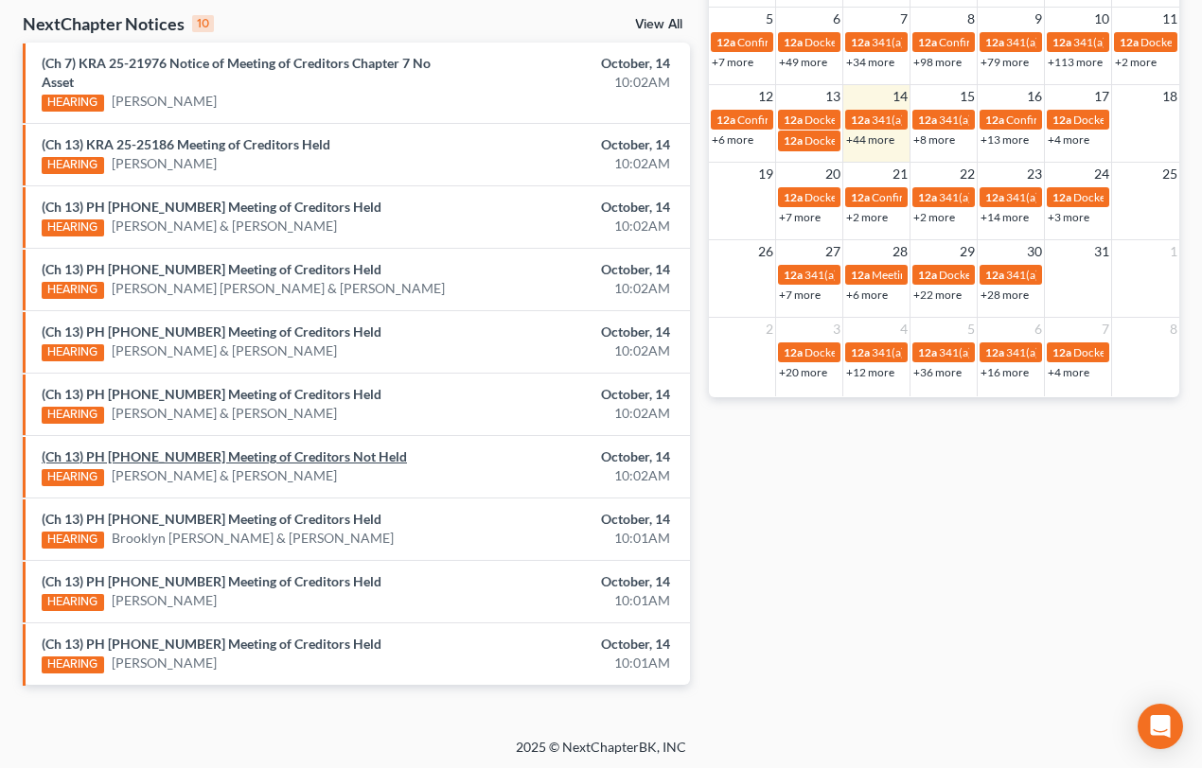
click at [123, 453] on link "(Ch 13) PH 25-25119 Meeting of Creditors Not Held" at bounding box center [224, 457] width 365 height 16
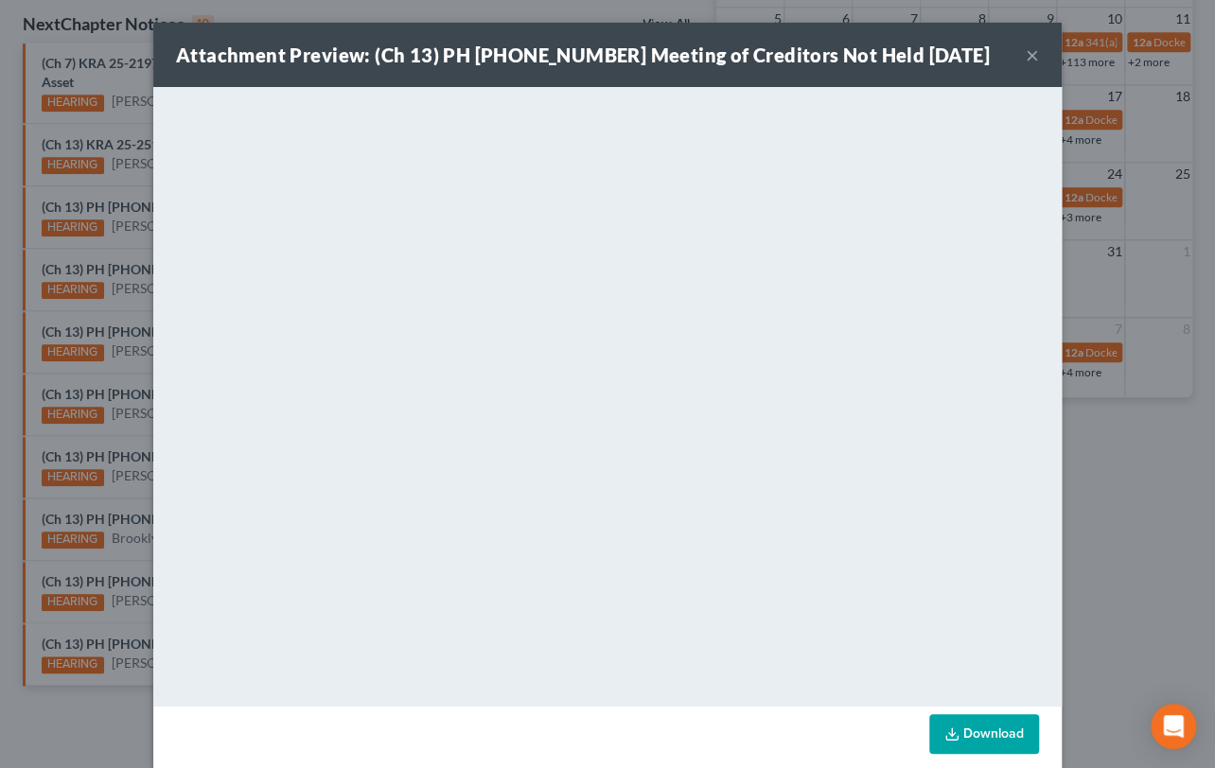
click at [123, 500] on div "Attachment Preview: (Ch 13) PH 25-25119 Meeting of Creditors Not Held 10/14/202…" at bounding box center [607, 384] width 1215 height 768
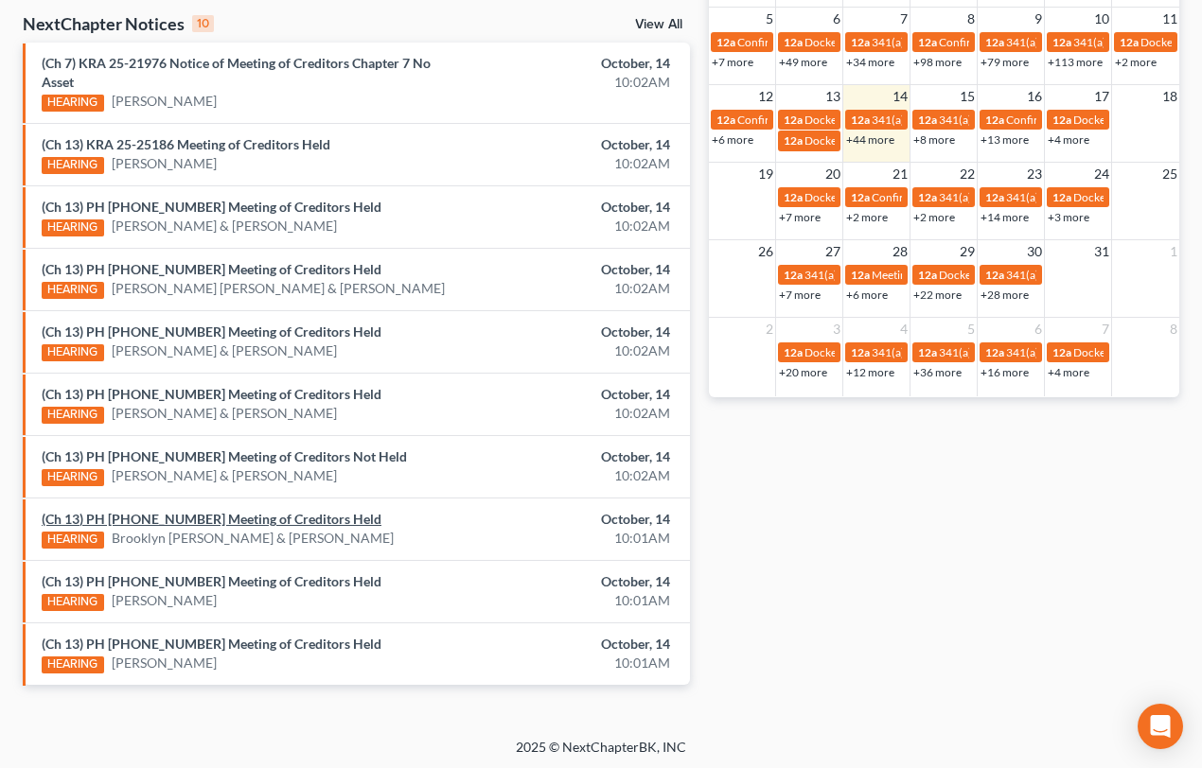
click at [134, 516] on link "(Ch 13) PH 25-25043 Meeting of Creditors Held" at bounding box center [212, 519] width 340 height 16
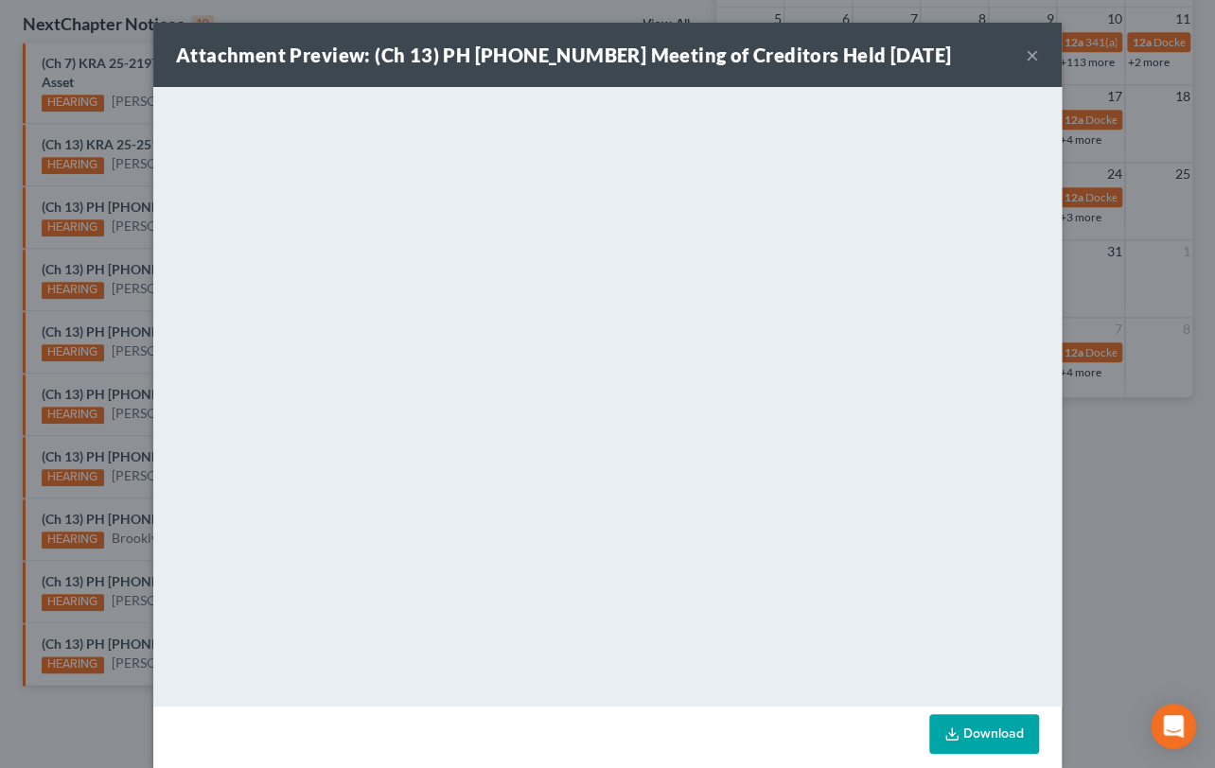
click at [100, 498] on div "Attachment Preview: (Ch 13) PH 25-25043 Meeting of Creditors Held 10/14/2025 × …" at bounding box center [607, 384] width 1215 height 768
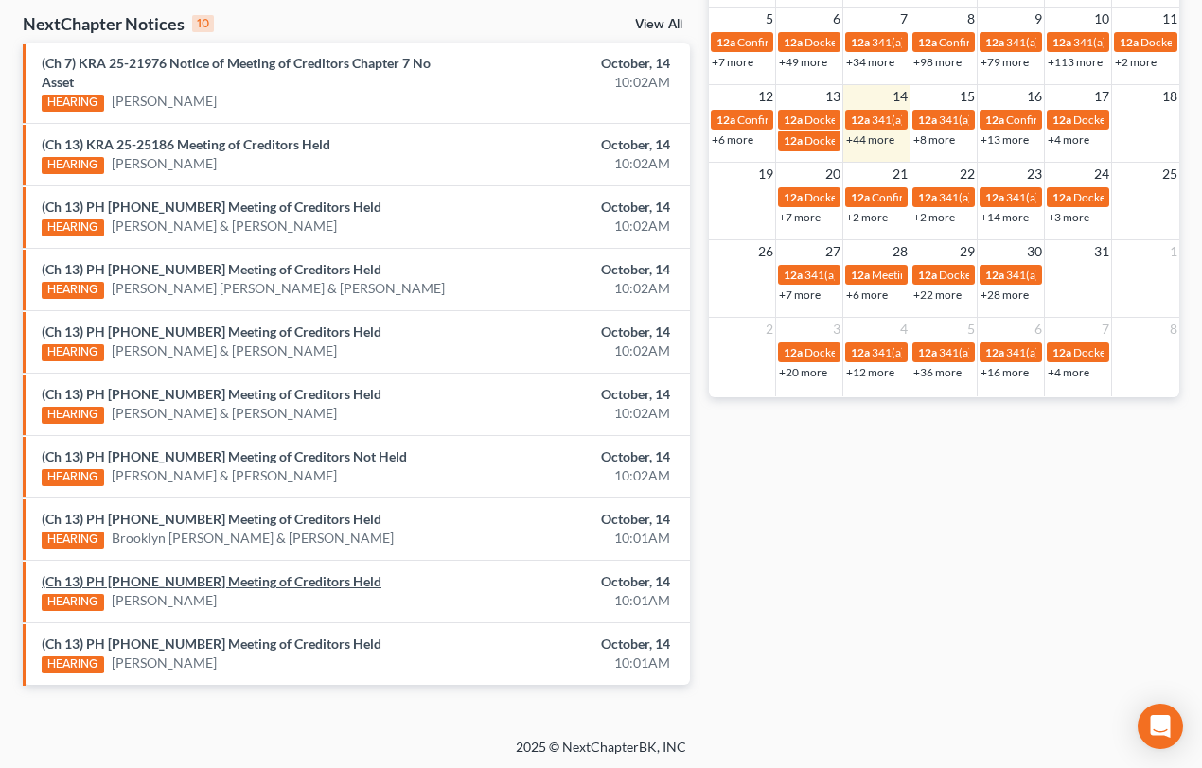
click at [156, 575] on link "(Ch 13) PH 25-25260 Meeting of Creditors Held" at bounding box center [212, 581] width 340 height 16
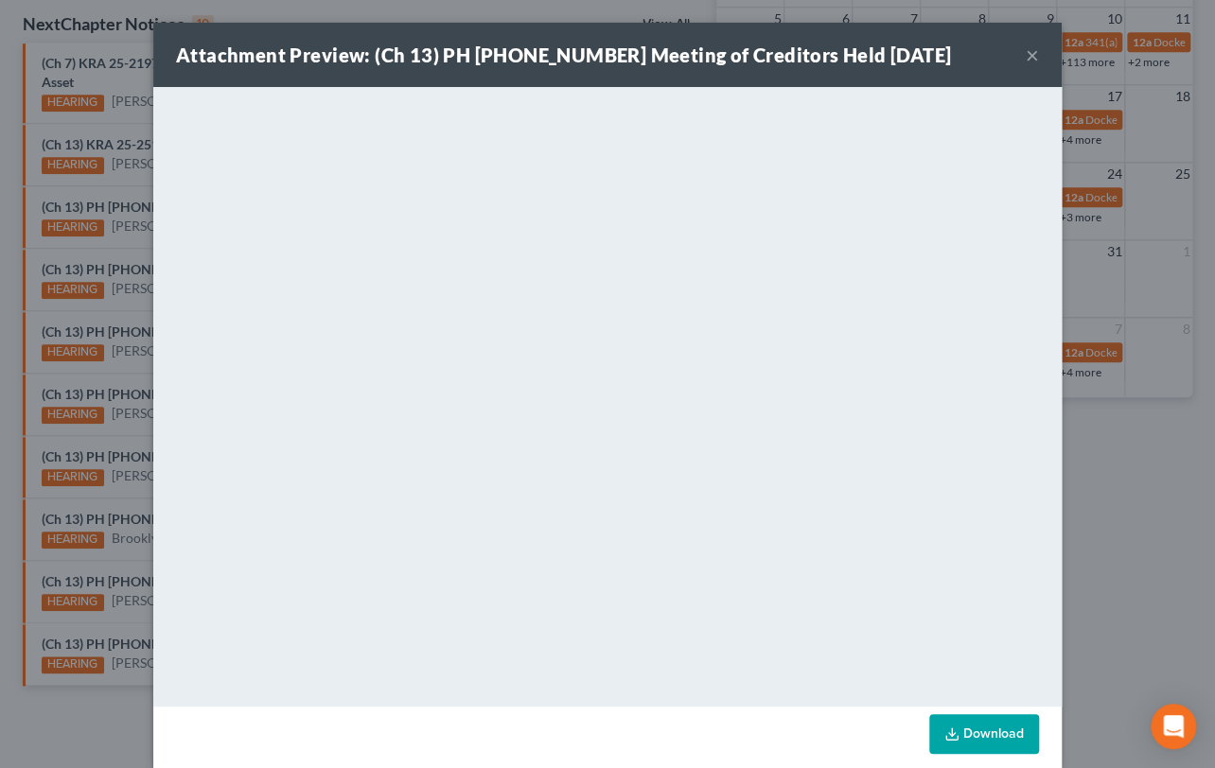
drag, startPoint x: 112, startPoint y: 556, endPoint x: 121, endPoint y: 568, distance: 14.8
click at [112, 556] on div "Attachment Preview: (Ch 13) PH 25-25260 Meeting of Creditors Held 10/14/2025 × …" at bounding box center [607, 384] width 1215 height 768
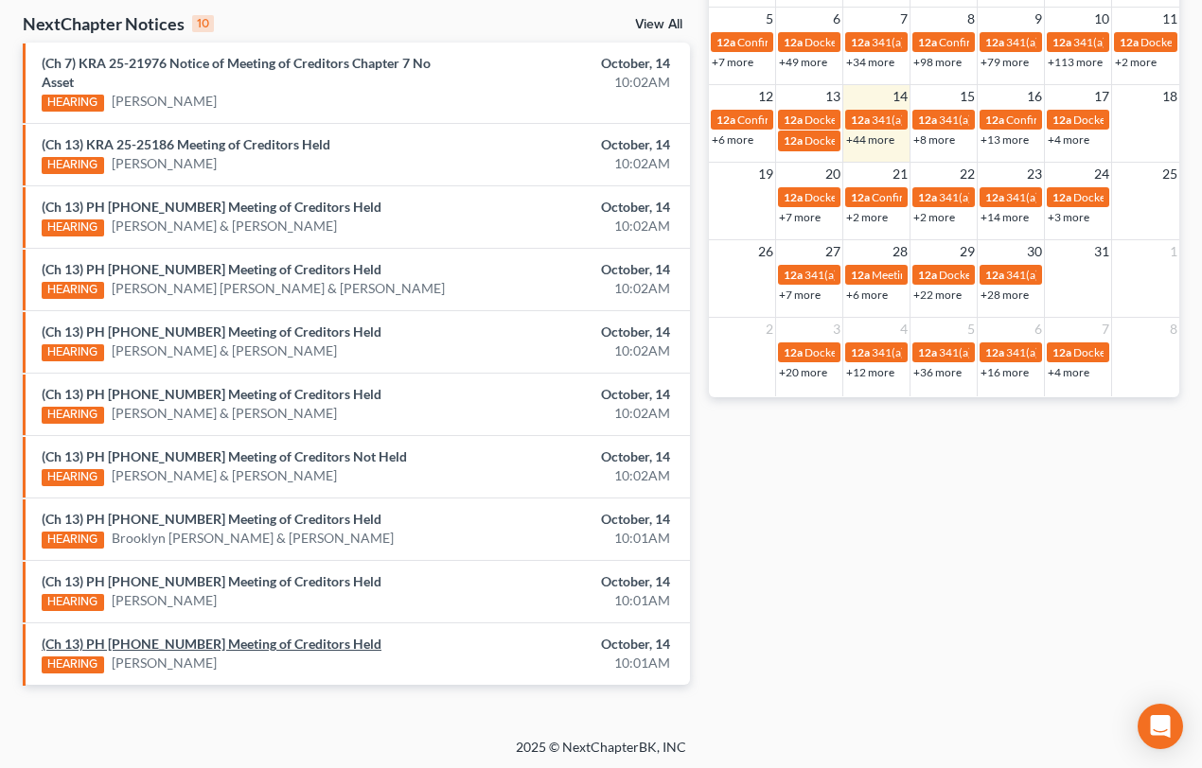
click at [158, 636] on link "(Ch 13) PH 25-25225 Meeting of Creditors Held" at bounding box center [212, 644] width 340 height 16
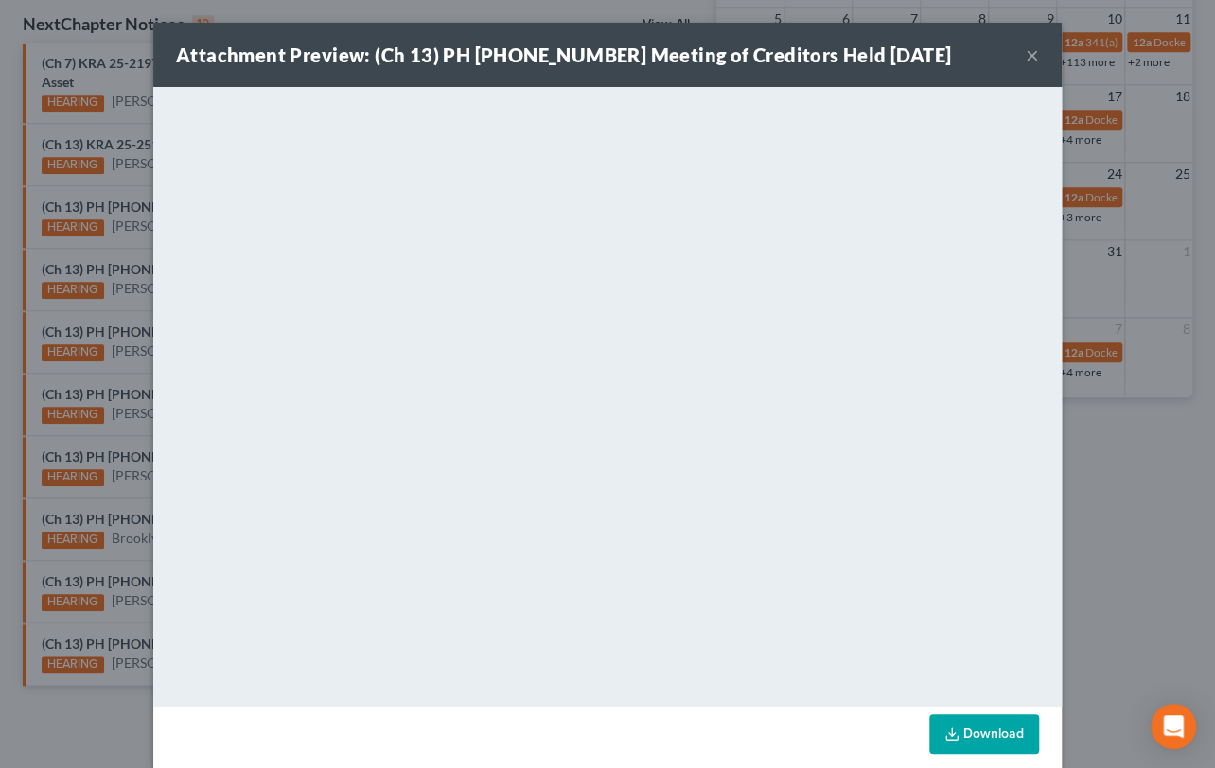
click at [117, 615] on div "Attachment Preview: (Ch 13) PH 25-25225 Meeting of Creditors Held 10/14/2025 × …" at bounding box center [607, 384] width 1215 height 768
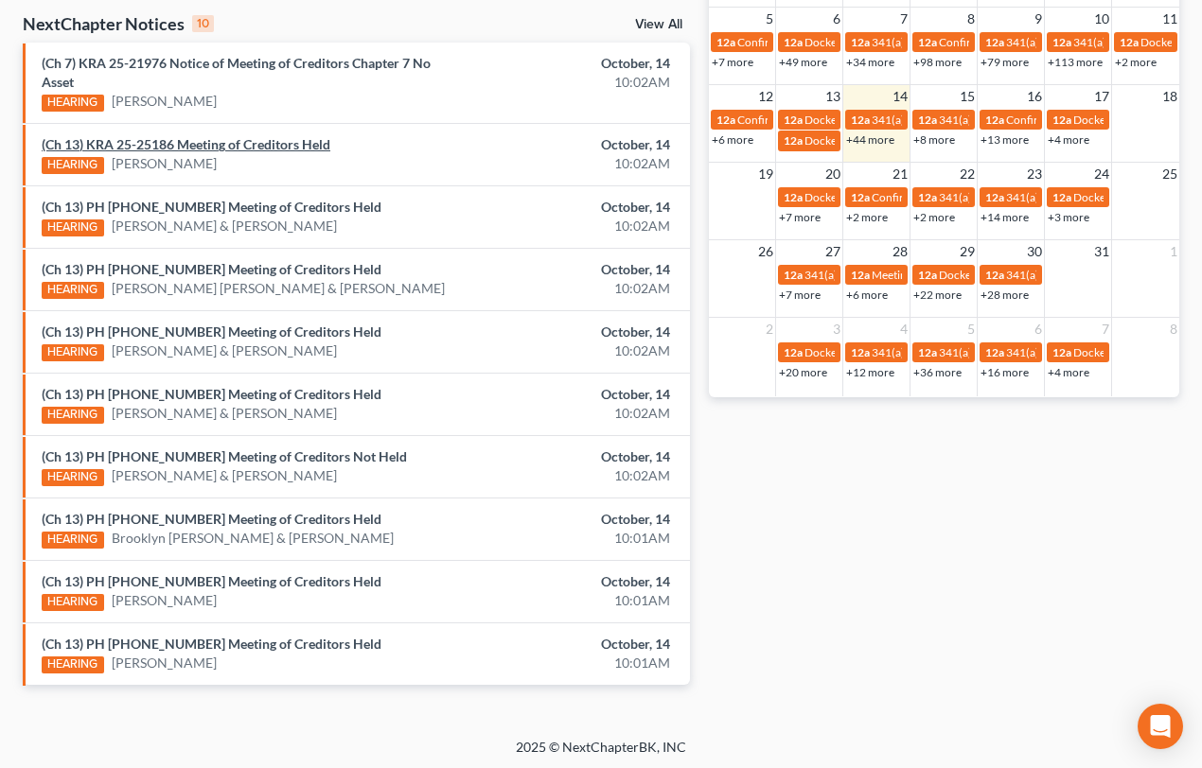
click at [255, 145] on link "(Ch 13) KRA 25-25186 Meeting of Creditors Held" at bounding box center [186, 144] width 289 height 16
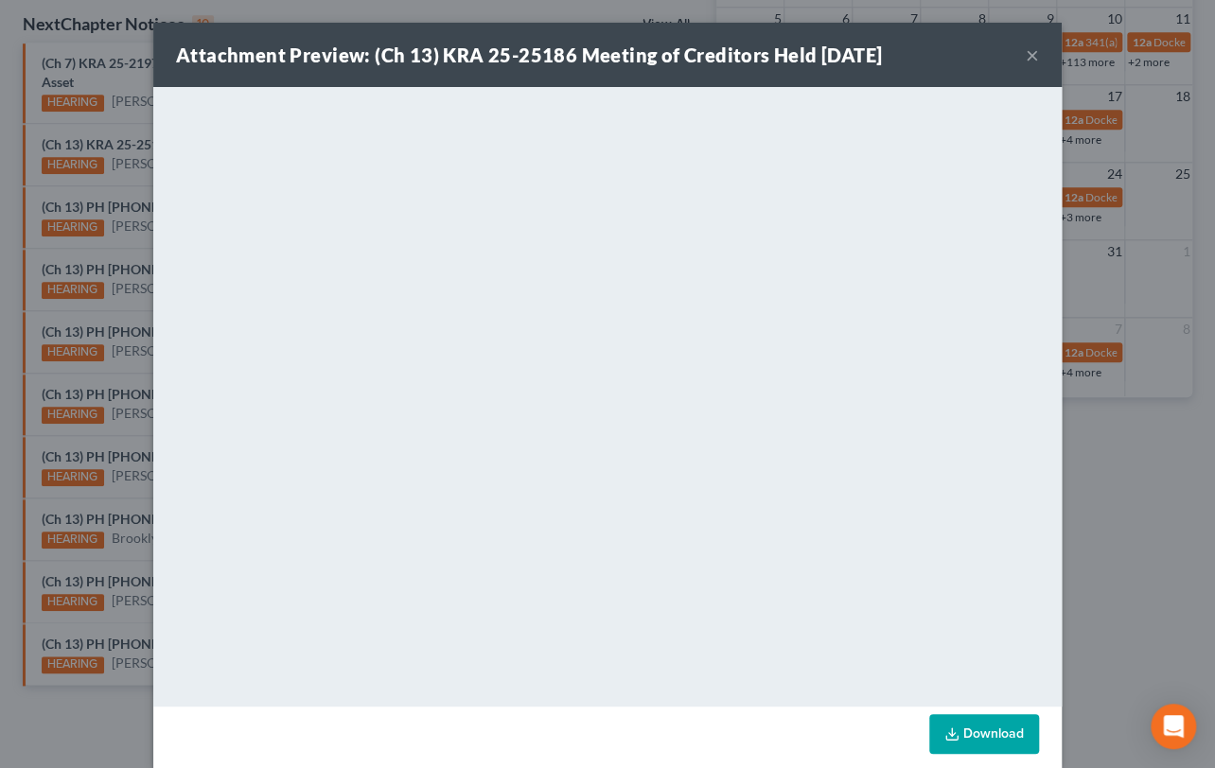
click at [110, 183] on div "Attachment Preview: (Ch 13) KRA 25-25186 Meeting of Creditors Held 10/14/2025 ×…" at bounding box center [607, 384] width 1215 height 768
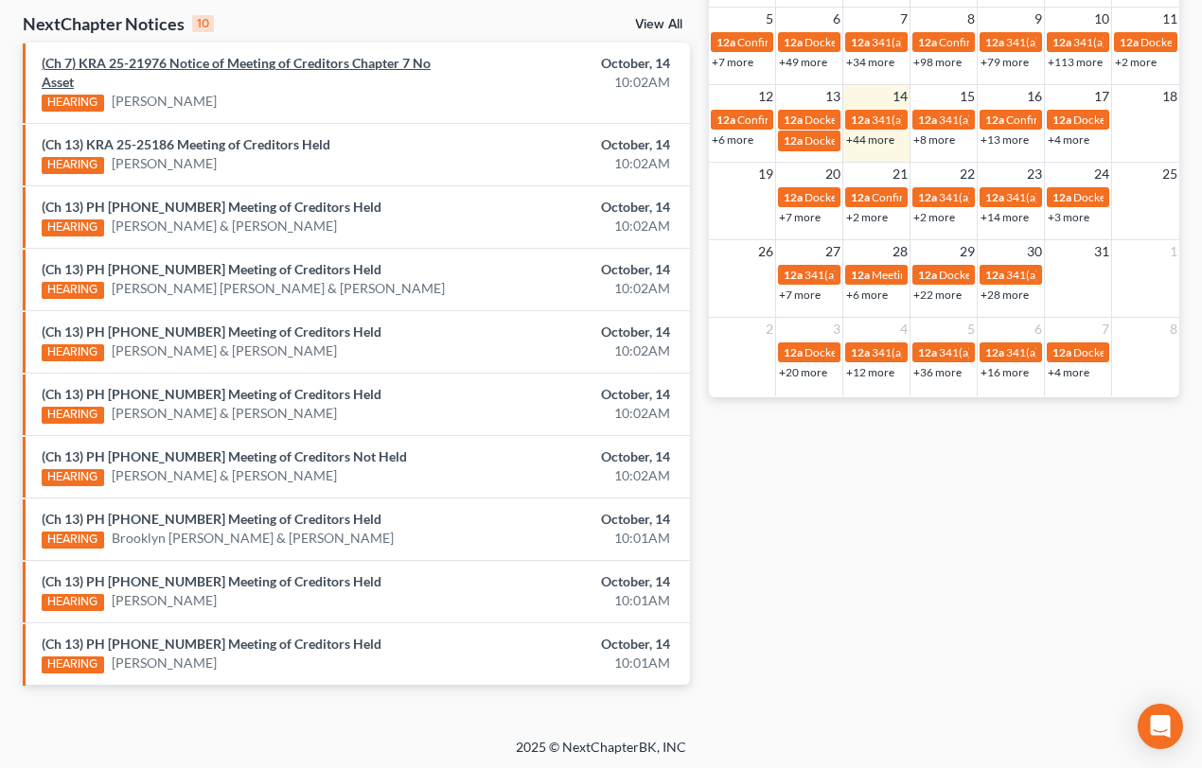
click at [185, 63] on link "(Ch 7) KRA 25-21976 Notice of Meeting of Creditors Chapter 7 No Asset" at bounding box center [236, 72] width 389 height 35
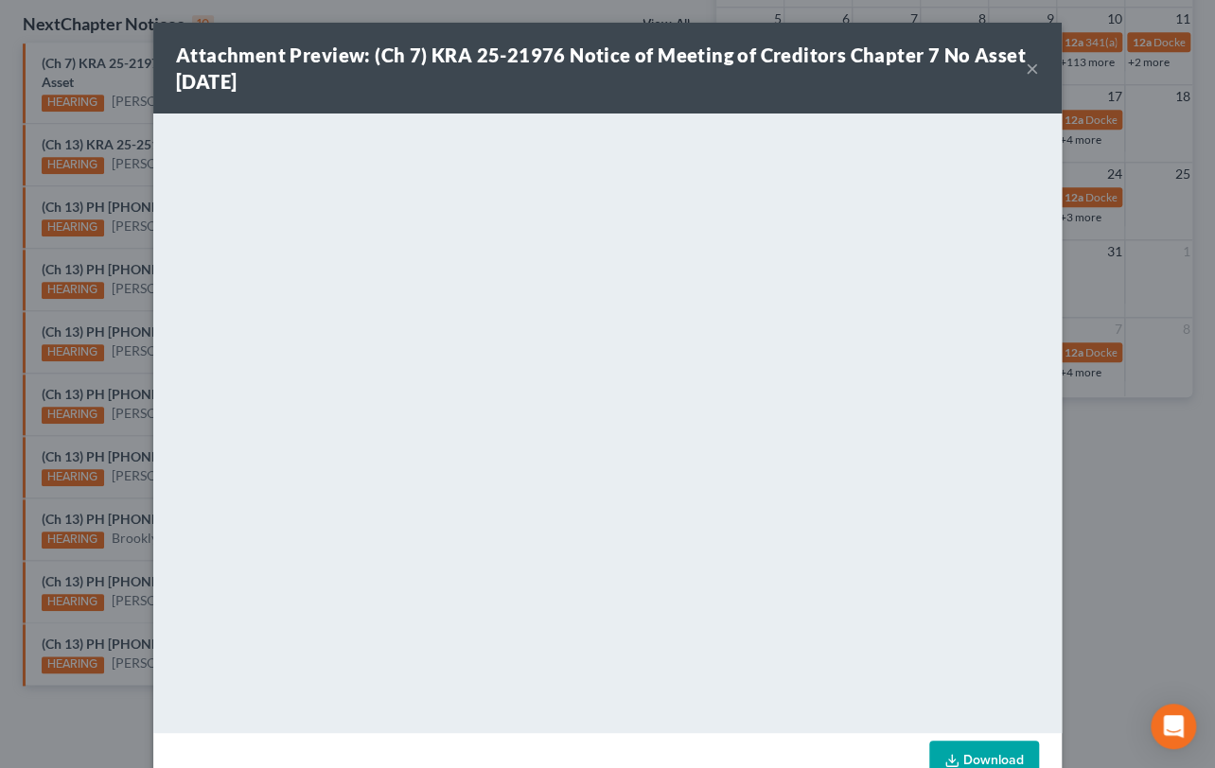
click at [1029, 69] on button "×" at bounding box center [1032, 68] width 13 height 23
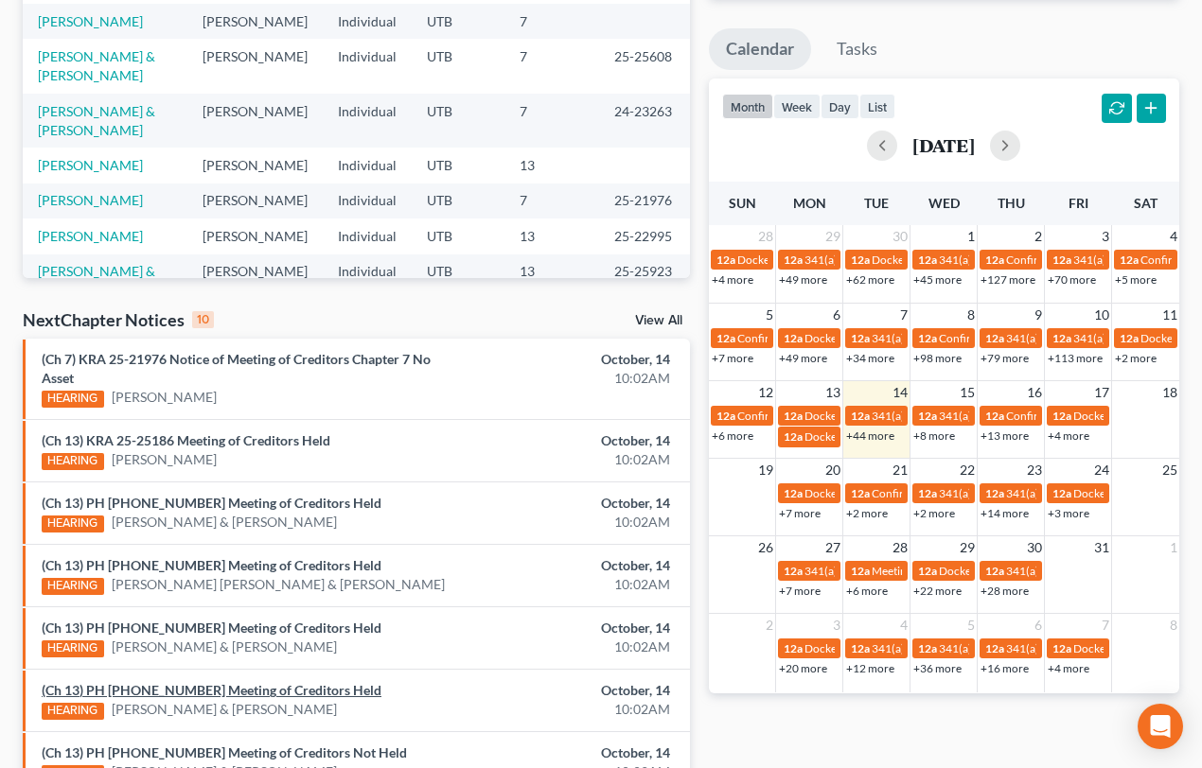
scroll to position [265, 0]
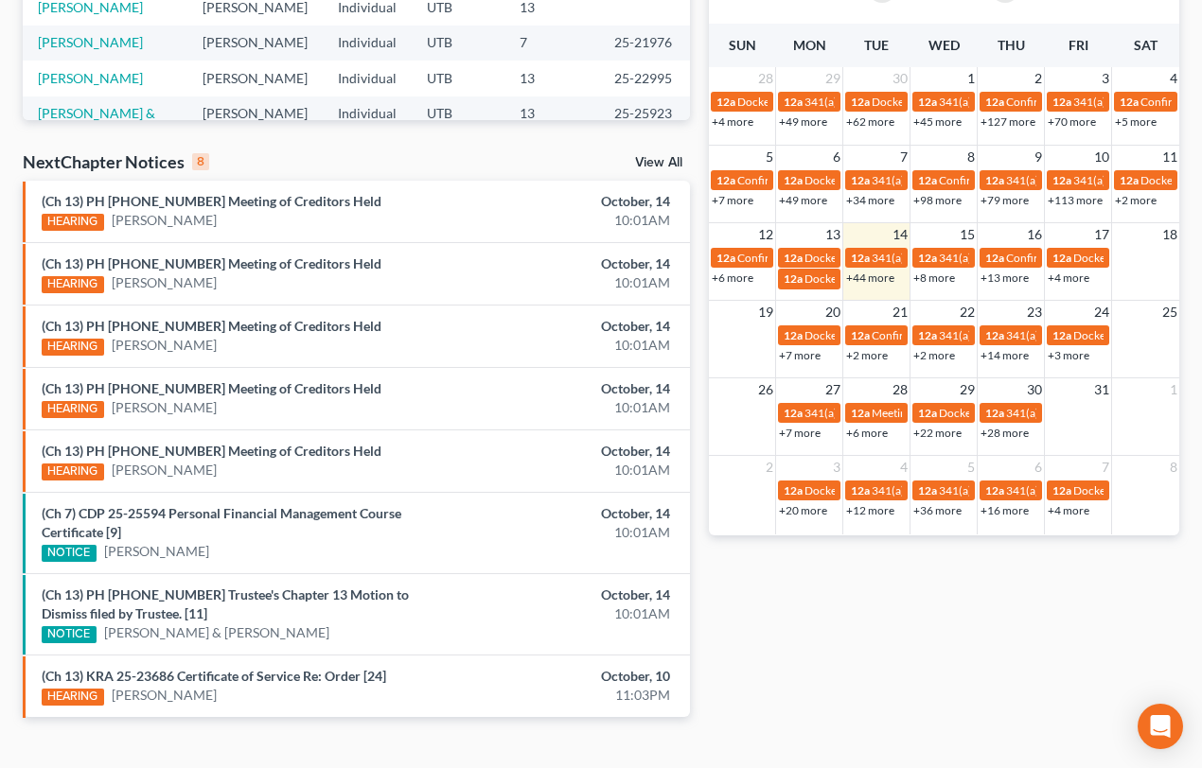
scroll to position [503, 0]
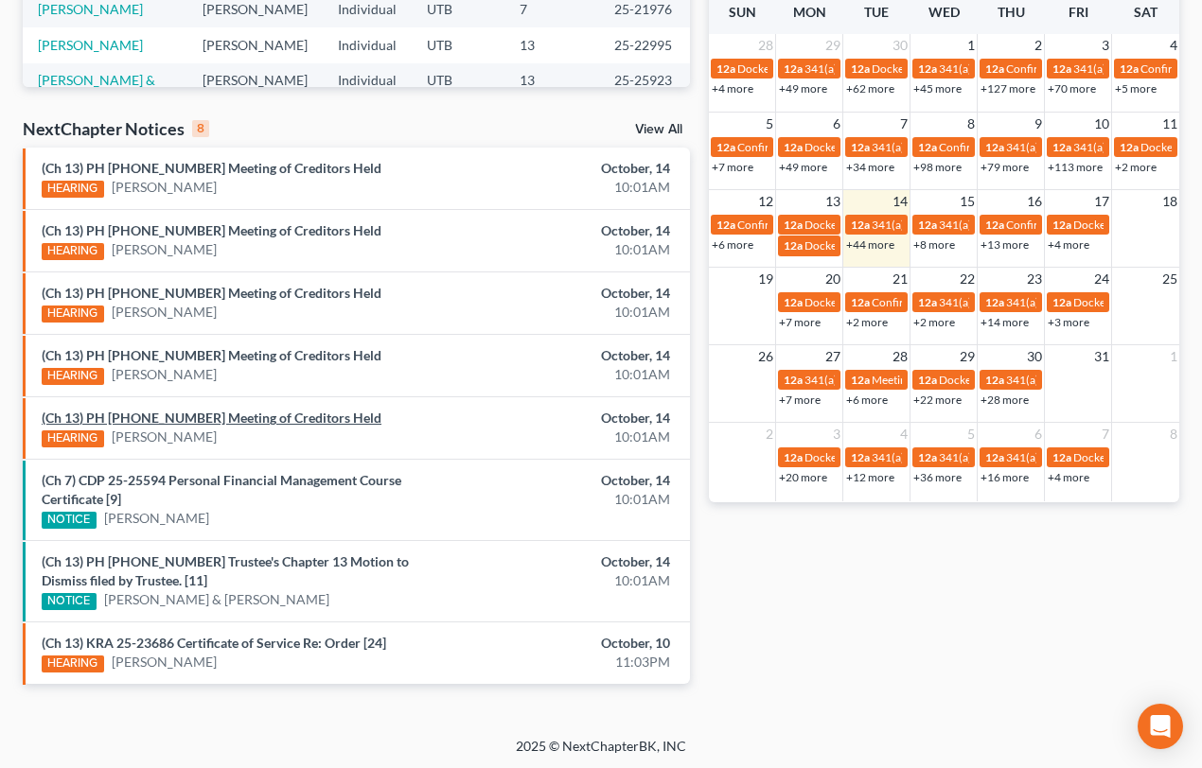
click at [219, 417] on link "(Ch 13) PH 25-25162 Meeting of Creditors Held" at bounding box center [212, 418] width 340 height 16
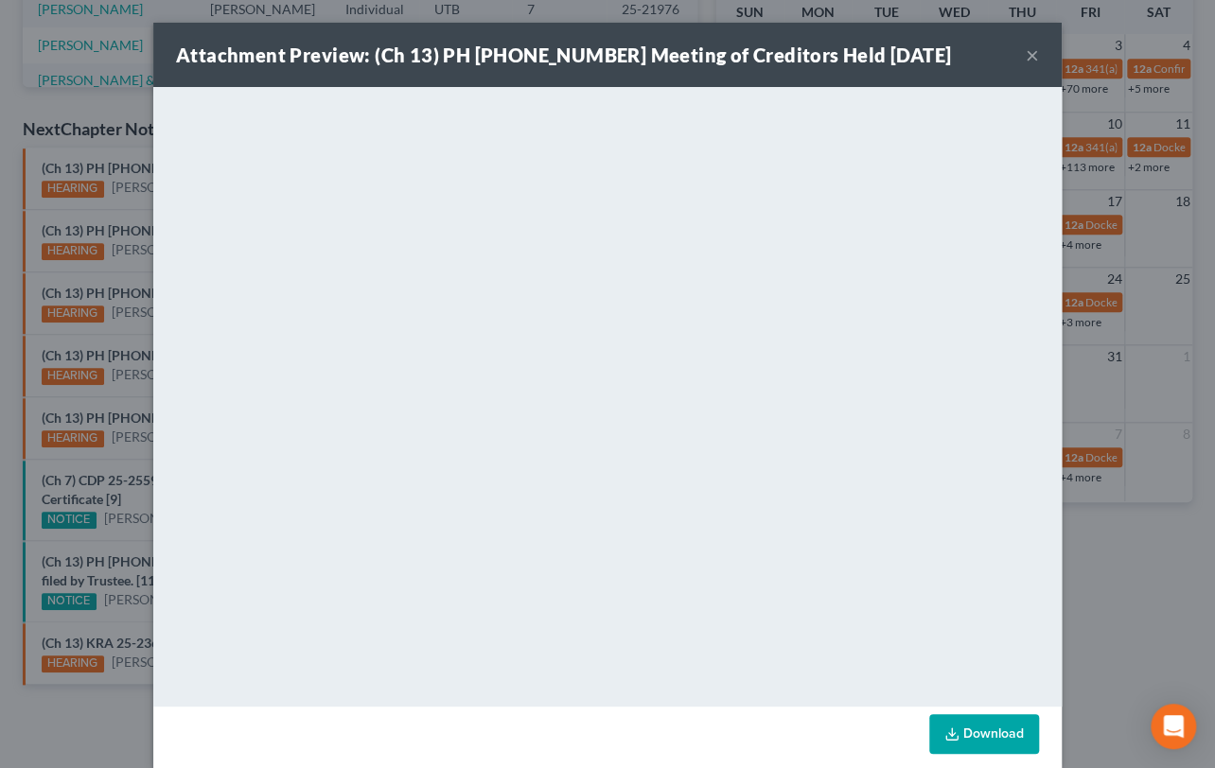
click at [125, 396] on div "Attachment Preview: (Ch 13) PH 25-25162 Meeting of Creditors Held 10/14/2025 × …" at bounding box center [607, 384] width 1215 height 768
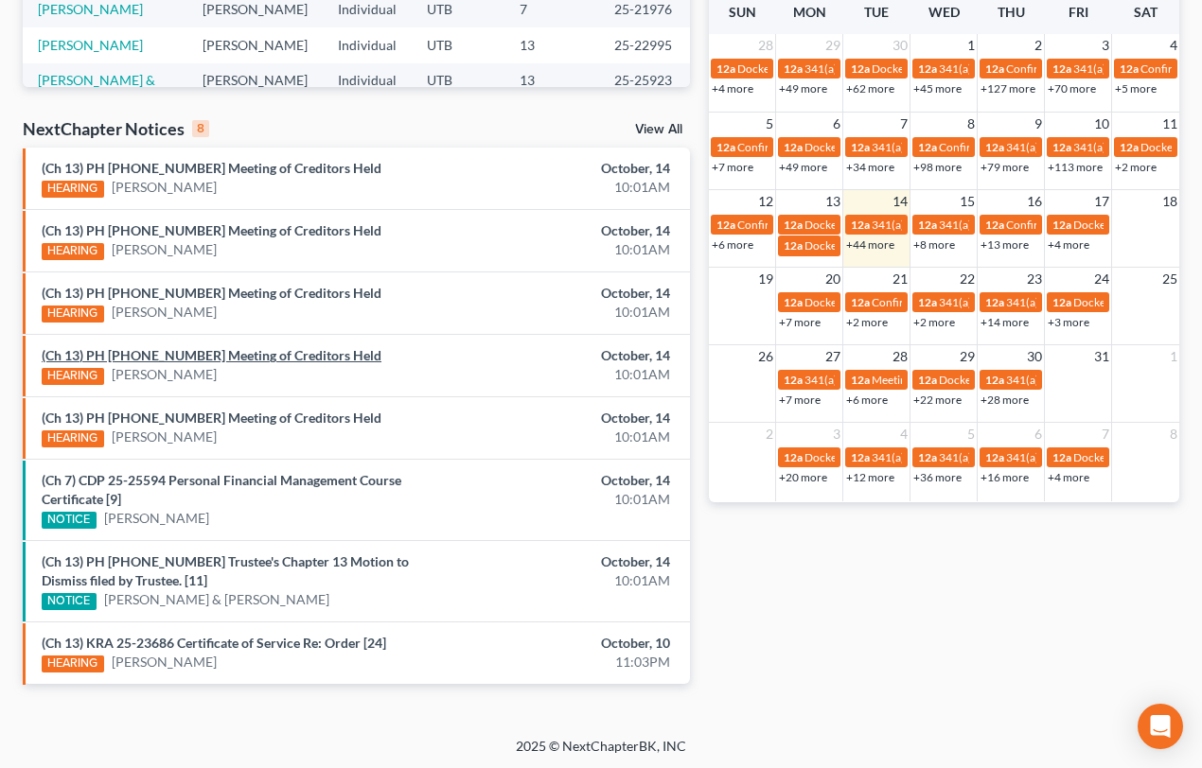
click at [145, 352] on link "(Ch 13) PH 25-25259 Meeting of Creditors Held" at bounding box center [212, 355] width 340 height 16
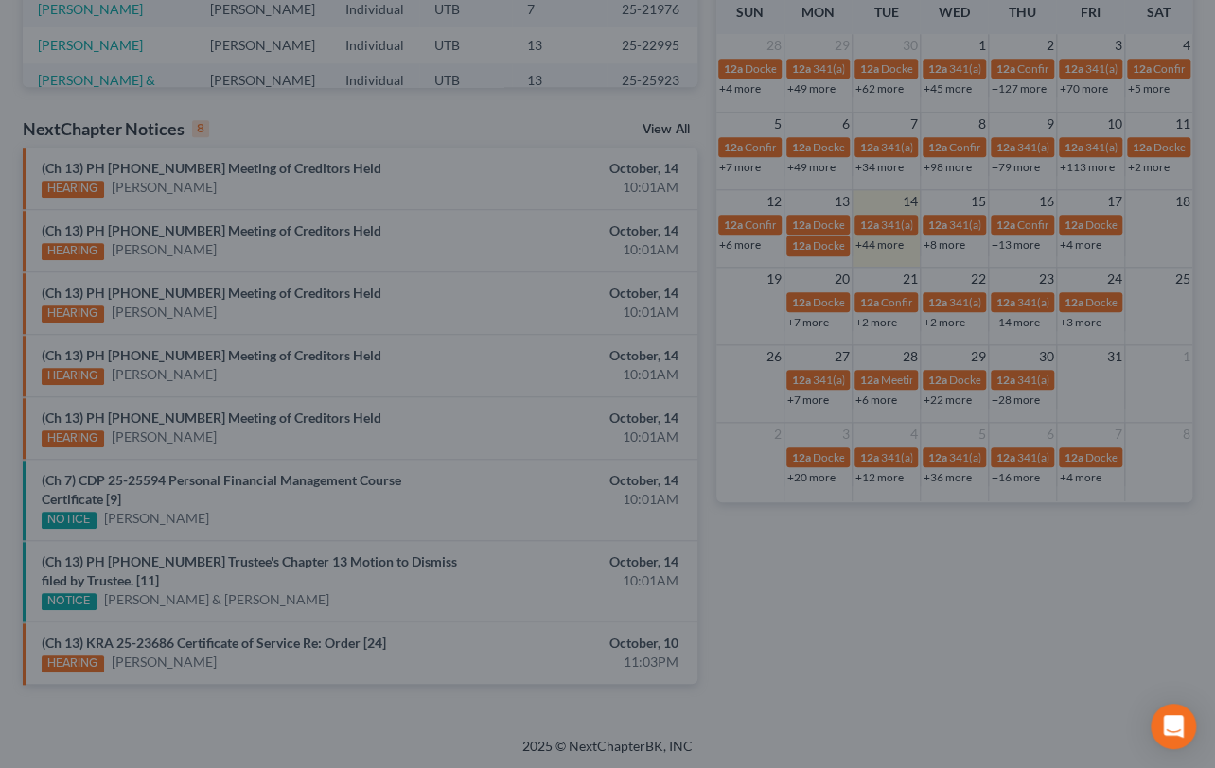
drag, startPoint x: 120, startPoint y: 336, endPoint x: 134, endPoint y: 318, distance: 22.9
click at [120, 336] on div "Attachment Preview: (Ch 13) PH 25-25259 Meeting of Creditors Held 10/14/2025 × …" at bounding box center [607, 384] width 1215 height 768
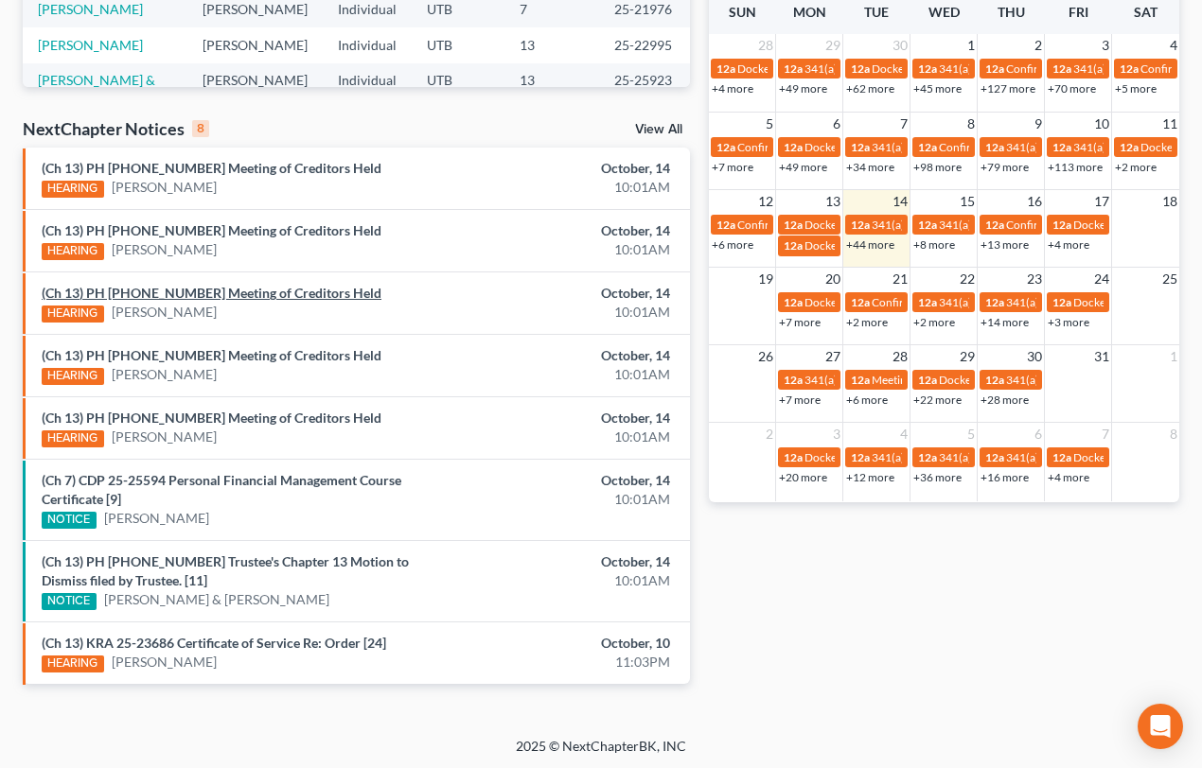
click at [142, 294] on link "(Ch 13) PH 25-25101 Meeting of Creditors Held" at bounding box center [212, 293] width 340 height 16
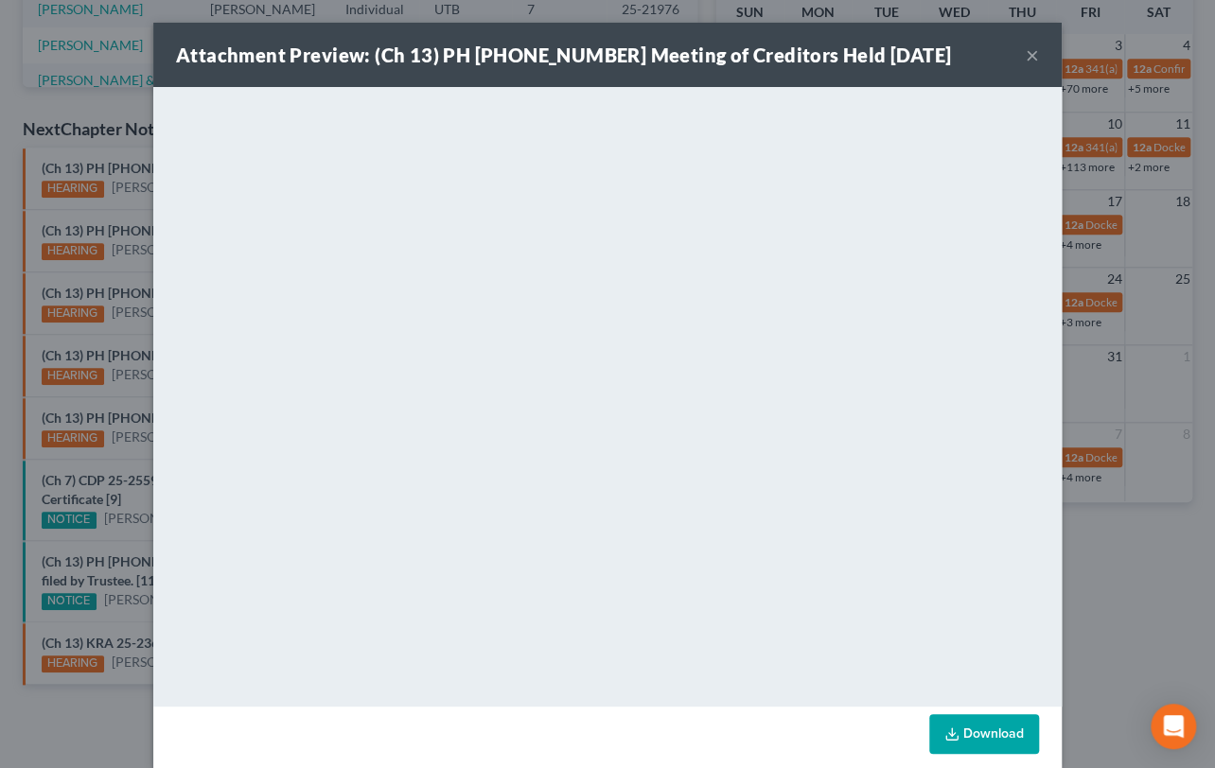
drag, startPoint x: 114, startPoint y: 269, endPoint x: 128, endPoint y: 262, distance: 14.8
click at [114, 269] on div "Attachment Preview: (Ch 13) PH 25-25101 Meeting of Creditors Held 10/14/2025 × …" at bounding box center [607, 384] width 1215 height 768
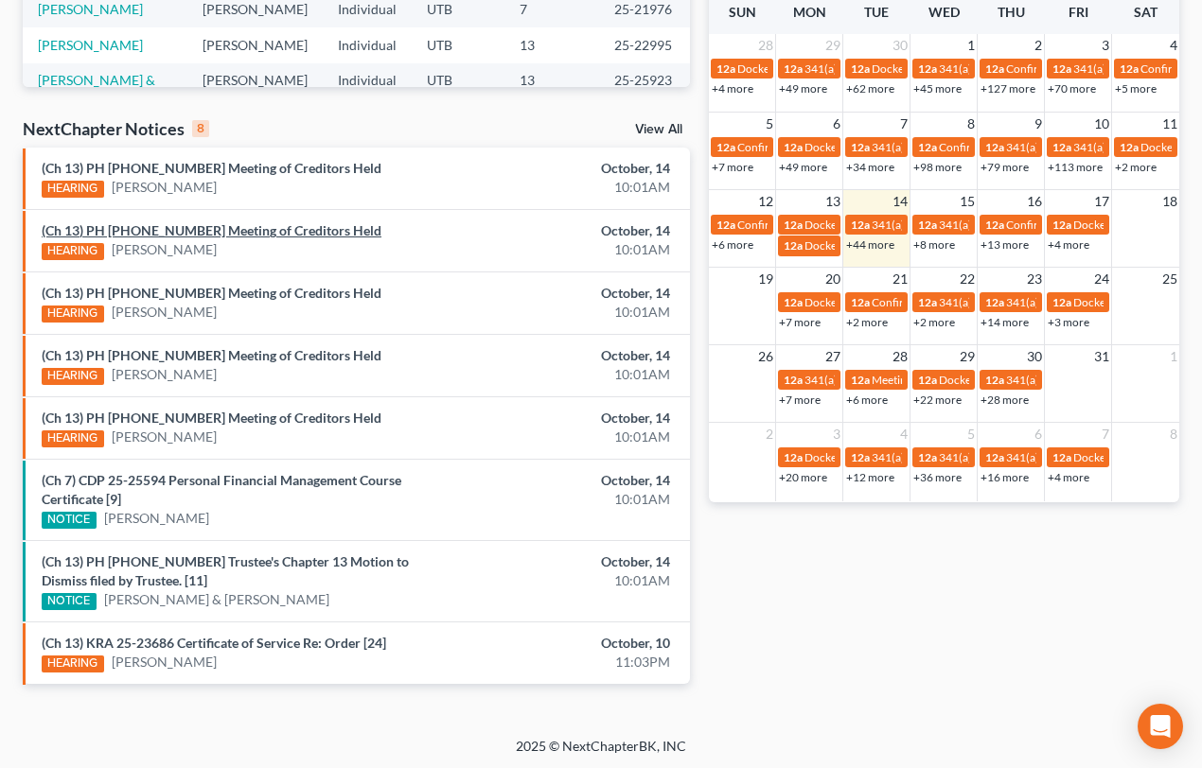
click at [144, 232] on link "(Ch 13) PH 25-25117 Meeting of Creditors Held" at bounding box center [212, 230] width 340 height 16
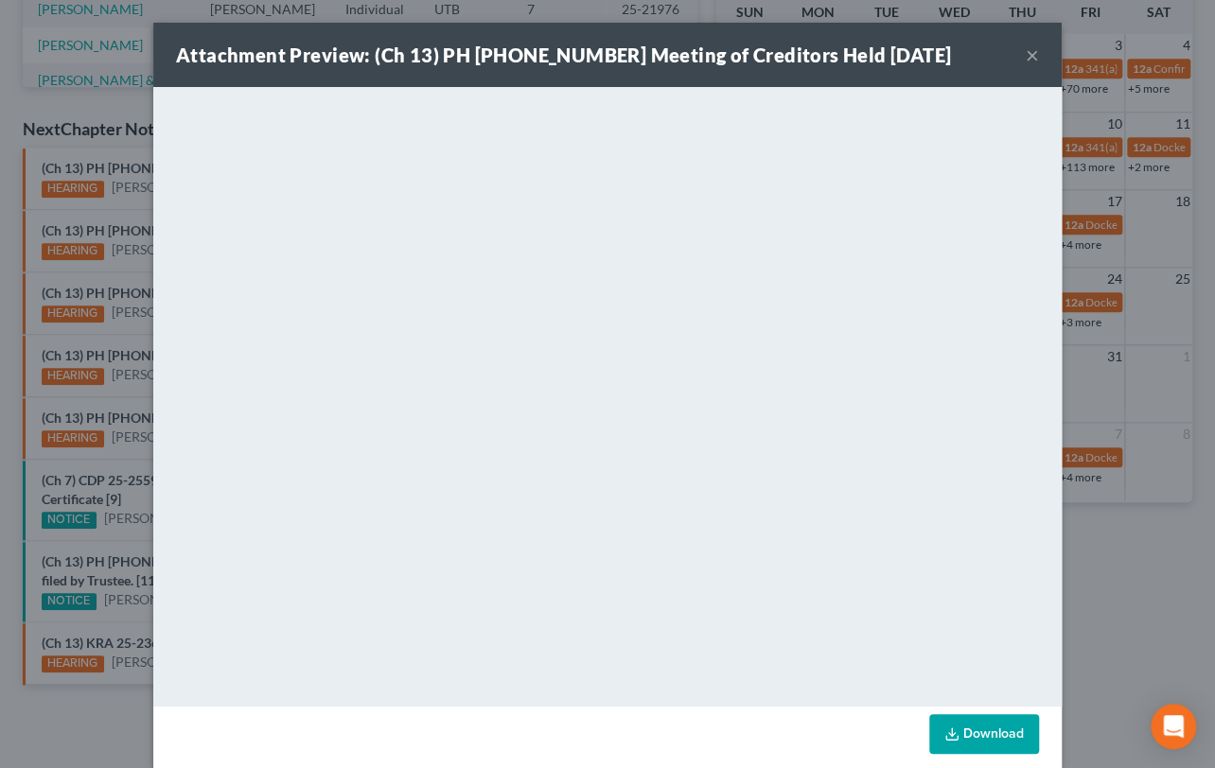
click at [109, 205] on div "Attachment Preview: (Ch 13) PH 25-25117 Meeting of Creditors Held 10/14/2025 × …" at bounding box center [607, 384] width 1215 height 768
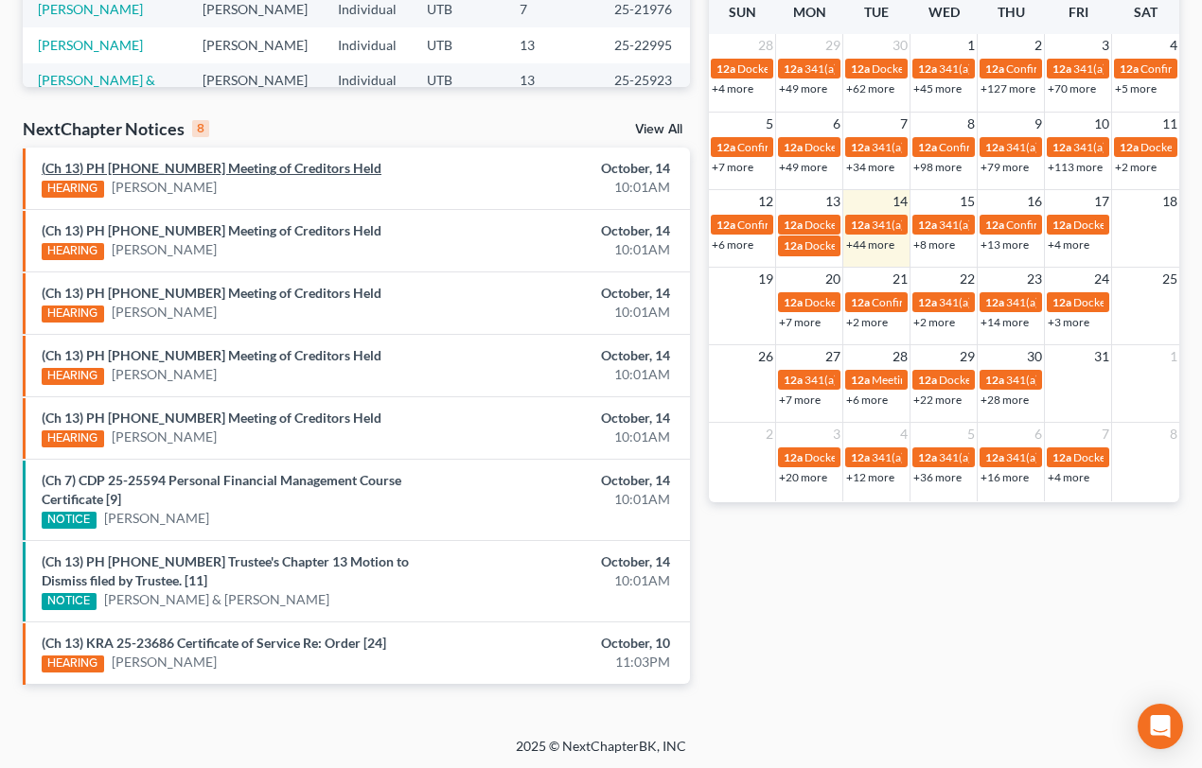
click at [151, 170] on link "(Ch 13) PH 25-25231 Meeting of Creditors Held" at bounding box center [212, 168] width 340 height 16
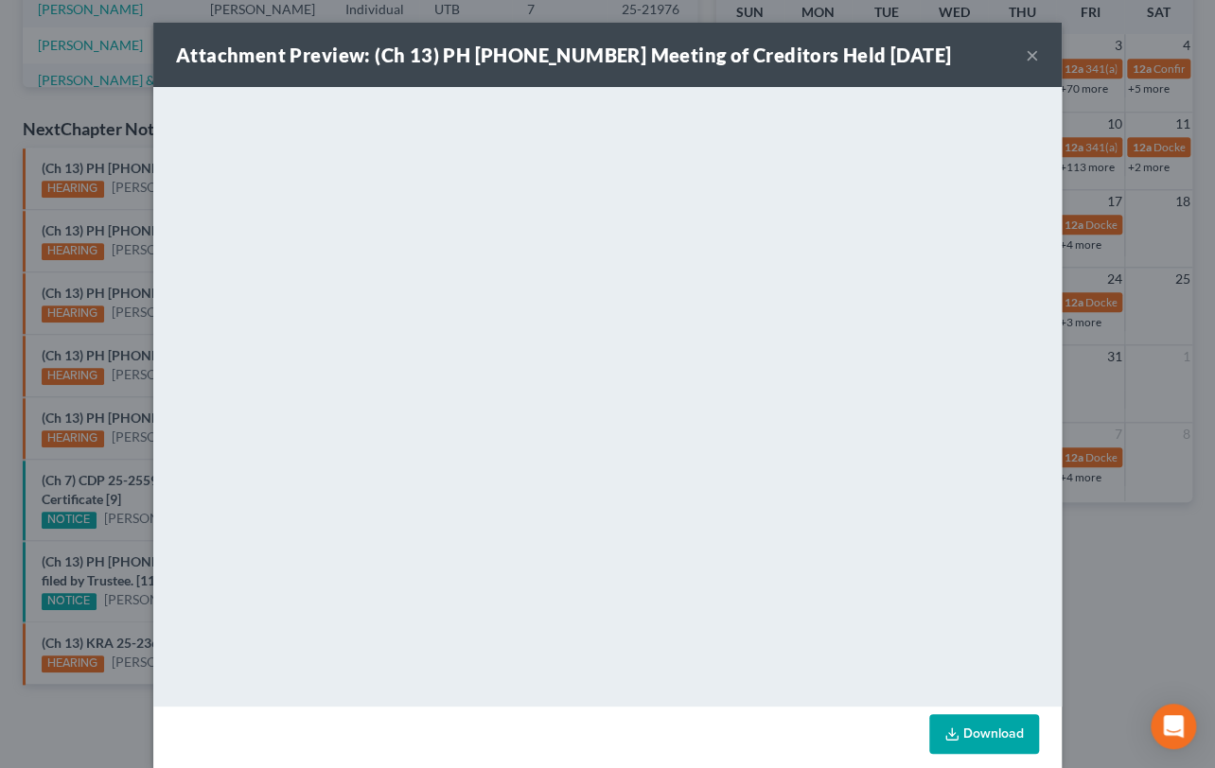
click at [119, 209] on div "Attachment Preview: (Ch 13) PH 25-25231 Meeting of Creditors Held 10/14/2025 × …" at bounding box center [607, 384] width 1215 height 768
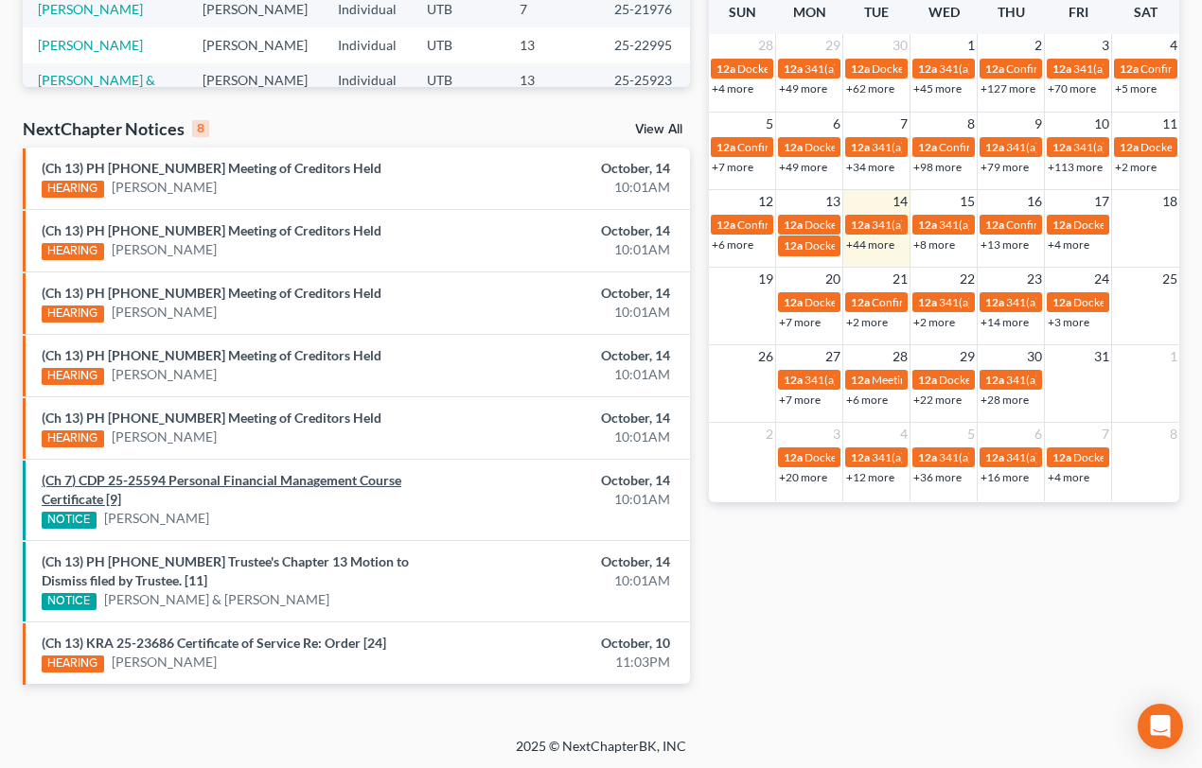
click at [235, 484] on link "(Ch 7) CDP 25-25594 Personal Financial Management Course Certificate [9]" at bounding box center [222, 489] width 360 height 35
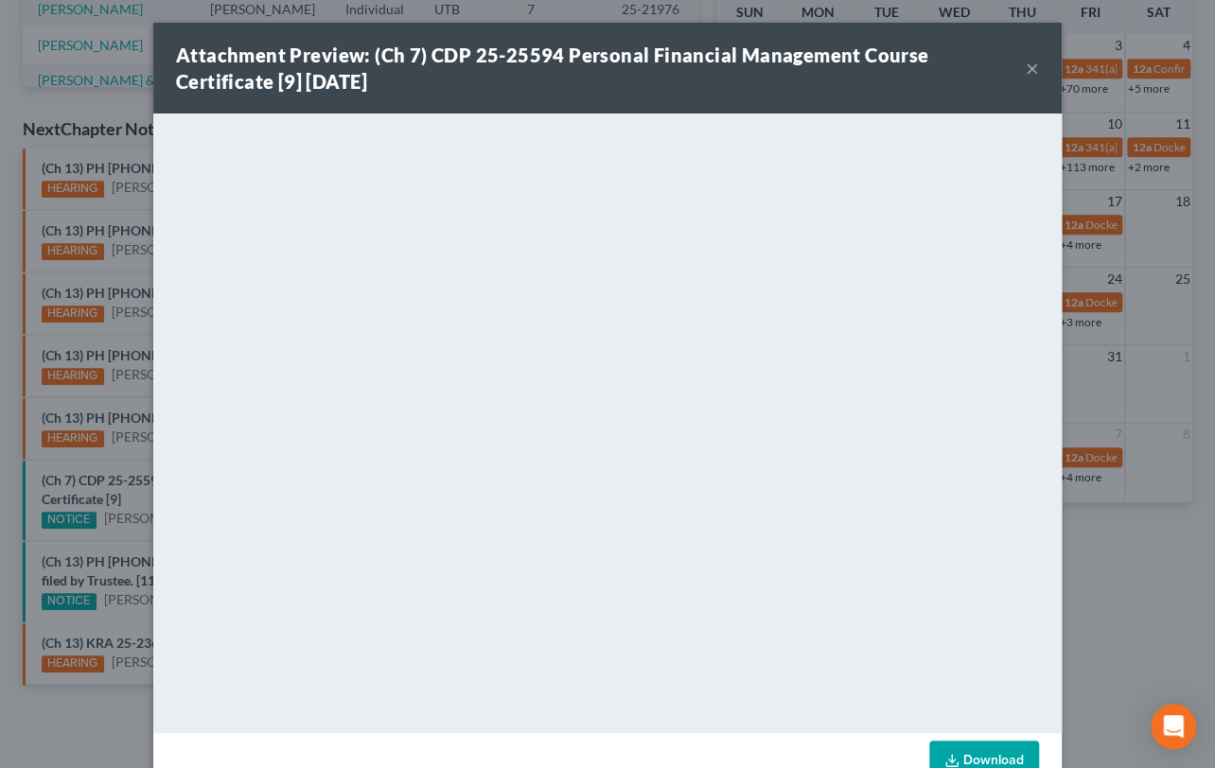
click at [129, 547] on div "Attachment Preview: (Ch 7) CDP 25-25594 Personal Financial Management Course Ce…" at bounding box center [607, 384] width 1215 height 768
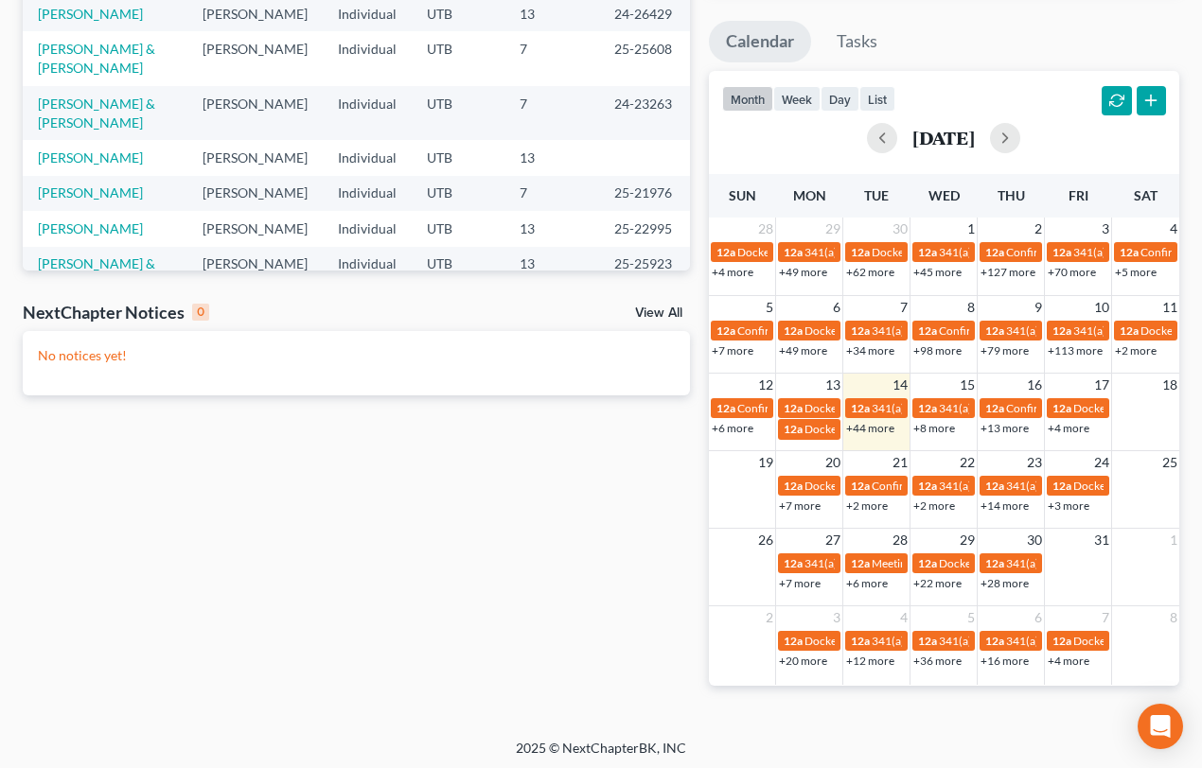
scroll to position [324, 0]
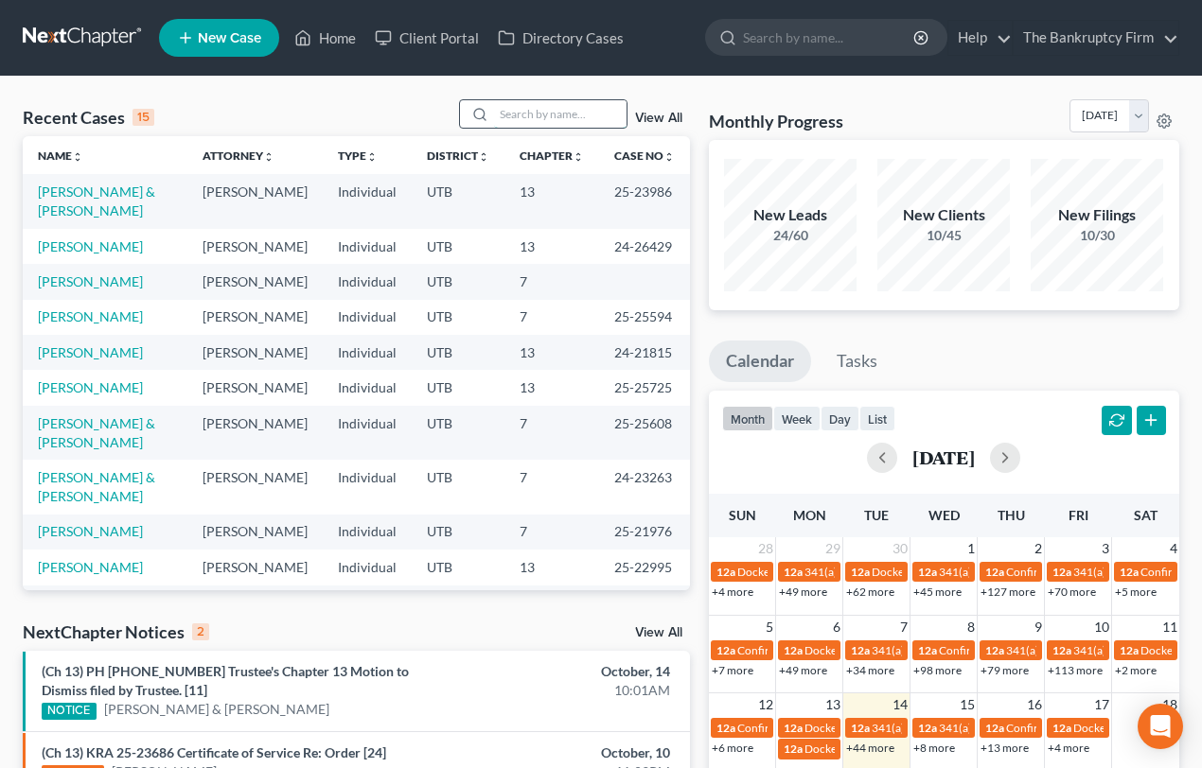
click at [516, 118] on input "search" at bounding box center [560, 113] width 132 height 27
type input "Waters"
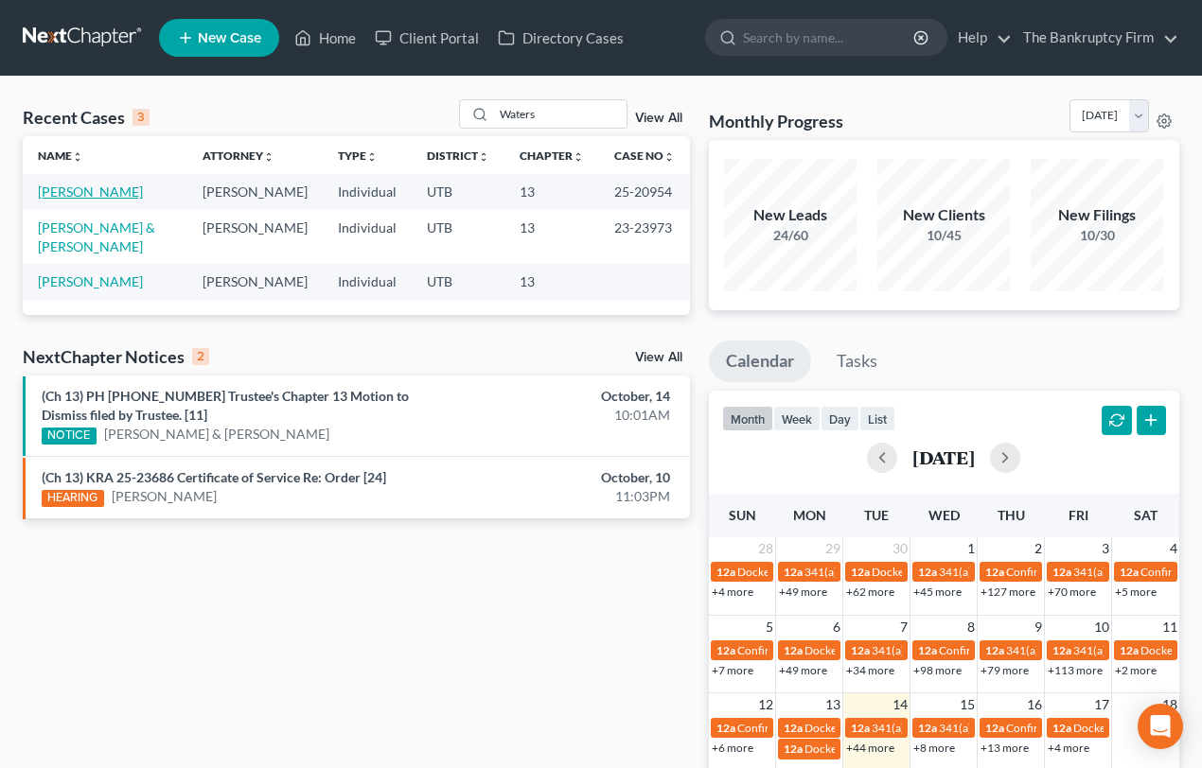
click at [100, 190] on link "[PERSON_NAME]" at bounding box center [90, 192] width 105 height 16
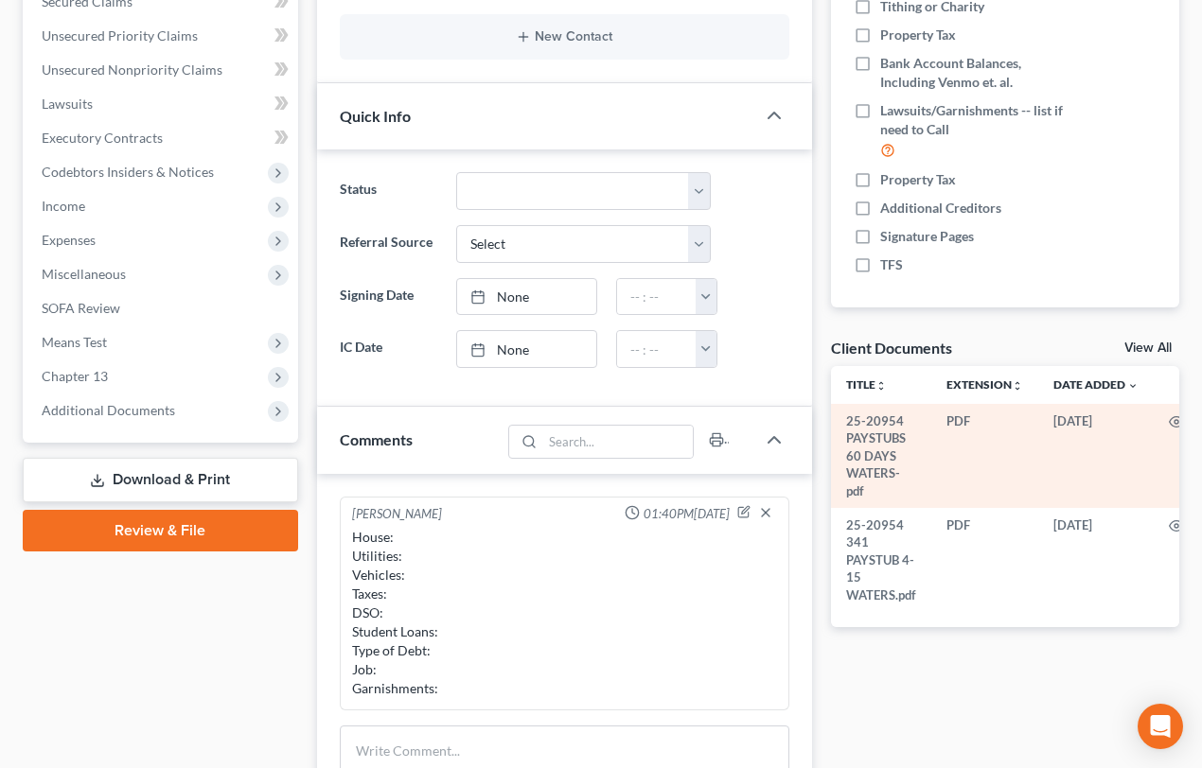
scroll to position [430, 0]
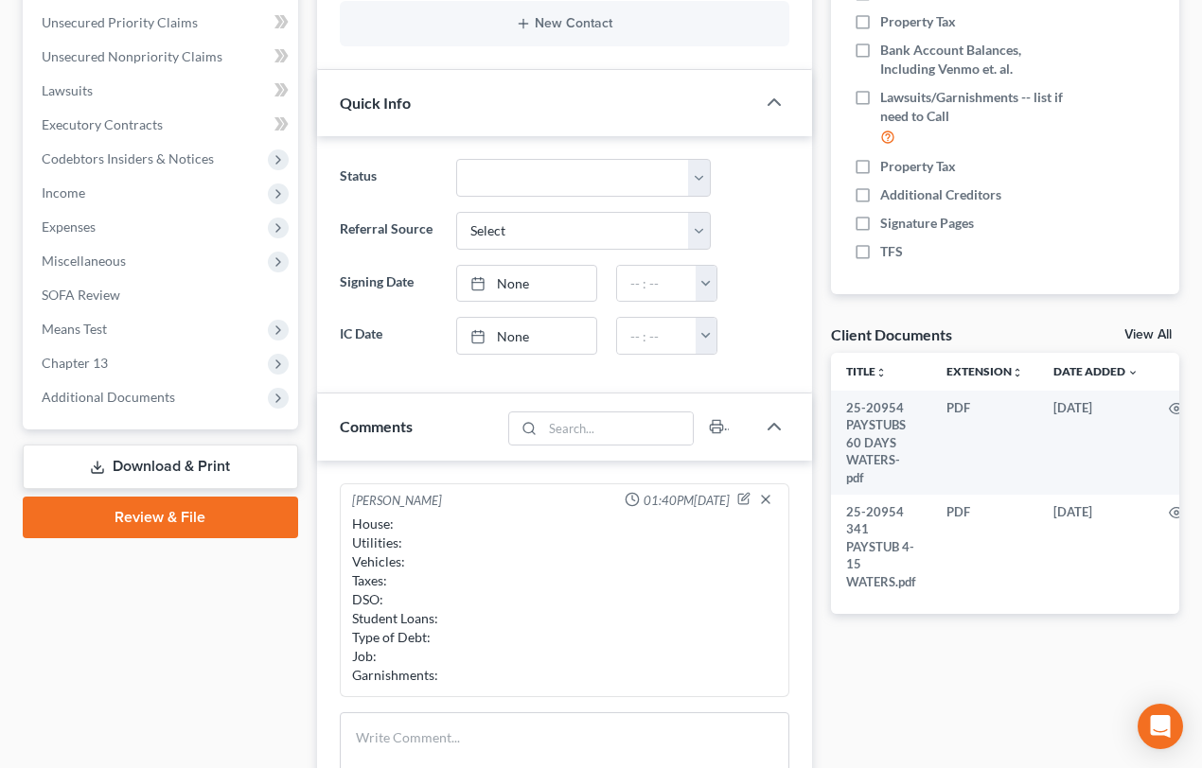
click at [1135, 331] on link "View All" at bounding box center [1147, 334] width 47 height 13
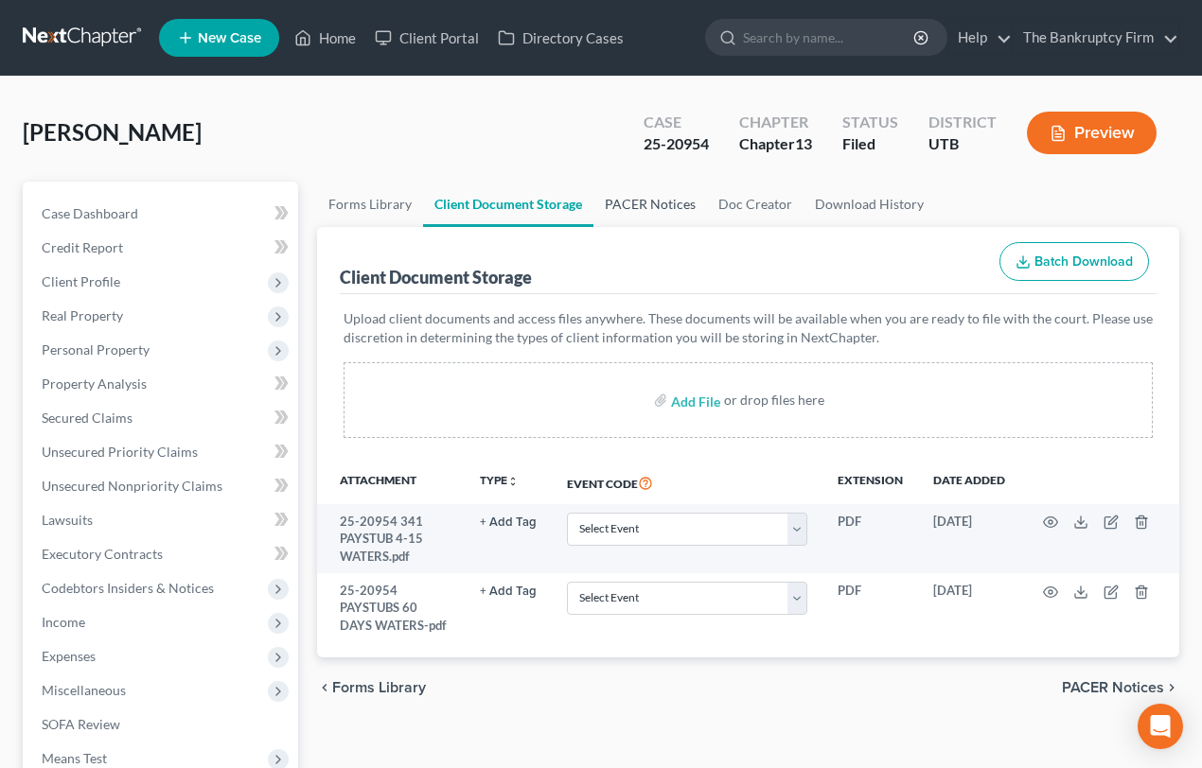
click at [642, 207] on link "PACER Notices" at bounding box center [650, 204] width 114 height 45
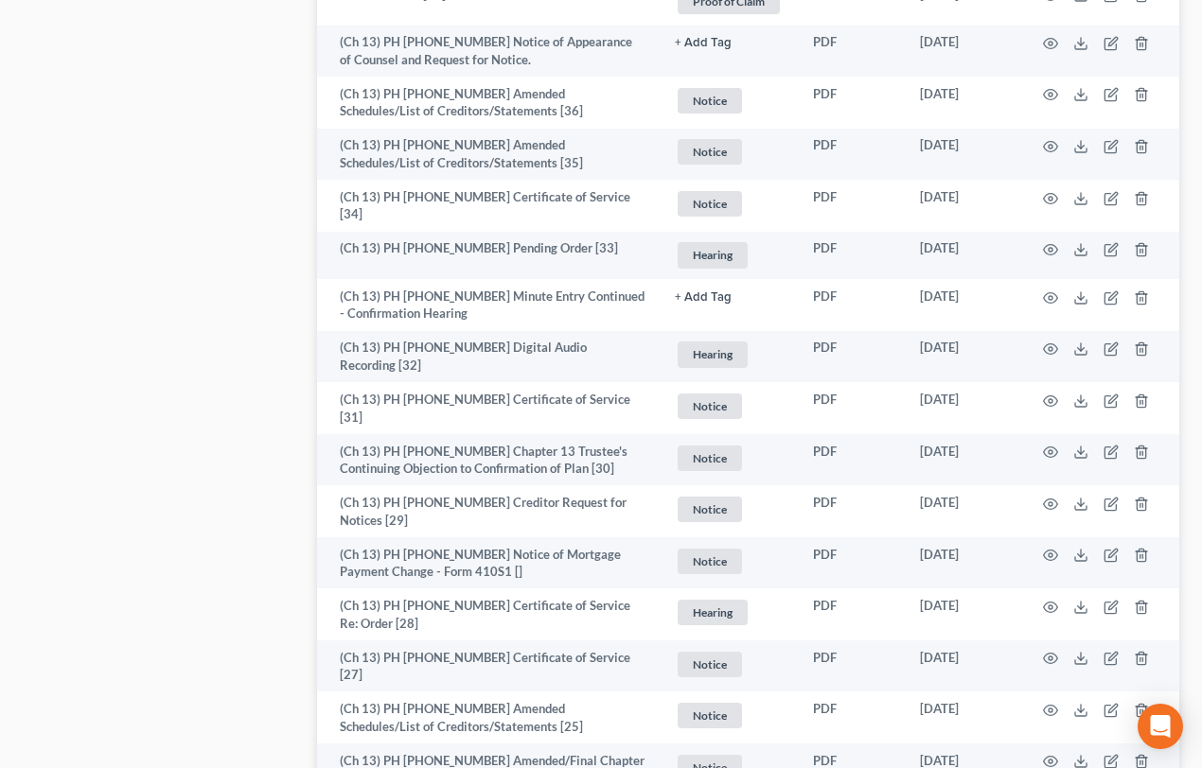
scroll to position [1622, 0]
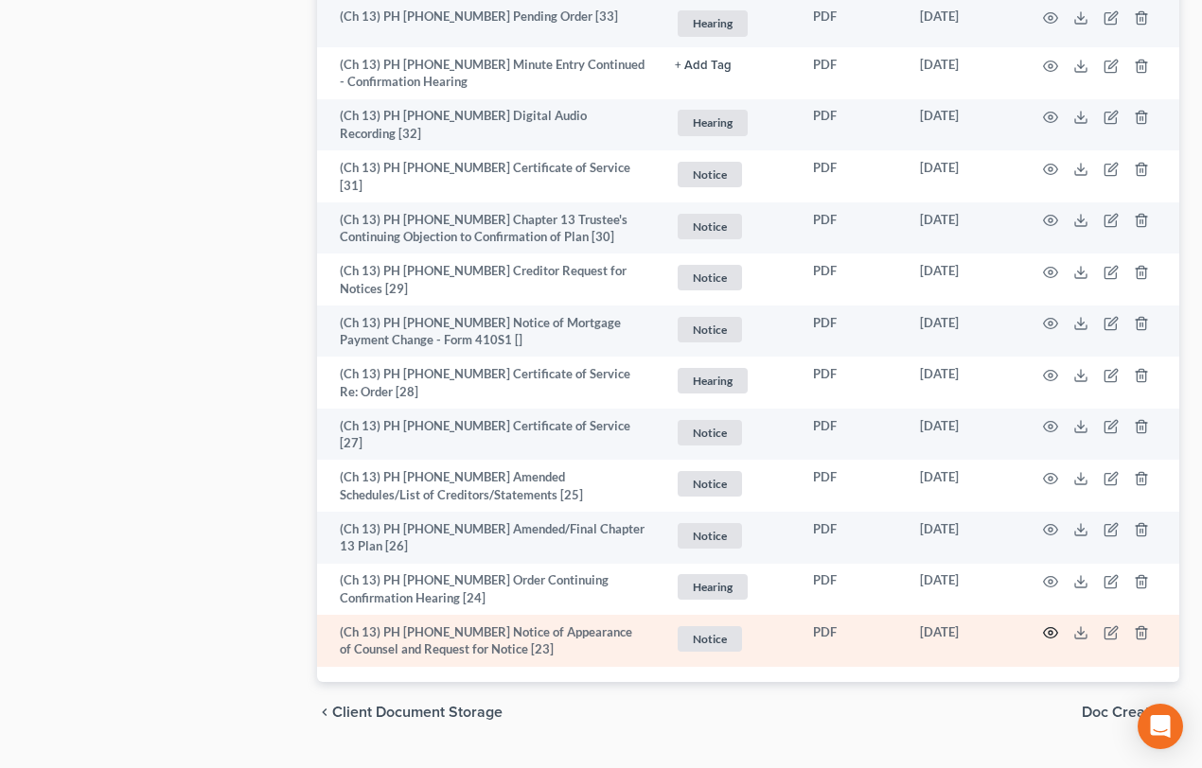
click at [1047, 625] on icon "button" at bounding box center [1050, 632] width 15 height 15
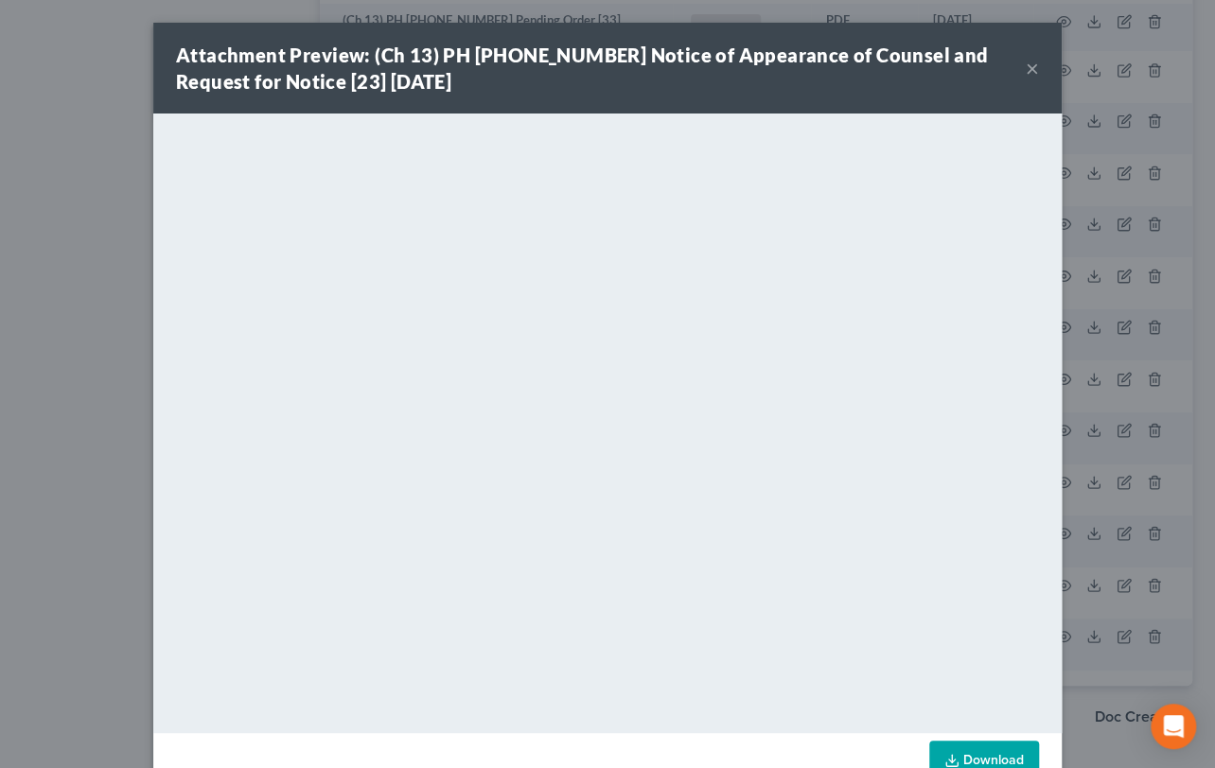
click at [1031, 71] on button "×" at bounding box center [1032, 68] width 13 height 23
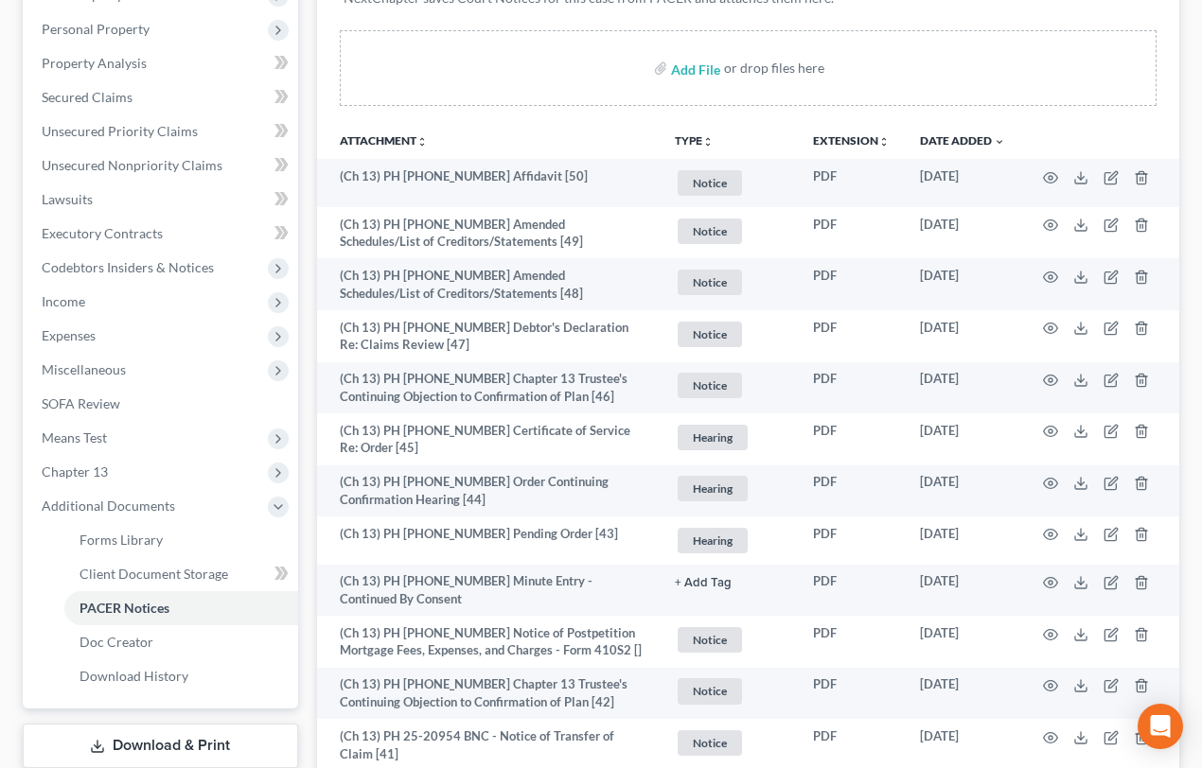
scroll to position [0, 0]
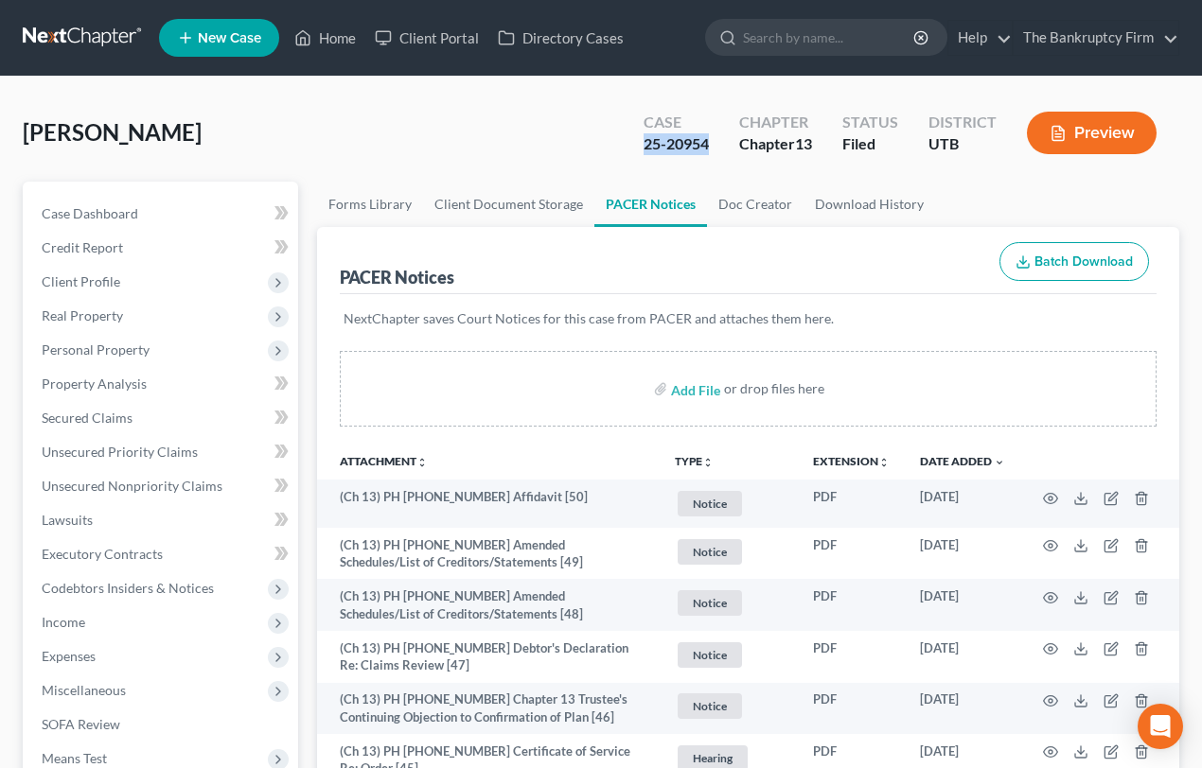
drag, startPoint x: 713, startPoint y: 147, endPoint x: 637, endPoint y: 147, distance: 75.7
click at [637, 147] on div "Case 25-20954" at bounding box center [676, 135] width 96 height 56
copy div "25-20954"
click at [330, 39] on link "Home" at bounding box center [325, 38] width 80 height 34
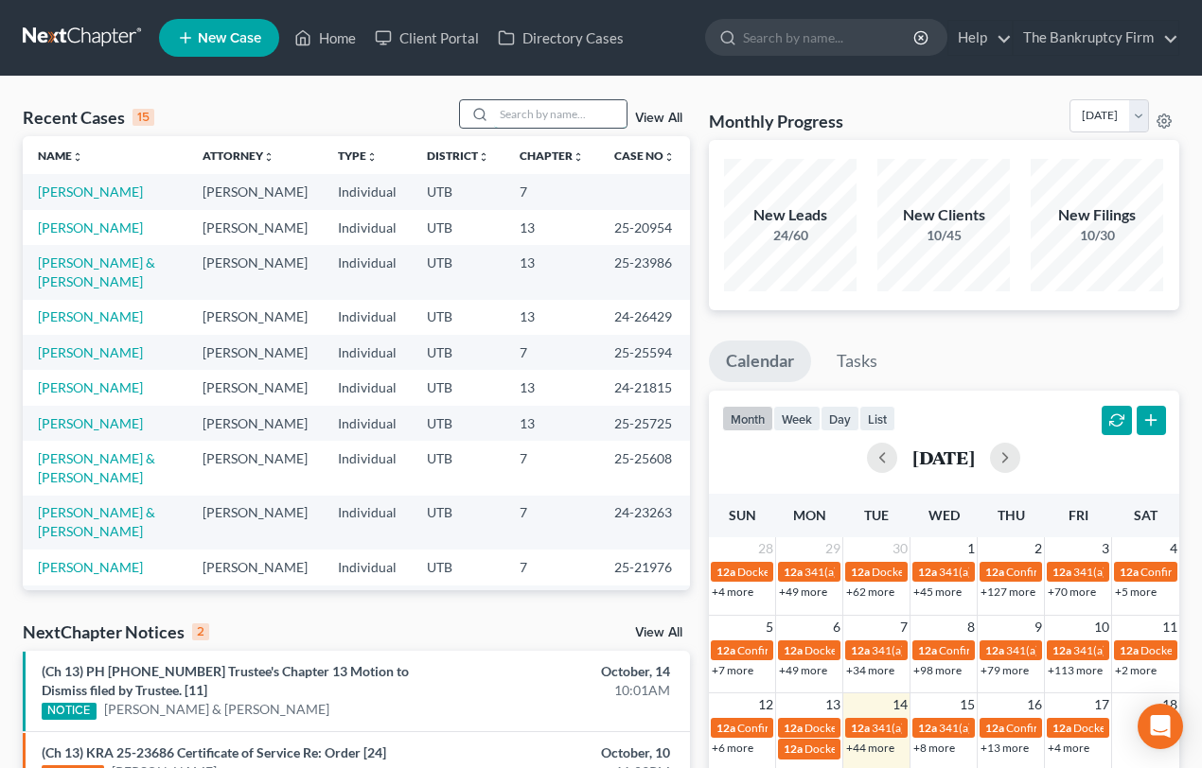
click at [519, 114] on input "search" at bounding box center [560, 113] width 132 height 27
type input "Hatch"
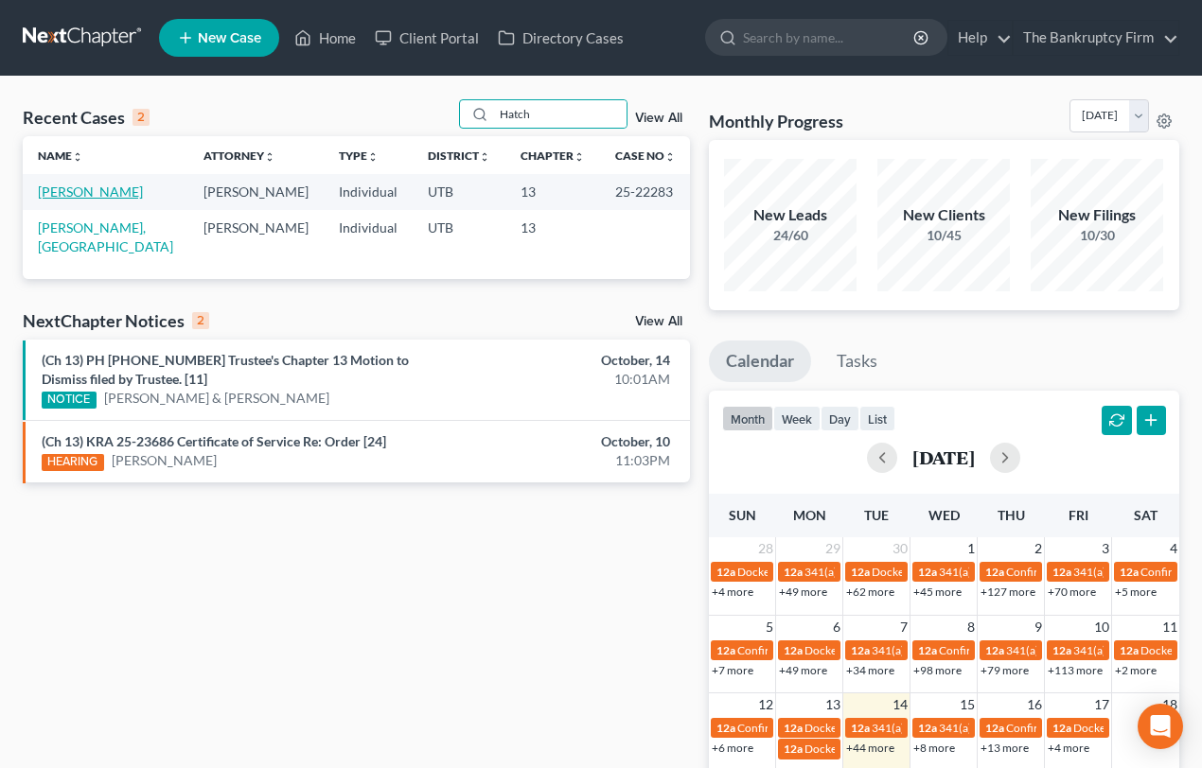
click at [76, 193] on link "[PERSON_NAME]" at bounding box center [90, 192] width 105 height 16
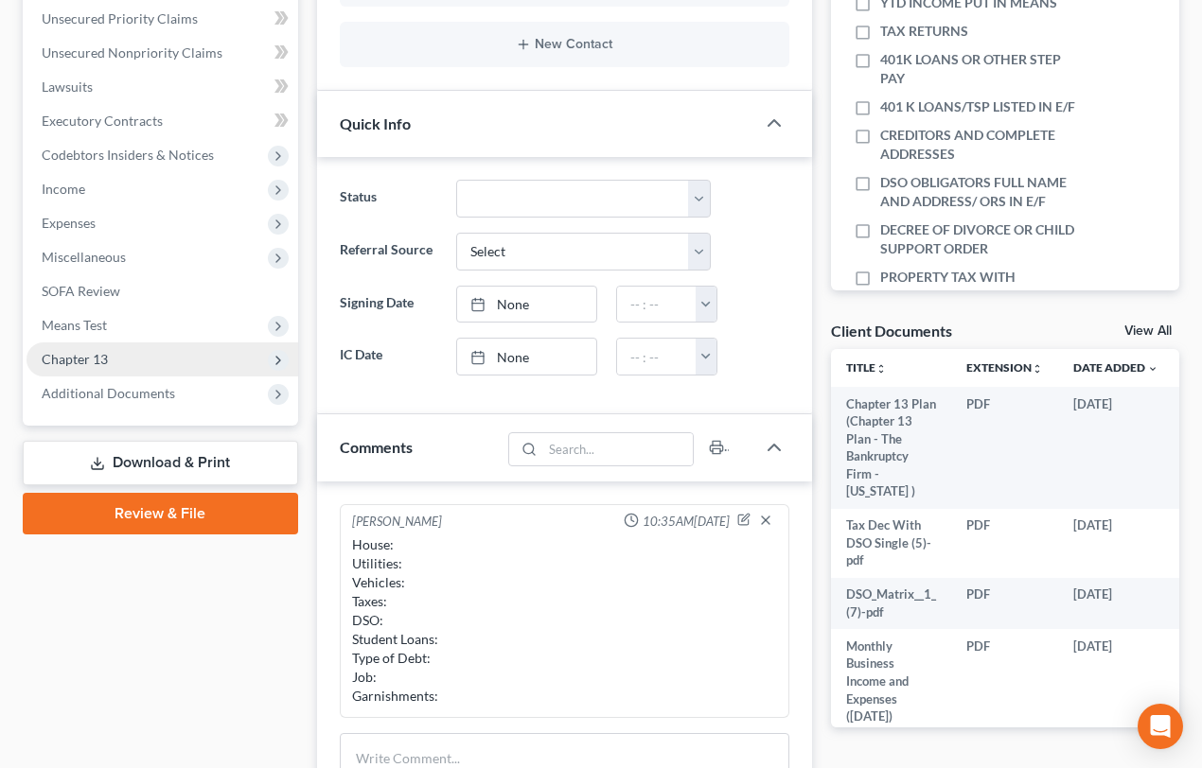
click at [66, 360] on span "Chapter 13" at bounding box center [75, 359] width 66 height 16
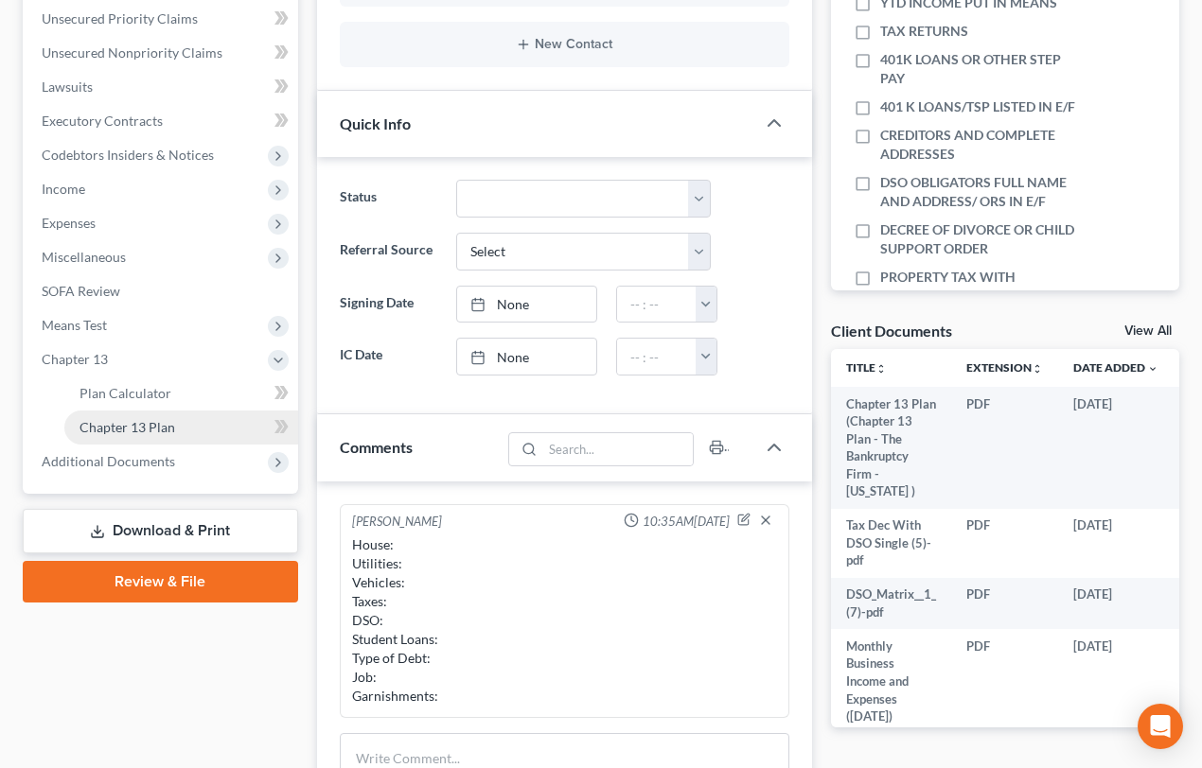
click at [108, 422] on span "Chapter 13 Plan" at bounding box center [127, 427] width 96 height 16
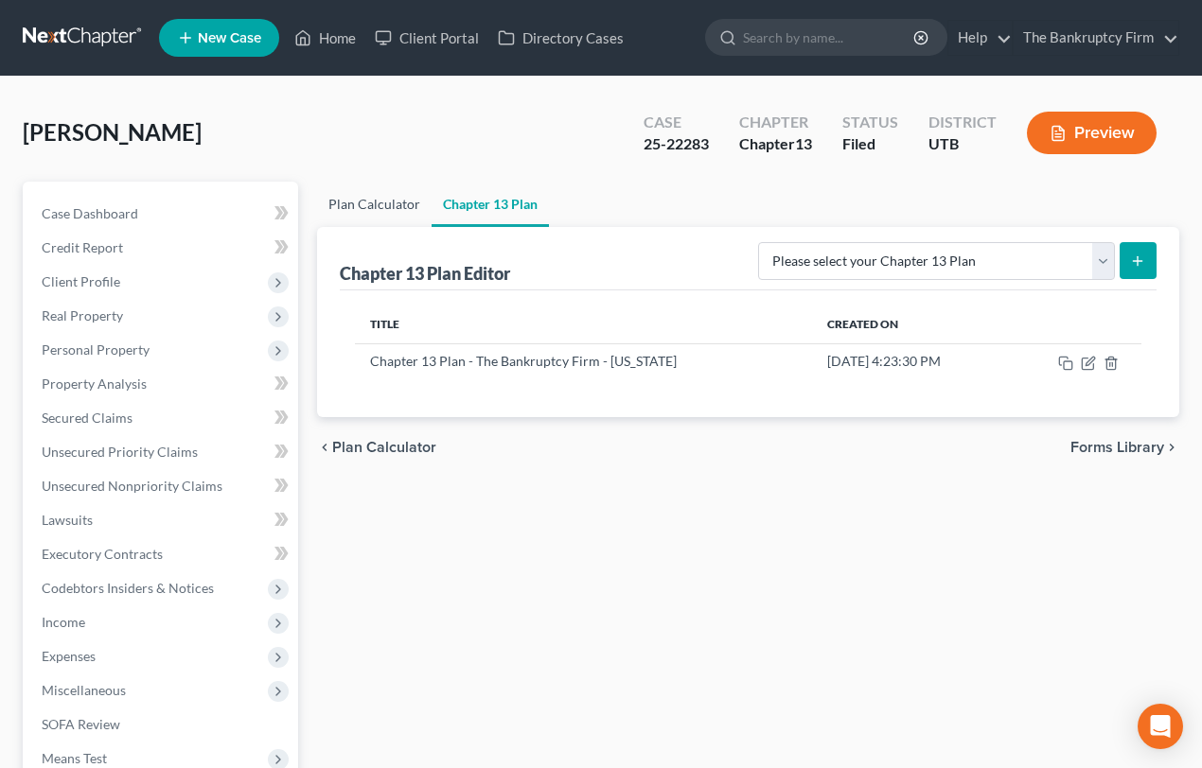
click at [347, 202] on link "Plan Calculator" at bounding box center [374, 204] width 114 height 45
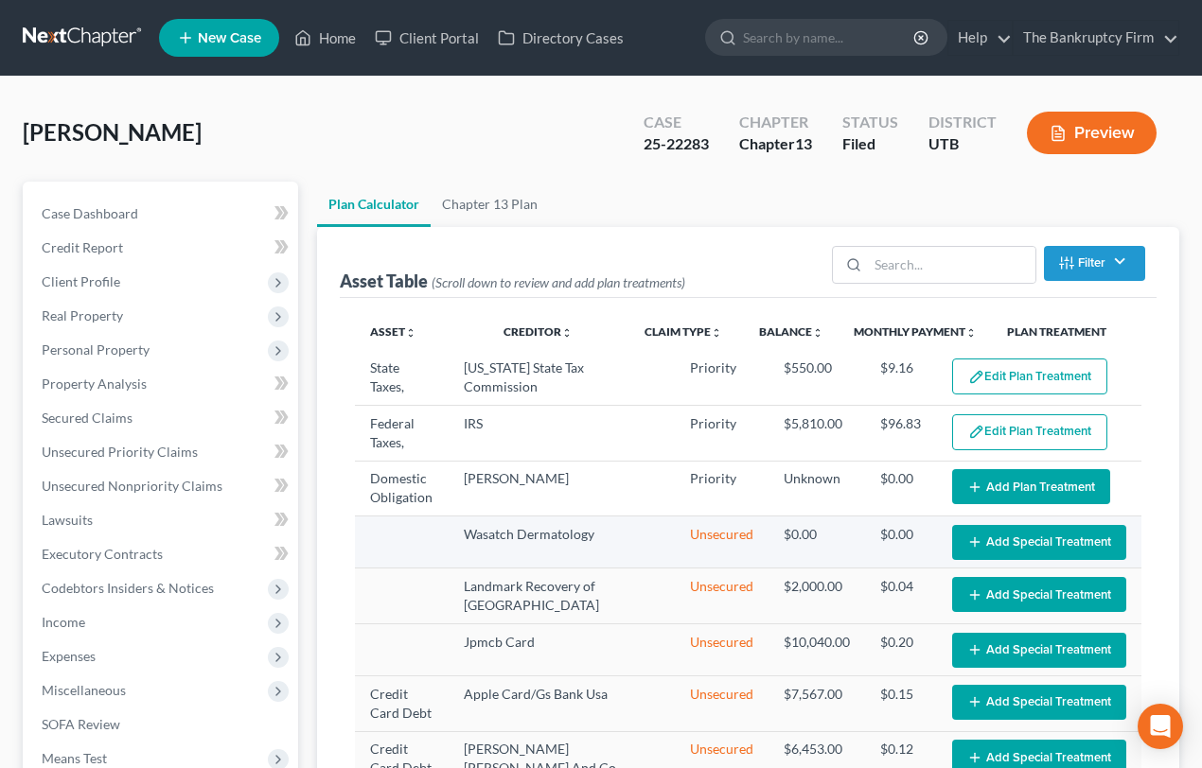
select select "59"
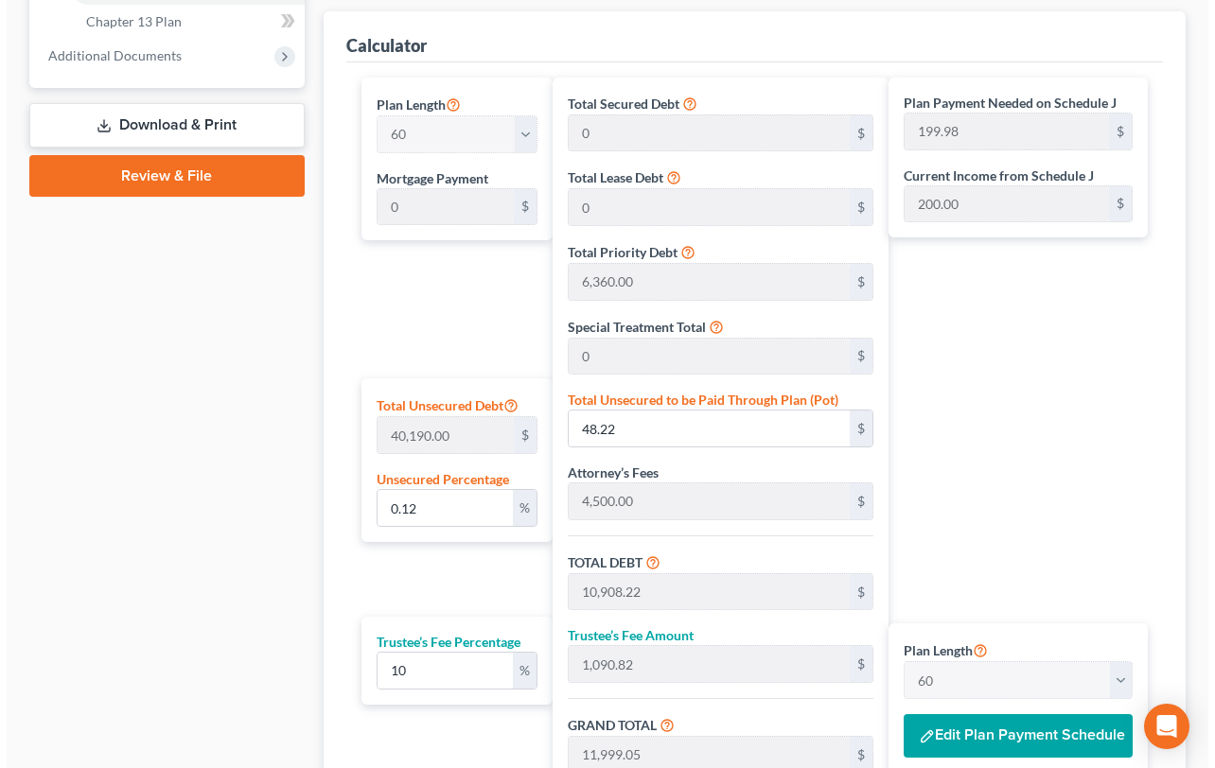
scroll to position [1068, 0]
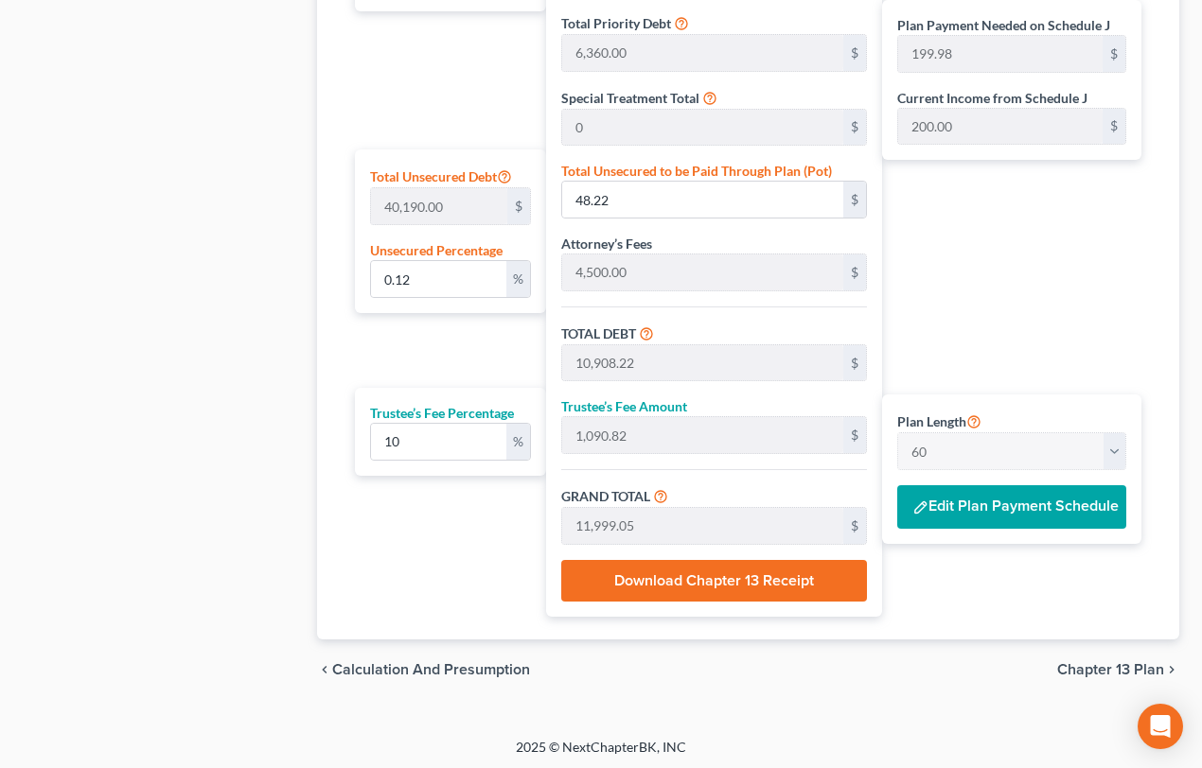
click at [975, 502] on button "Edit Plan Payment Schedule" at bounding box center [1011, 507] width 229 height 44
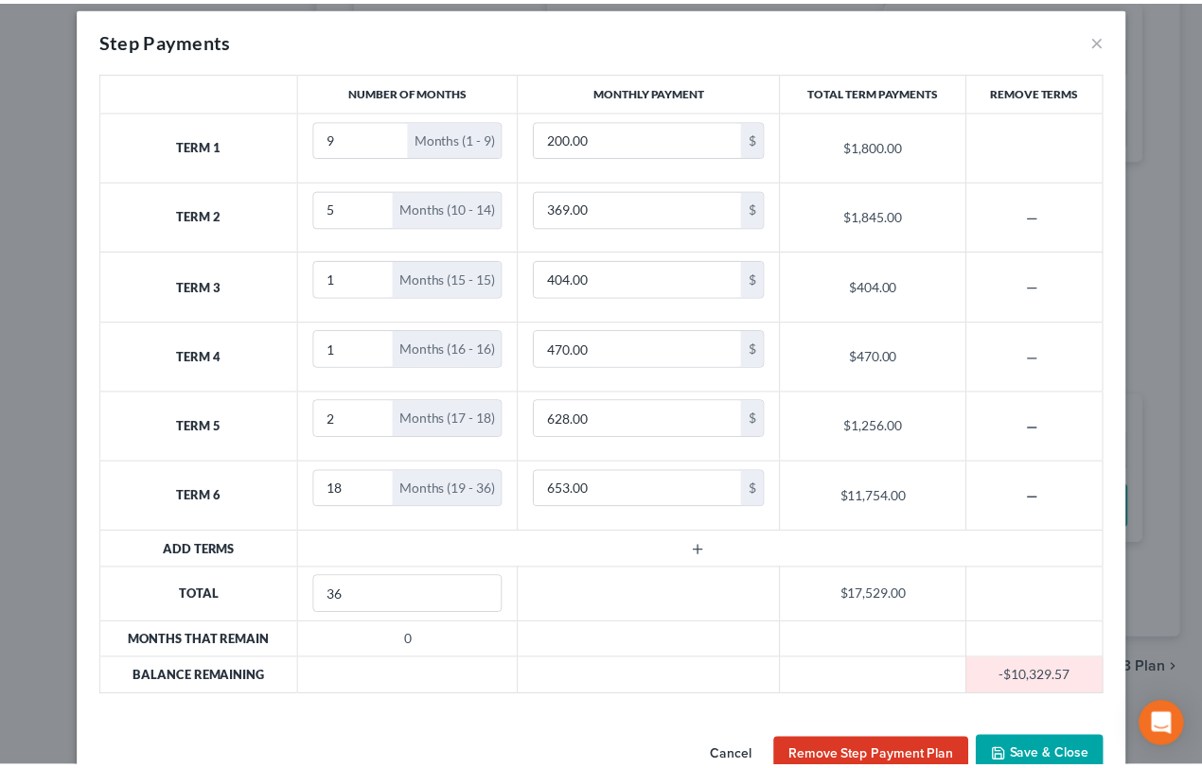
scroll to position [60, 0]
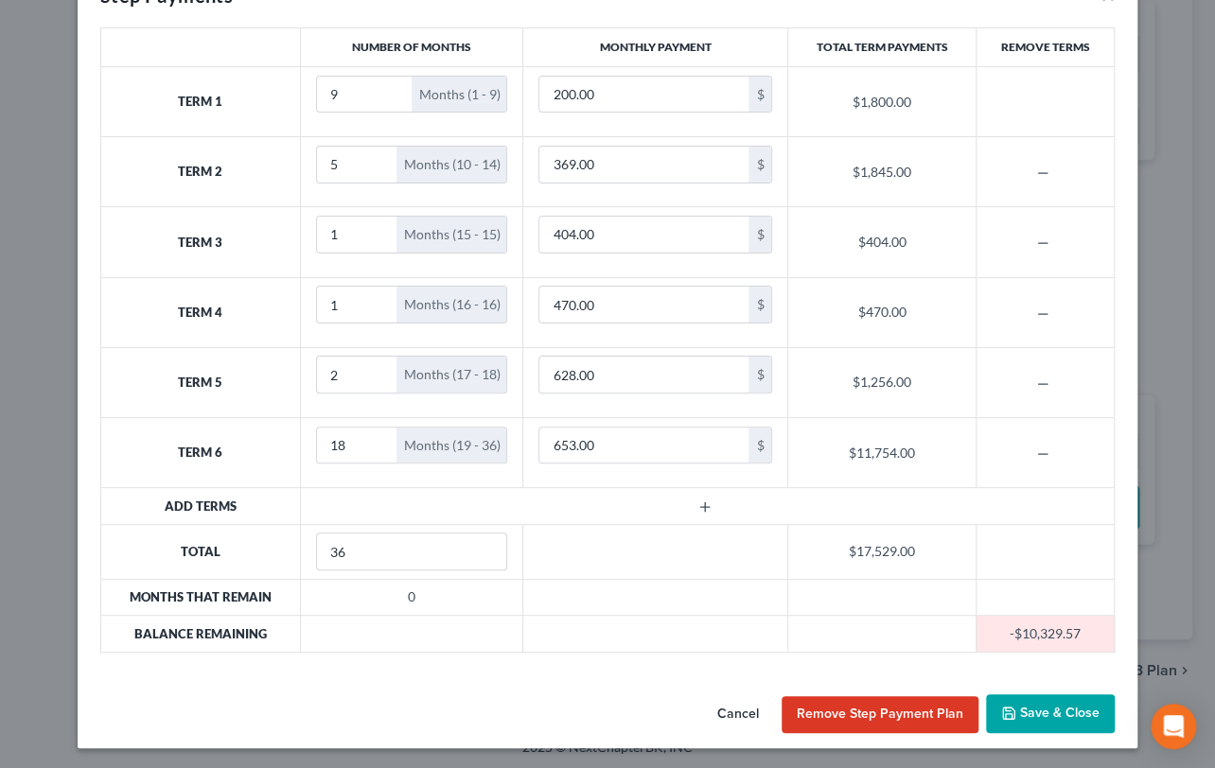
click at [1031, 705] on button "Save & Close" at bounding box center [1050, 715] width 129 height 40
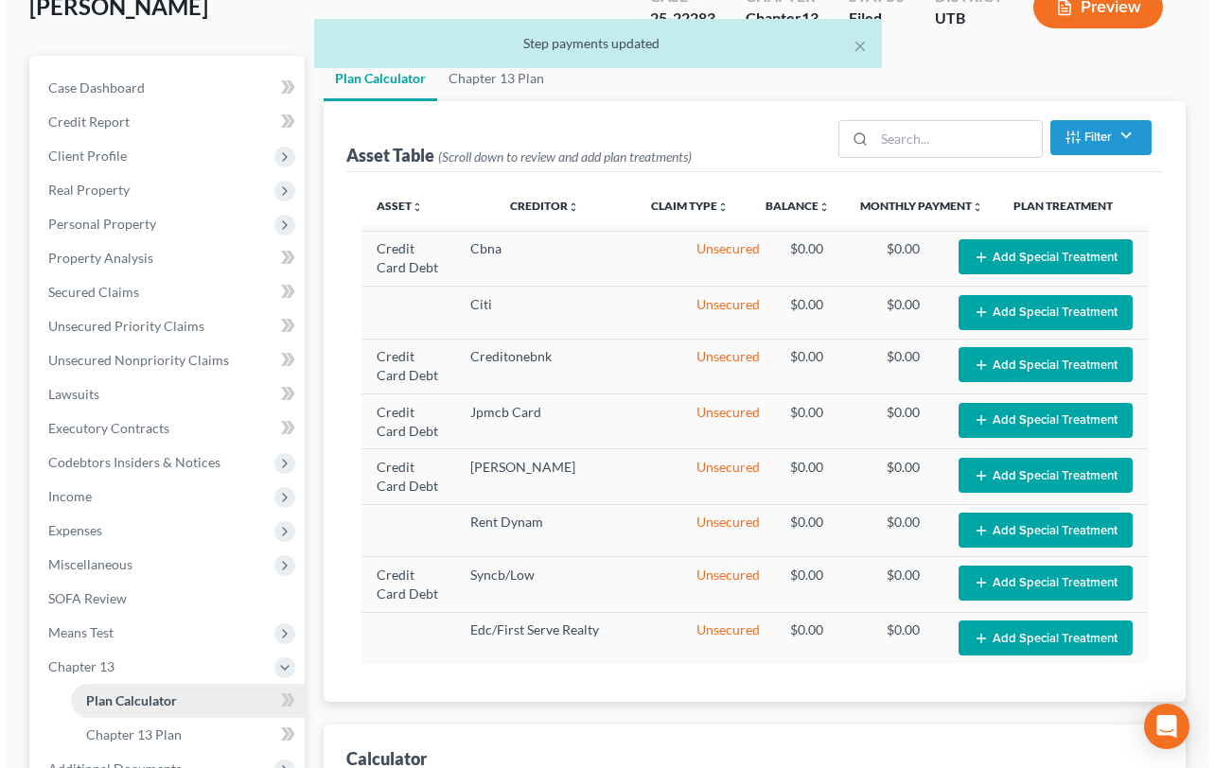
scroll to position [0, 0]
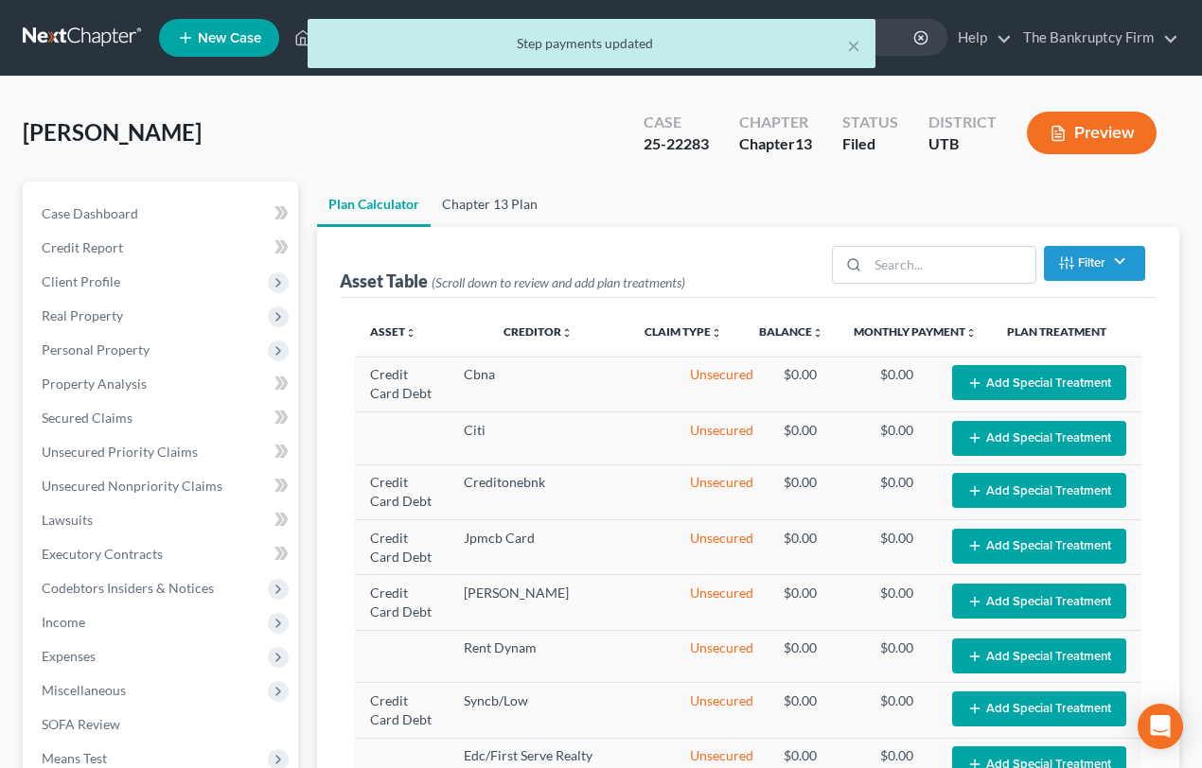
click at [493, 199] on link "Chapter 13 Plan" at bounding box center [490, 204] width 118 height 45
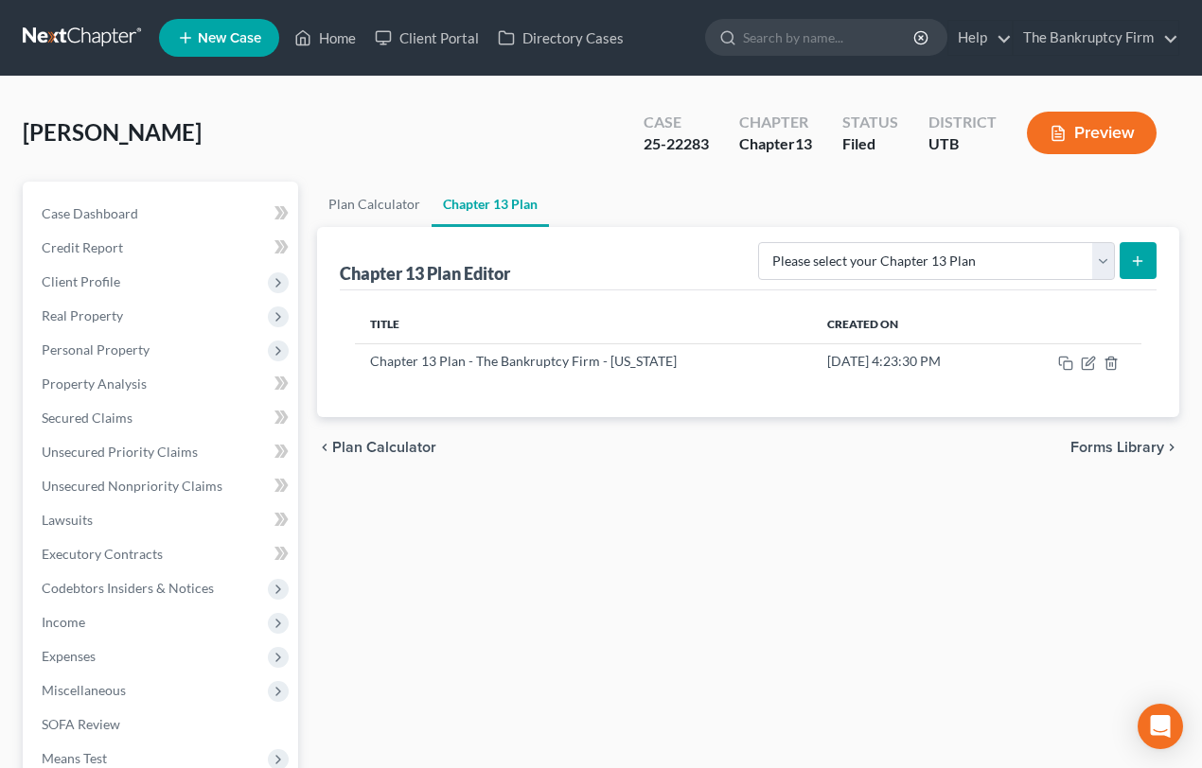
click at [1137, 264] on line "submit" at bounding box center [1137, 260] width 0 height 9
click at [1101, 263] on select "Please select your Chapter 13 Plan Chapter 13 Plan - The Bankruptcy Firm - Utah…" at bounding box center [936, 261] width 357 height 38
select select "0"
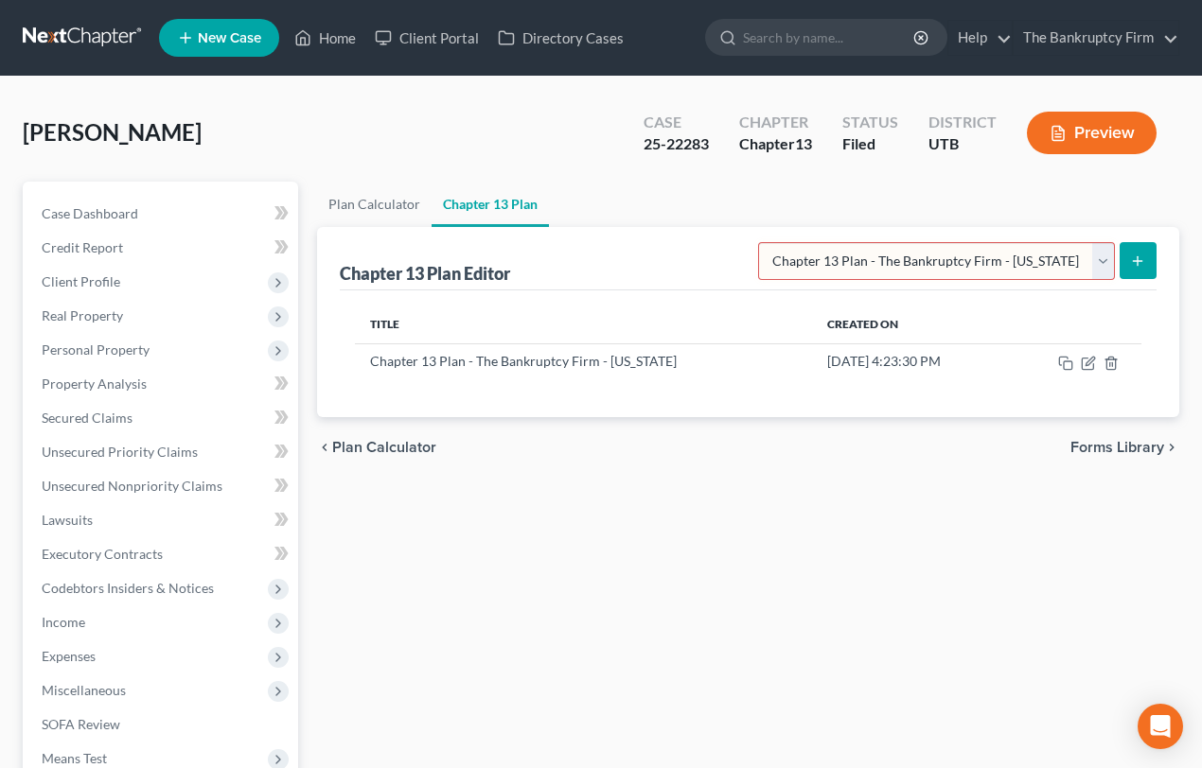
click at [800, 242] on select "Please select your Chapter 13 Plan Chapter 13 Plan - The Bankruptcy Firm - Utah…" at bounding box center [936, 261] width 357 height 38
click at [1143, 265] on icon "submit" at bounding box center [1137, 261] width 15 height 15
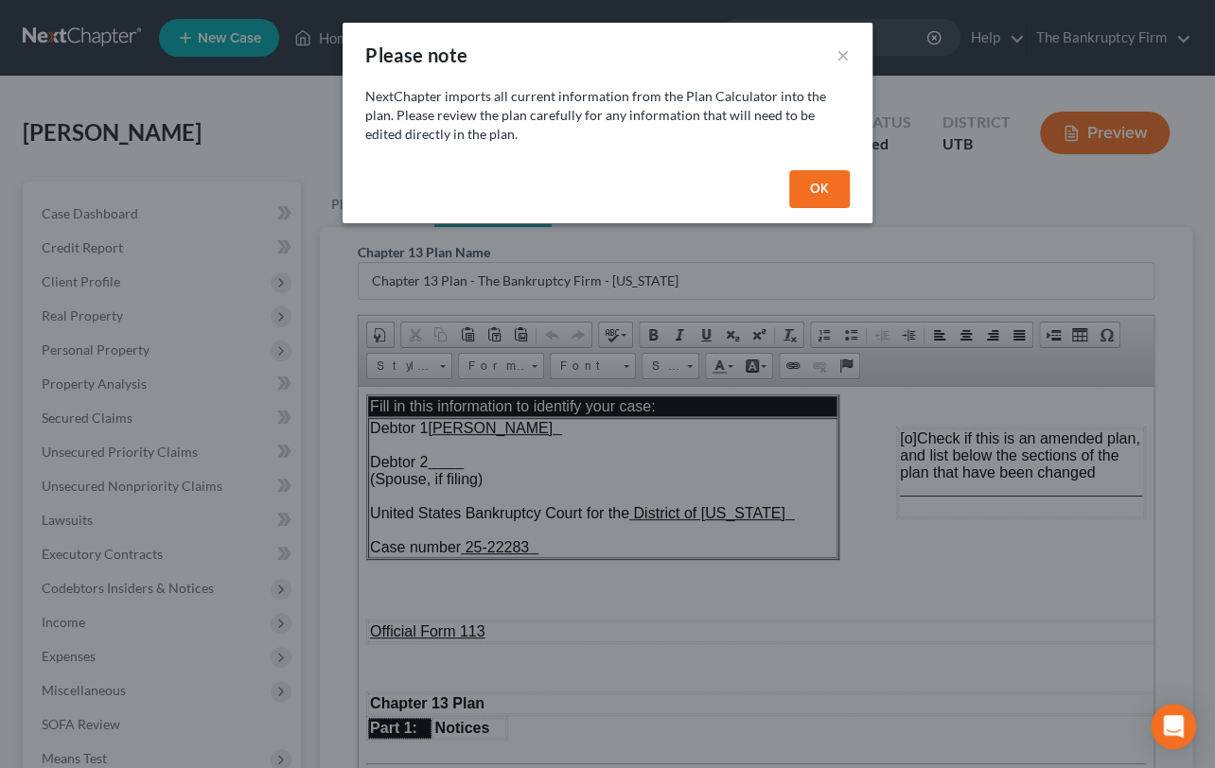
click at [822, 180] on button "OK" at bounding box center [819, 189] width 61 height 38
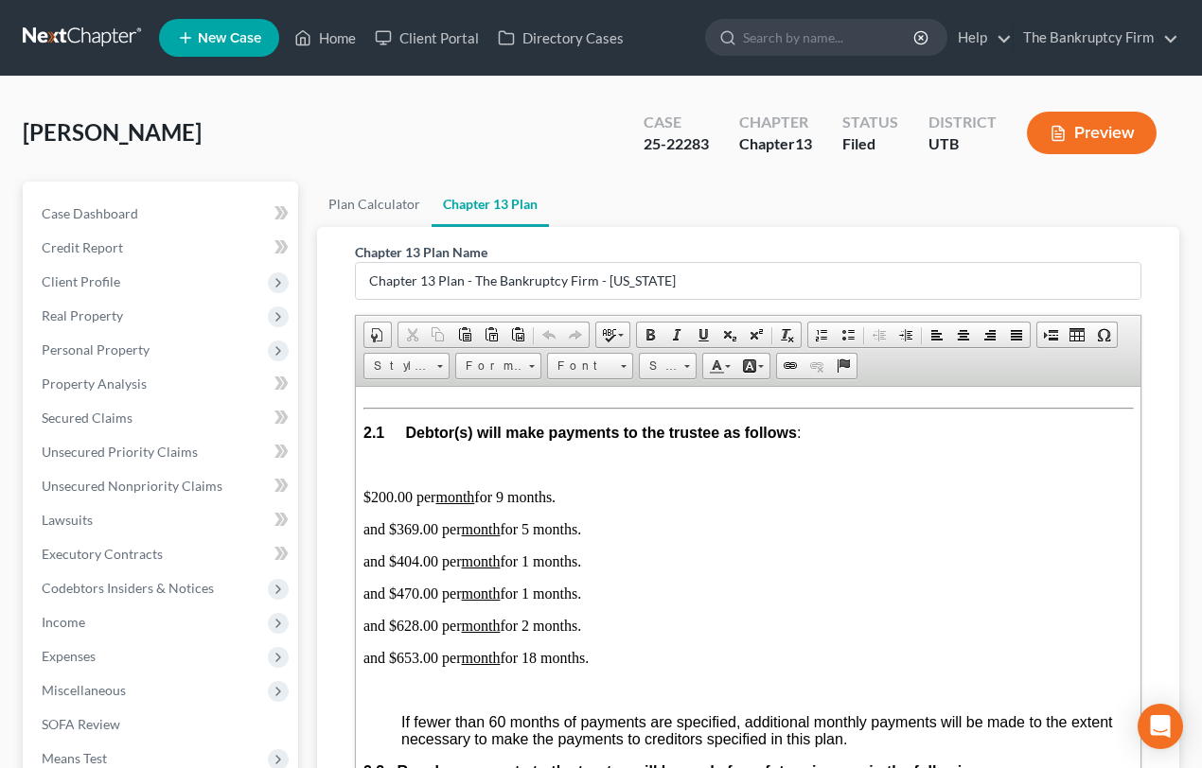
scroll to position [1118, 0]
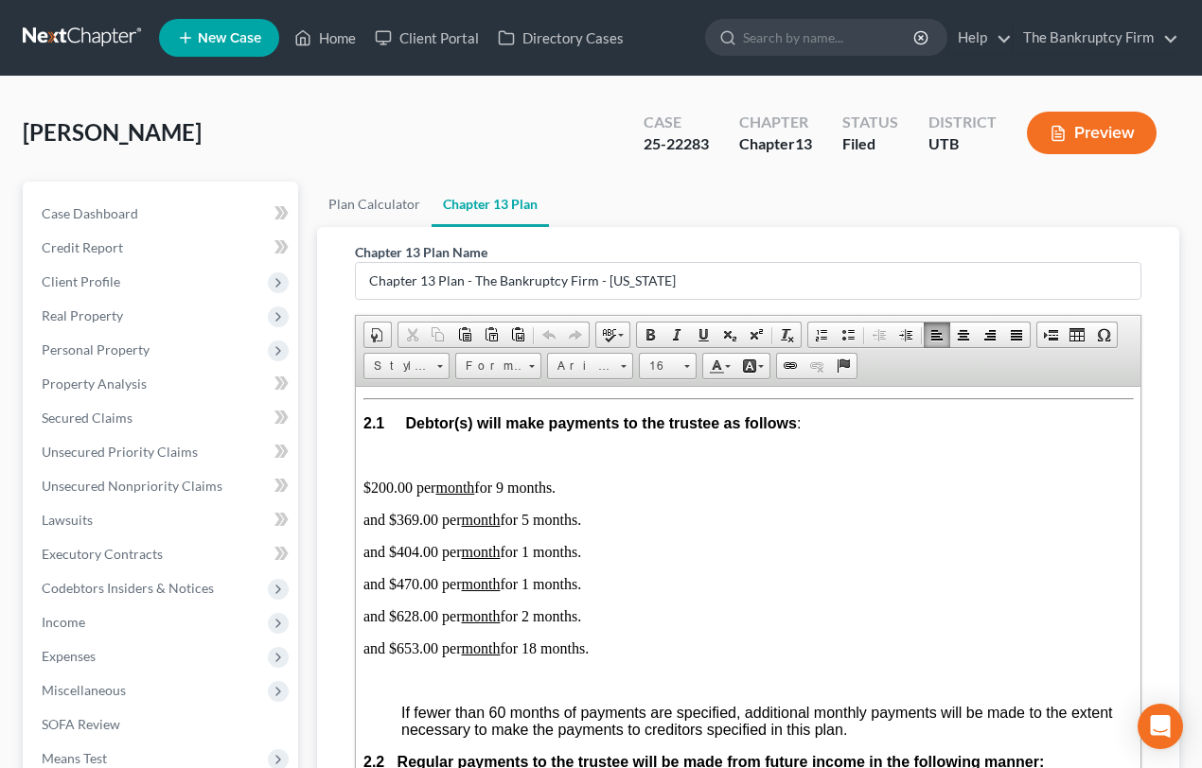
drag, startPoint x: 364, startPoint y: 526, endPoint x: 600, endPoint y: 689, distance: 286.4
copy body "$200.00 per month for 9 months. and $369.00 per month for 5 months. and $404.00…"
click at [1066, 592] on p "and $470.00 per month for 1 months." at bounding box center [747, 583] width 770 height 17
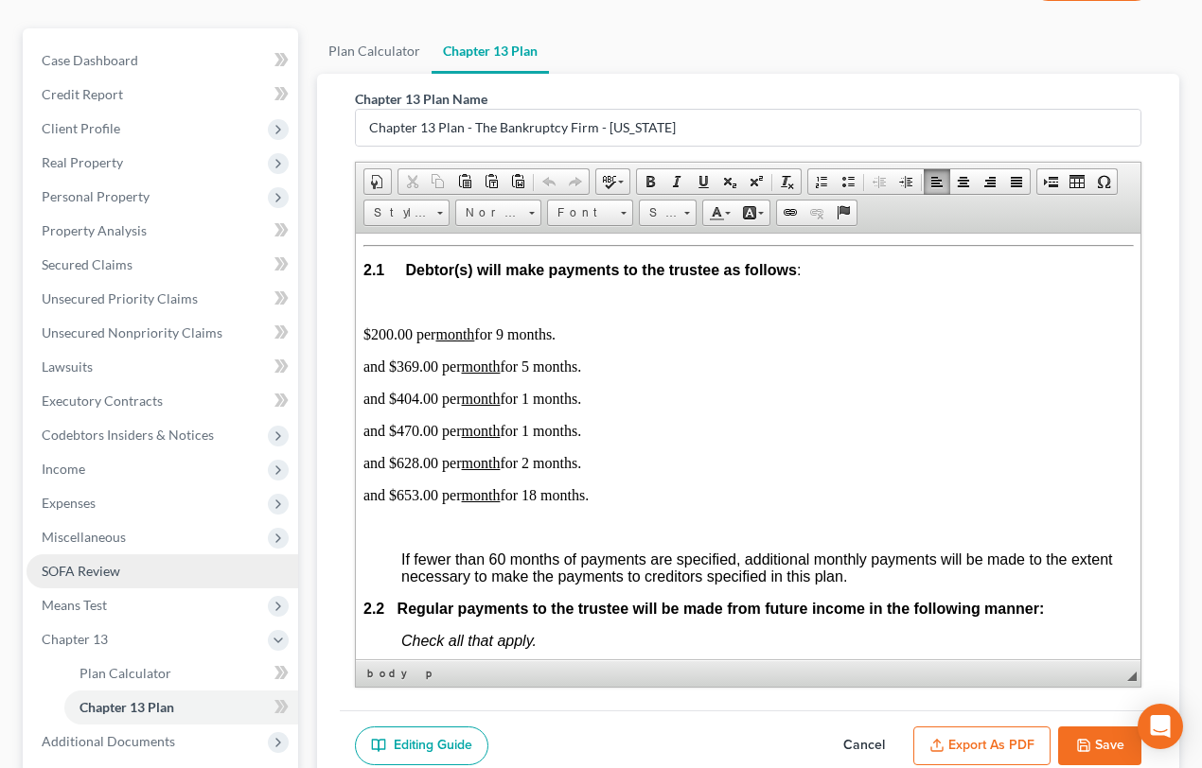
scroll to position [338, 0]
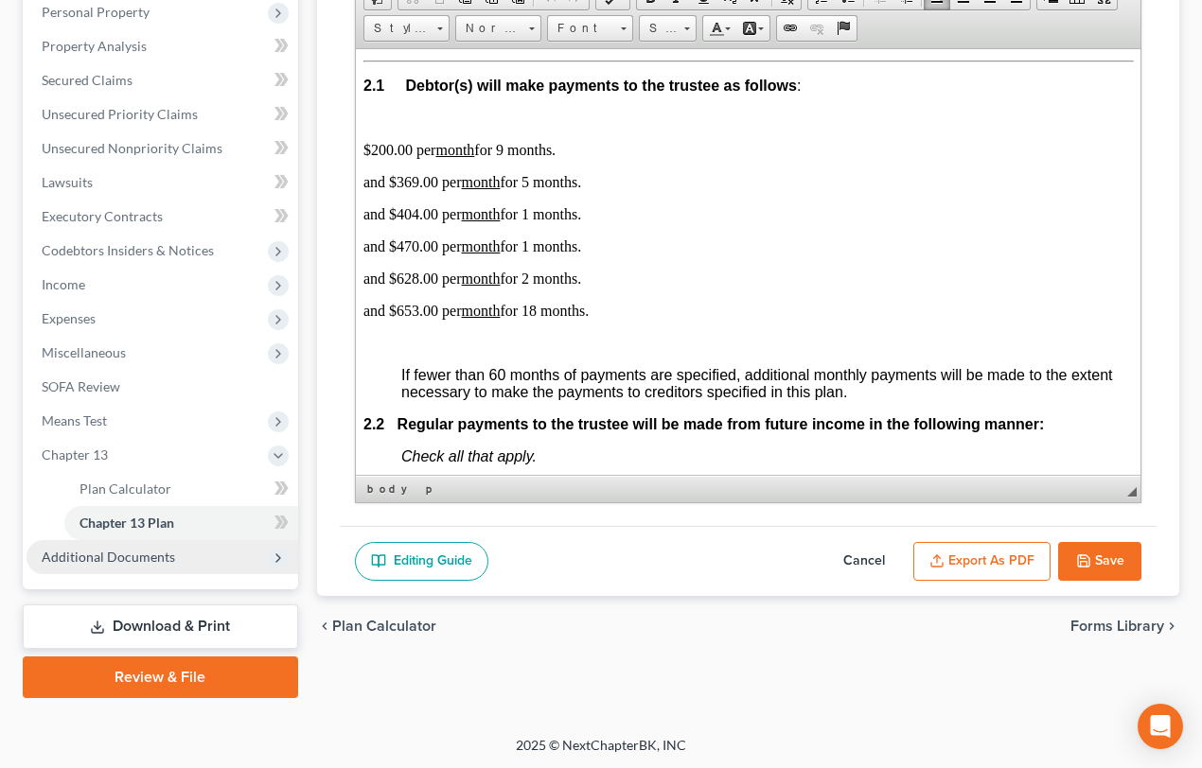
click at [116, 558] on span "Additional Documents" at bounding box center [108, 557] width 133 height 16
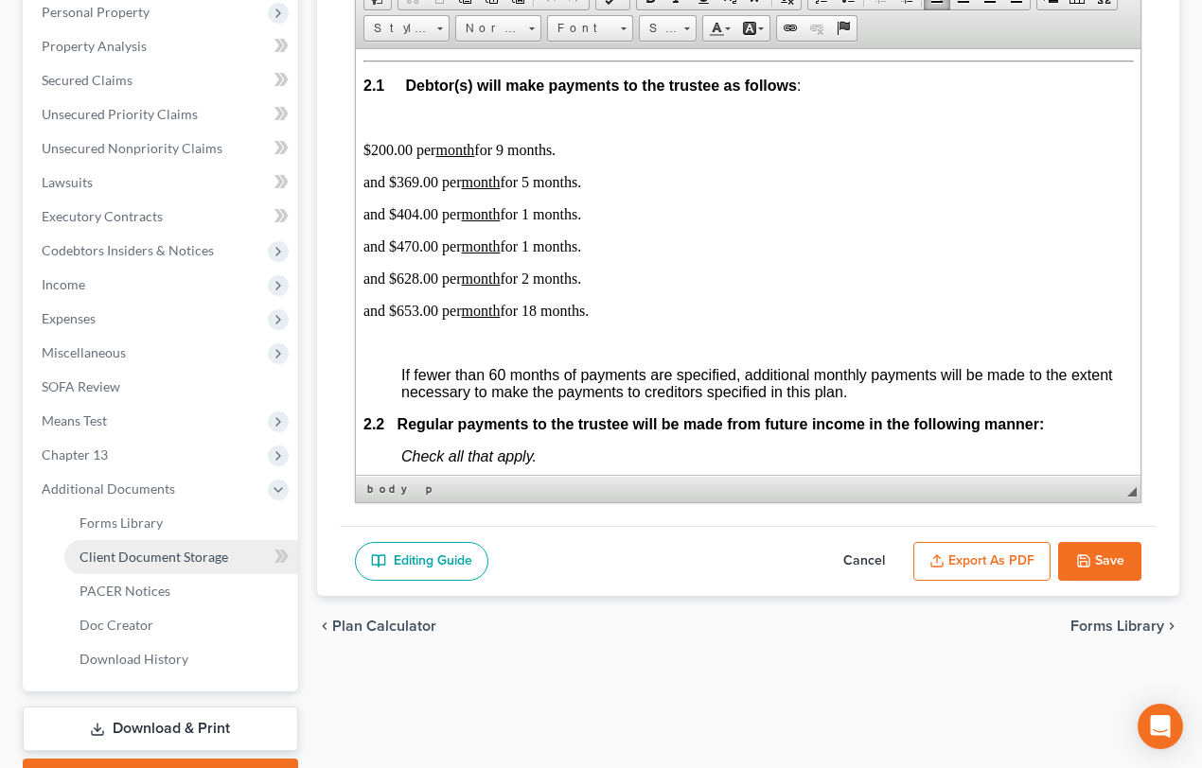
click at [149, 556] on span "Client Document Storage" at bounding box center [153, 557] width 149 height 16
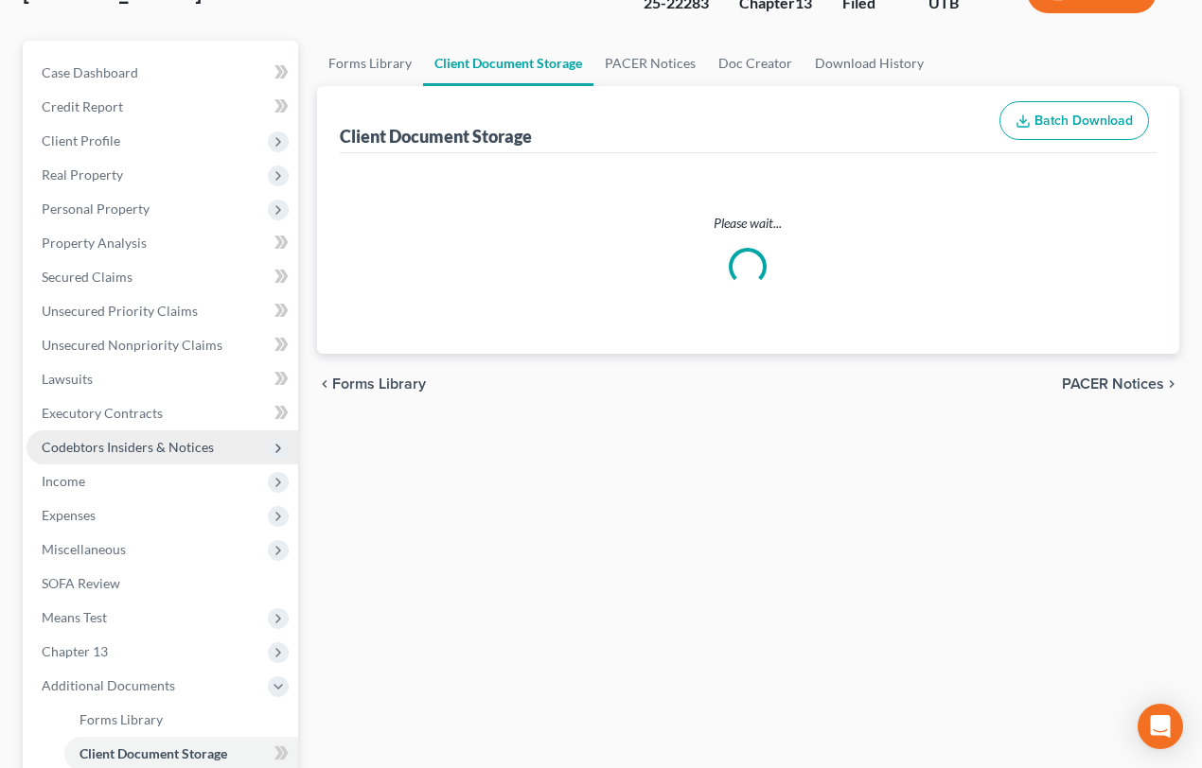
scroll to position [18, 0]
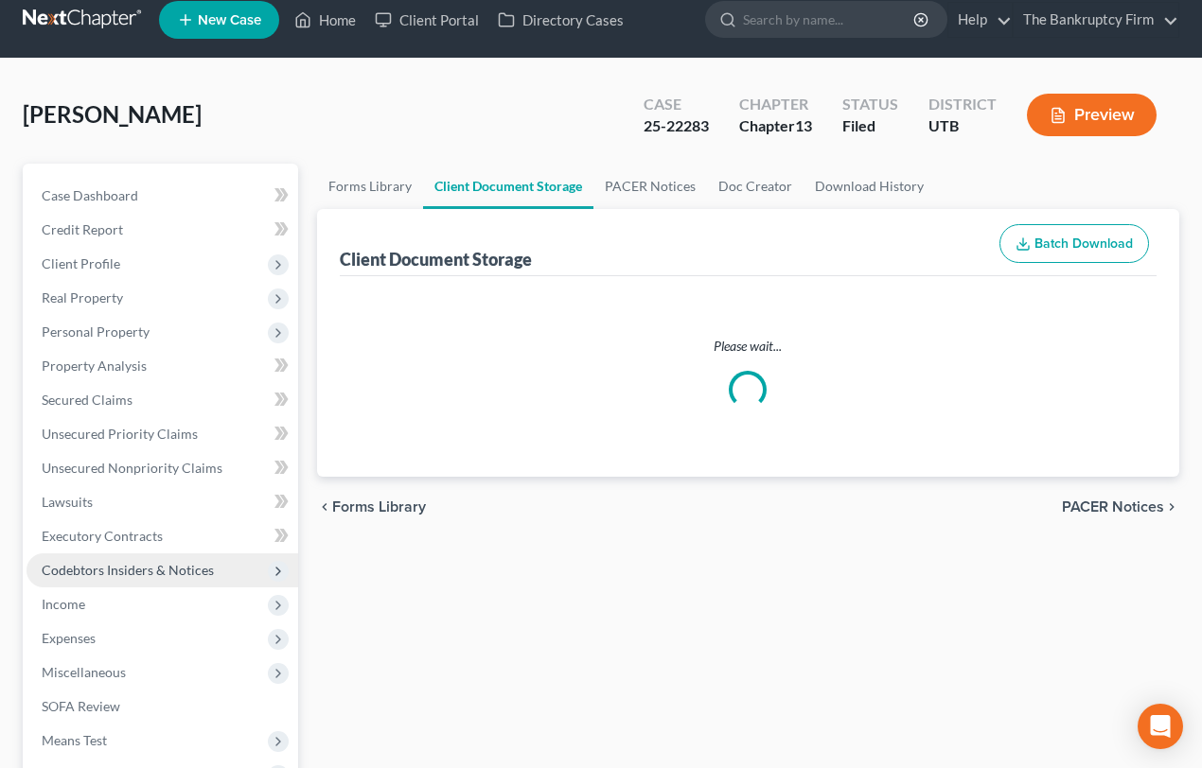
select select "30"
select select "41"
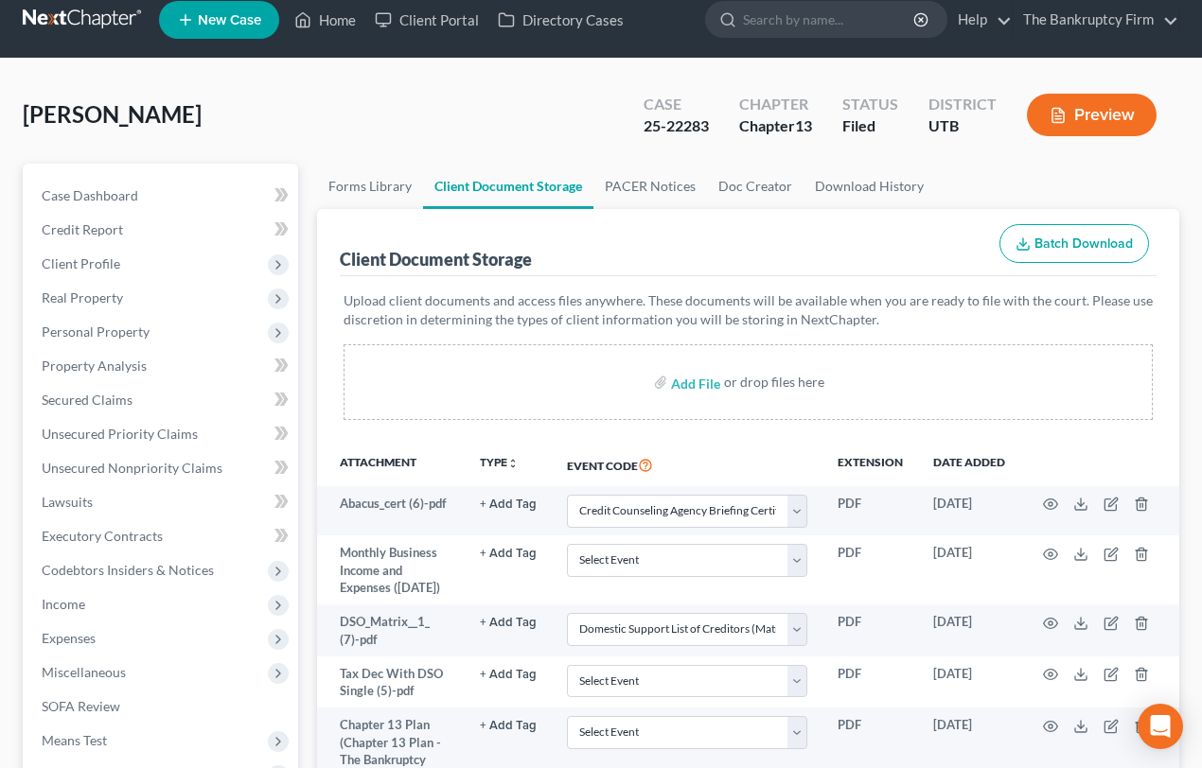
scroll to position [0, 0]
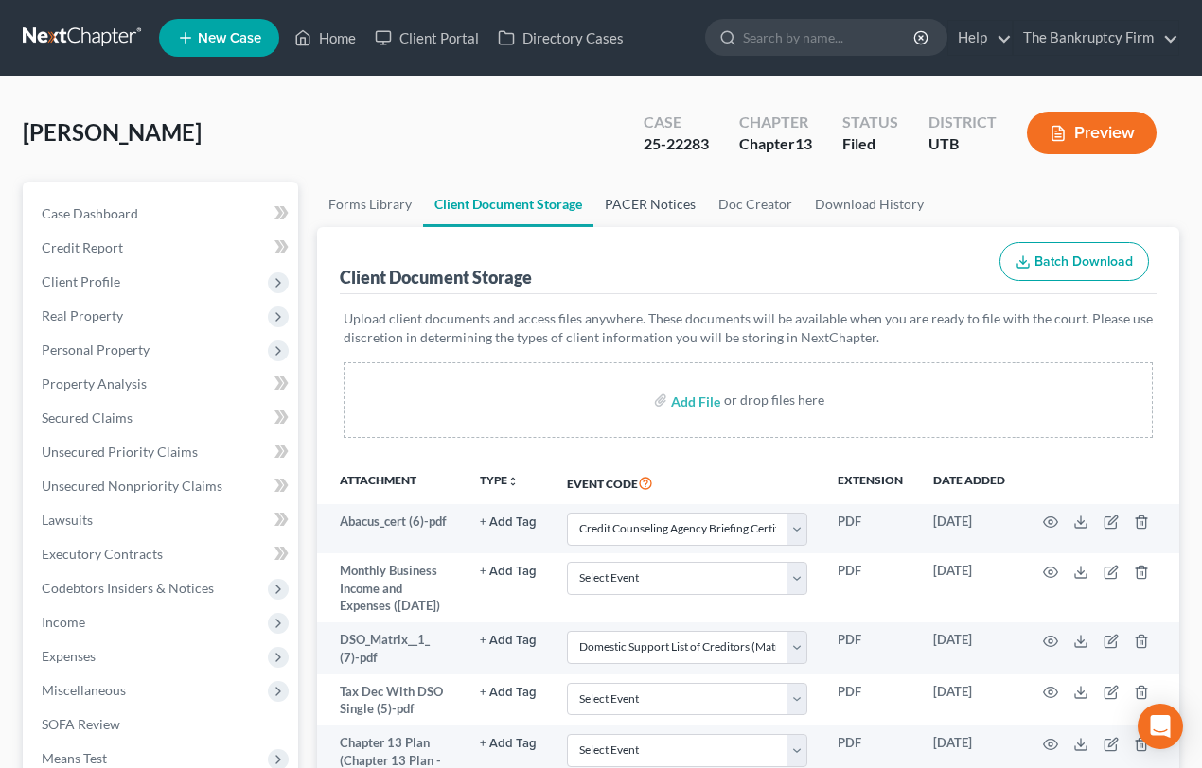
click at [620, 203] on link "PACER Notices" at bounding box center [650, 204] width 114 height 45
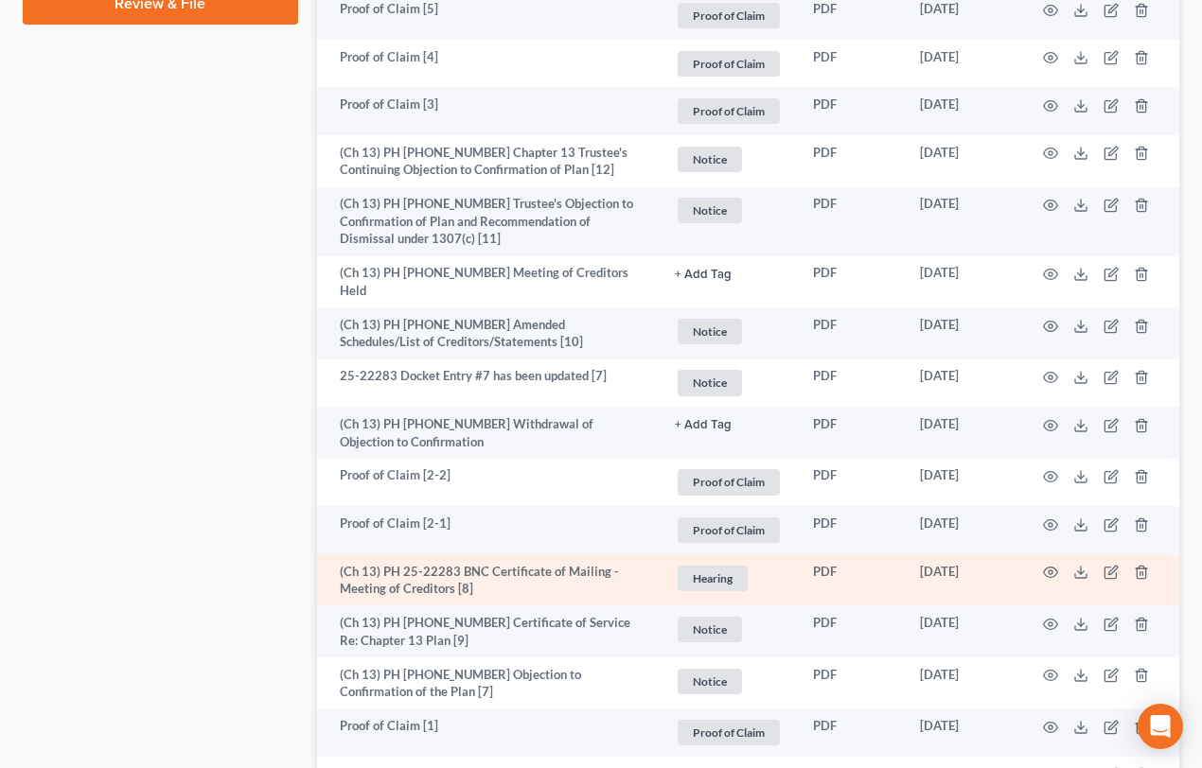
scroll to position [1118, 0]
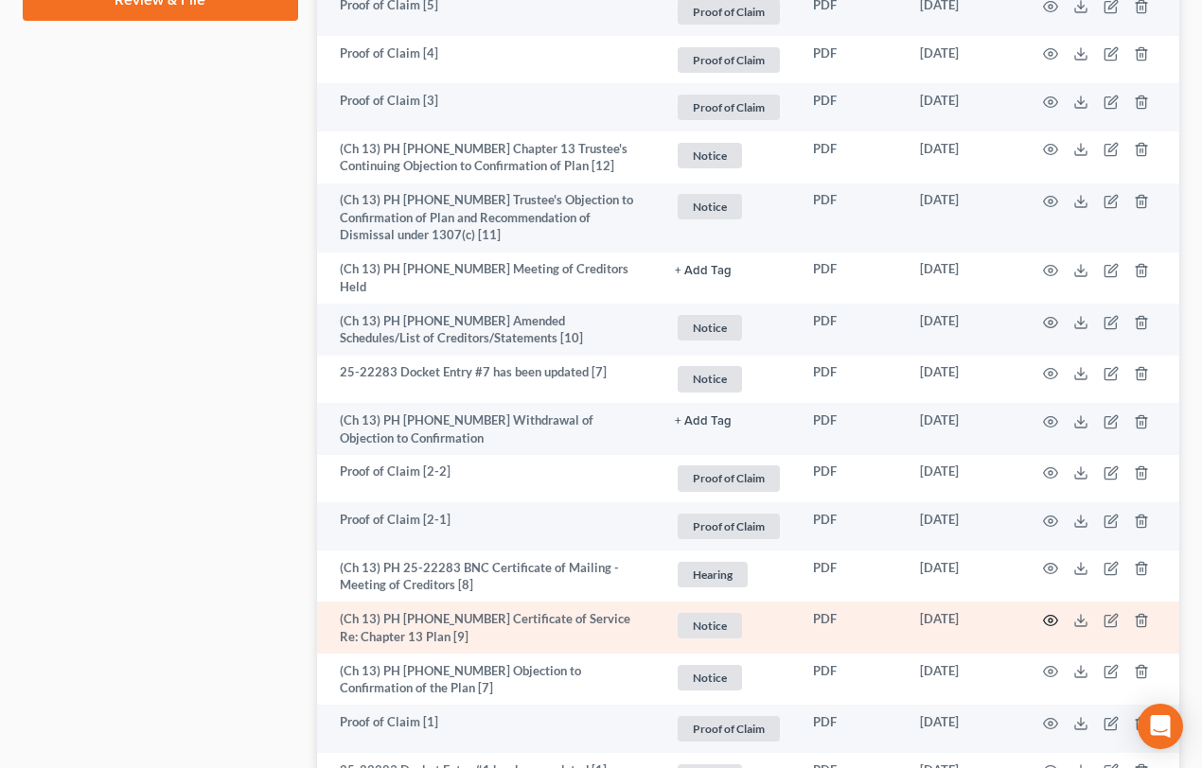
click at [1053, 613] on icon "button" at bounding box center [1050, 620] width 15 height 15
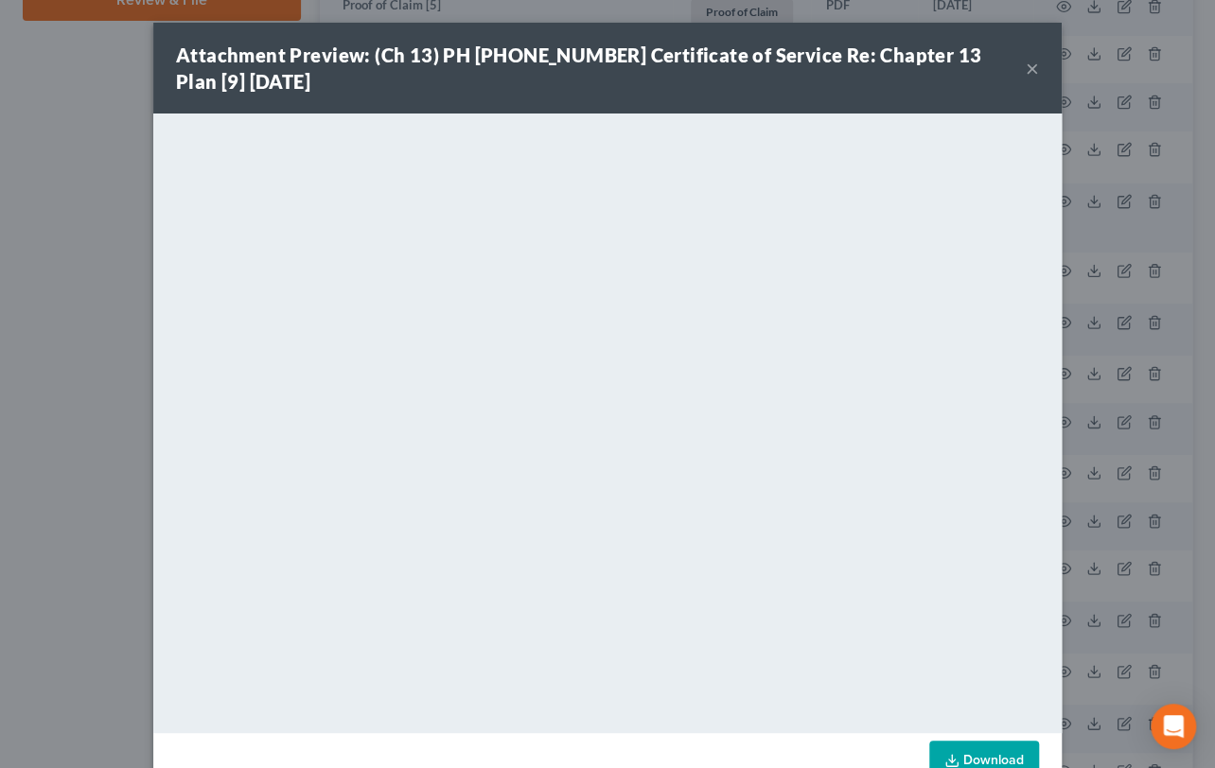
click at [1026, 68] on button "×" at bounding box center [1032, 68] width 13 height 23
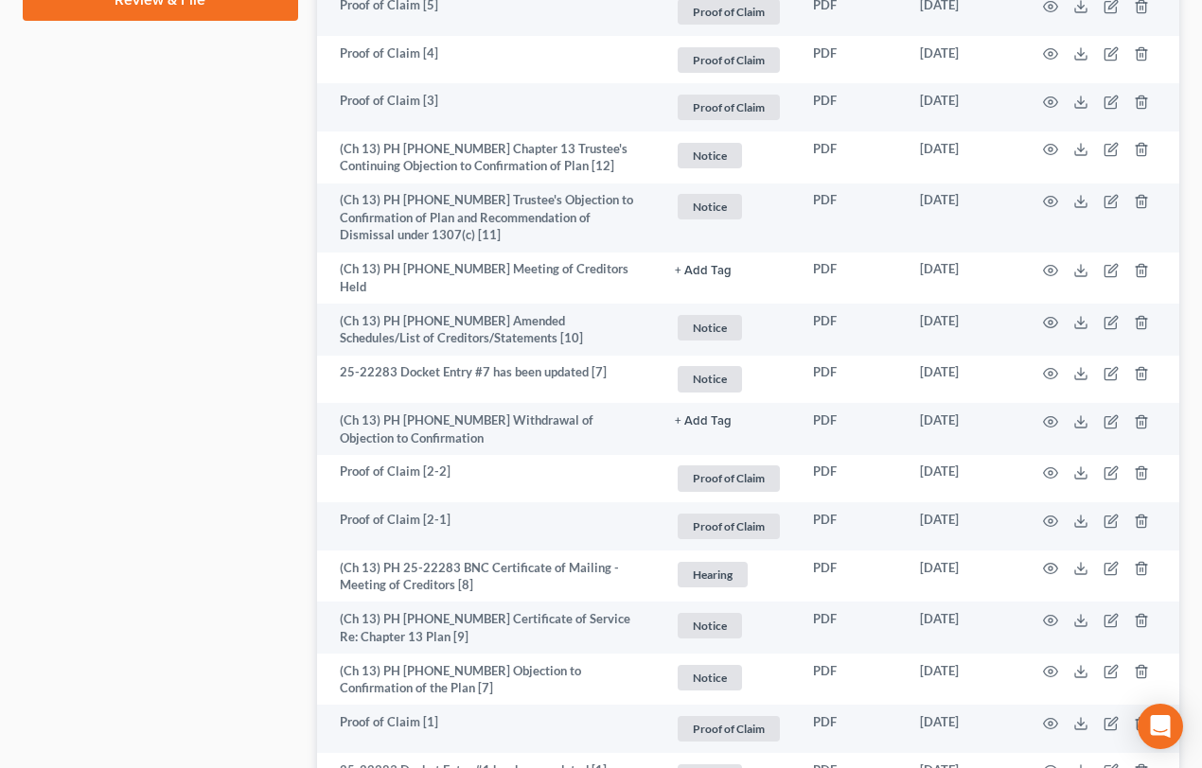
click at [44, 396] on div "Case Dashboard Payments Invoices Payments Payments Credit Report Client Profile" at bounding box center [160, 180] width 294 height 2232
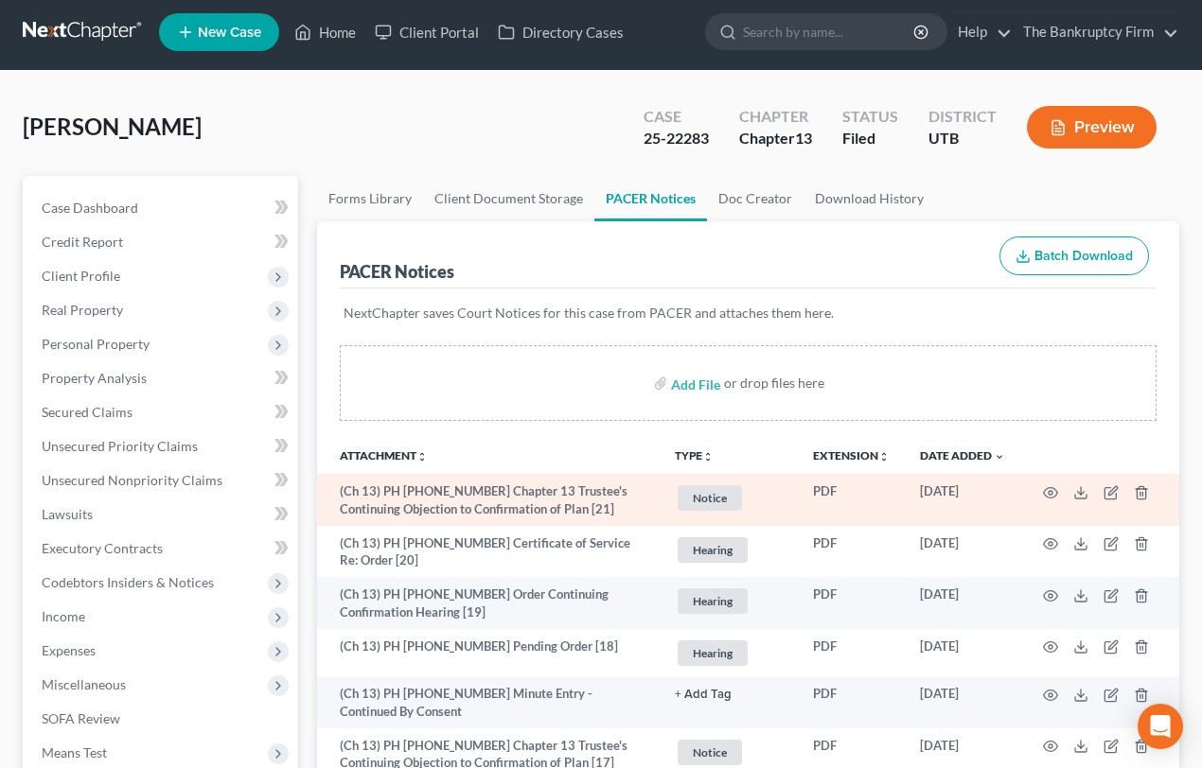
scroll to position [0, 0]
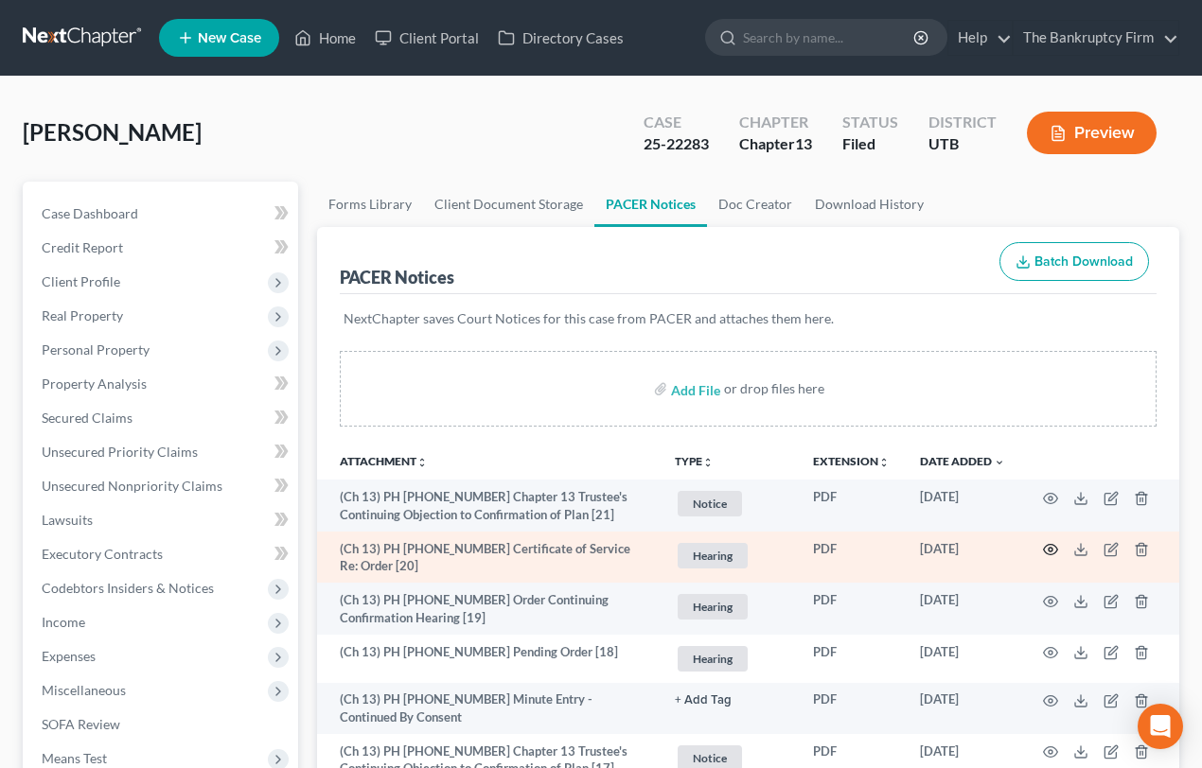
click at [1052, 550] on icon "button" at bounding box center [1050, 549] width 15 height 15
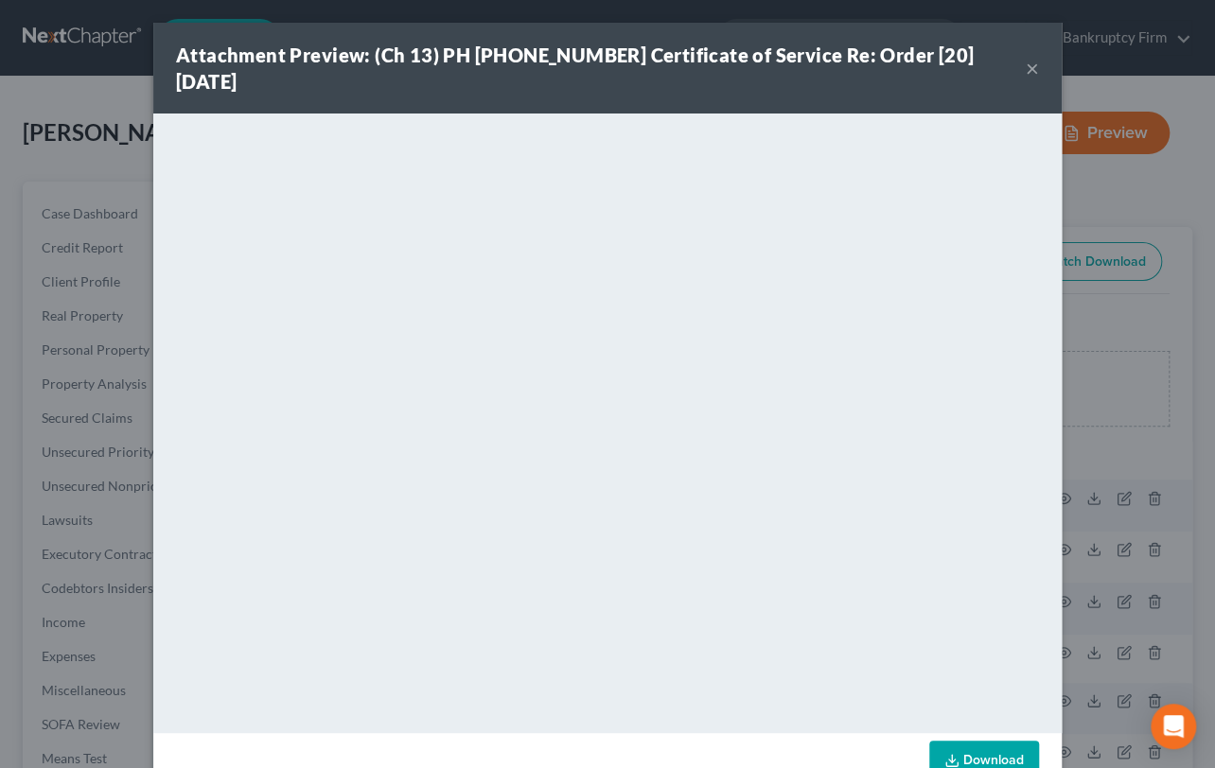
click at [1027, 57] on button "×" at bounding box center [1032, 68] width 13 height 23
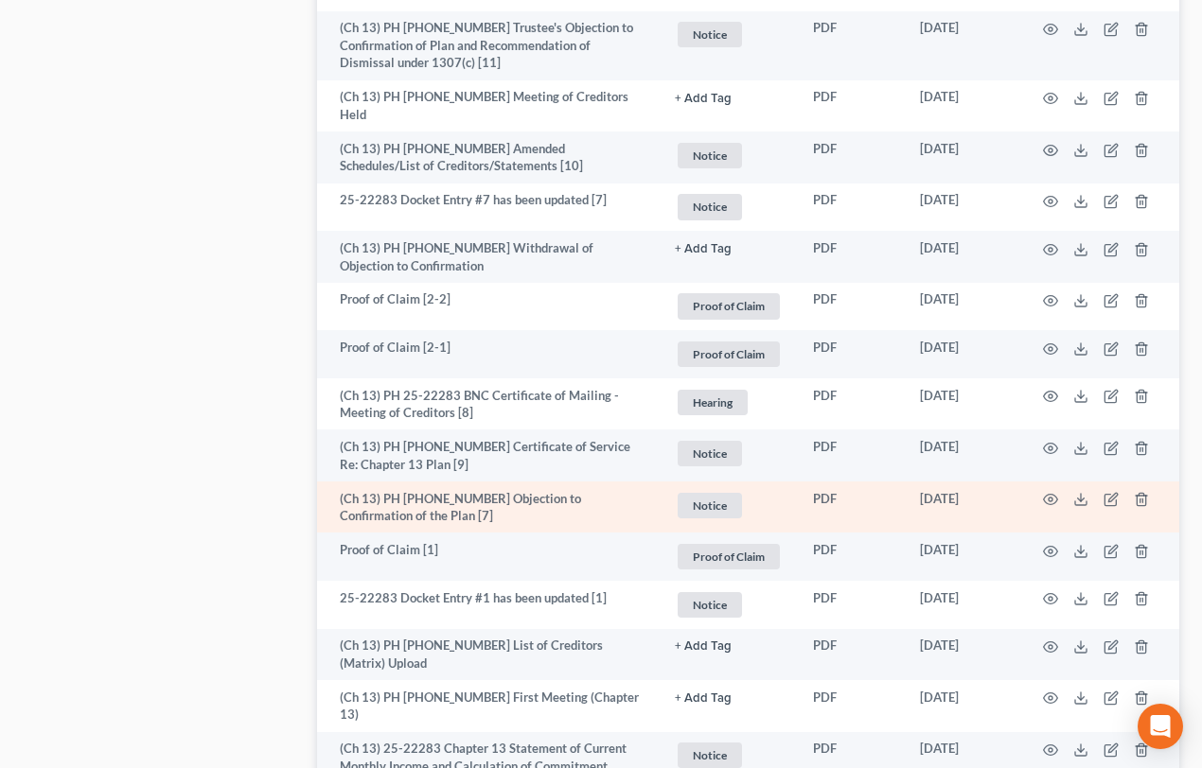
scroll to position [1204, 0]
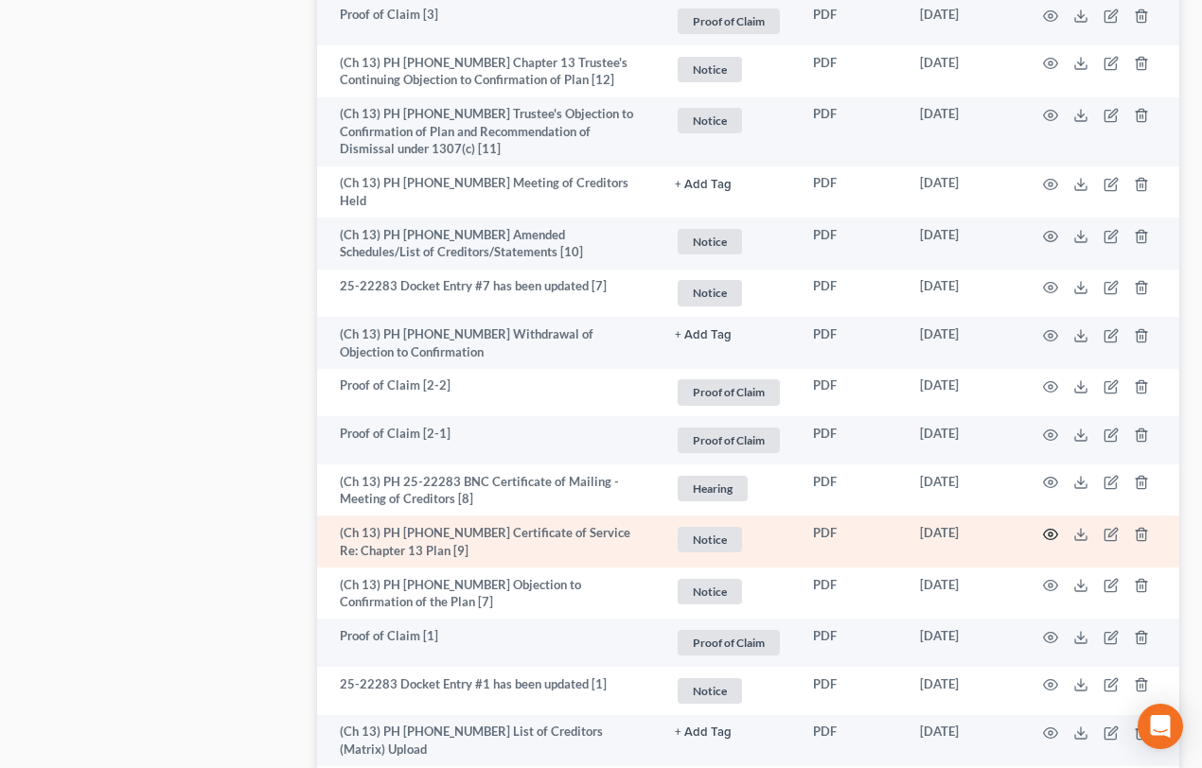
click at [1050, 527] on icon "button" at bounding box center [1050, 534] width 15 height 15
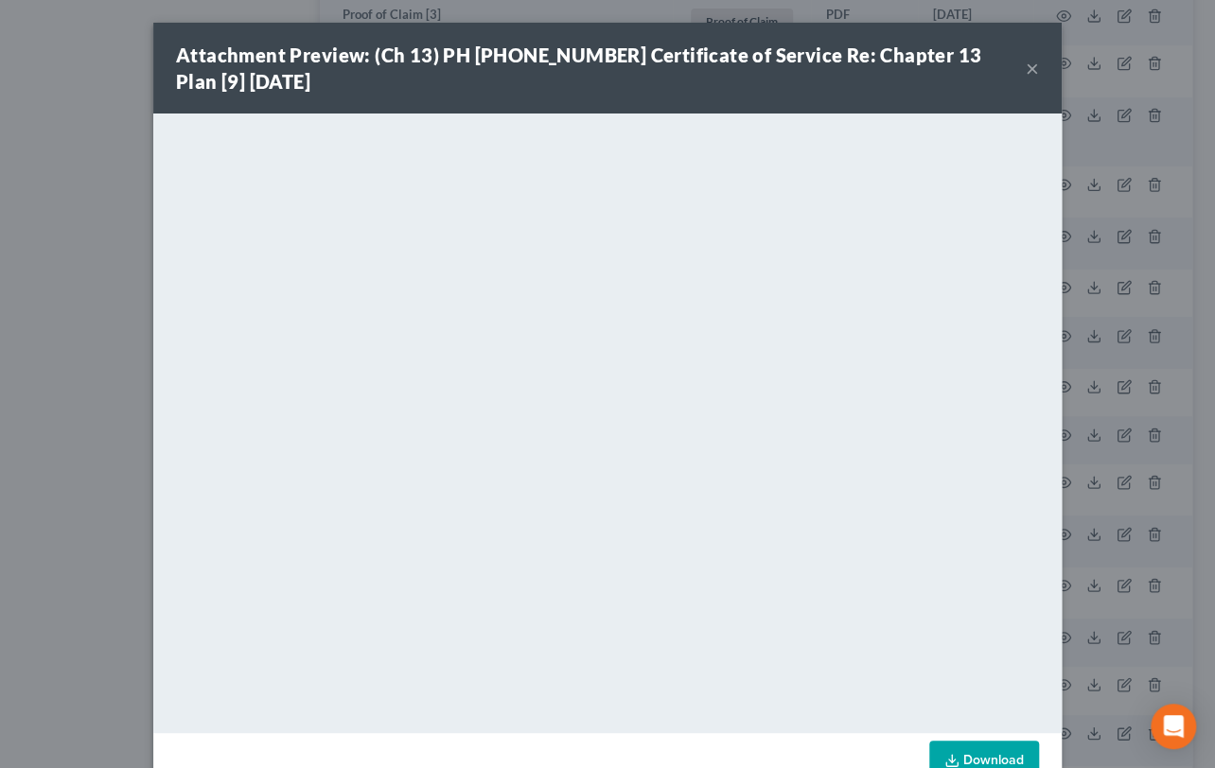
click at [1026, 64] on button "×" at bounding box center [1032, 68] width 13 height 23
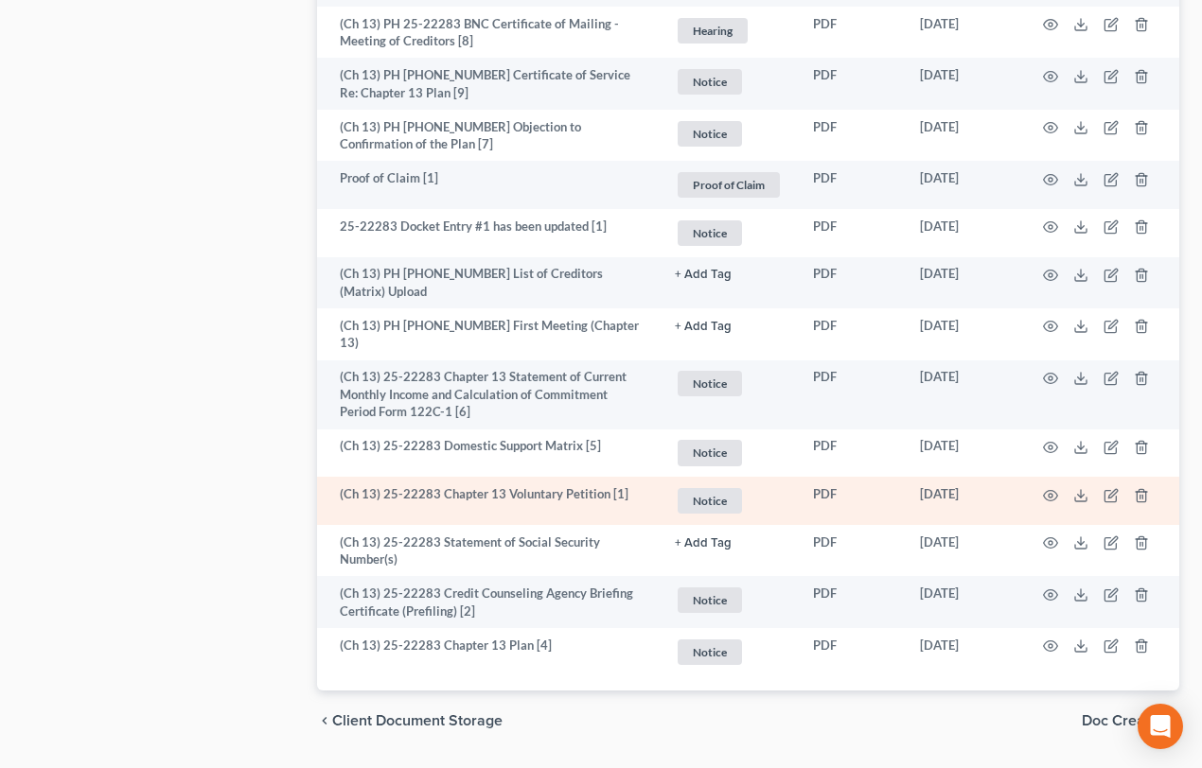
scroll to position [1663, 0]
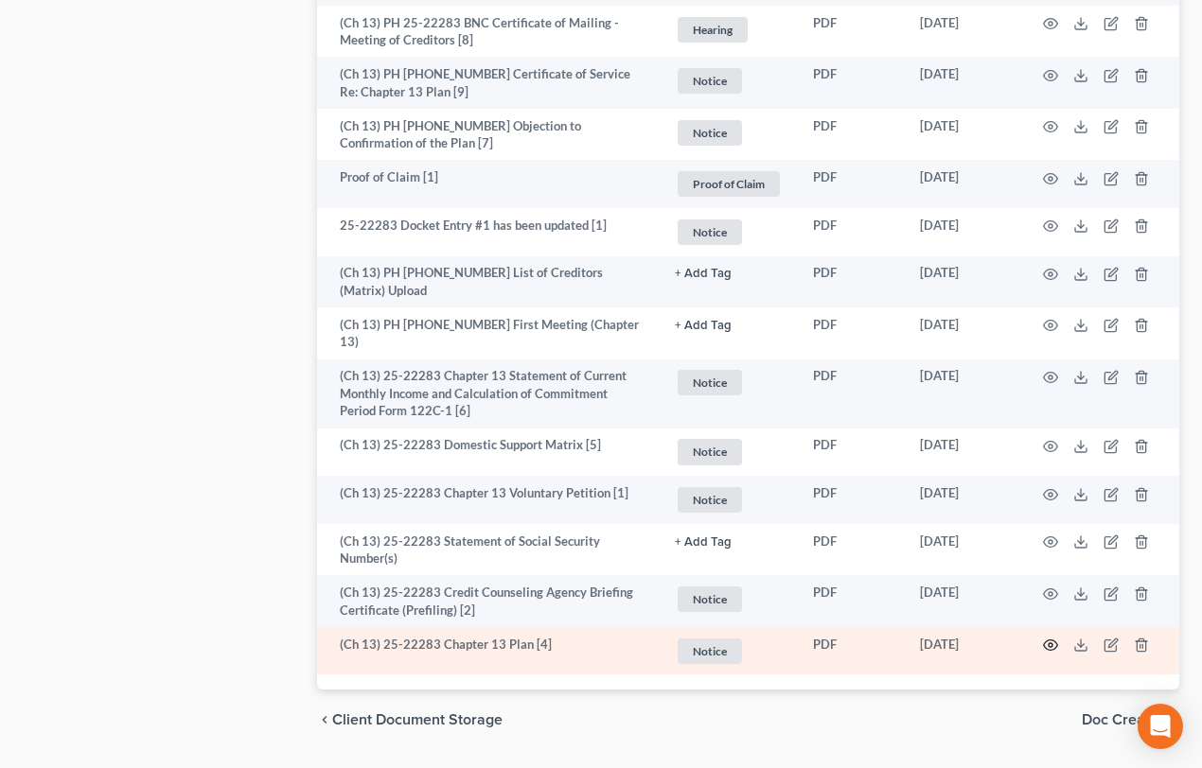
click at [1050, 638] on icon "button" at bounding box center [1050, 645] width 15 height 15
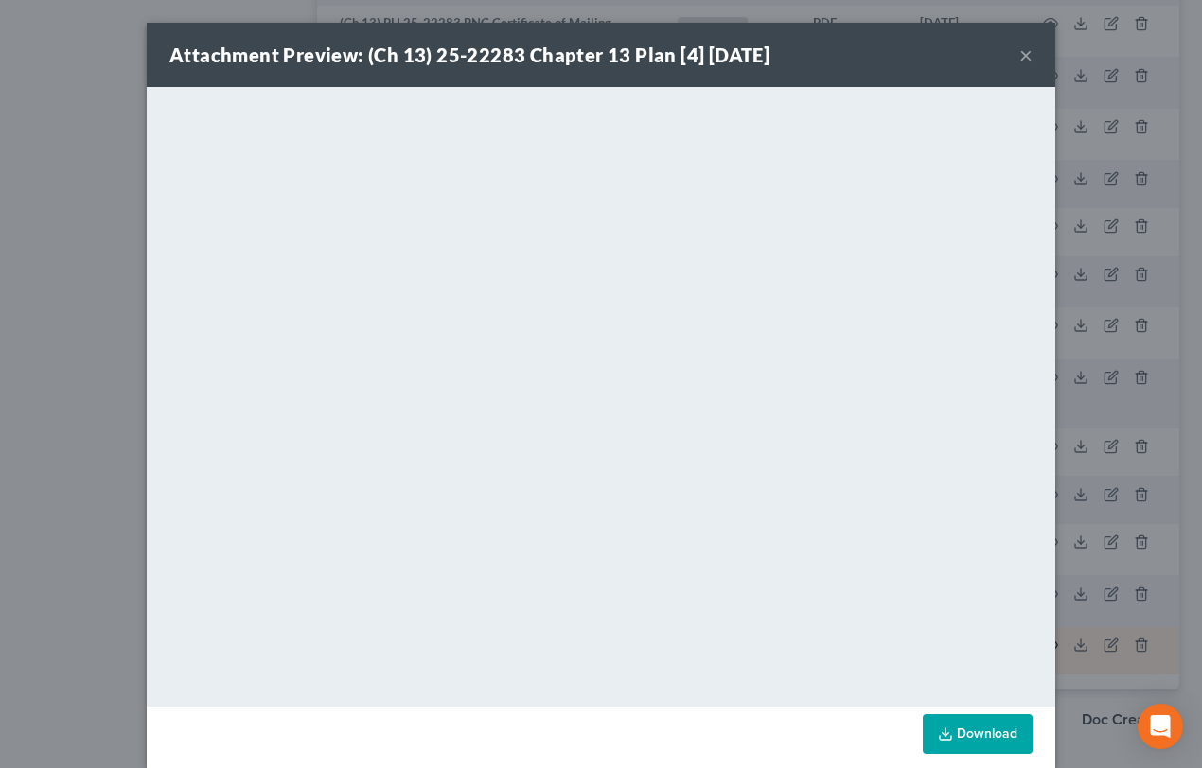
scroll to position [1637, 0]
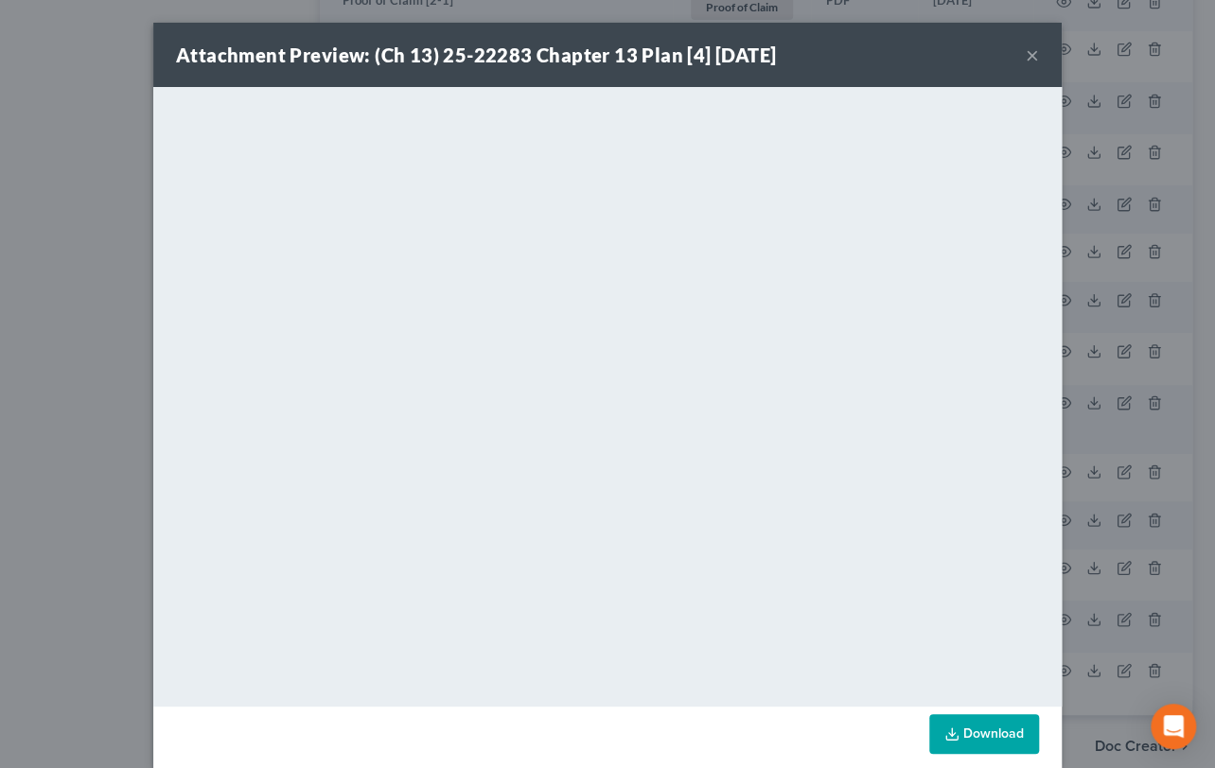
click at [1026, 57] on button "×" at bounding box center [1032, 55] width 13 height 23
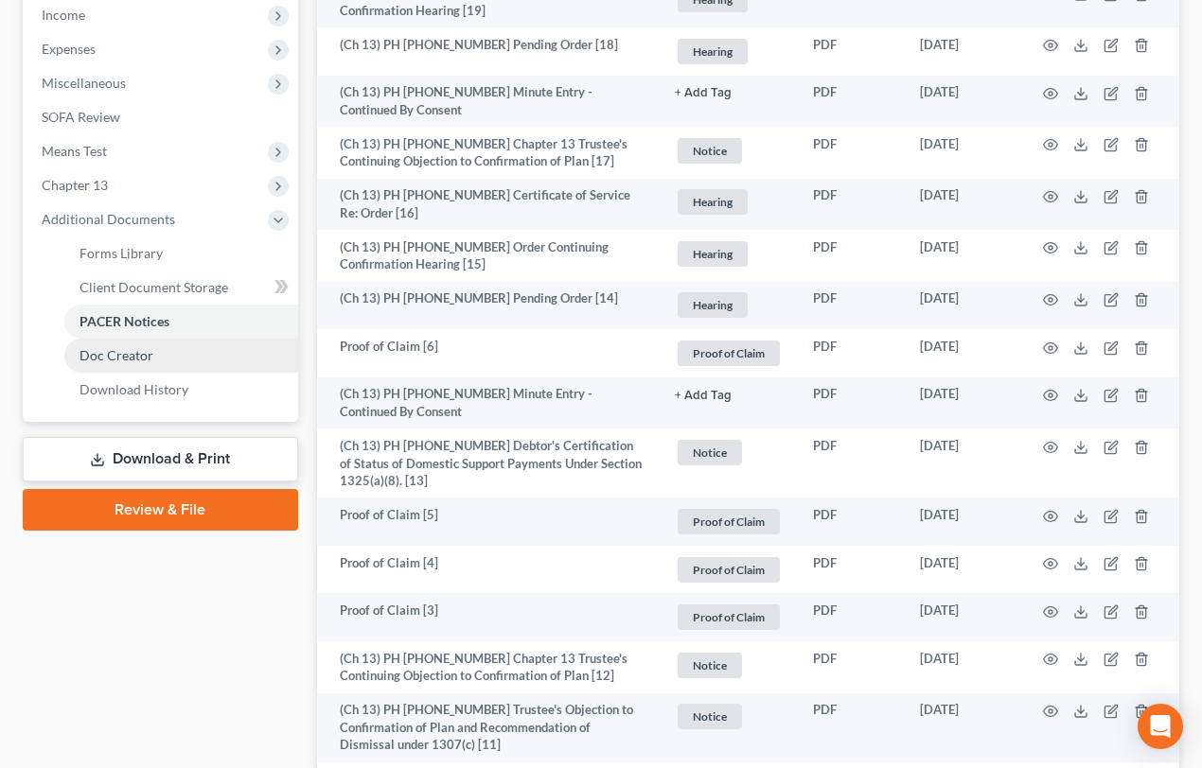
scroll to position [606, 0]
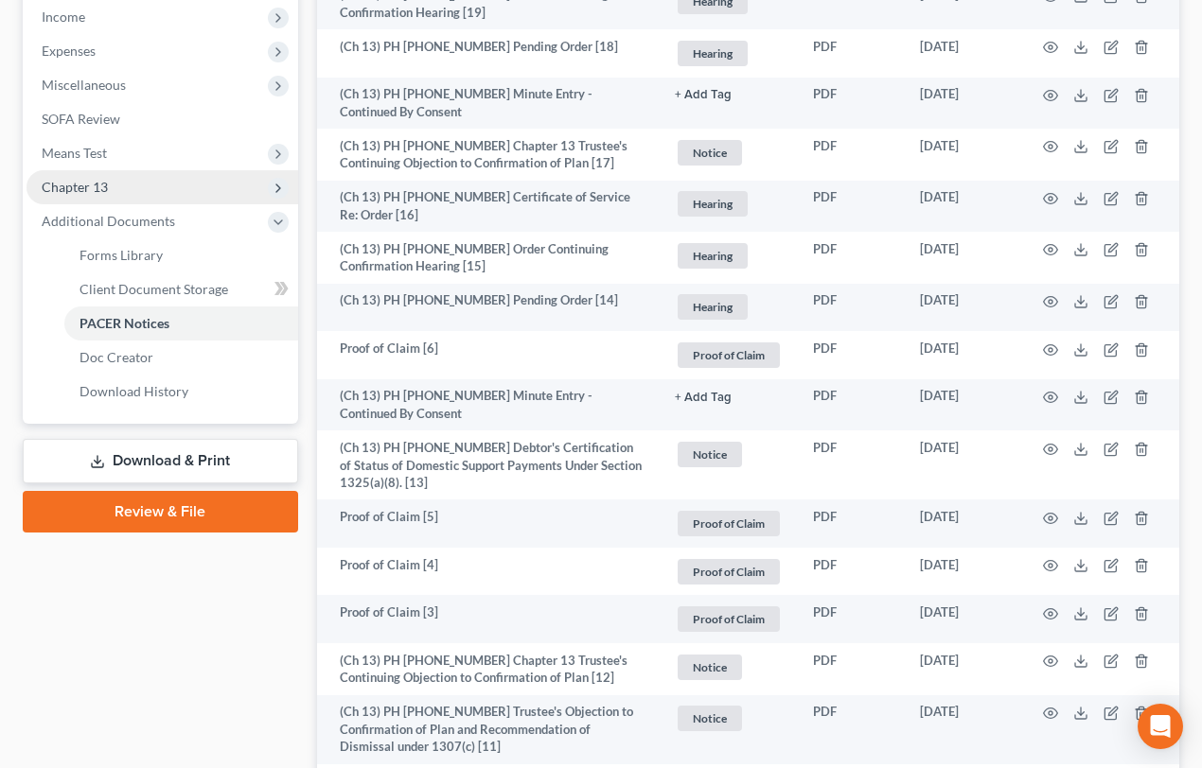
drag, startPoint x: 82, startPoint y: 182, endPoint x: 93, endPoint y: 189, distance: 12.9
click at [82, 182] on span "Chapter 13" at bounding box center [75, 187] width 66 height 16
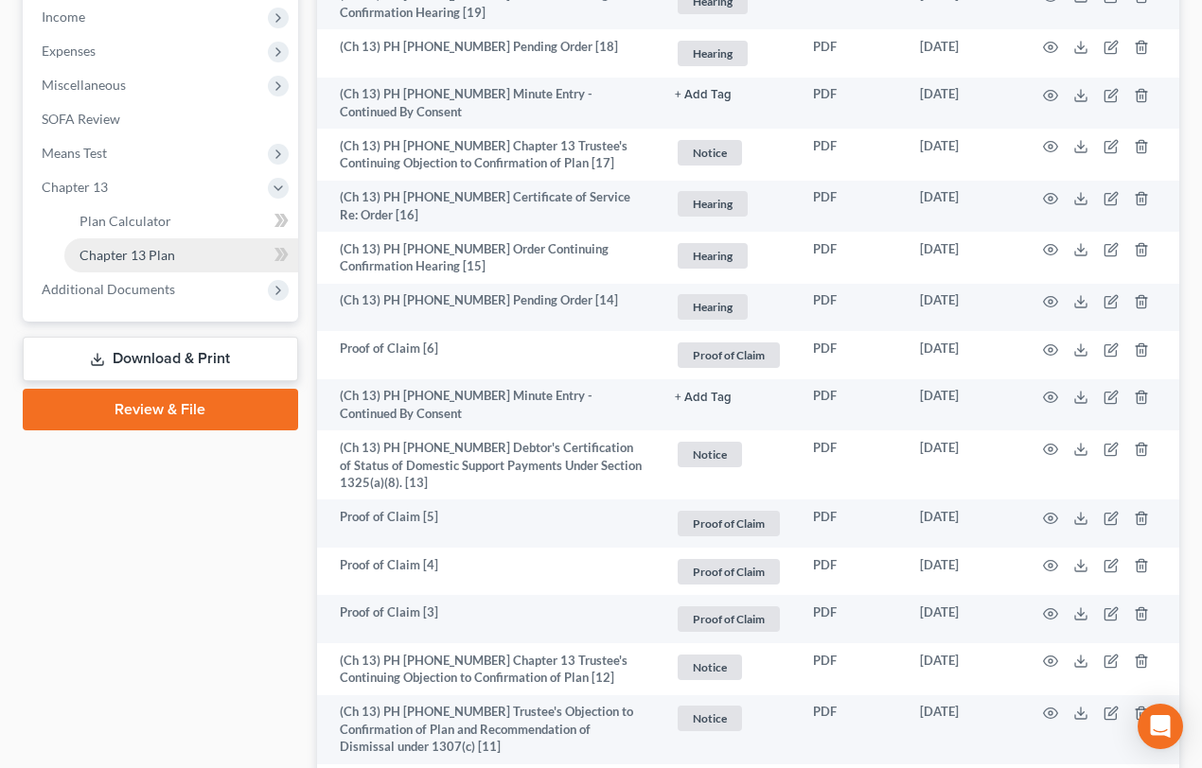
click at [139, 253] on span "Chapter 13 Plan" at bounding box center [127, 255] width 96 height 16
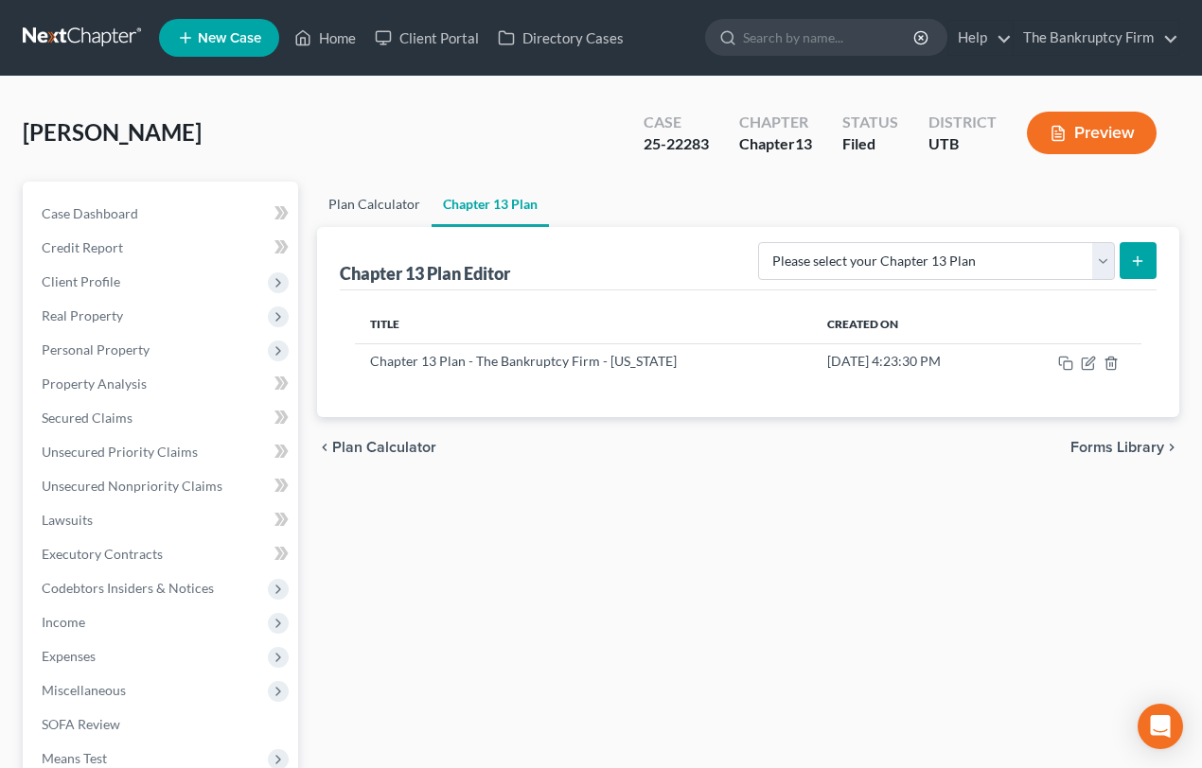
click at [360, 199] on link "Plan Calculator" at bounding box center [374, 204] width 114 height 45
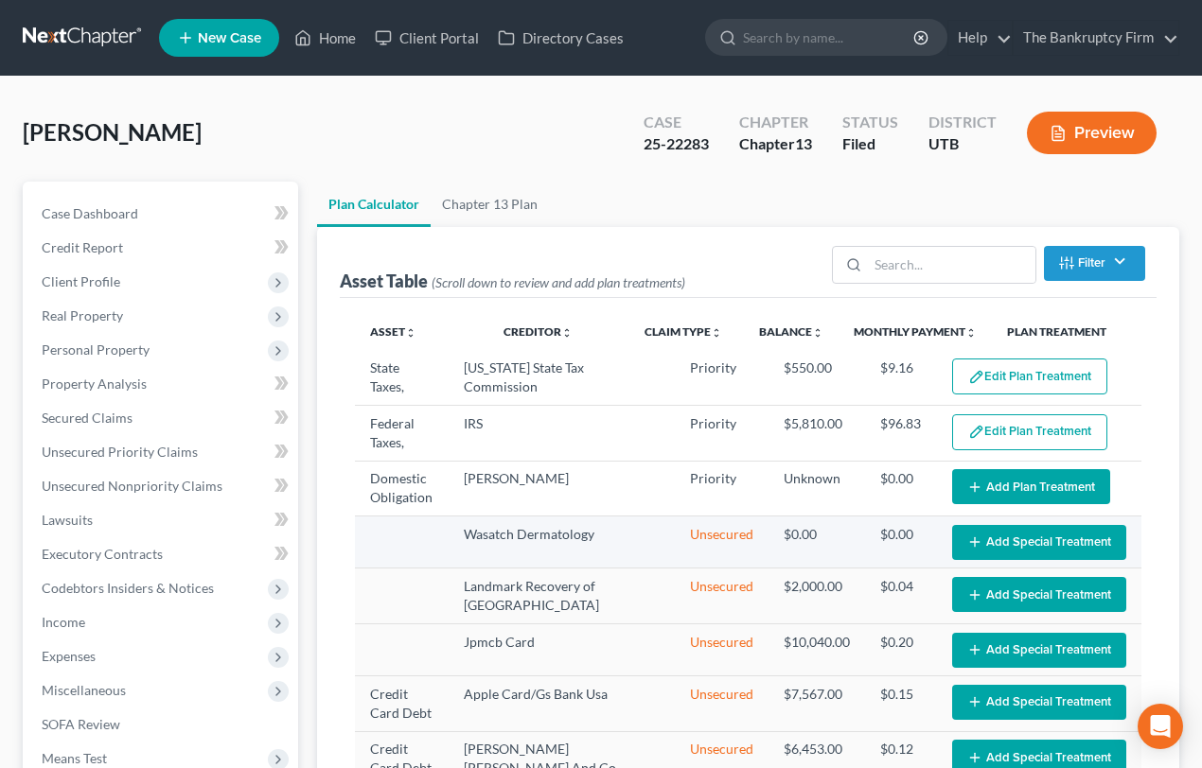
select select "59"
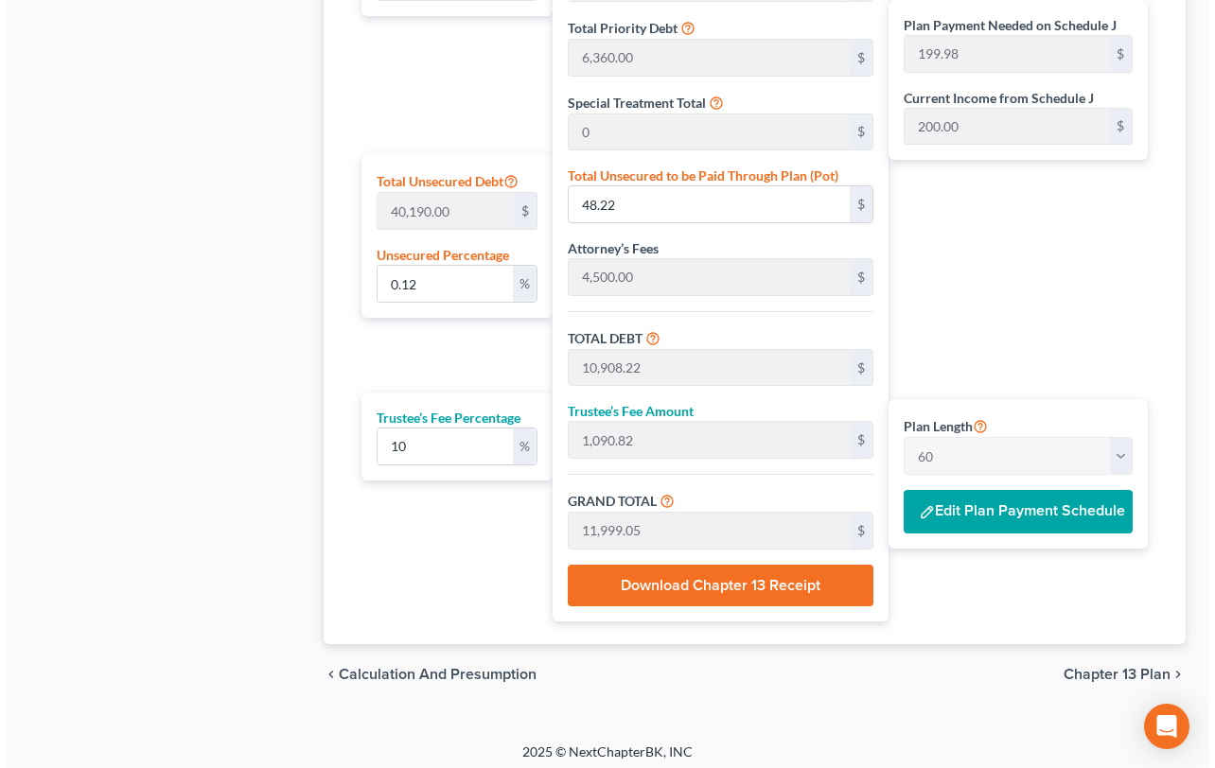
scroll to position [1068, 0]
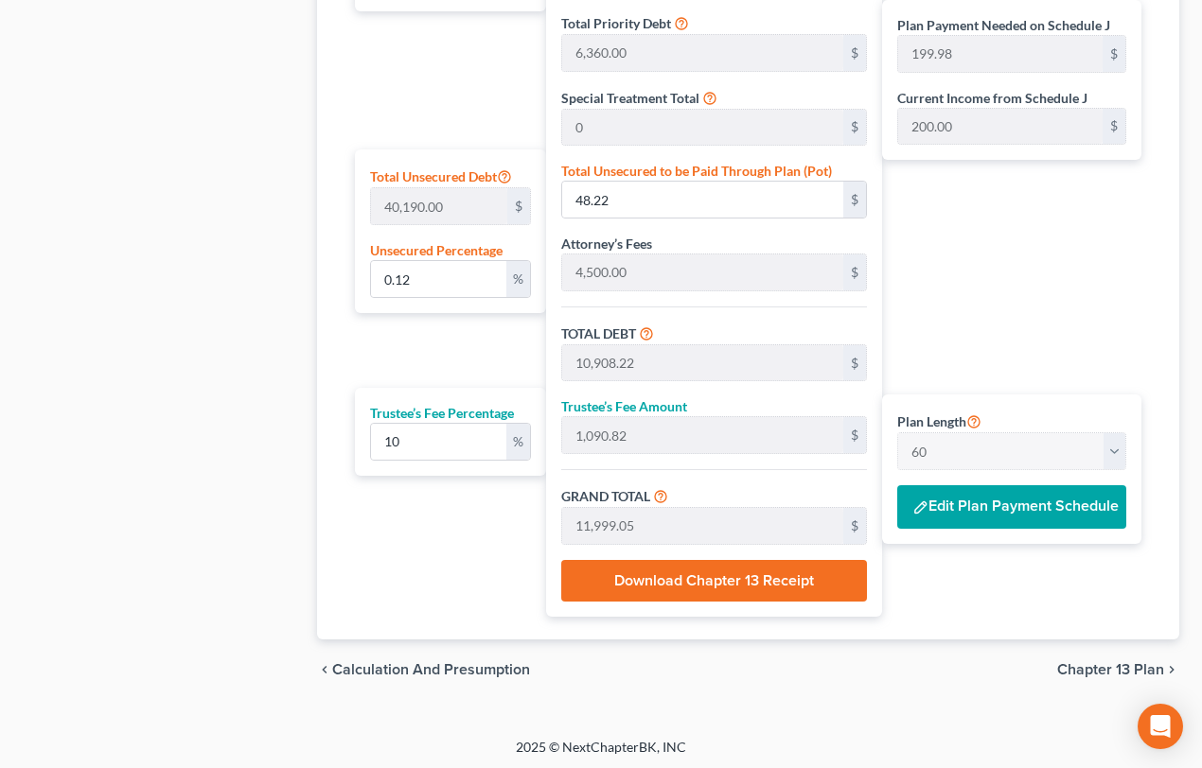
click at [998, 506] on button "Edit Plan Payment Schedule" at bounding box center [1011, 507] width 229 height 44
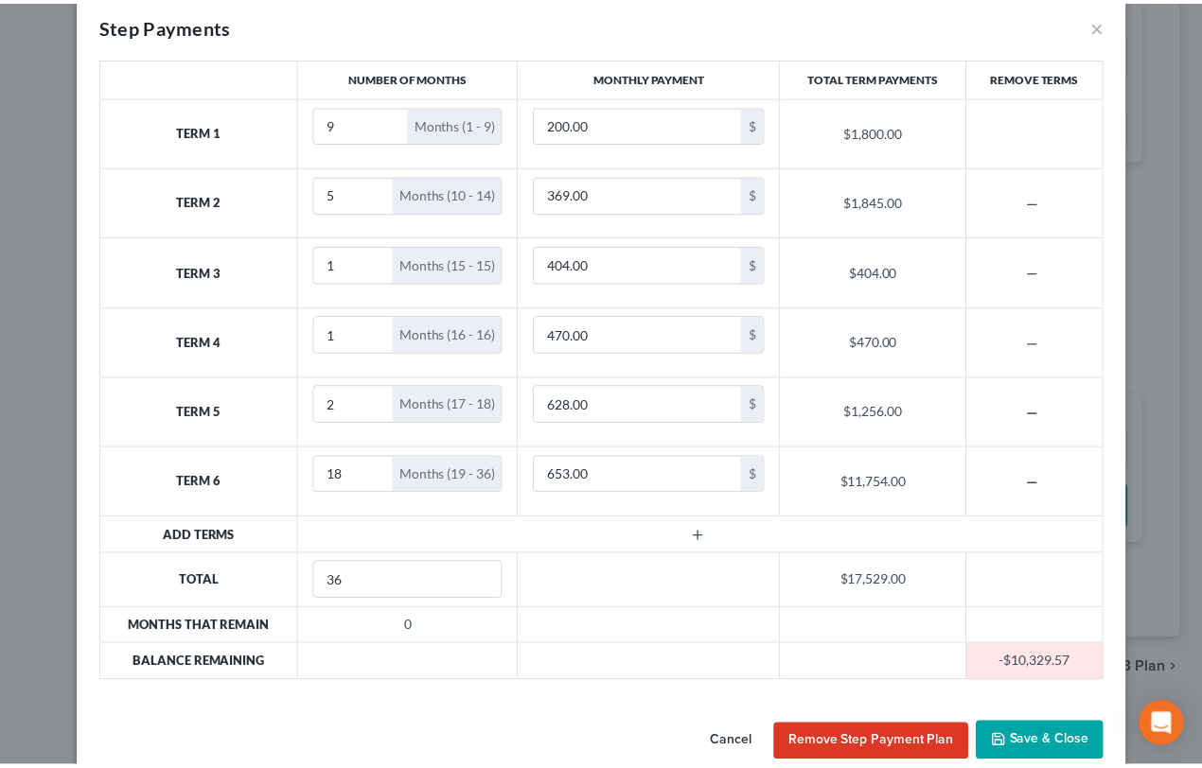
scroll to position [60, 0]
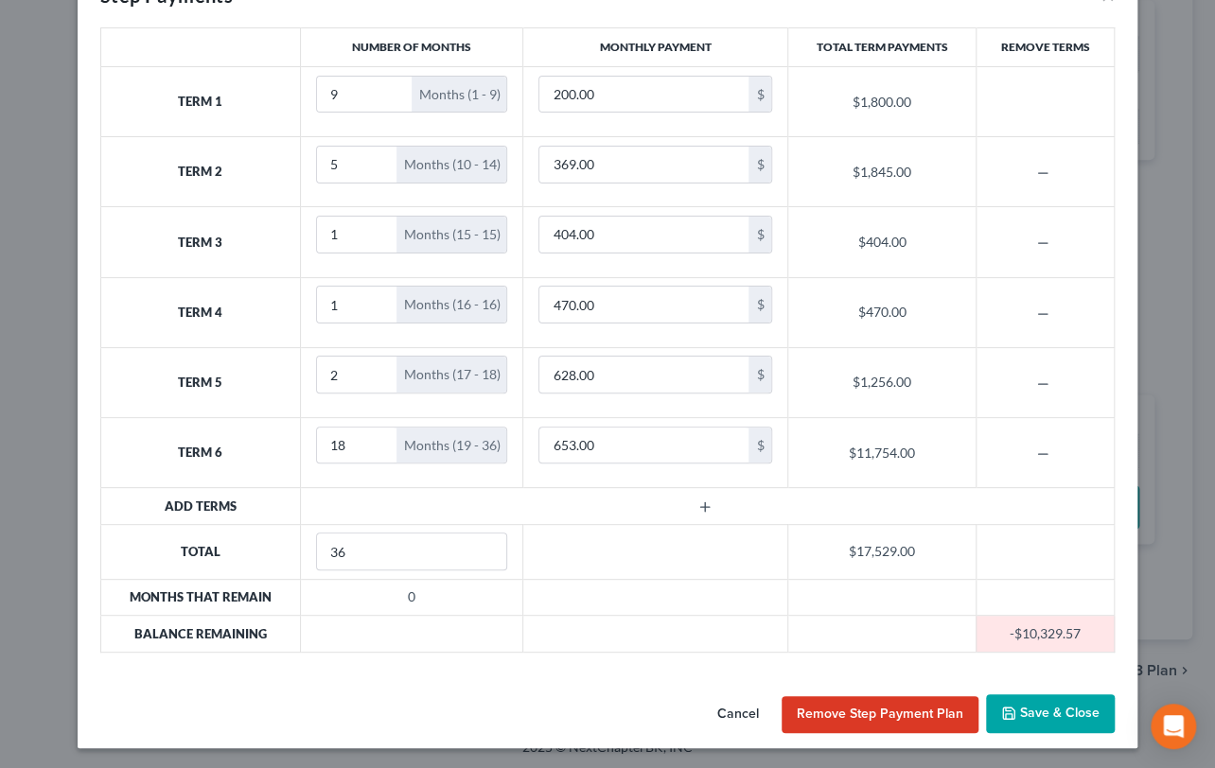
click at [1022, 709] on button "Save & Close" at bounding box center [1050, 715] width 129 height 40
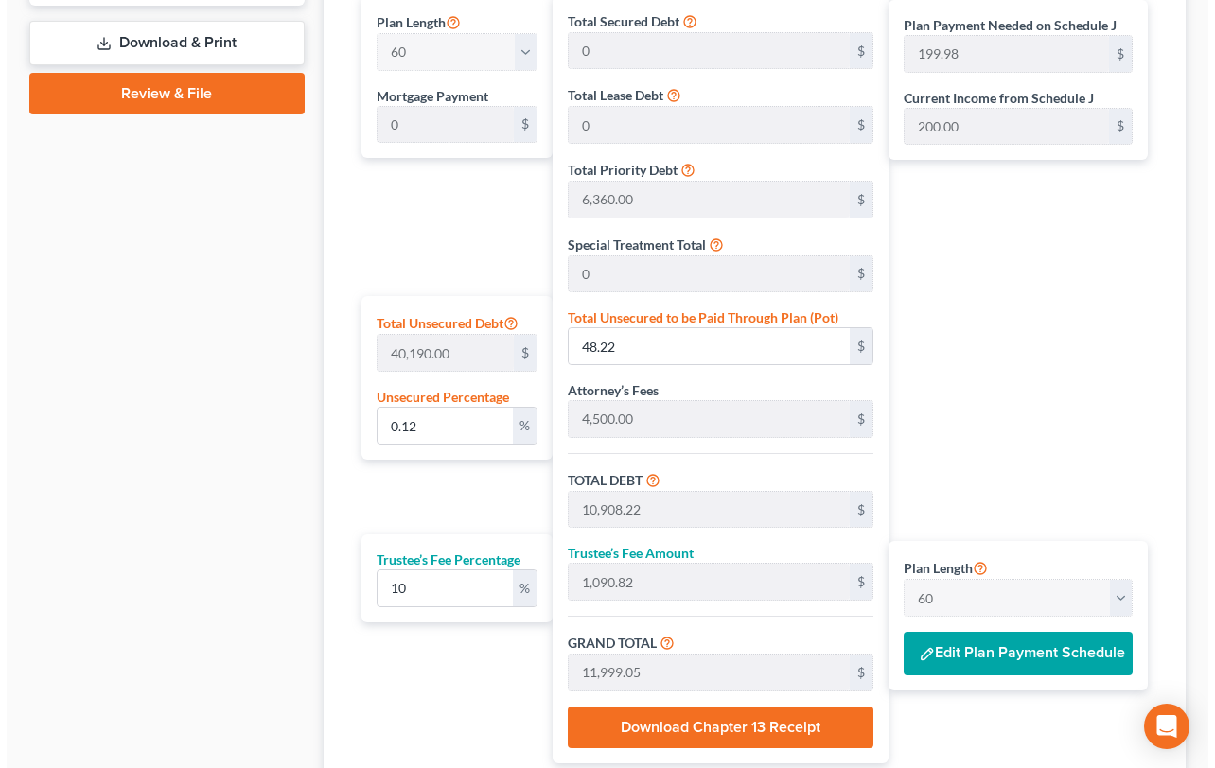
scroll to position [1031, 0]
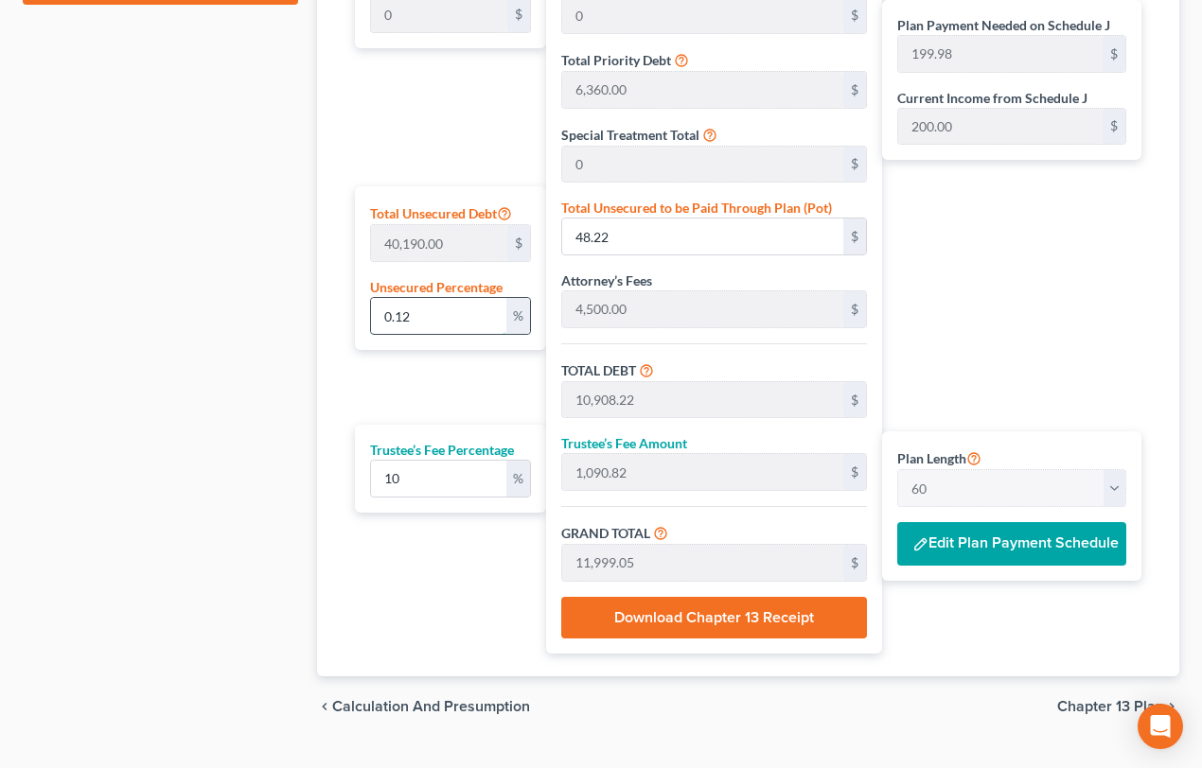
click at [419, 312] on input "0.12" at bounding box center [439, 316] width 136 height 36
drag, startPoint x: 421, startPoint y: 308, endPoint x: 361, endPoint y: 315, distance: 60.1
click at [361, 315] on div "Total Unsecured Debt 40,190.00 $ Unsecured Percentage 0.12 %" at bounding box center [451, 268] width 192 height 164
type input "1"
type input "401.90"
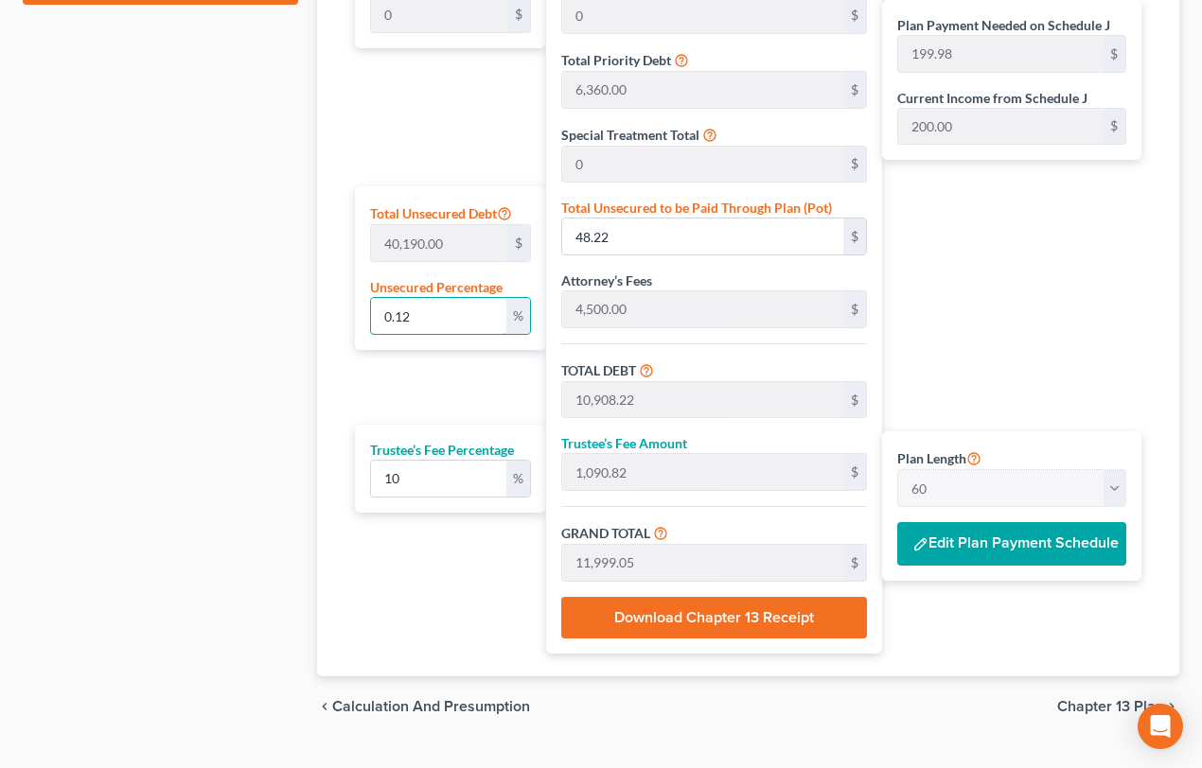
type input "11,261.90"
type input "1,126.19"
type input "12,388.09"
type input "206.46"
type input "10"
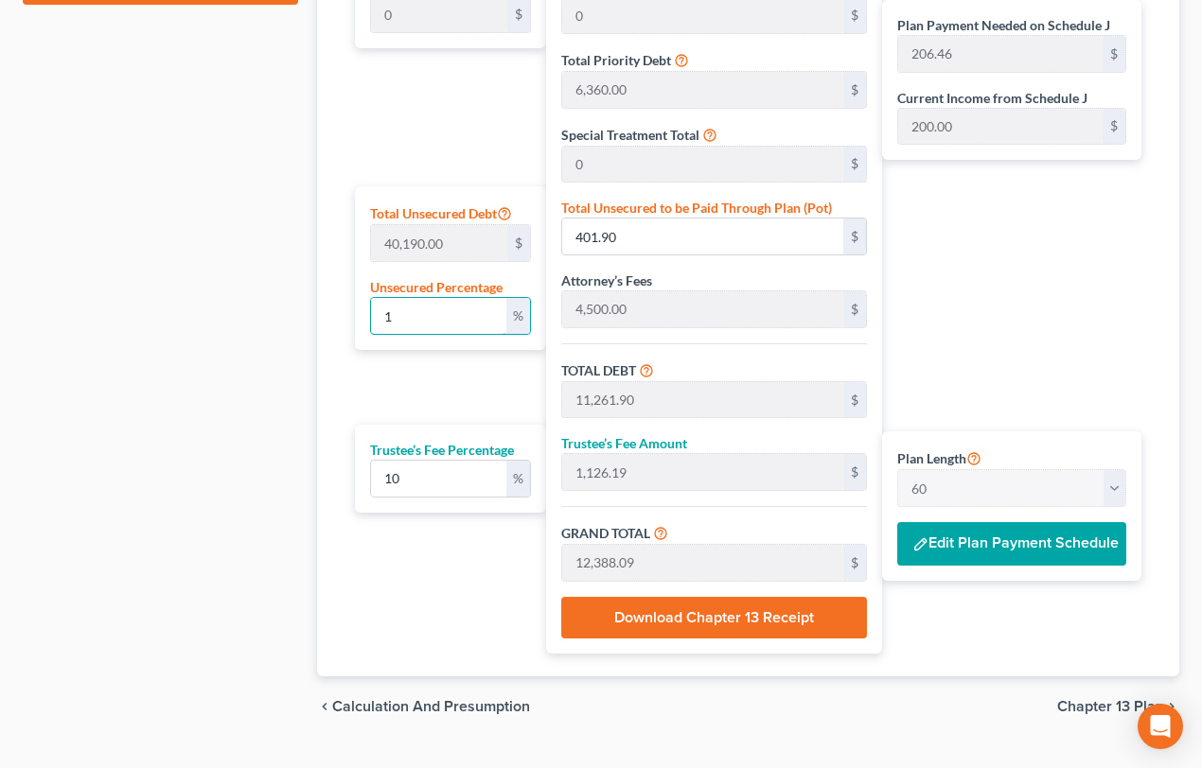
type input "4,019.00"
type input "14,879.00"
type input "1,487.90"
type input "16,366.90"
type input "272.78"
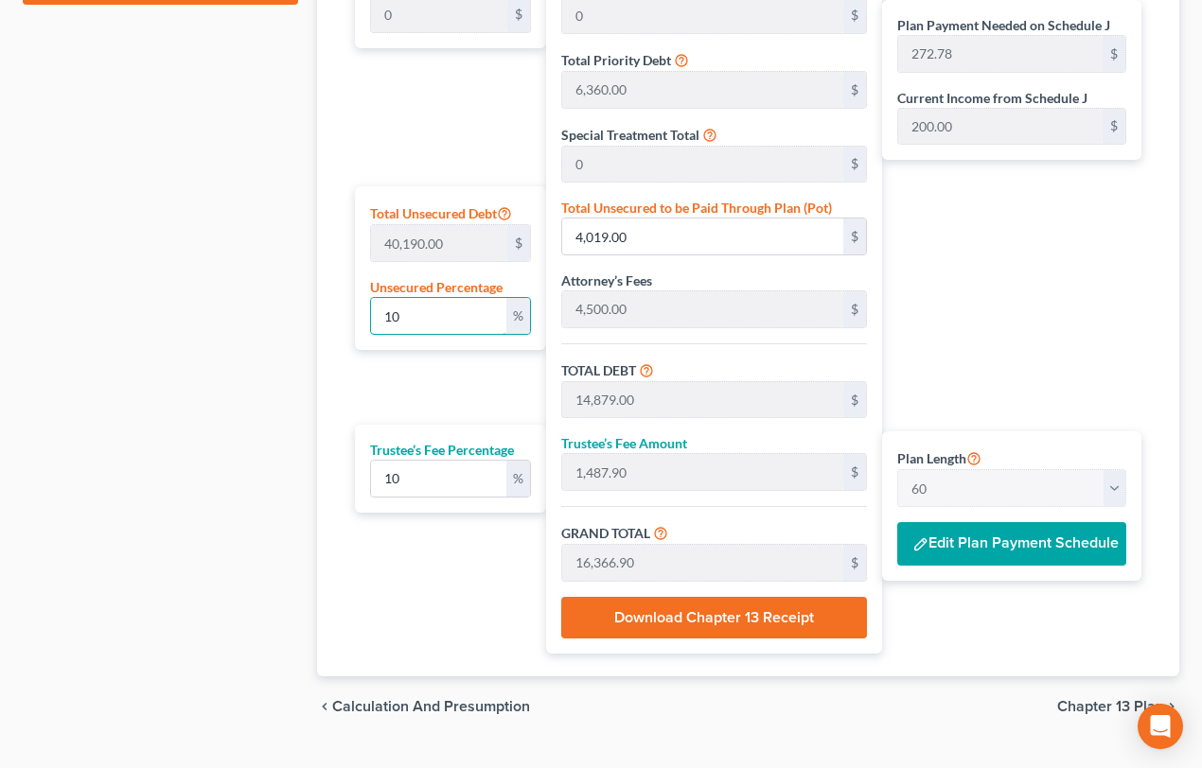
type input "100"
type input "40,190.00"
type input "51,050.00"
type input "5,105.00"
type input "56,155.00"
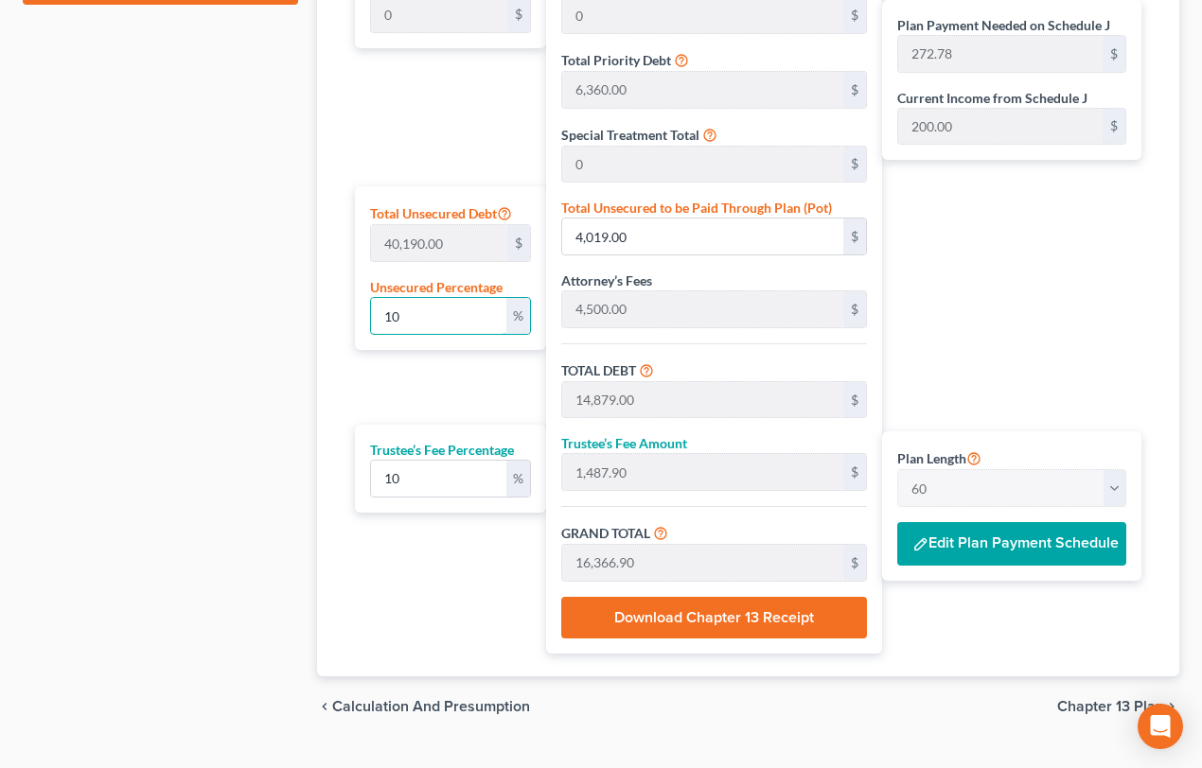
type input "935.91"
type input "1000"
type input "401,900.00"
type input "412,760.00"
type input "41,276.00"
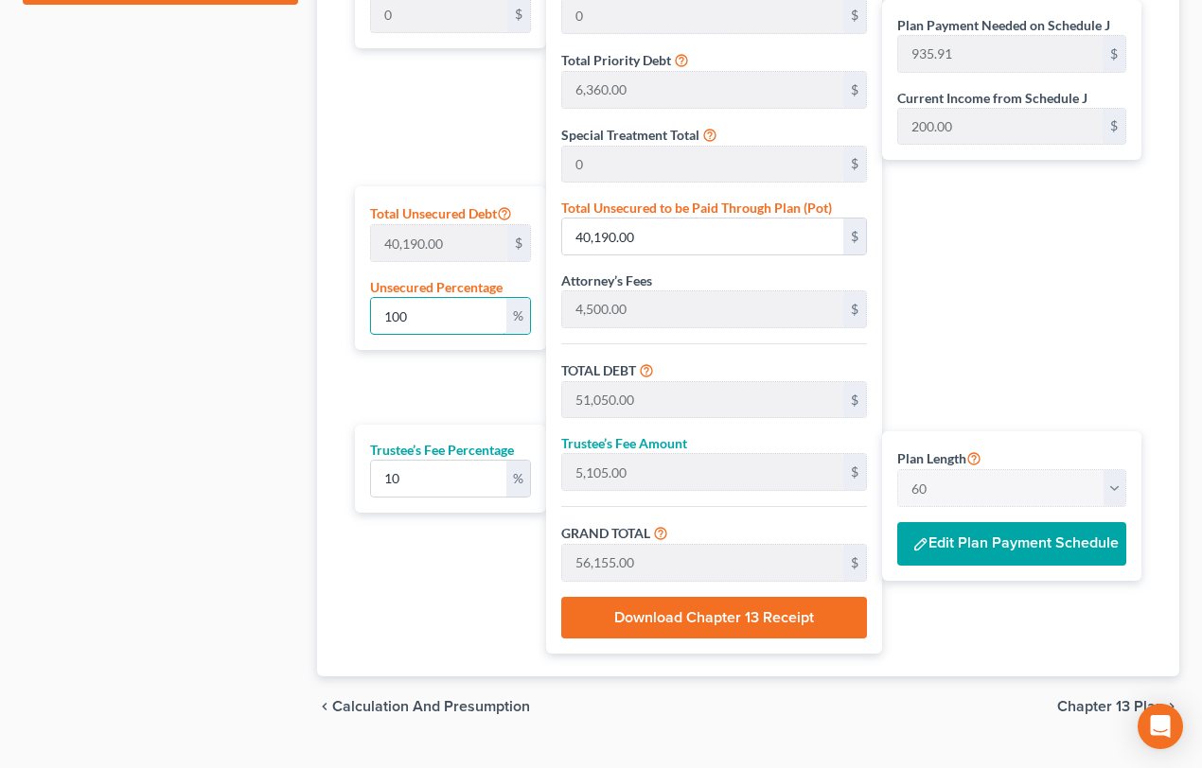
type input "454,036.00"
type input "7,567.26"
type input "10000"
type input "4,019,000.00"
type input "4,029,860.00"
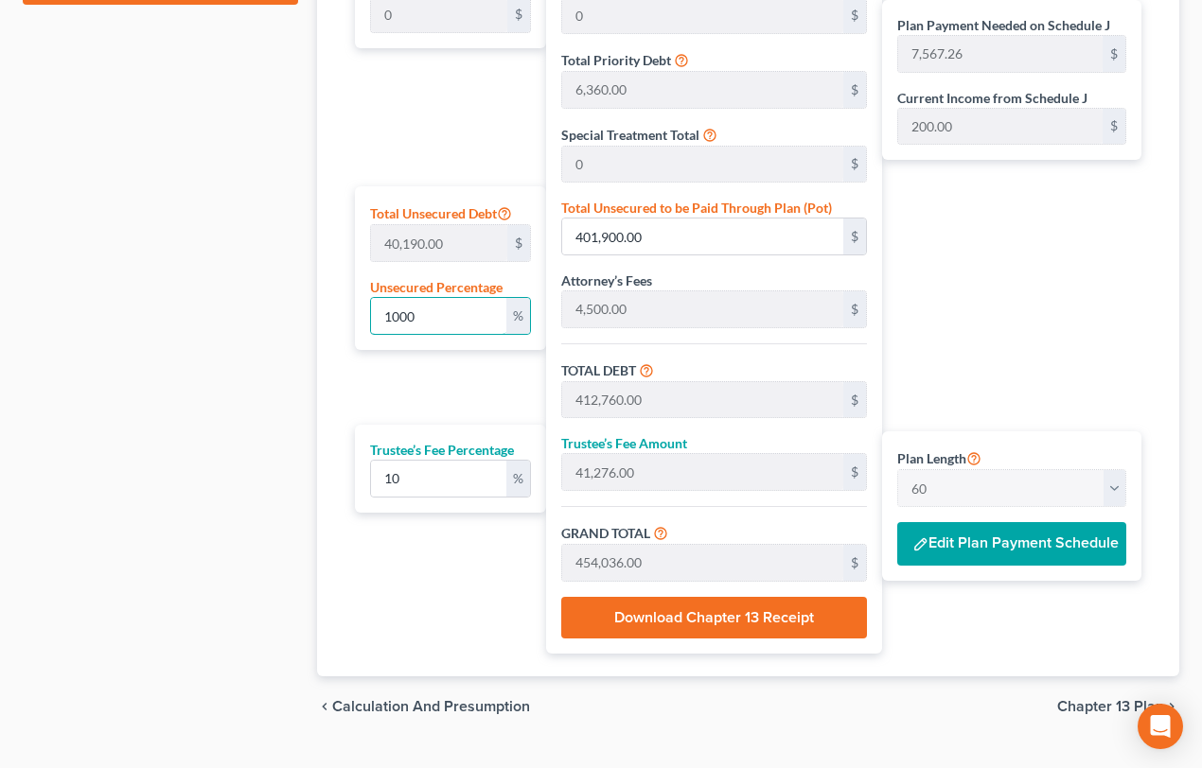
type input "402,986.00"
type input "4,432,846.00"
type input "73,880.76"
drag, startPoint x: 440, startPoint y: 313, endPoint x: 350, endPoint y: 313, distance: 89.9
click at [350, 313] on div "Plan Length 1 2 3 4 5 6 7 8 9 10 11 12 13 14 15 16 17 18 19 20 21 22 23 24 25 2…" at bounding box center [446, 270] width 202 height 768
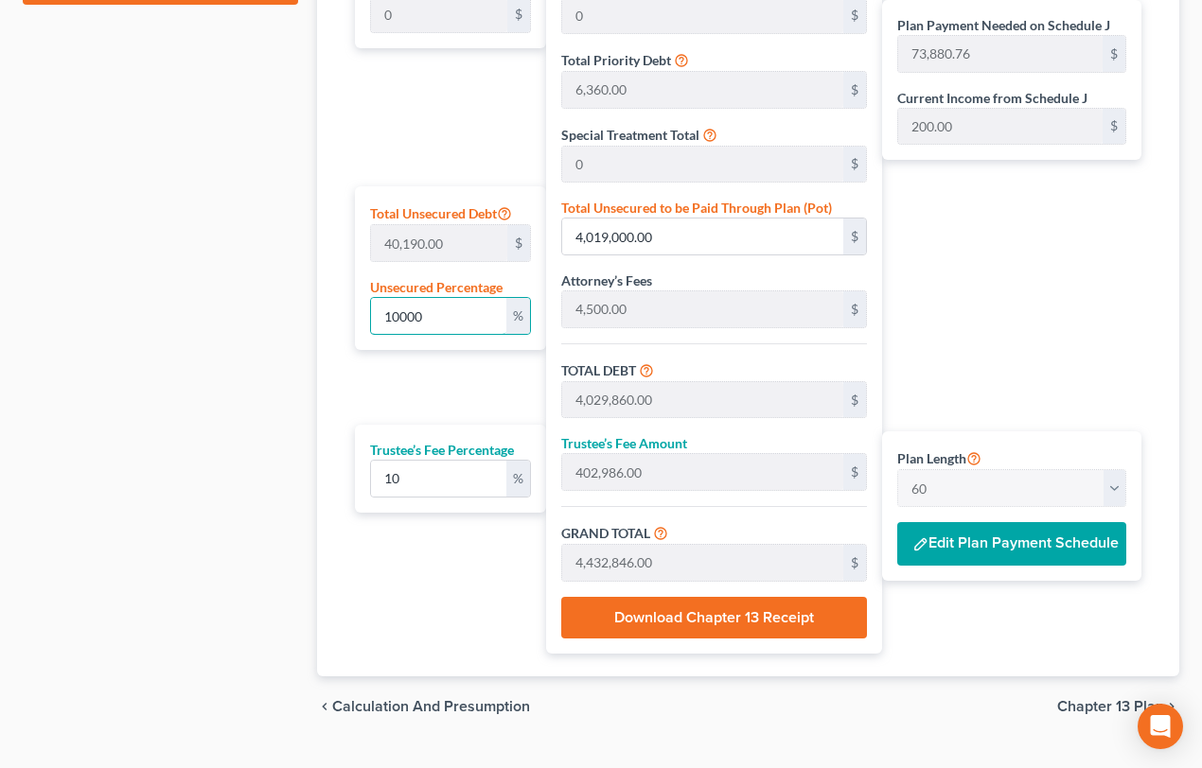
type input "10,860.00"
type input "1,086.00"
type input "11,946.00"
type input "199.10"
click at [639, 224] on input "text" at bounding box center [702, 237] width 281 height 36
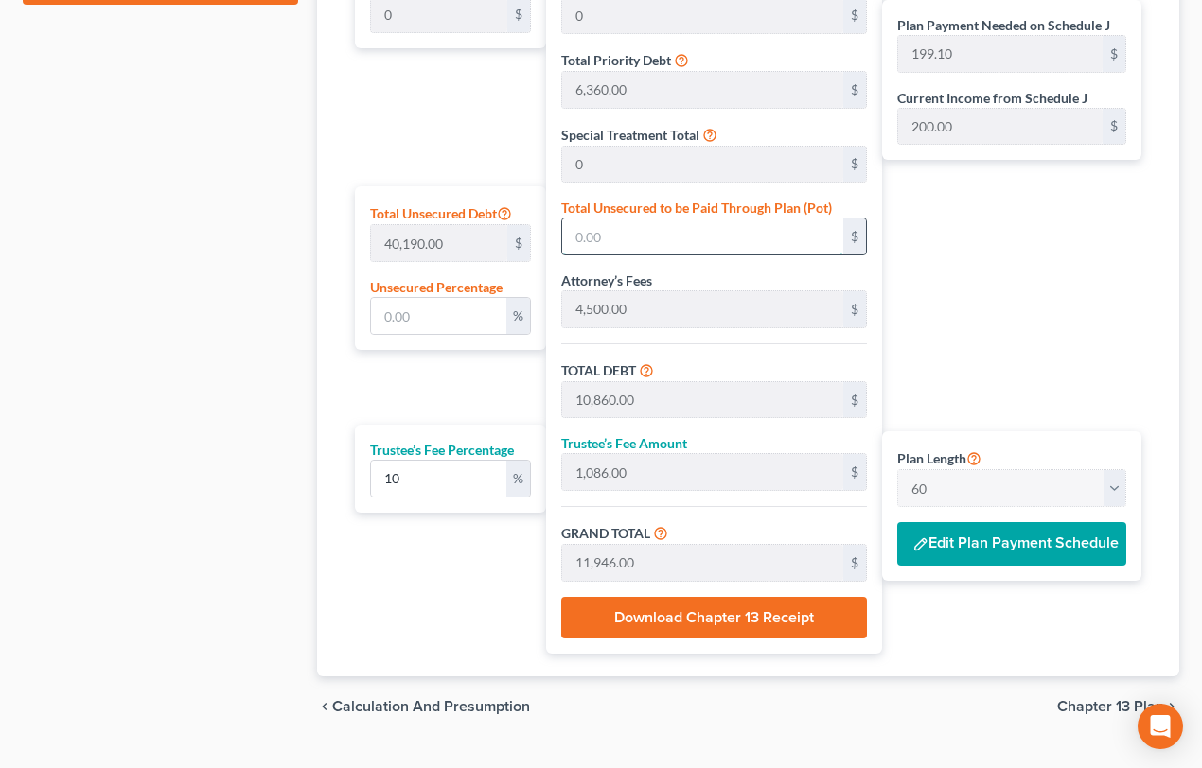
type input "0.002488181139586962"
type input "1"
type input "10,861.00"
type input "1,086.10"
type input "11,947.10"
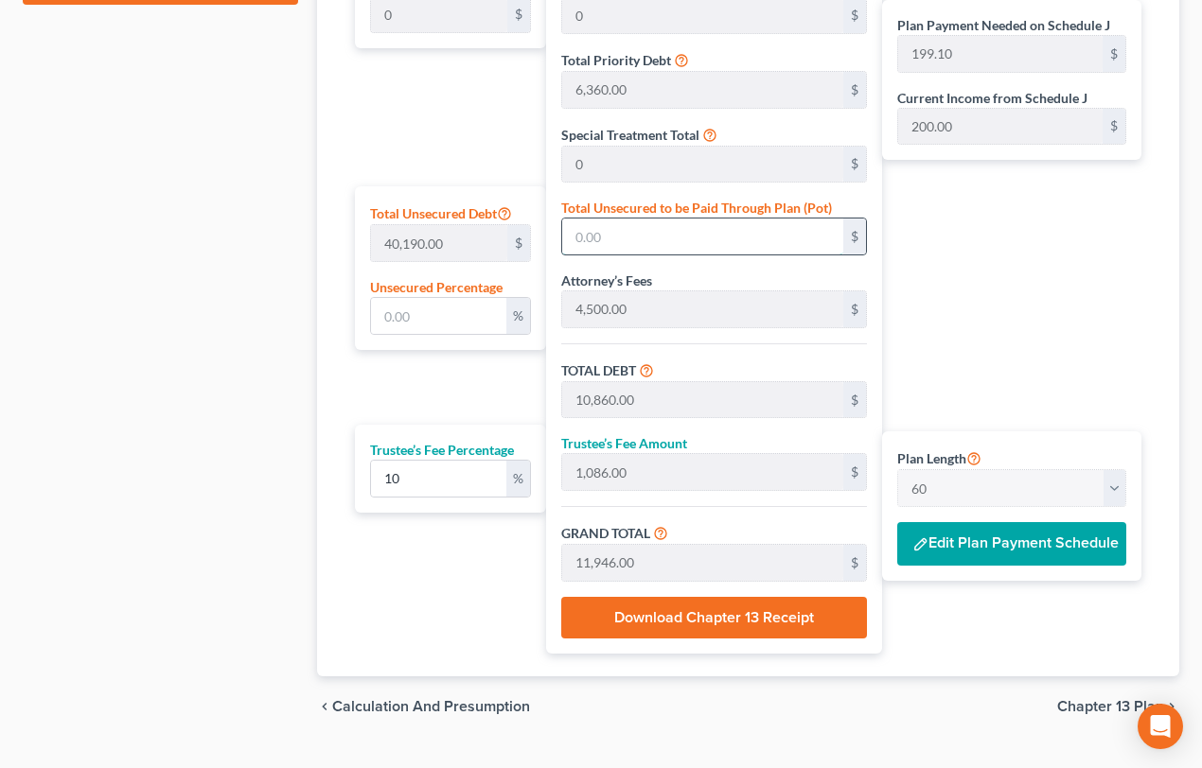
type input "199.11"
type input "0.02488181139586962"
type input "10"
type input "10,870.00"
type input "1,087.00"
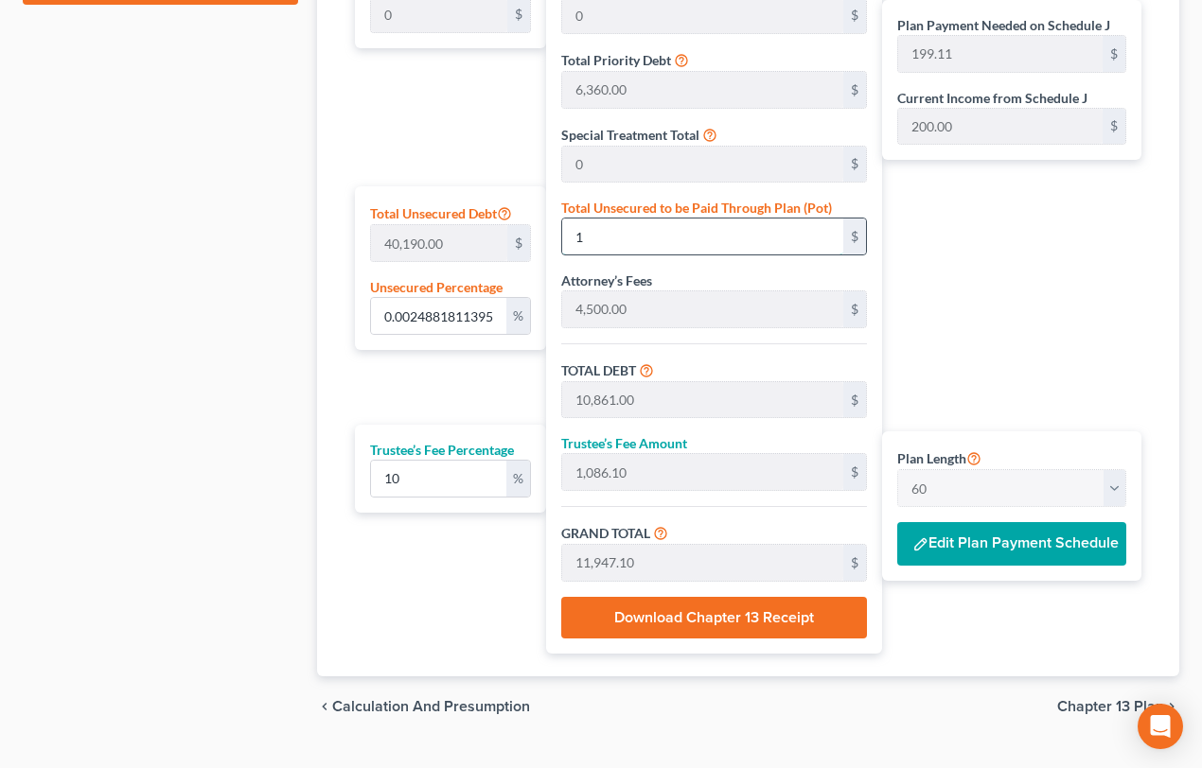
type input "11,957.00"
type input "199.28"
type input "0.2488181139586962"
type input "100"
type input "10,960.00"
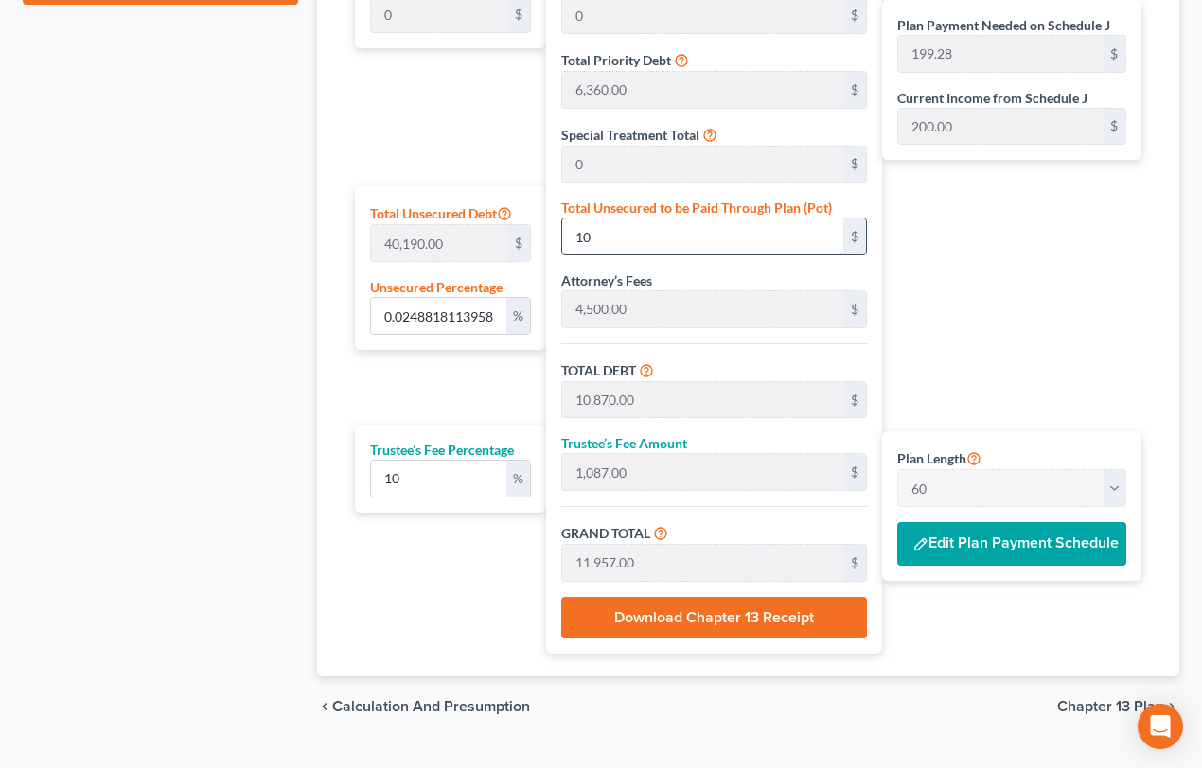
type input "1,096.00"
type input "12,056.00"
type input "200.93"
type input "2.488181139586962"
type input "1000"
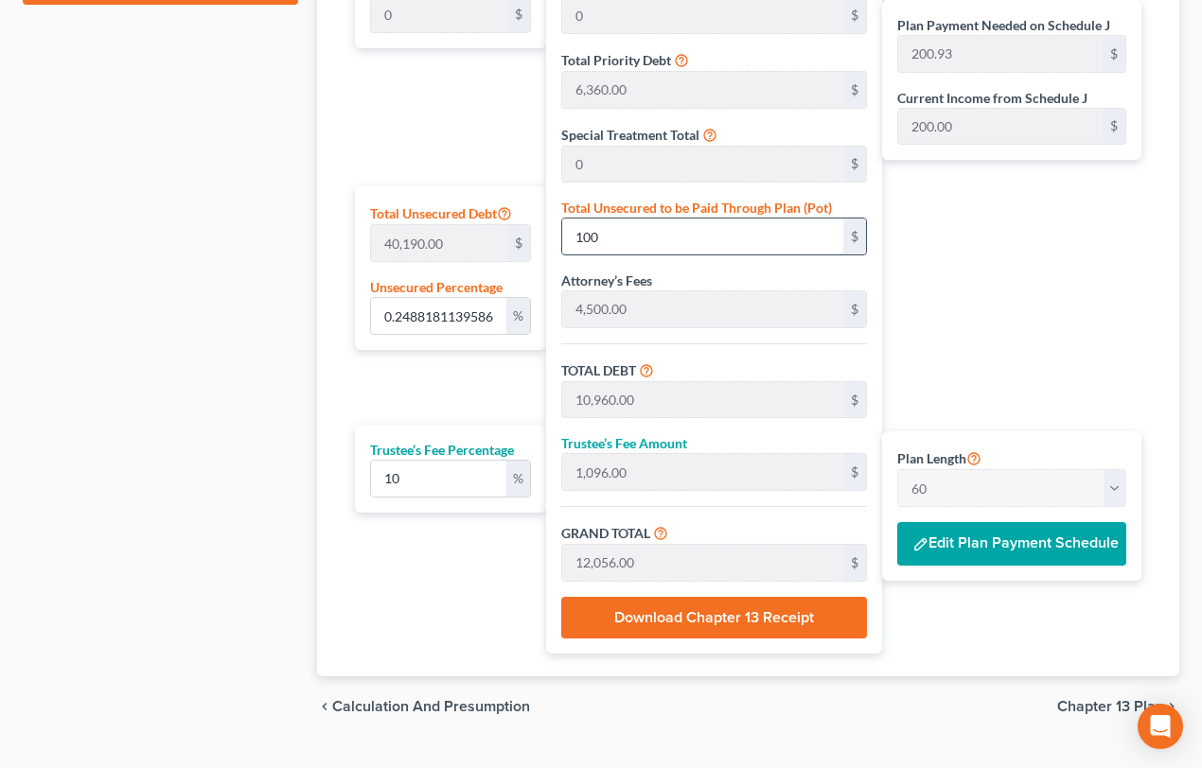
type input "11,860.00"
type input "1,186.00"
type input "13,046.00"
type input "217.43"
type input "1,000"
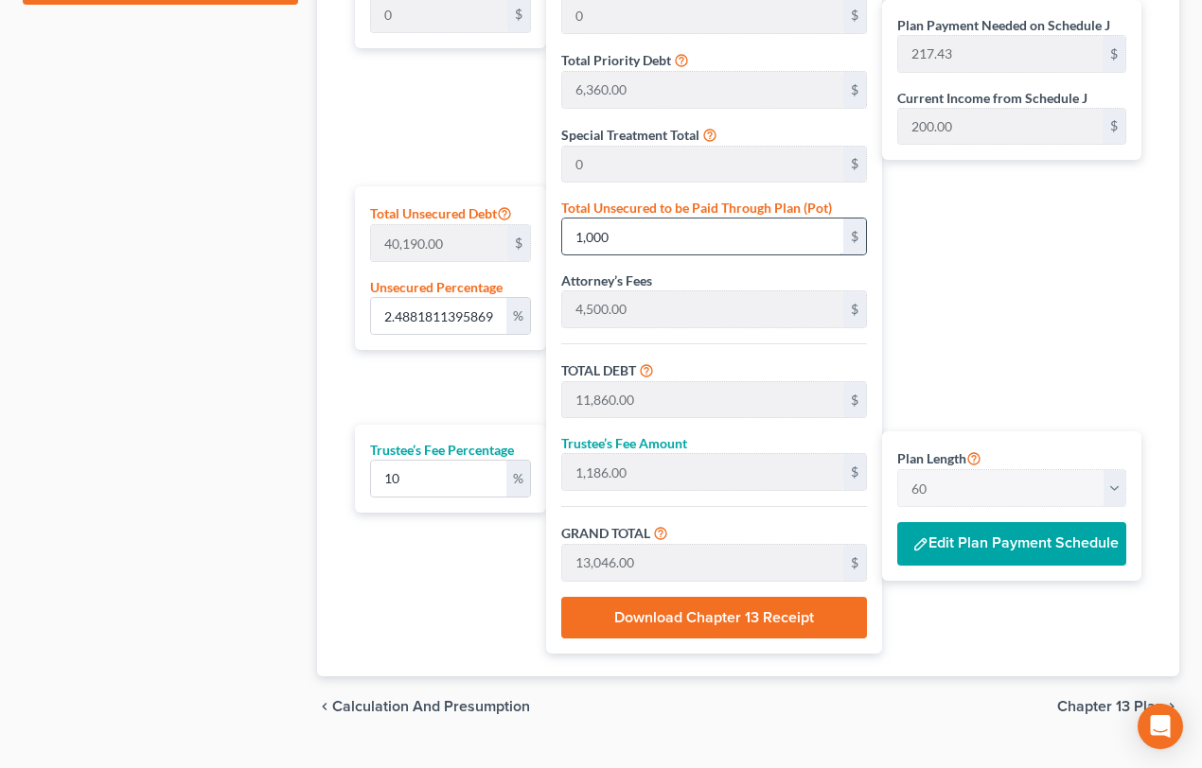
type input "24.88181139586962"
type input "1,0000"
type input "20,860.00"
type input "2,086.00"
type input "22,946.00"
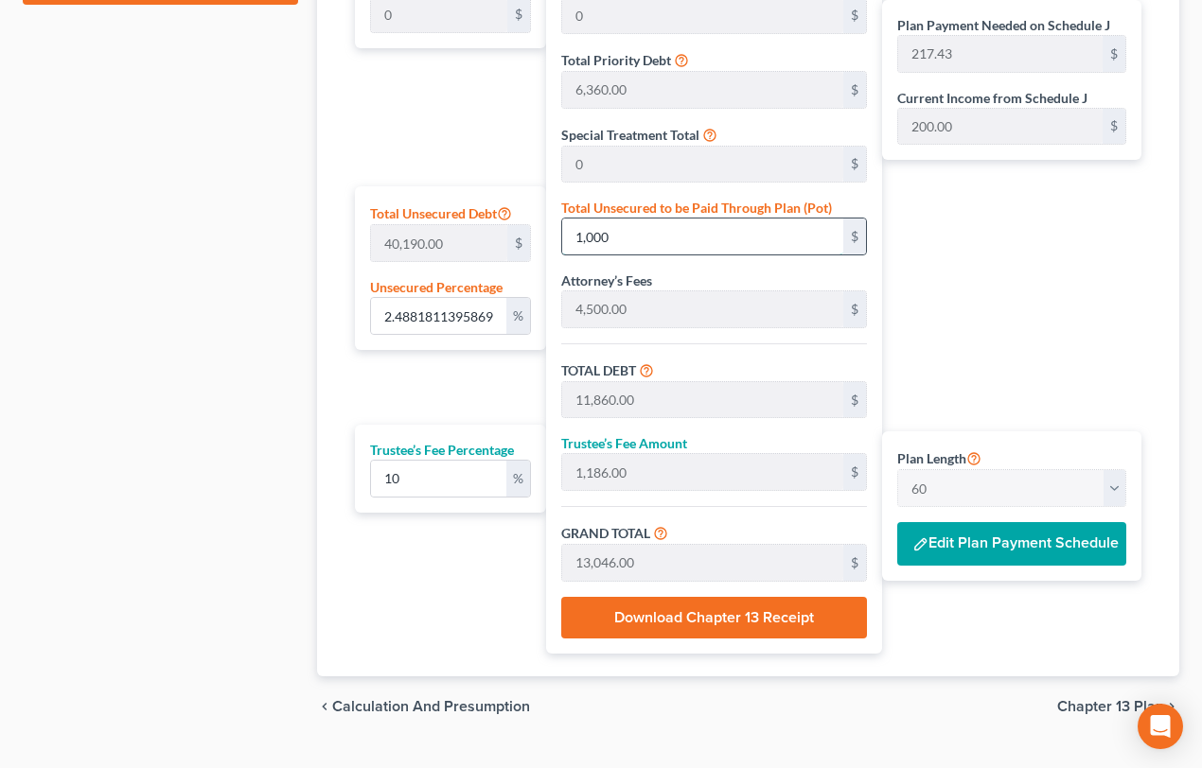
type input "382.43"
type input "10,000"
click at [1029, 539] on button "Edit Plan Payment Schedule" at bounding box center [1011, 544] width 229 height 44
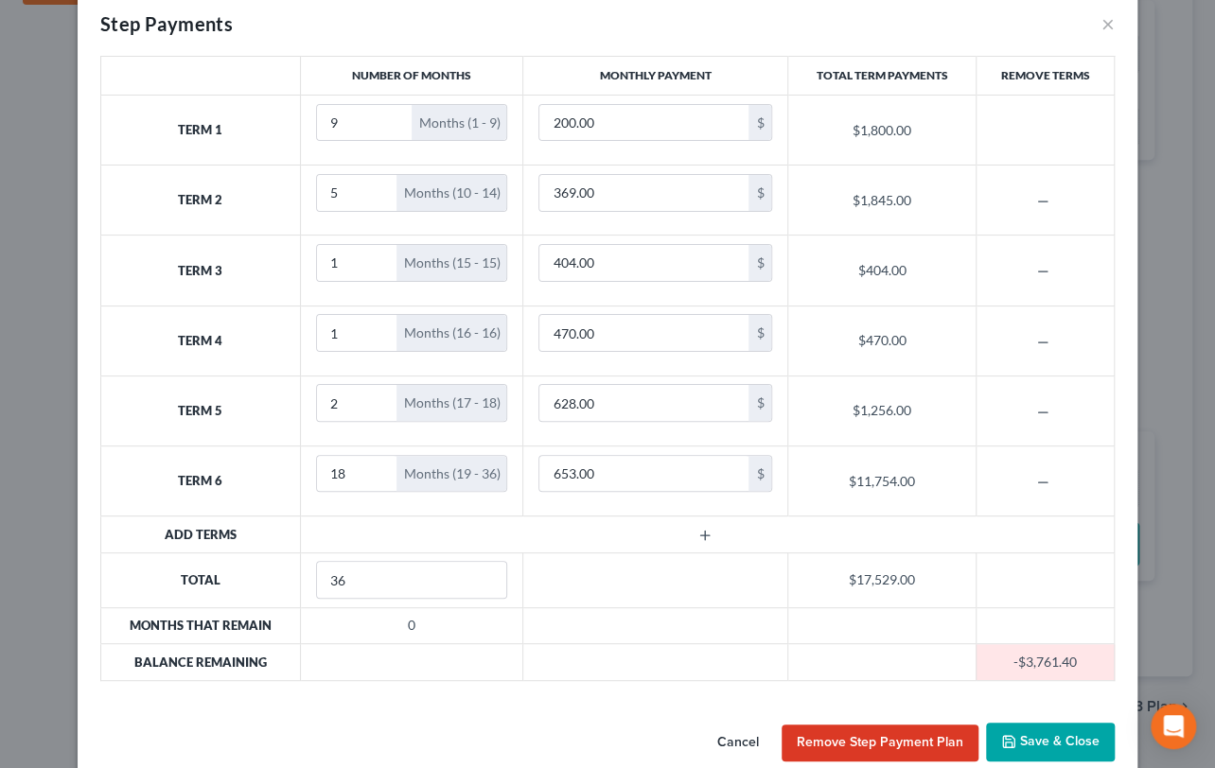
scroll to position [60, 0]
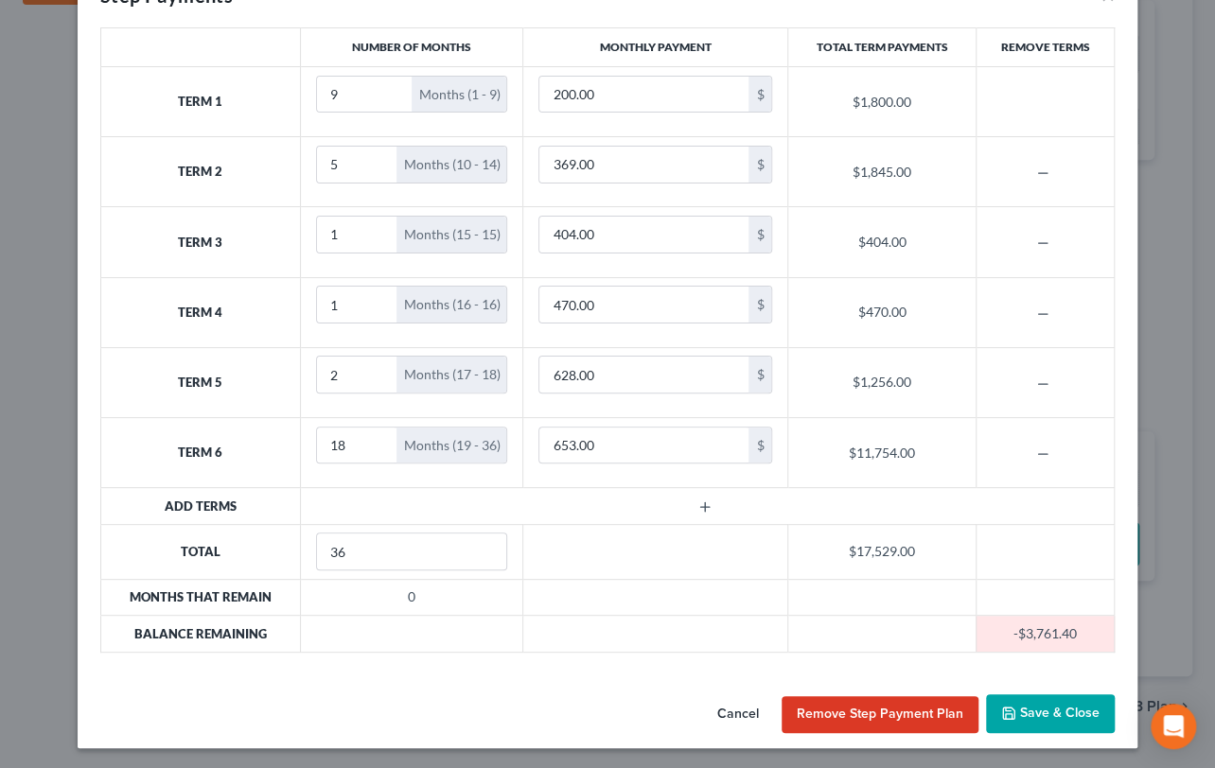
click at [1046, 720] on button "Save & Close" at bounding box center [1050, 715] width 129 height 40
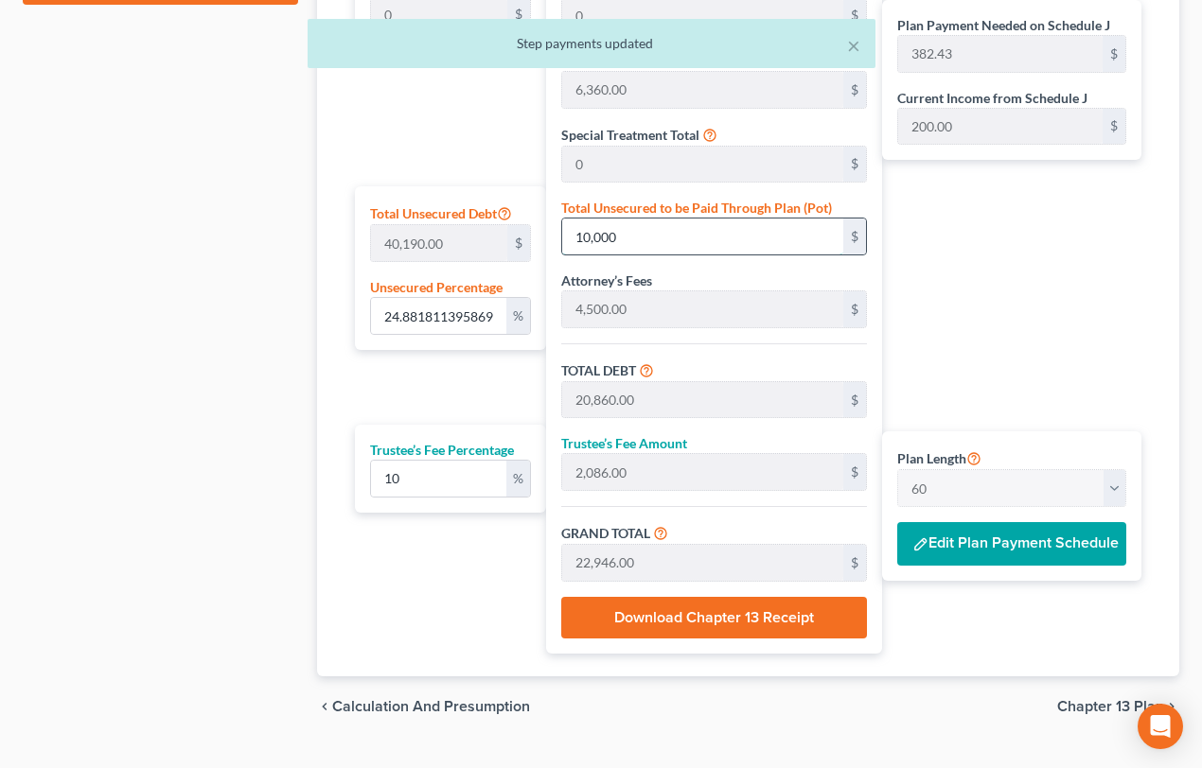
type input "0.002488181139586962"
type input "1"
type input "10,861.00"
type input "1,086.10"
type input "11,947.10"
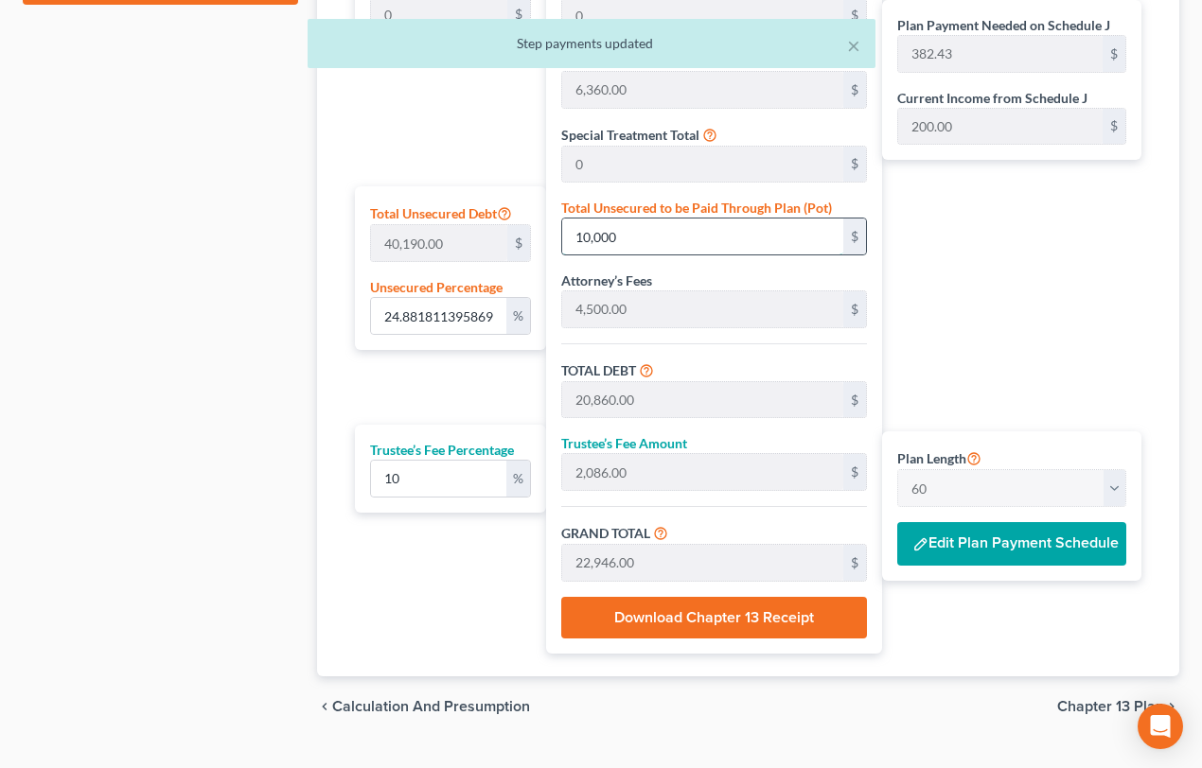
type input "199.11"
type input "0.0323463548146305"
type input "13"
type input "10,873.00"
type input "1,087.30"
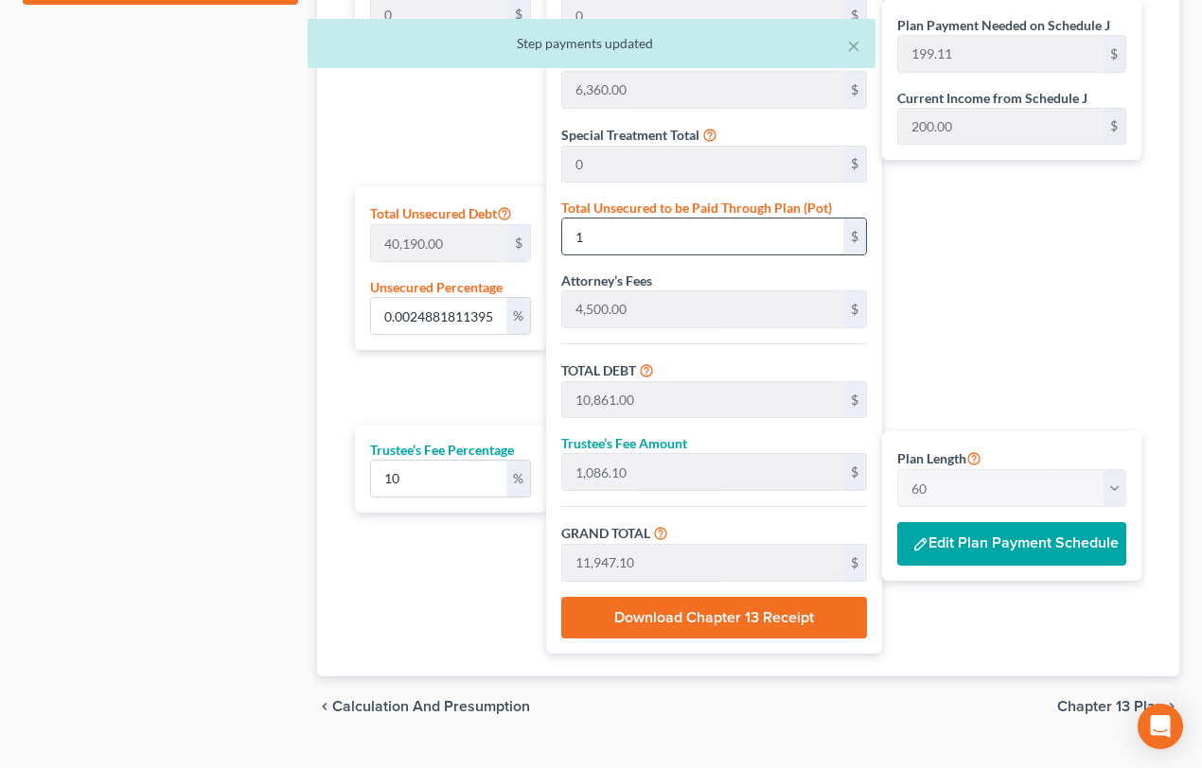
type input "11,960.30"
type input "199.33"
type input "0.32346354814630507"
type input "130"
type input "10,990.00"
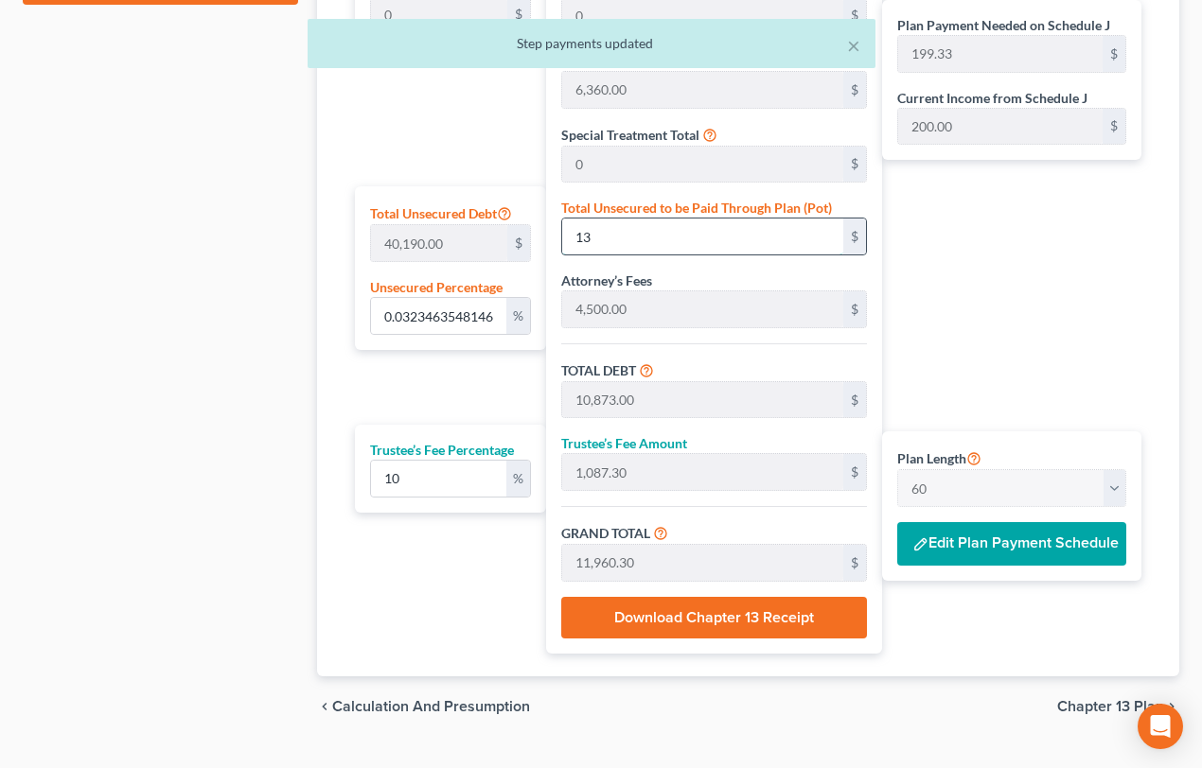
type input "1,099.00"
type input "12,089.00"
type input "201.48"
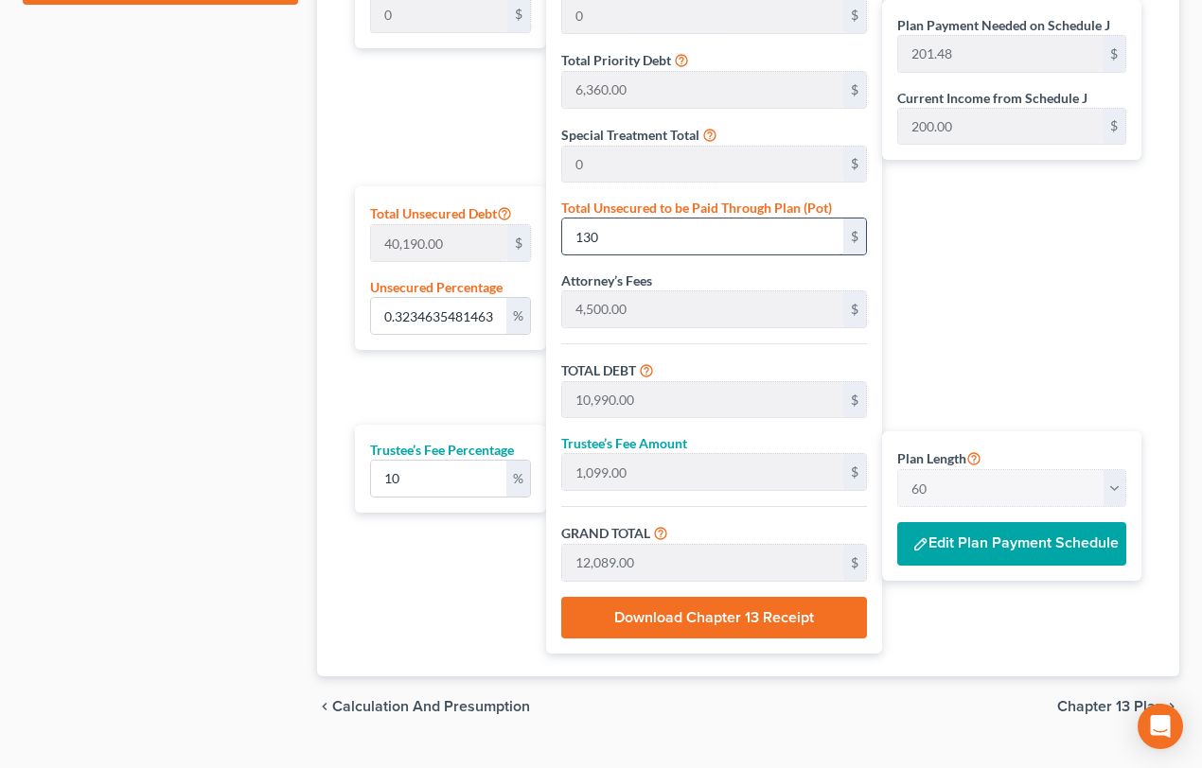
type input "3.2346354814630502"
type input "1300"
type input "12,160.00"
type input "1,216.00"
type input "13,376.00"
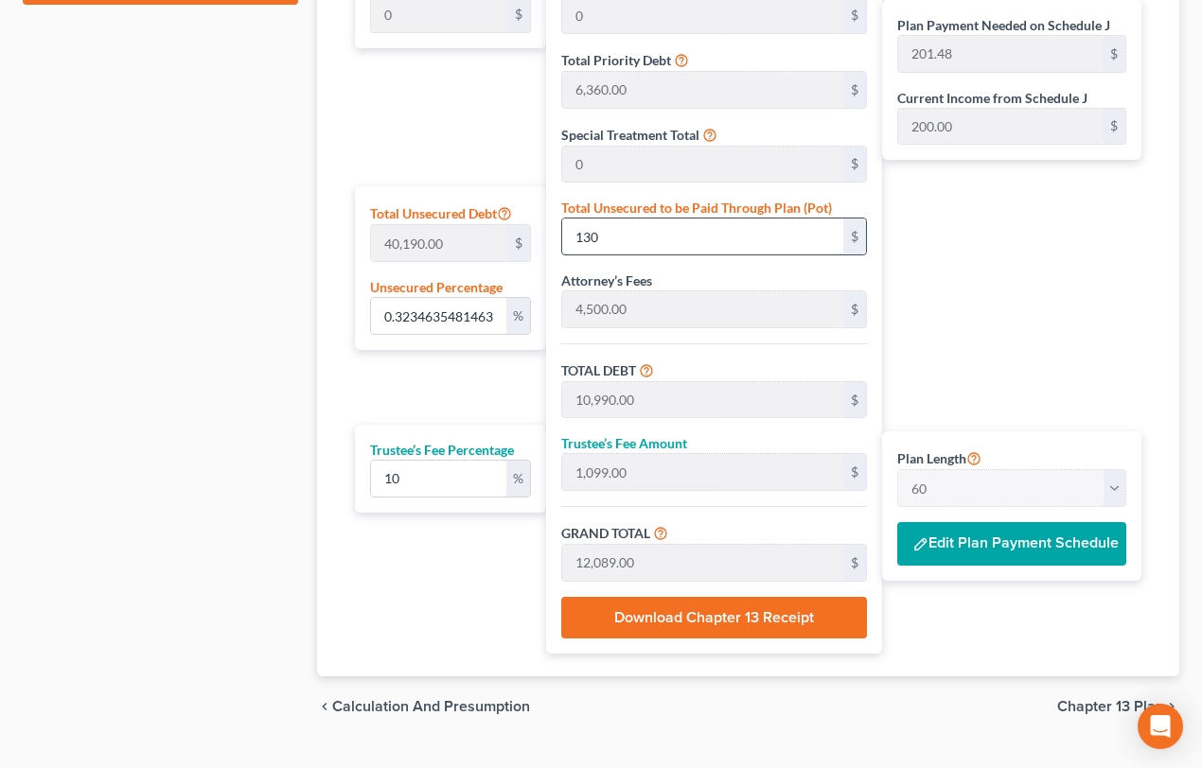
type input "222.93"
type input "1,300"
type input "32.34635481463051"
type input "1,3000"
type input "23,860.00"
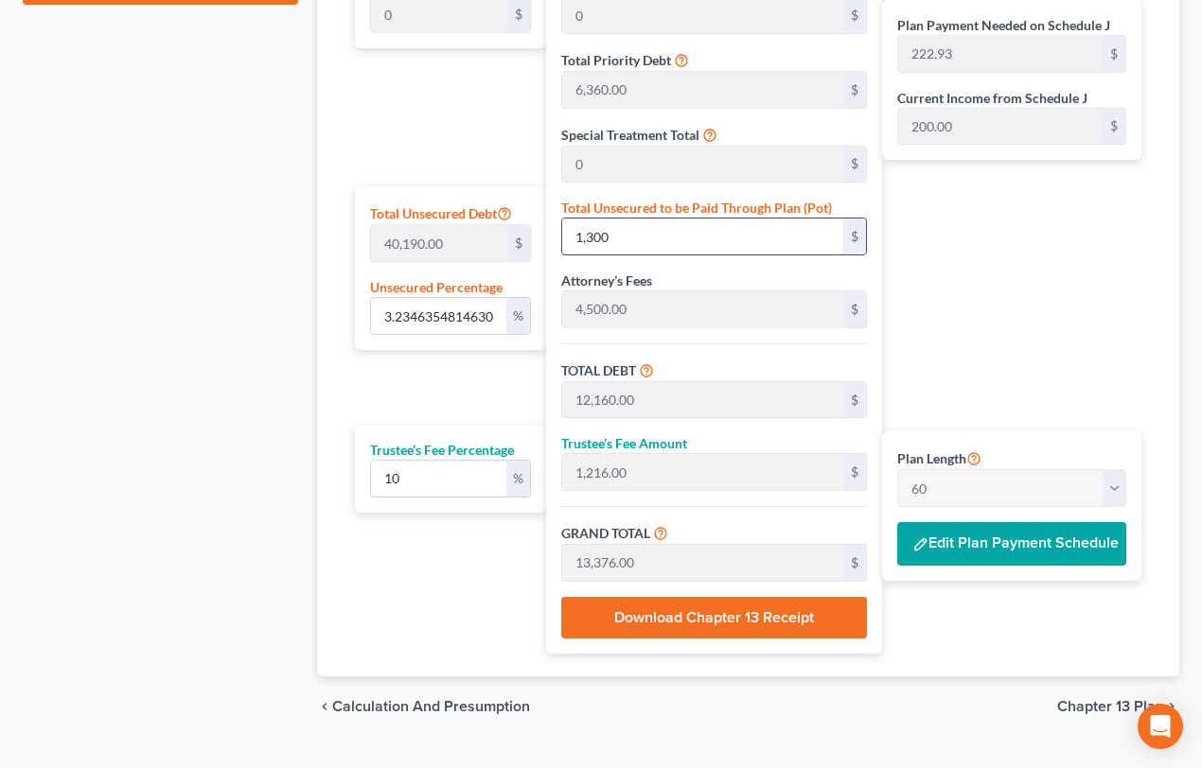
type input "2,386.00"
type input "26,246.00"
type input "437.43"
type input "13,000"
click at [995, 543] on button "Edit Plan Payment Schedule" at bounding box center [1011, 544] width 229 height 44
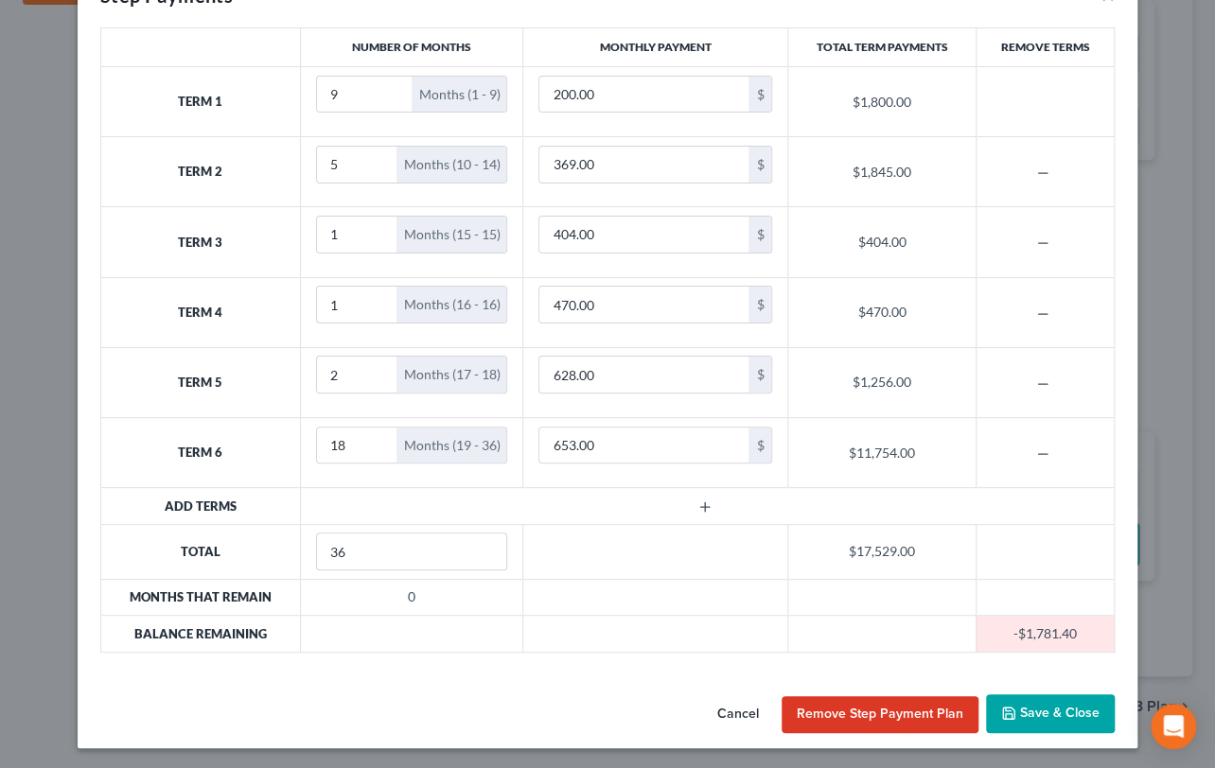
click at [104, 391] on th "Term 5" at bounding box center [201, 382] width 200 height 70
click at [1050, 712] on button "Save & Close" at bounding box center [1050, 715] width 129 height 40
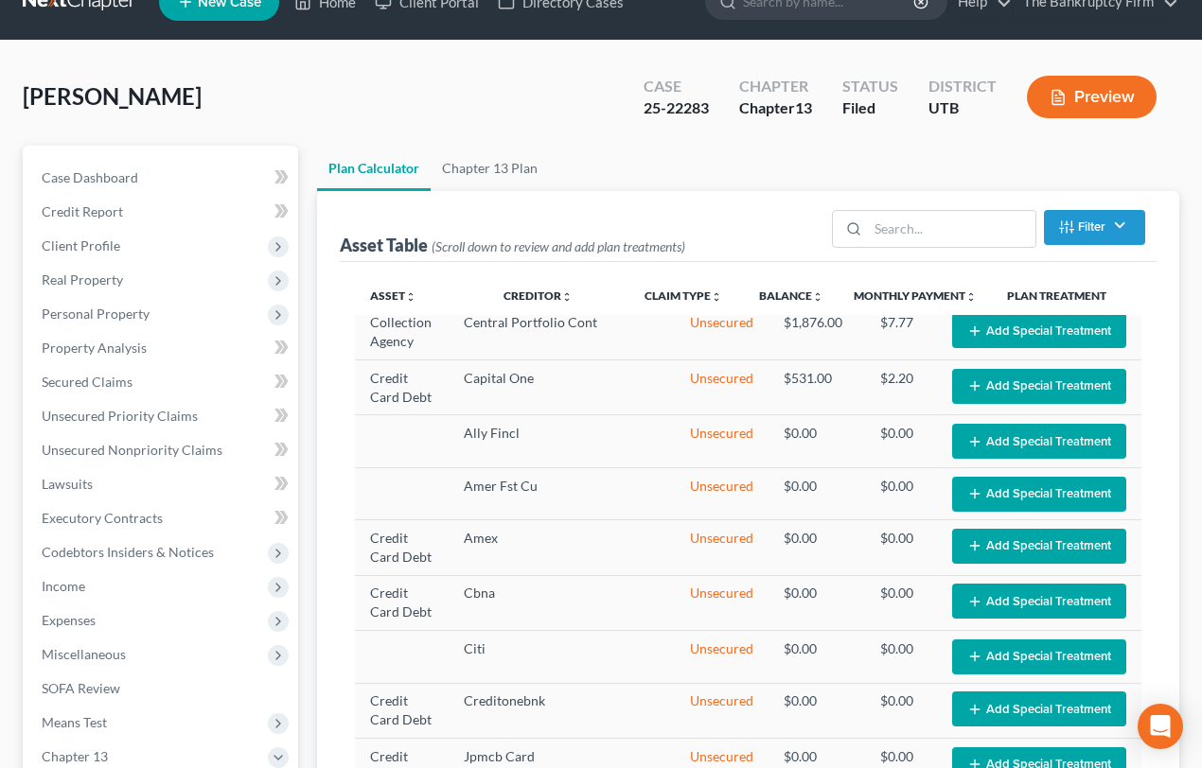
scroll to position [665, 0]
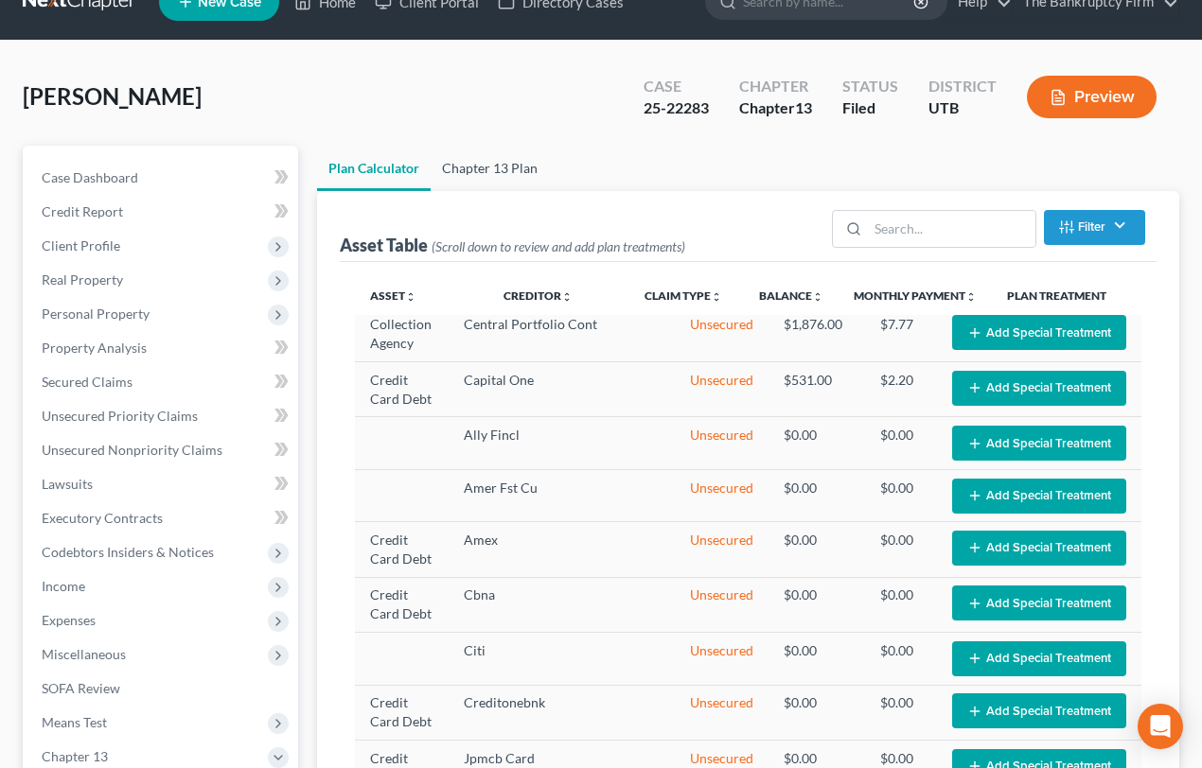
click at [495, 167] on link "Chapter 13 Plan" at bounding box center [490, 168] width 118 height 45
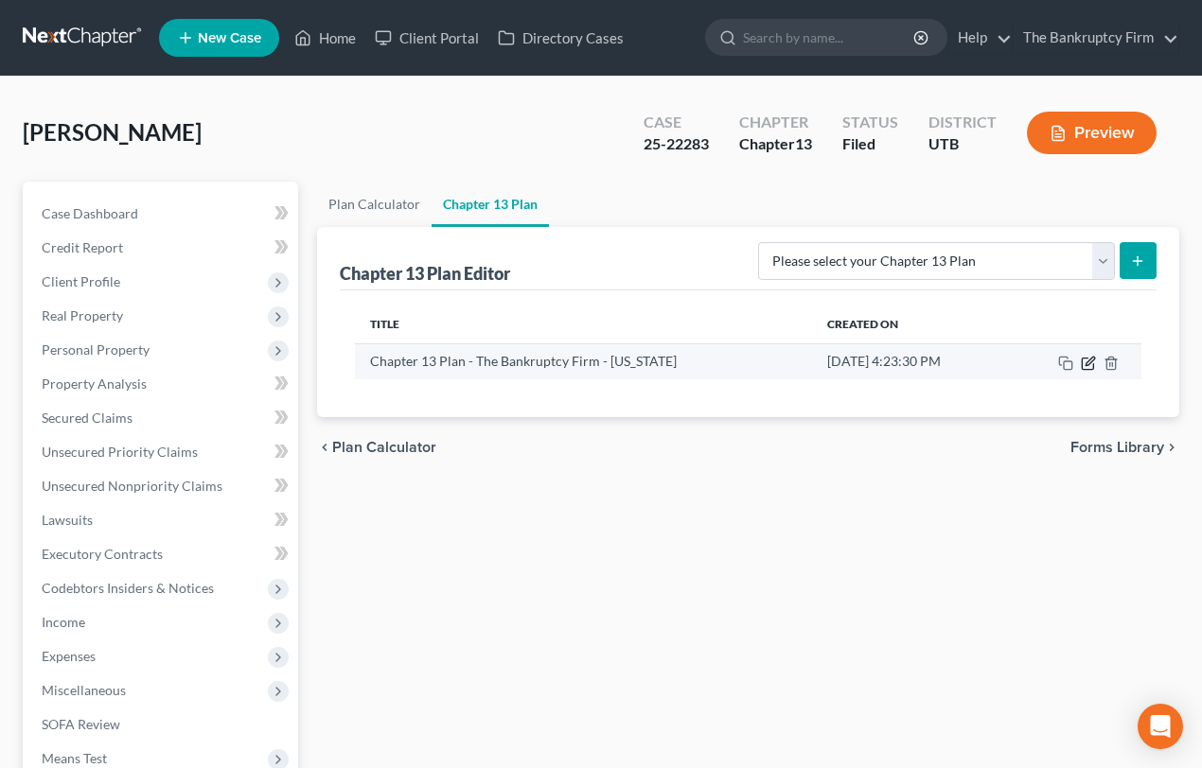
click at [1088, 360] on icon "button" at bounding box center [1088, 363] width 15 height 15
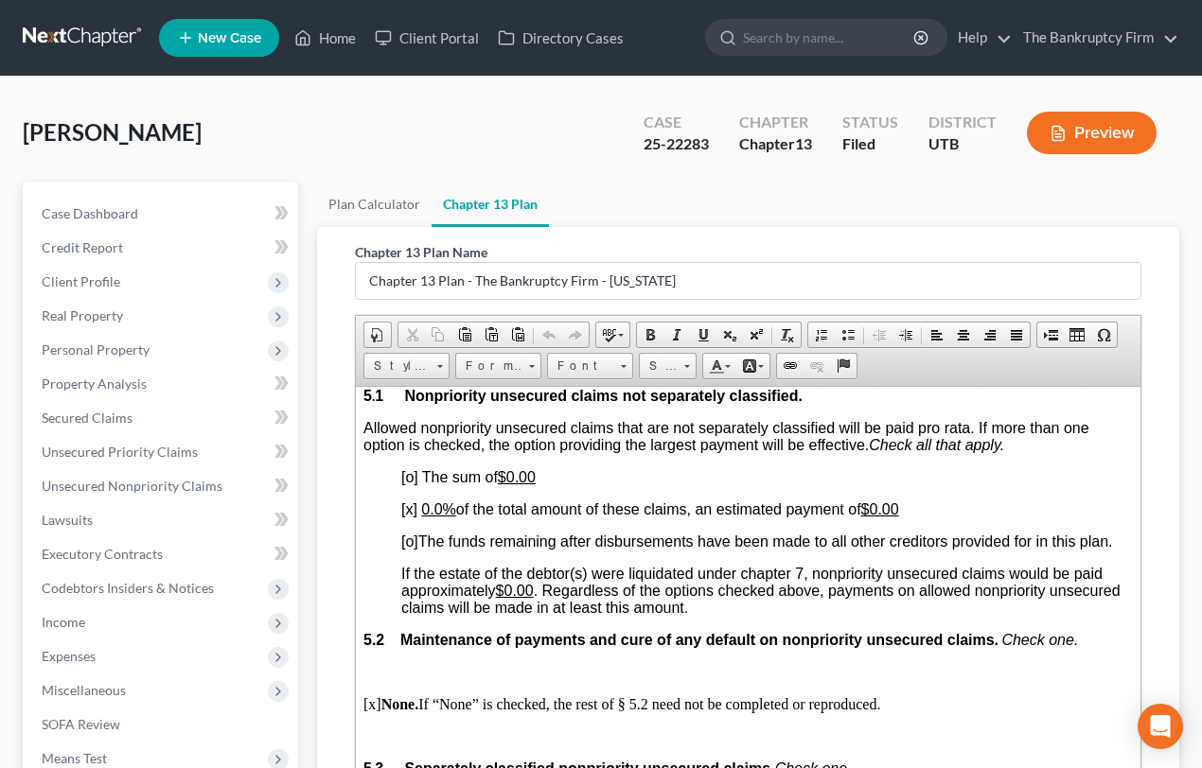
scroll to position [3785, 0]
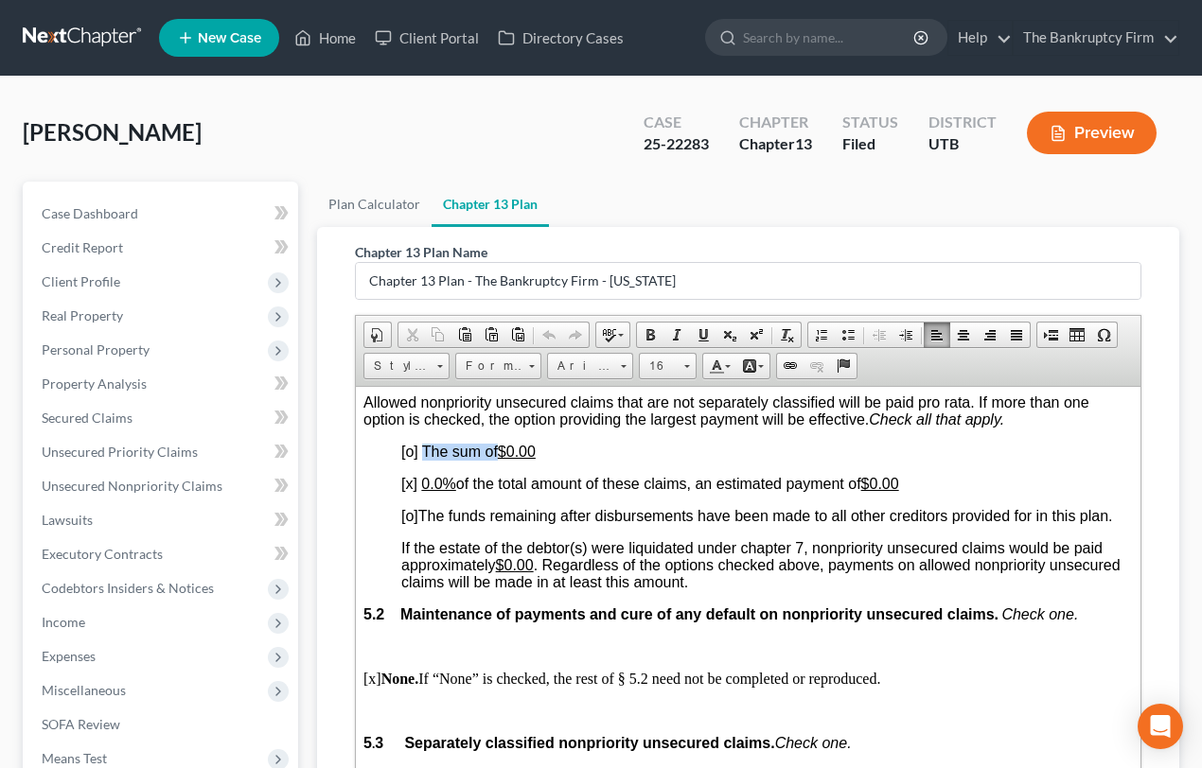
drag, startPoint x: 424, startPoint y: 618, endPoint x: 497, endPoint y: 610, distance: 73.3
click at [497, 459] on span "The sum of $0.00" at bounding box center [478, 451] width 114 height 16
copy span "The sum of"
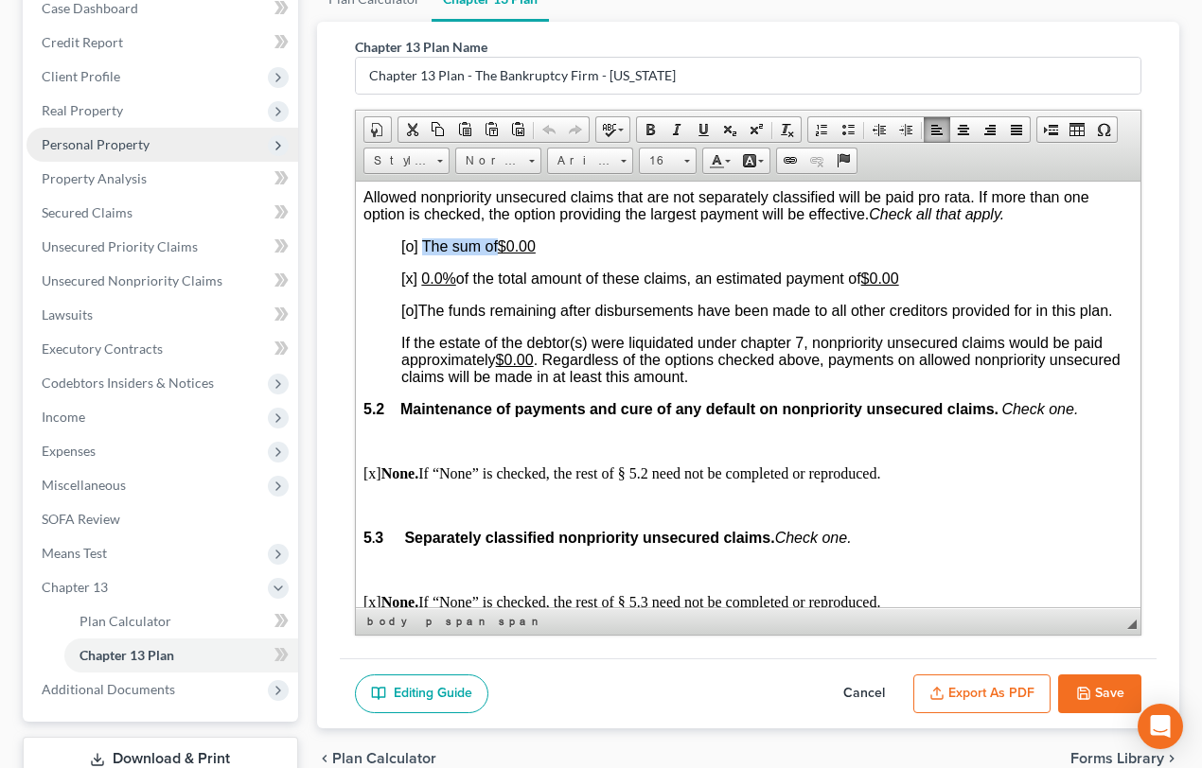
scroll to position [257, 0]
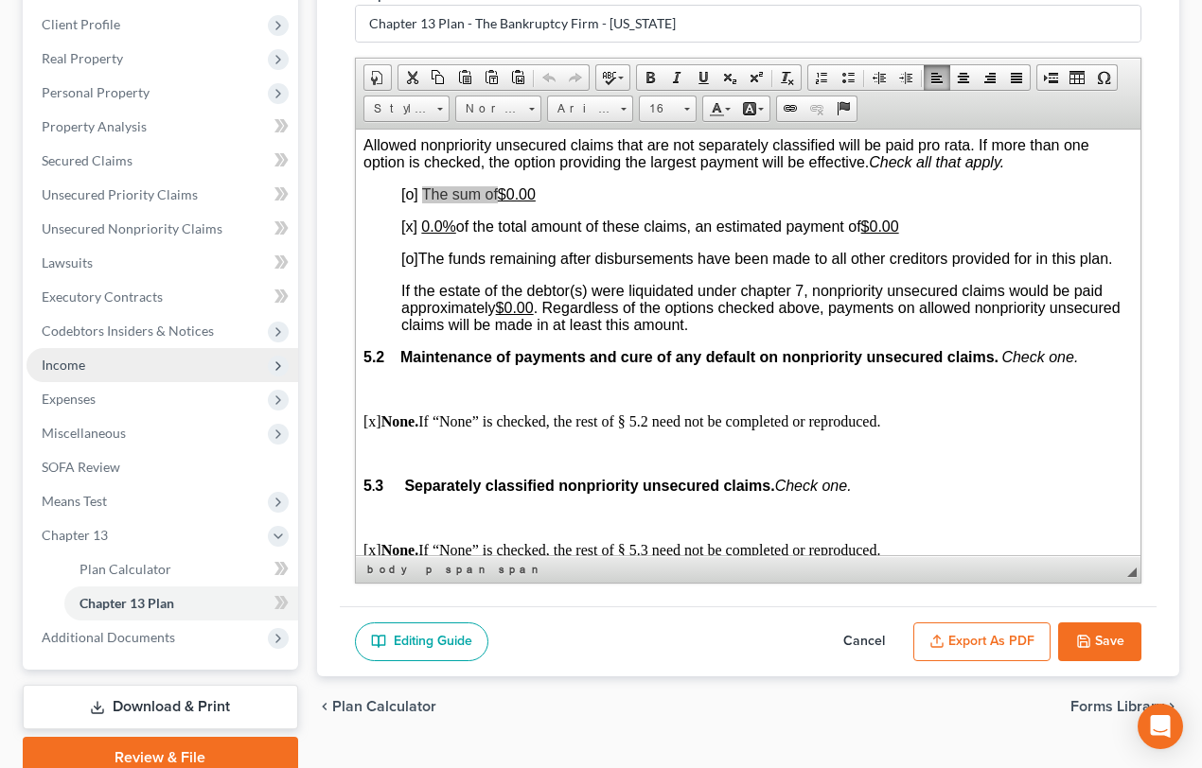
click at [64, 368] on span "Income" at bounding box center [64, 365] width 44 height 16
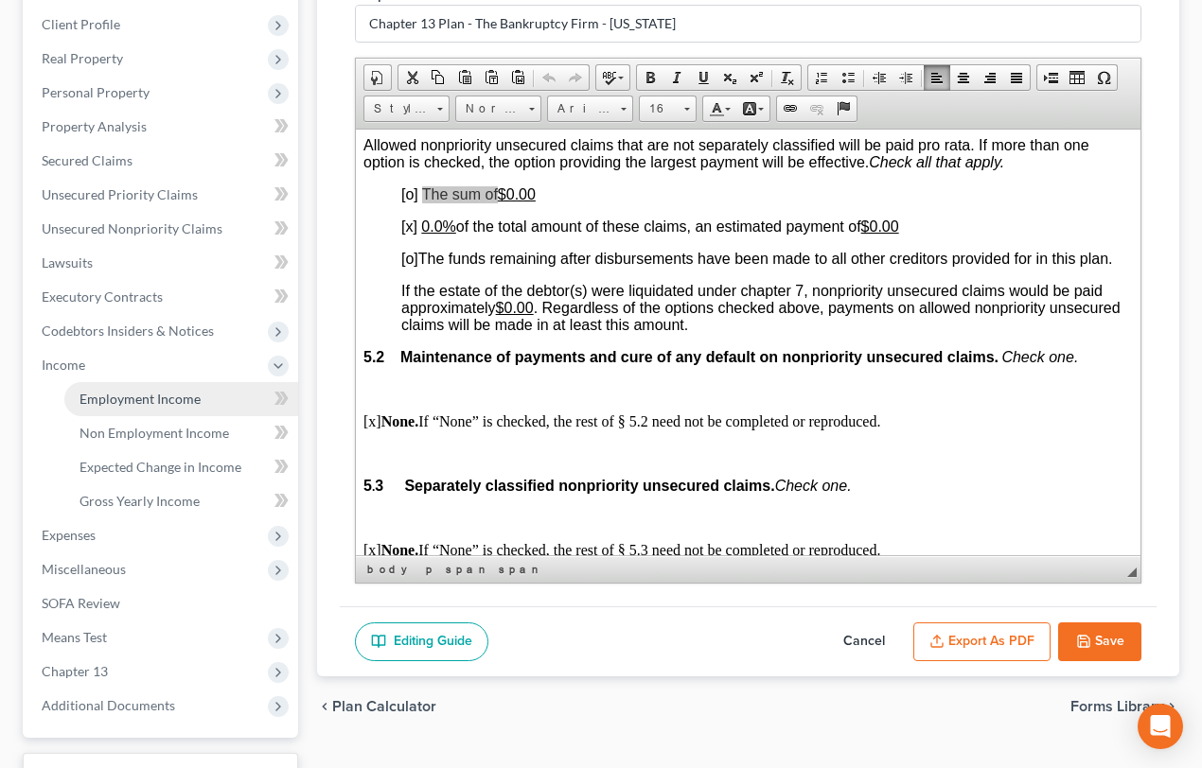
click at [154, 398] on span "Employment Income" at bounding box center [139, 399] width 121 height 16
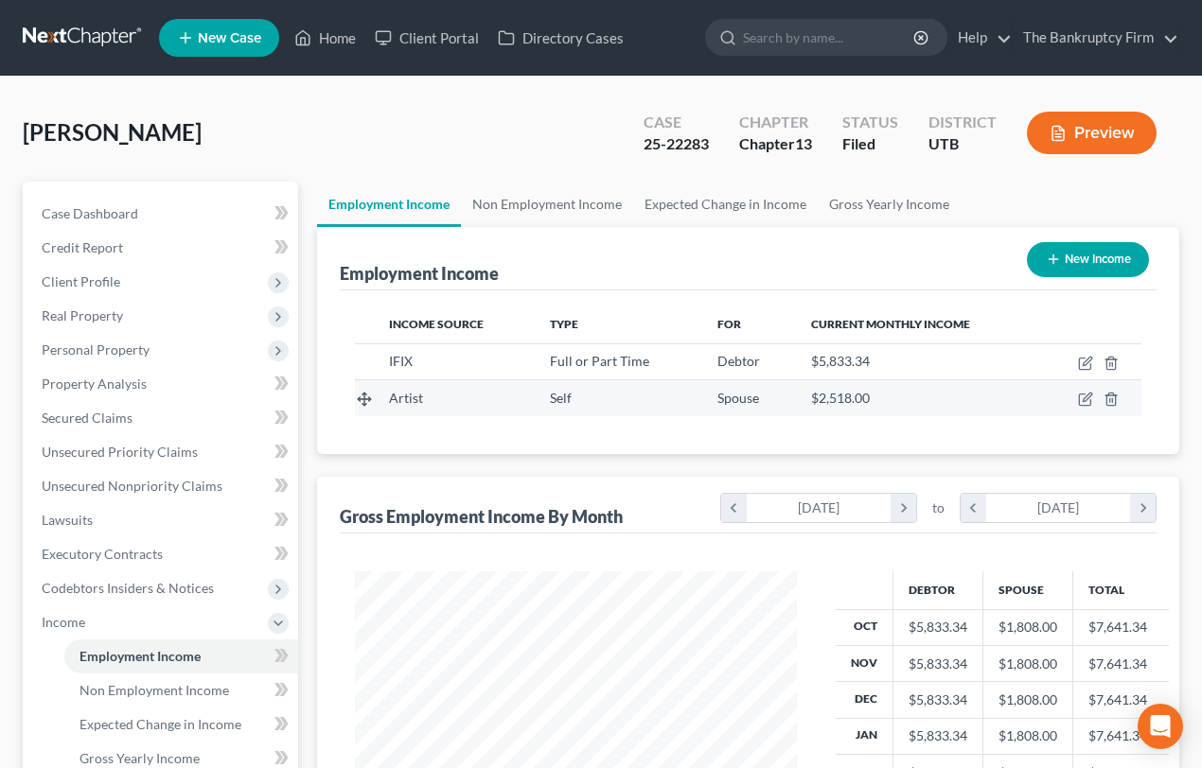
scroll to position [339, 481]
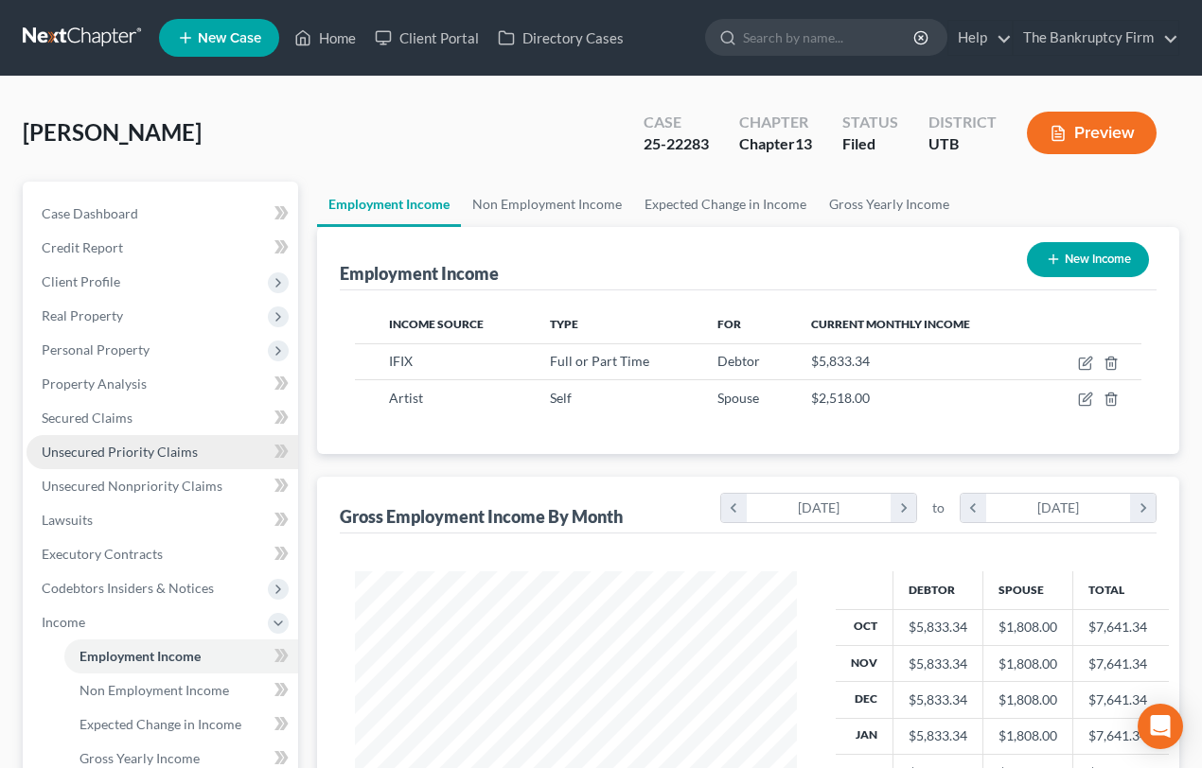
click at [119, 447] on span "Unsecured Priority Claims" at bounding box center [120, 452] width 156 height 16
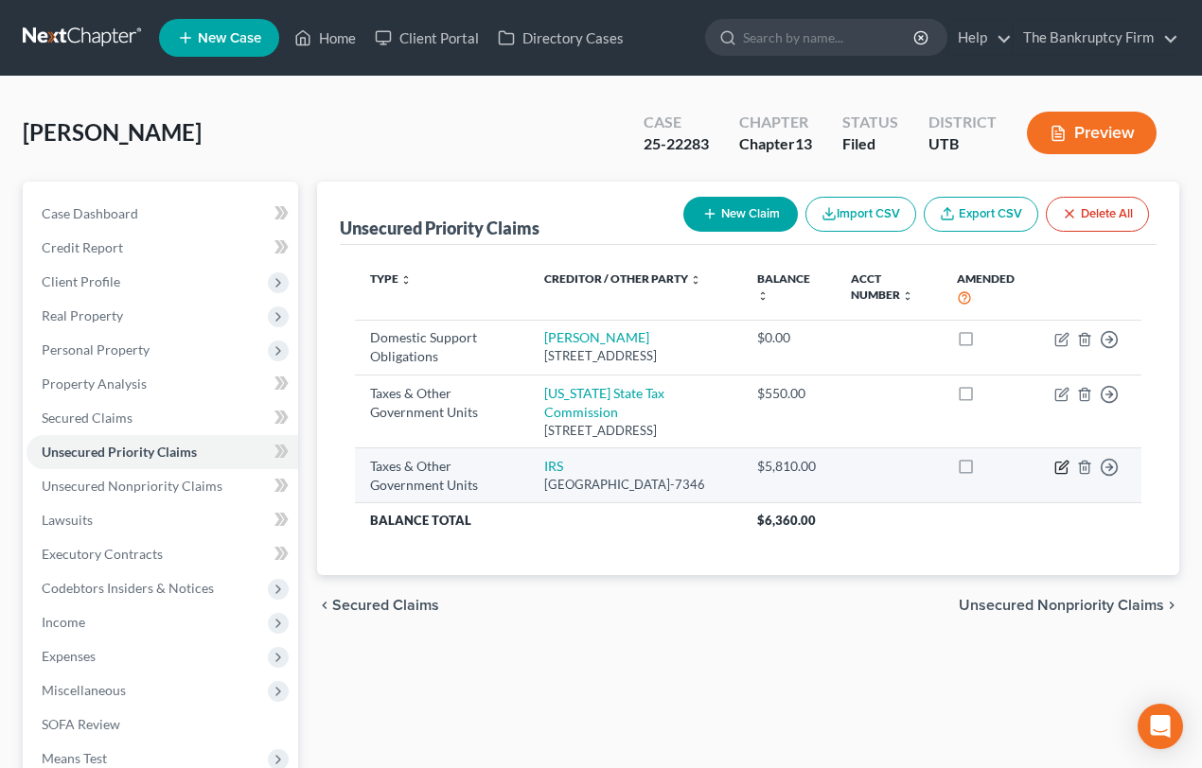
click at [1063, 475] on icon "button" at bounding box center [1061, 467] width 15 height 15
select select "0"
select select "39"
select select "0"
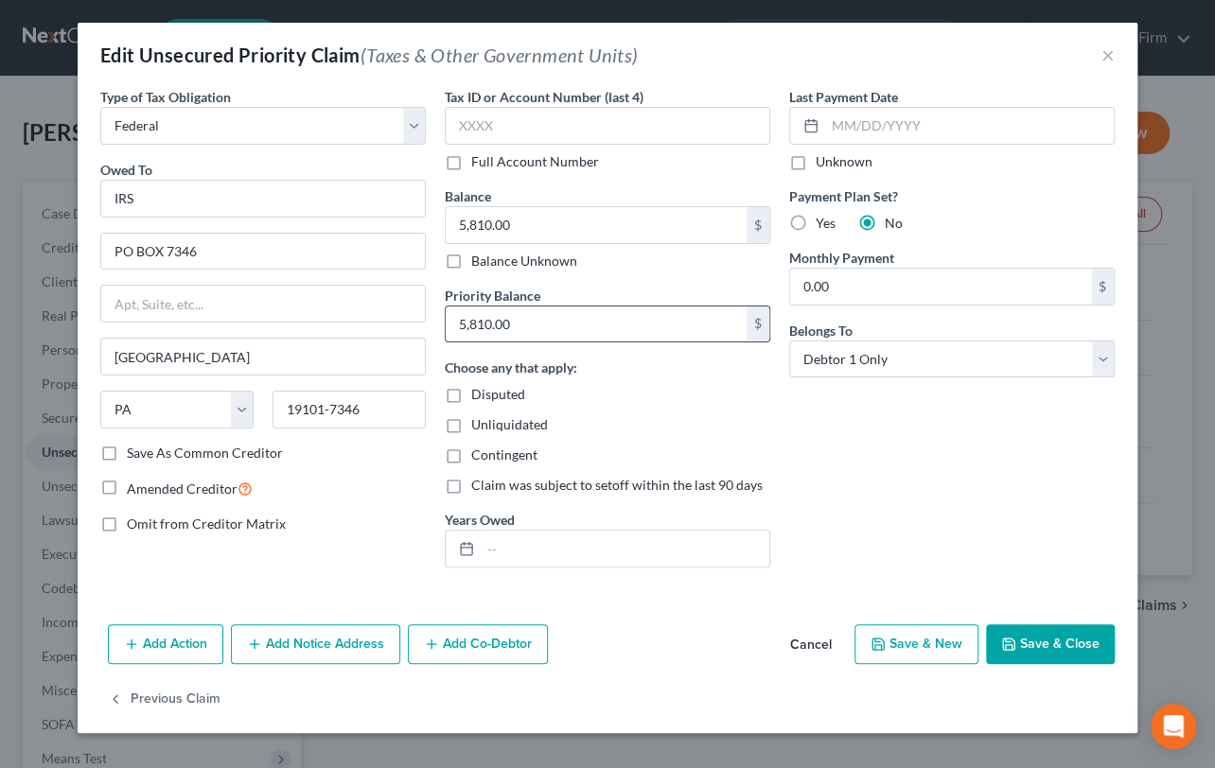
click at [533, 326] on input "5,810.00" at bounding box center [596, 325] width 301 height 36
type input "2,165"
click at [1045, 642] on button "Save & Close" at bounding box center [1050, 645] width 129 height 40
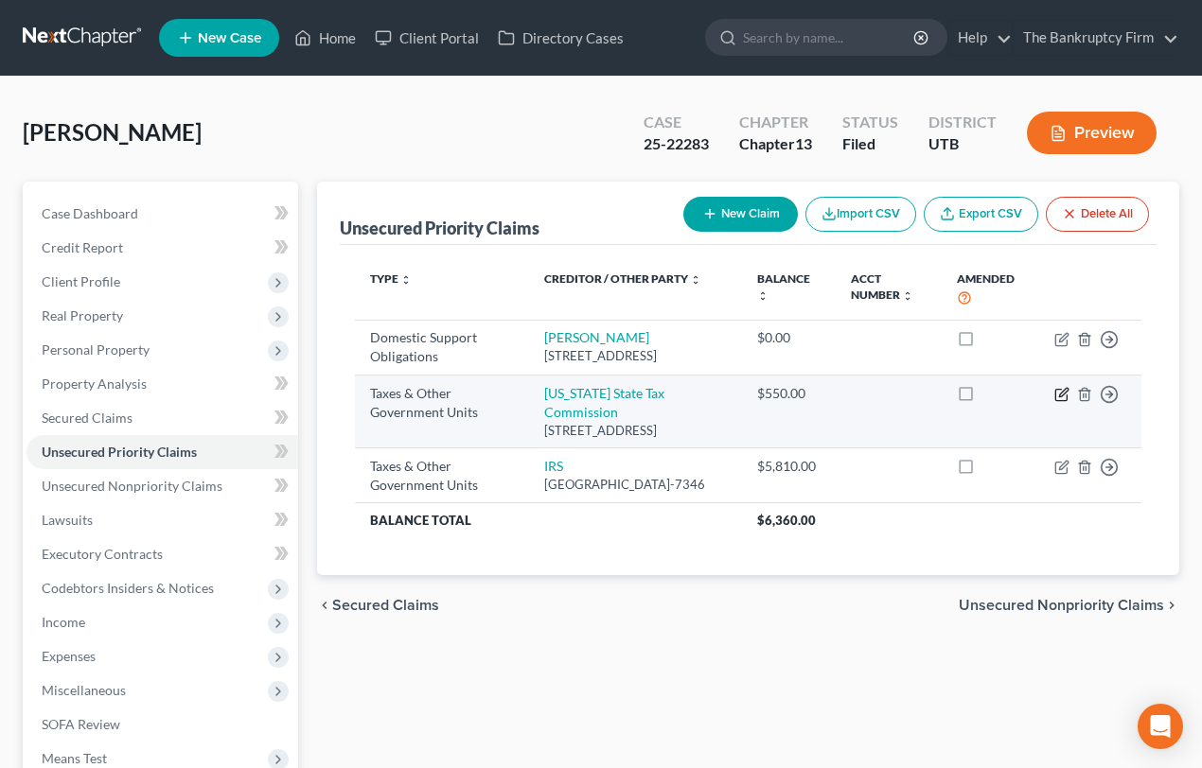
click at [1066, 396] on icon "button" at bounding box center [1063, 392] width 9 height 9
select select "2"
select select "46"
select select "0"
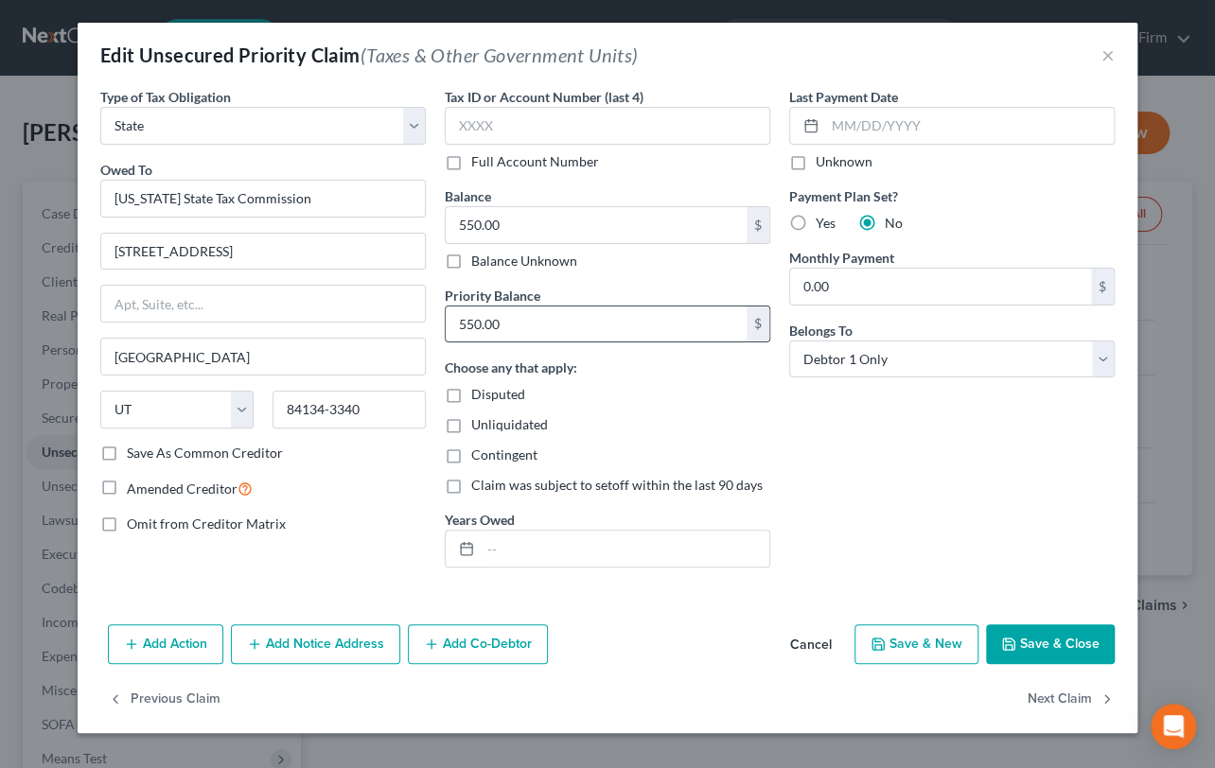
click at [522, 327] on input "550.00" at bounding box center [596, 325] width 301 height 36
type input "645.89"
click at [1043, 645] on button "Save & Close" at bounding box center [1050, 645] width 129 height 40
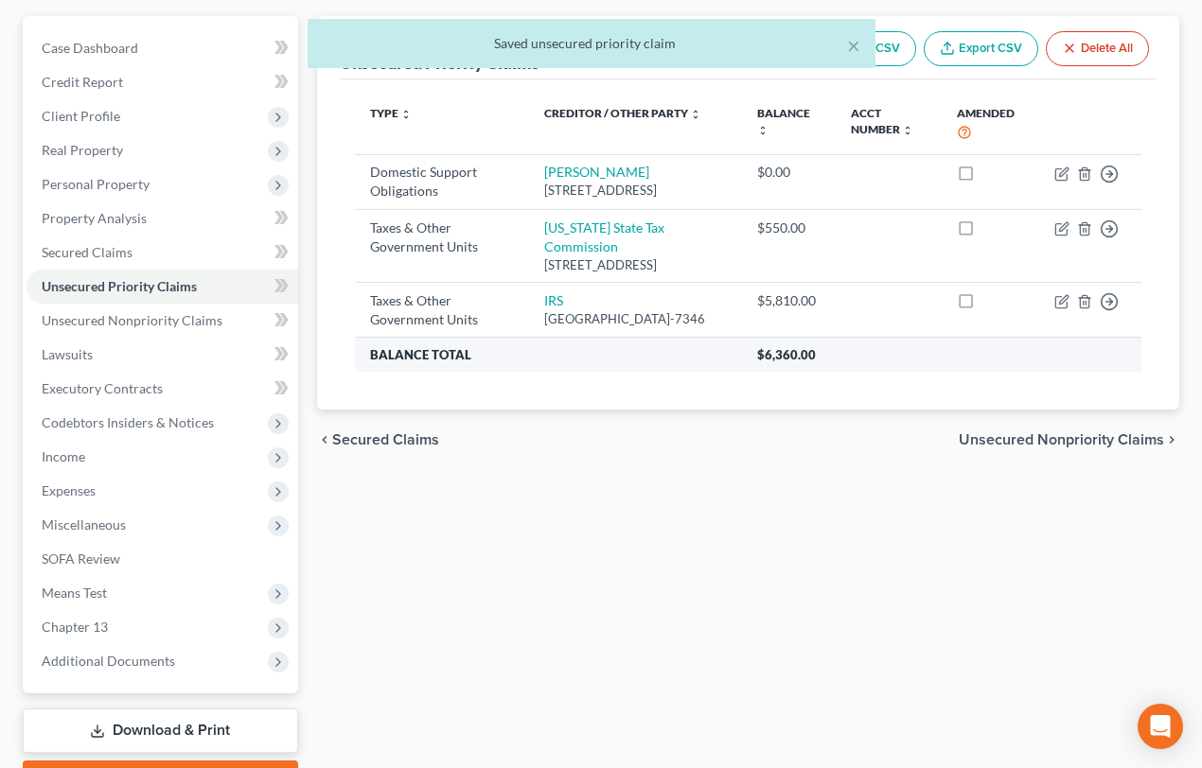
scroll to position [10, 0]
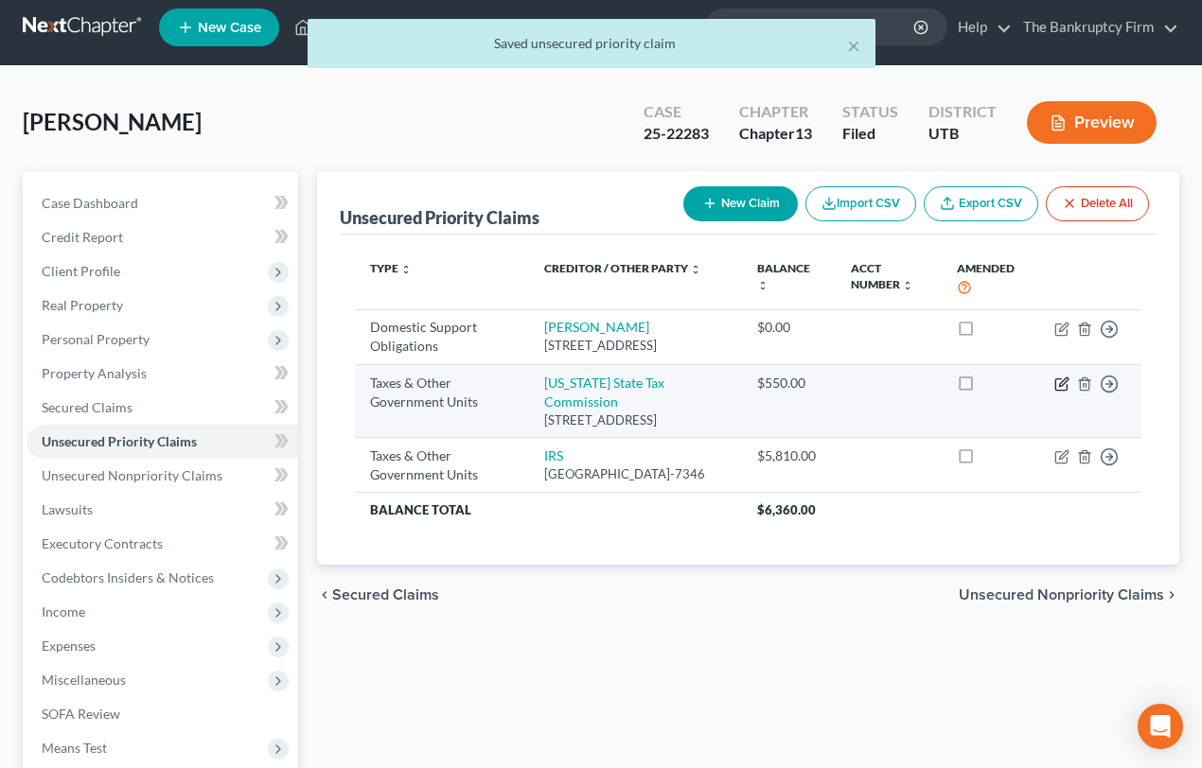
click at [1064, 386] on icon "button" at bounding box center [1063, 382] width 9 height 9
select select "2"
select select "46"
select select "0"
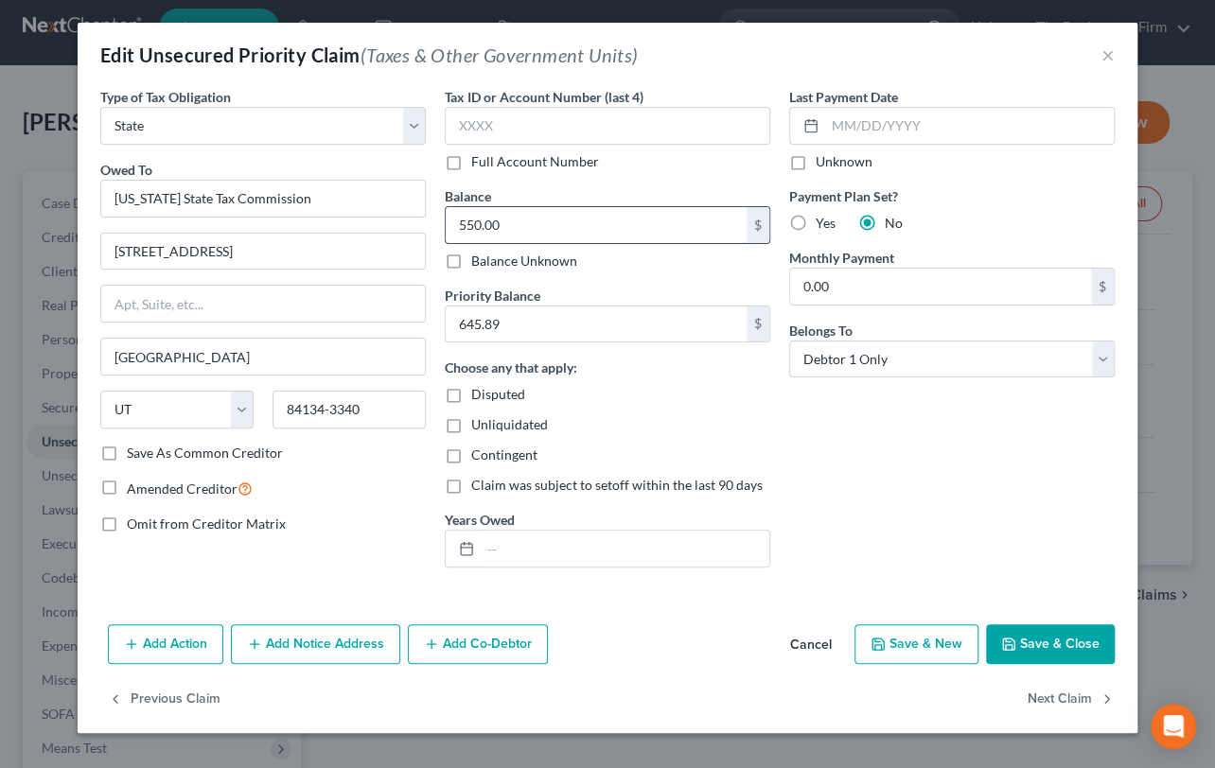
click at [548, 226] on input "550.00" at bounding box center [596, 225] width 301 height 36
type input "645.89"
click at [1048, 644] on button "Save & Close" at bounding box center [1050, 645] width 129 height 40
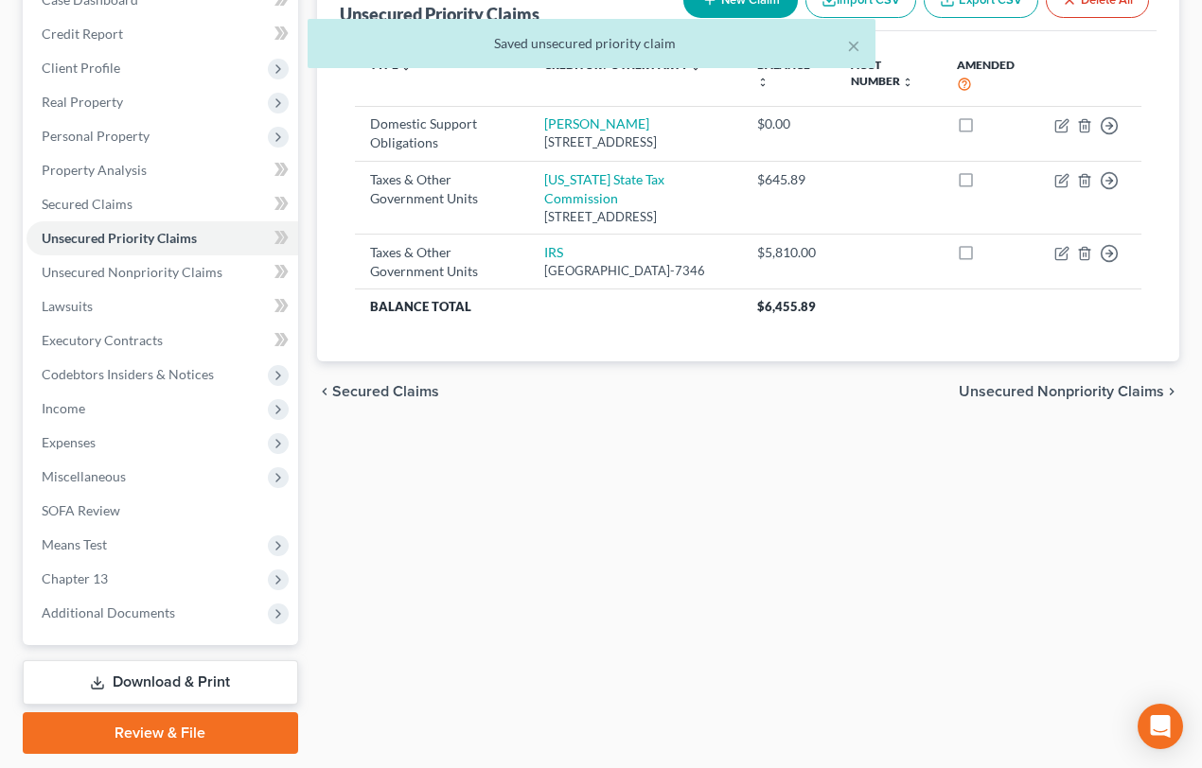
scroll to position [269, 0]
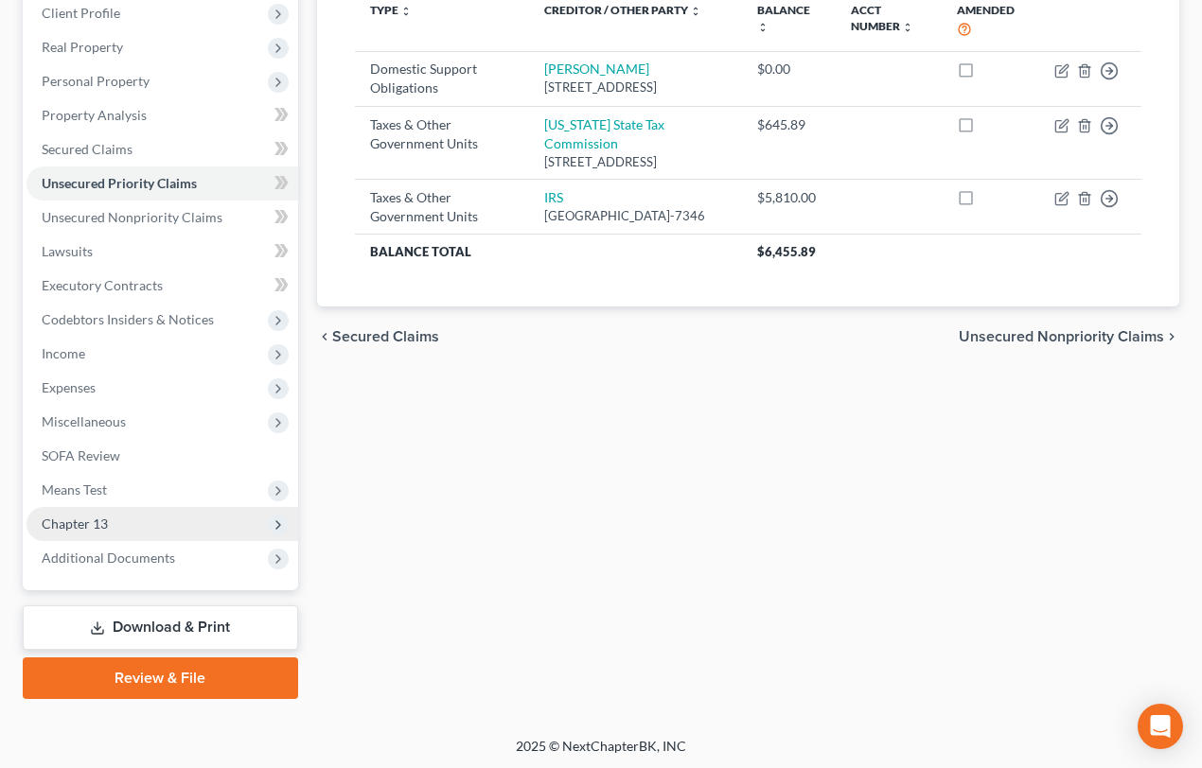
click at [96, 523] on span "Chapter 13" at bounding box center [75, 524] width 66 height 16
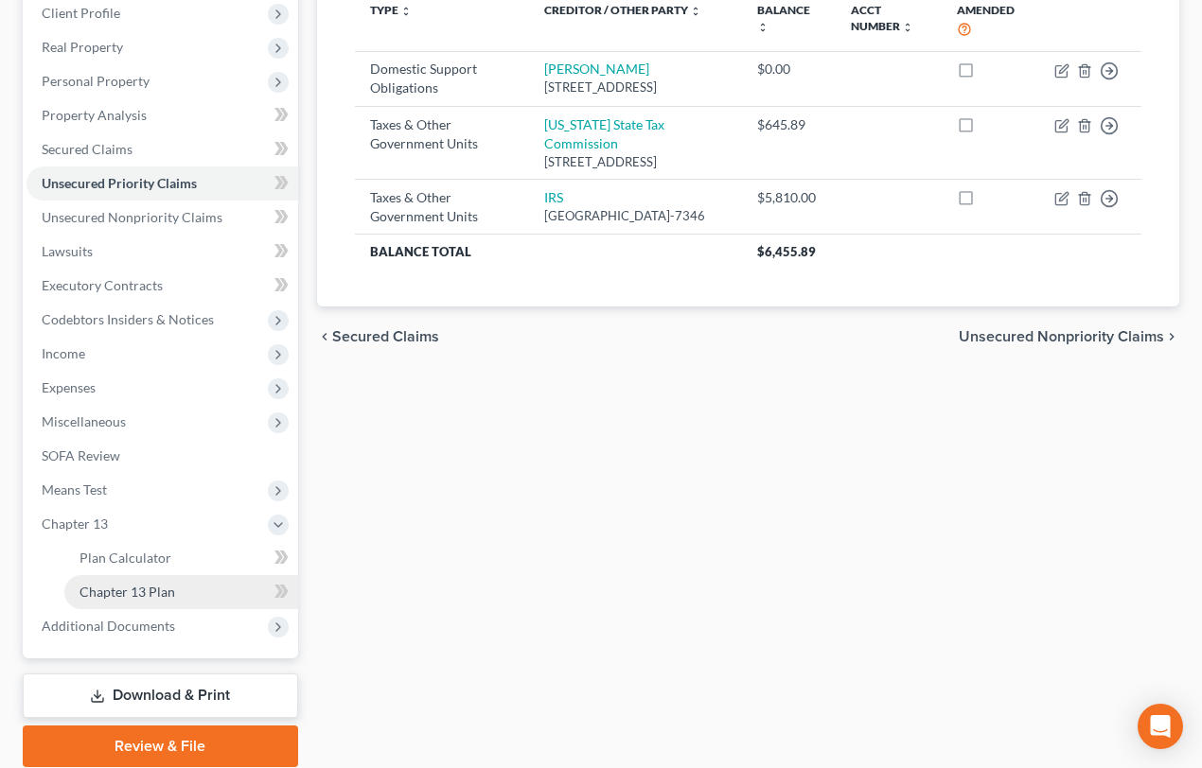
drag, startPoint x: 150, startPoint y: 589, endPoint x: 224, endPoint y: 594, distance: 74.0
click at [150, 589] on span "Chapter 13 Plan" at bounding box center [127, 592] width 96 height 16
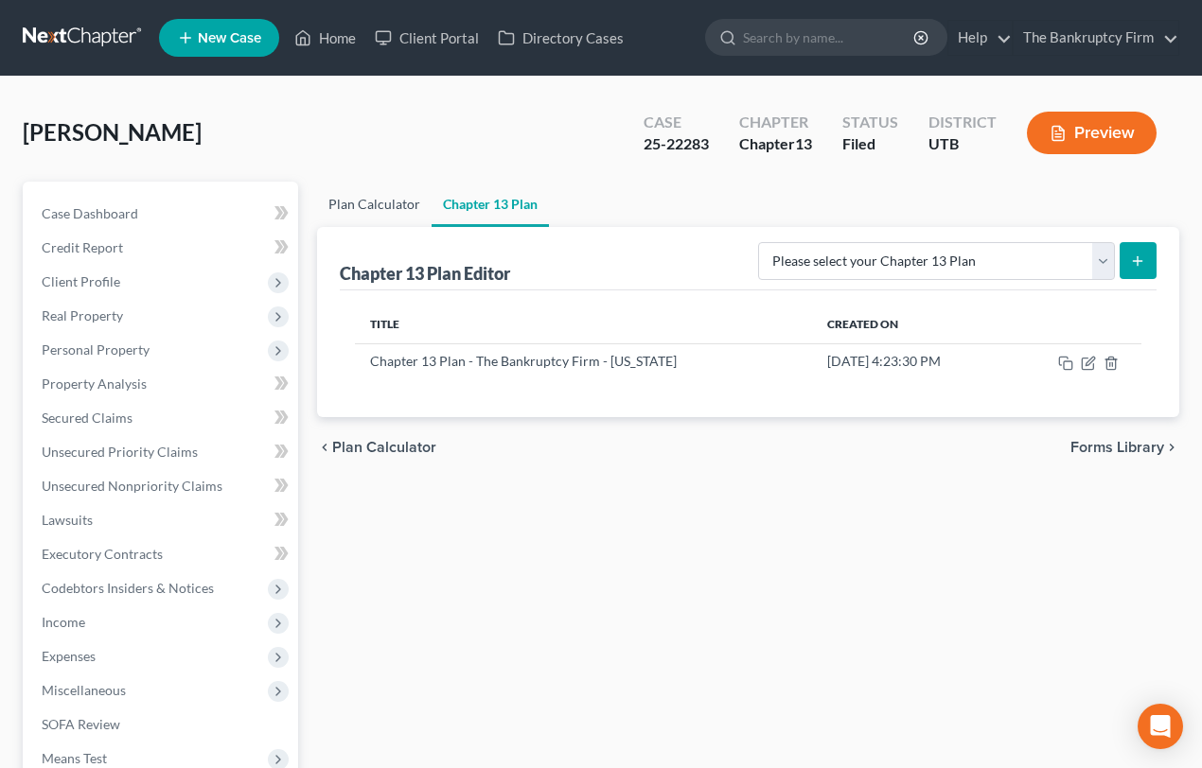
click at [349, 201] on link "Plan Calculator" at bounding box center [374, 204] width 114 height 45
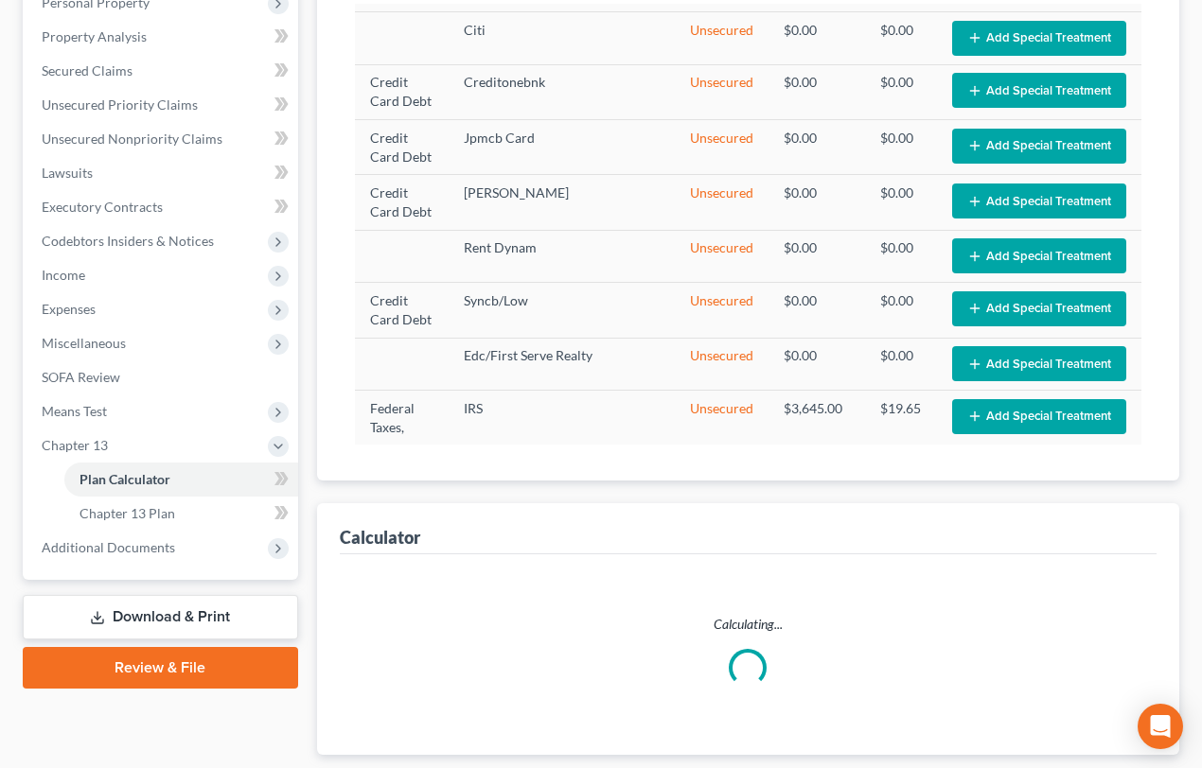
scroll to position [379, 0]
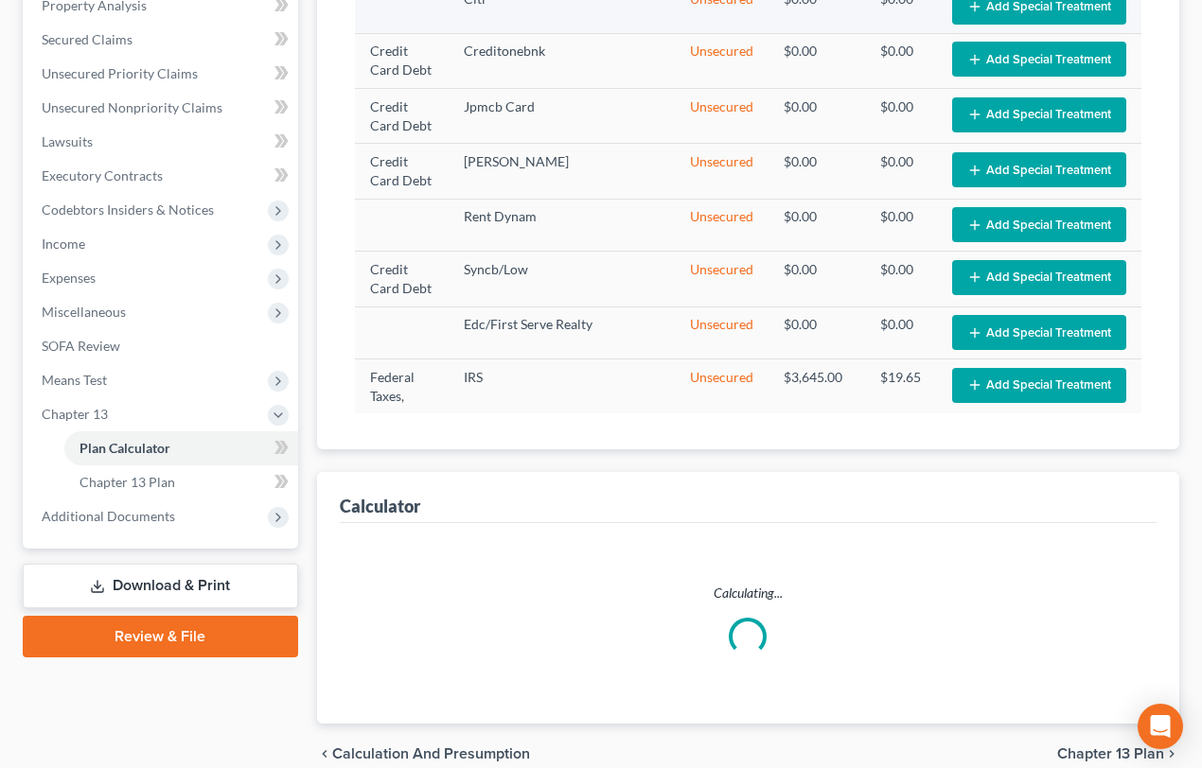
select select "59"
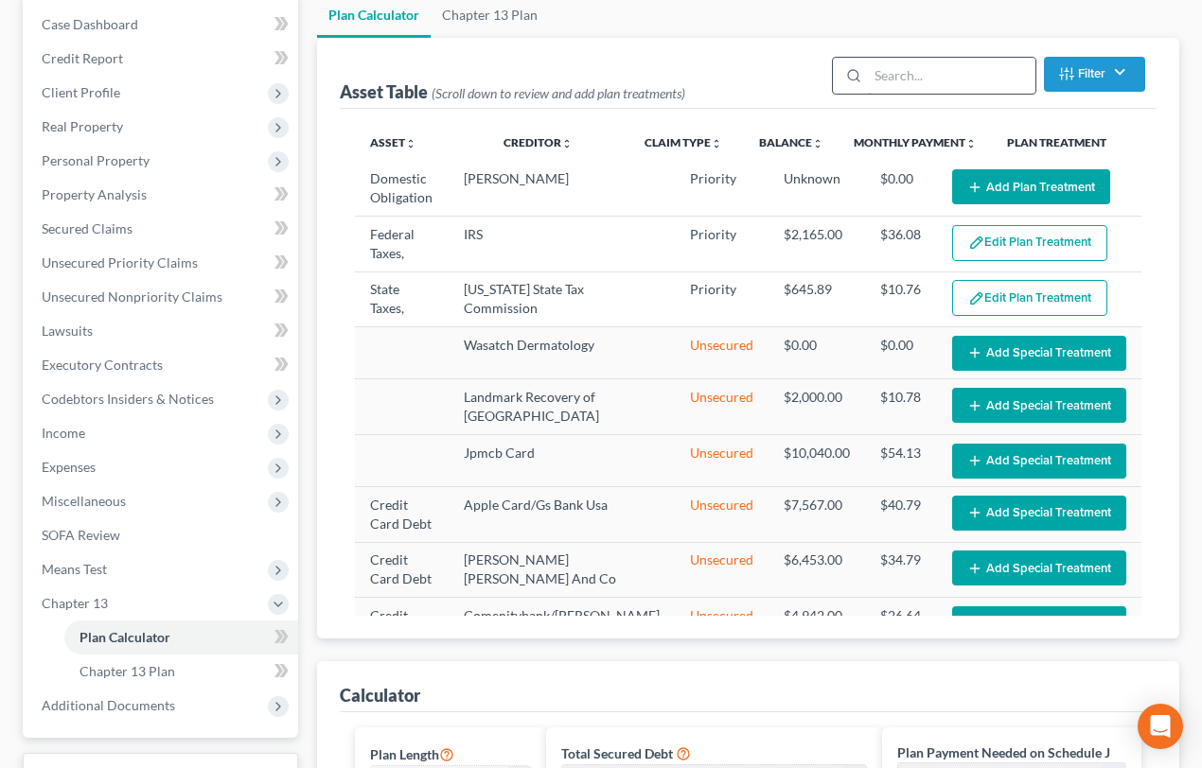
scroll to position [0, 0]
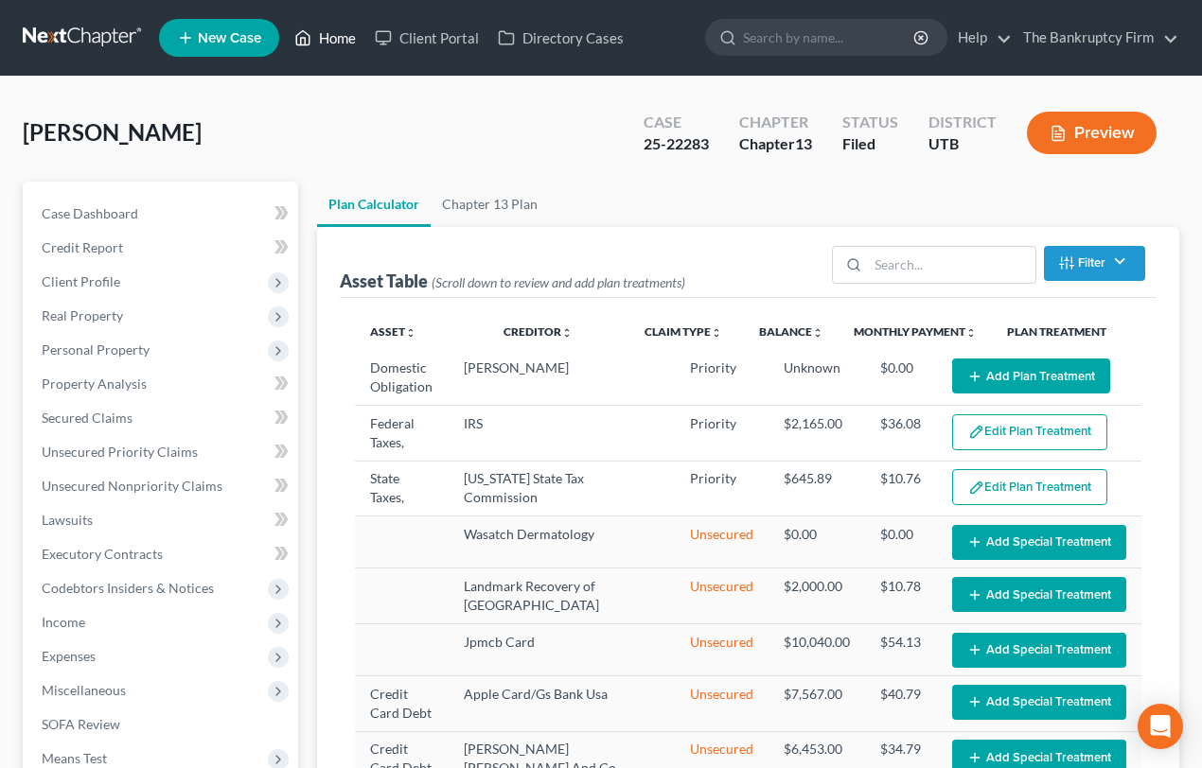
drag, startPoint x: 331, startPoint y: 38, endPoint x: 355, endPoint y: 48, distance: 25.8
click at [331, 38] on link "Home" at bounding box center [325, 38] width 80 height 34
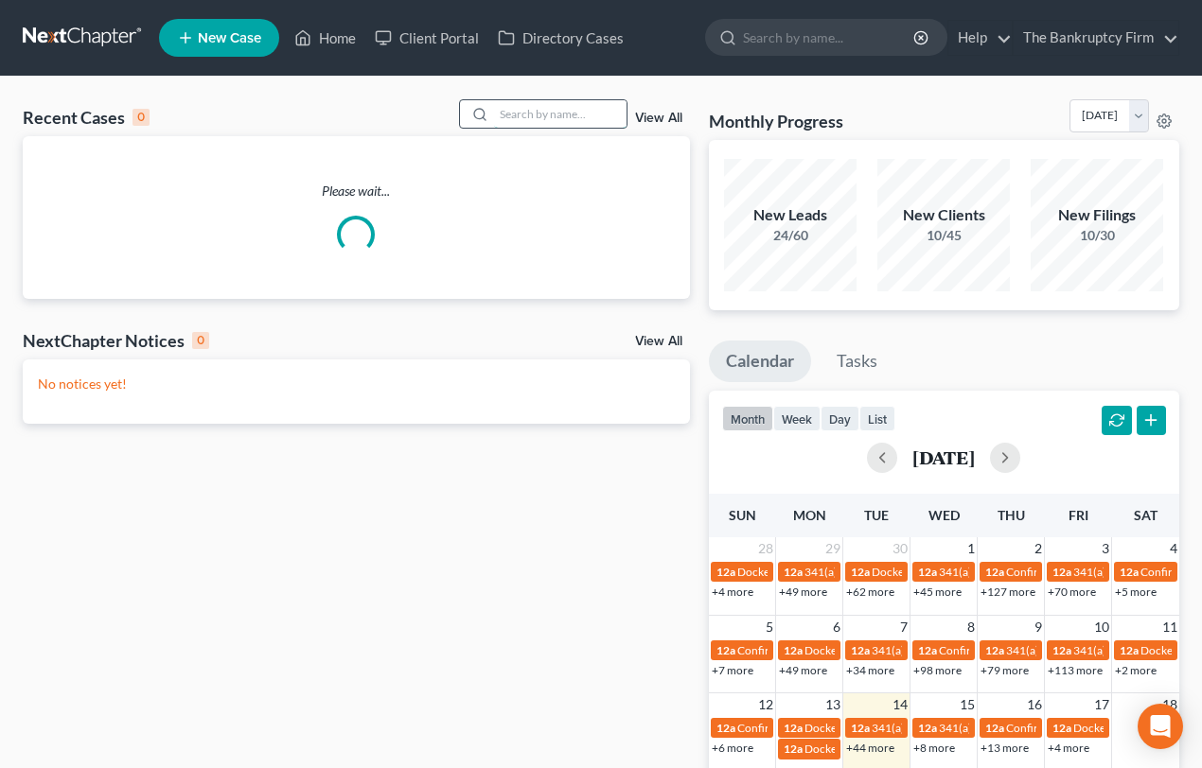
click at [499, 114] on input "search" at bounding box center [560, 113] width 132 height 27
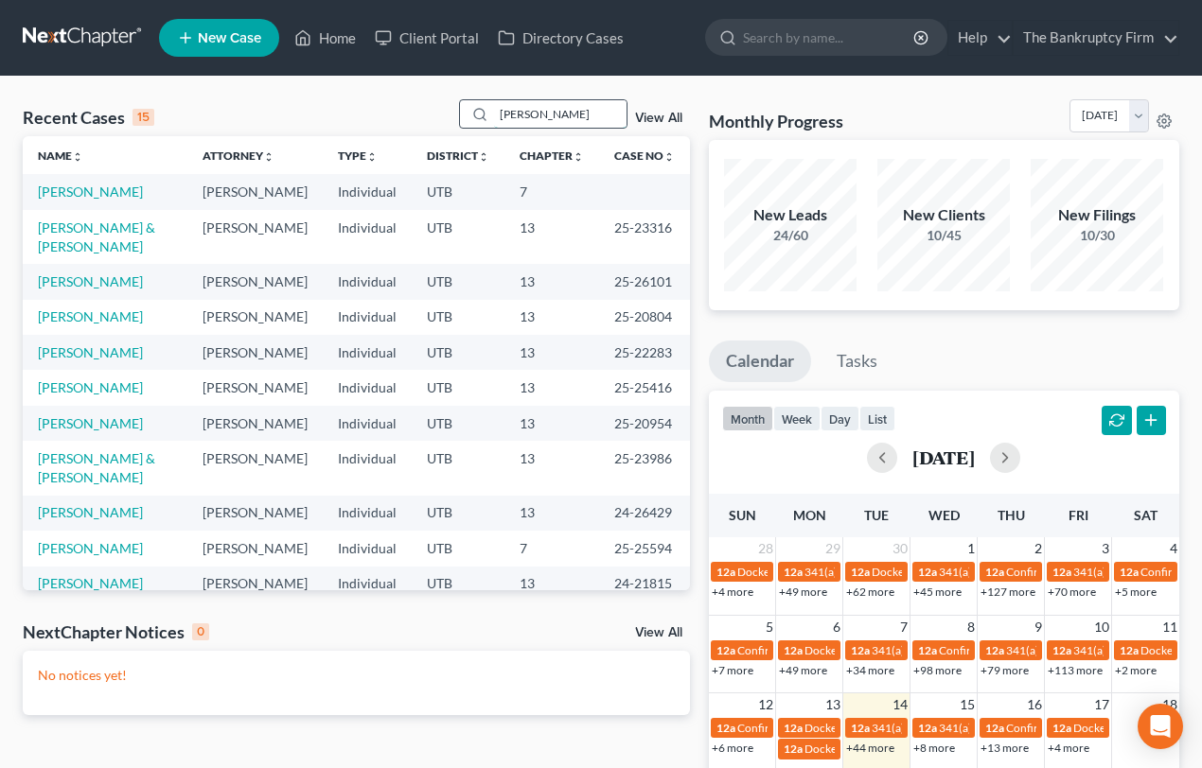
type input "Hoskisson"
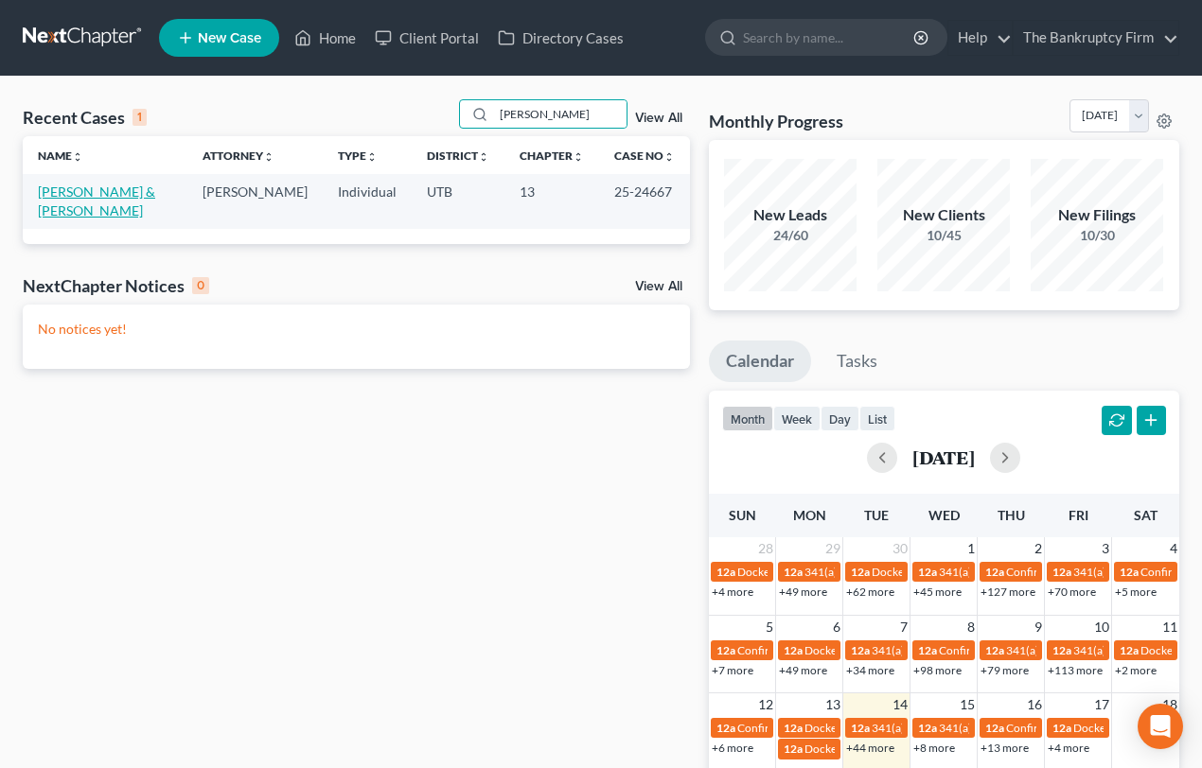
click at [89, 189] on link "Hoskisson, Brian & Jennifer" at bounding box center [96, 201] width 117 height 35
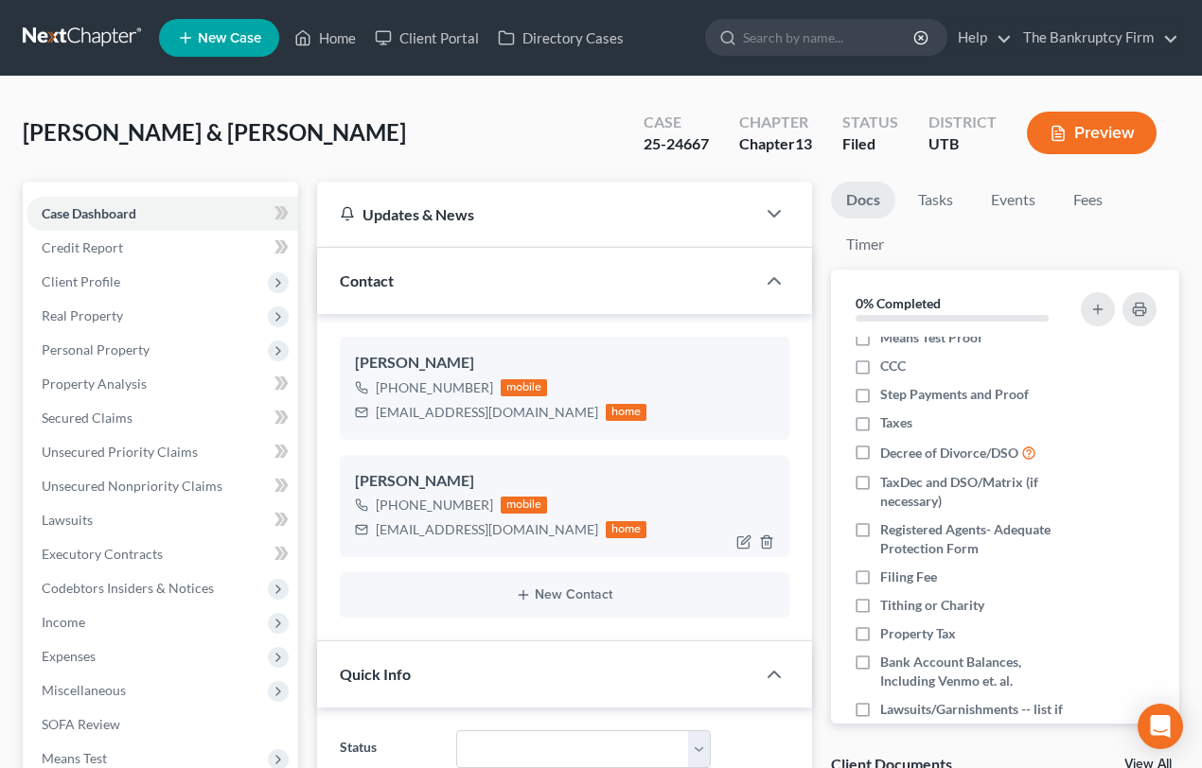
scroll to position [319, 0]
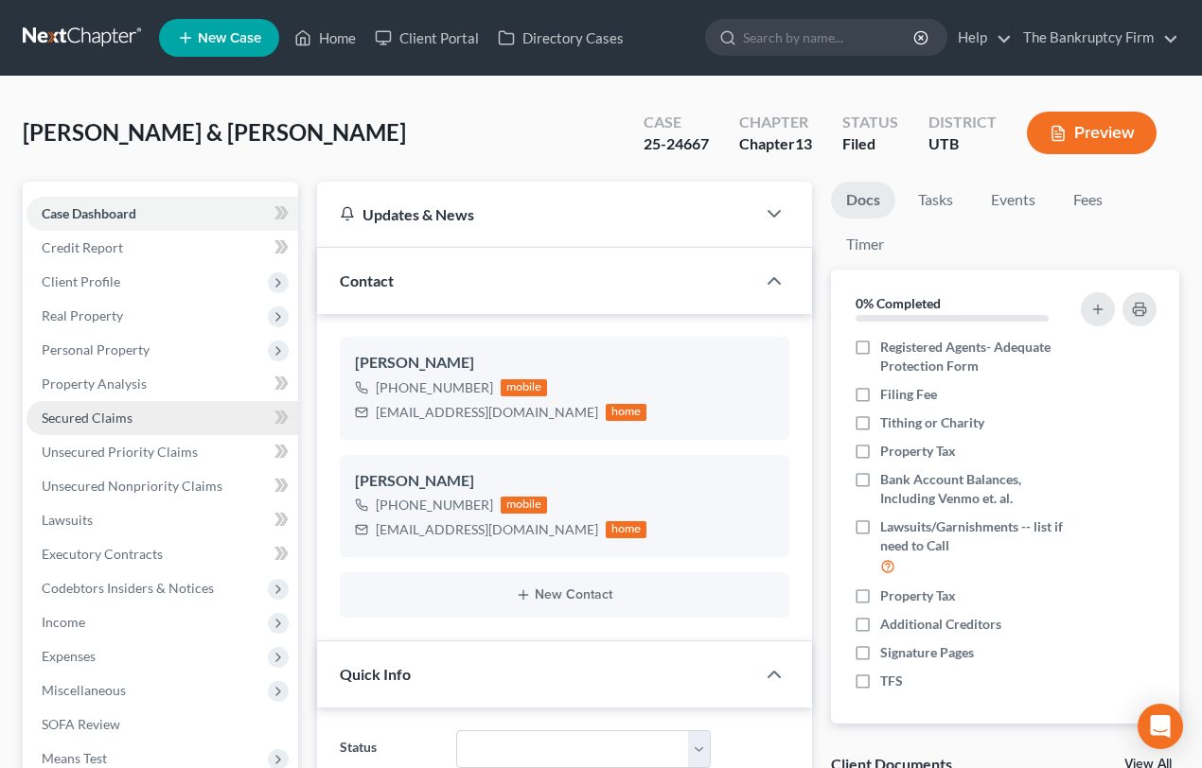
click at [82, 411] on span "Secured Claims" at bounding box center [87, 418] width 91 height 16
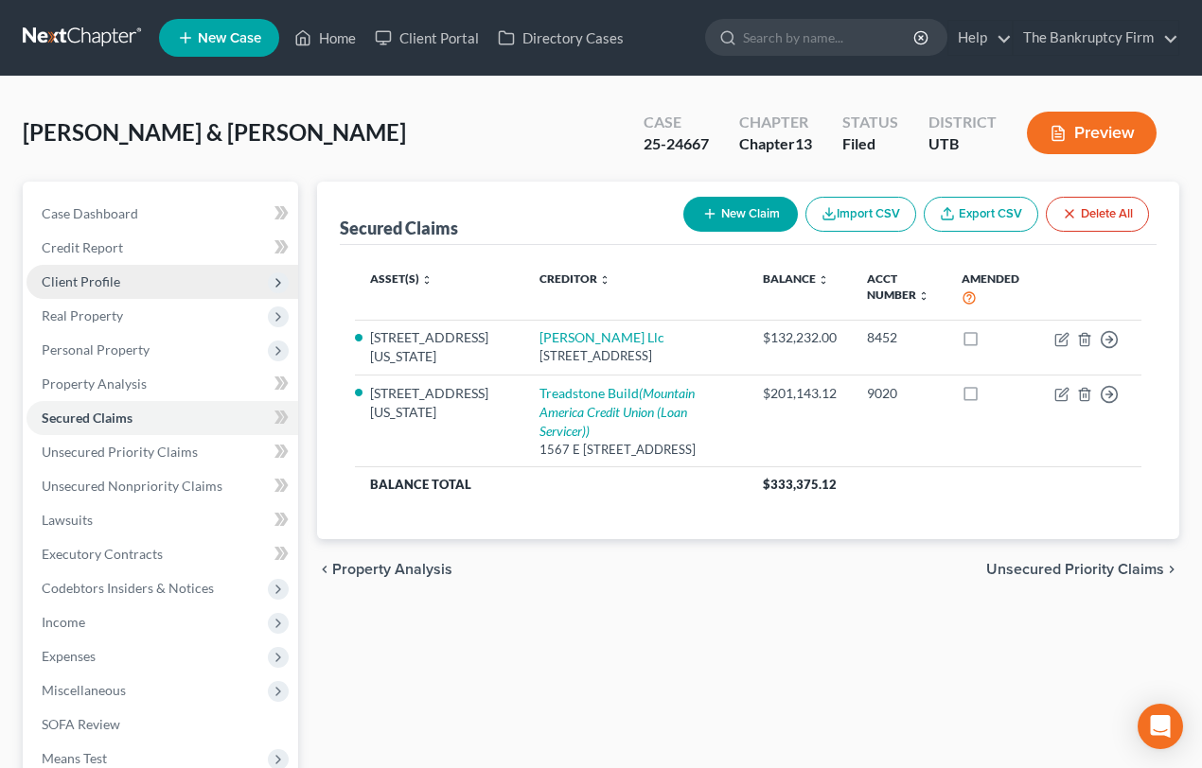
click at [86, 283] on span "Client Profile" at bounding box center [81, 281] width 79 height 16
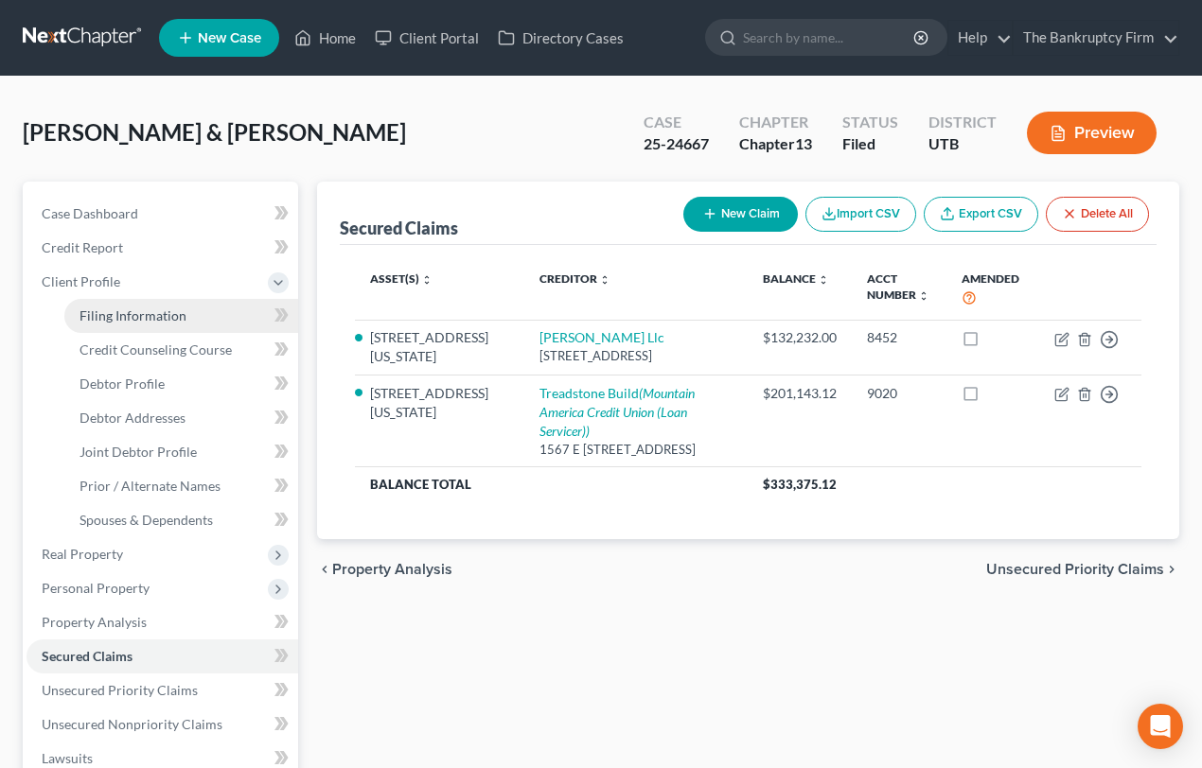
click at [126, 314] on span "Filing Information" at bounding box center [132, 316] width 107 height 16
select select "1"
select select "3"
select select "46"
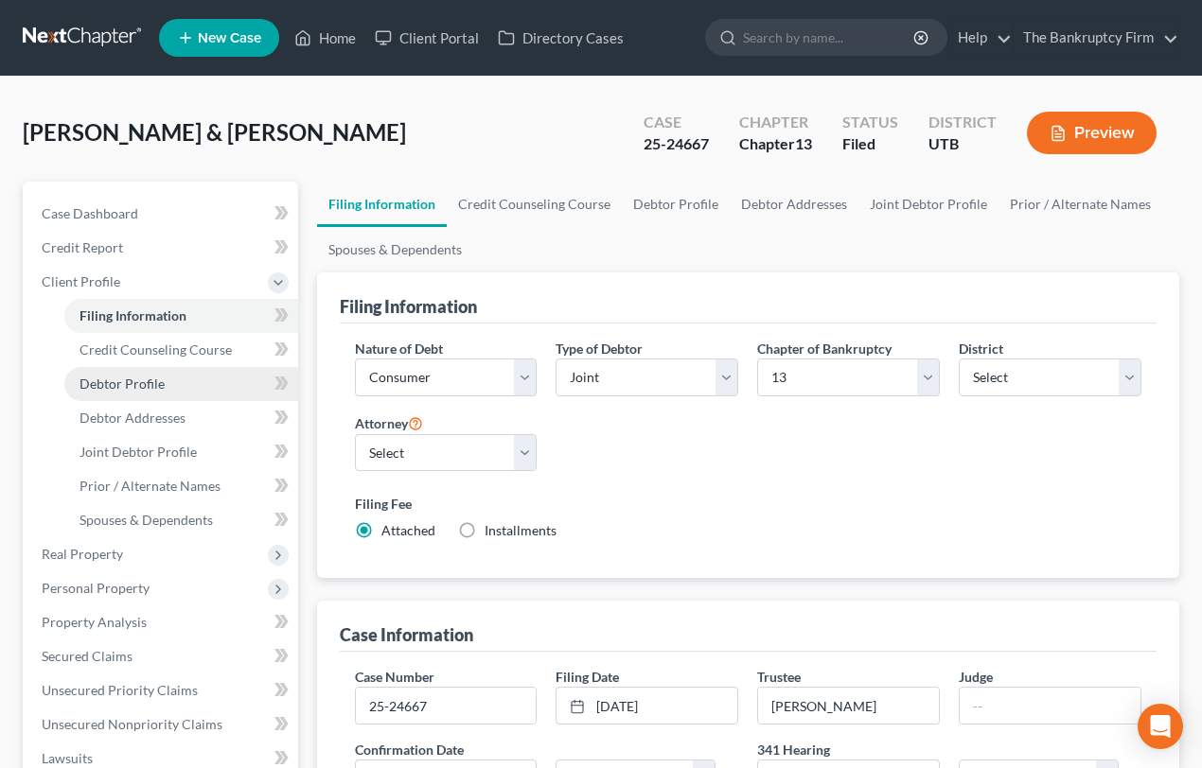
drag, startPoint x: 101, startPoint y: 380, endPoint x: 142, endPoint y: 390, distance: 41.8
click at [101, 381] on span "Debtor Profile" at bounding box center [121, 384] width 85 height 16
select select "1"
select select "2"
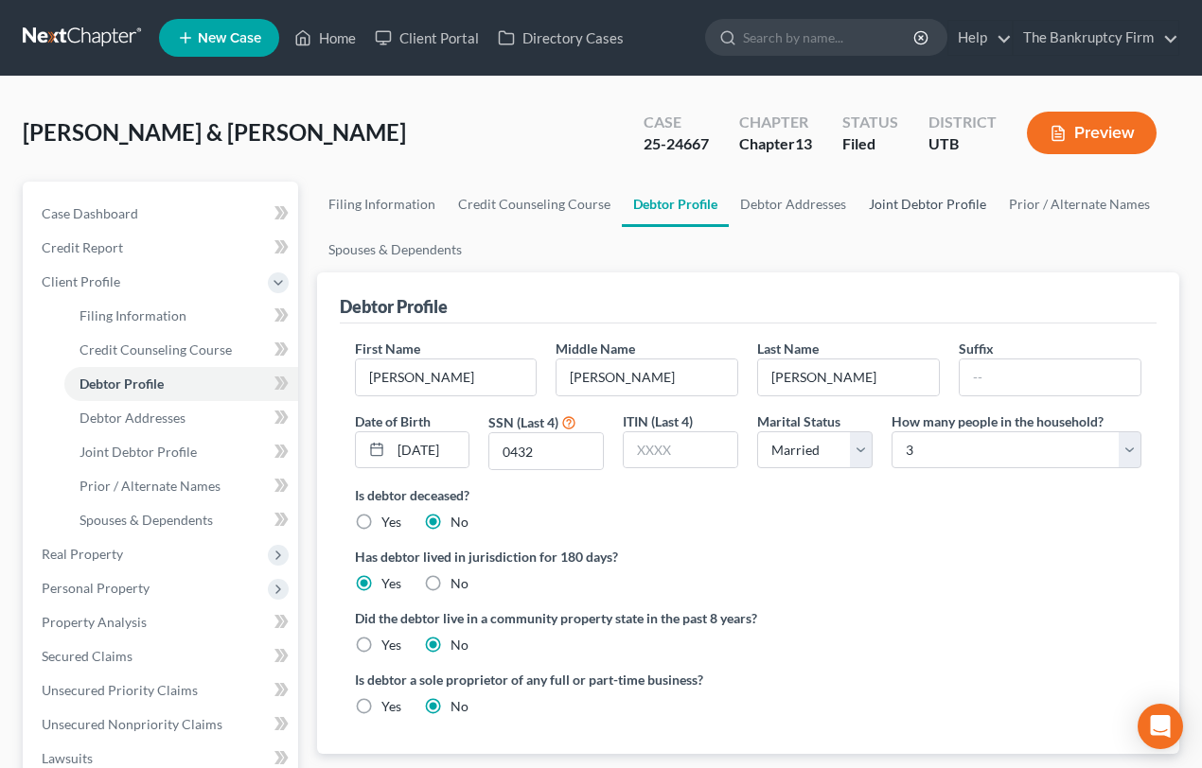
click at [929, 202] on link "Joint Debtor Profile" at bounding box center [927, 204] width 140 height 45
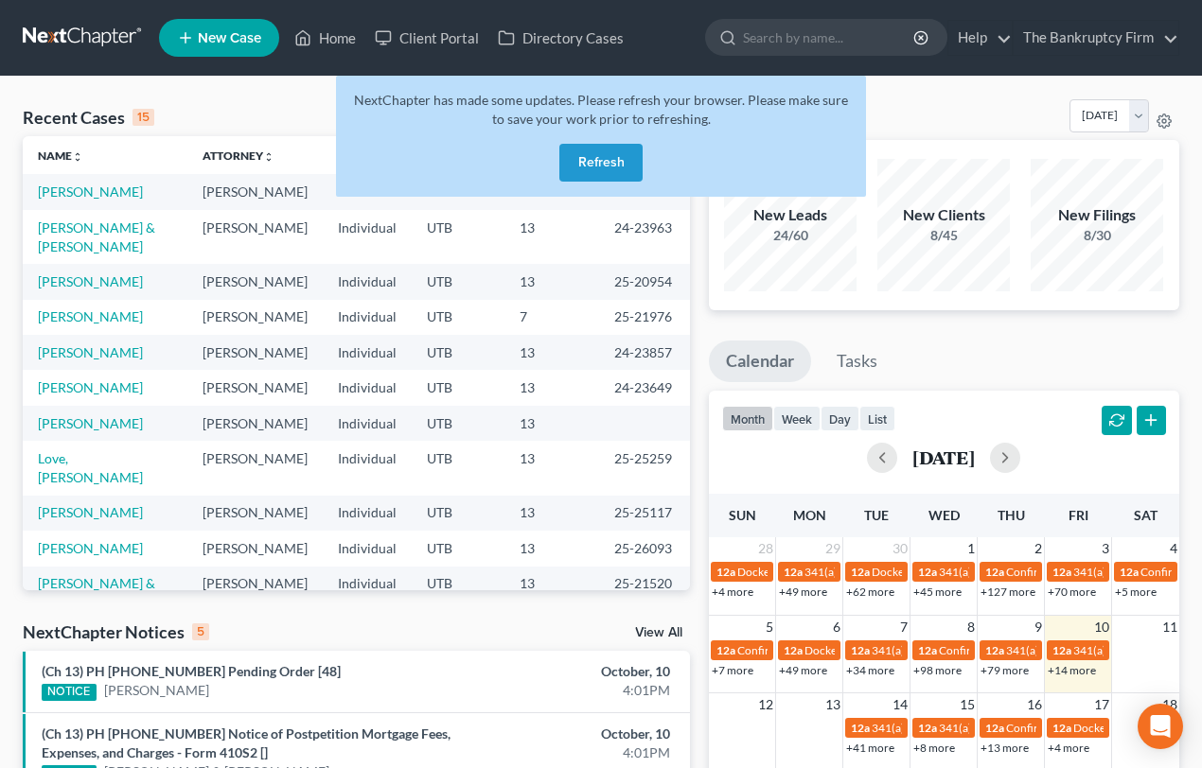
click at [590, 155] on button "Refresh" at bounding box center [600, 163] width 83 height 38
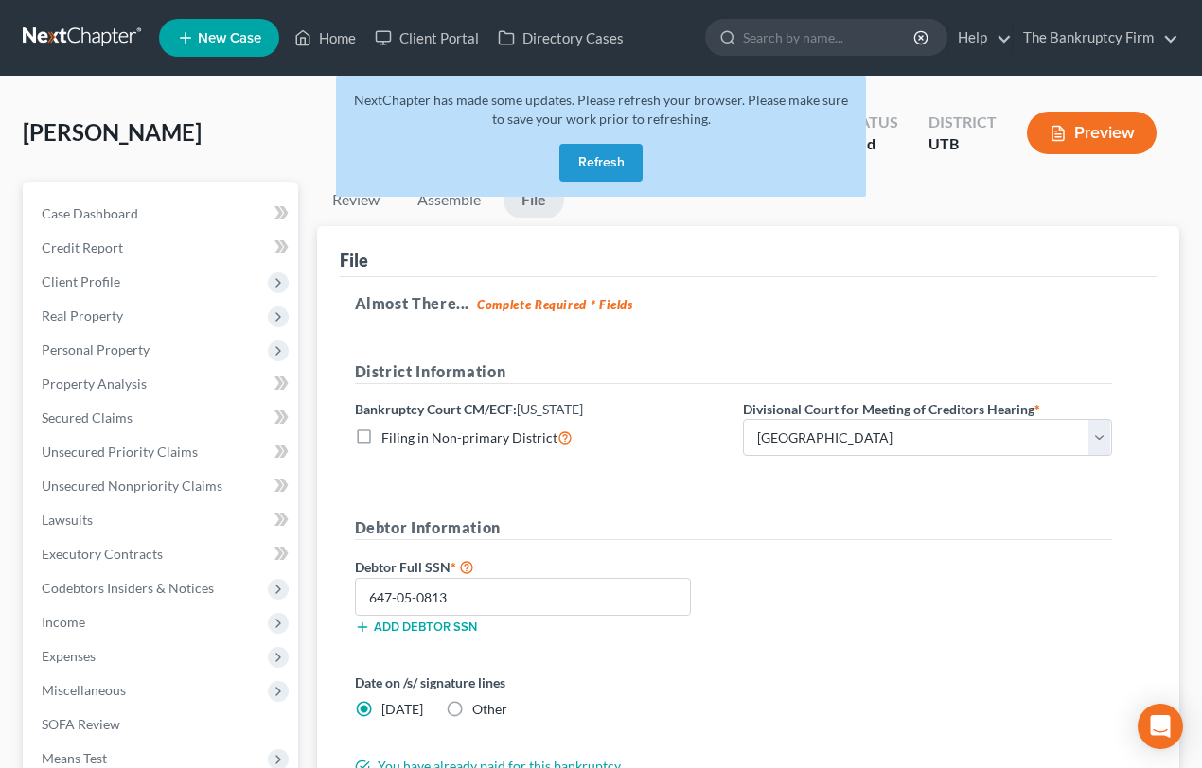
select select "0"
click at [597, 158] on button "Refresh" at bounding box center [600, 163] width 83 height 38
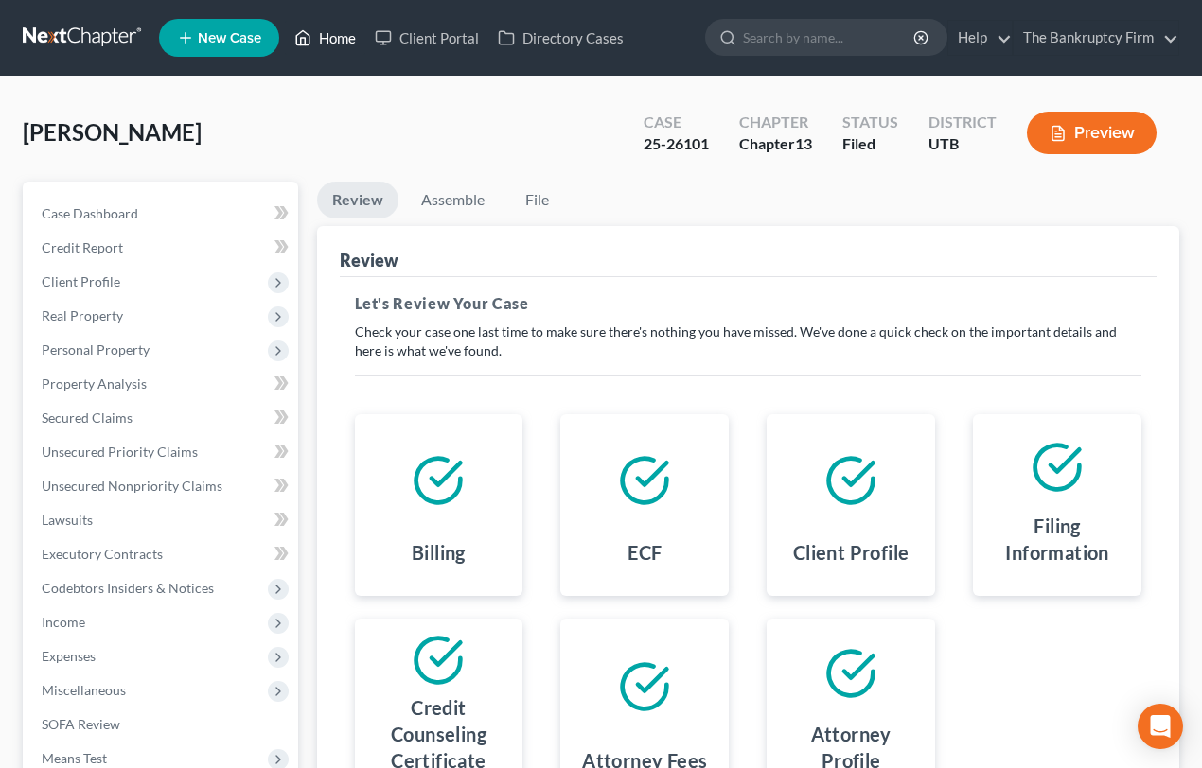
click at [336, 41] on link "Home" at bounding box center [325, 38] width 80 height 34
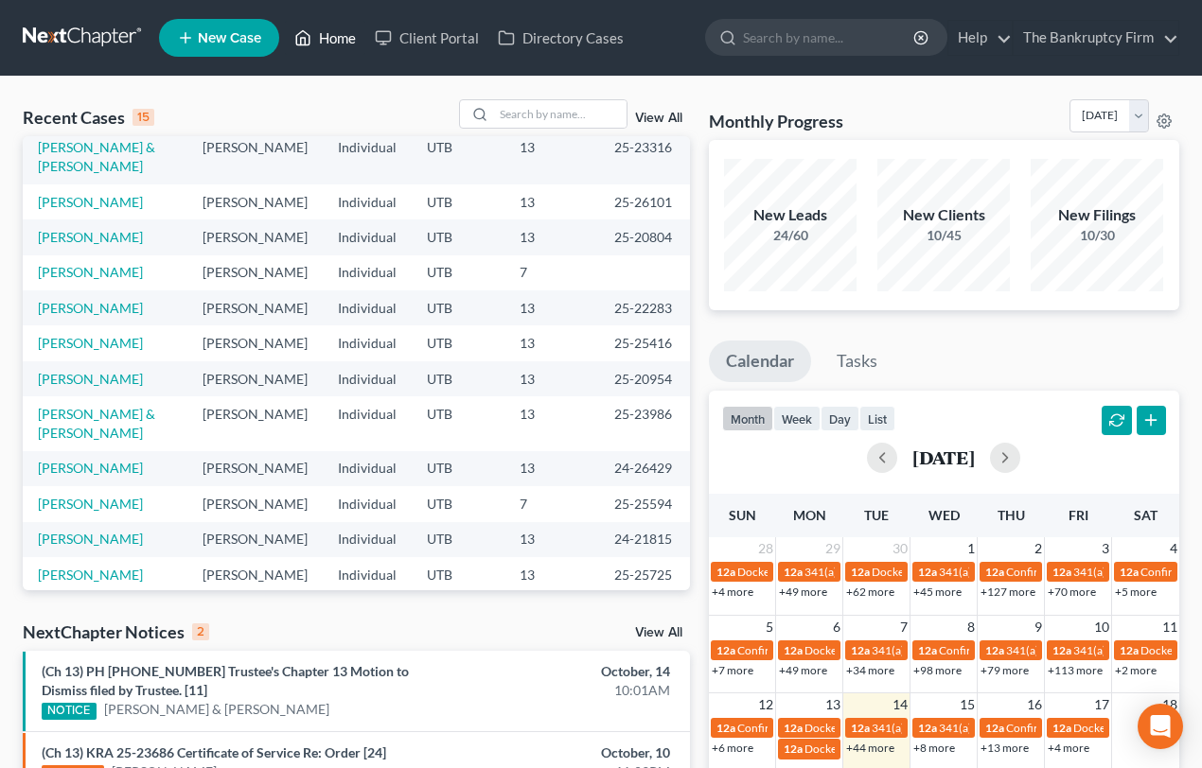
scroll to position [85, 0]
